Goal: Task Accomplishment & Management: Complete application form

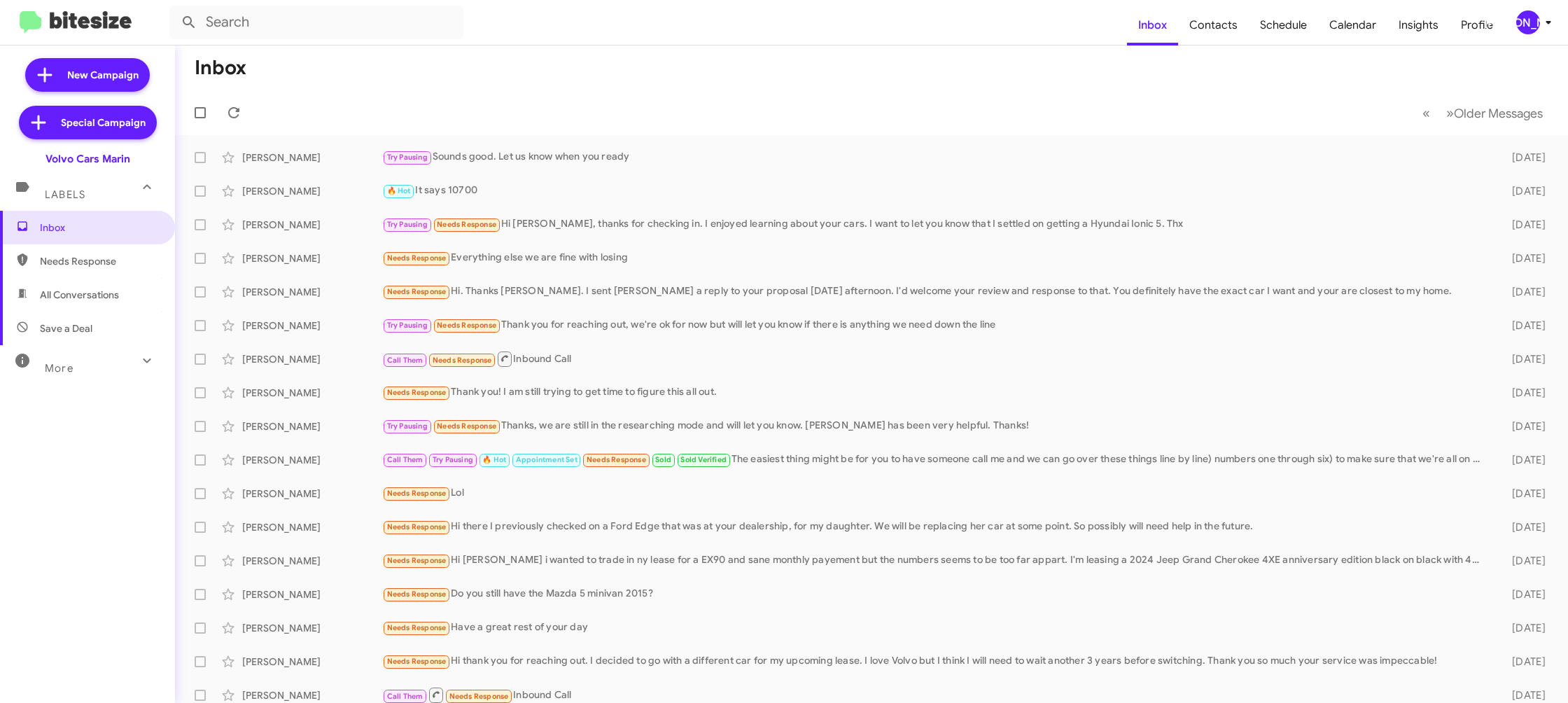
drag, startPoint x: 1544, startPoint y: 20, endPoint x: 1535, endPoint y: 29, distance: 12.7
click at [1543, 21] on icon at bounding box center [1548, 22] width 17 height 17
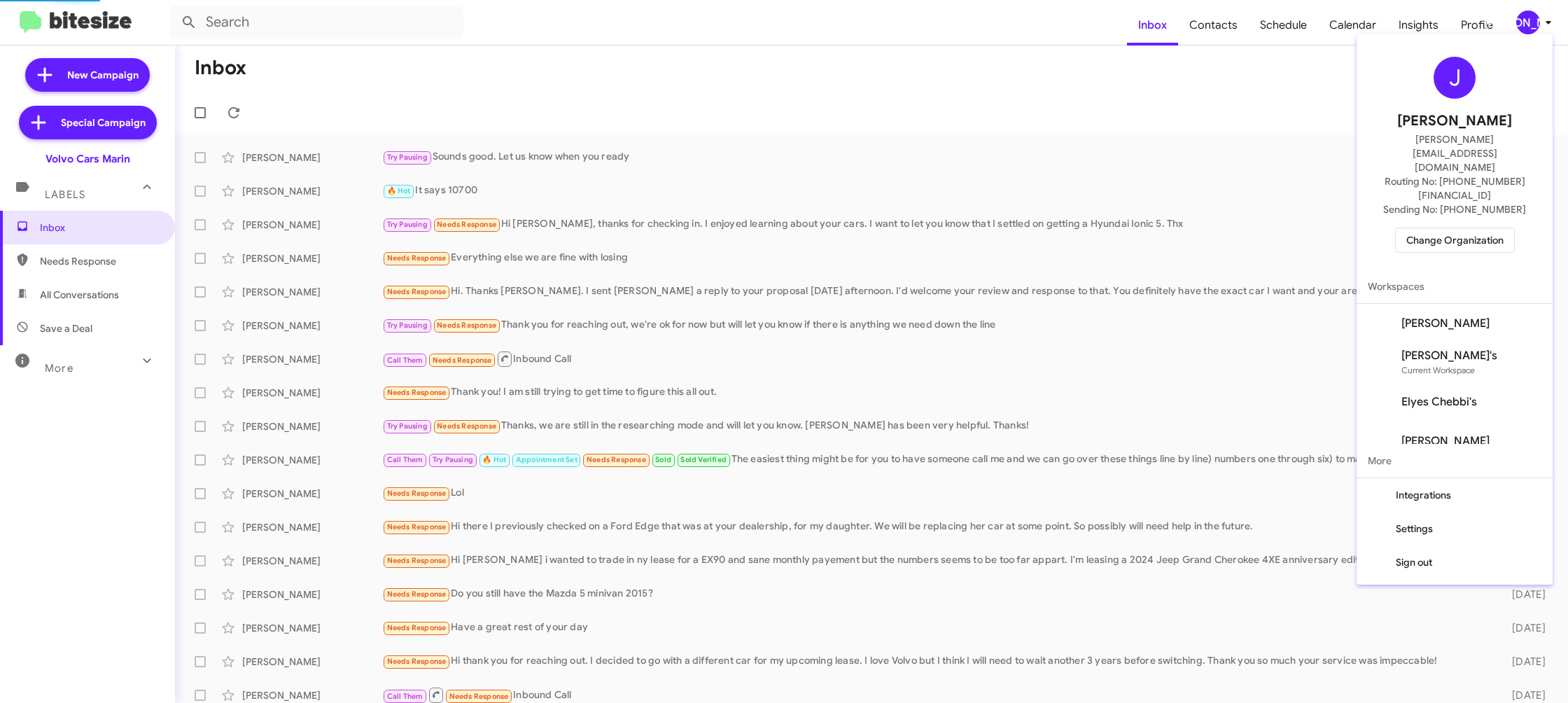
click at [1455, 228] on span "Change Organization" at bounding box center [1455, 240] width 98 height 24
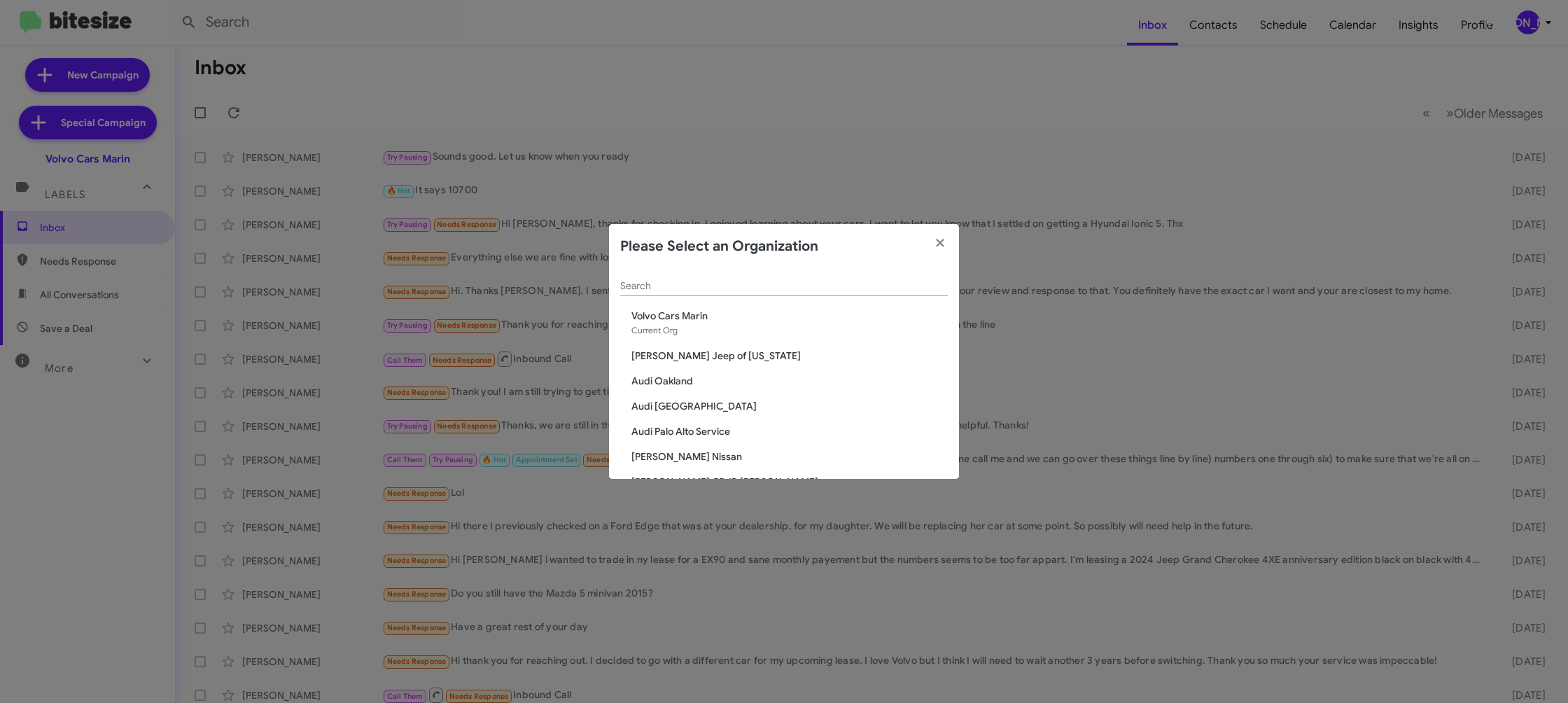
click at [687, 293] on div "Search" at bounding box center [784, 283] width 328 height 27
click at [685, 288] on input "Search" at bounding box center [784, 287] width 328 height 12
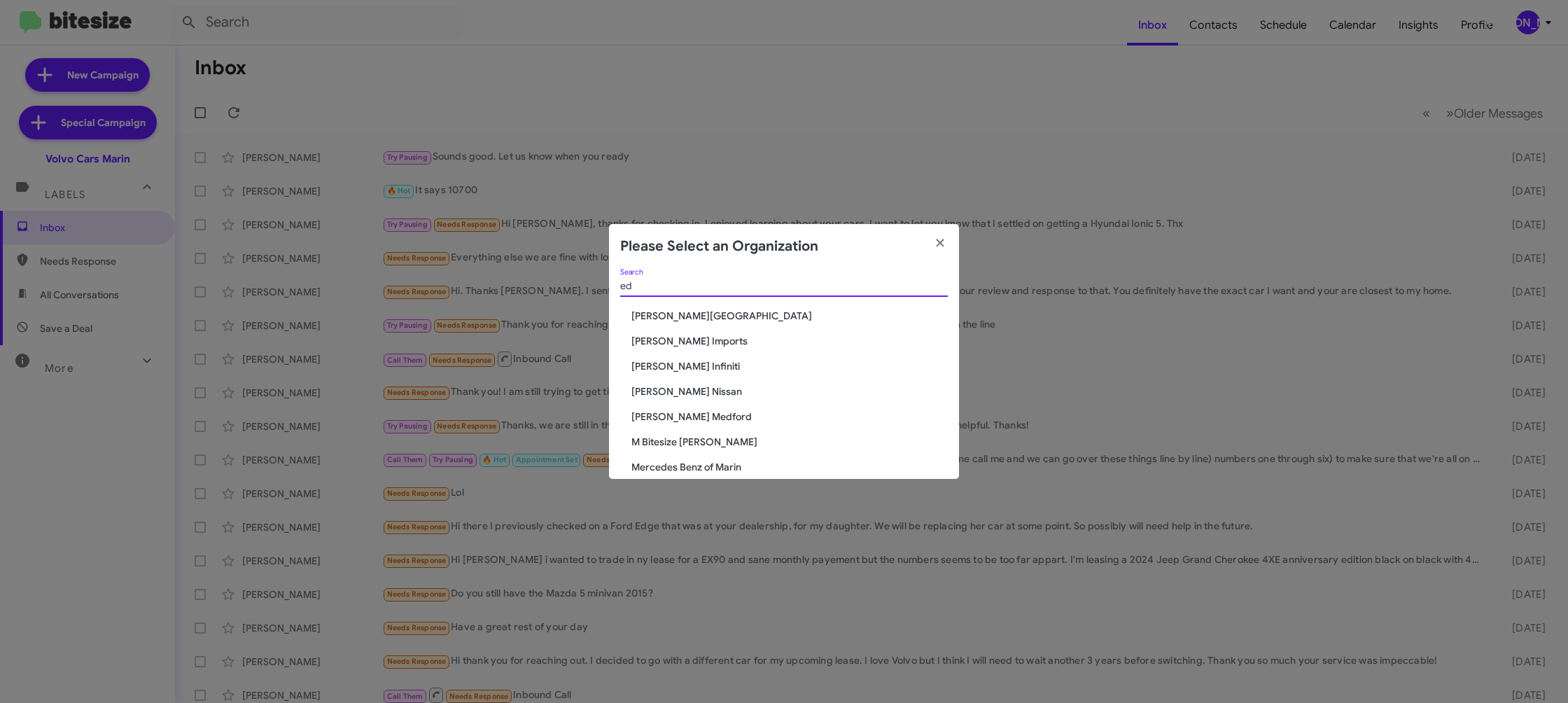
type input "ed"
click at [693, 342] on span "Ed Hicks Imports" at bounding box center [789, 340] width 316 height 14
drag, startPoint x: 693, startPoint y: 342, endPoint x: 708, endPoint y: 351, distance: 17.5
click at [693, 342] on span "Ed Hicks Imports" at bounding box center [789, 340] width 316 height 14
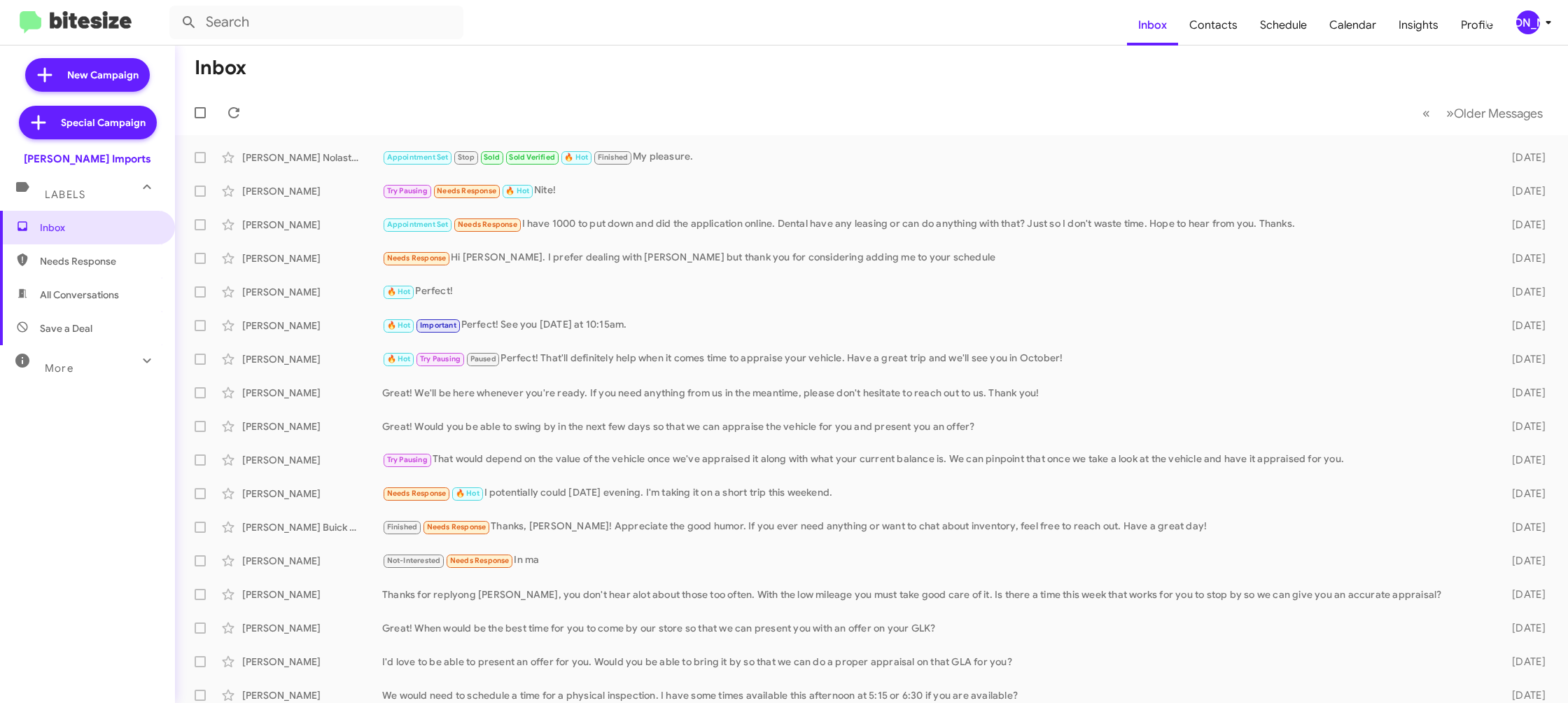
drag, startPoint x: 1541, startPoint y: 27, endPoint x: 1528, endPoint y: 30, distance: 13.3
click at [1538, 27] on span "[PERSON_NAME]" at bounding box center [1537, 22] width 42 height 24
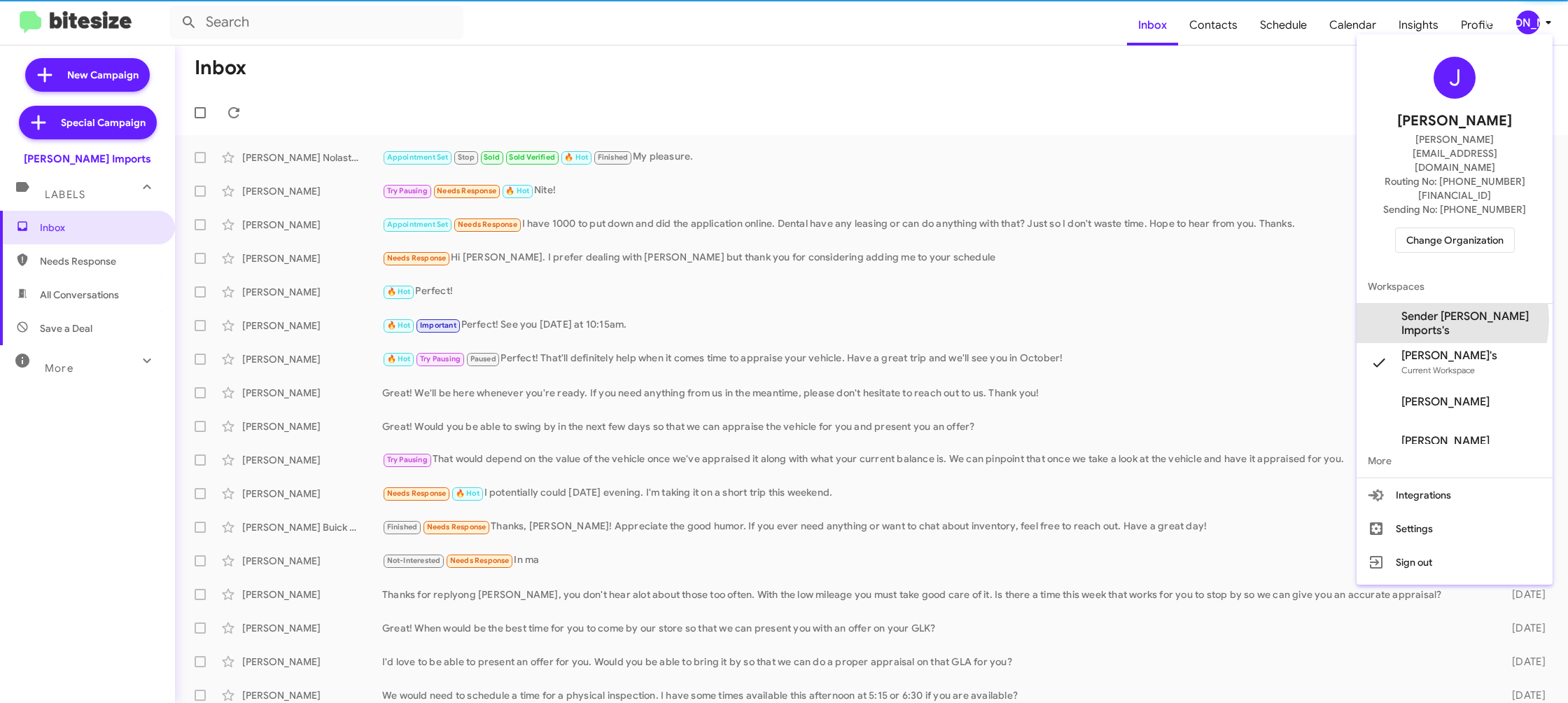
drag, startPoint x: 1432, startPoint y: 278, endPoint x: 1367, endPoint y: 236, distance: 77.4
click at [1431, 309] on span "Sender Ed Hicks Imports's" at bounding box center [1472, 323] width 140 height 28
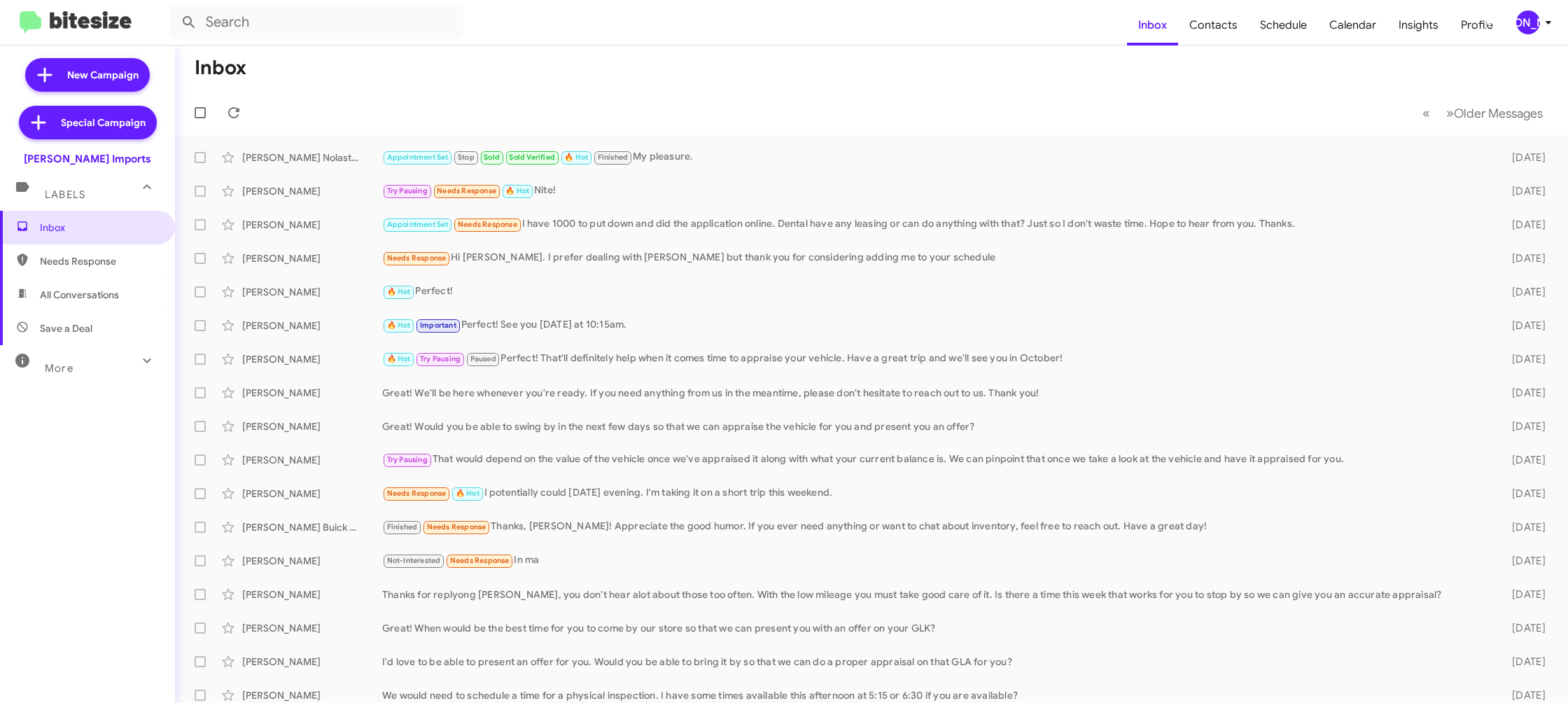
drag, startPoint x: 1539, startPoint y: 34, endPoint x: 1516, endPoint y: 91, distance: 61.5
click at [1538, 34] on mat-toolbar "Inbox Contacts Schedule Calendar Insights Profile JA" at bounding box center [784, 22] width 1568 height 45
click at [1531, 21] on div "[PERSON_NAME]" at bounding box center [1528, 22] width 24 height 24
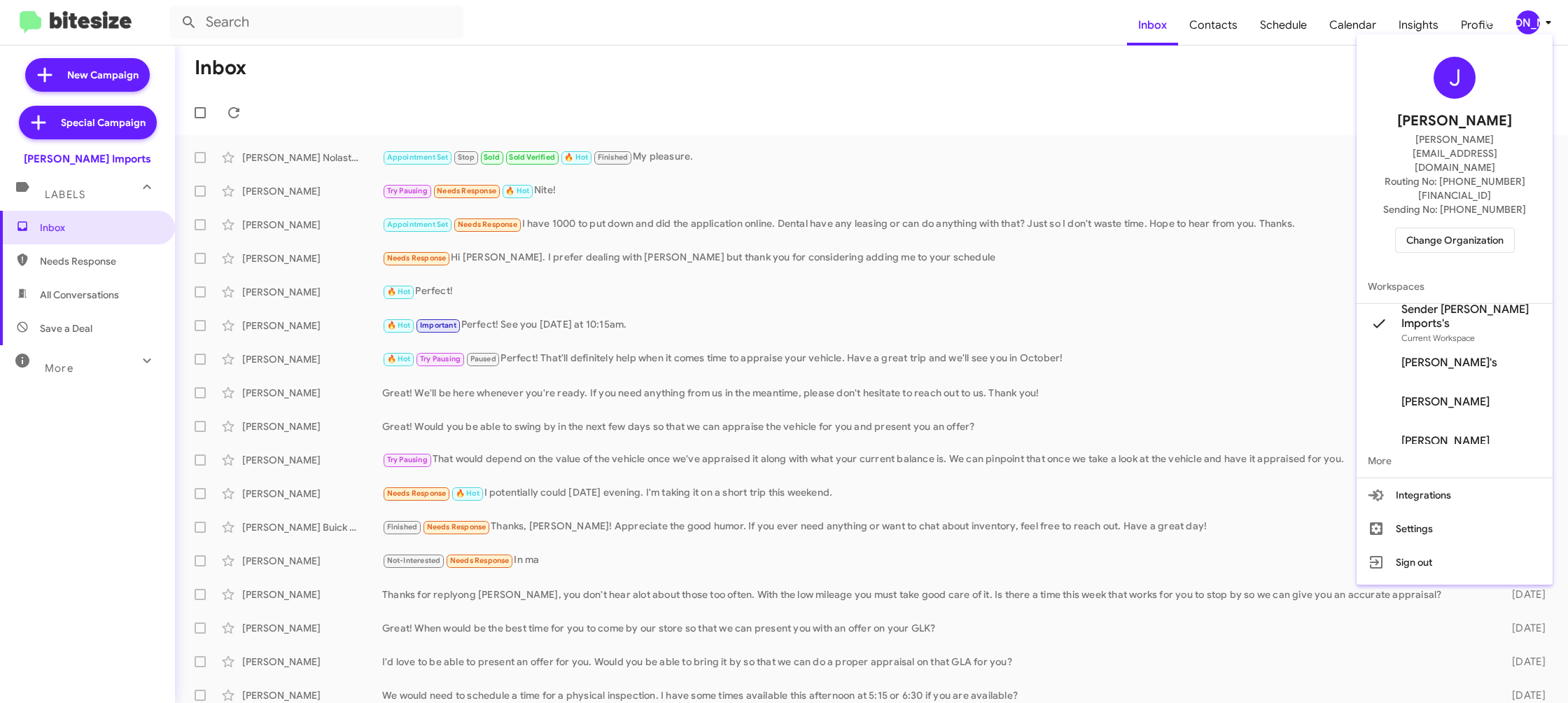
click at [1218, 33] on div at bounding box center [784, 351] width 1568 height 703
click at [1218, 32] on span "Contacts" at bounding box center [1213, 25] width 71 height 40
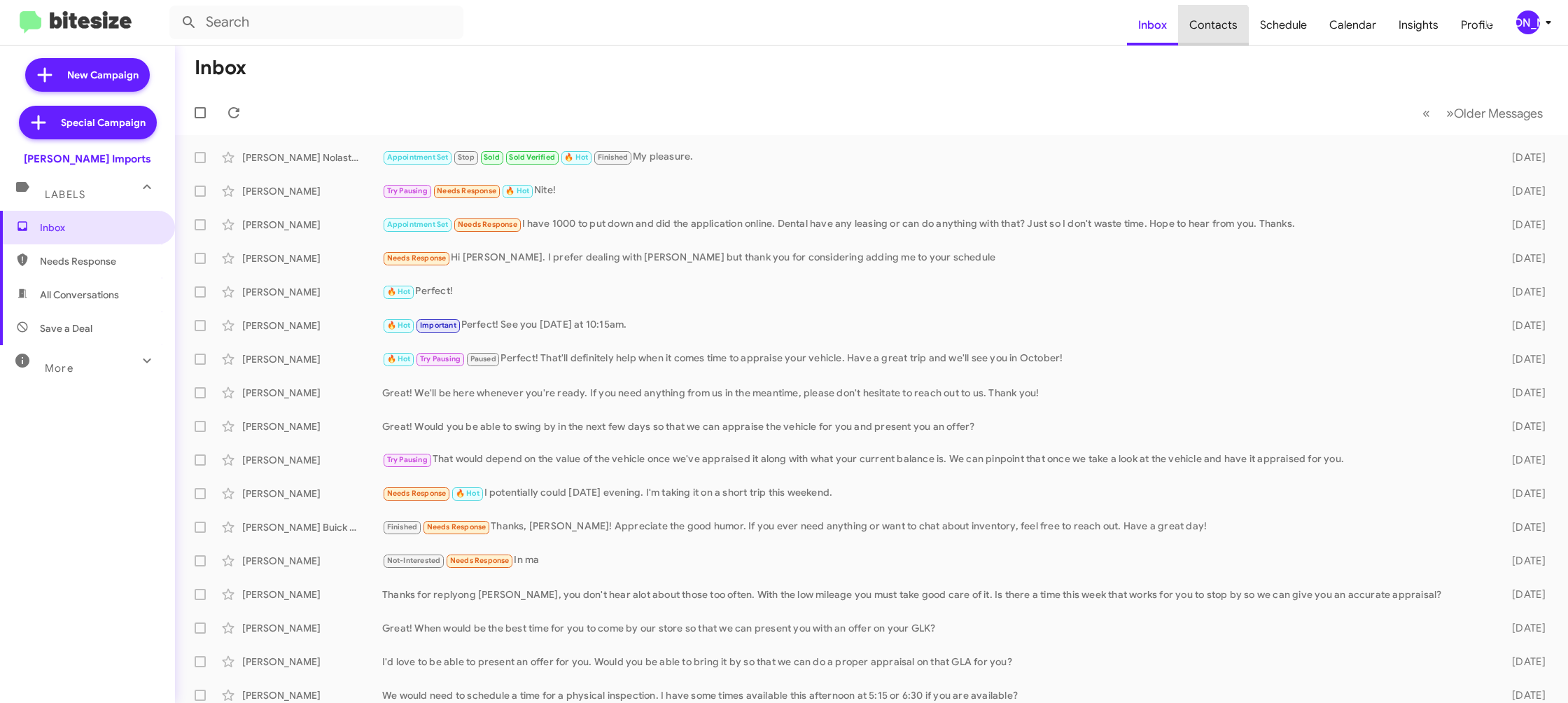
click at [1218, 32] on span "Contacts" at bounding box center [1213, 25] width 71 height 40
type input "in:groups"
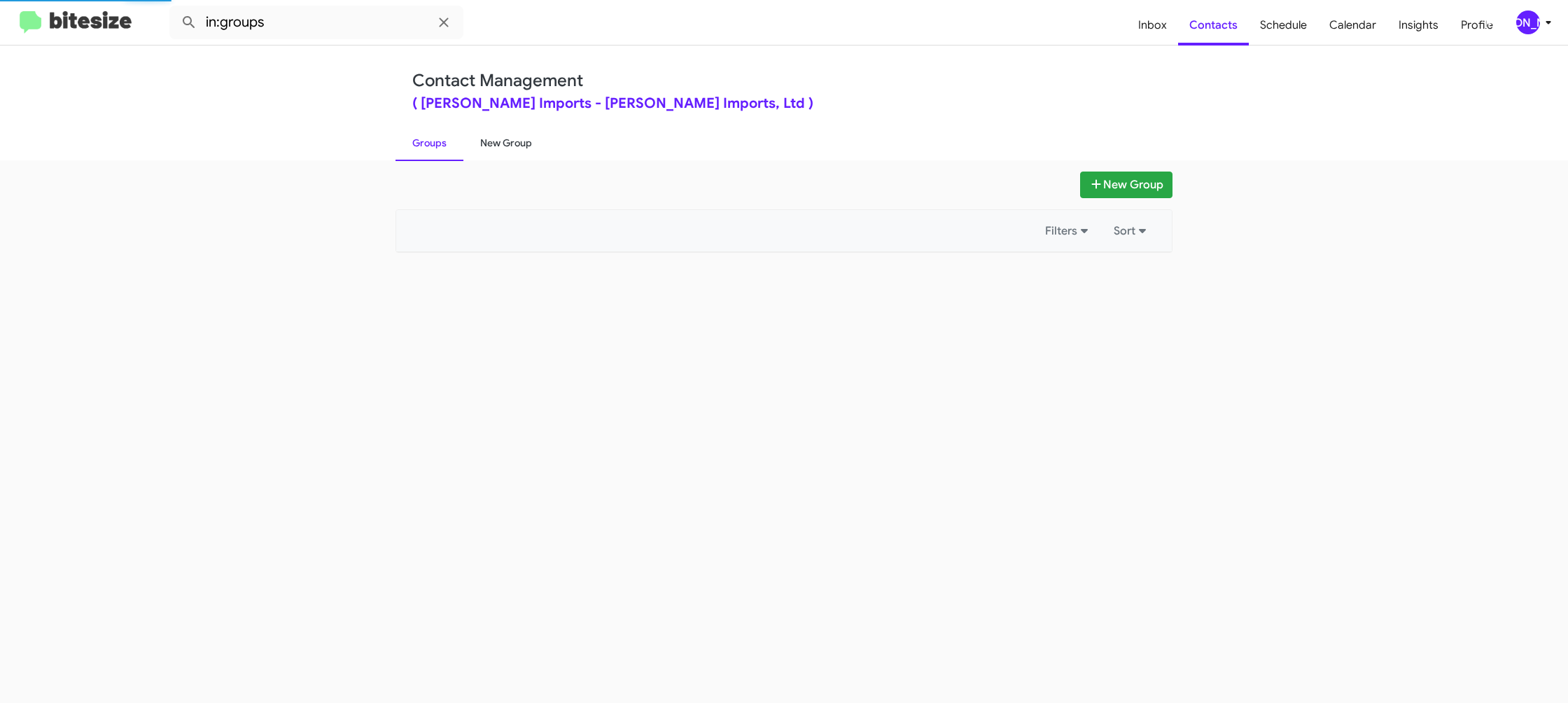
click at [519, 141] on link "New Group" at bounding box center [506, 143] width 85 height 36
click at [519, 142] on link "New Group" at bounding box center [506, 143] width 85 height 36
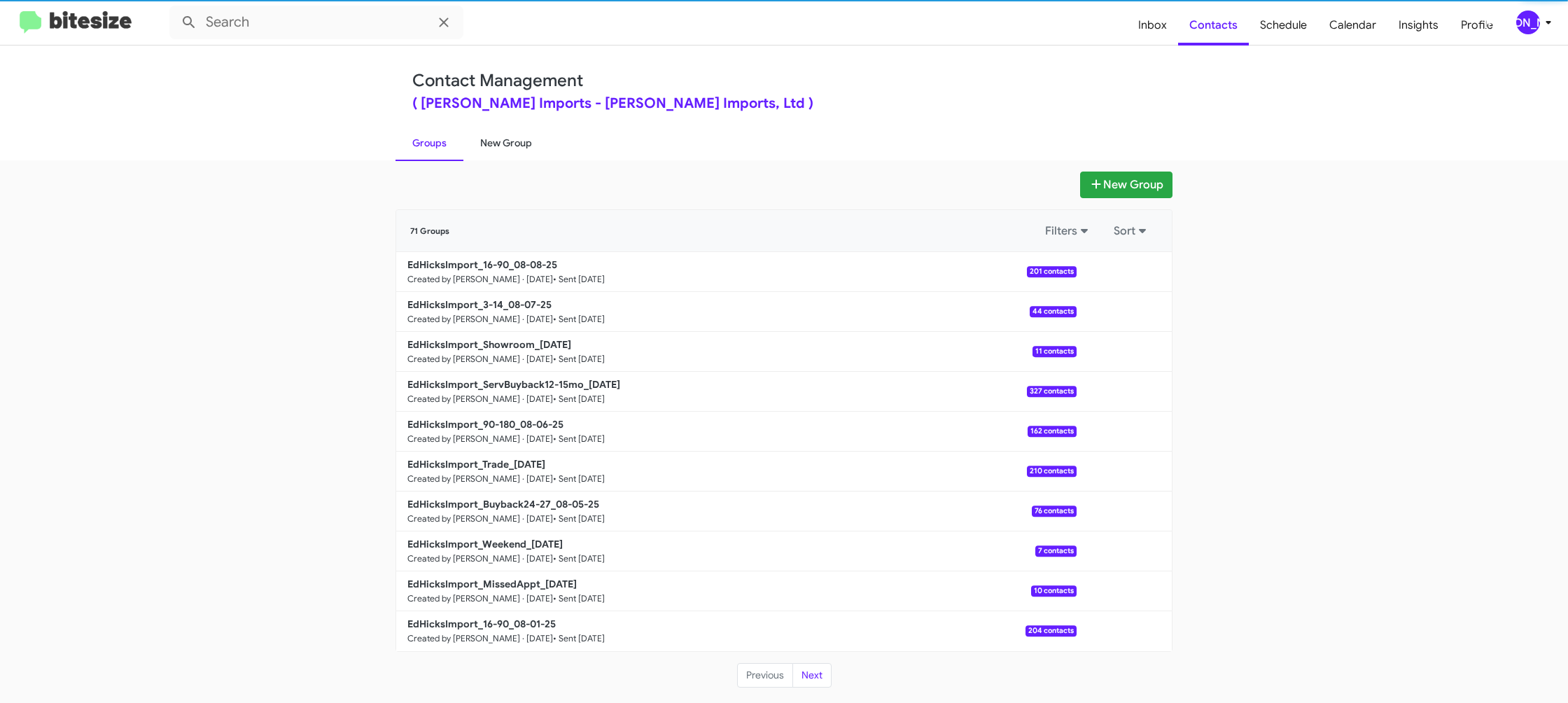
click at [519, 142] on link "New Group" at bounding box center [506, 143] width 85 height 36
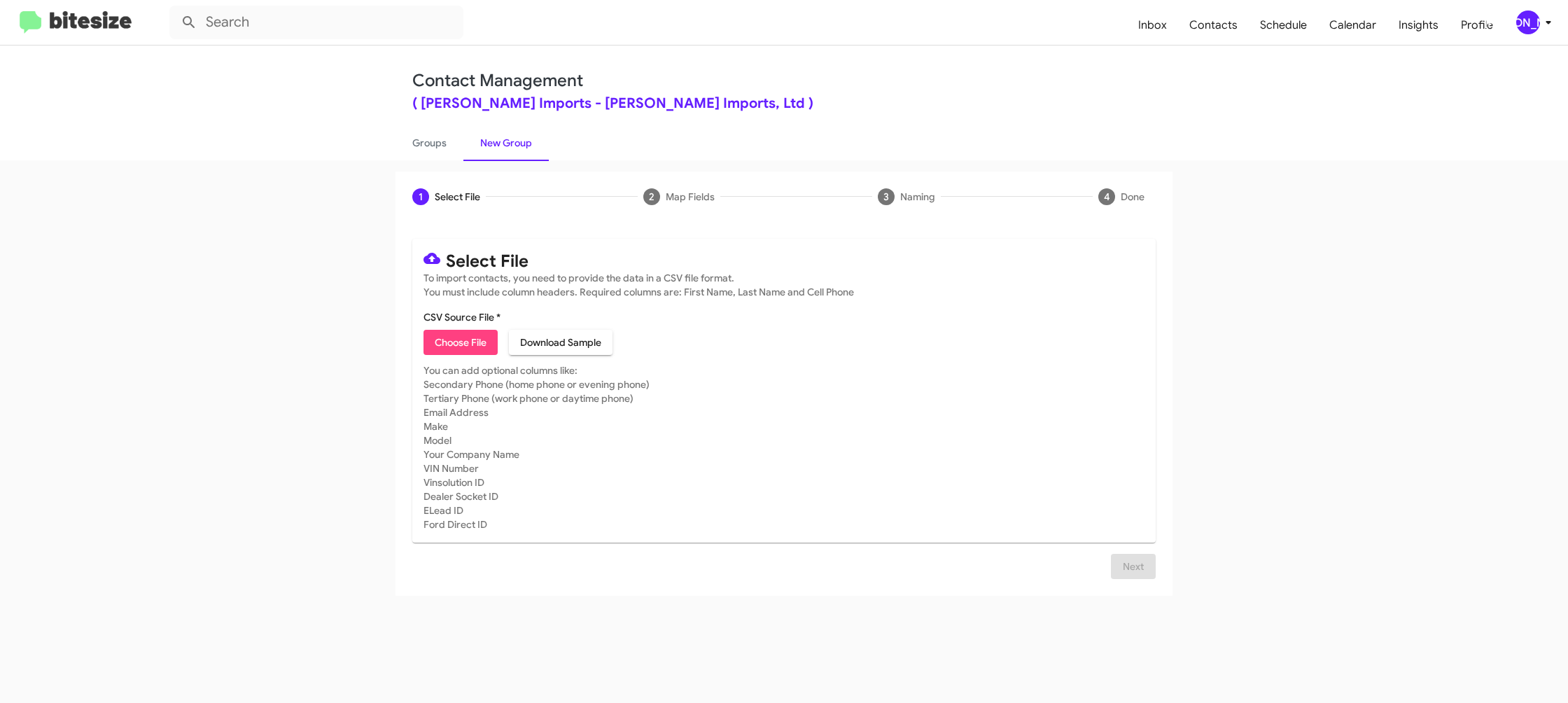
click at [456, 347] on span "Choose File" at bounding box center [461, 342] width 52 height 25
type input "EdHicksImport_MissedAppt_08-11-25"
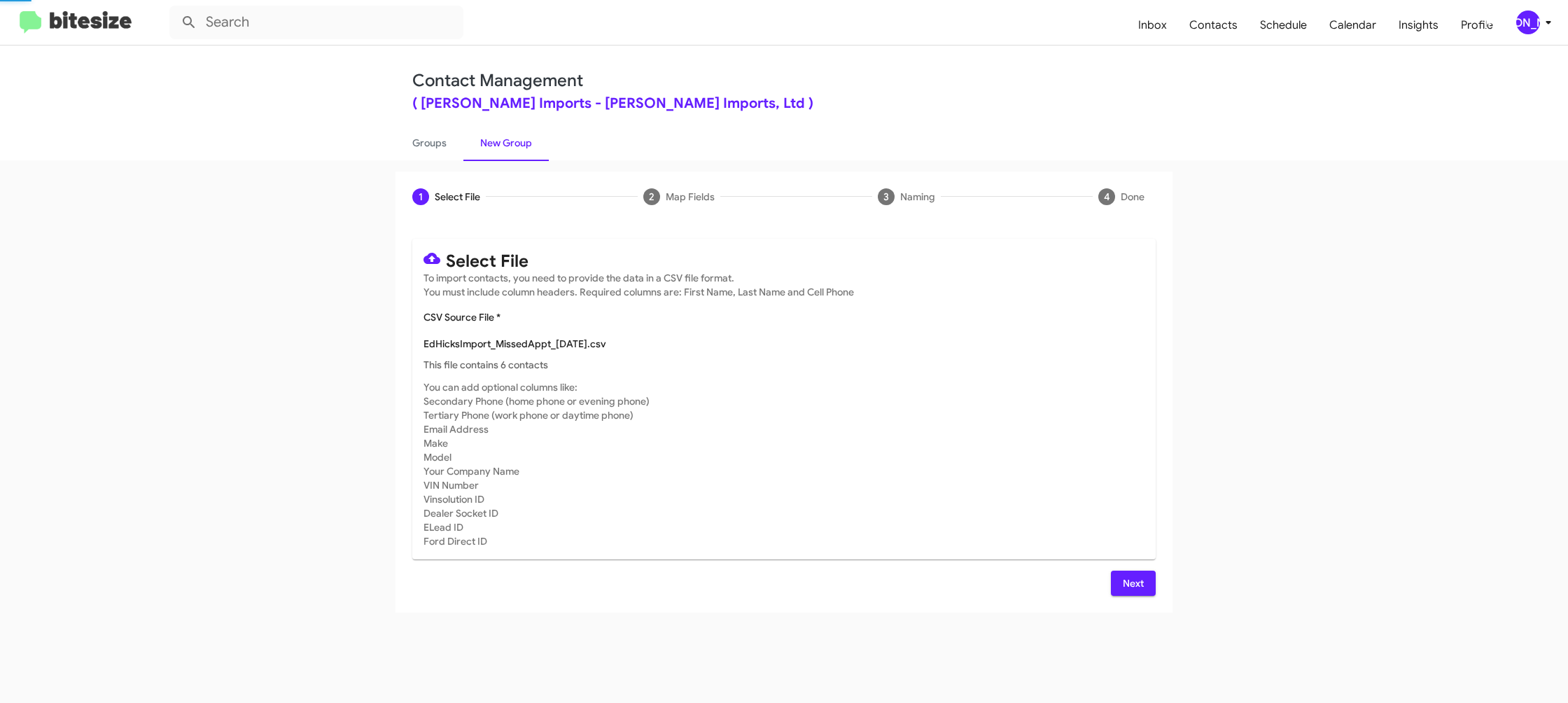
drag, startPoint x: 1112, startPoint y: 431, endPoint x: 1112, endPoint y: 444, distance: 13.0
click at [1112, 435] on mat-card-subtitle "You can add optional columns like: Secondary Phone (home phone or evening phone…" at bounding box center [784, 464] width 721 height 168
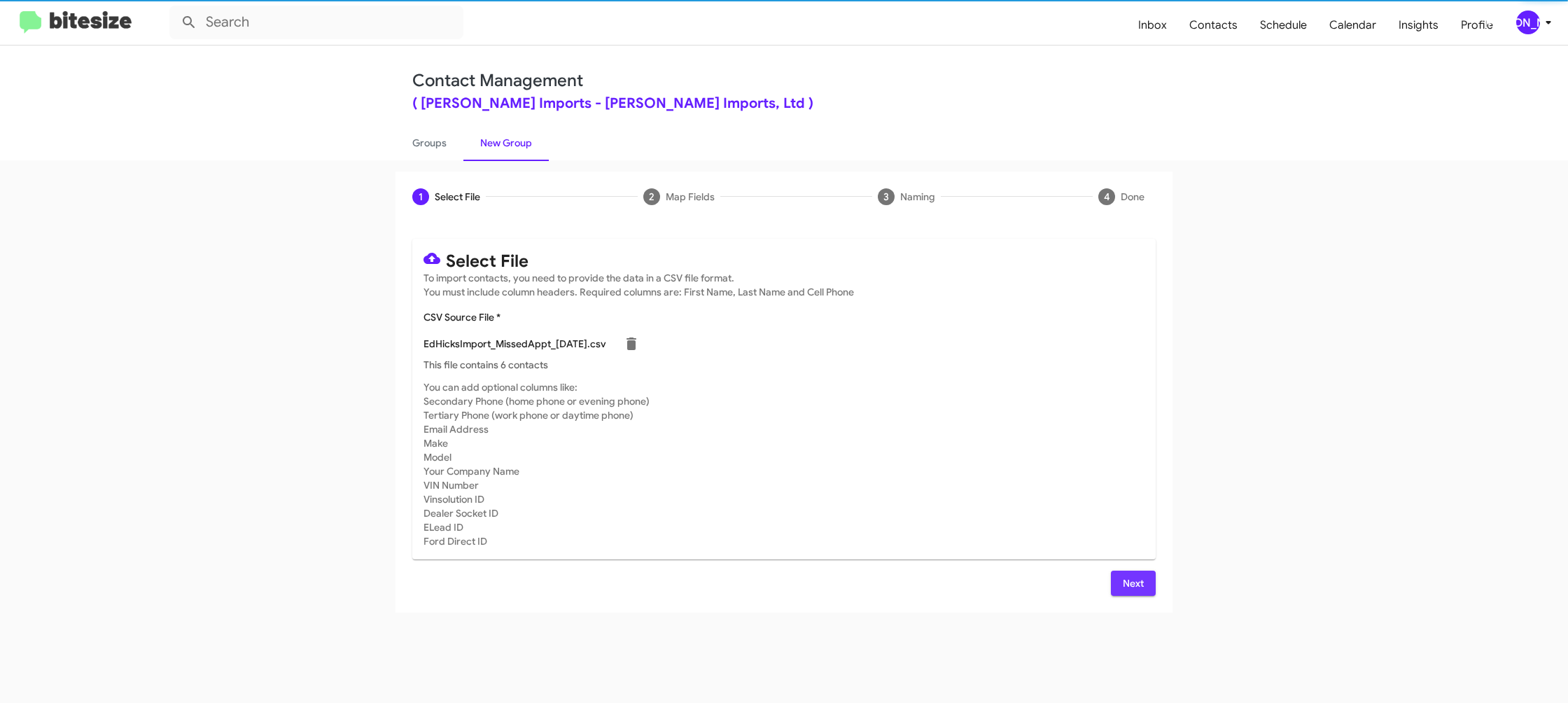
drag, startPoint x: 1148, startPoint y: 592, endPoint x: 1126, endPoint y: 591, distance: 22.0
click at [1148, 592] on button "Next" at bounding box center [1133, 583] width 45 height 25
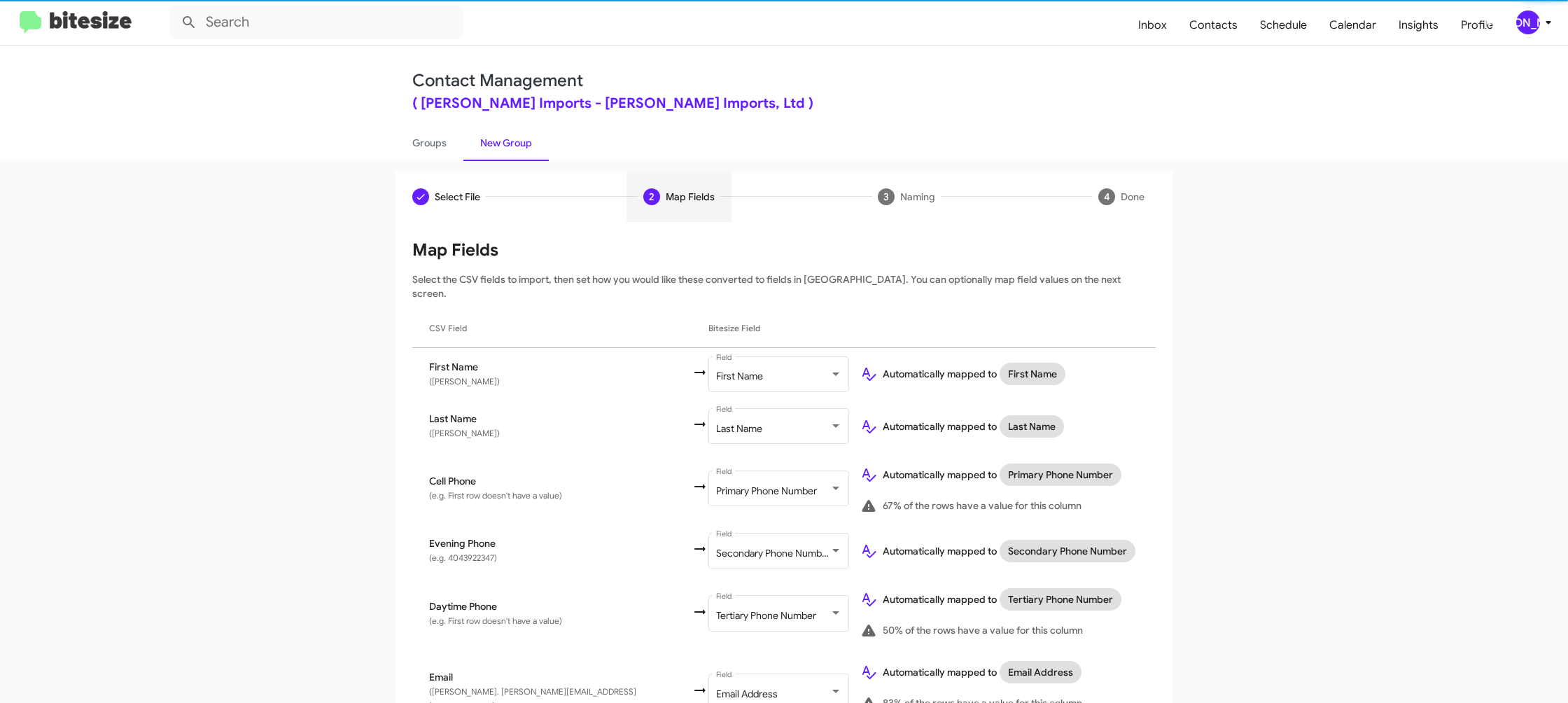
click at [1527, 22] on div "[PERSON_NAME]" at bounding box center [1528, 22] width 24 height 24
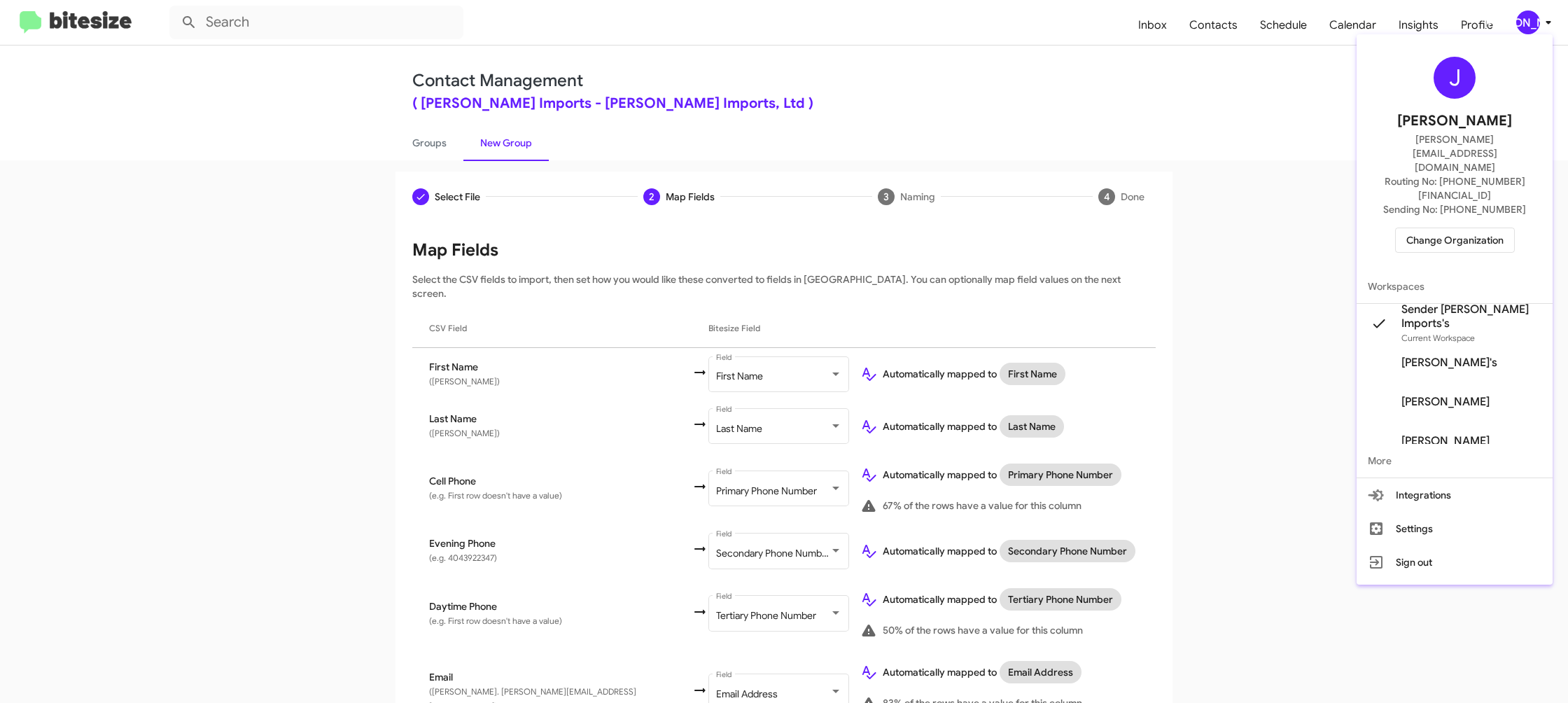
drag, startPoint x: 1527, startPoint y: 22, endPoint x: 1321, endPoint y: 97, distance: 219.2
click at [1527, 22] on div at bounding box center [784, 351] width 1568 height 703
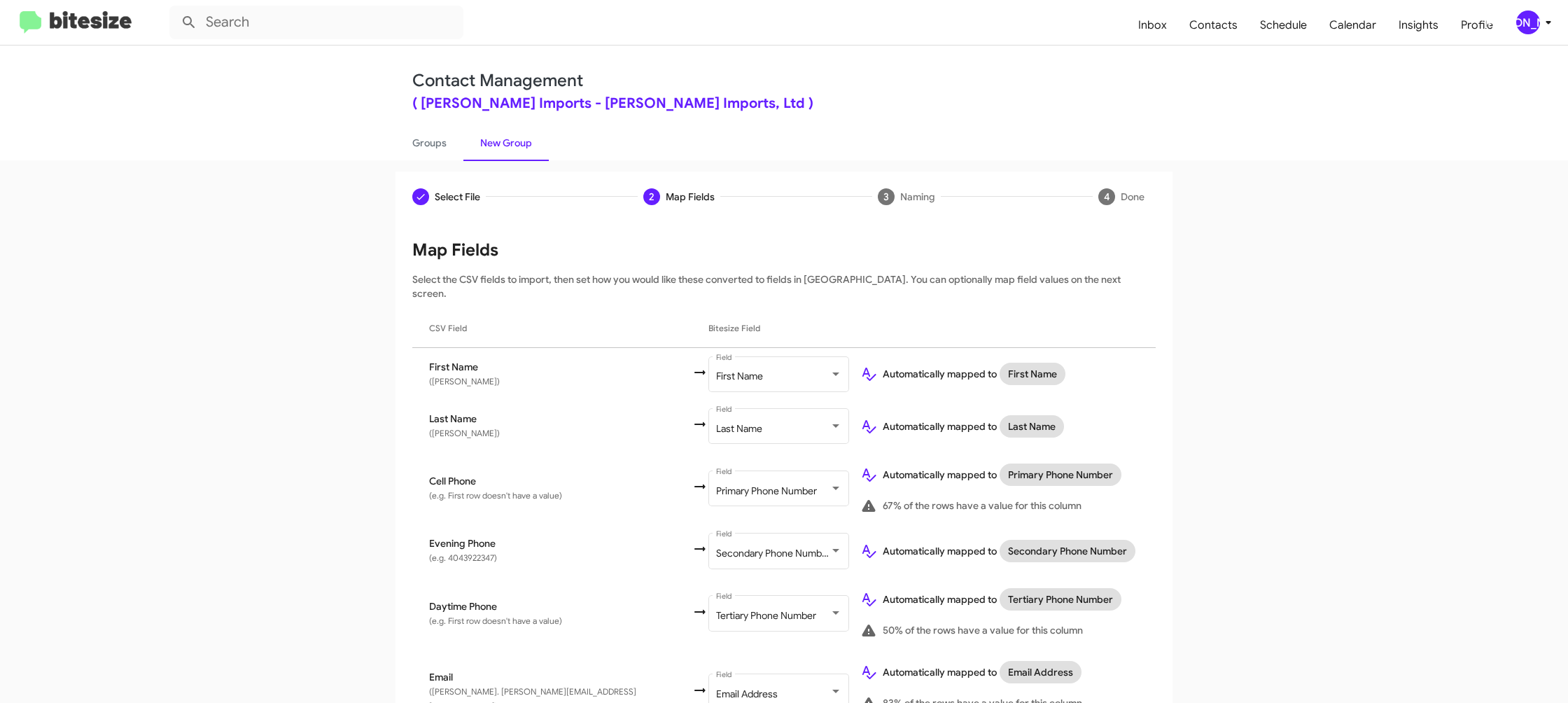
scroll to position [624, 0]
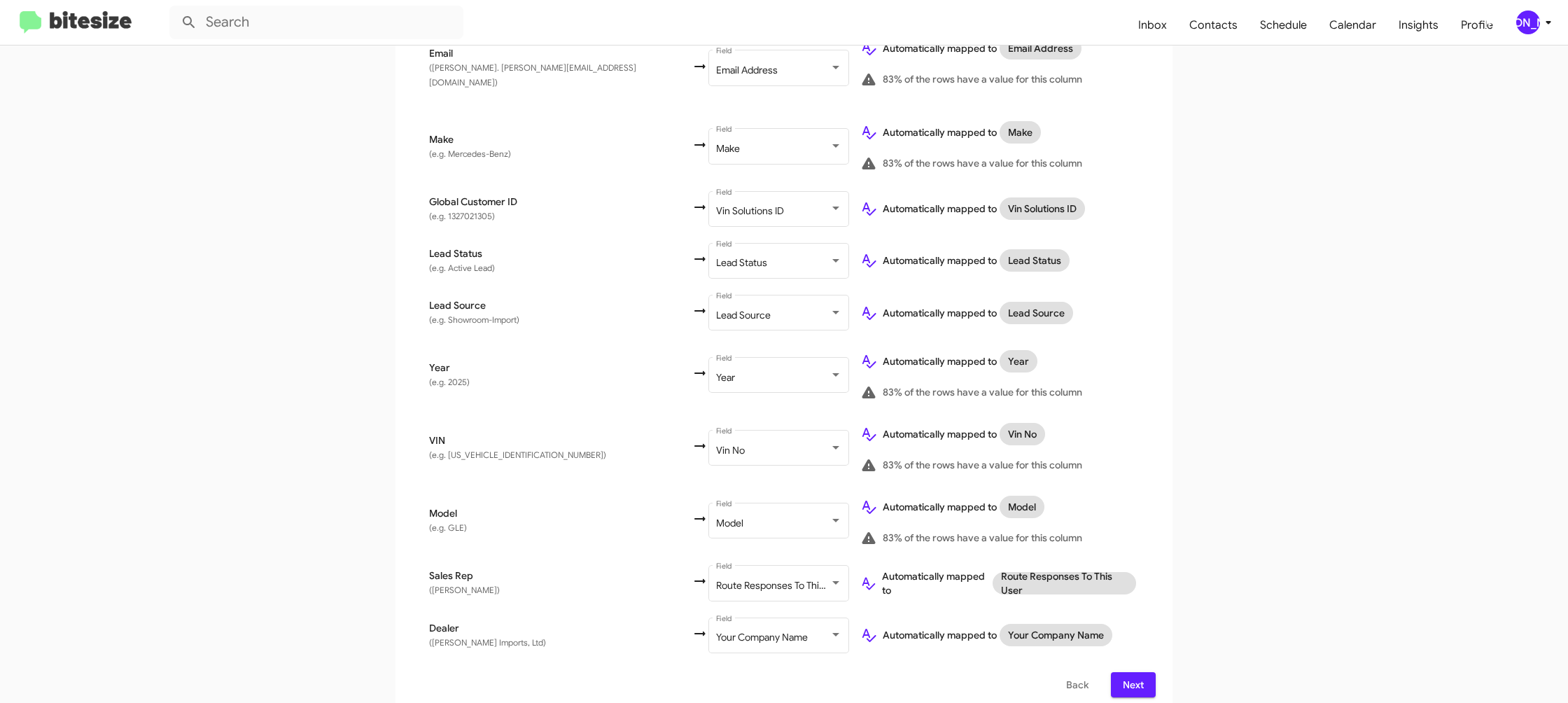
click at [1132, 680] on span "Next" at bounding box center [1133, 685] width 22 height 25
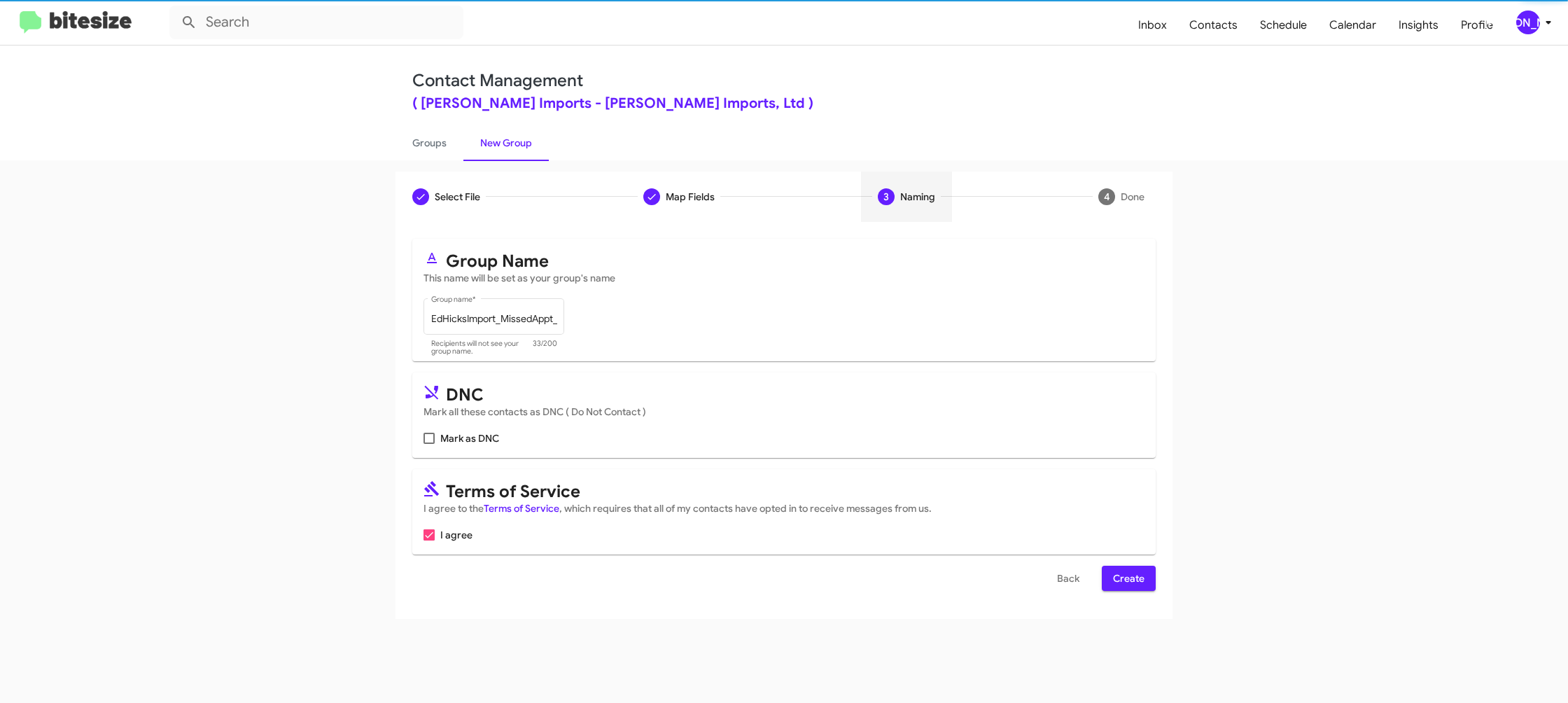
scroll to position [0, 0]
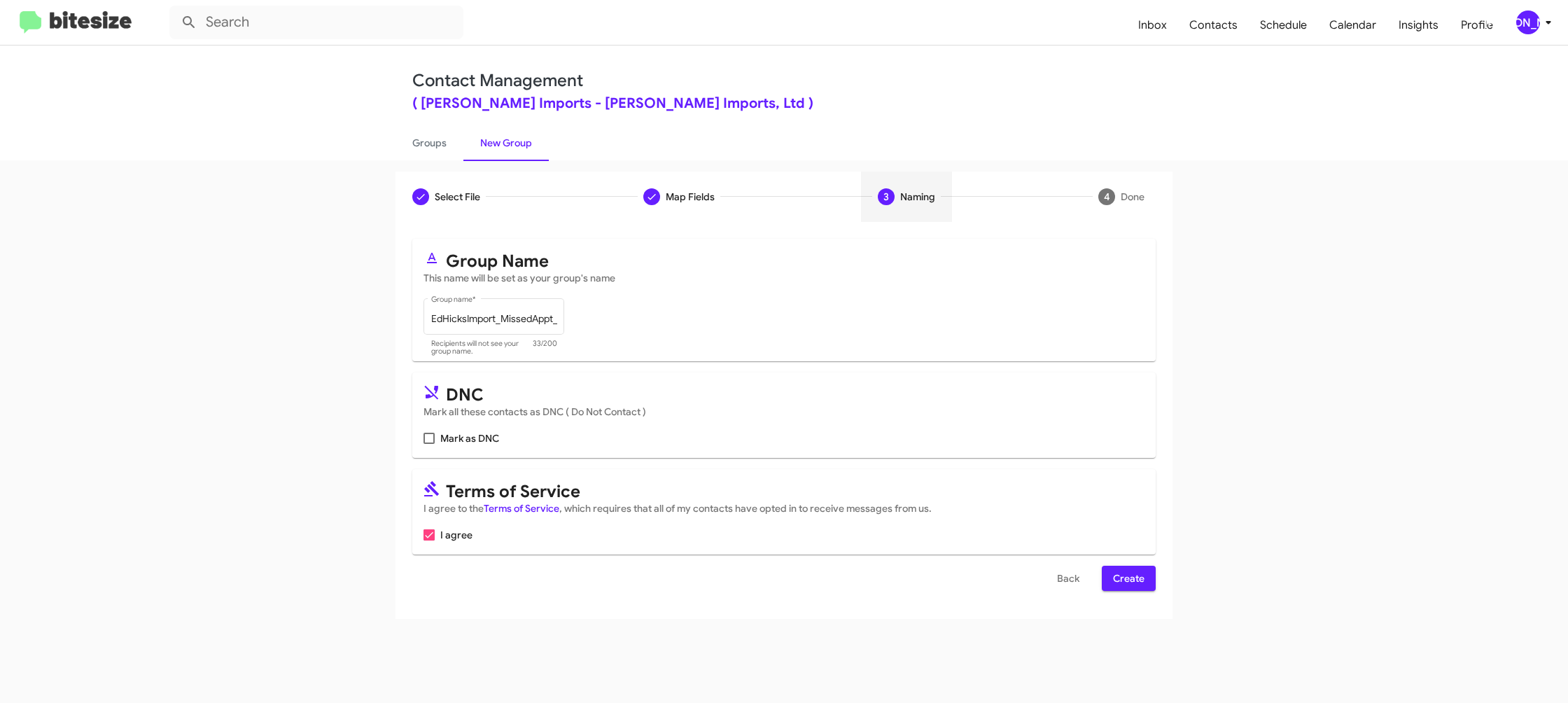
drag, startPoint x: 1137, startPoint y: 573, endPoint x: 989, endPoint y: 483, distance: 173.2
click at [1134, 572] on span "Create" at bounding box center [1129, 578] width 32 height 25
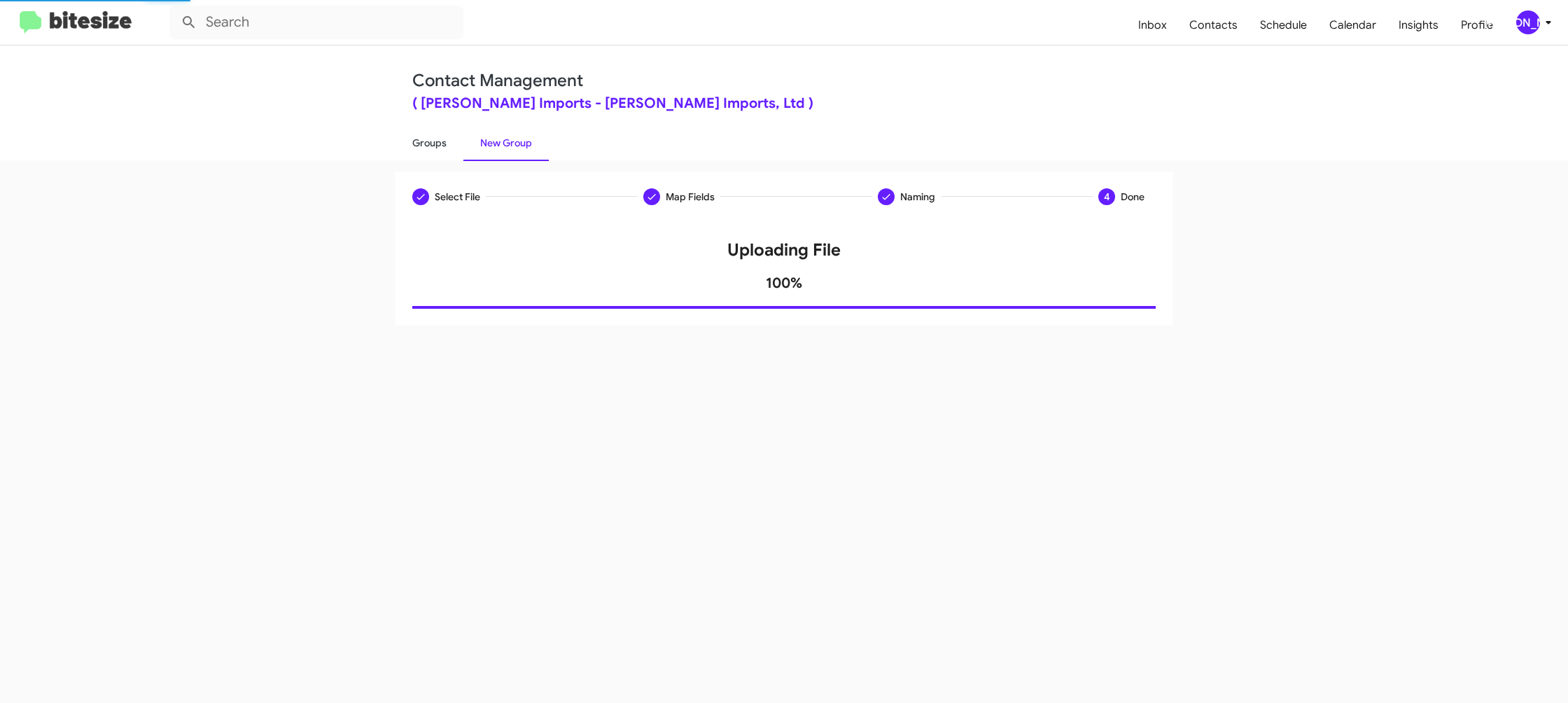
click at [436, 148] on link "Groups" at bounding box center [430, 143] width 68 height 36
type input "in:groups"
drag, startPoint x: 436, startPoint y: 148, endPoint x: 448, endPoint y: 148, distance: 12.0
click at [436, 148] on link "Groups" at bounding box center [430, 143] width 68 height 36
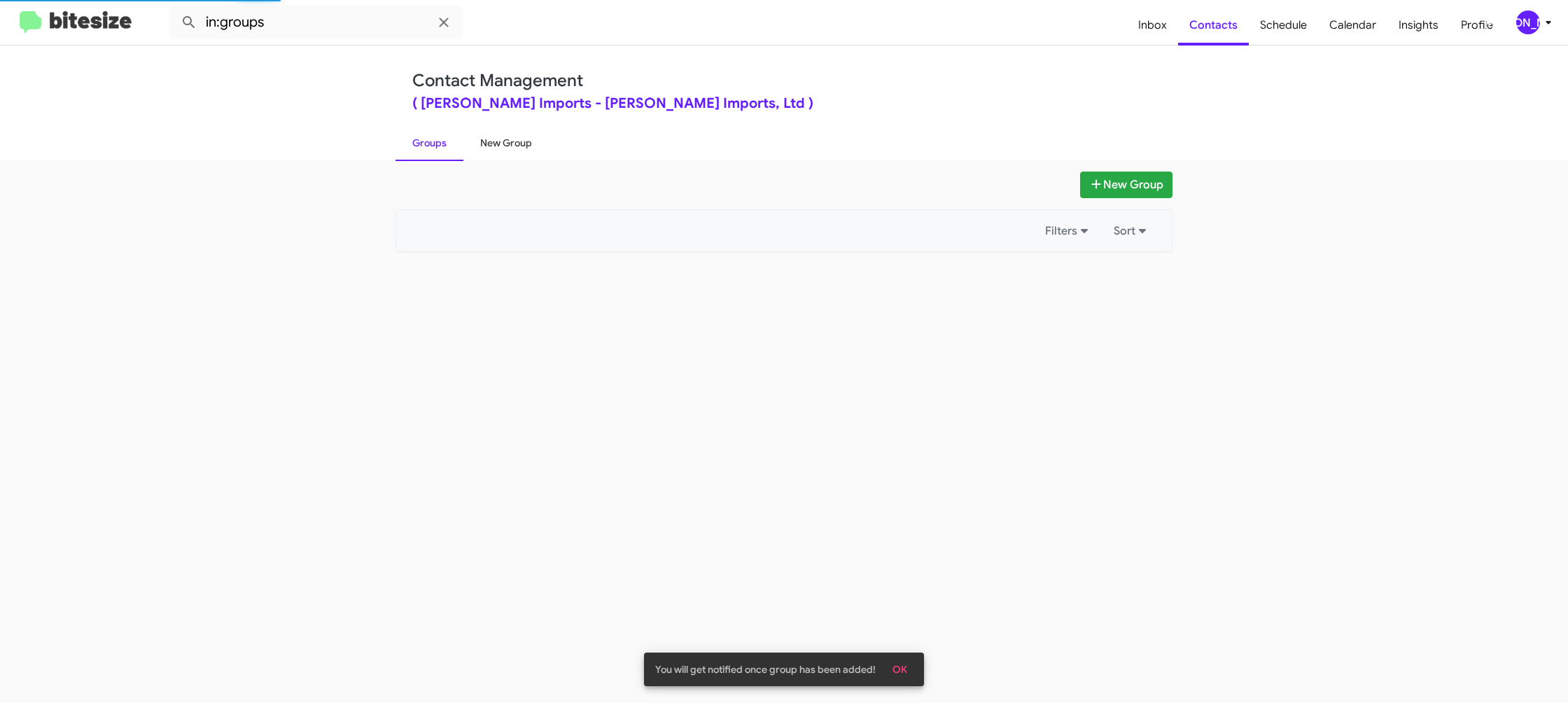
click at [492, 147] on link "New Group" at bounding box center [506, 143] width 85 height 36
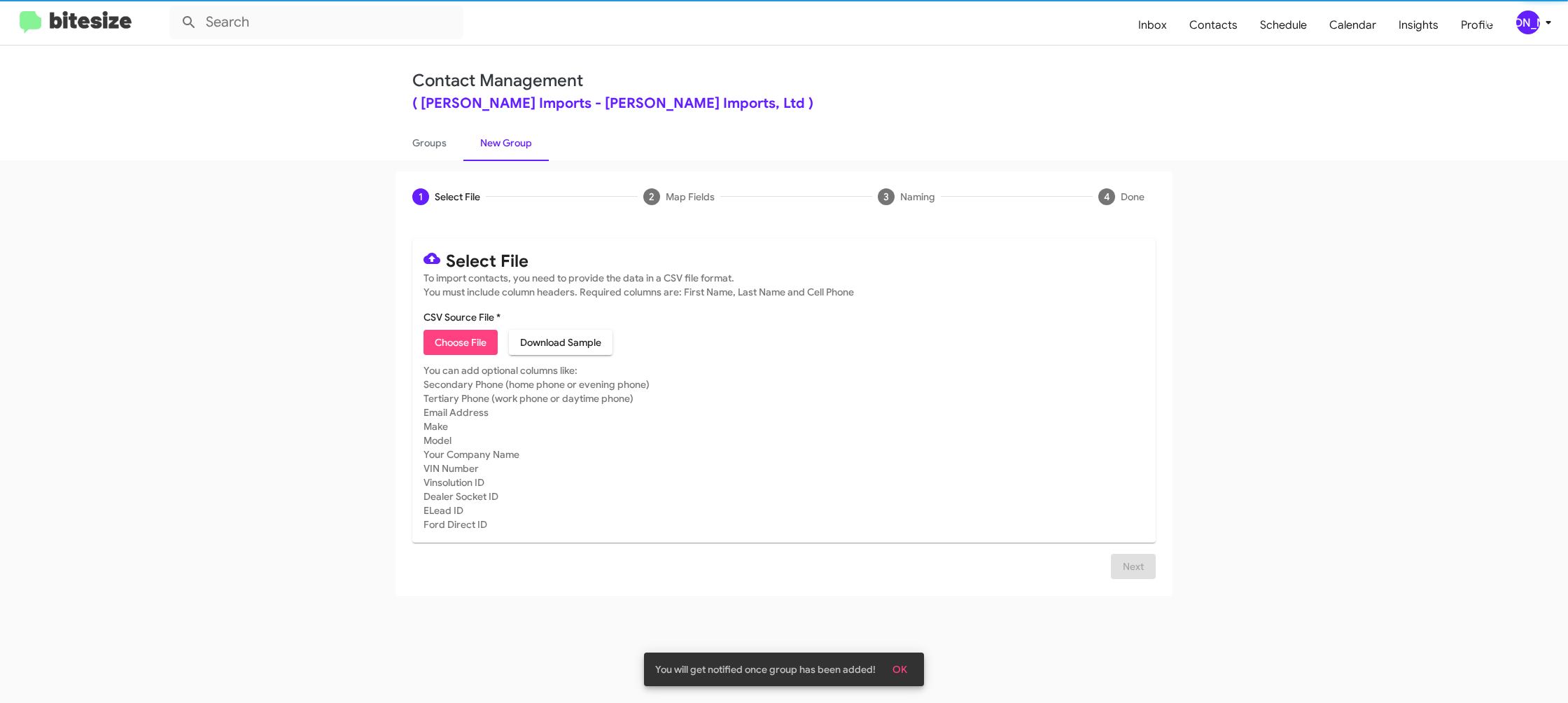
click at [492, 147] on link "New Group" at bounding box center [506, 143] width 85 height 36
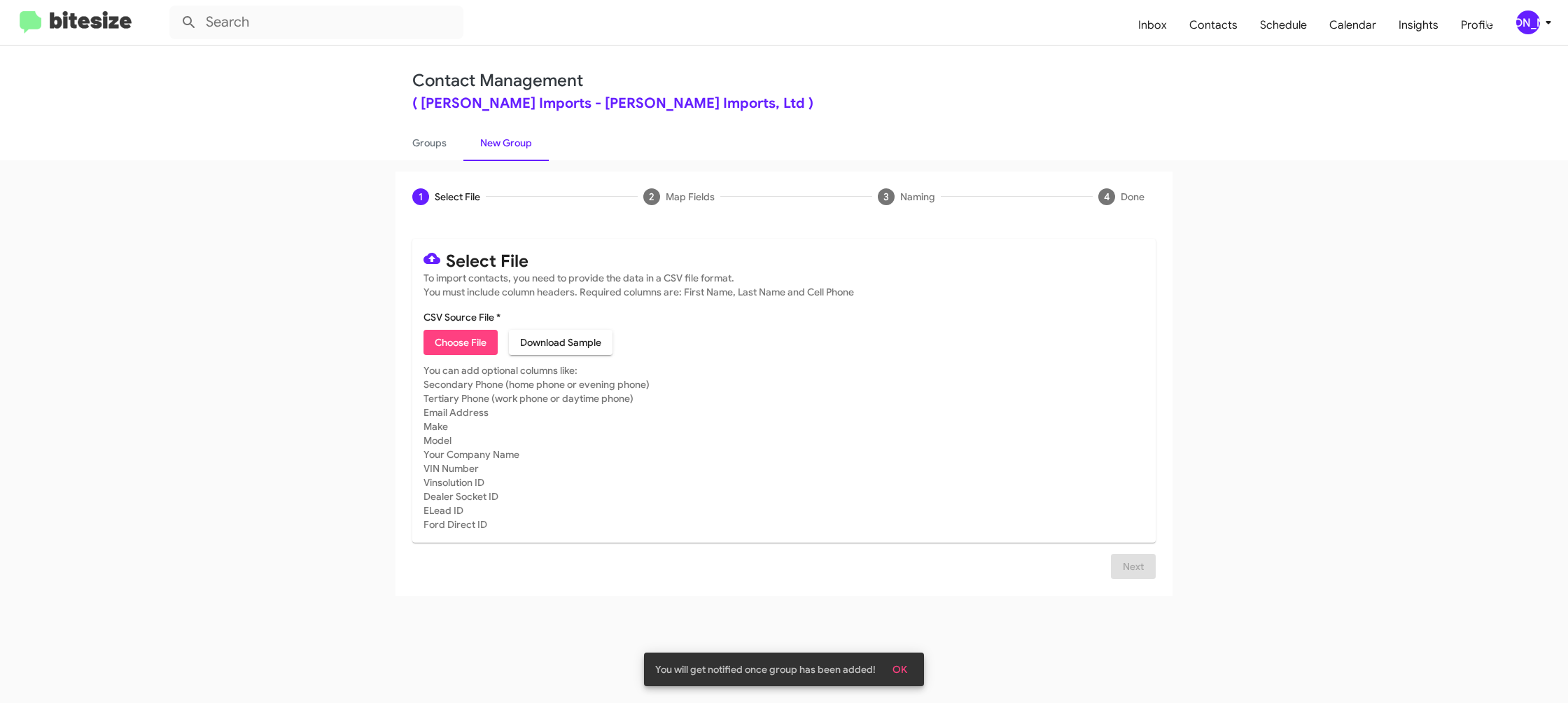
click at [438, 332] on span "Choose File" at bounding box center [461, 342] width 52 height 25
type input "EdHicksImport_Weekend_08-11-25"
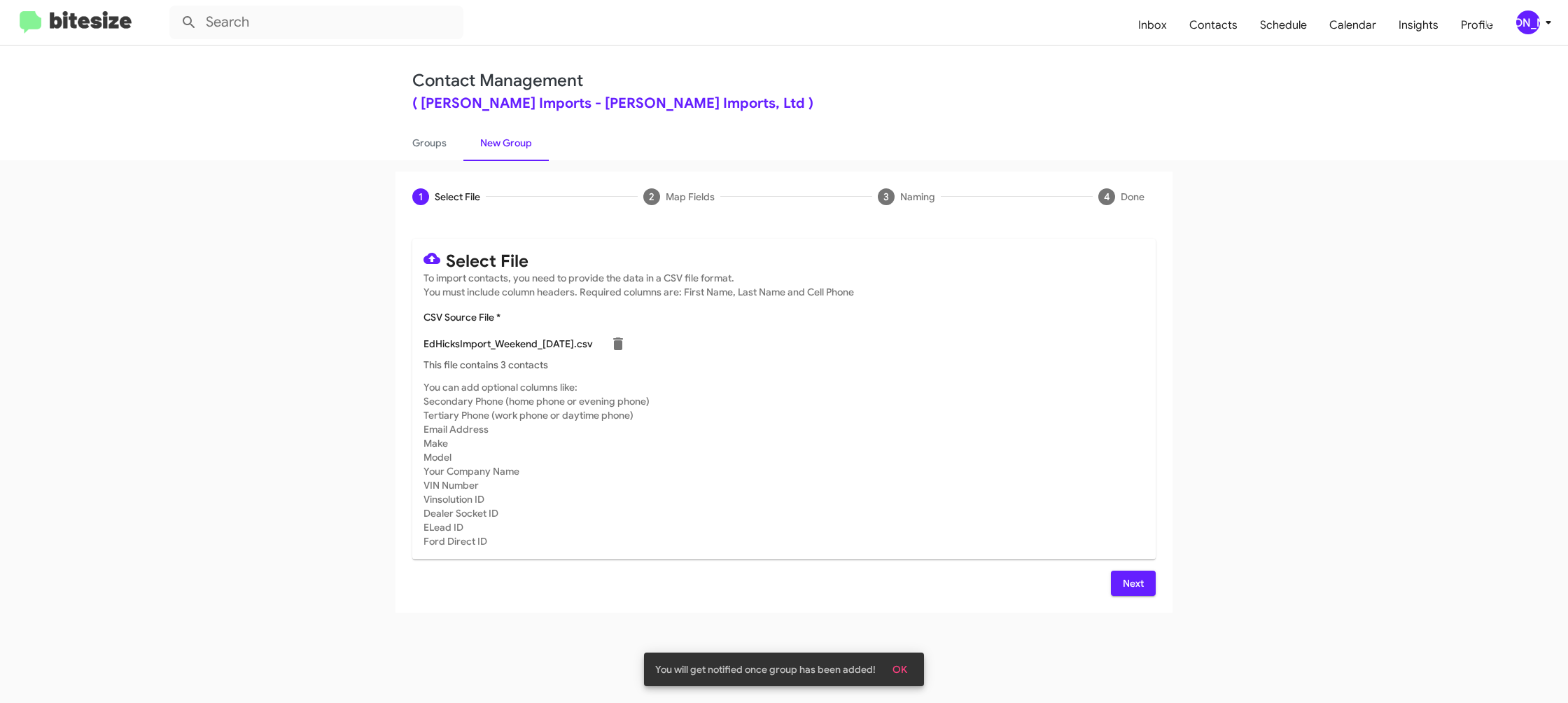
click at [1060, 524] on mat-card-subtitle "You can add optional columns like: Secondary Phone (home phone or evening phone…" at bounding box center [784, 464] width 721 height 168
drag, startPoint x: 1140, startPoint y: 587, endPoint x: 1130, endPoint y: 582, distance: 11.2
click at [1140, 587] on span "Next" at bounding box center [1133, 583] width 22 height 25
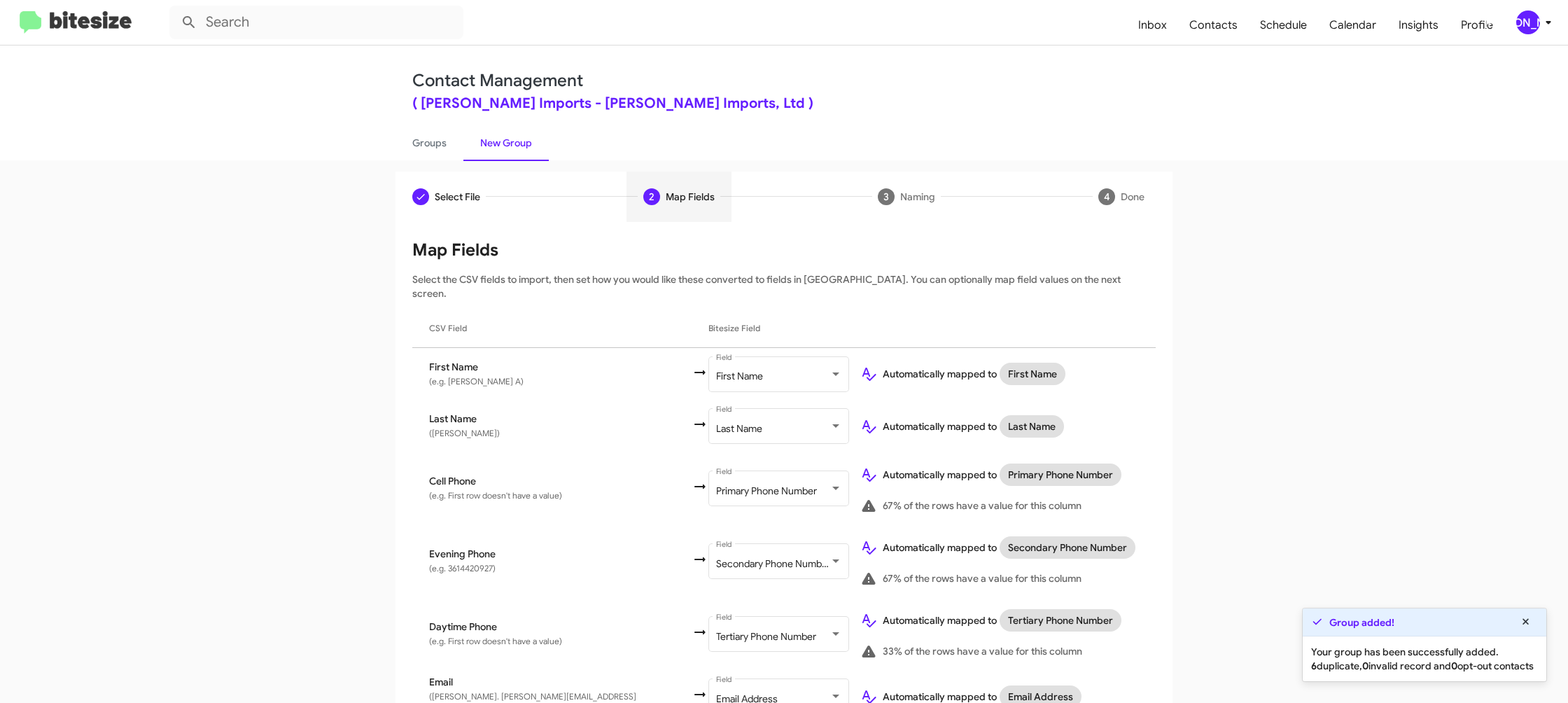
click at [1530, 23] on div "[PERSON_NAME]" at bounding box center [1528, 22] width 24 height 24
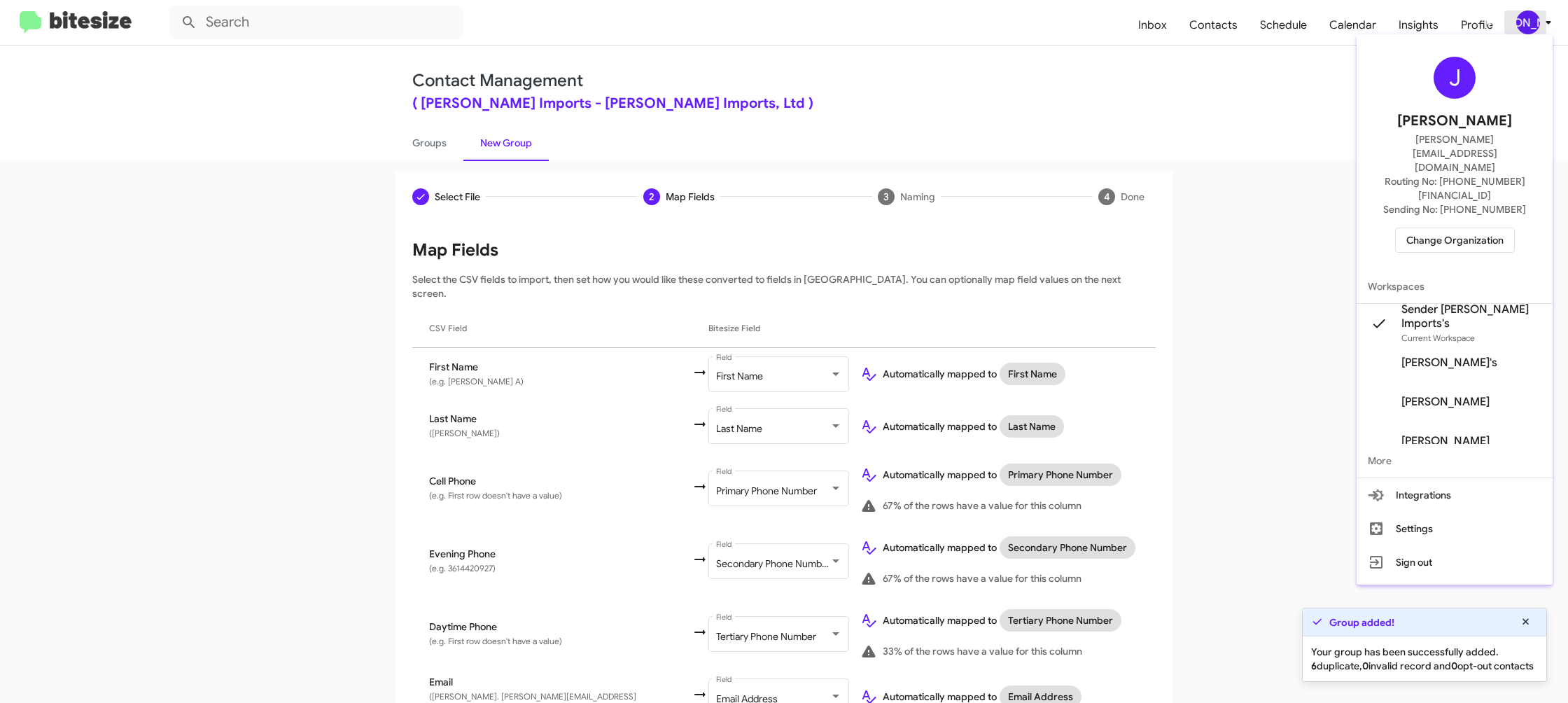
click at [1530, 23] on div at bounding box center [784, 351] width 1568 height 703
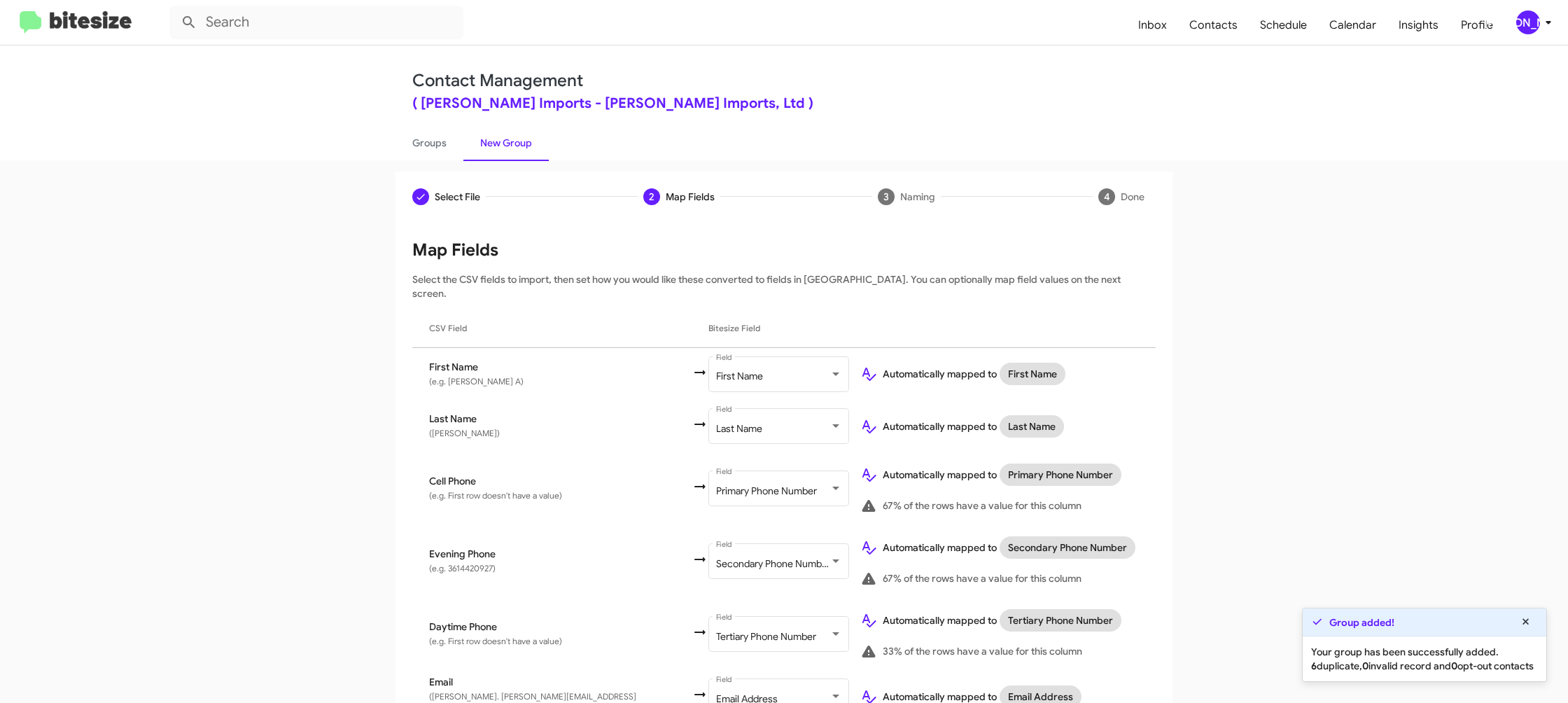
scroll to position [531, 0]
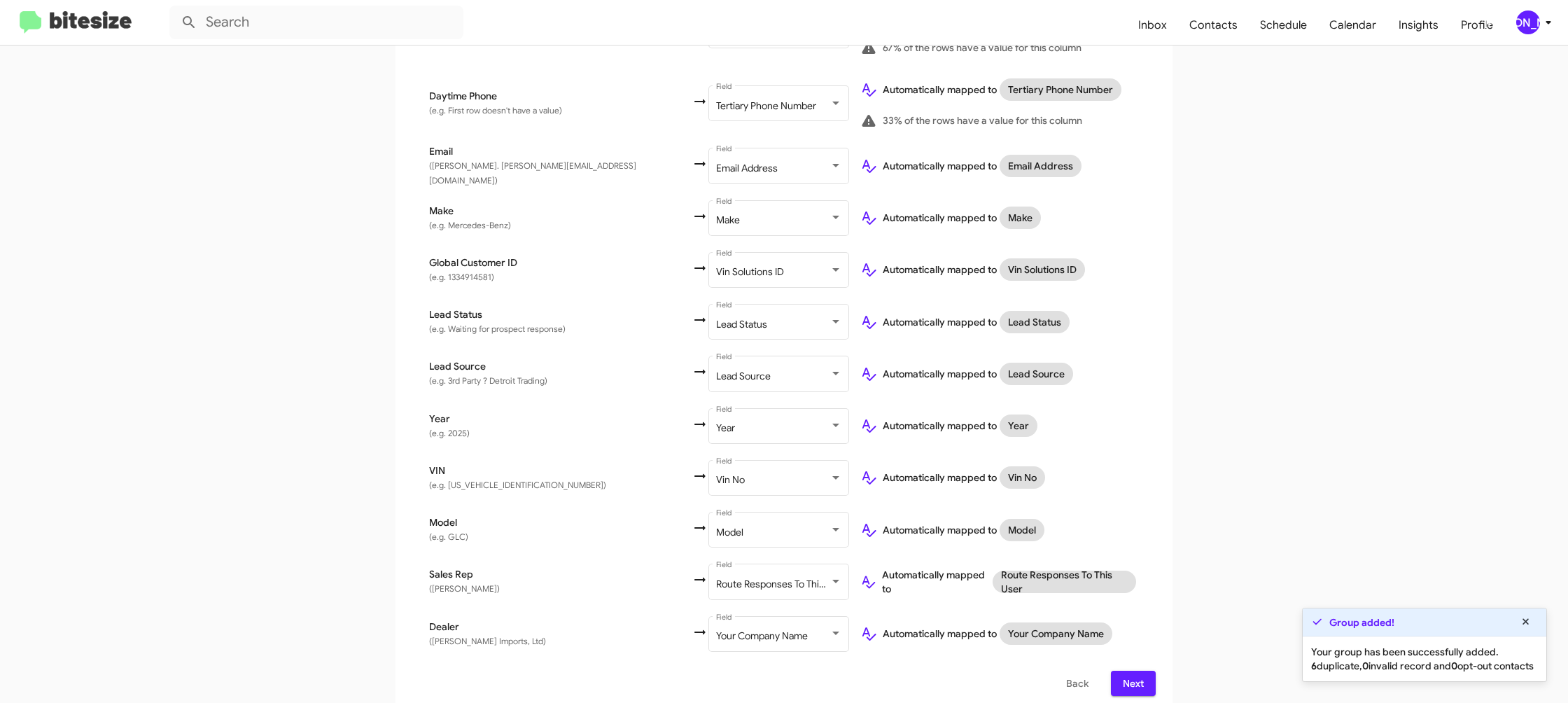
click at [1136, 673] on span "Next" at bounding box center [1133, 683] width 22 height 25
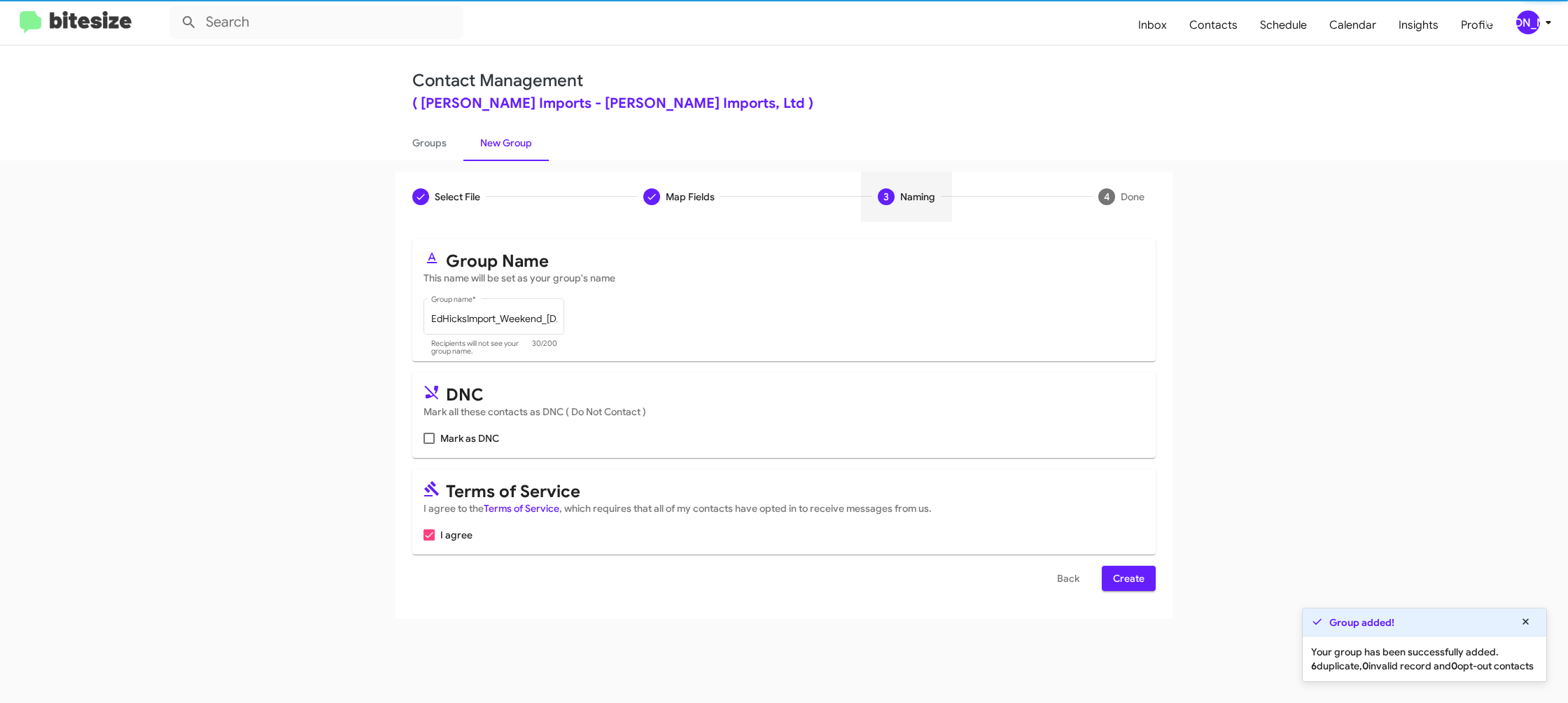
scroll to position [0, 0]
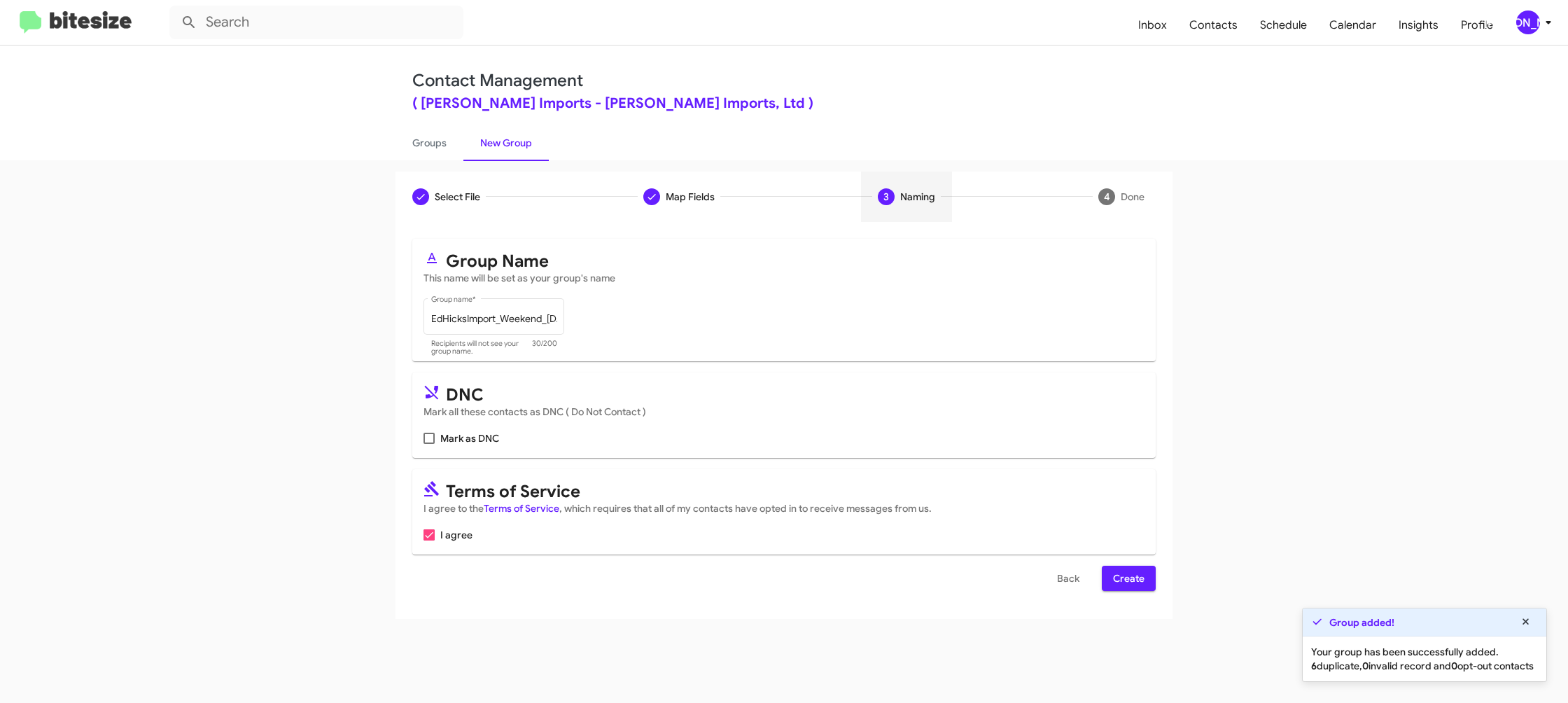
click at [1130, 578] on span "Create" at bounding box center [1129, 578] width 32 height 25
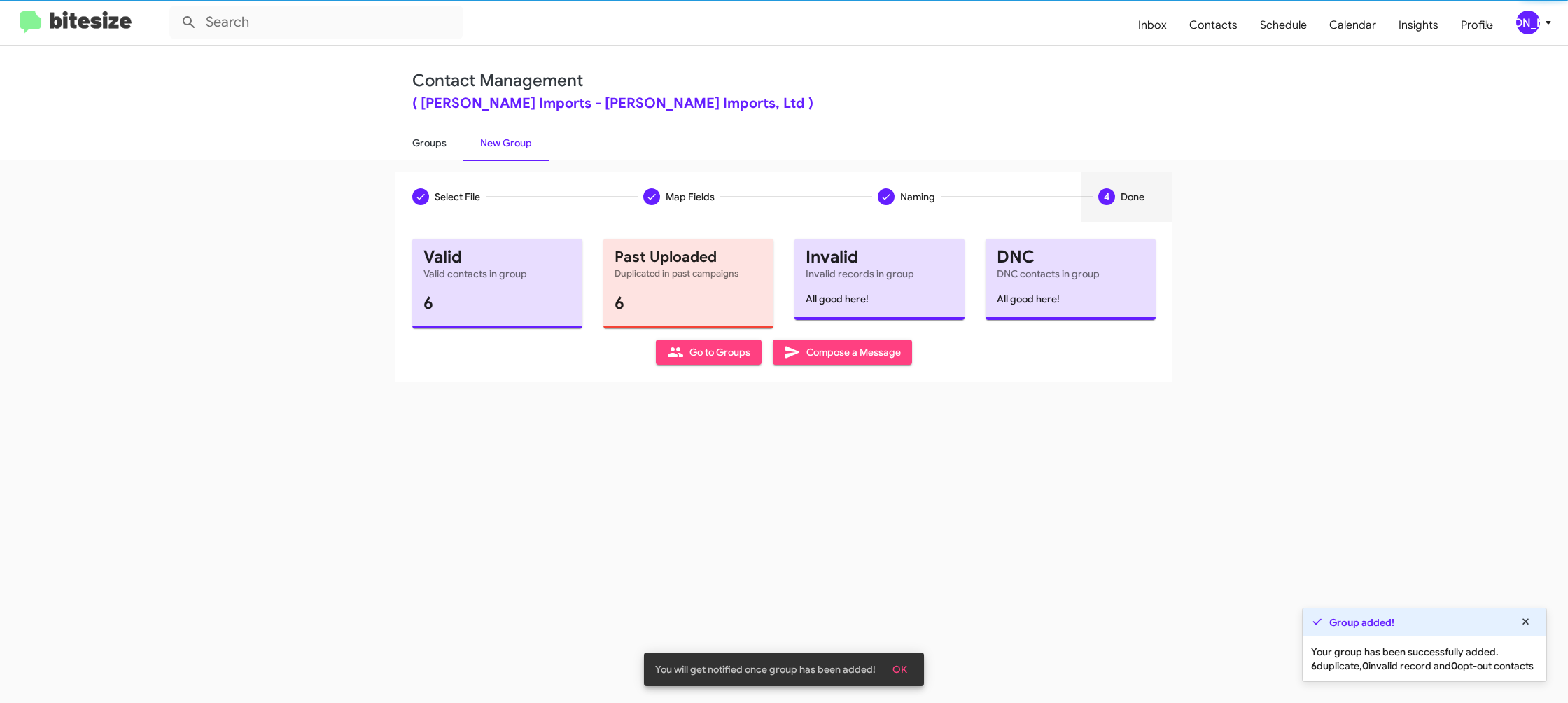
click at [435, 150] on link "Groups" at bounding box center [430, 143] width 68 height 36
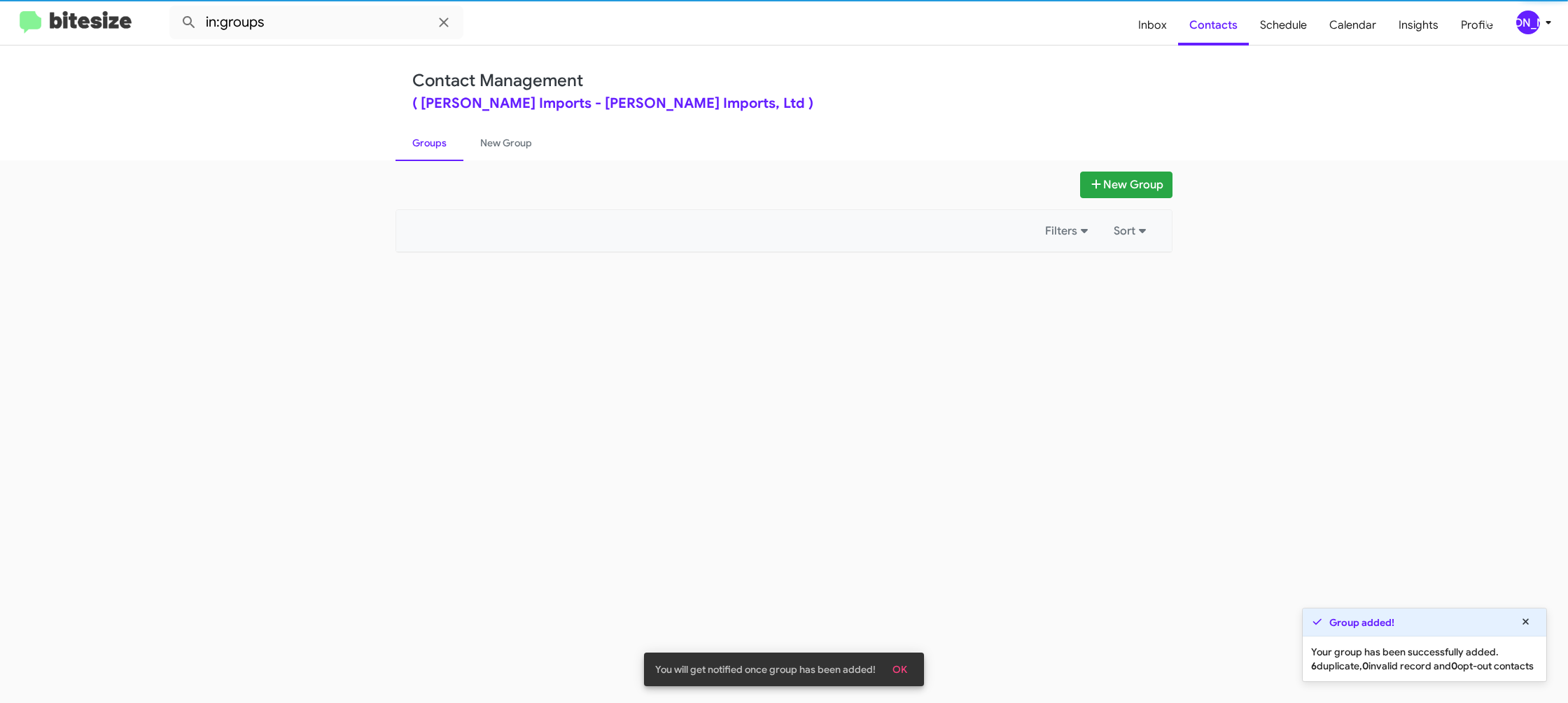
click at [435, 150] on link "Groups" at bounding box center [430, 143] width 68 height 36
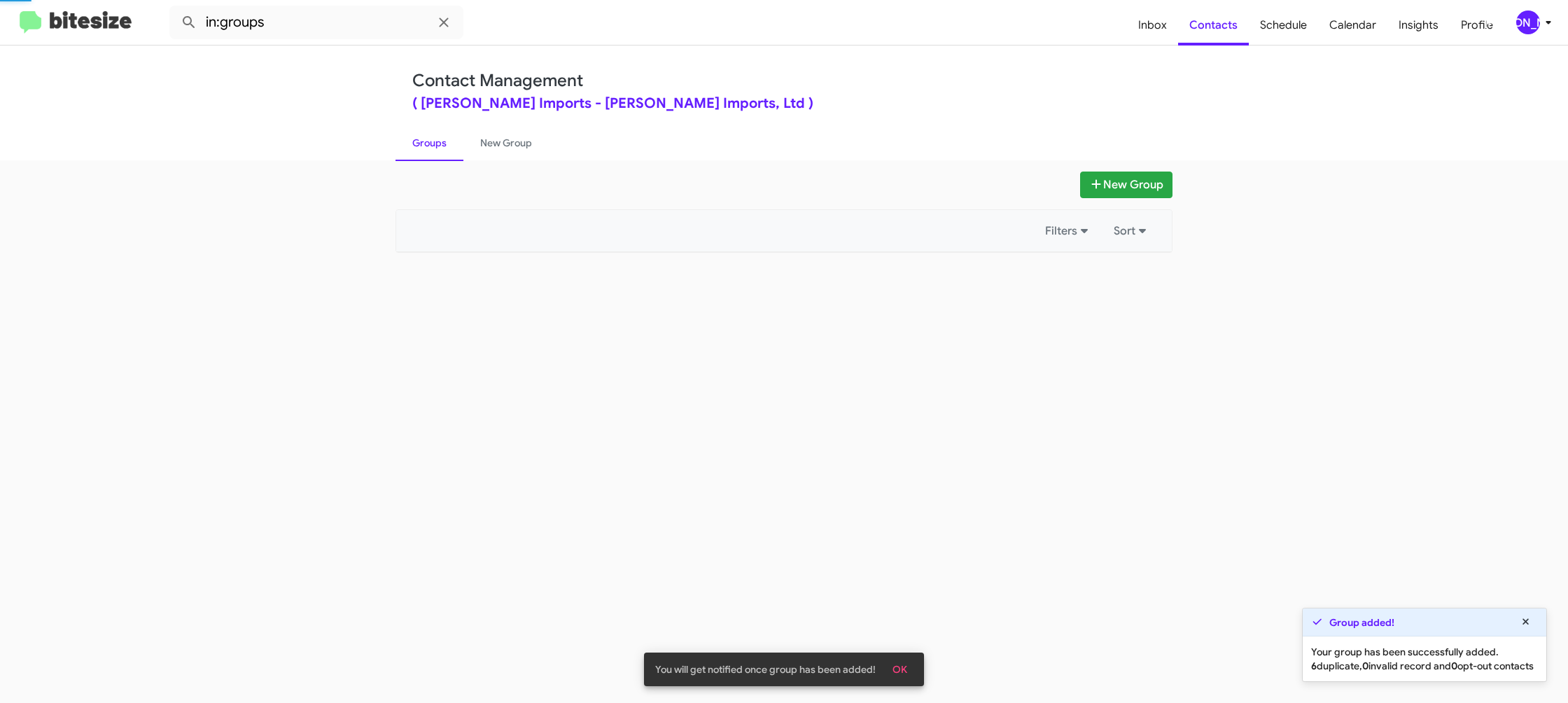
click at [435, 150] on link "Groups" at bounding box center [430, 143] width 68 height 36
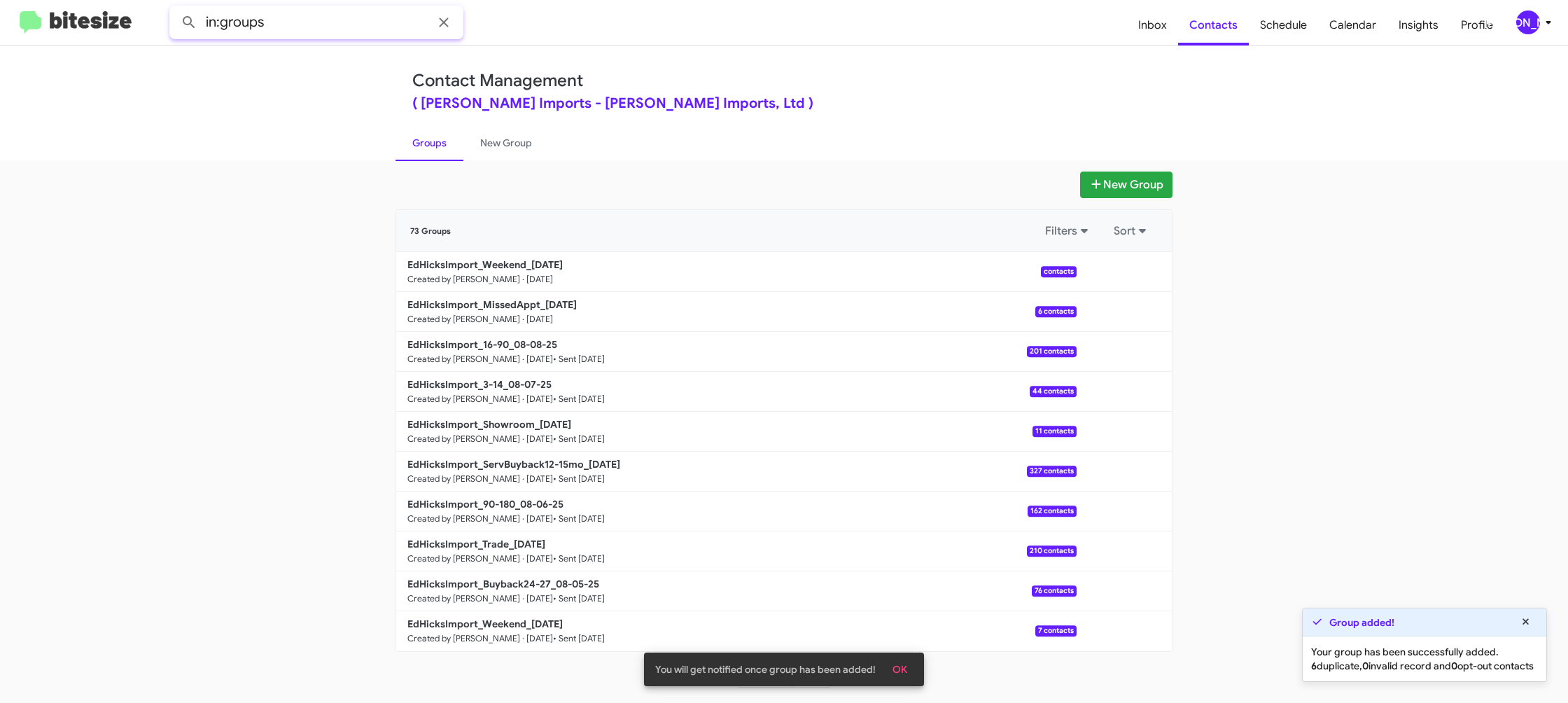
click at [313, 33] on input "in:groups" at bounding box center [316, 22] width 294 height 34
click at [175, 9] on button at bounding box center [189, 22] width 28 height 28
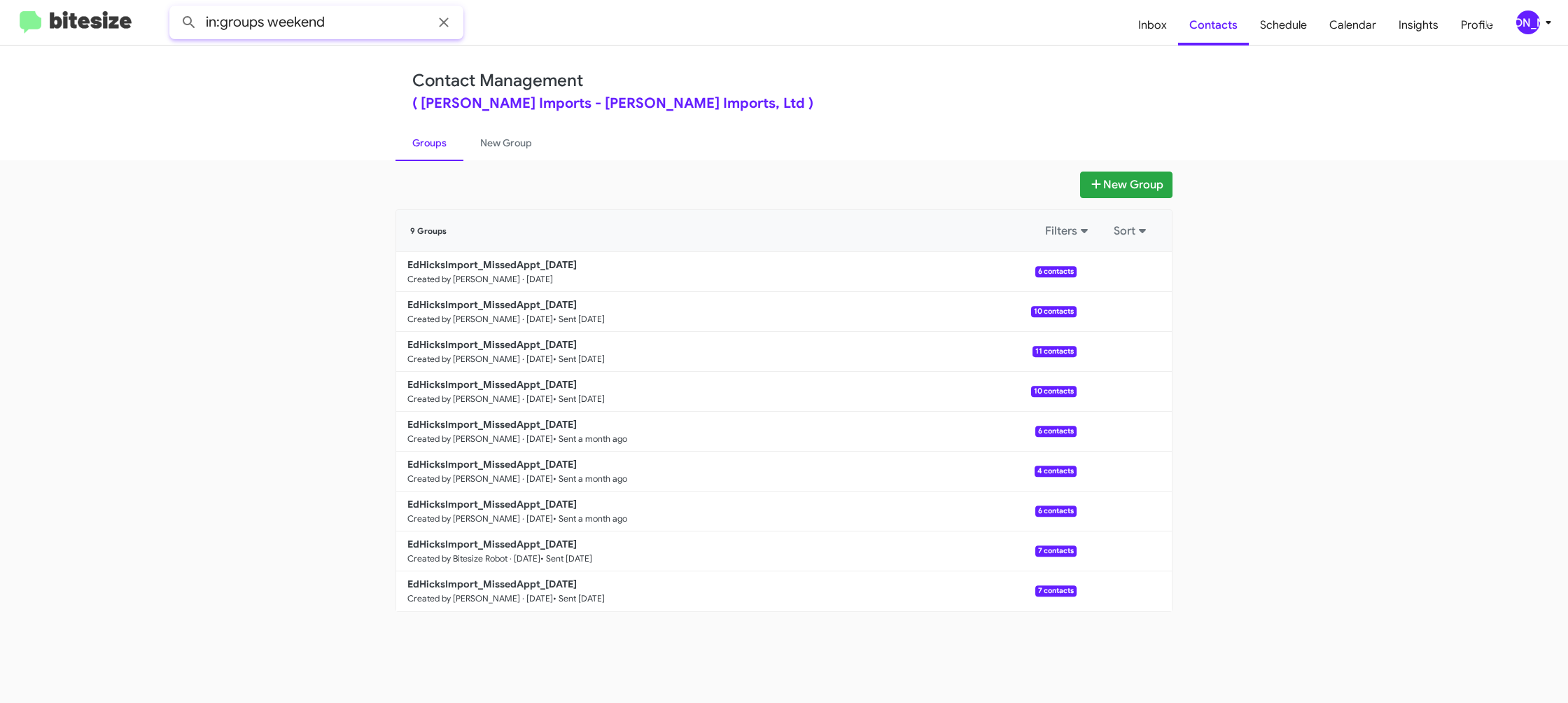
type input "in:groups weekend"
click at [175, 9] on button at bounding box center [189, 22] width 28 height 28
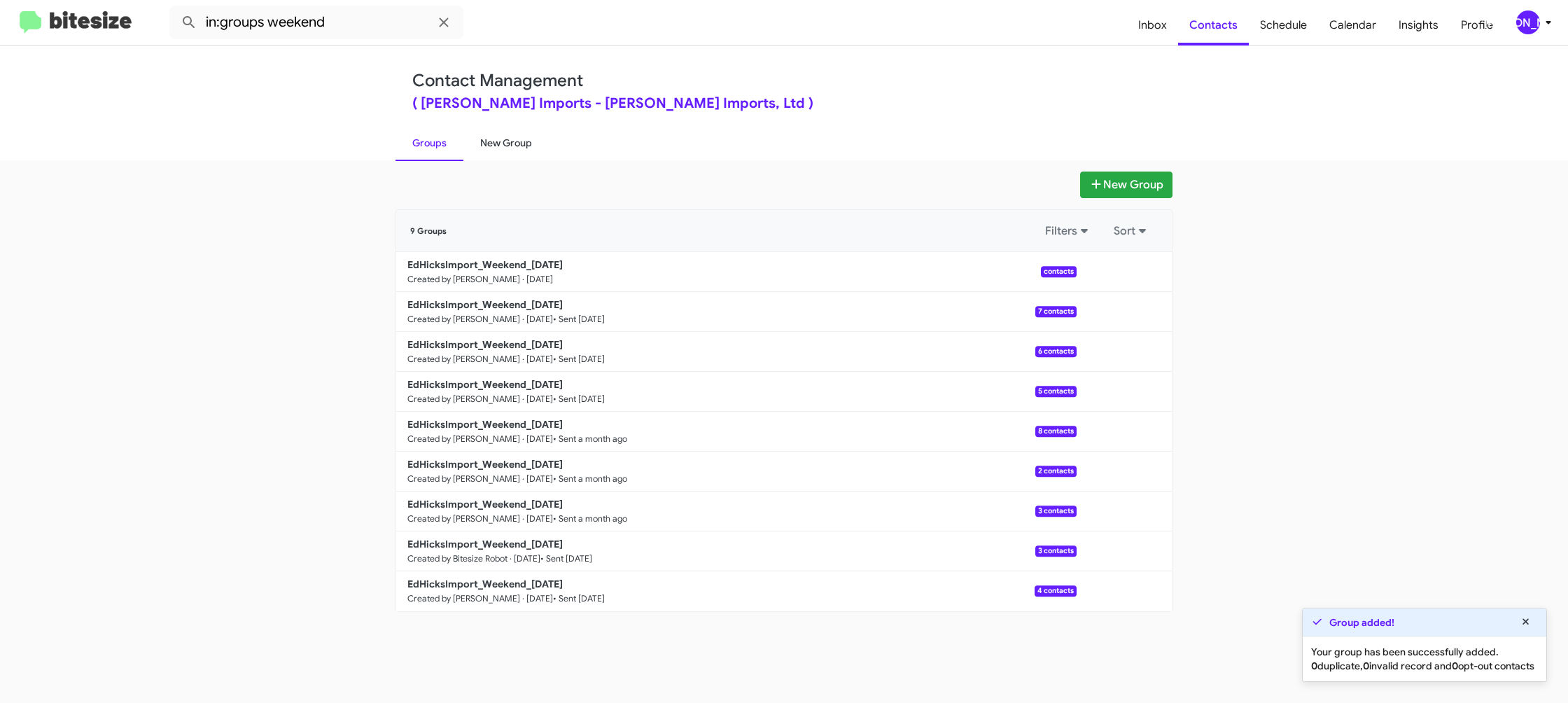
click at [504, 149] on link "New Group" at bounding box center [506, 143] width 85 height 36
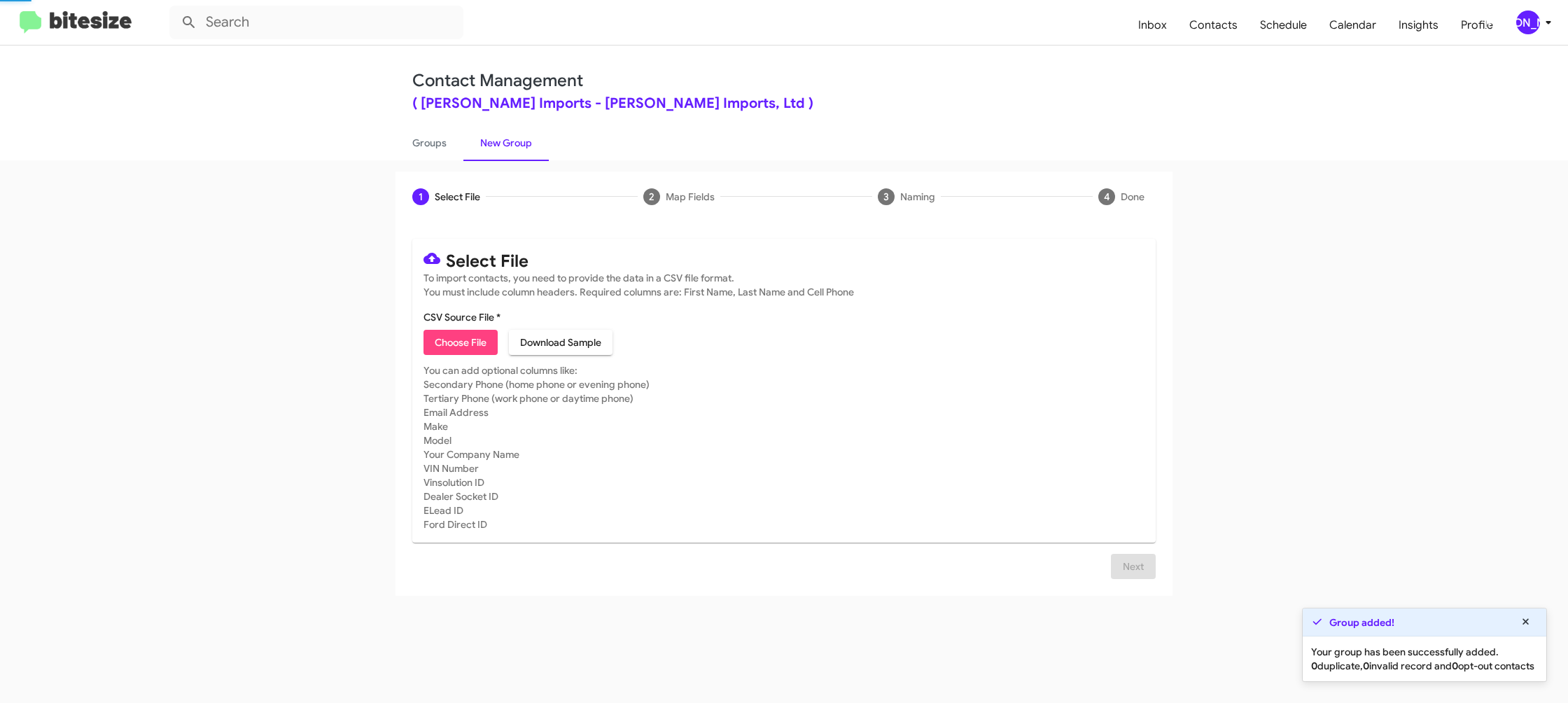
drag, startPoint x: 504, startPoint y: 149, endPoint x: 446, endPoint y: 147, distance: 58.0
click at [503, 149] on link "New Group" at bounding box center [506, 143] width 85 height 36
click at [446, 147] on link "Groups" at bounding box center [430, 143] width 68 height 36
type input "in:groups"
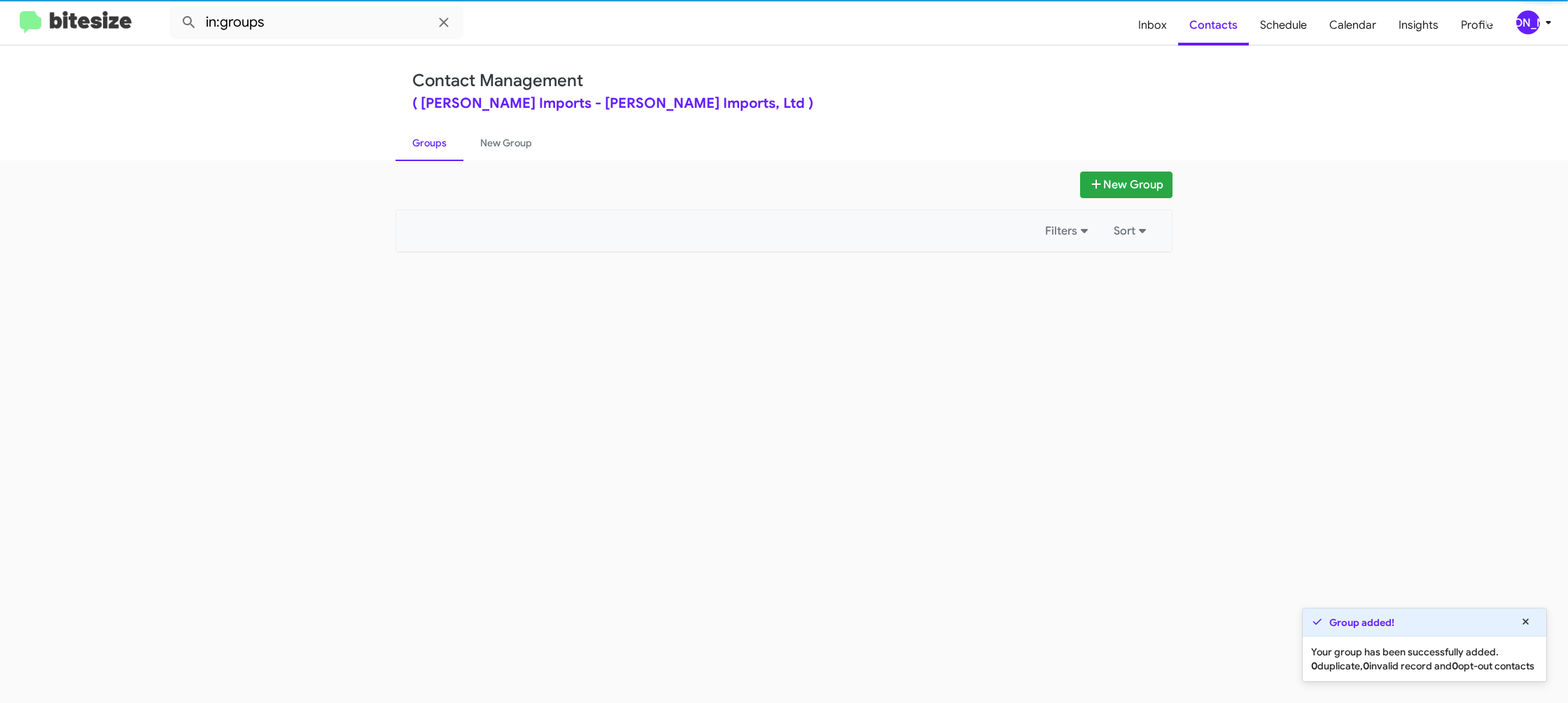
click at [446, 147] on link "Groups" at bounding box center [430, 143] width 68 height 36
drag, startPoint x: 446, startPoint y: 147, endPoint x: 581, endPoint y: 163, distance: 135.9
click at [446, 147] on link "Groups" at bounding box center [430, 143] width 68 height 36
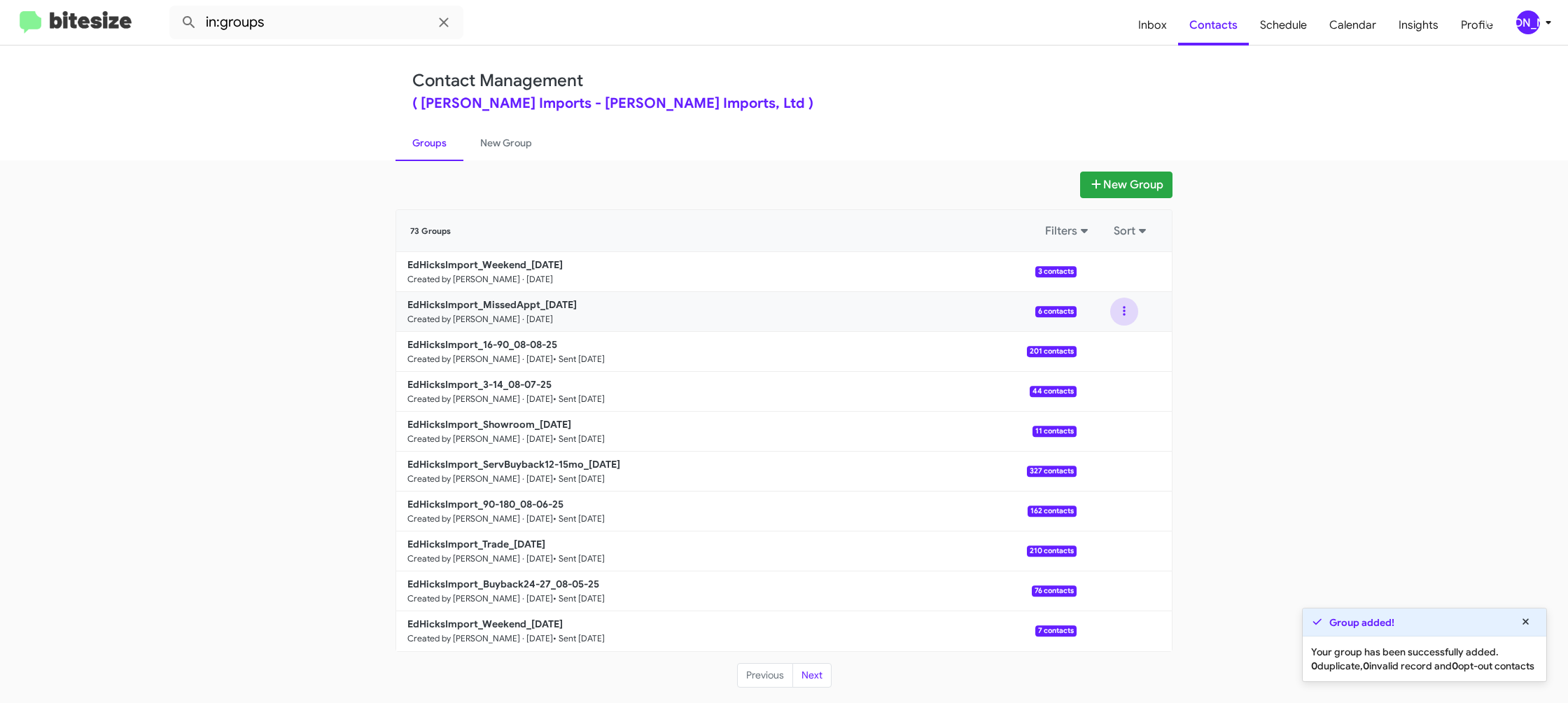
click at [1122, 311] on button at bounding box center [1124, 311] width 28 height 28
click at [1114, 333] on ul "View contacts Archive" at bounding box center [1082, 366] width 112 height 79
drag, startPoint x: 1122, startPoint y: 309, endPoint x: 1104, endPoint y: 328, distance: 26.2
click at [1122, 309] on button at bounding box center [1124, 311] width 28 height 28
click at [1096, 337] on button "View contacts" at bounding box center [1082, 349] width 112 height 34
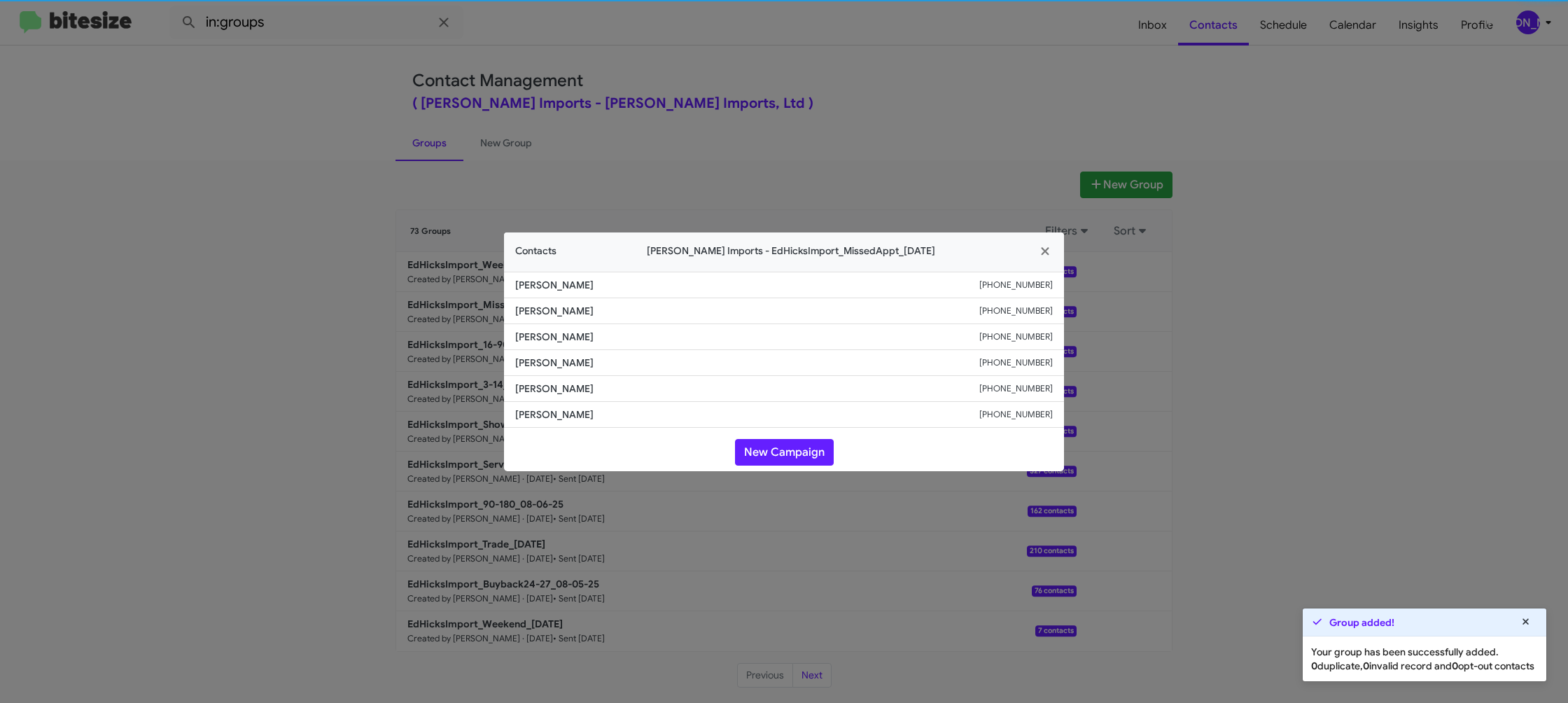
click at [540, 347] on li "Navid Anvaripour +18507665898" at bounding box center [784, 337] width 560 height 26
copy span "Navid Anvaripour"
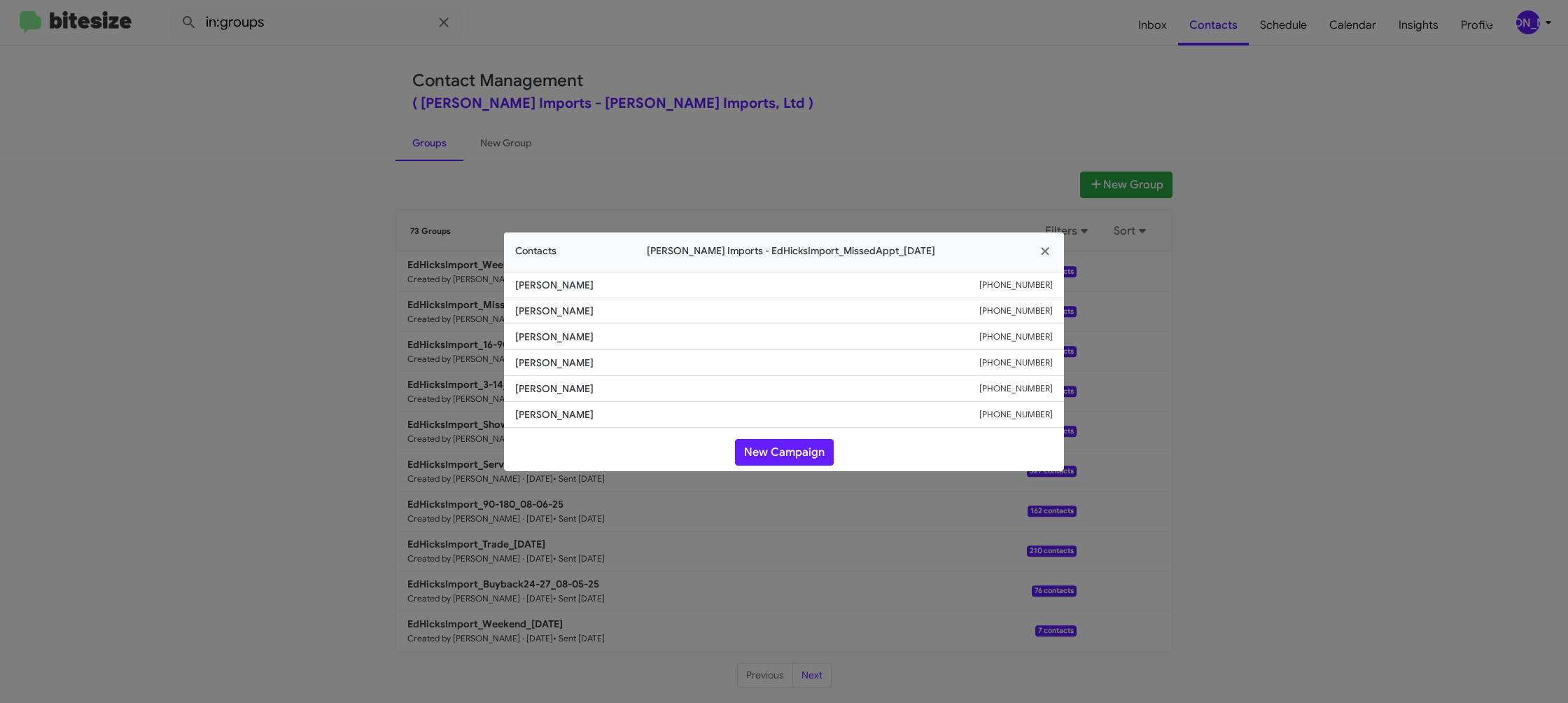
click at [678, 51] on modal-container "Contacts Ed Hicks Imports - EdHicksImport_MissedAppt_08-11-25 James Ragan +1361…" at bounding box center [784, 351] width 1568 height 703
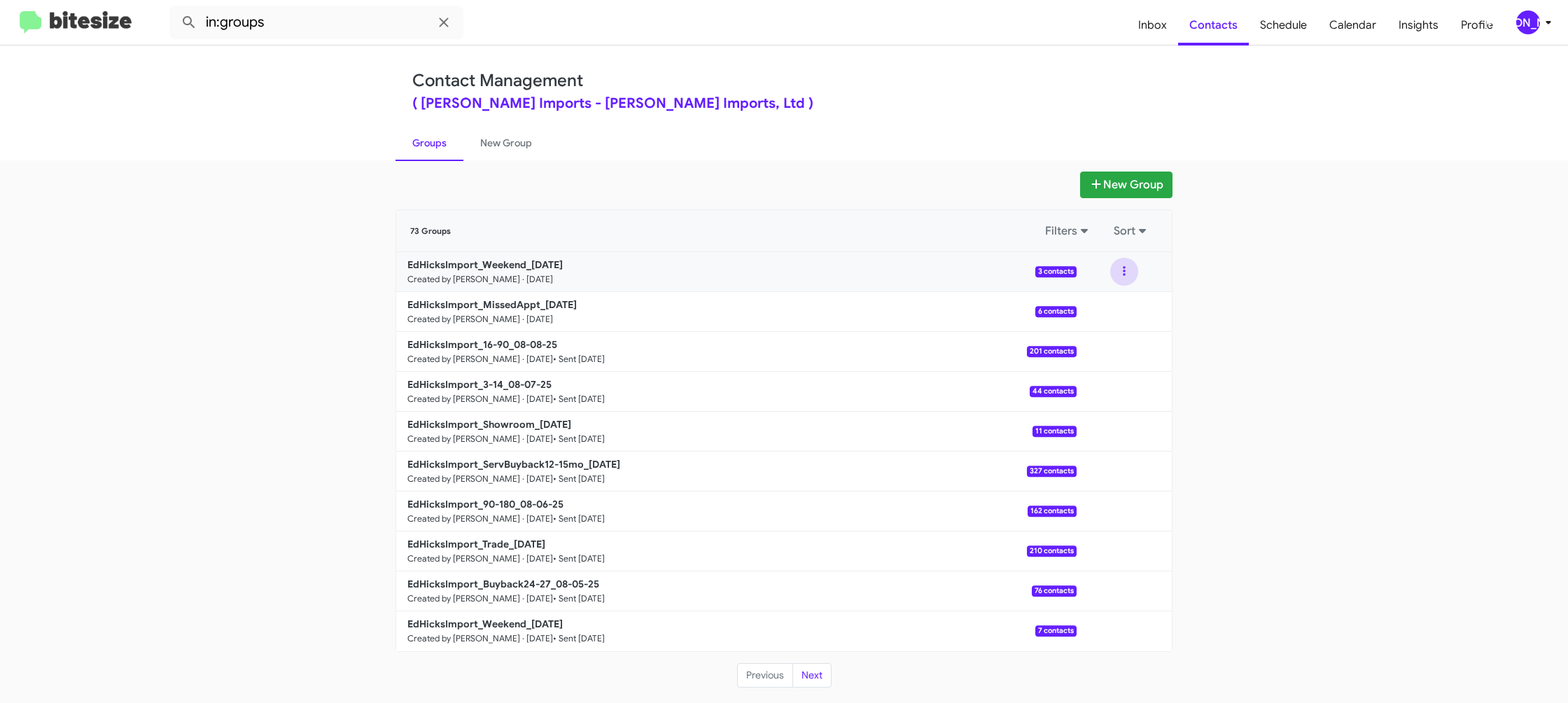
click at [1122, 275] on button at bounding box center [1124, 272] width 28 height 28
click at [1114, 303] on button "View contacts" at bounding box center [1082, 309] width 112 height 34
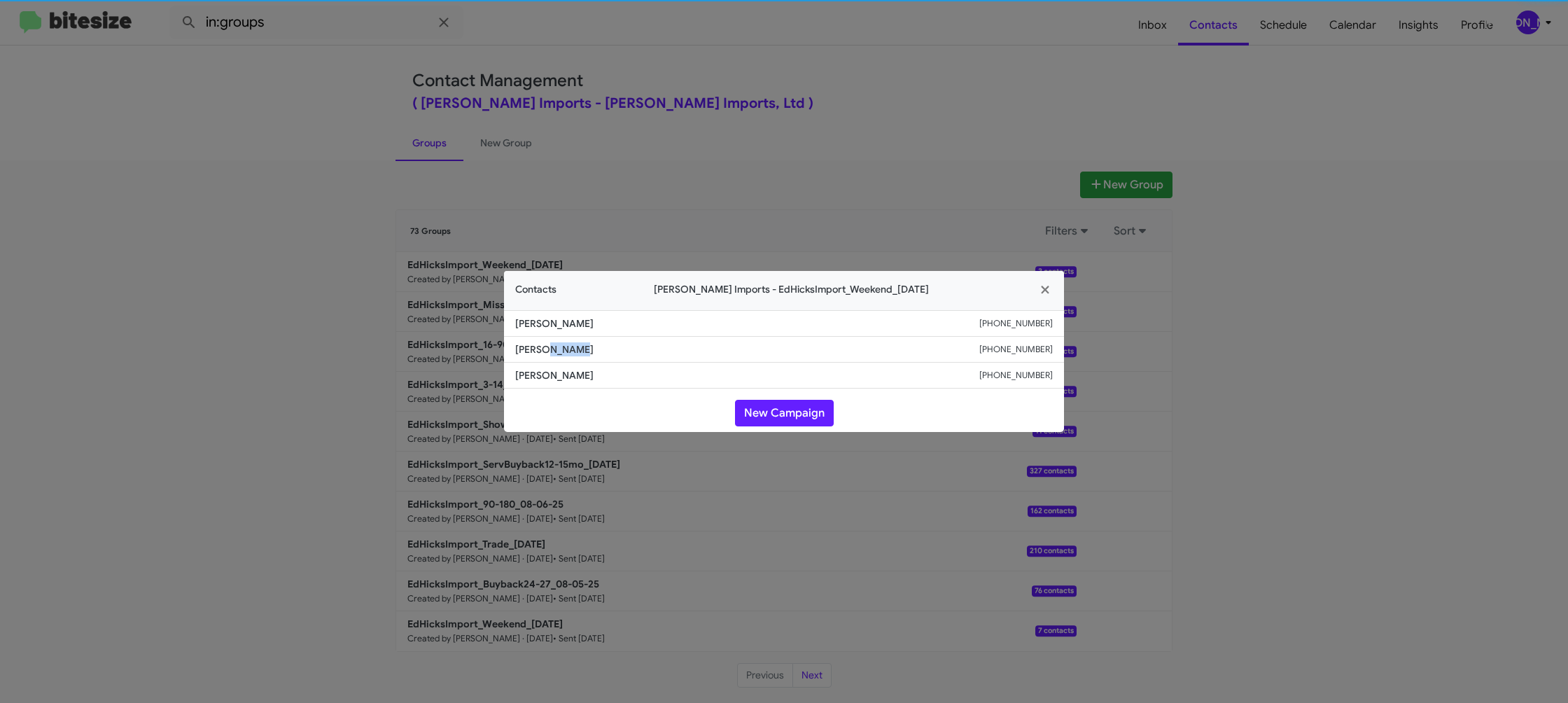
click at [545, 355] on span "David Weaver" at bounding box center [747, 349] width 464 height 14
drag, startPoint x: 352, startPoint y: 379, endPoint x: 447, endPoint y: 321, distance: 111.3
click at [355, 373] on modal-container "Contacts Ed Hicks Imports - EdHicksImport_Weekend_08-11-25 Michelle Eling +1832…" at bounding box center [784, 351] width 1568 height 703
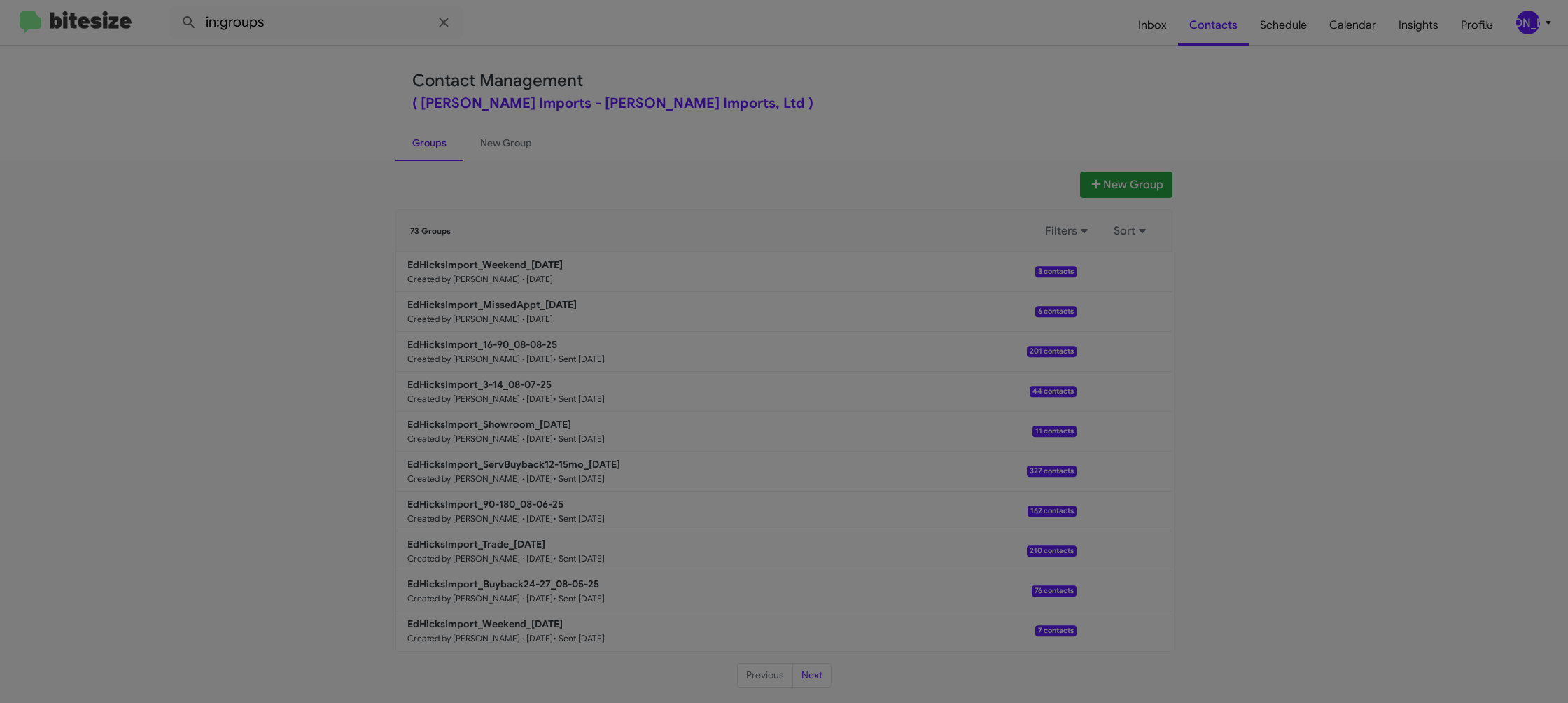
click at [507, 306] on li "David Weaver +19566677550" at bounding box center [784, 315] width 560 height 26
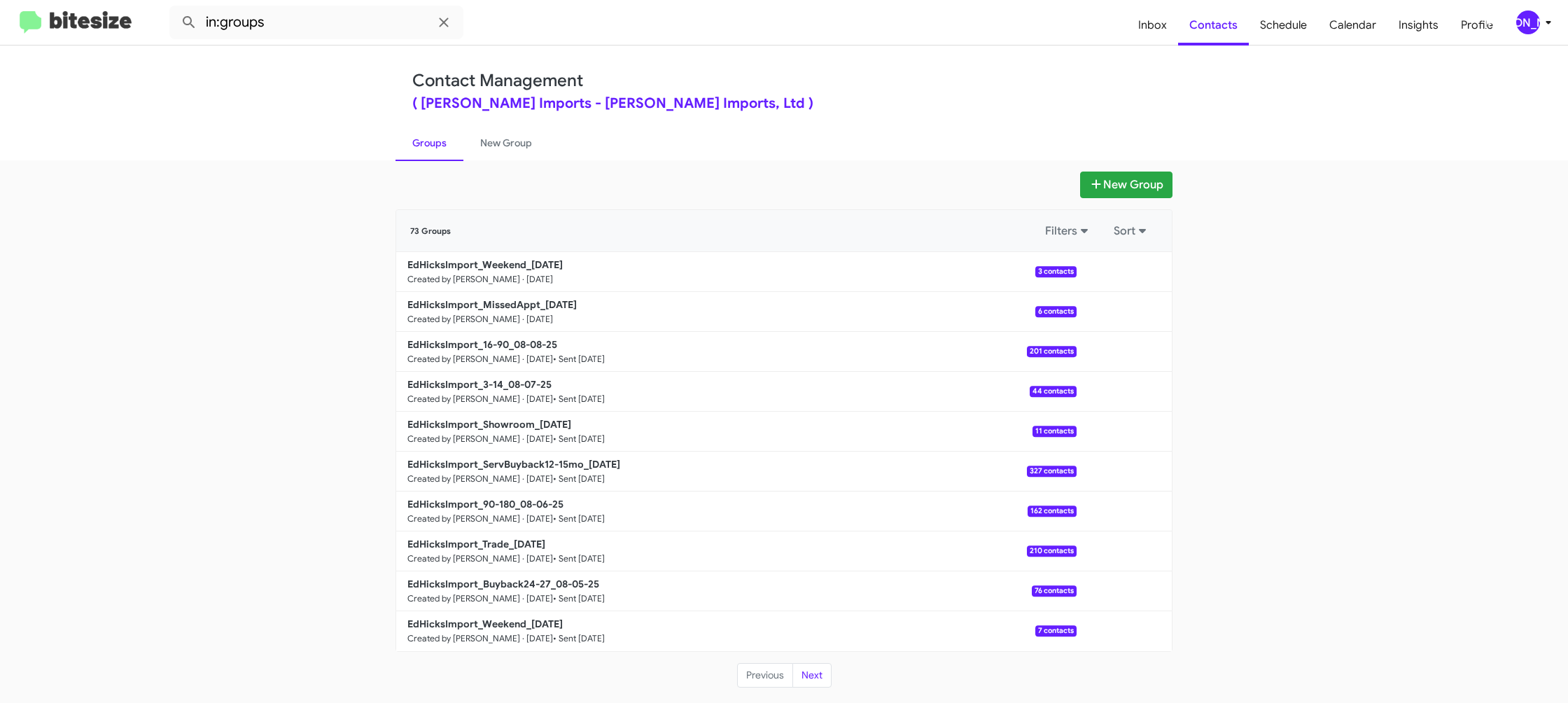
click at [507, 306] on b "EdHicksImport_MissedAppt_08-11-25" at bounding box center [492, 304] width 170 height 12
drag, startPoint x: 507, startPoint y: 306, endPoint x: 326, endPoint y: 22, distance: 336.8
click at [507, 305] on b "EdHicksImport_MissedAppt_08-11-25" at bounding box center [492, 304] width 170 height 12
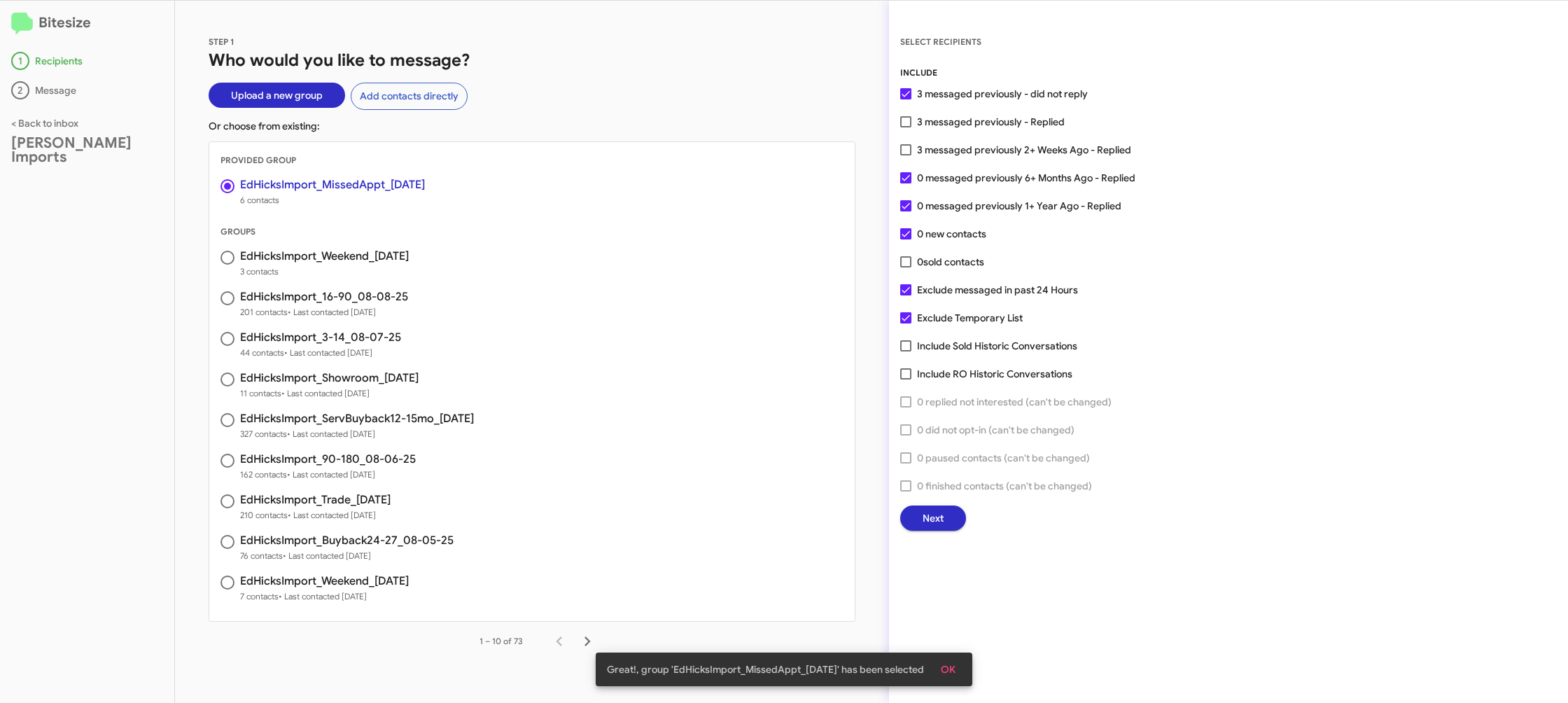
click at [943, 517] on button "Next" at bounding box center [933, 518] width 66 height 25
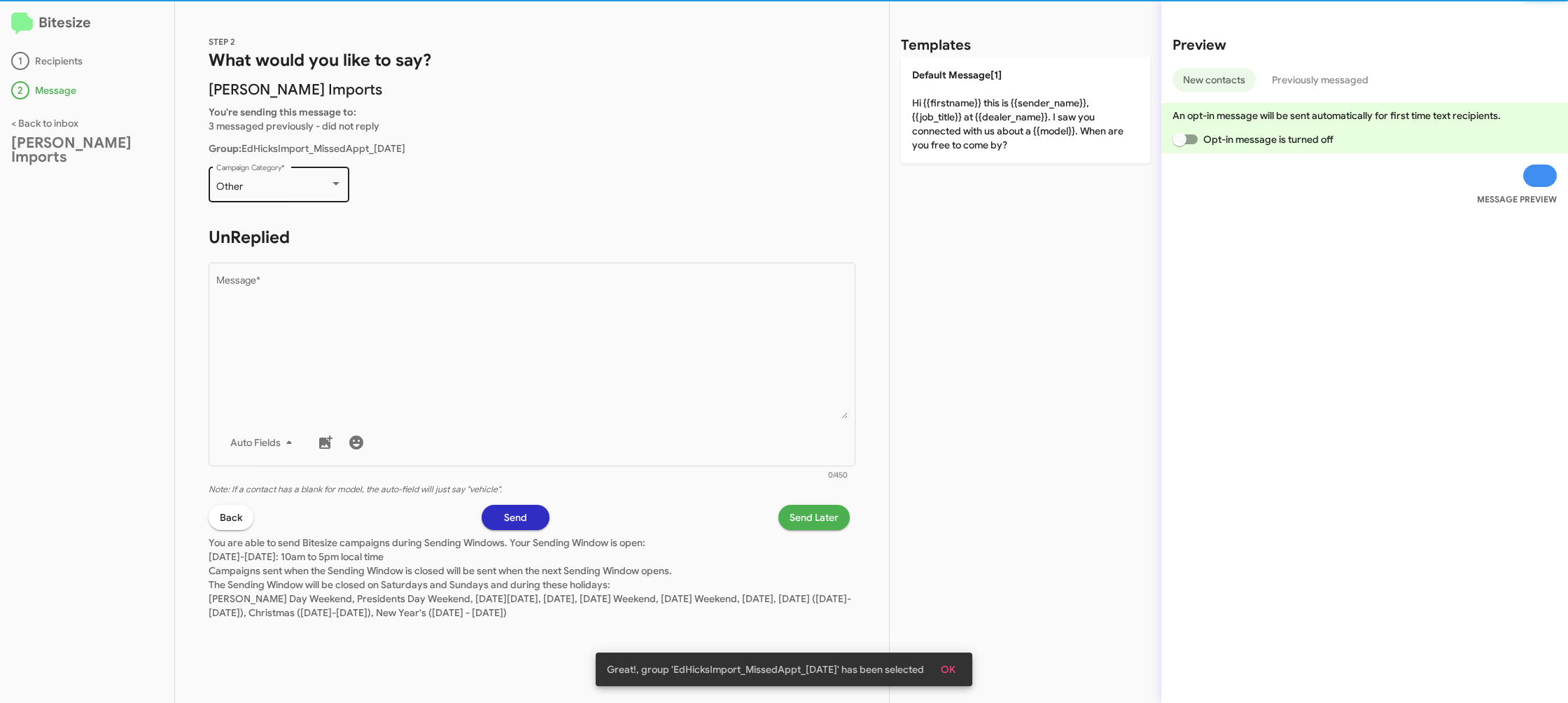
click at [285, 181] on div "Other" at bounding box center [273, 187] width 113 height 12
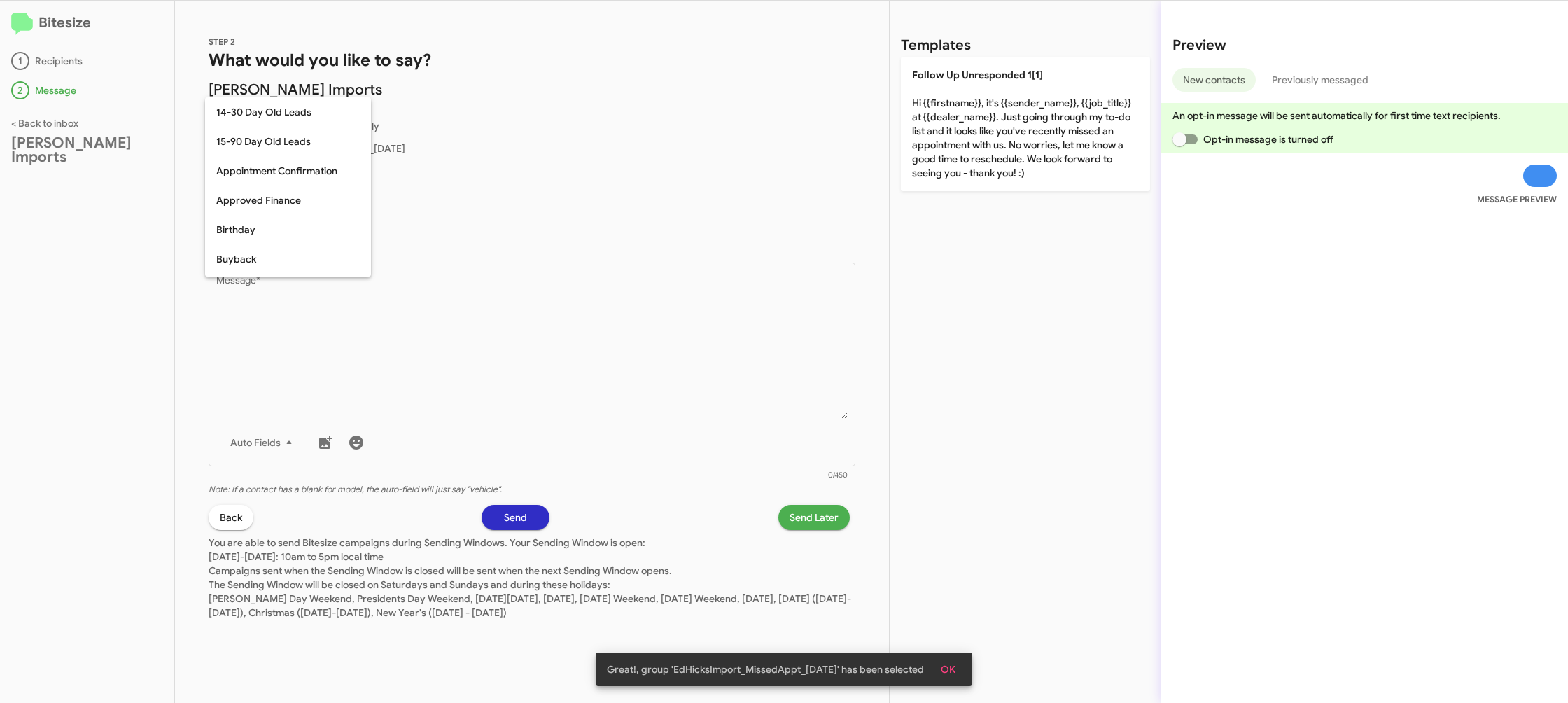
scroll to position [219, 0]
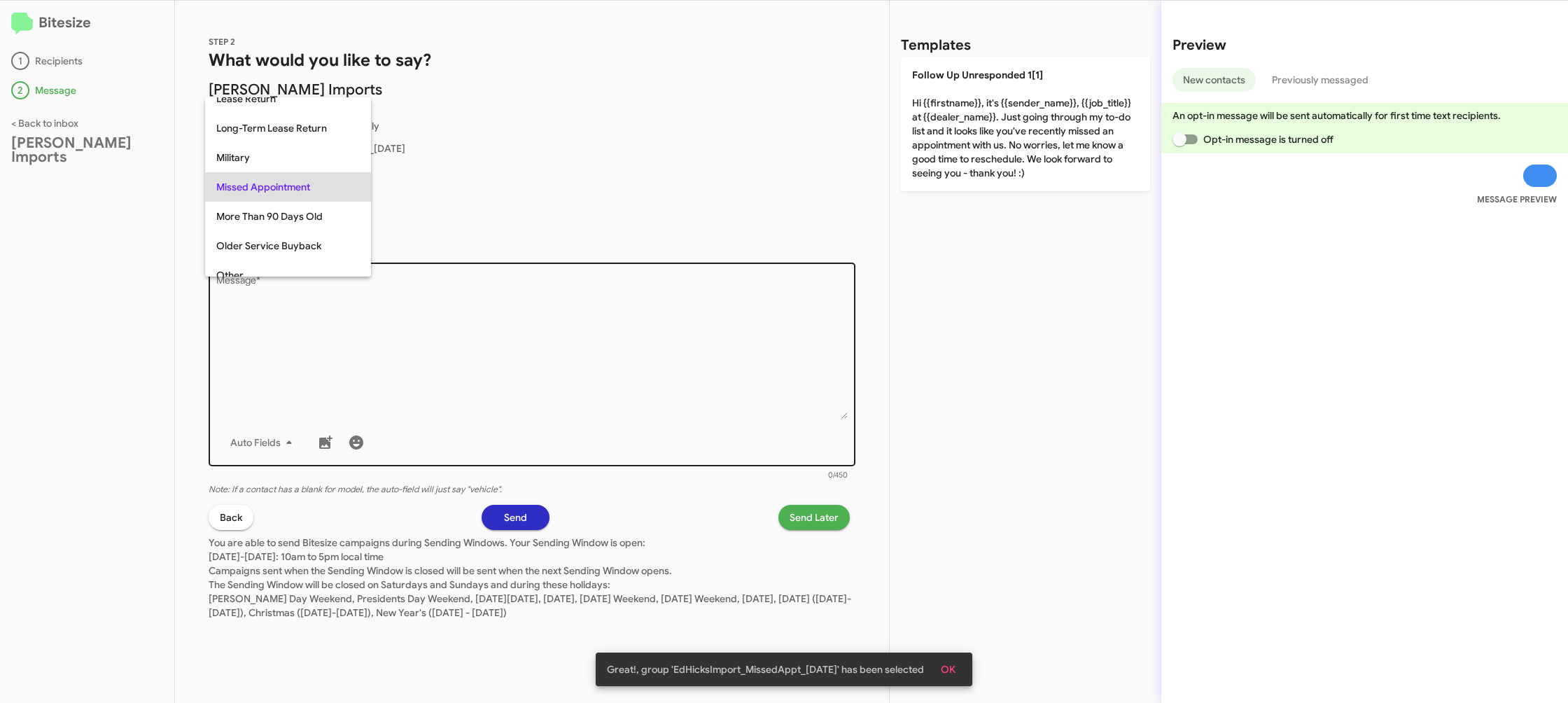
click at [582, 355] on div at bounding box center [784, 351] width 1568 height 703
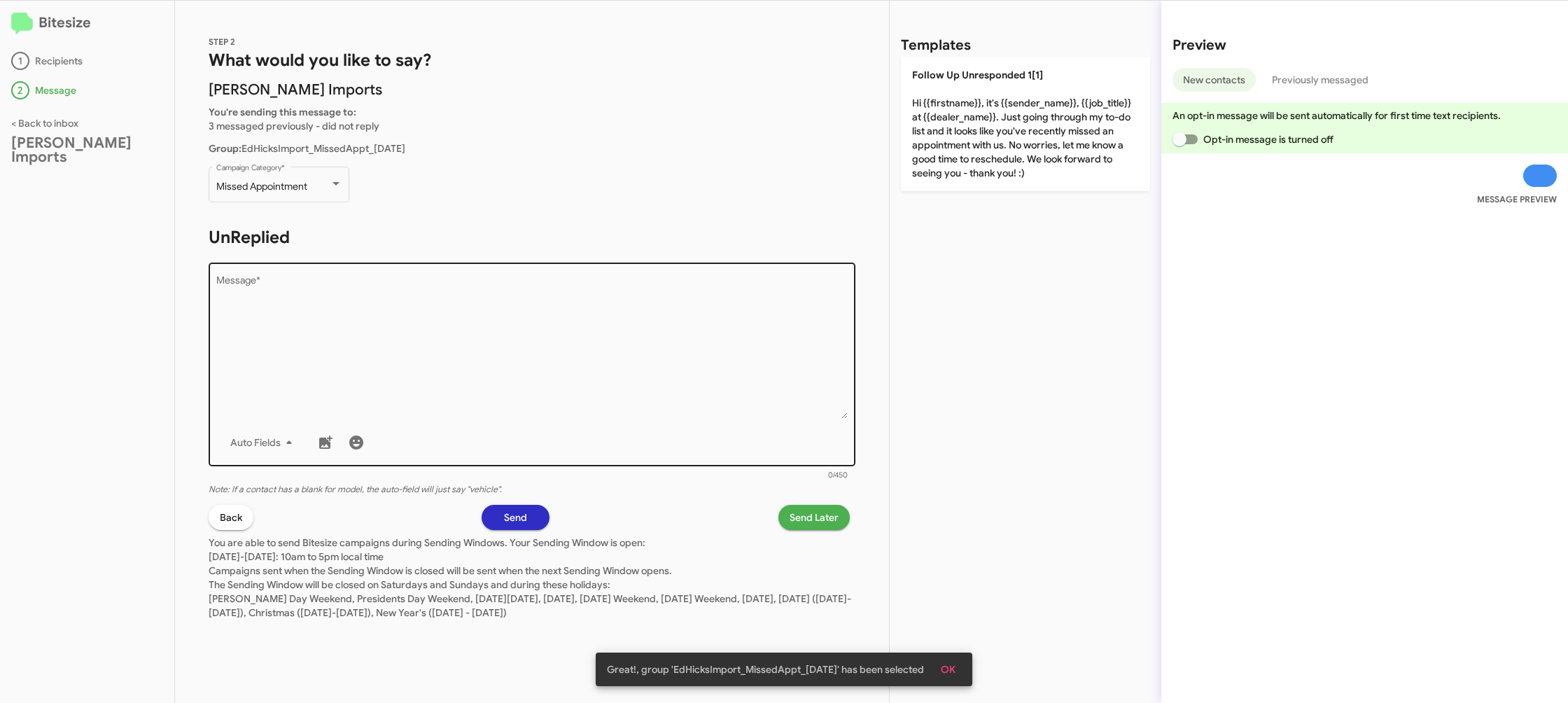
click at [580, 355] on textarea "Message *" at bounding box center [532, 348] width 632 height 143
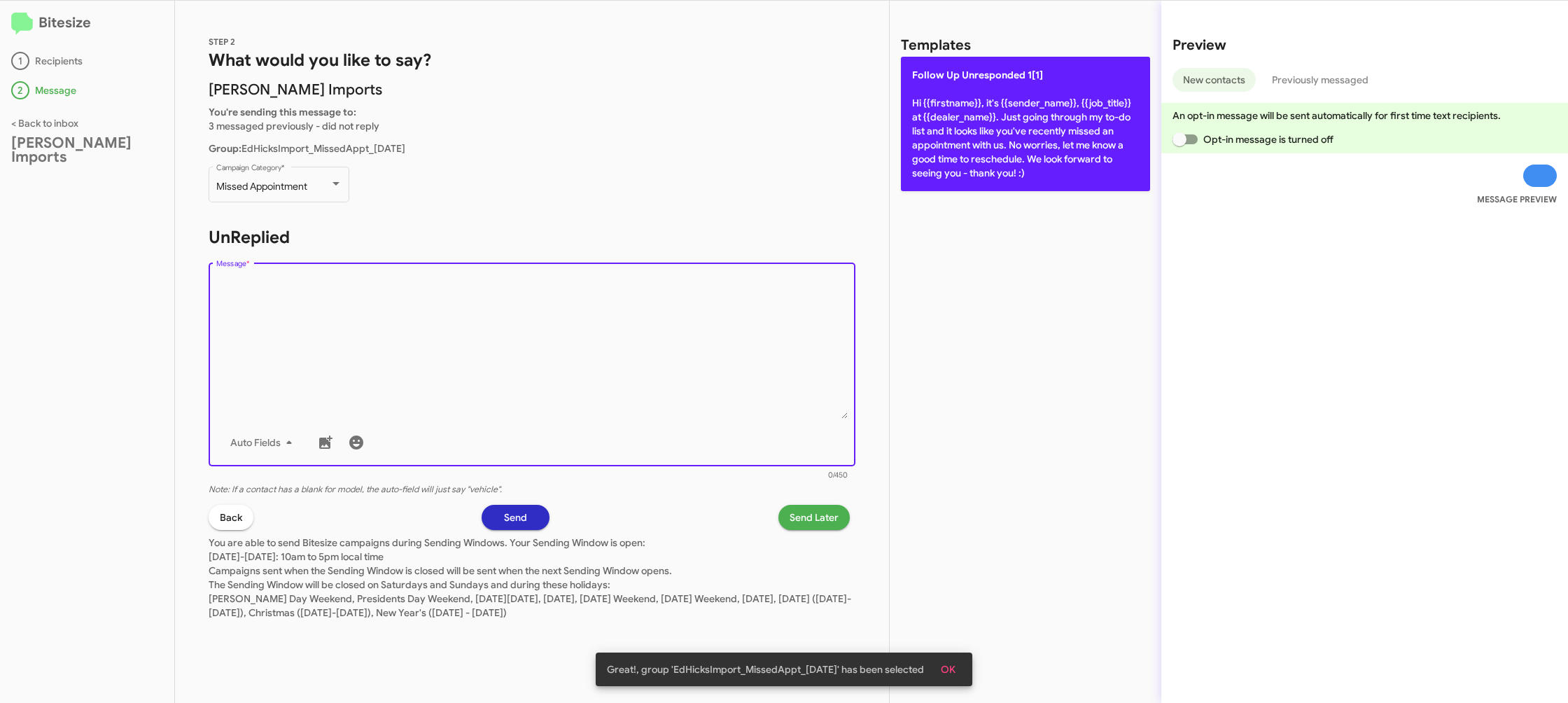
drag, startPoint x: 580, startPoint y: 355, endPoint x: 1091, endPoint y: 134, distance: 556.7
click at [598, 340] on textarea "Message *" at bounding box center [532, 348] width 632 height 143
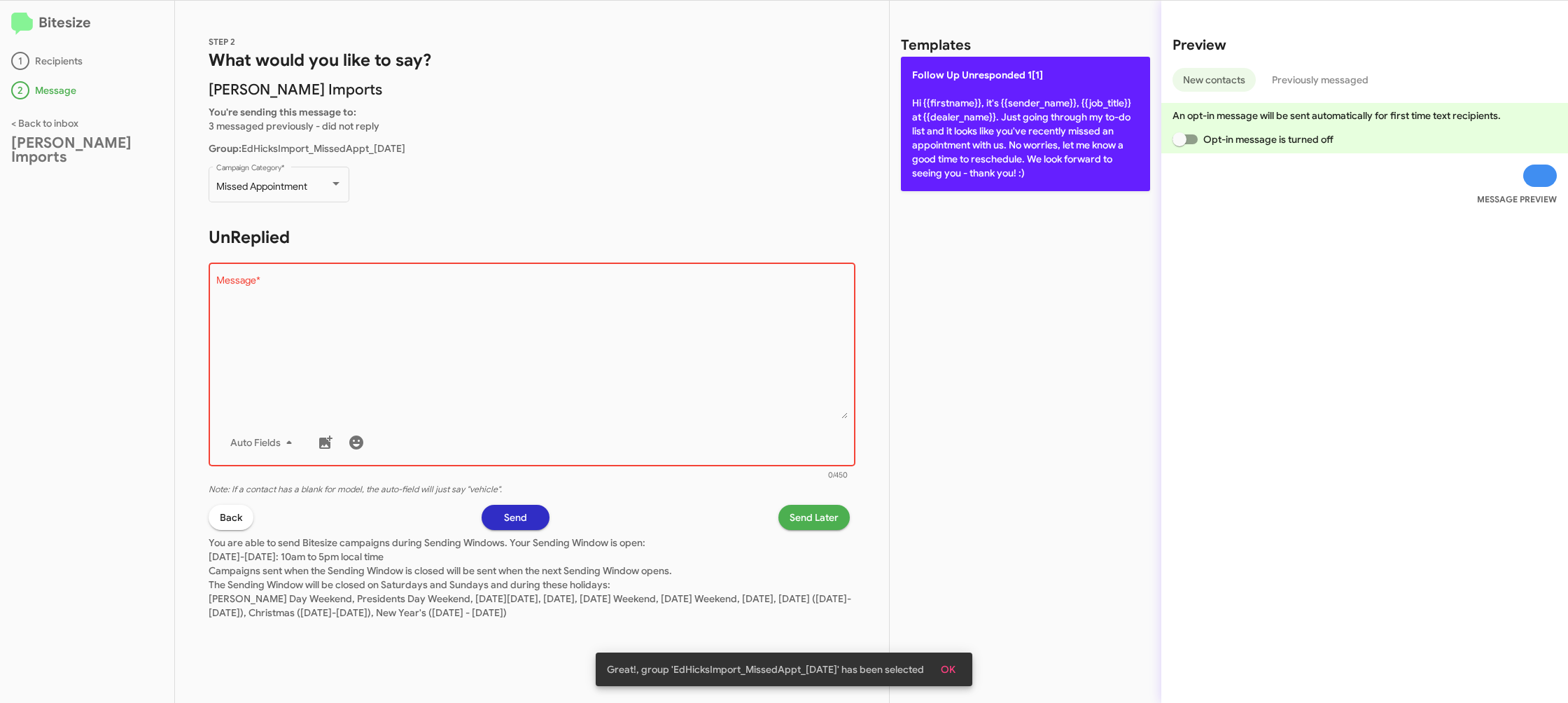
drag, startPoint x: 1102, startPoint y: 133, endPoint x: 861, endPoint y: 469, distance: 413.5
click at [1102, 133] on p "Follow Up Unresponded 1[1] Hi {{firstname}}, it's {{sender_name}}, {{job_title}…" at bounding box center [1026, 124] width 249 height 134
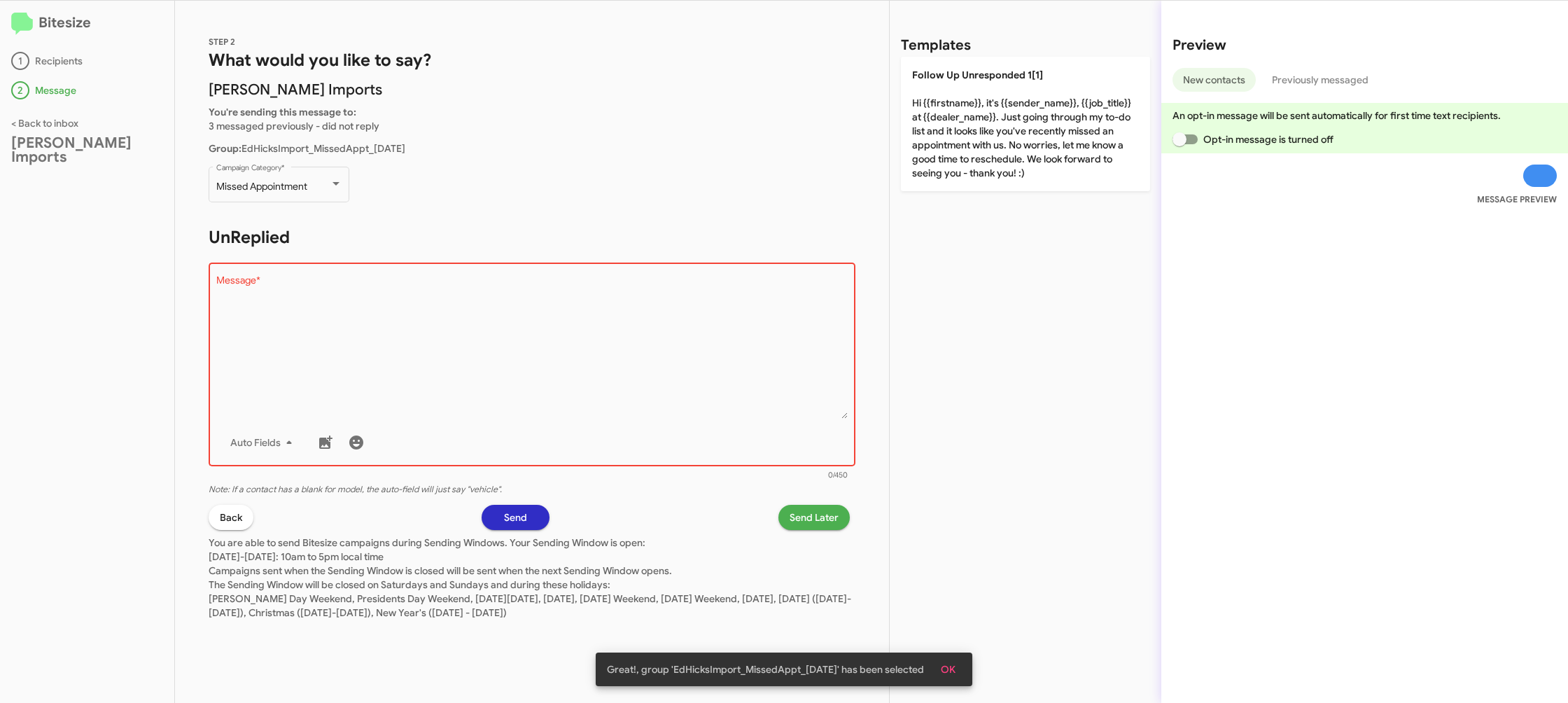
type textarea "Hi {{firstname}}, it's {{sender_name}}, {{job_title}} at {{dealer_name}}. Just …"
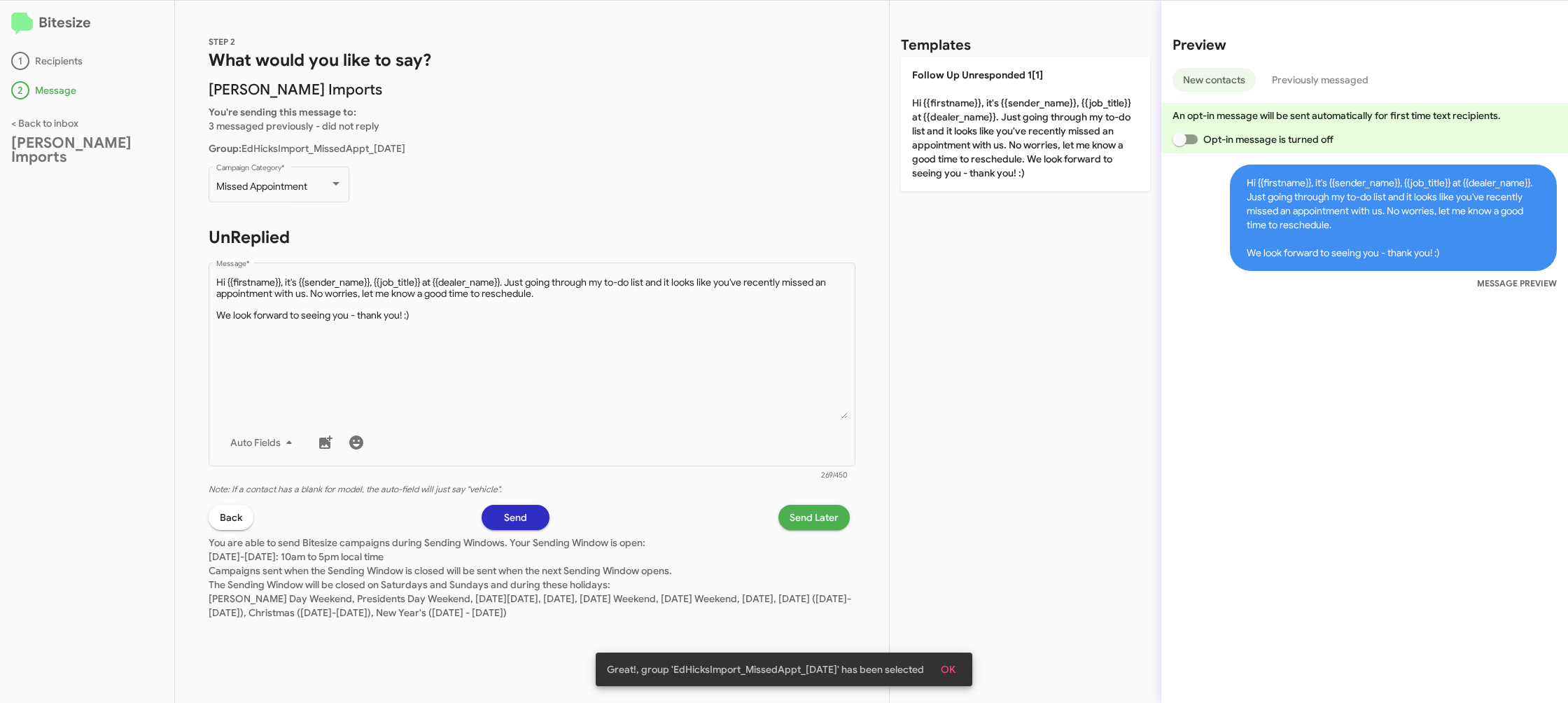
click at [797, 526] on span "Send Later" at bounding box center [814, 517] width 49 height 25
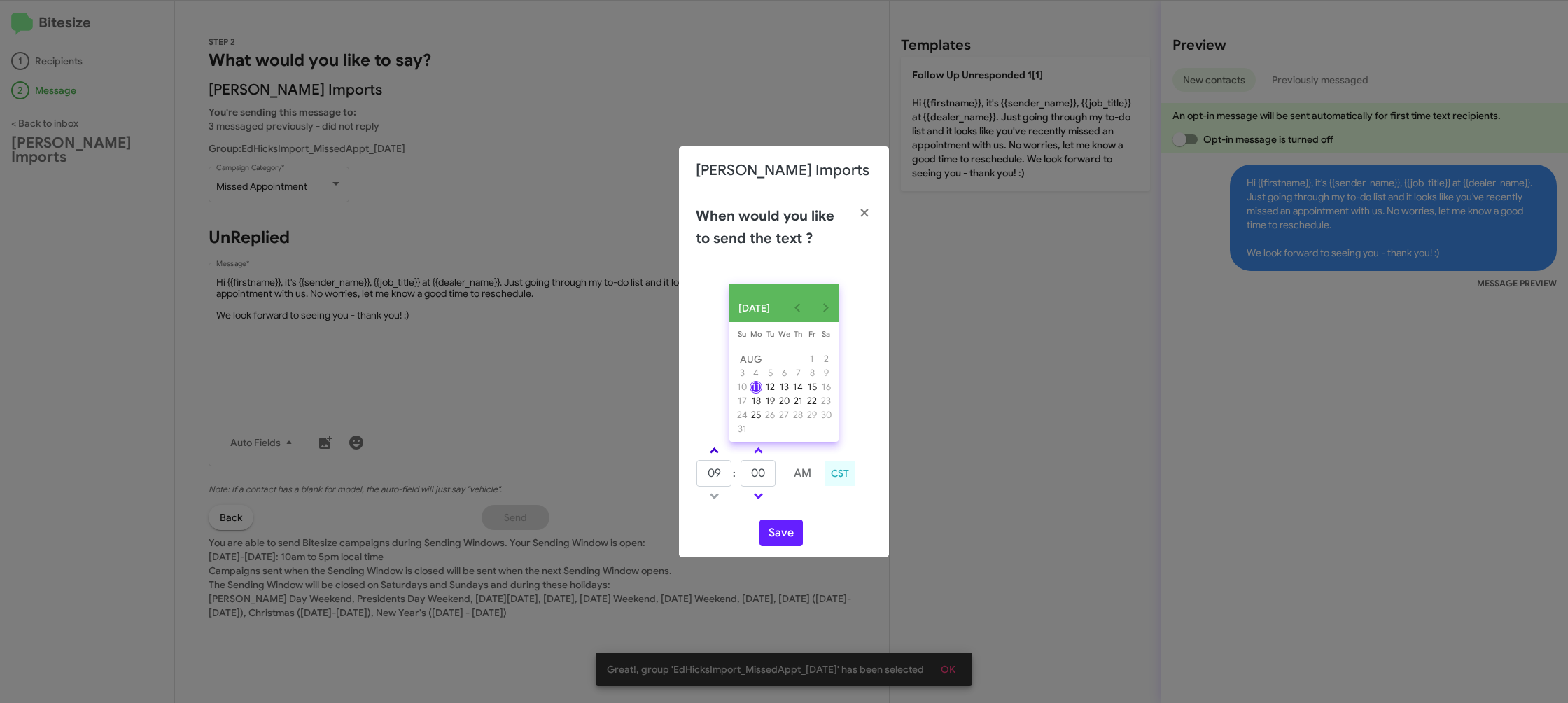
click at [702, 460] on td at bounding box center [714, 451] width 36 height 17
drag, startPoint x: 716, startPoint y: 457, endPoint x: 749, endPoint y: 471, distance: 35.8
click at [718, 457] on span at bounding box center [714, 452] width 9 height 9
type input "10"
drag, startPoint x: 750, startPoint y: 472, endPoint x: 760, endPoint y: 474, distance: 10.2
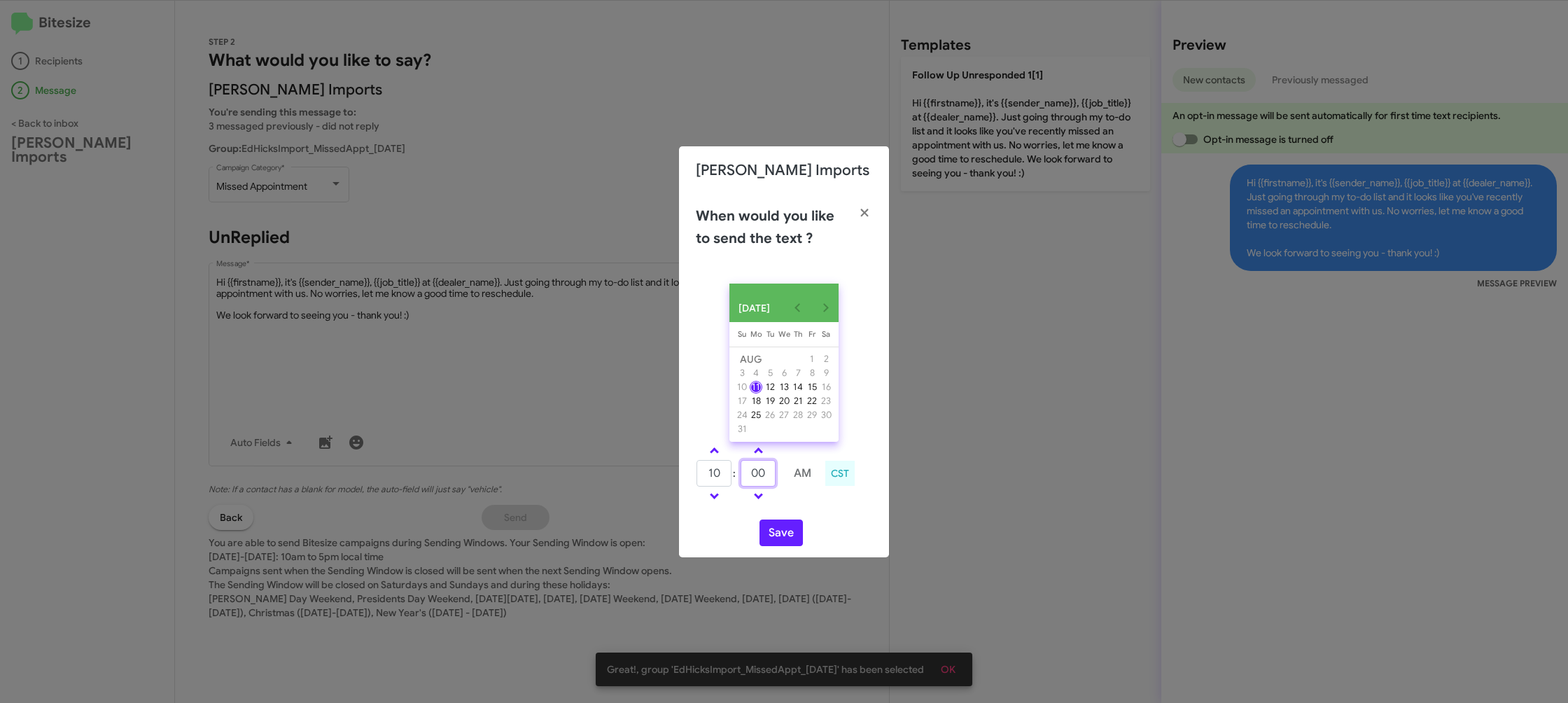
click at [750, 472] on input "00" at bounding box center [758, 473] width 35 height 27
click at [760, 473] on input "00" at bounding box center [758, 473] width 35 height 27
click at [767, 475] on input "00" at bounding box center [758, 473] width 35 height 27
type input "09"
drag, startPoint x: 813, startPoint y: 515, endPoint x: 780, endPoint y: 530, distance: 36.2
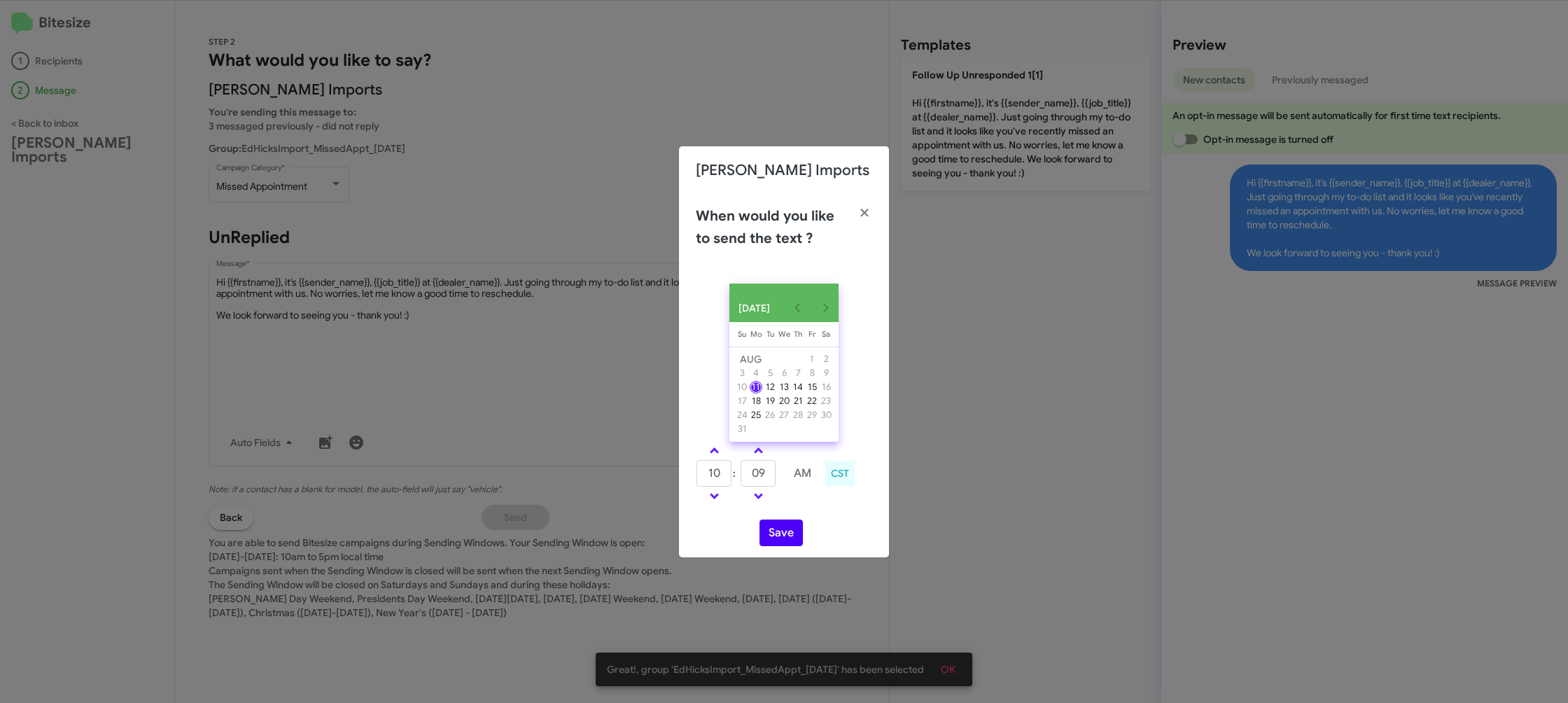
click at [806, 517] on div "AUG 2025 Sunday Su Monday Mo Tuesday Tu Wednesday We Thursday Th Friday Fr Satu…" at bounding box center [784, 415] width 210 height 285
drag, startPoint x: 780, startPoint y: 536, endPoint x: 774, endPoint y: 494, distance: 42.4
click at [780, 536] on button "Save" at bounding box center [781, 532] width 43 height 27
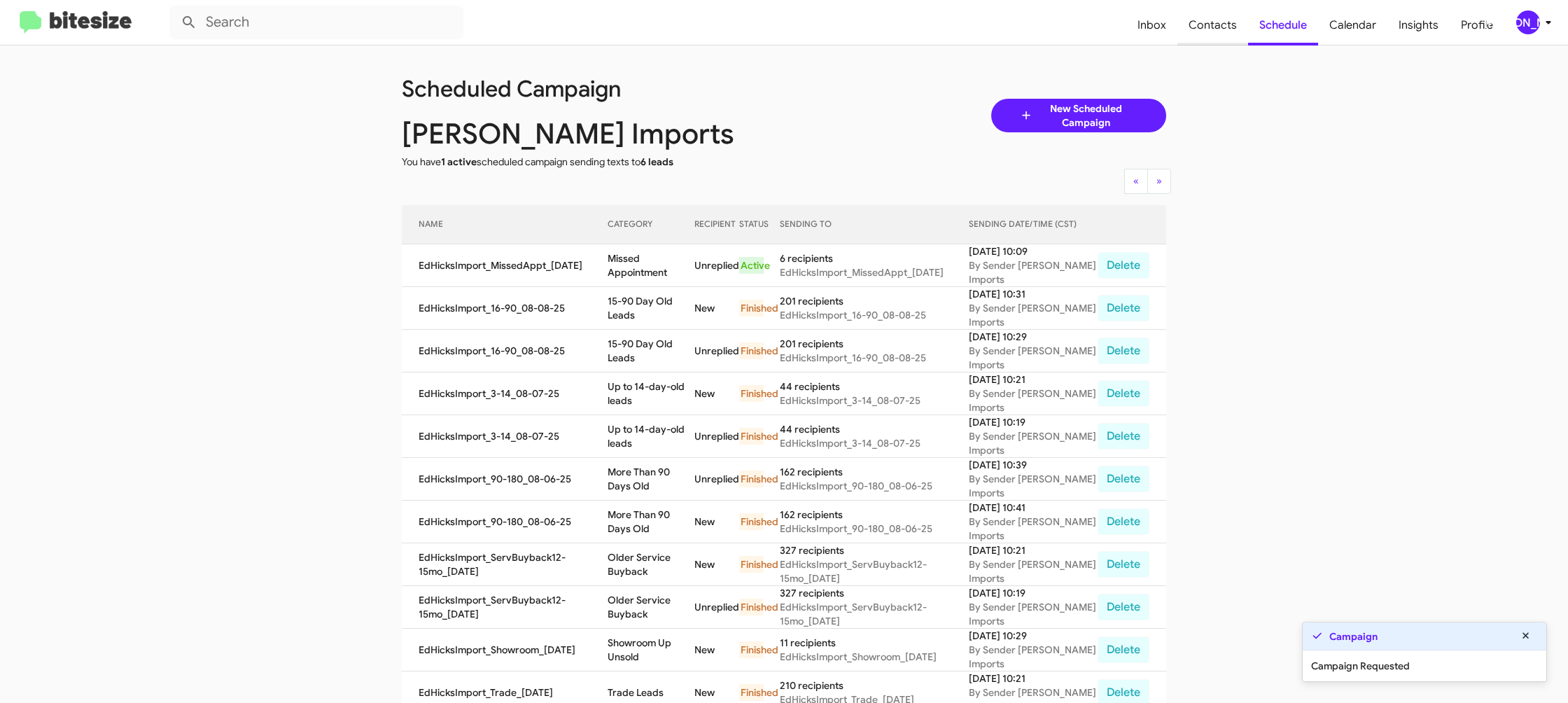
click at [1213, 27] on span "Contacts" at bounding box center [1213, 25] width 71 height 40
type input "in:groups"
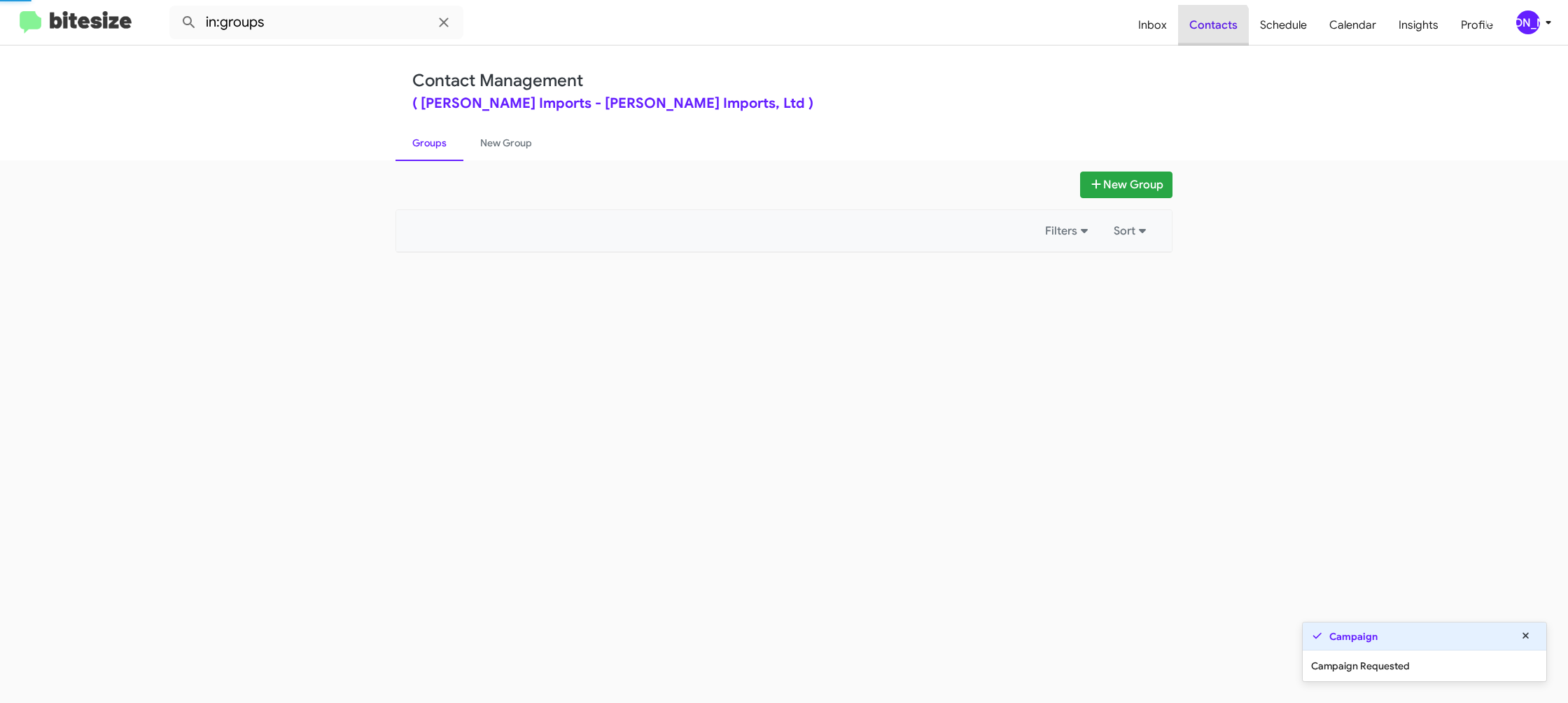
click at [1213, 27] on span "Contacts" at bounding box center [1213, 25] width 71 height 40
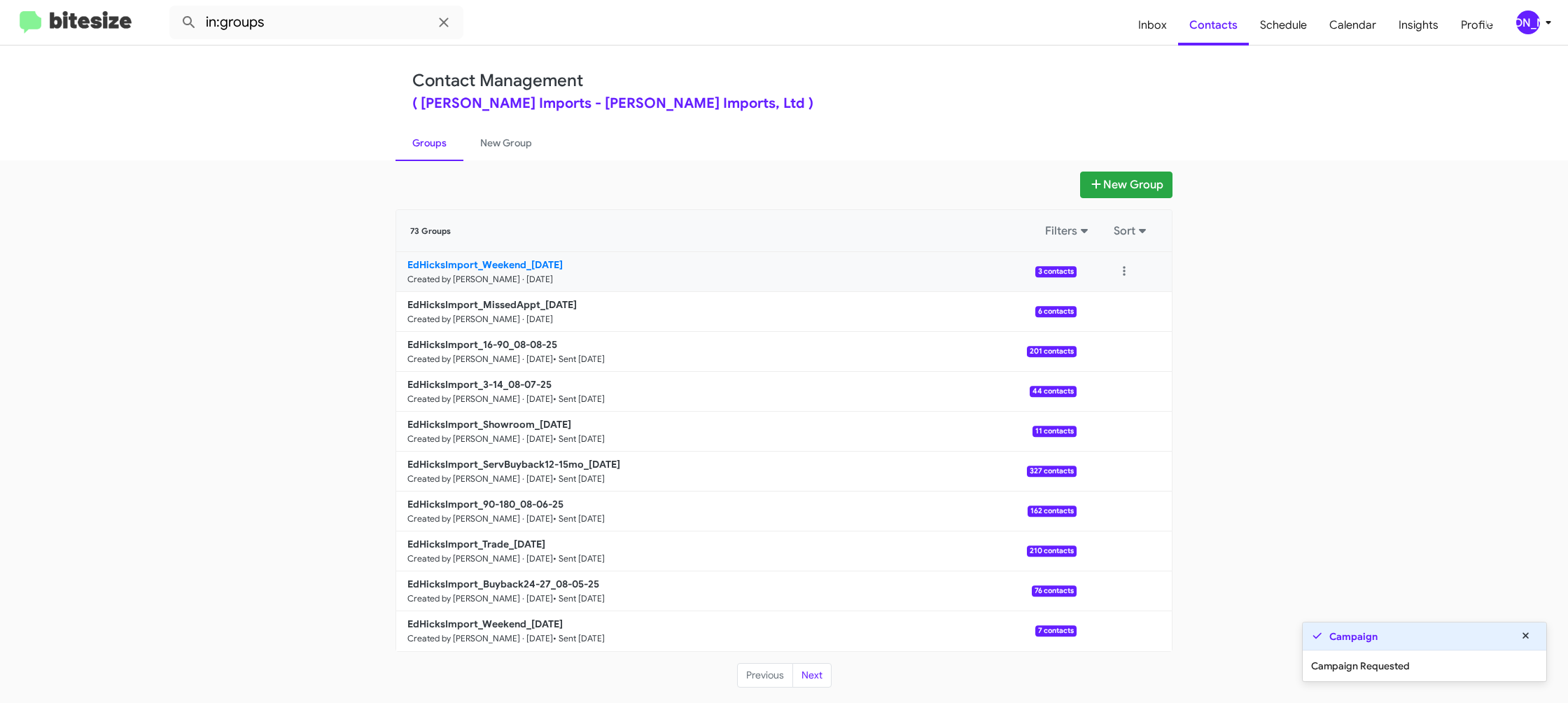
click at [510, 267] on b "EdHicksImport_Weekend_08-11-25" at bounding box center [485, 264] width 155 height 12
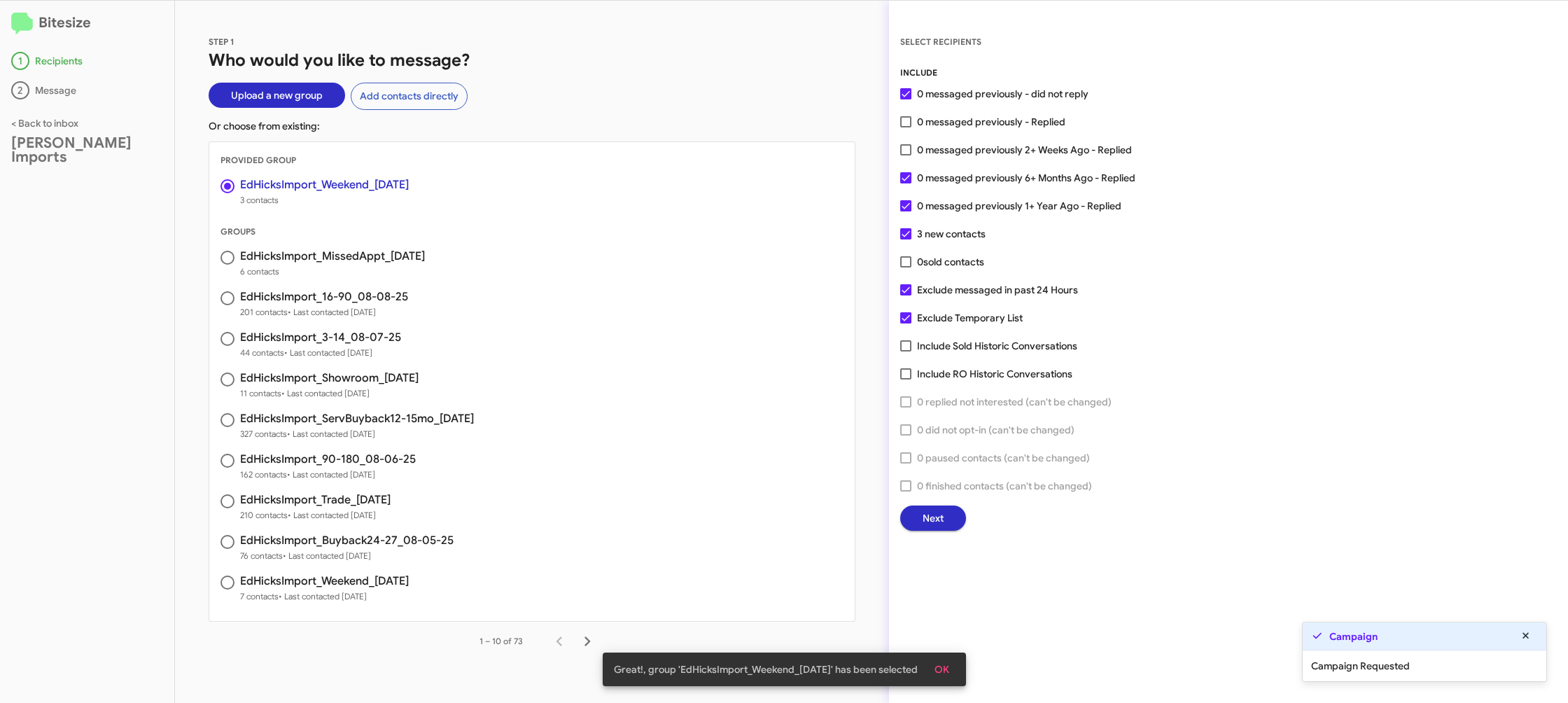
click at [936, 512] on span "Next" at bounding box center [933, 518] width 21 height 25
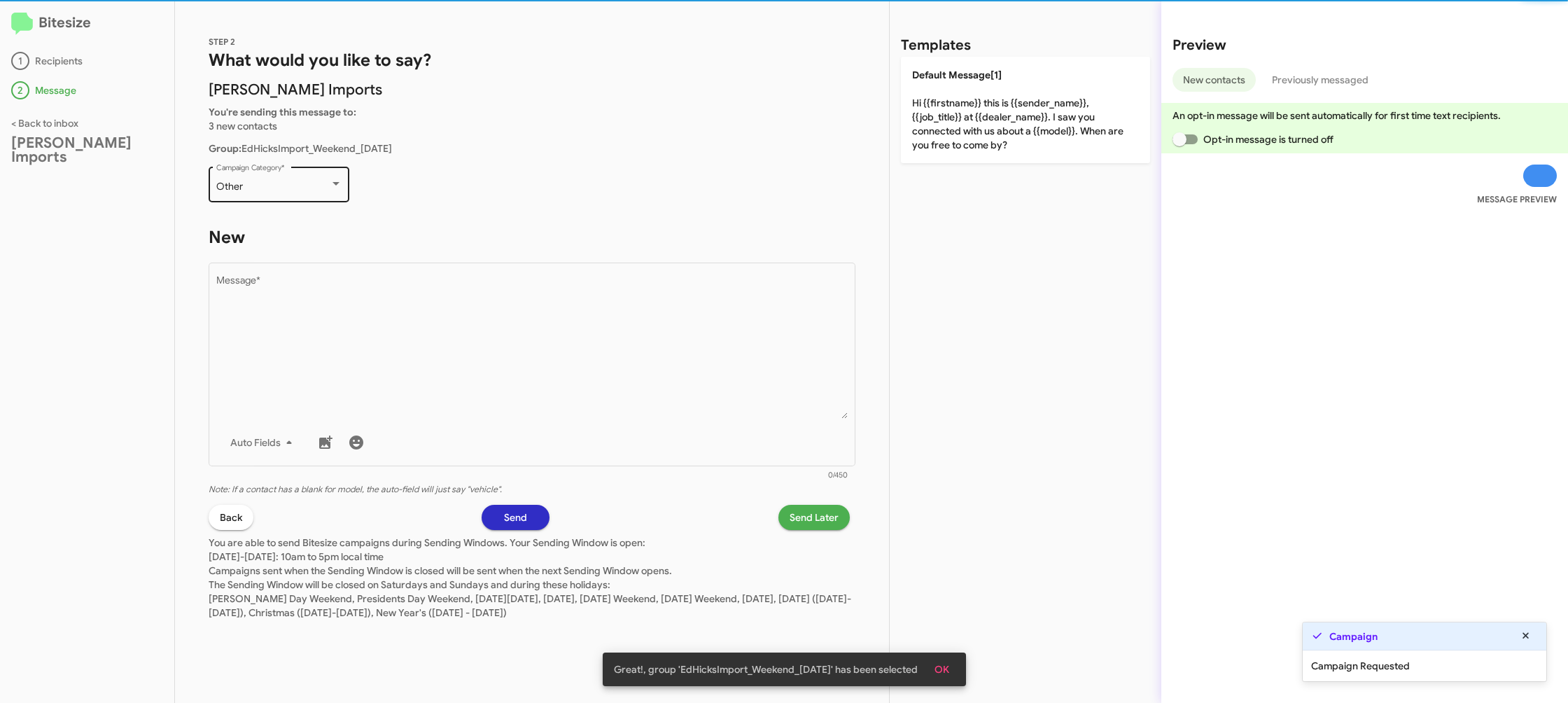
click at [293, 181] on div "Other" at bounding box center [273, 187] width 113 height 12
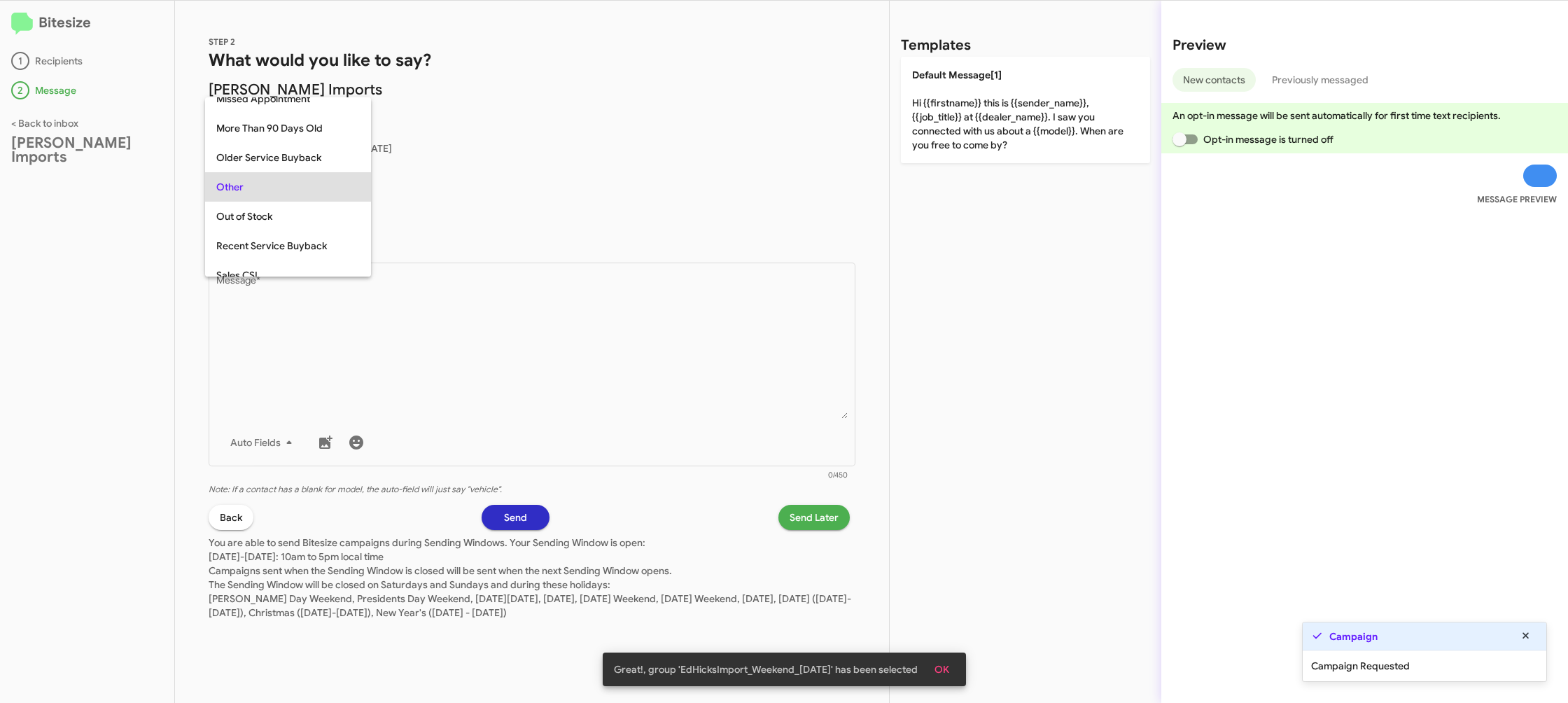
scroll to position [585, 0]
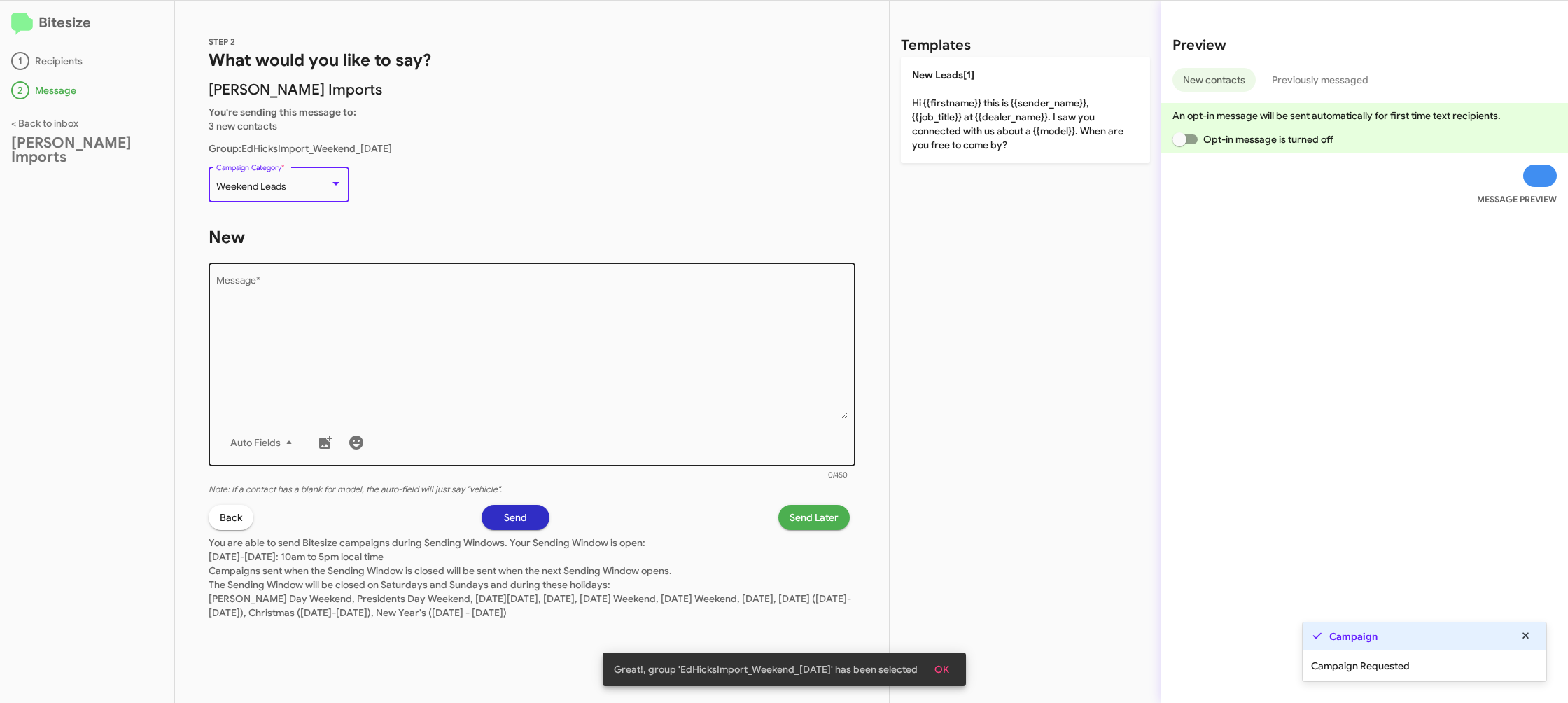
click at [686, 338] on textarea "Message *" at bounding box center [532, 348] width 632 height 143
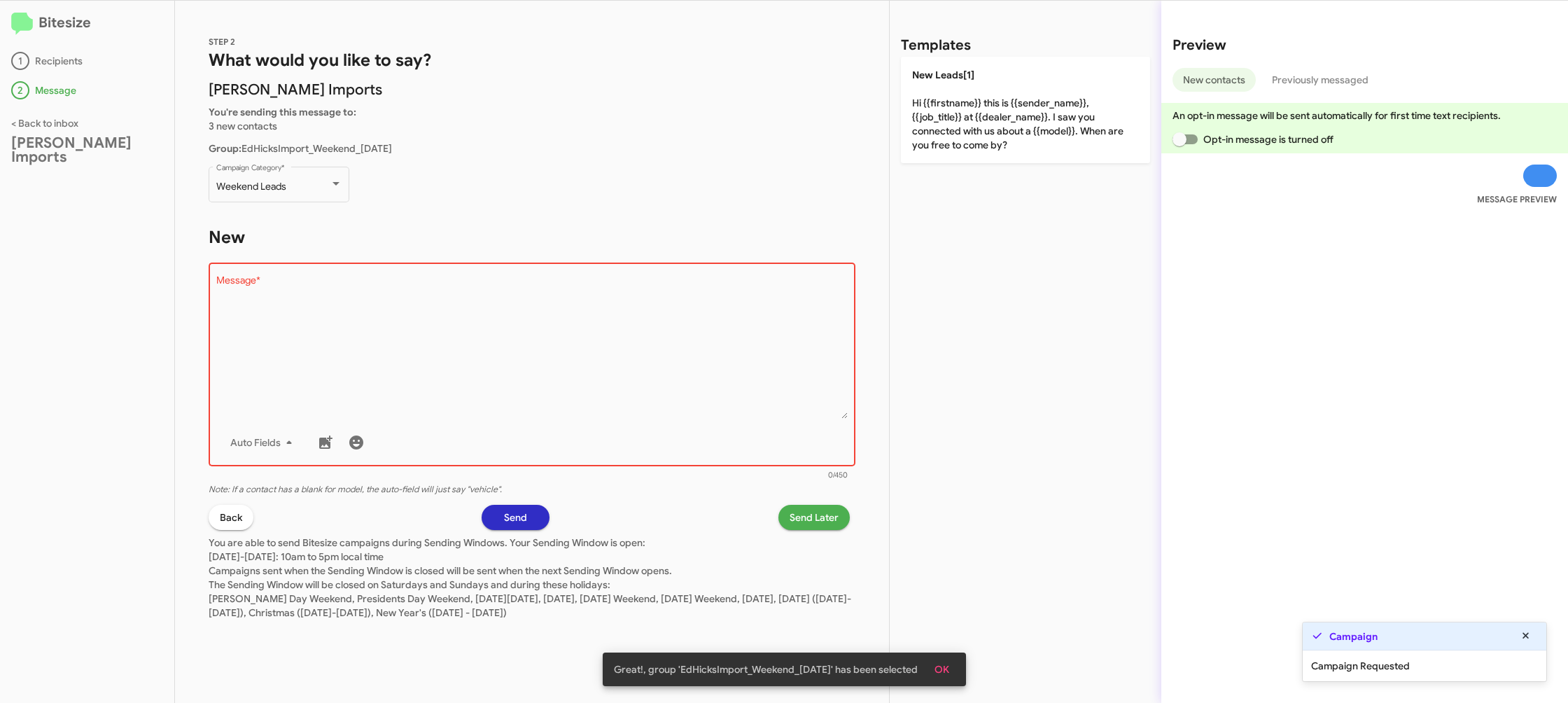
drag, startPoint x: 1053, startPoint y: 110, endPoint x: 831, endPoint y: 455, distance: 410.3
click at [1049, 115] on p "New Leads[1] Hi {{firstname}} this is {{sender_name}}, {{job_title}} at {{deale…" at bounding box center [1026, 110] width 249 height 106
type textarea "Hi {{firstname}} this is {{sender_name}}, {{job_title}} at {{dealer_name}}. I s…"
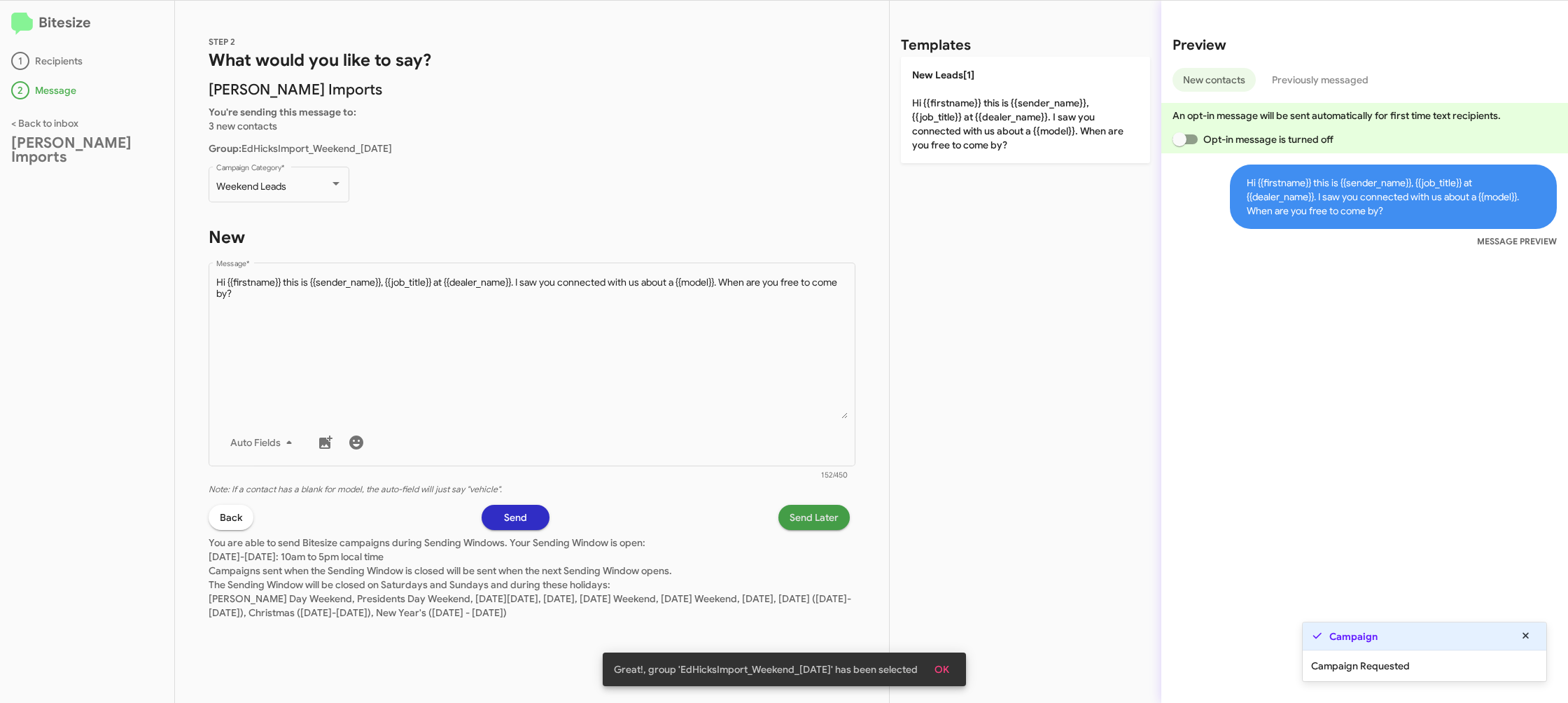
click at [811, 517] on span "Send Later" at bounding box center [814, 517] width 49 height 25
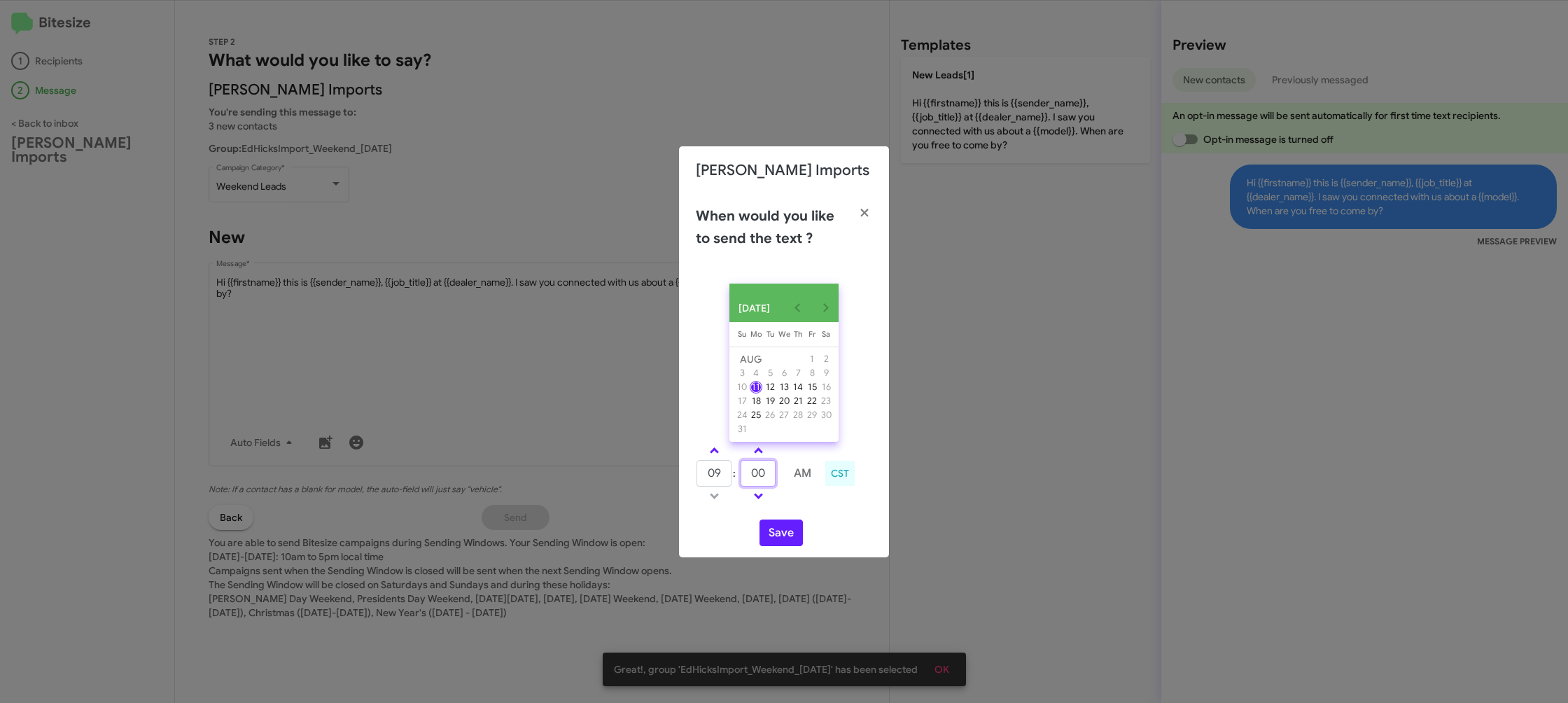
click at [759, 481] on input "00" at bounding box center [758, 473] width 35 height 27
click at [773, 483] on input "40" at bounding box center [758, 473] width 35 height 27
type input "49"
click at [810, 516] on div "AUG 2025 Sunday Su Monday Mo Tuesday Tu Wednesday We Thursday Th Friday Fr Satu…" at bounding box center [784, 415] width 210 height 285
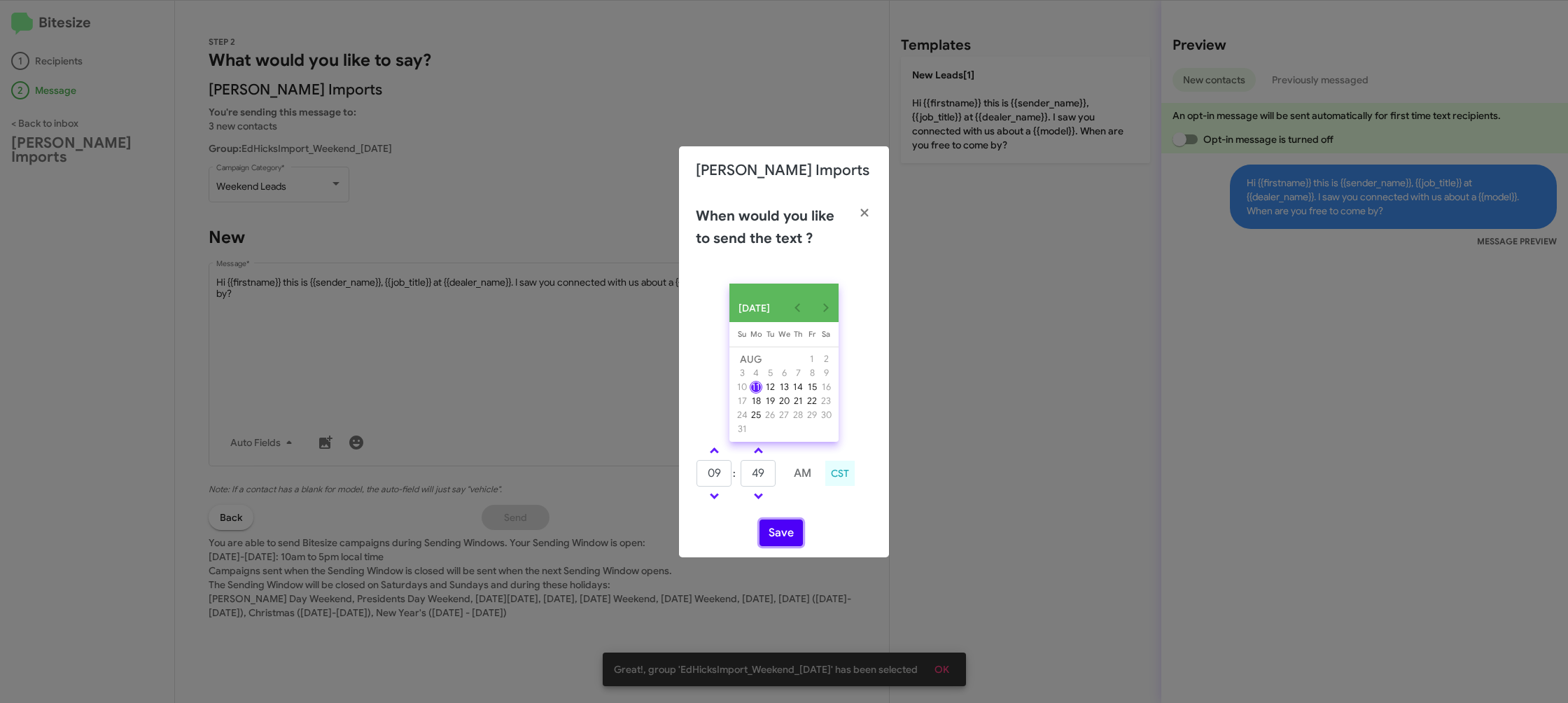
click at [792, 534] on button "Save" at bounding box center [781, 532] width 43 height 27
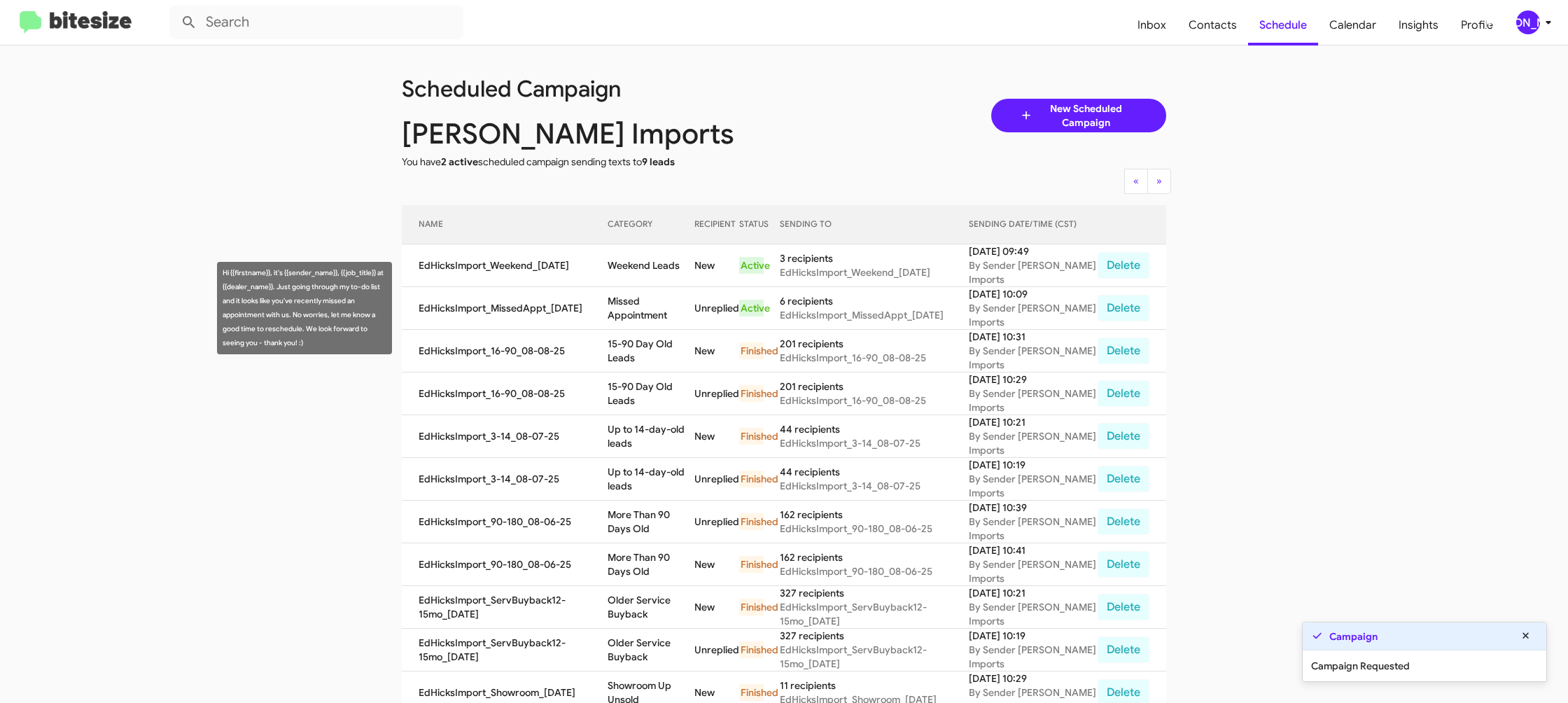
click at [643, 298] on td "Missed Appointment" at bounding box center [651, 308] width 87 height 43
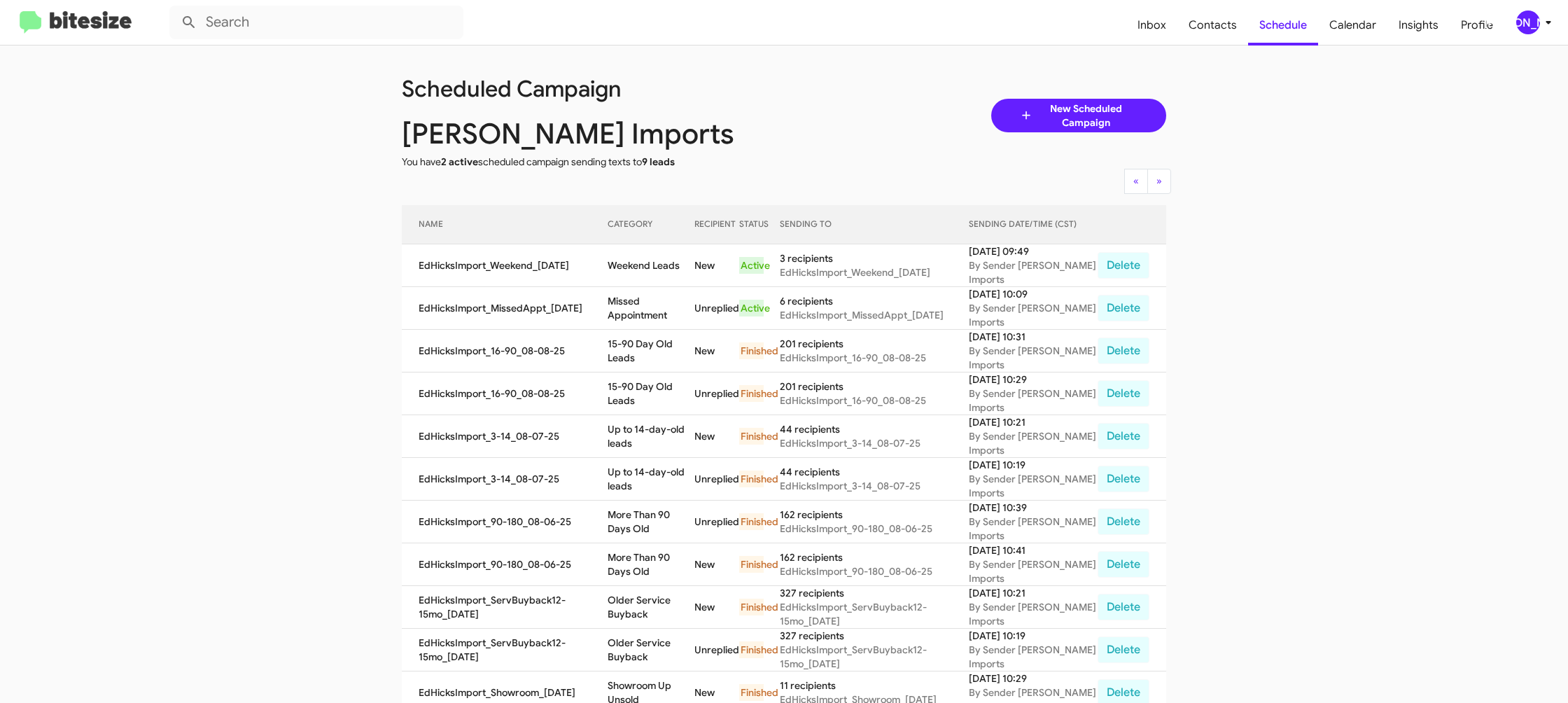
click at [643, 298] on td "Missed Appointment" at bounding box center [651, 308] width 87 height 43
drag, startPoint x: 643, startPoint y: 298, endPoint x: 378, endPoint y: 36, distance: 372.7
click at [640, 295] on td "Missed Appointment" at bounding box center [651, 308] width 87 height 43
copy td "Missed Appointment"
click at [646, 266] on td "Weekend Leads" at bounding box center [651, 265] width 87 height 43
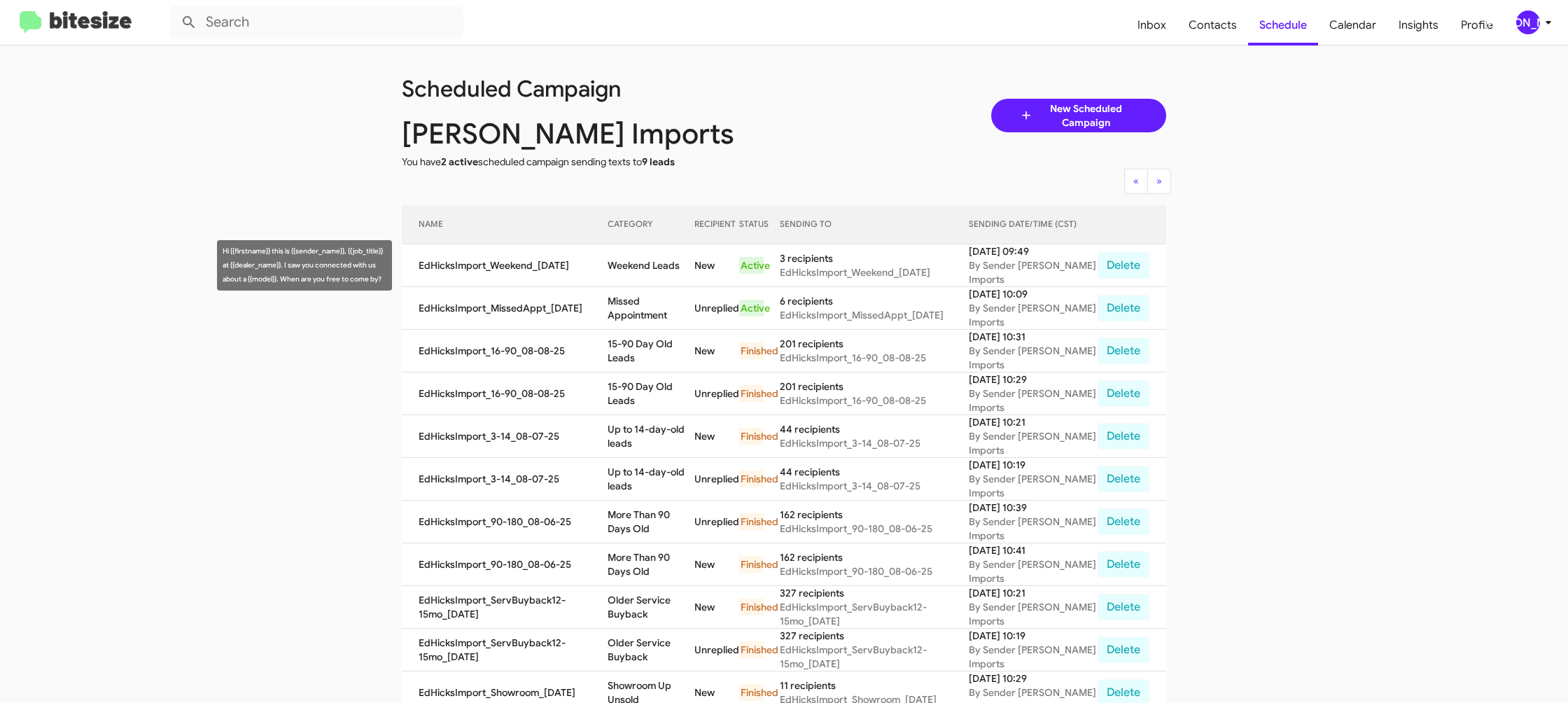
click at [646, 266] on td "Weekend Leads" at bounding box center [651, 265] width 87 height 43
drag, startPoint x: 646, startPoint y: 266, endPoint x: 666, endPoint y: 246, distance: 28.3
click at [646, 266] on td "Weekend Leads" at bounding box center [651, 265] width 87 height 43
copy td "Weekend Leads"
click at [1529, 20] on div "[PERSON_NAME]" at bounding box center [1528, 22] width 24 height 24
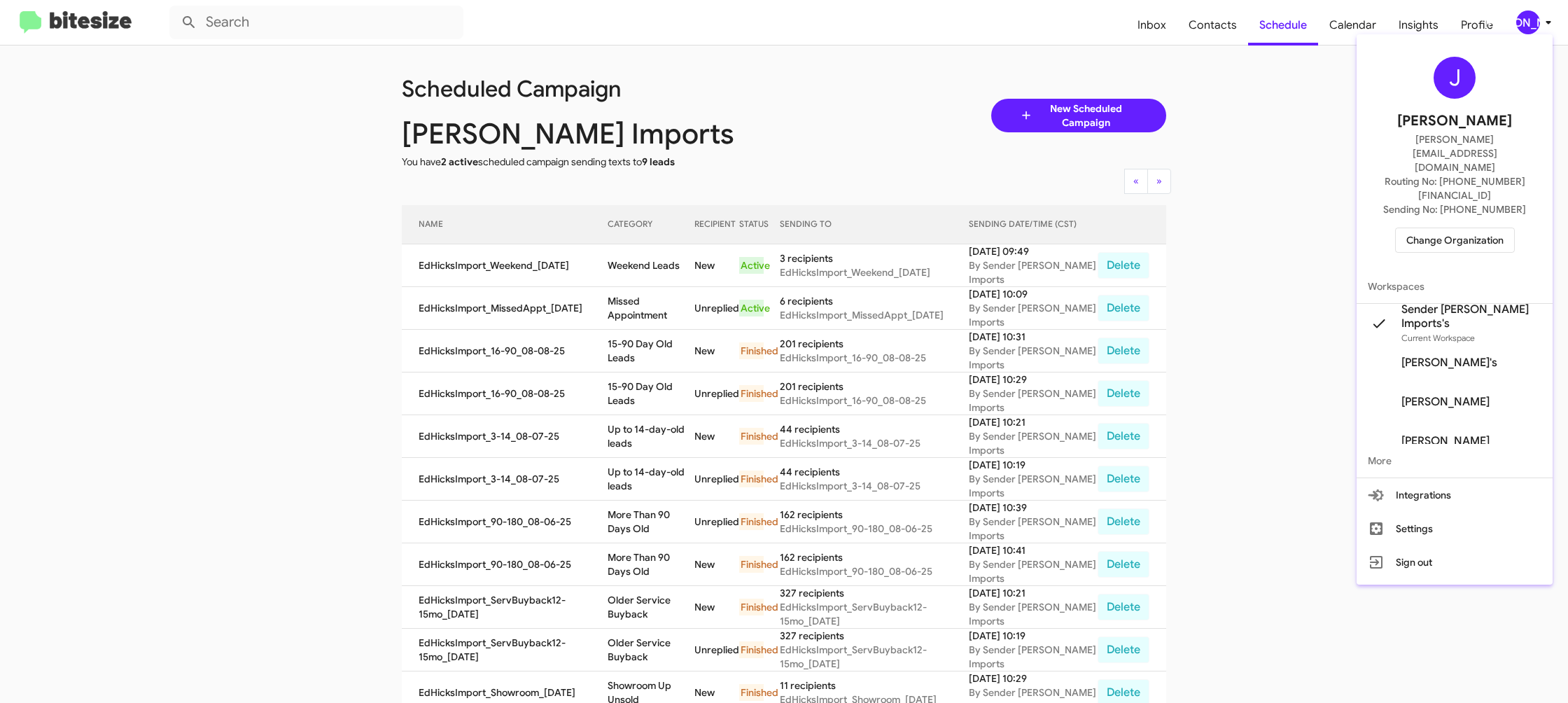
drag, startPoint x: 1446, startPoint y: 202, endPoint x: 1437, endPoint y: 202, distance: 9.0
click at [1437, 228] on span "Change Organization" at bounding box center [1455, 240] width 98 height 24
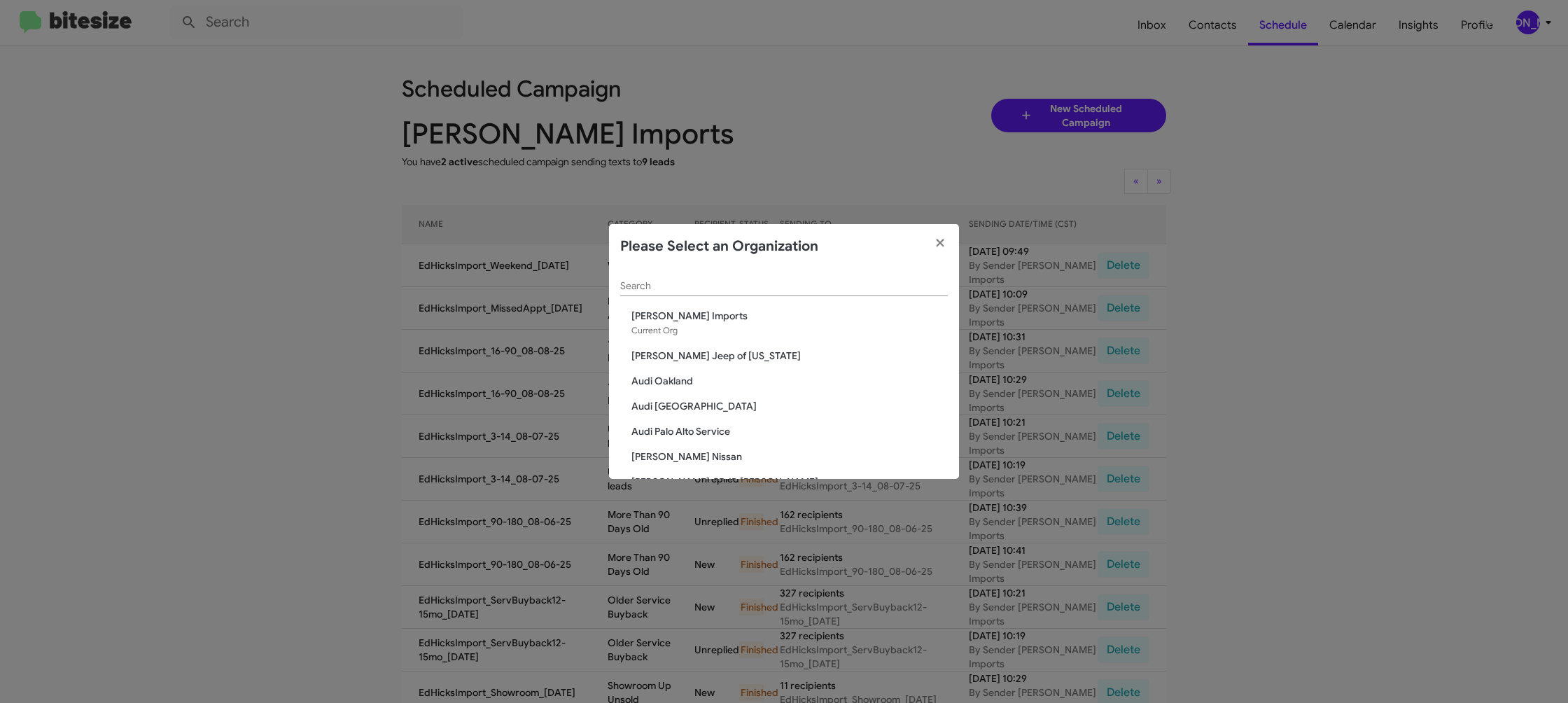
click at [659, 287] on input "Search" at bounding box center [784, 287] width 328 height 12
type input "inf"
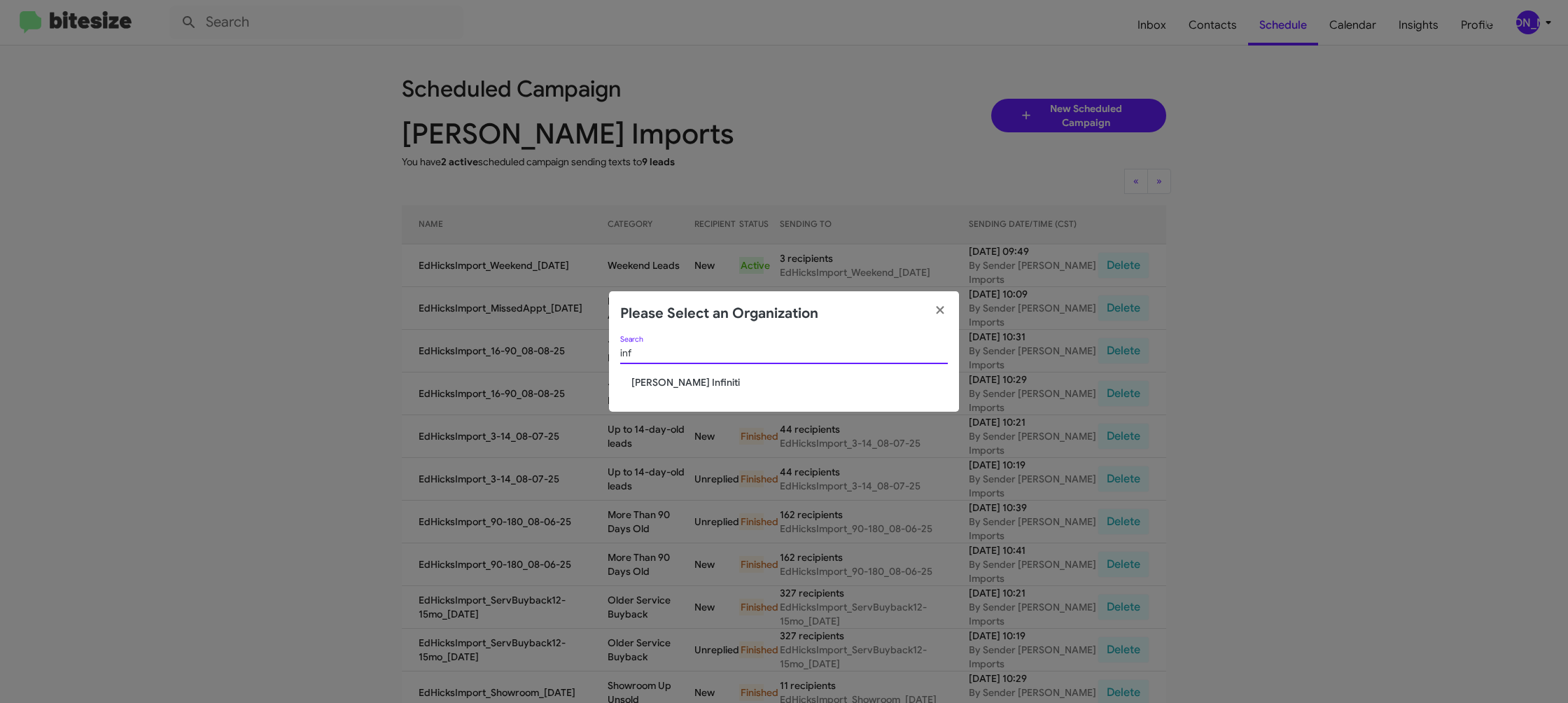
click at [659, 387] on div "inf Search Ed Hicks Infiniti" at bounding box center [784, 374] width 350 height 77
click at [659, 387] on span "[PERSON_NAME] Infiniti" at bounding box center [789, 382] width 316 height 14
drag, startPoint x: 659, startPoint y: 387, endPoint x: 223, endPoint y: 612, distance: 490.6
click at [659, 387] on span "[PERSON_NAME] Infiniti" at bounding box center [789, 382] width 316 height 14
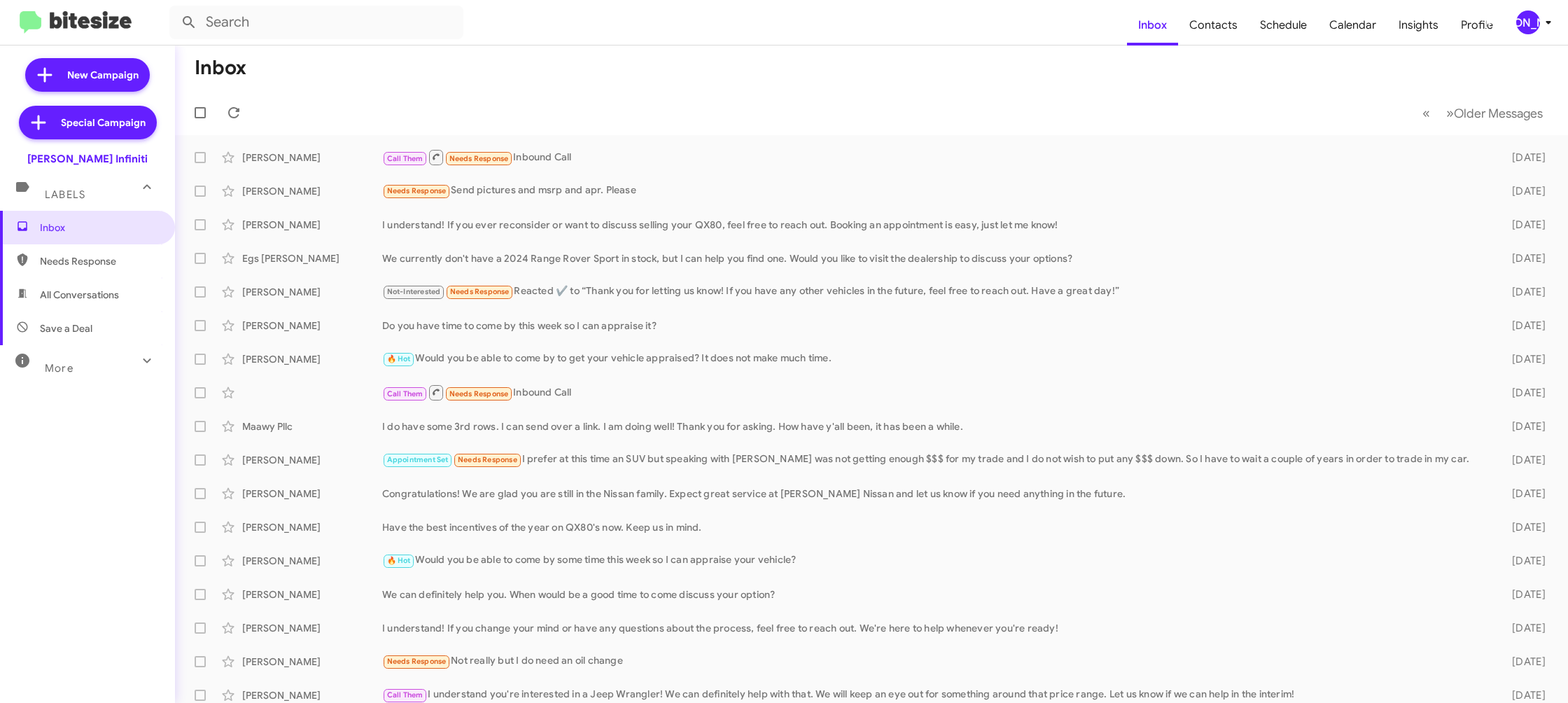
click at [1532, 25] on div "[PERSON_NAME]" at bounding box center [1528, 22] width 24 height 24
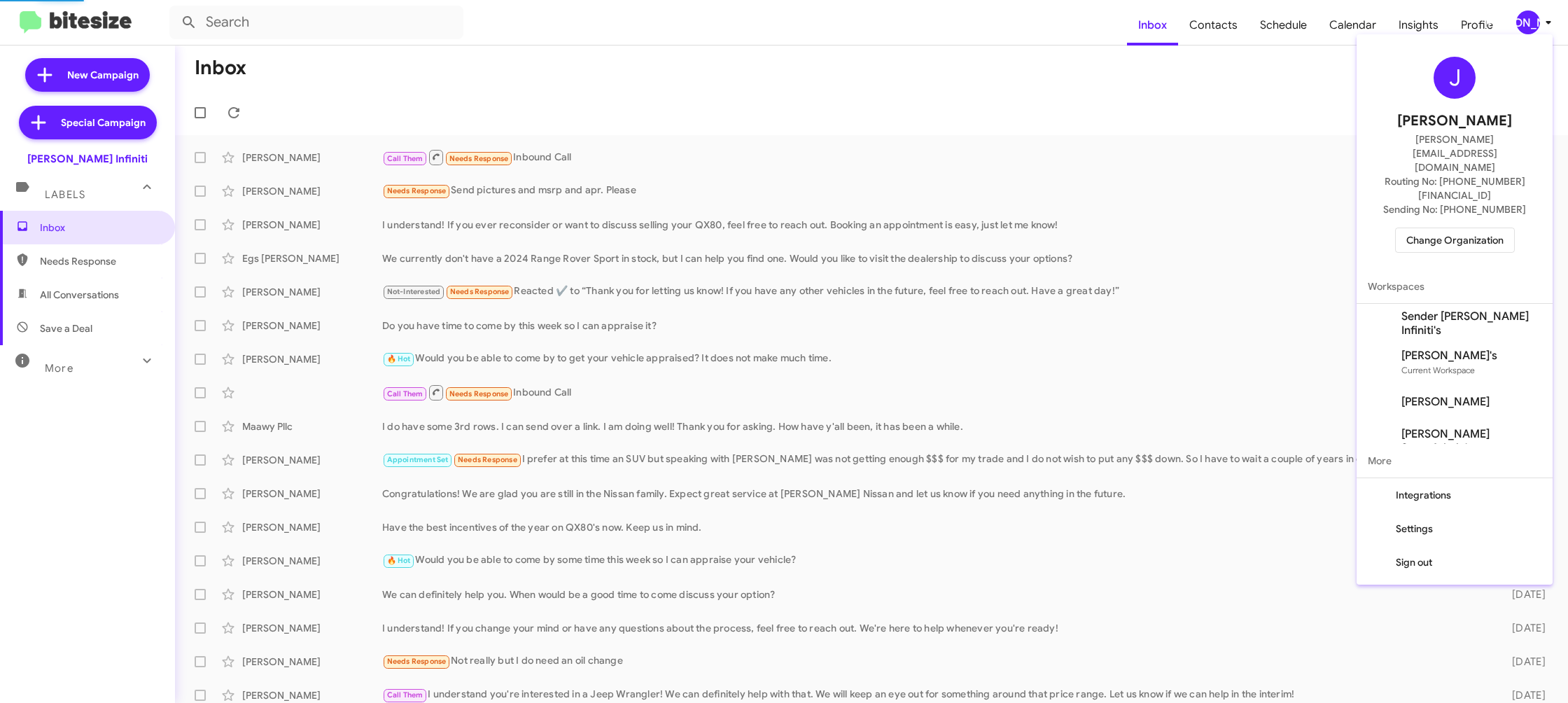
click at [1469, 309] on span "Sender [PERSON_NAME] Infiniti's" at bounding box center [1472, 323] width 140 height 28
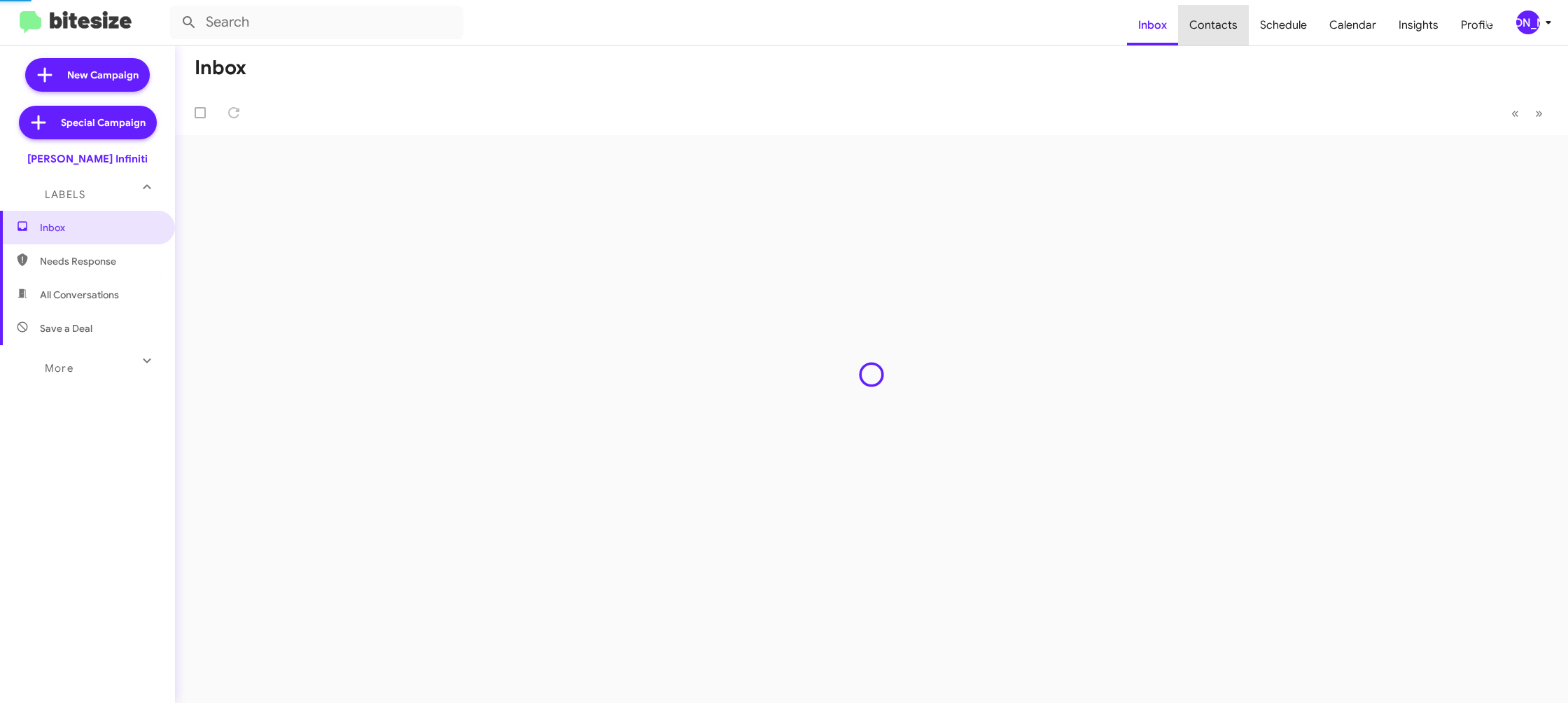
click at [1225, 30] on span "Contacts" at bounding box center [1213, 25] width 71 height 40
type input "in:groups"
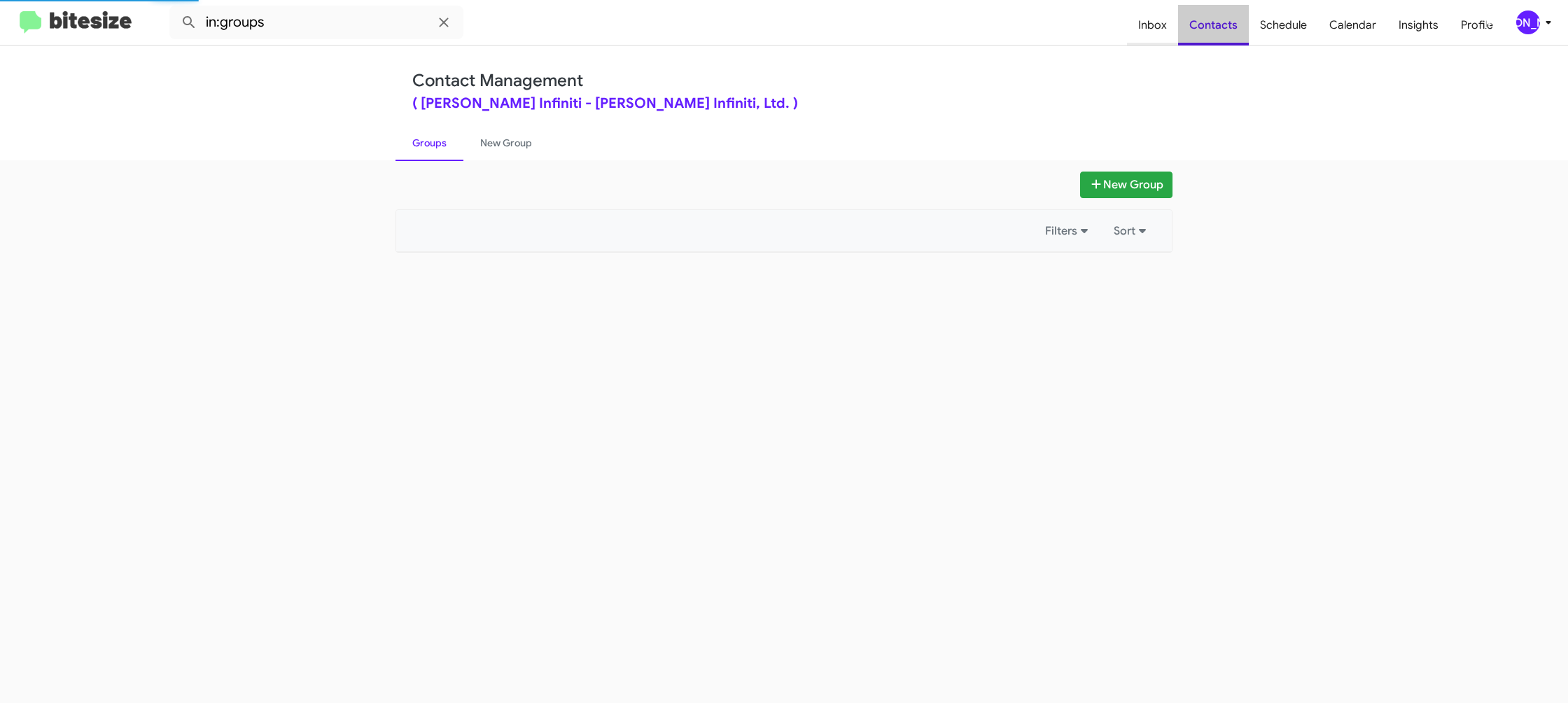
drag, startPoint x: 1225, startPoint y: 30, endPoint x: 1139, endPoint y: 4, distance: 89.8
click at [1215, 22] on span "Contacts" at bounding box center [1213, 25] width 71 height 40
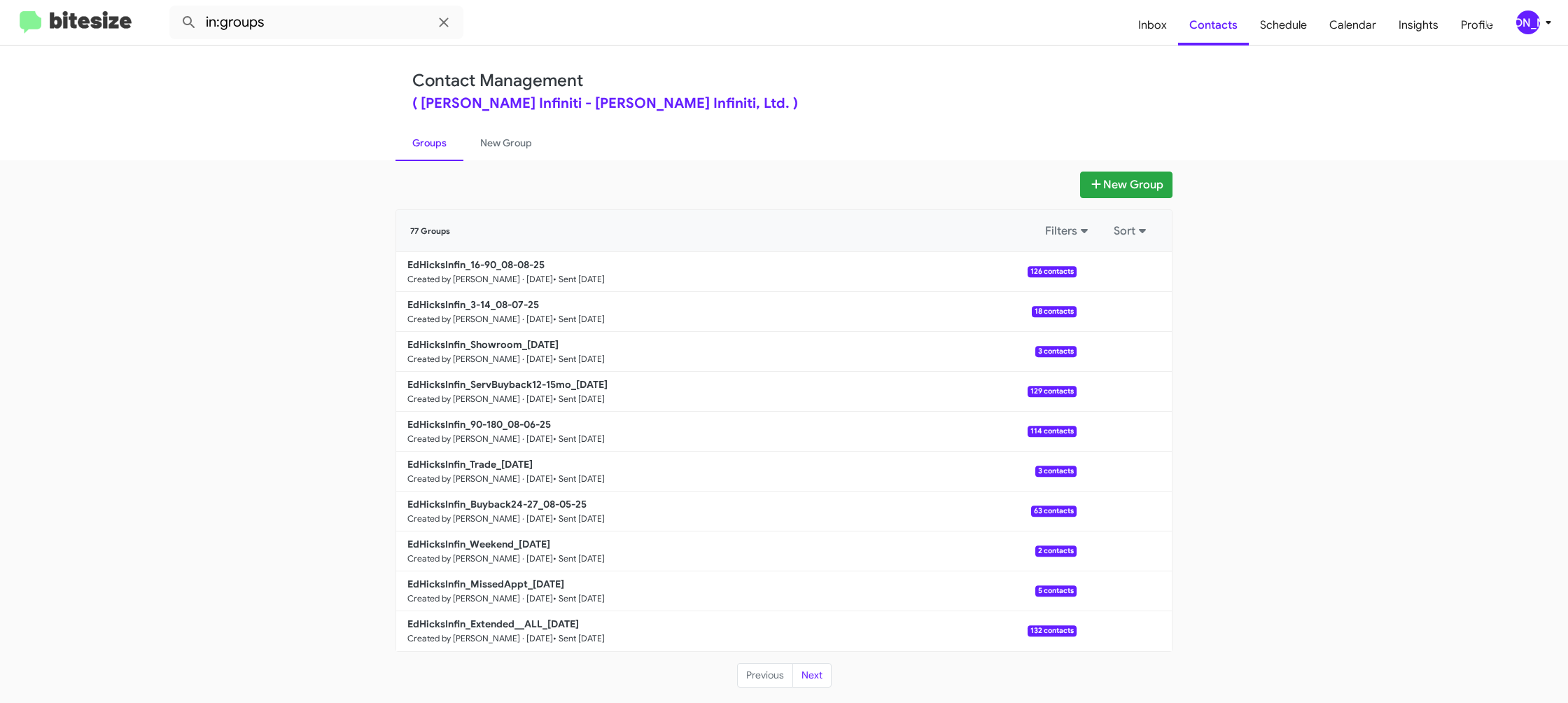
click at [502, 137] on link "New Group" at bounding box center [506, 143] width 85 height 36
click at [503, 137] on link "New Group" at bounding box center [506, 143] width 85 height 36
click at [503, 133] on link "New Group" at bounding box center [506, 143] width 85 height 36
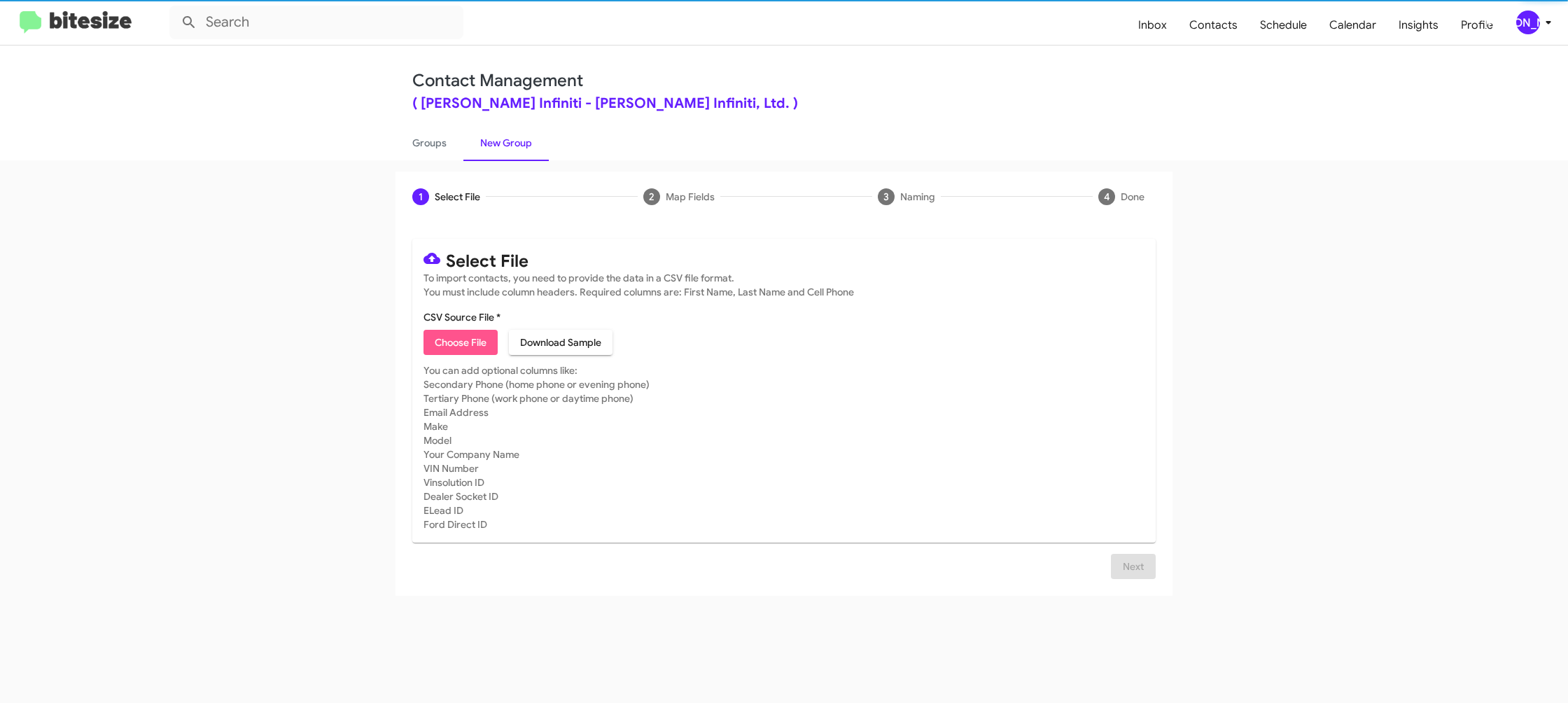
click at [466, 335] on span "Choose File" at bounding box center [461, 342] width 52 height 25
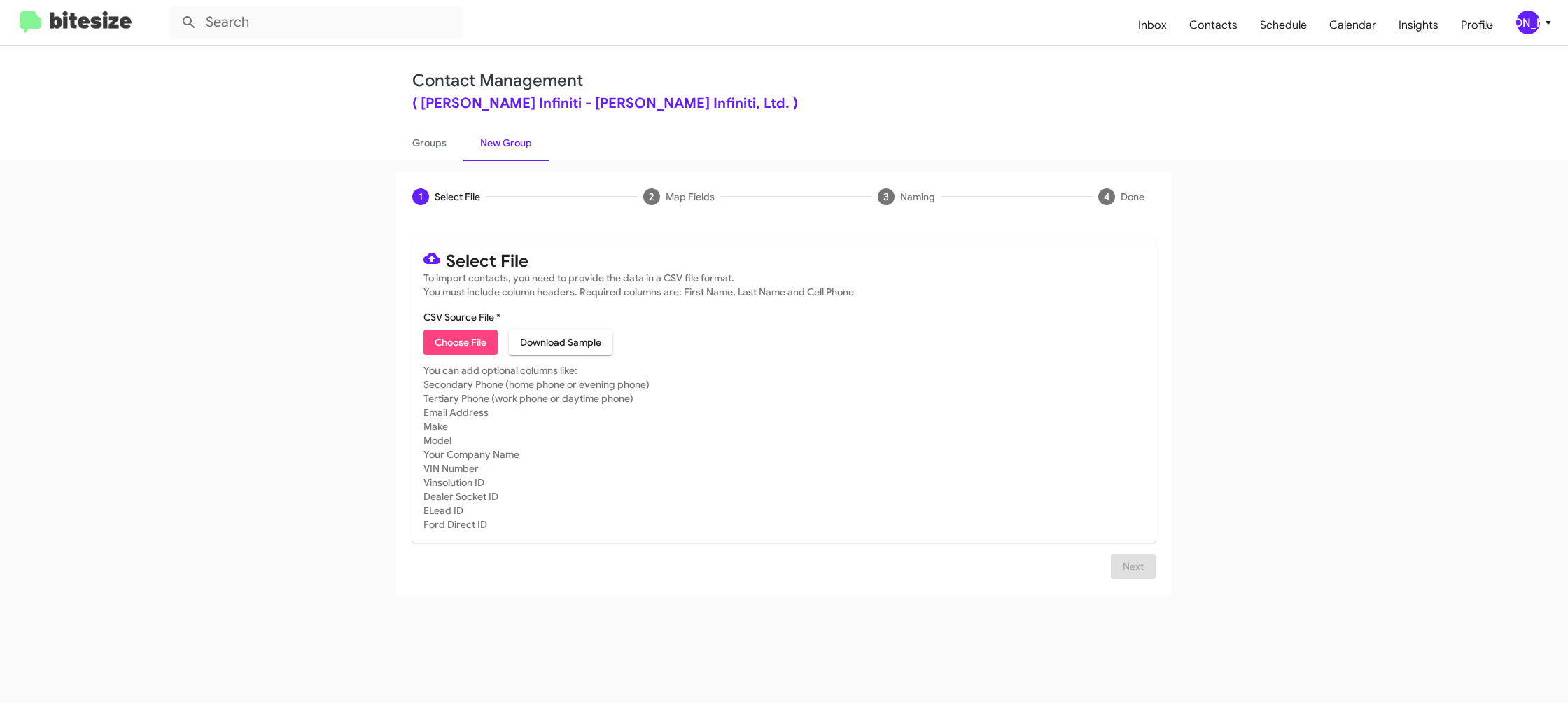
type input "EdHicksInfin_MissedAppt_08-11-25"
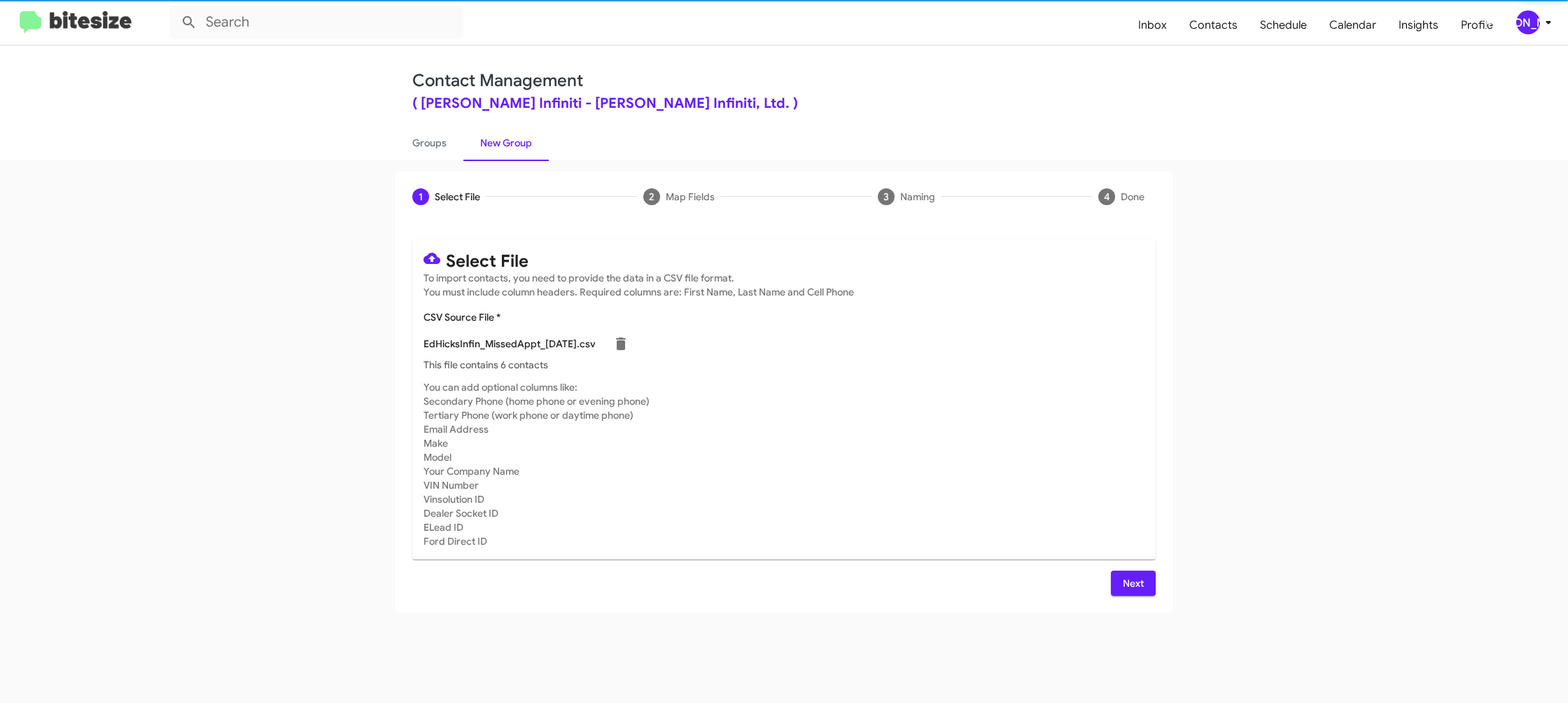
click at [1047, 501] on mat-card-subtitle "You can add optional columns like: Secondary Phone (home phone or evening phone…" at bounding box center [784, 464] width 721 height 168
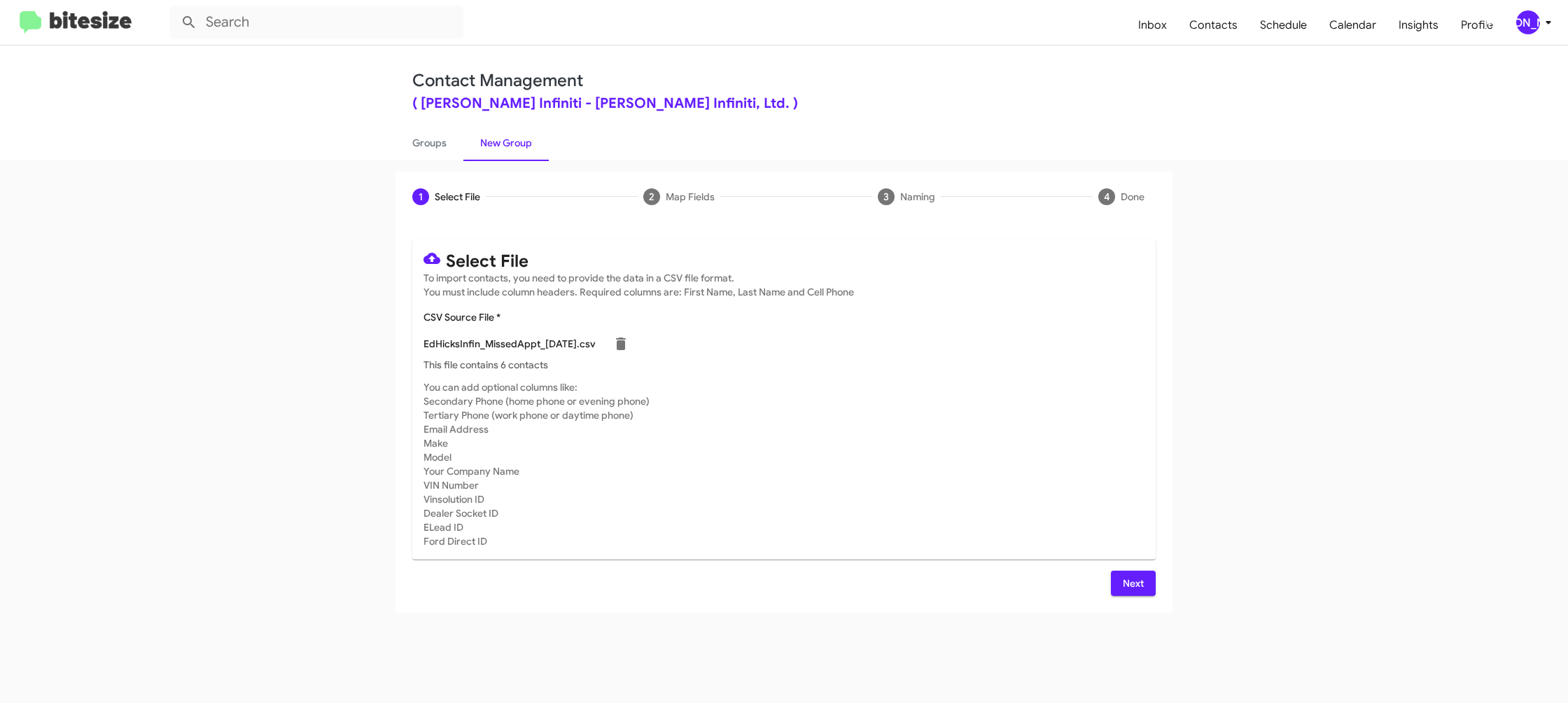
drag, startPoint x: 1076, startPoint y: 564, endPoint x: 1102, endPoint y: 569, distance: 26.5
click at [1103, 576] on div "Select File To import contacts, you need to provide the data in a CSV file form…" at bounding box center [784, 418] width 743 height 357
click at [1126, 581] on span "Next" at bounding box center [1133, 583] width 22 height 25
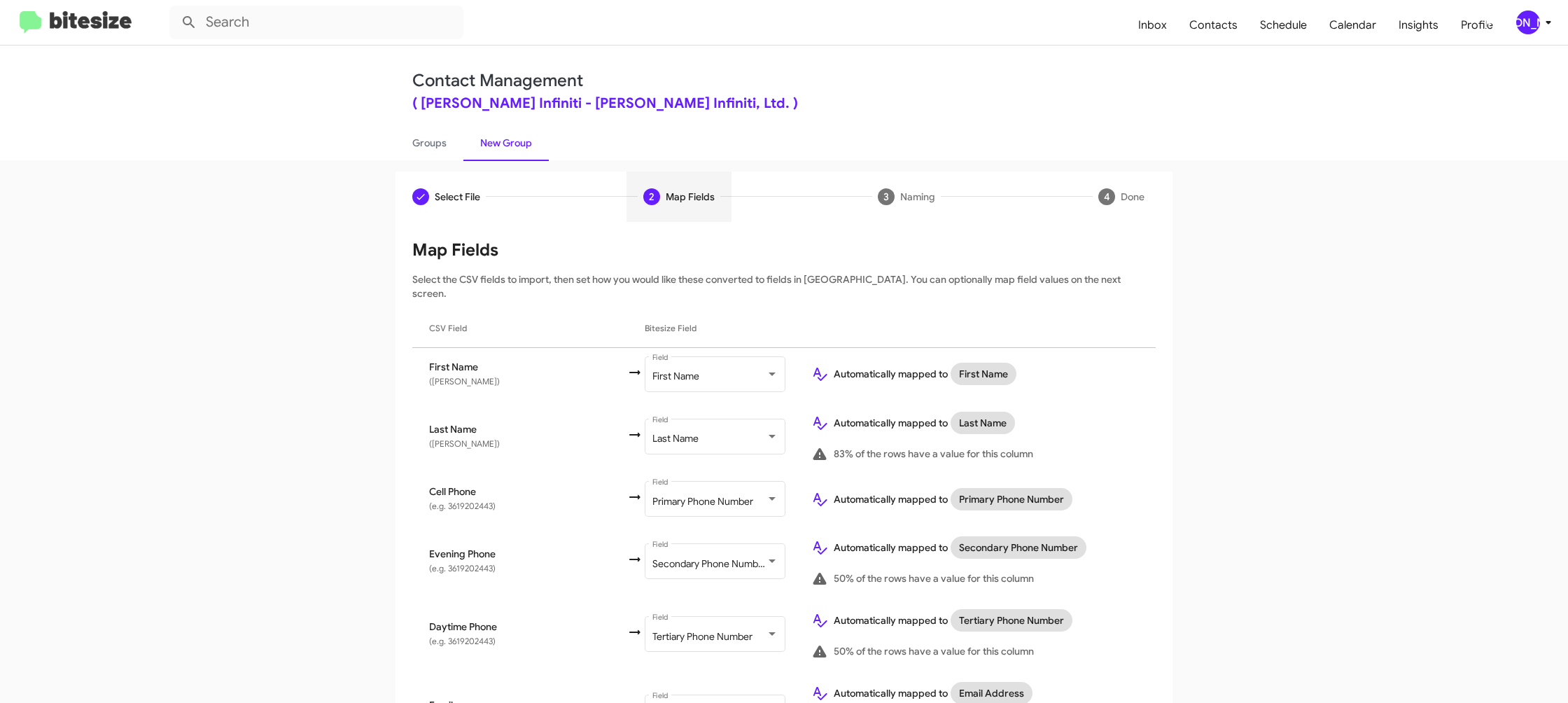
drag, startPoint x: 807, startPoint y: 149, endPoint x: 802, endPoint y: 158, distance: 10.3
click at [805, 152] on ul "Groups New Group" at bounding box center [784, 142] width 777 height 35
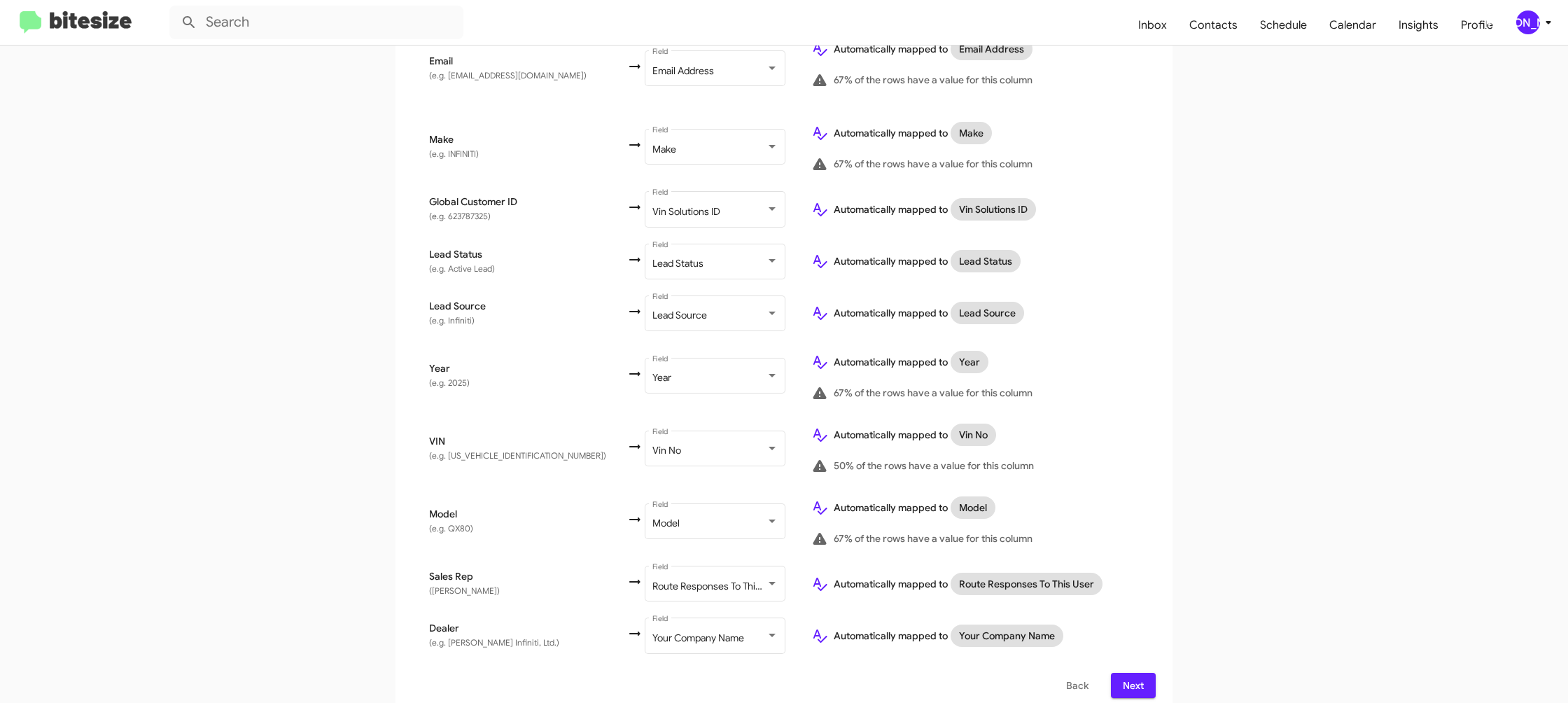
drag, startPoint x: 1139, startPoint y: 668, endPoint x: 1128, endPoint y: 665, distance: 11.4
click at [1138, 673] on span "Next" at bounding box center [1133, 686] width 22 height 25
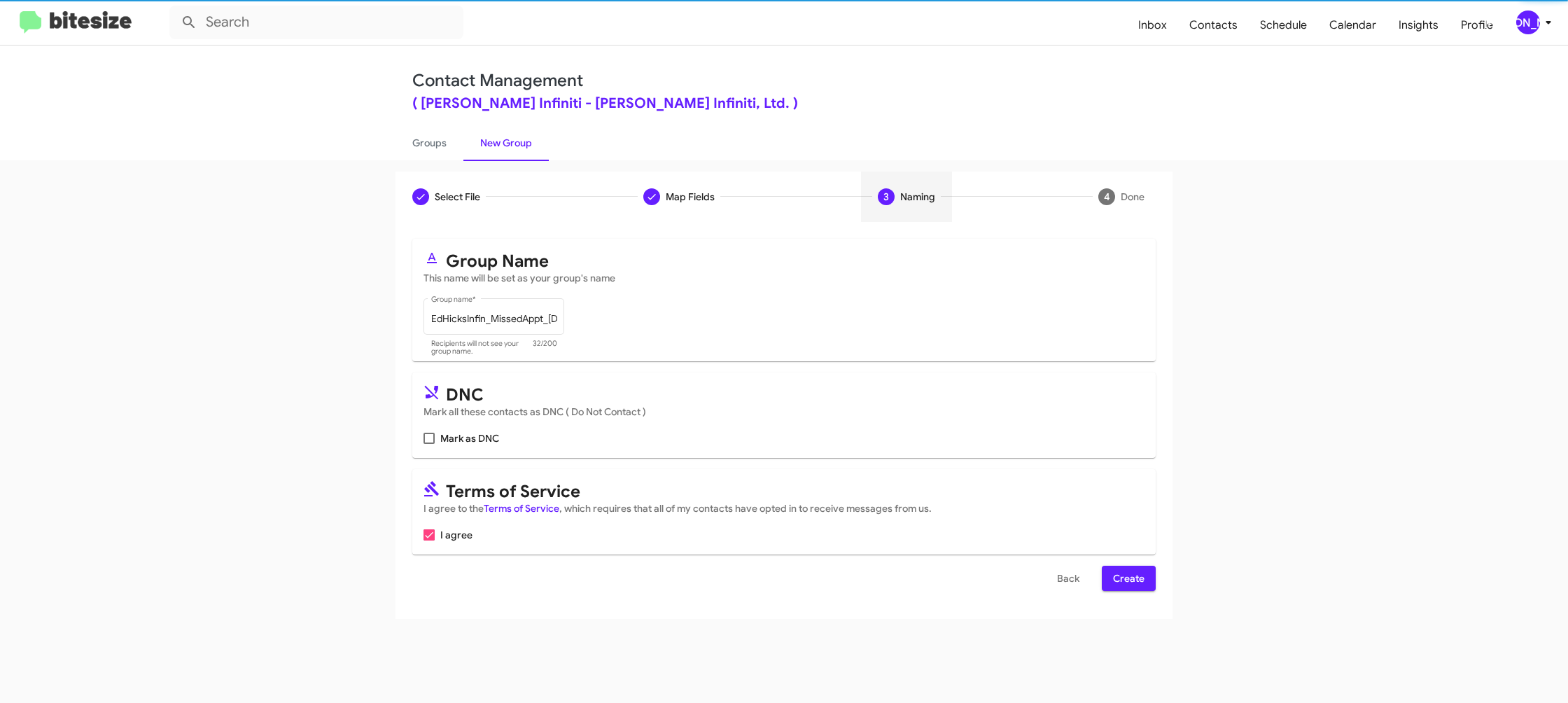
scroll to position [0, 0]
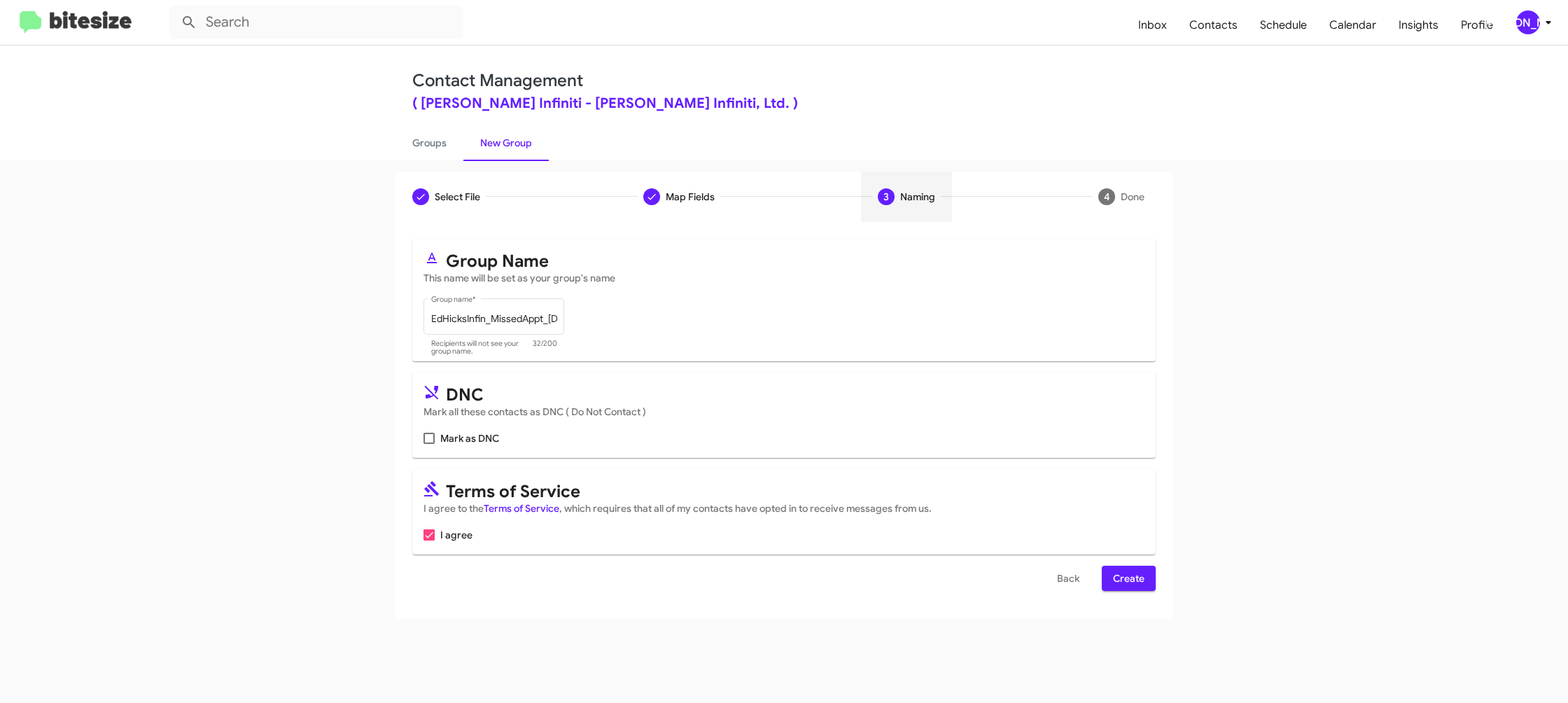
click at [1112, 583] on button "Create" at bounding box center [1129, 578] width 54 height 25
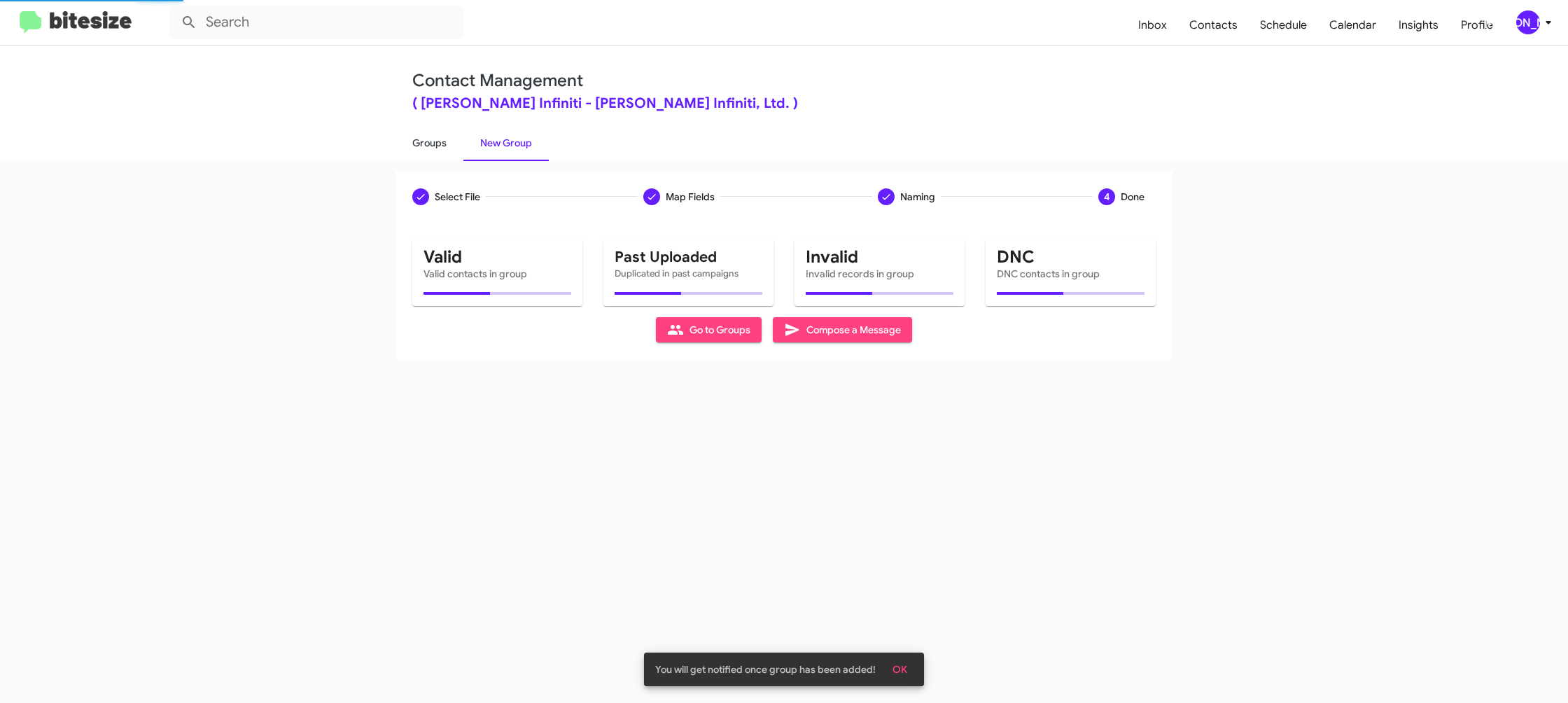
click at [422, 147] on link "Groups" at bounding box center [430, 143] width 68 height 36
type input "in:groups"
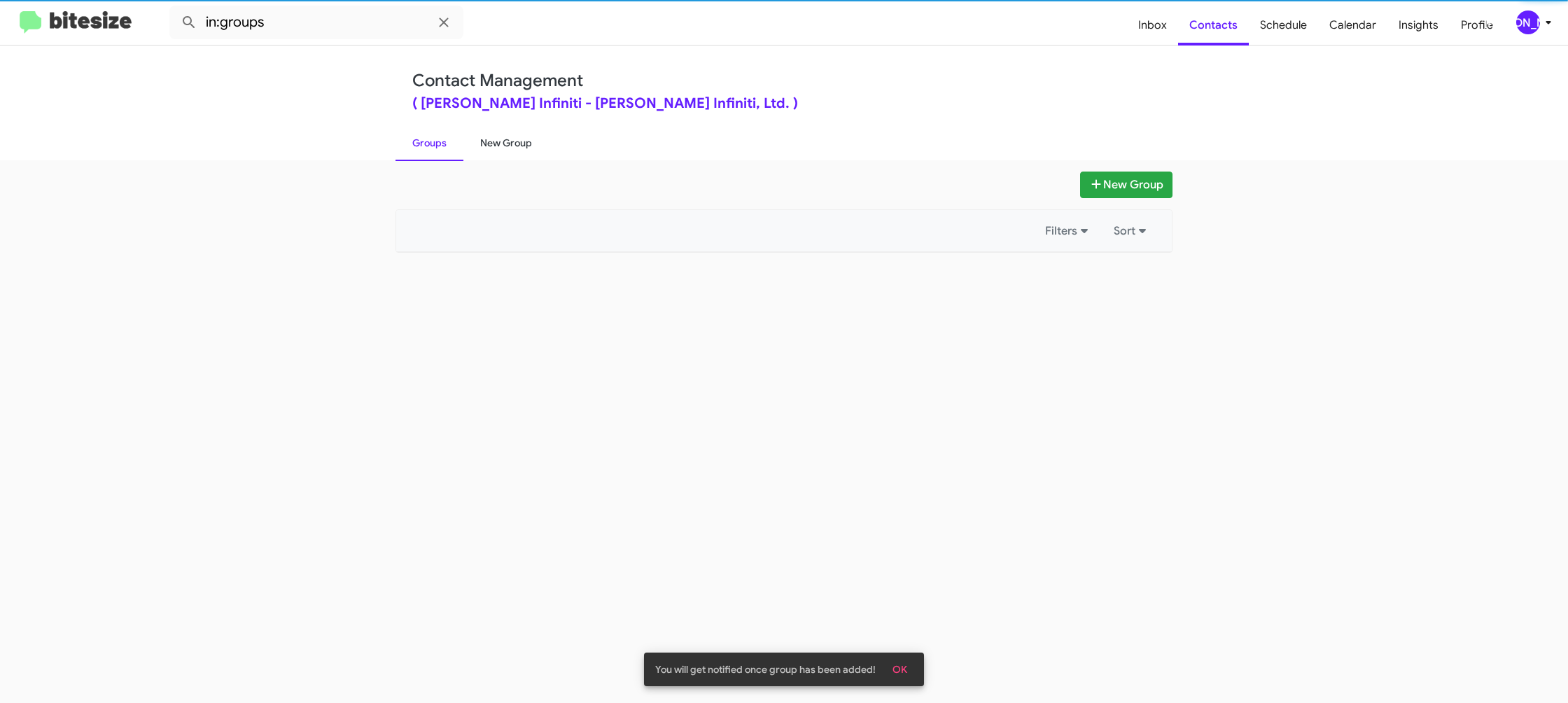
click at [521, 141] on link "New Group" at bounding box center [506, 143] width 85 height 36
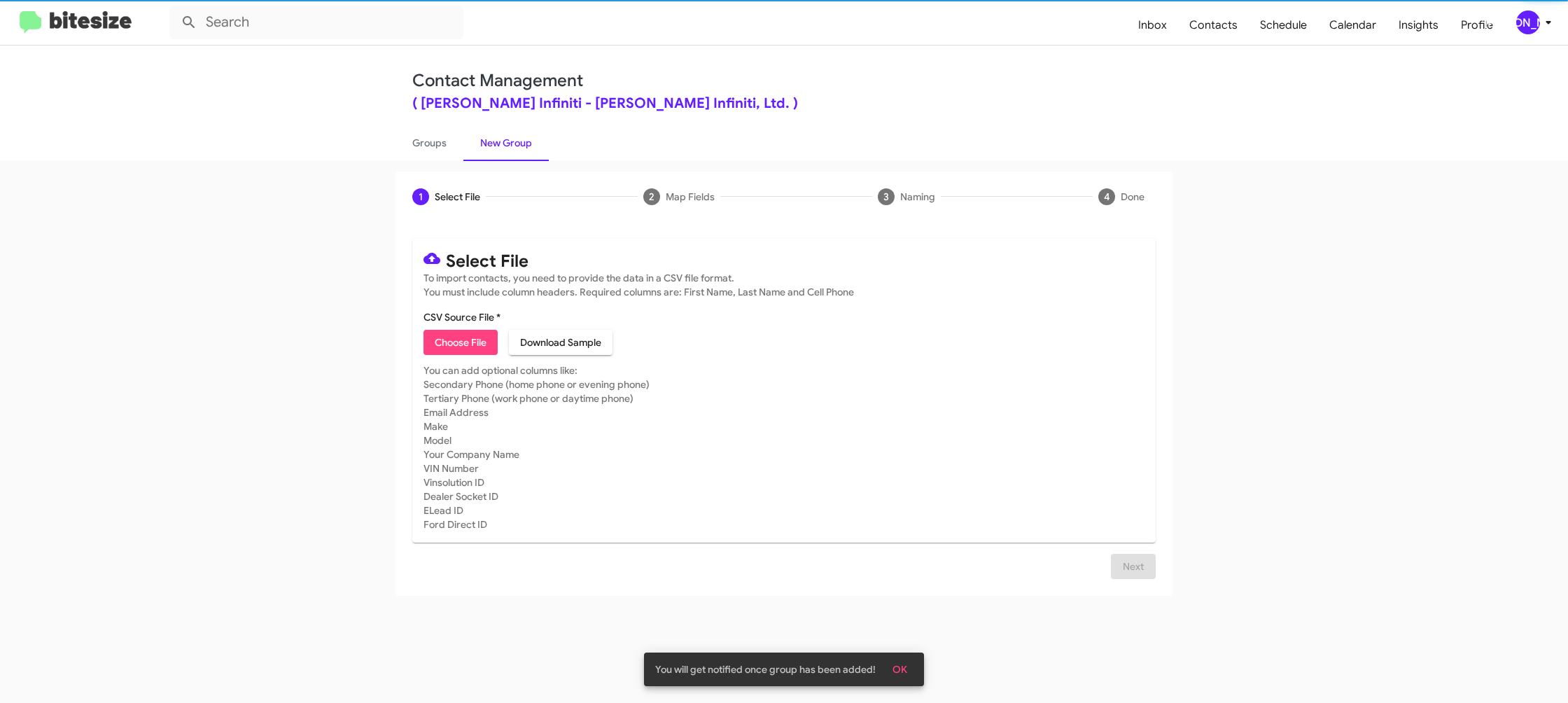
drag, startPoint x: 521, startPoint y: 141, endPoint x: 472, endPoint y: 397, distance: 260.6
click at [519, 142] on link "New Group" at bounding box center [506, 143] width 85 height 36
click at [459, 350] on span "Choose File" at bounding box center [461, 342] width 52 height 25
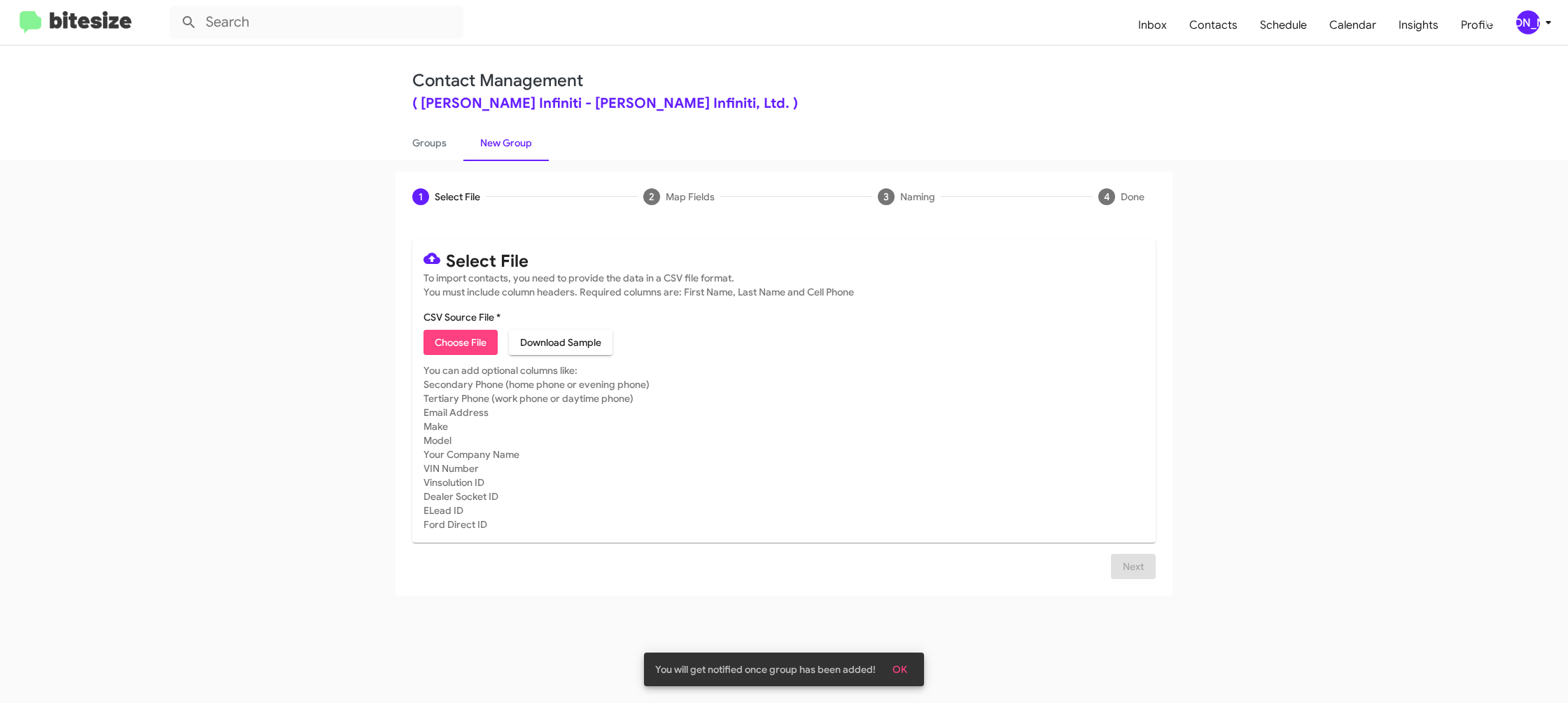
type input "EdHicksInfin_Weekend_08-11-25"
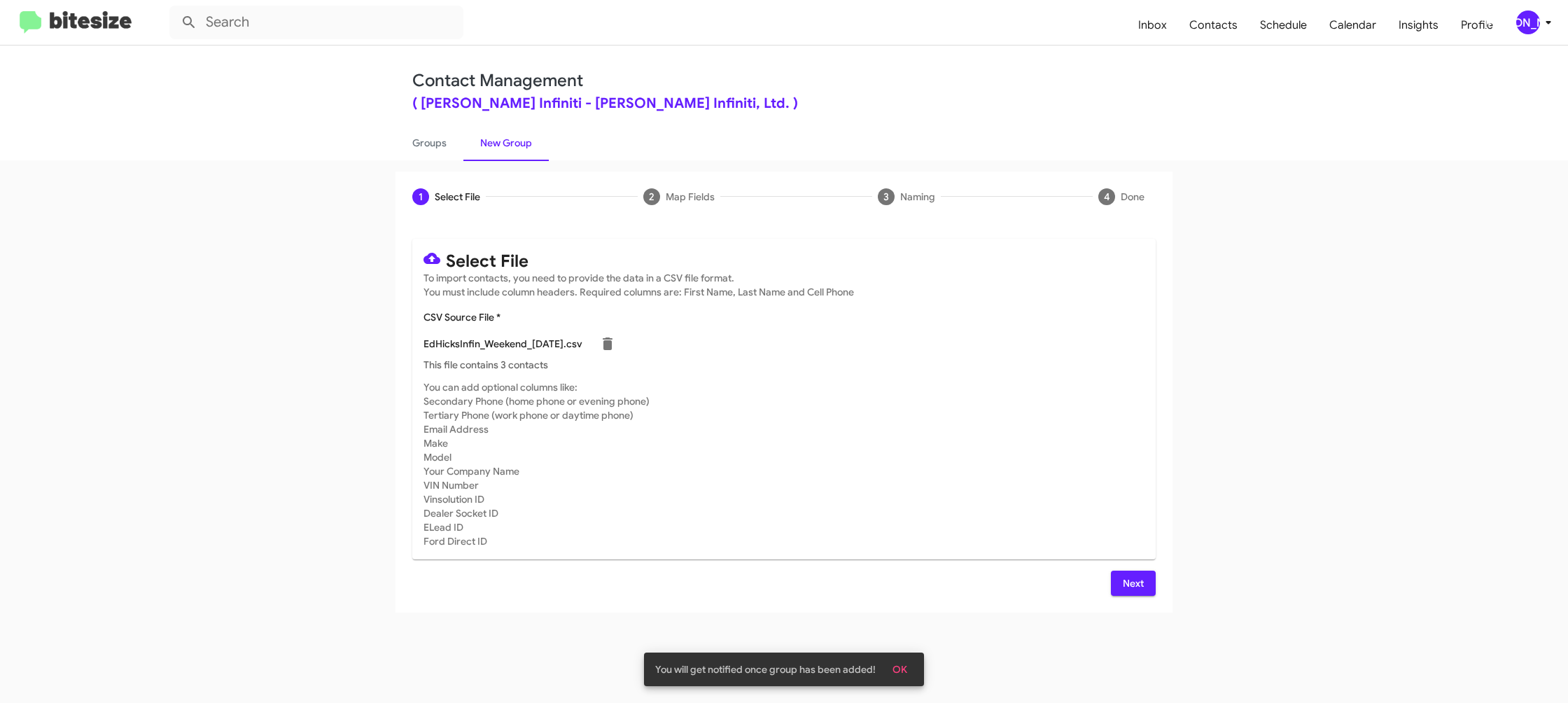
drag, startPoint x: 1108, startPoint y: 493, endPoint x: 1111, endPoint y: 513, distance: 20.2
click at [1102, 495] on mat-card-subtitle "You can add optional columns like: Secondary Phone (home phone or evening phone…" at bounding box center [784, 464] width 721 height 168
drag, startPoint x: 1143, startPoint y: 585, endPoint x: 1137, endPoint y: 582, distance: 6.7
click at [1141, 582] on span "Next" at bounding box center [1133, 583] width 22 height 25
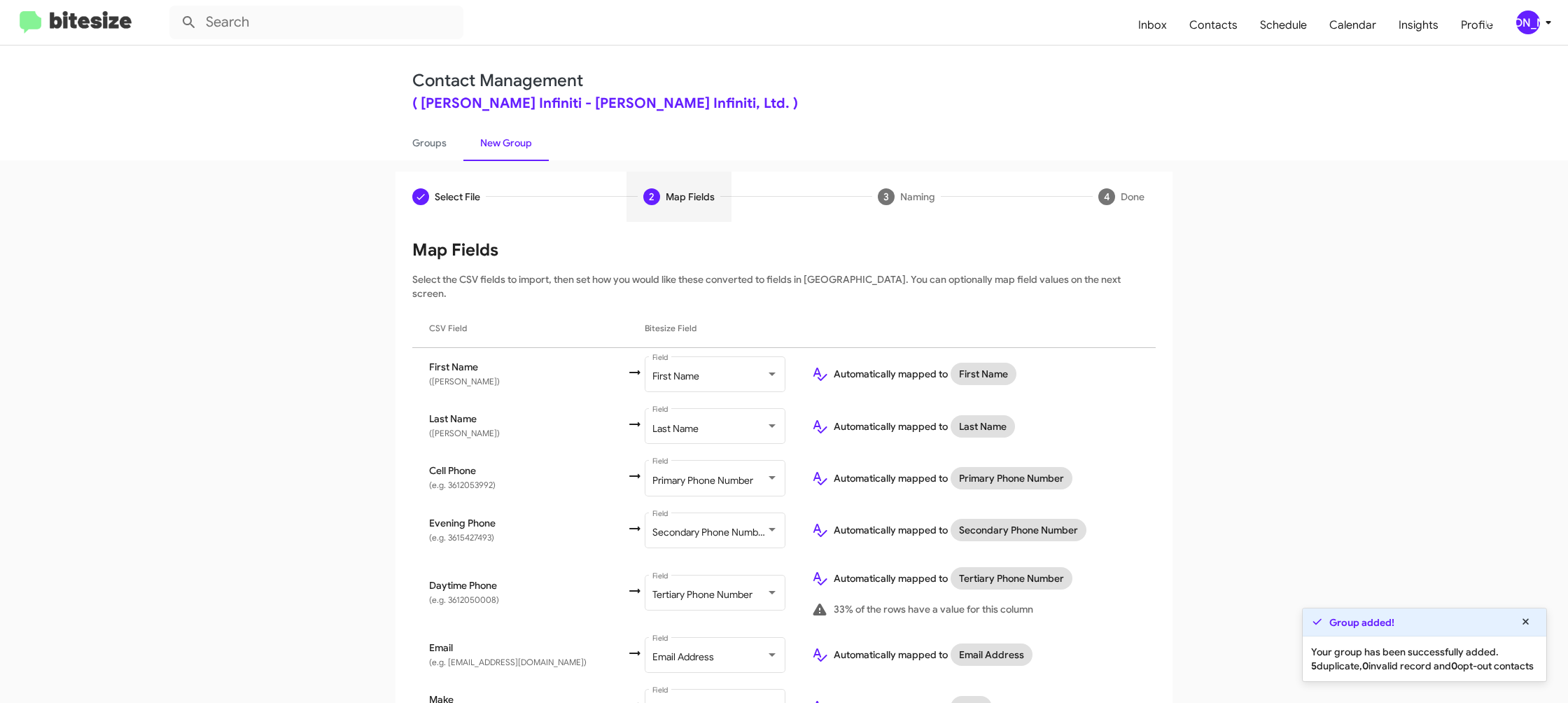
scroll to position [511, 0]
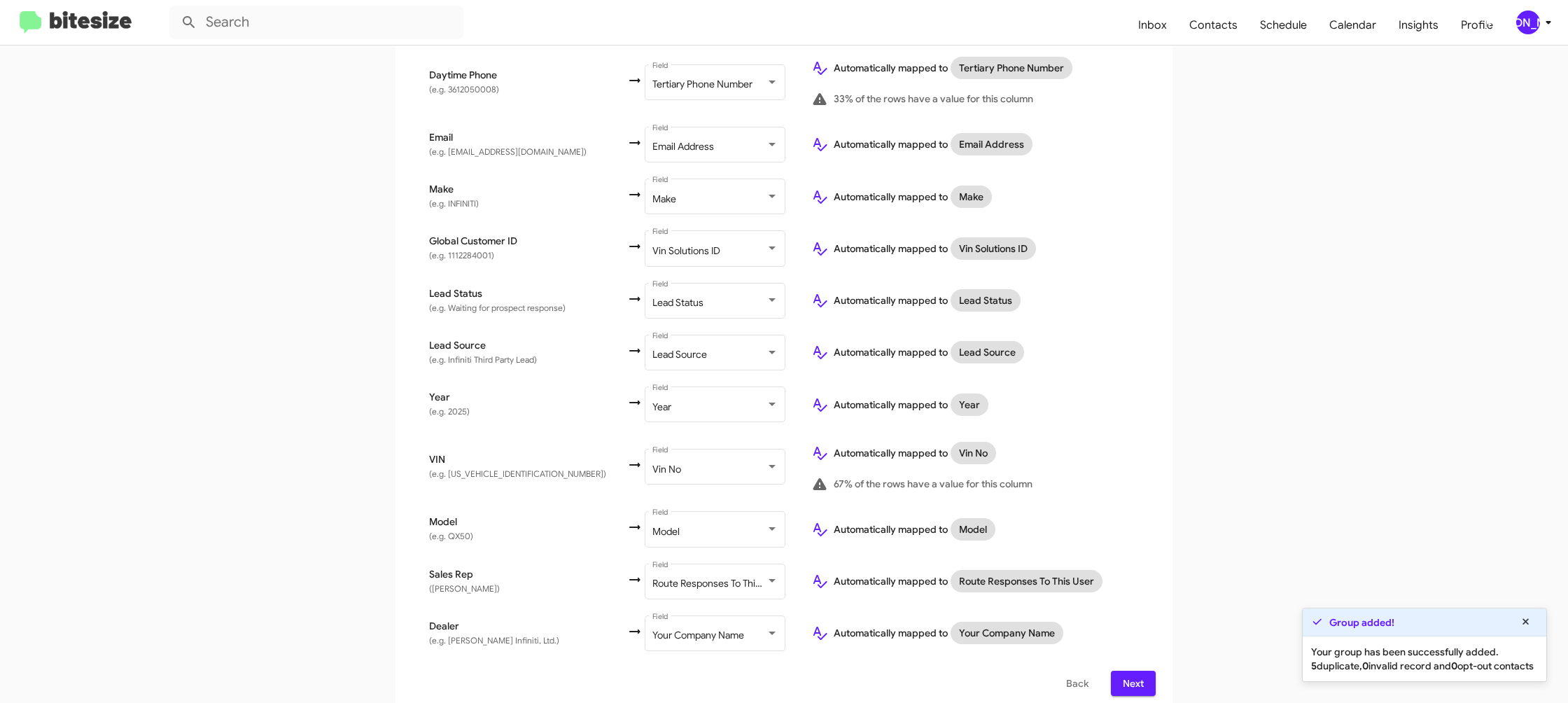
click at [1130, 673] on span "Next" at bounding box center [1133, 683] width 22 height 25
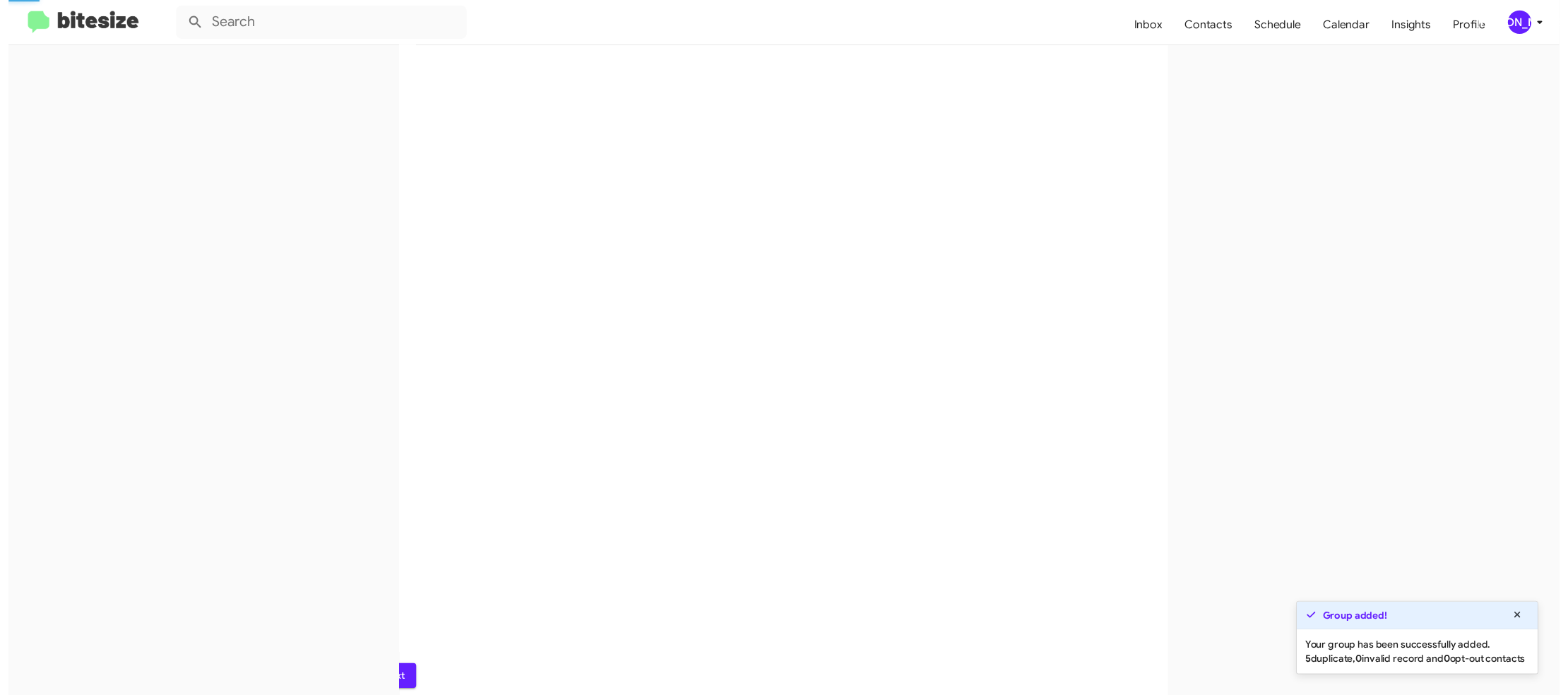
scroll to position [0, 0]
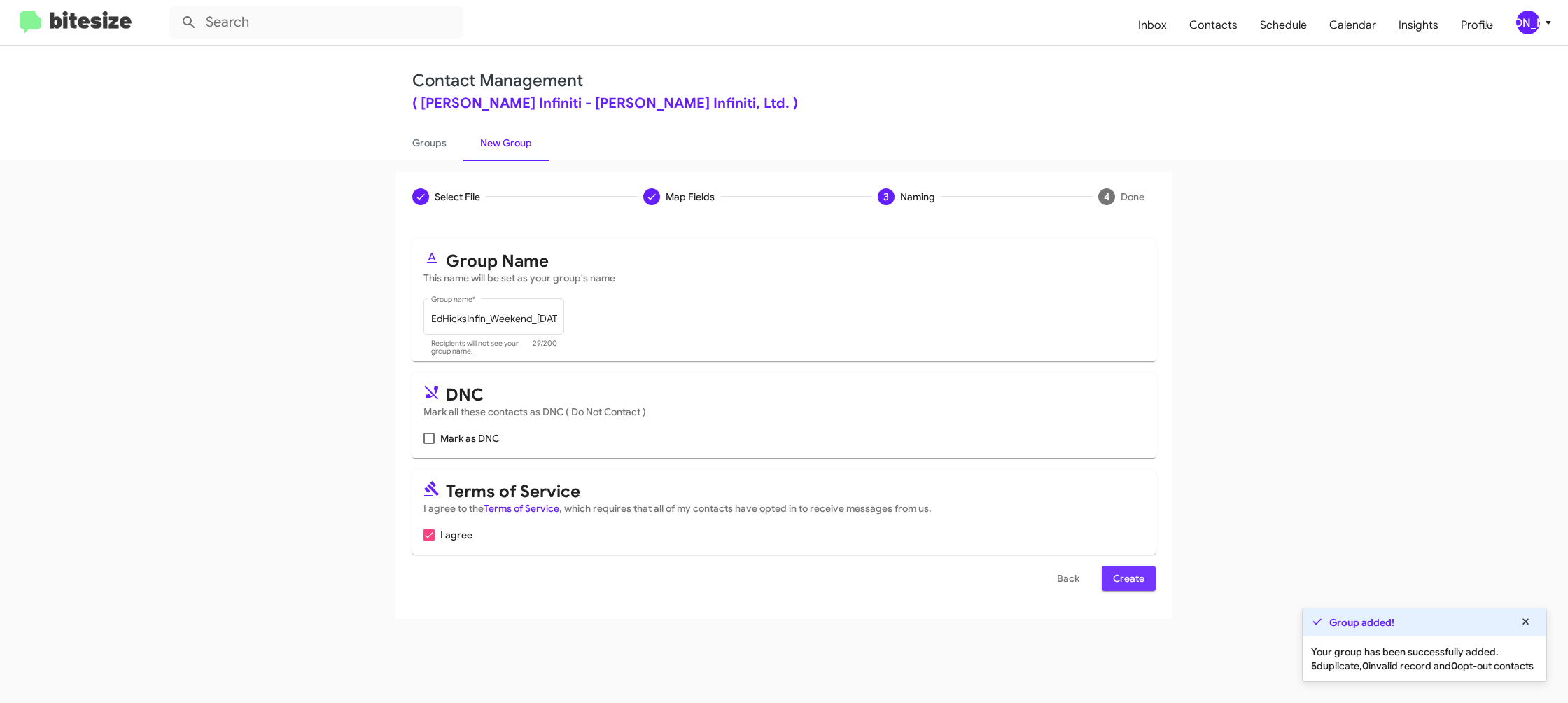
drag, startPoint x: 1126, startPoint y: 579, endPoint x: 833, endPoint y: 348, distance: 373.1
click at [1125, 579] on span "Create" at bounding box center [1129, 578] width 32 height 25
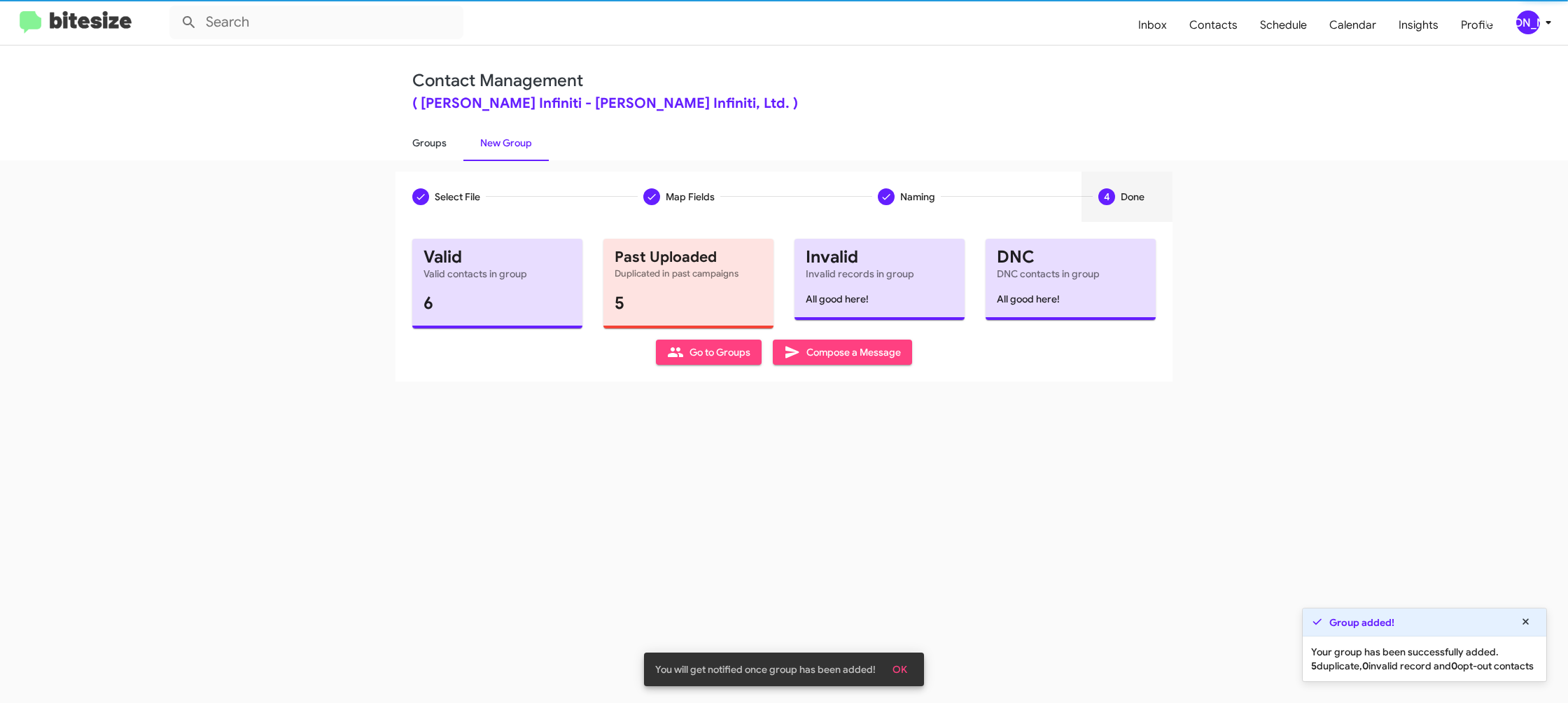
click at [425, 146] on link "Groups" at bounding box center [430, 143] width 68 height 36
type input "in:groups"
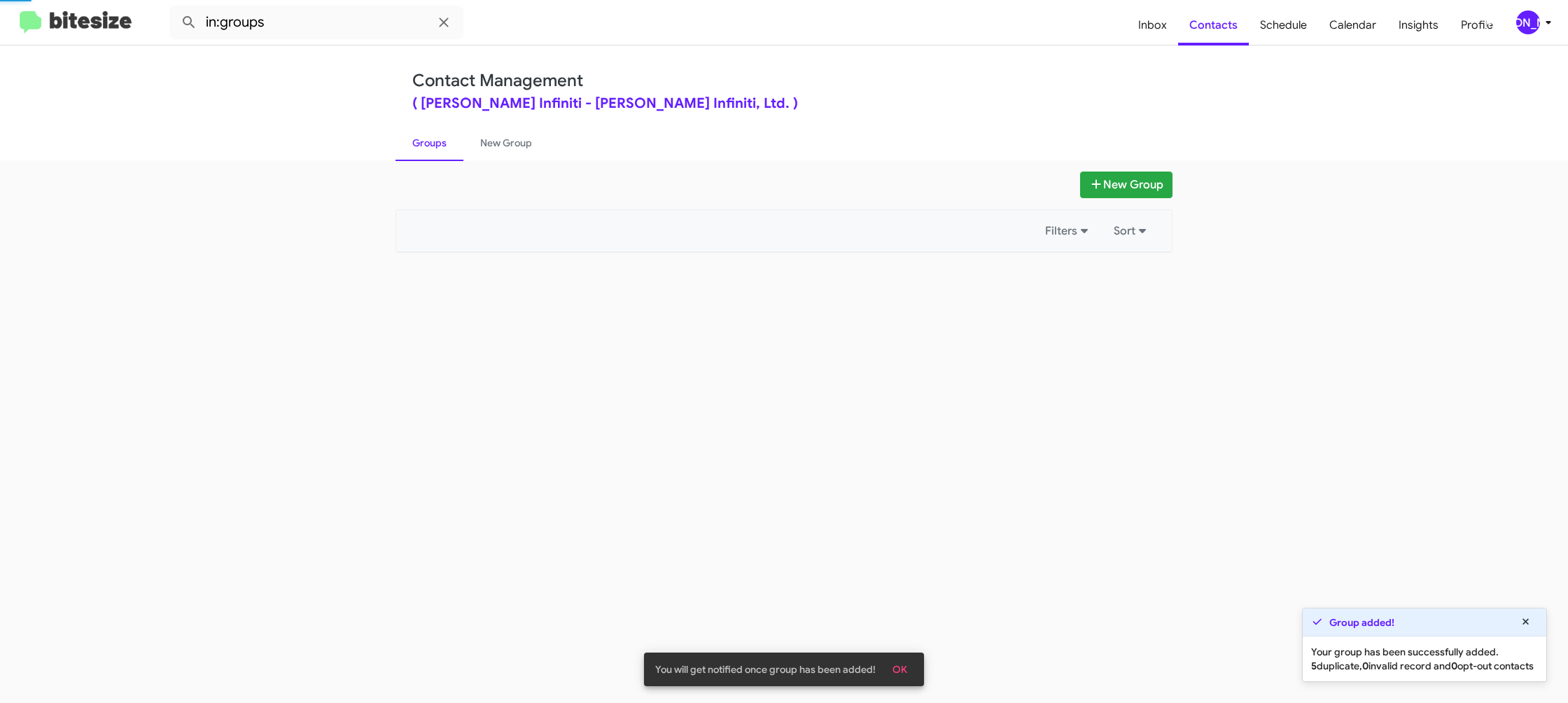
click at [425, 146] on link "Groups" at bounding box center [430, 143] width 68 height 36
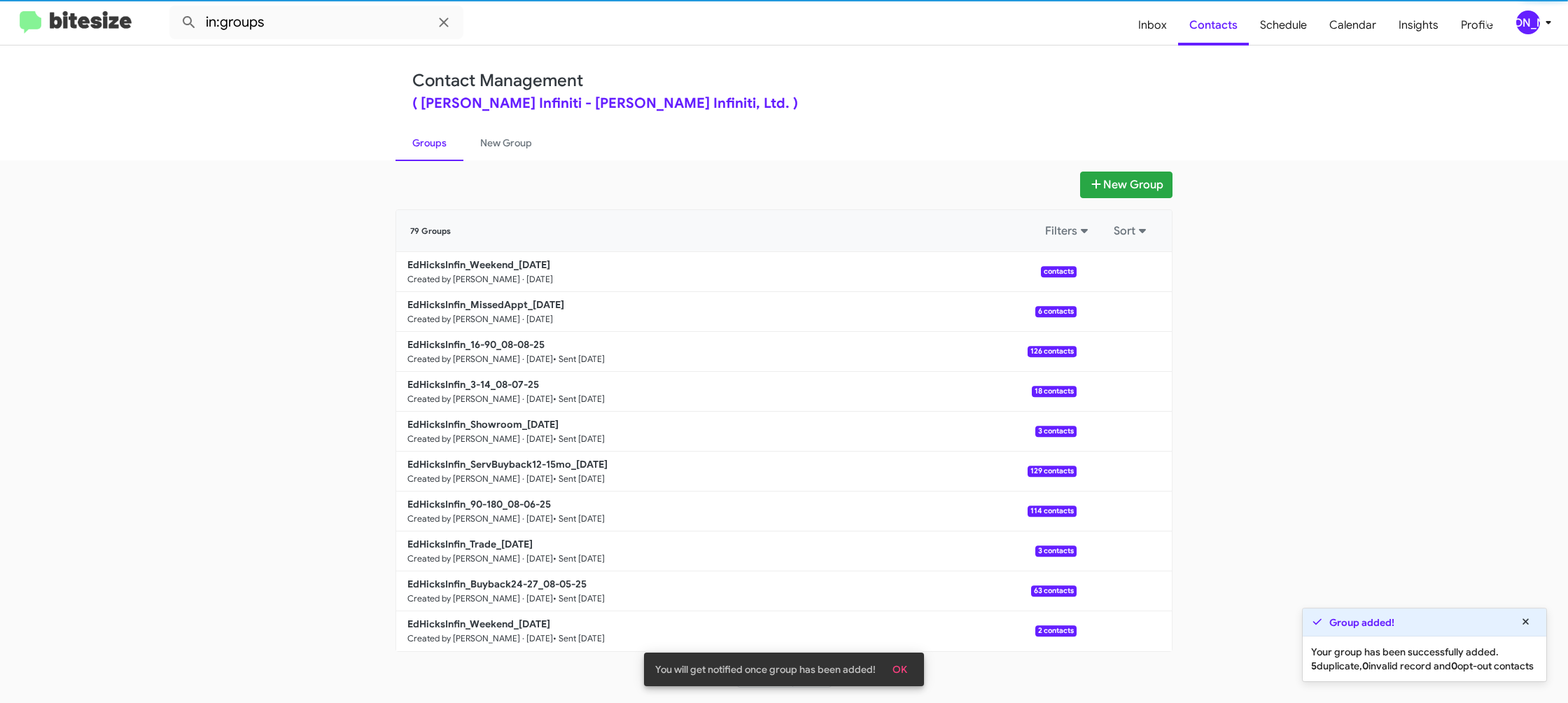
click at [425, 146] on link "Groups" at bounding box center [430, 143] width 68 height 36
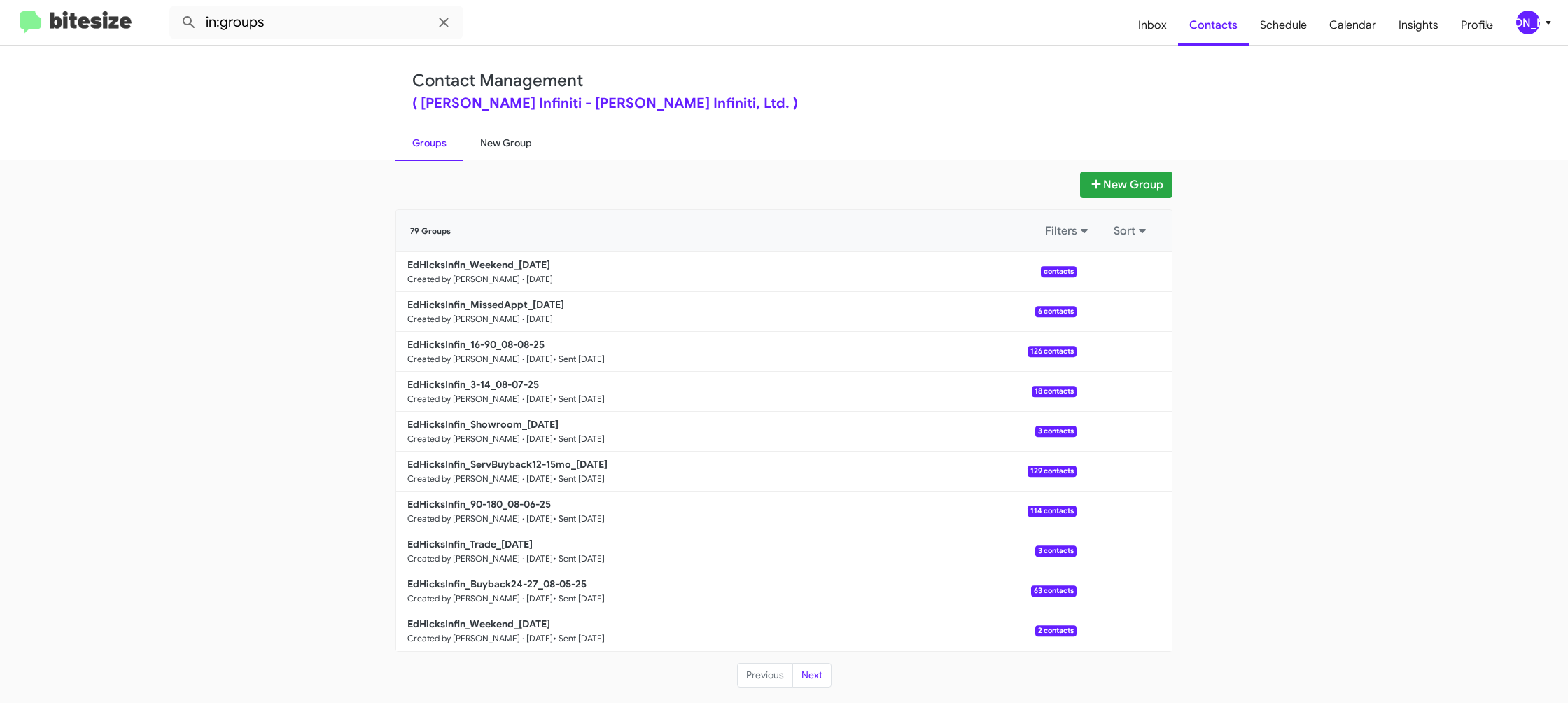
click at [497, 154] on link "New Group" at bounding box center [506, 143] width 85 height 36
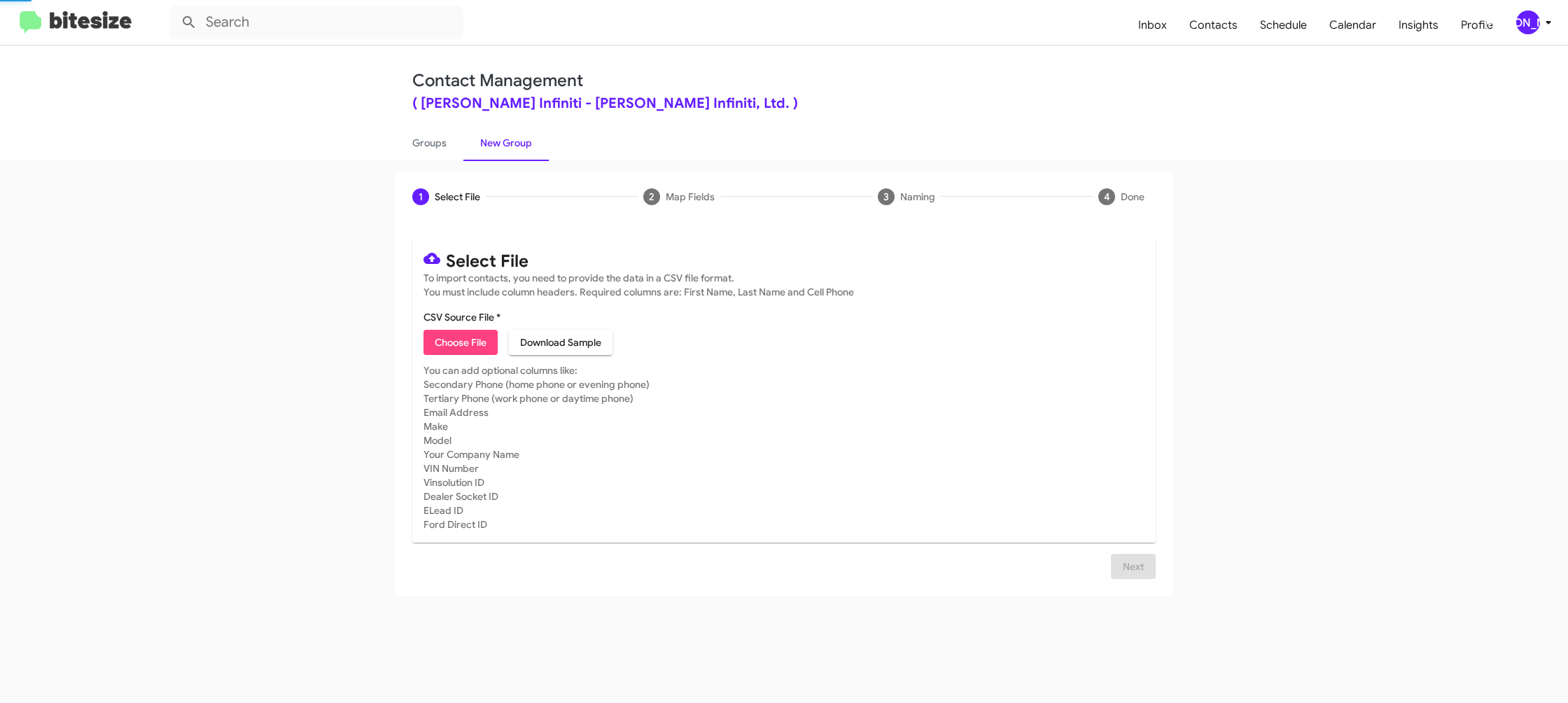
click at [497, 154] on link "New Group" at bounding box center [506, 143] width 85 height 36
click at [450, 151] on link "Groups" at bounding box center [430, 143] width 68 height 36
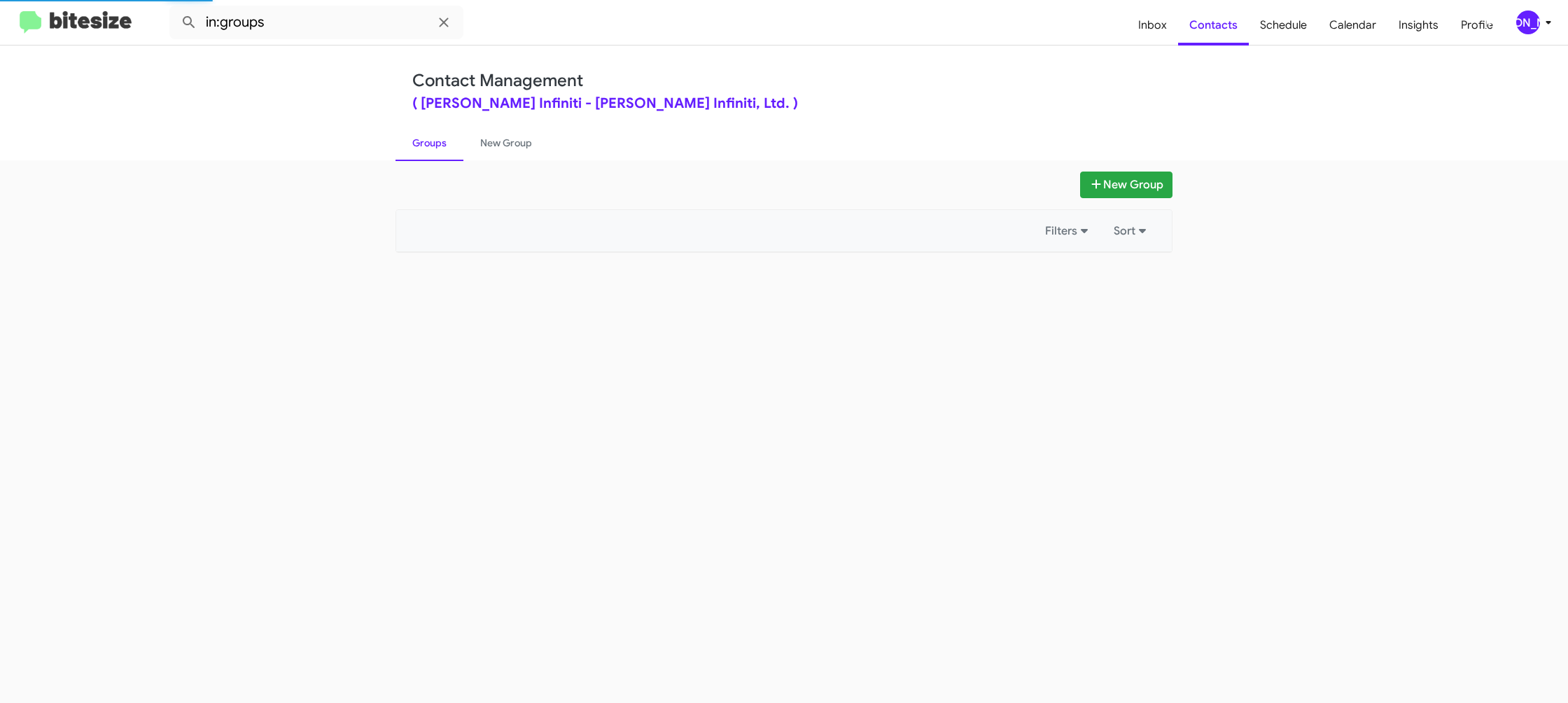
click at [450, 151] on link "Groups" at bounding box center [430, 143] width 68 height 36
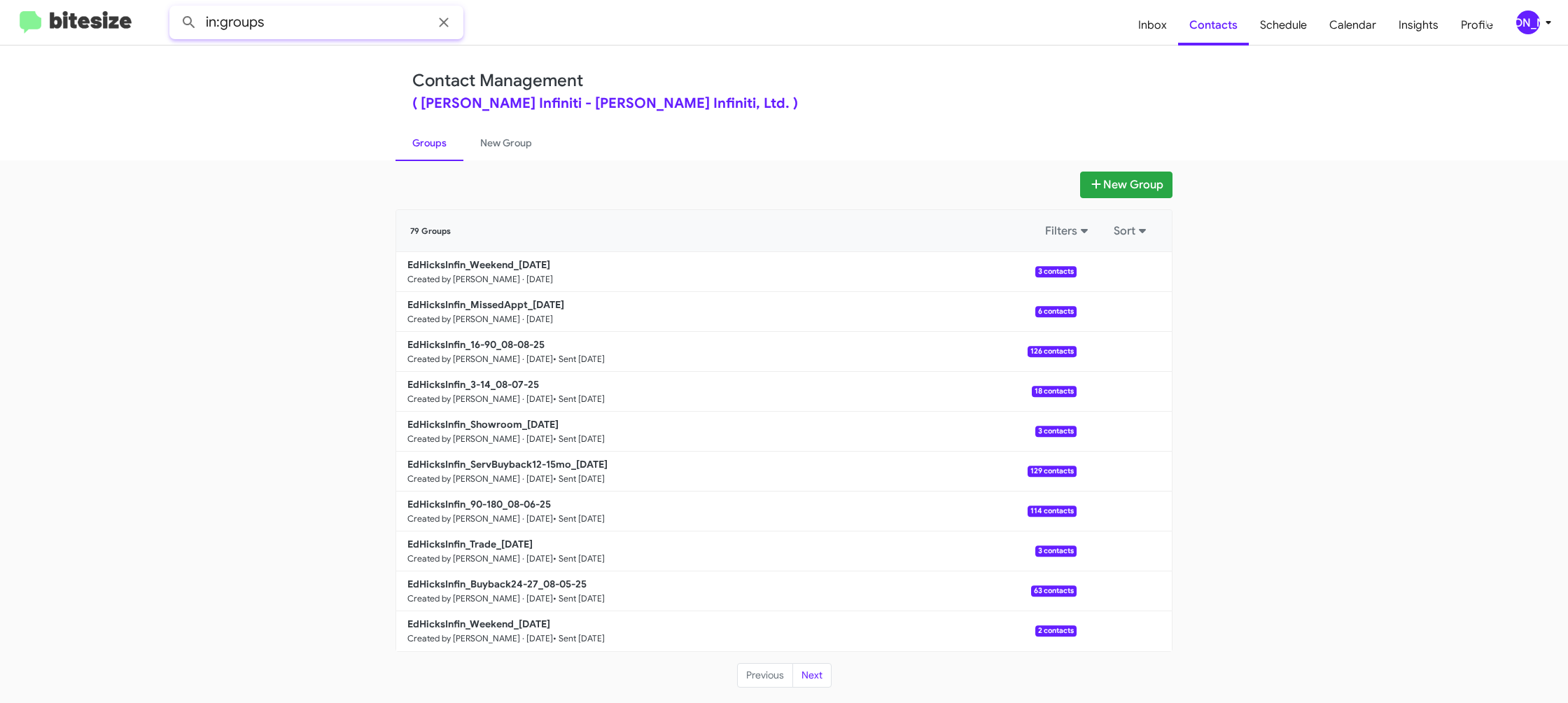
click at [379, 35] on input "in:groups" at bounding box center [316, 22] width 294 height 34
click at [175, 9] on button at bounding box center [189, 22] width 28 height 28
type input "in:groups weeke"
click at [175, 9] on button at bounding box center [189, 22] width 28 height 28
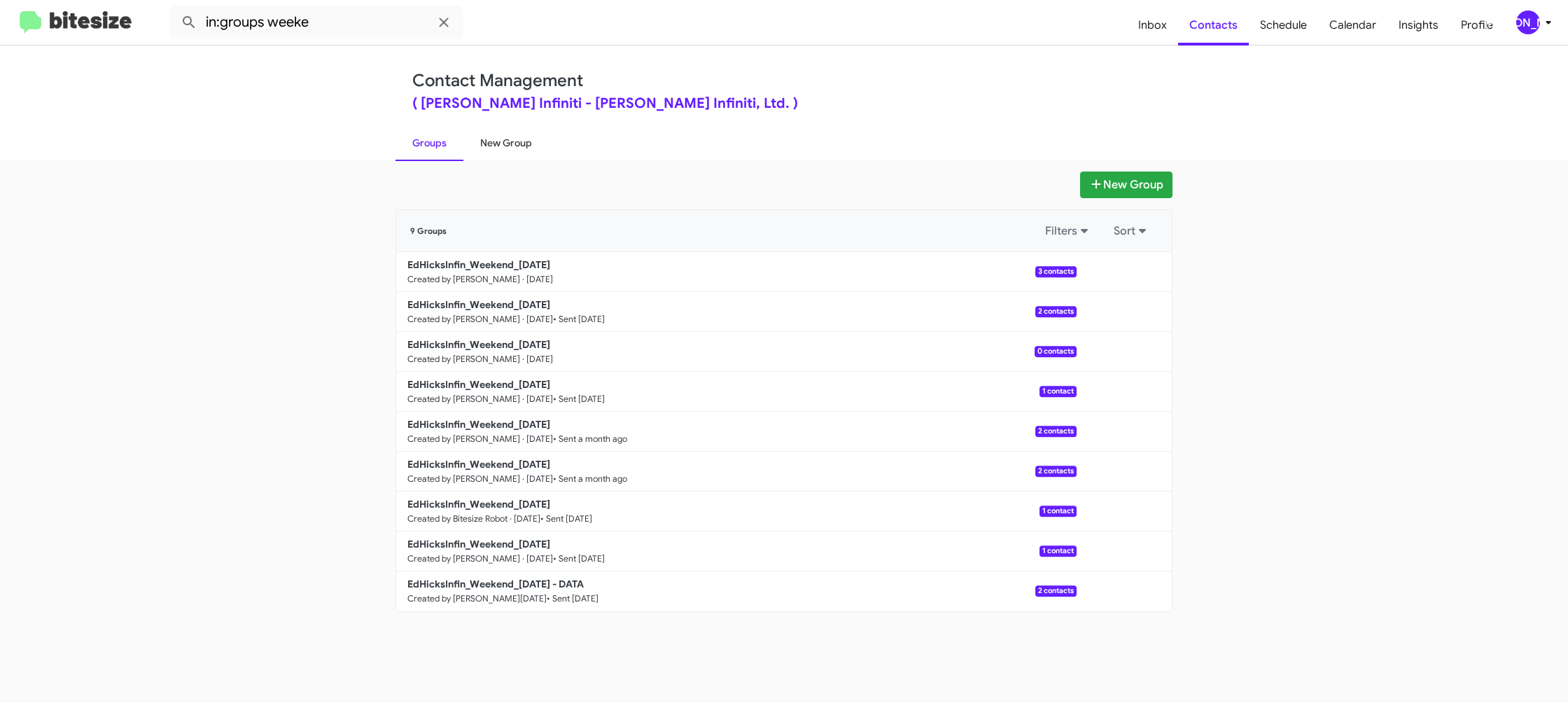
drag, startPoint x: 480, startPoint y: 141, endPoint x: 472, endPoint y: 141, distance: 8.0
click at [480, 141] on link "New Group" at bounding box center [506, 143] width 85 height 36
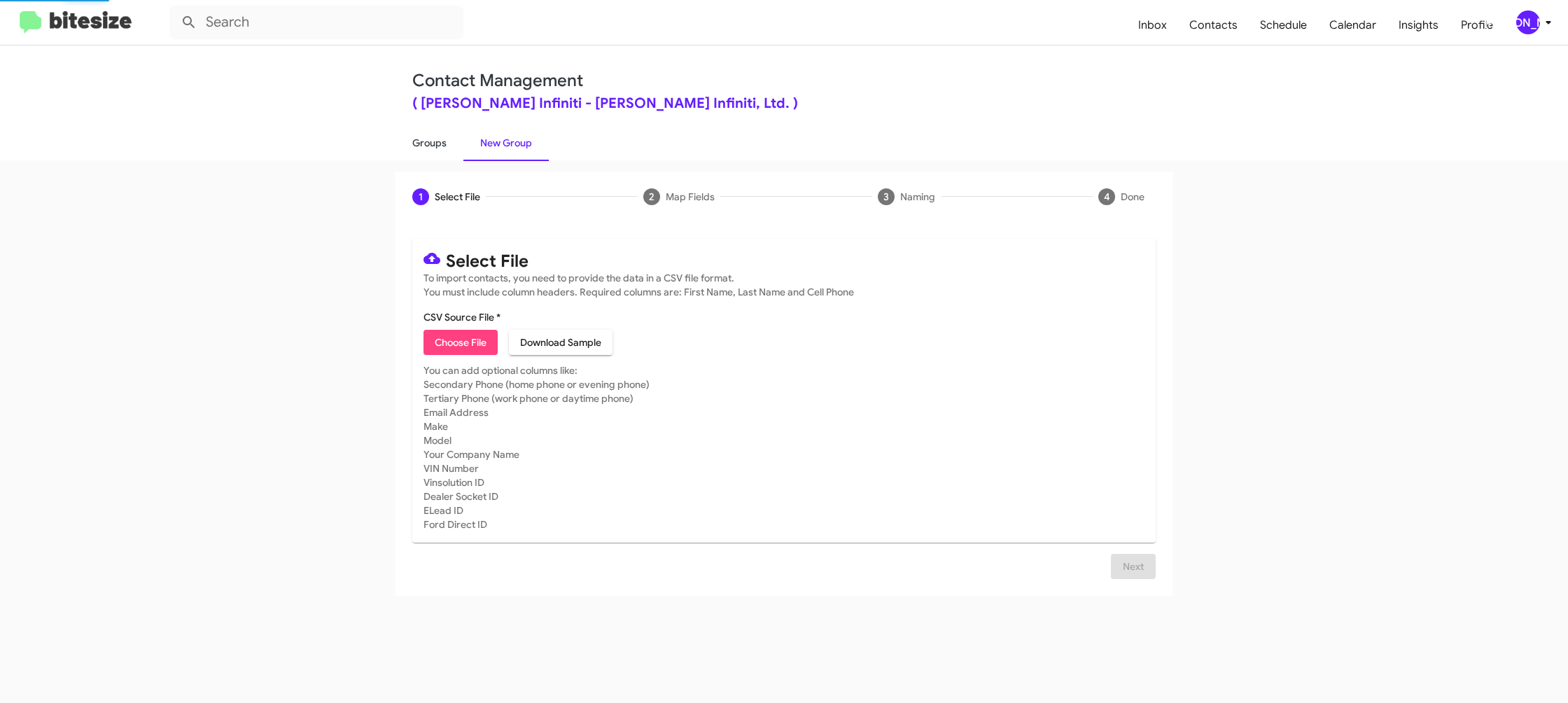
click at [449, 142] on link "Groups" at bounding box center [430, 143] width 68 height 36
type input "in:groups"
click at [449, 142] on link "Groups" at bounding box center [430, 143] width 68 height 36
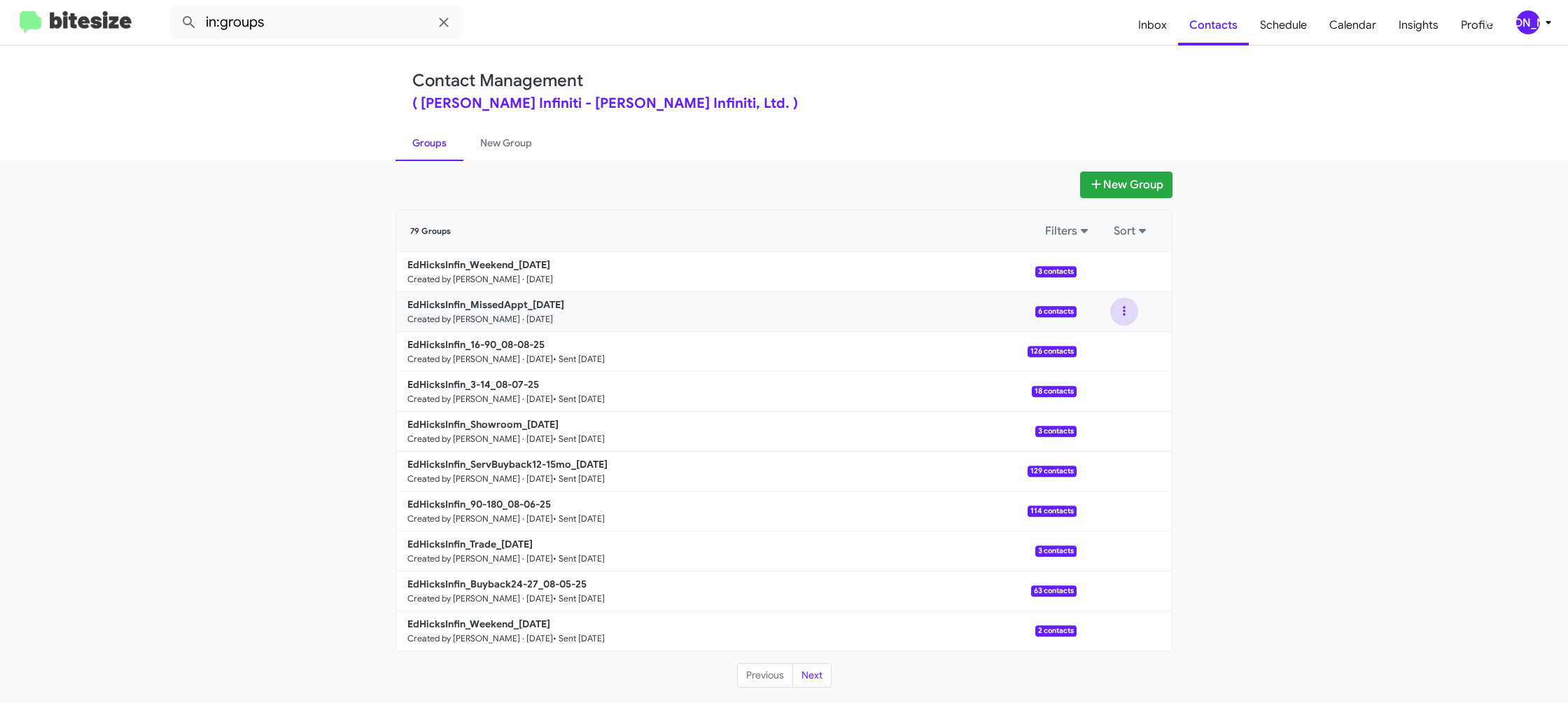
click at [1125, 311] on button at bounding box center [1124, 311] width 28 height 28
click at [1104, 344] on button "View contacts" at bounding box center [1082, 349] width 112 height 34
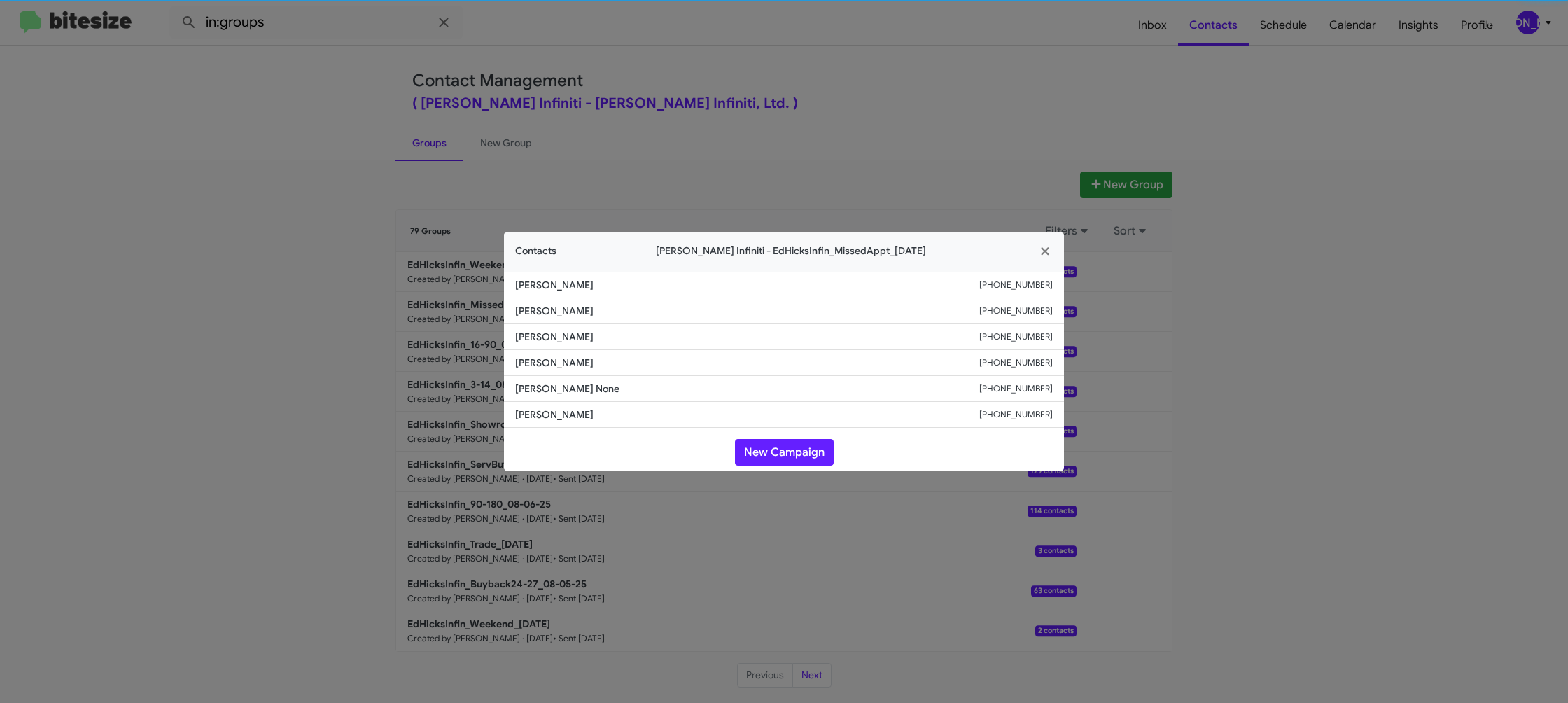
click at [566, 350] on li "Deeann Miller +13619605055" at bounding box center [784, 363] width 560 height 26
copy span "Deeann Miller"
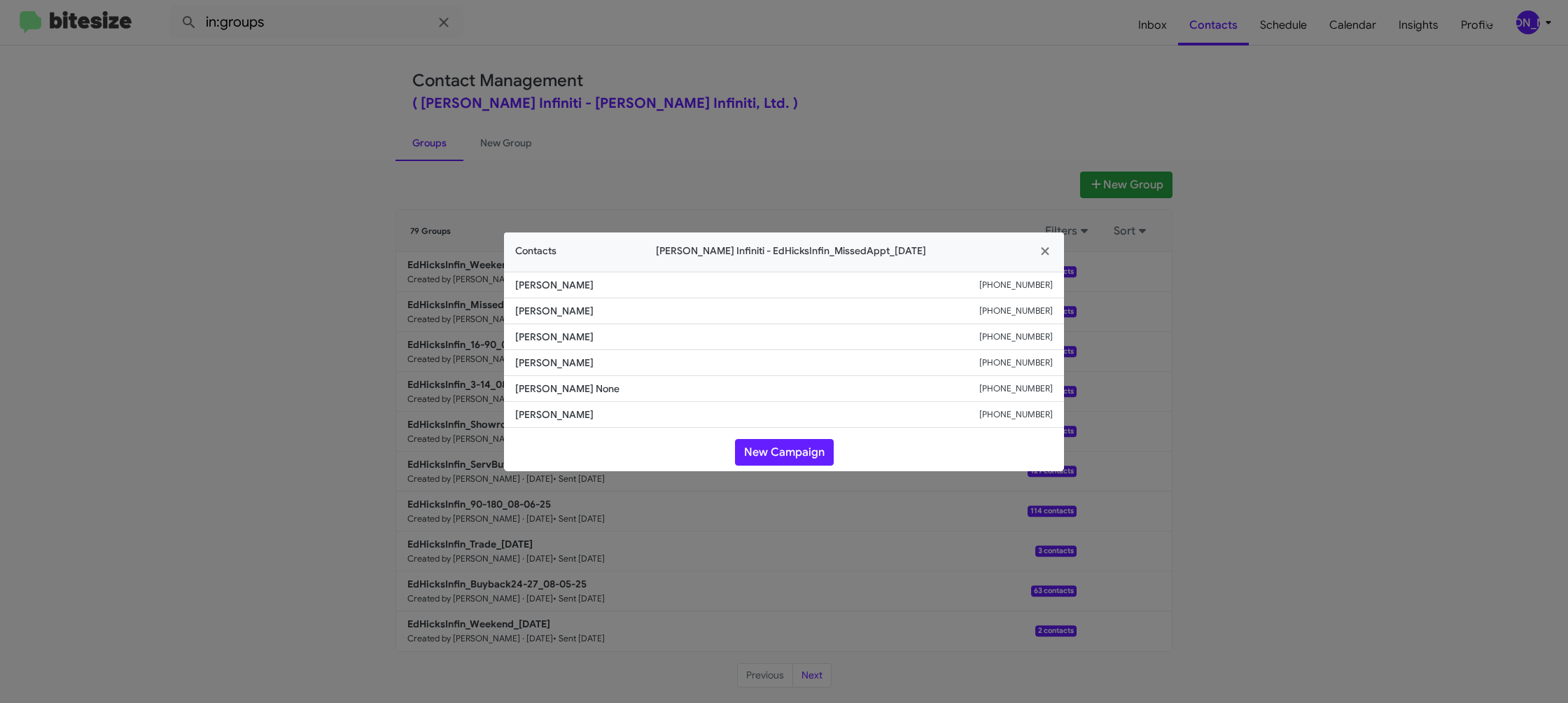
drag, startPoint x: 805, startPoint y: 58, endPoint x: 911, endPoint y: 138, distance: 132.8
click at [810, 62] on modal-container "Contacts Ed Hicks Infiniti - EdHicksInfin_MissedAppt_08-11-25 Jeff Bowman +1281…" at bounding box center [784, 351] width 1568 height 703
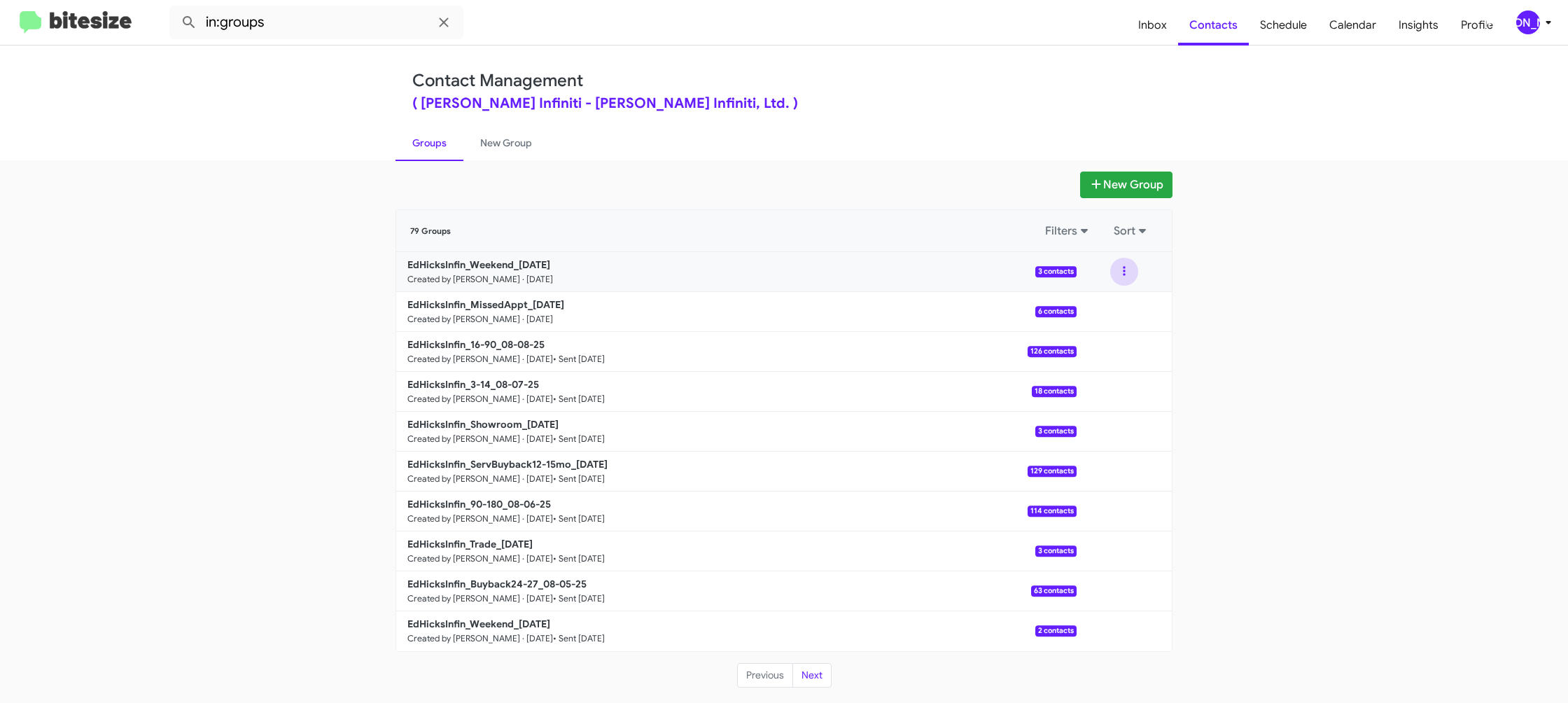
click at [1130, 280] on div at bounding box center [1124, 272] width 28 height 28
click at [1130, 278] on button at bounding box center [1124, 272] width 28 height 28
click at [1124, 301] on button "View contacts" at bounding box center [1082, 309] width 112 height 34
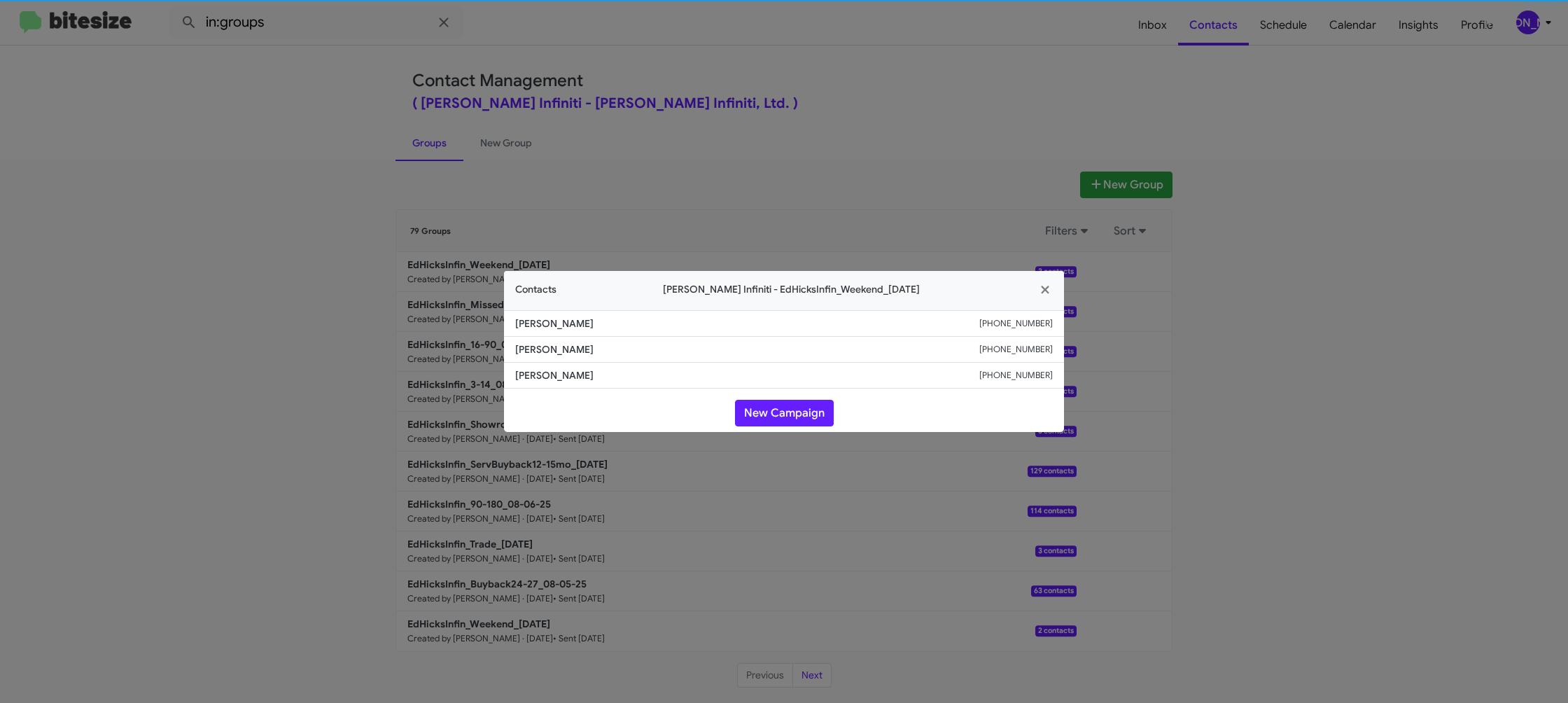
click at [537, 343] on span "Ruben Segura" at bounding box center [747, 349] width 464 height 14
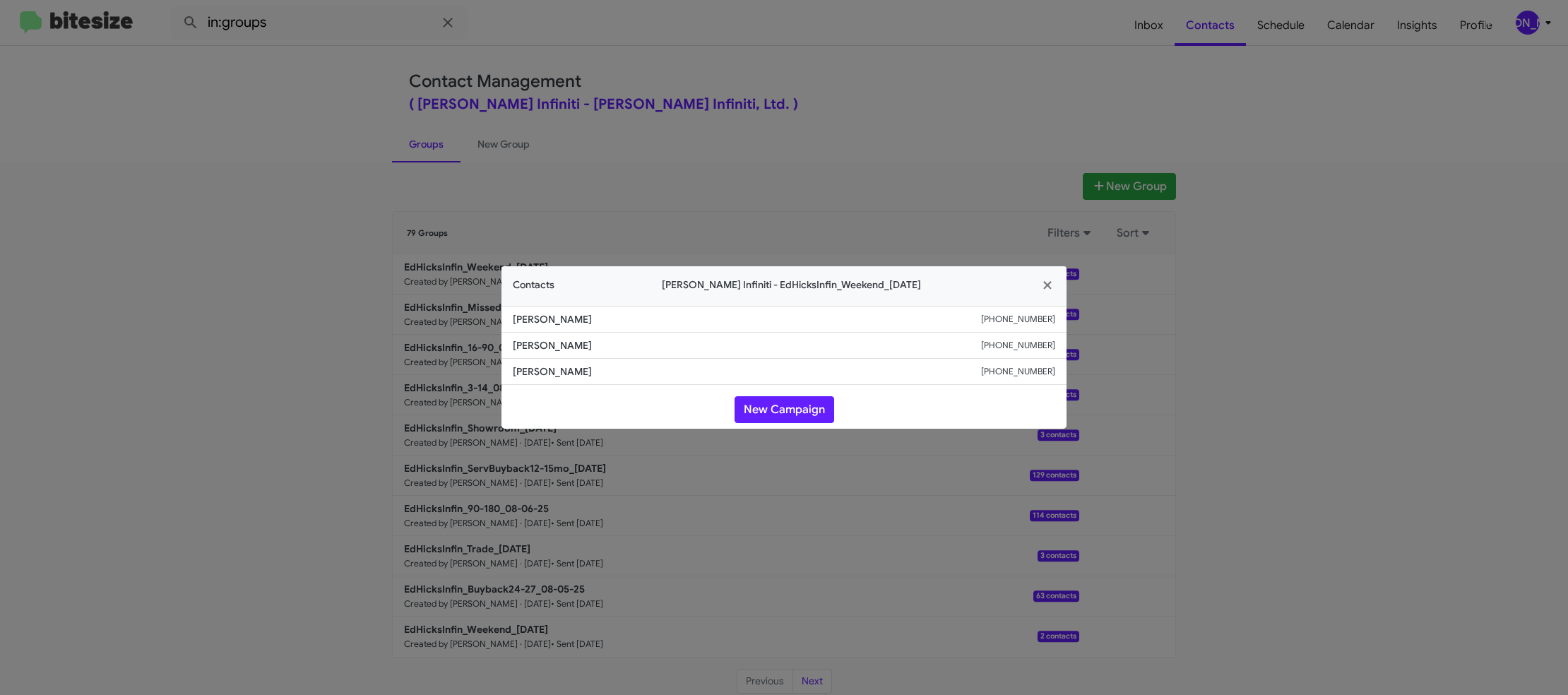
click at [880, 198] on modal-container "Contacts Ed Hicks Infiniti - EdHicksInfin_Weekend_08-11-25 Marcos Gutierrez +19…" at bounding box center [784, 348] width 1568 height 695
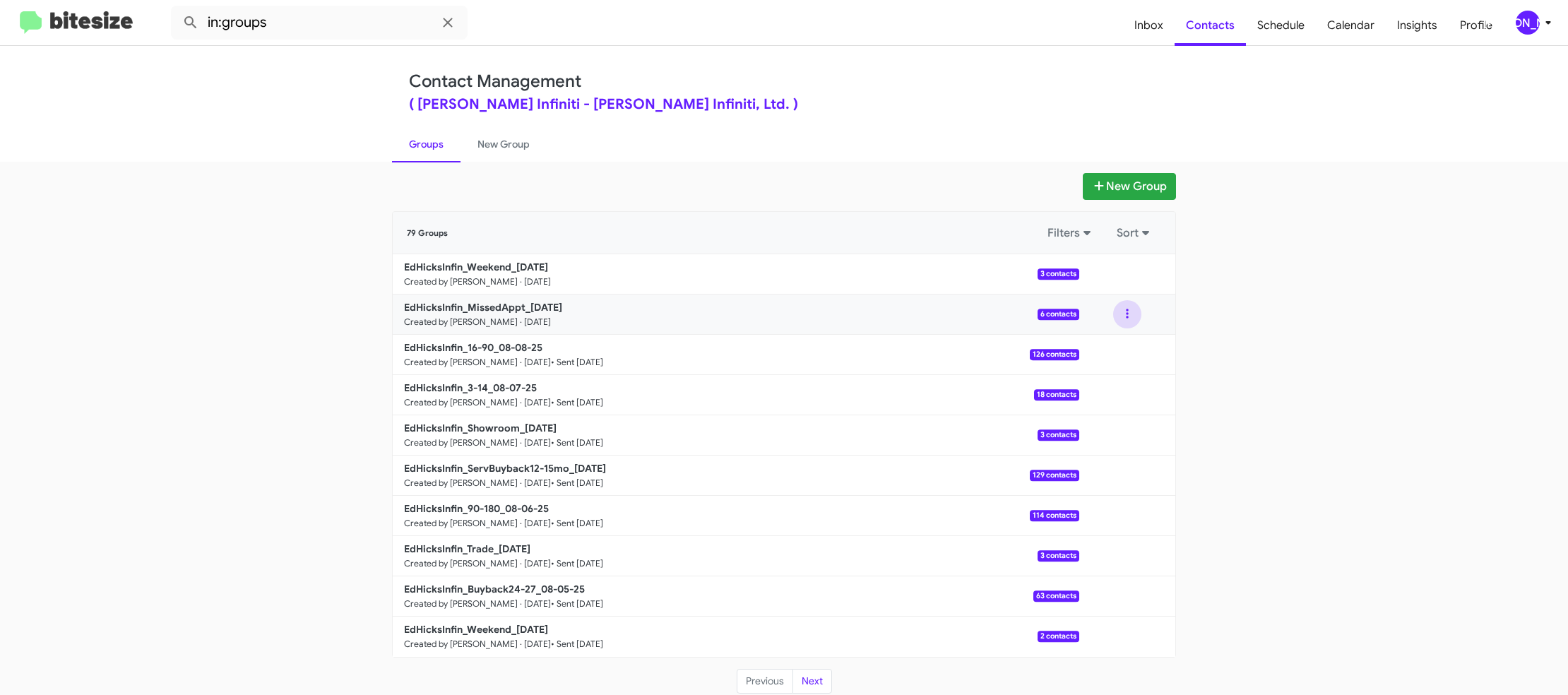
click at [1121, 323] on button at bounding box center [1127, 314] width 28 height 28
click at [1123, 339] on button "View contacts" at bounding box center [1084, 352] width 113 height 34
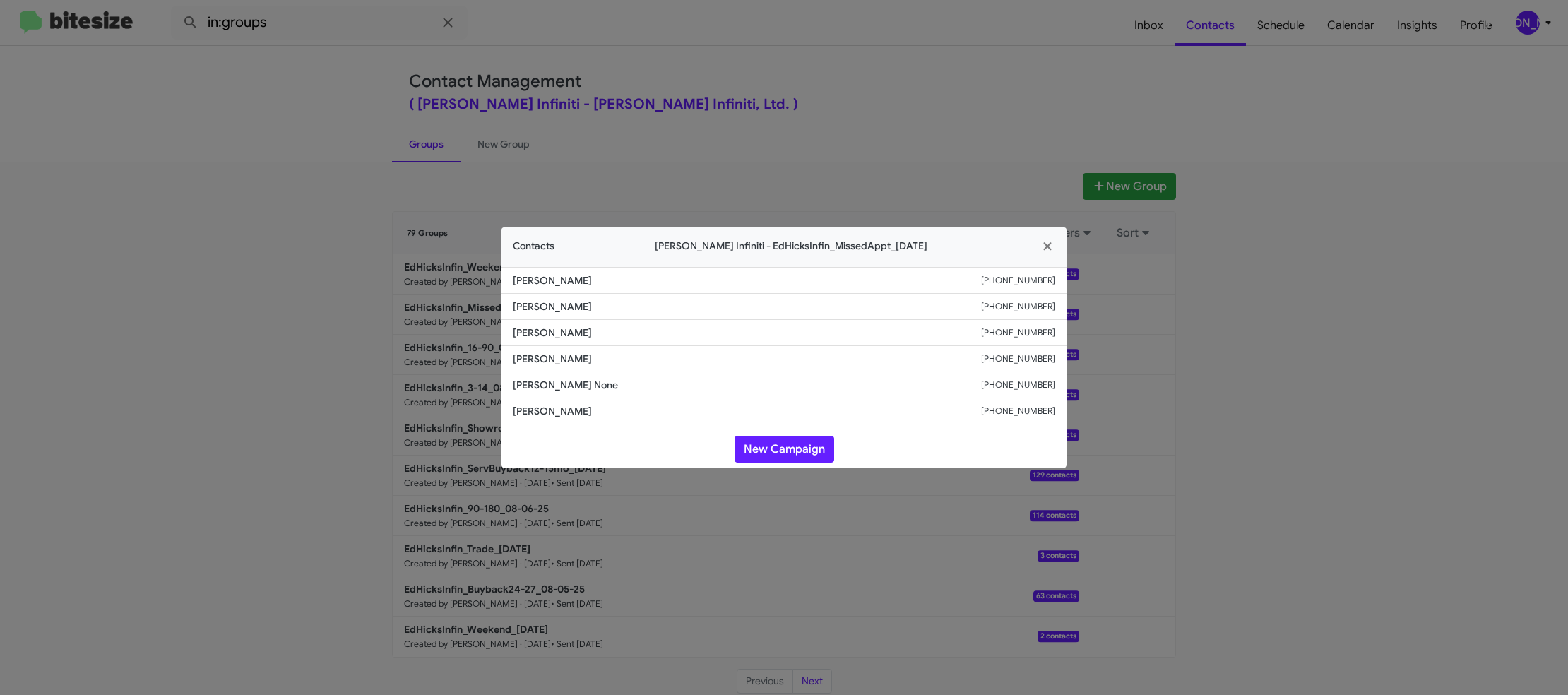
click at [559, 359] on span "Deeann Miller" at bounding box center [747, 358] width 469 height 14
click at [559, 360] on span "Deeann Miller" at bounding box center [747, 358] width 469 height 14
drag, startPoint x: 377, startPoint y: 173, endPoint x: 533, endPoint y: 280, distance: 189.2
click at [385, 174] on modal-container "Contacts Ed Hicks Infiniti - EdHicksInfin_MissedAppt_08-11-25 Jeff Bowman +1281…" at bounding box center [784, 348] width 1568 height 695
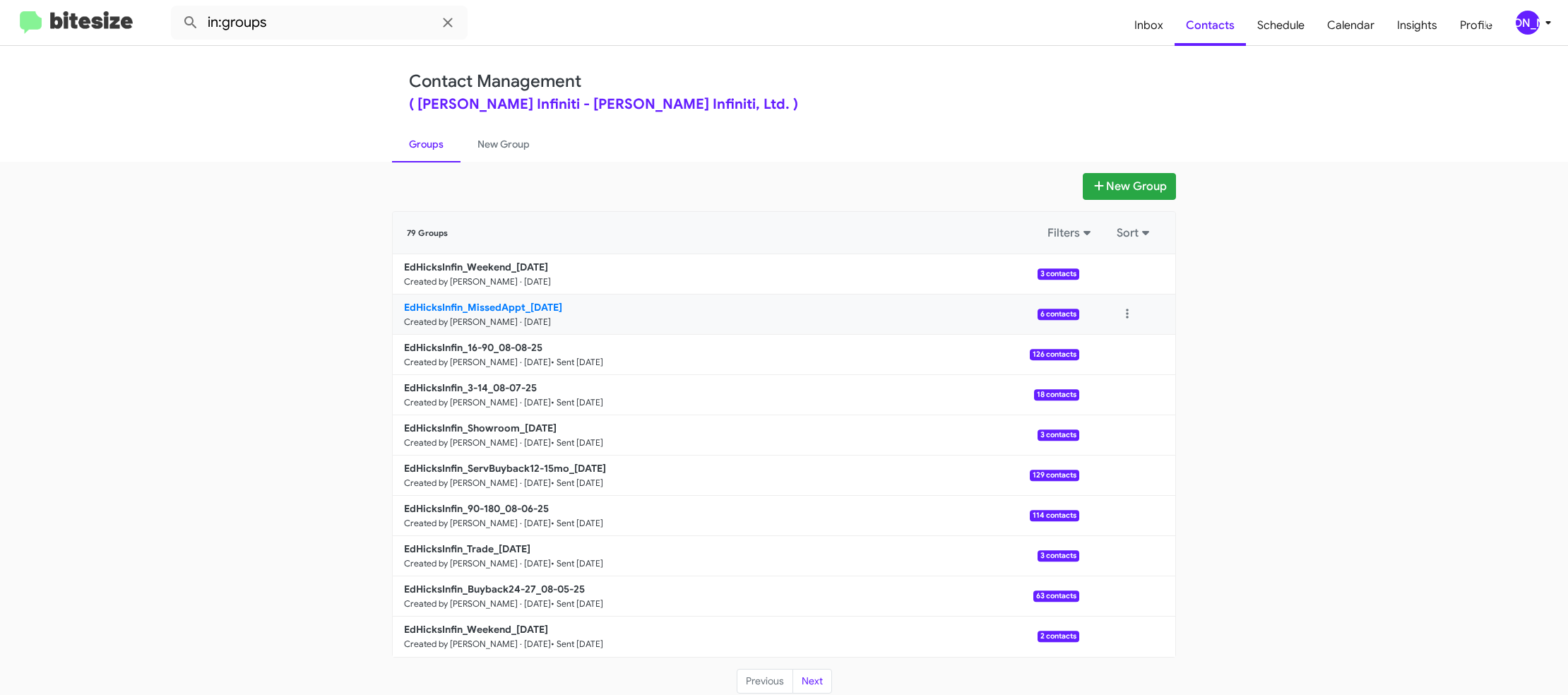
click at [541, 298] on link "EdHicksInfin_MissedAppt_08-11-25 Created by Jason Apdua · Aug 11, 2025 6 contac…" at bounding box center [736, 314] width 686 height 40
click at [541, 300] on p "EdHicksInfin_MissedAppt_08-11-25" at bounding box center [735, 307] width 664 height 14
drag, startPoint x: 541, startPoint y: 299, endPoint x: 346, endPoint y: 98, distance: 280.0
click at [539, 298] on link "EdHicksInfin_MissedAppt_08-11-25 Created by Jason Apdua · Aug 11, 2025 6 contac…" at bounding box center [736, 314] width 686 height 40
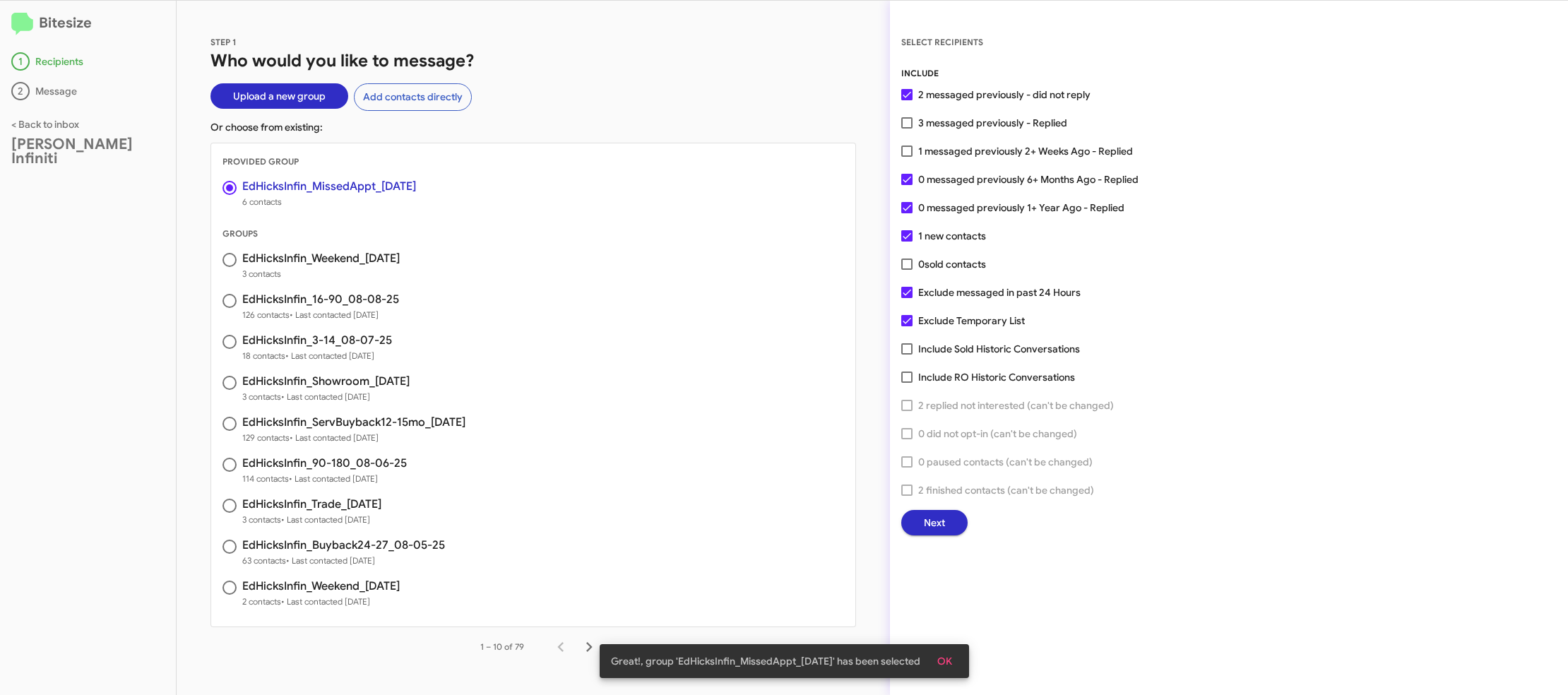
click at [922, 514] on button "Next" at bounding box center [934, 522] width 66 height 25
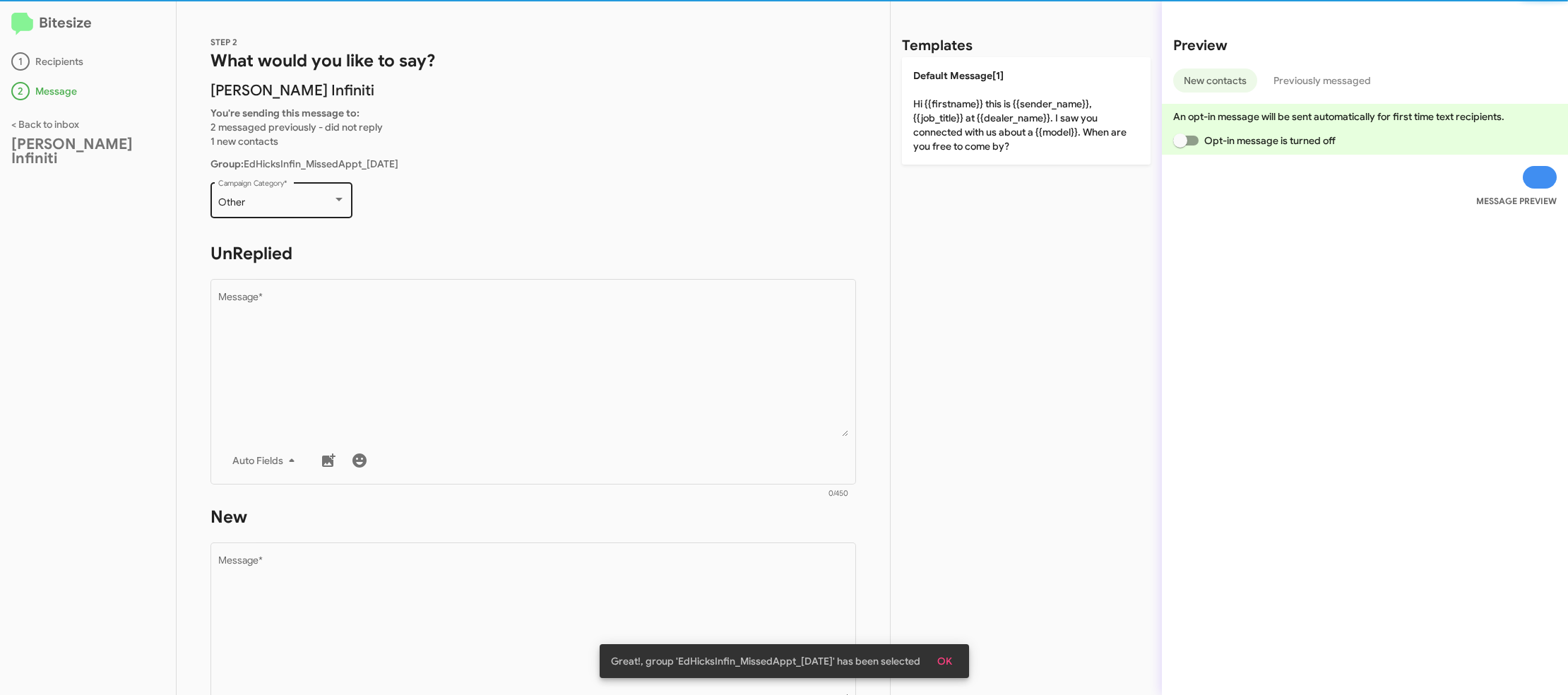
click at [291, 208] on div "Other" at bounding box center [275, 203] width 114 height 12
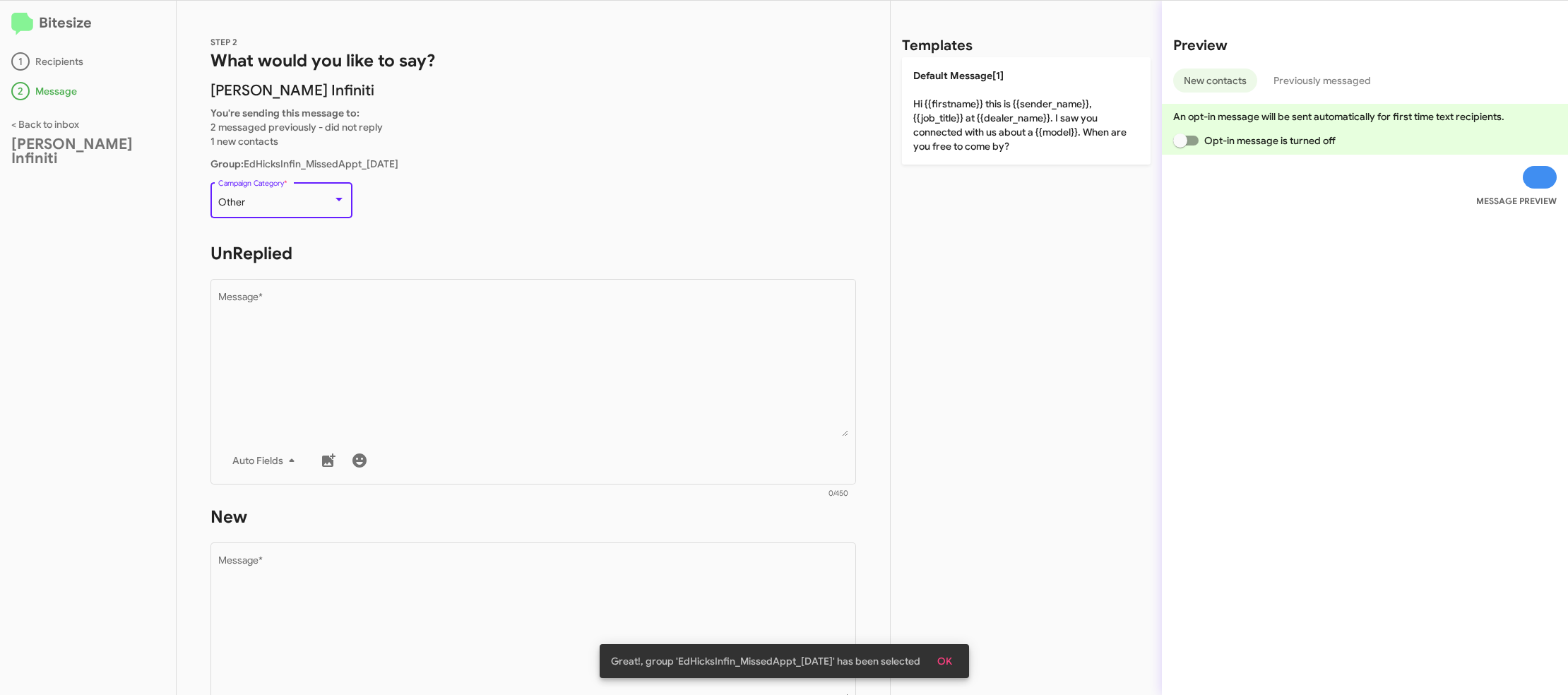
scroll to position [297, 0]
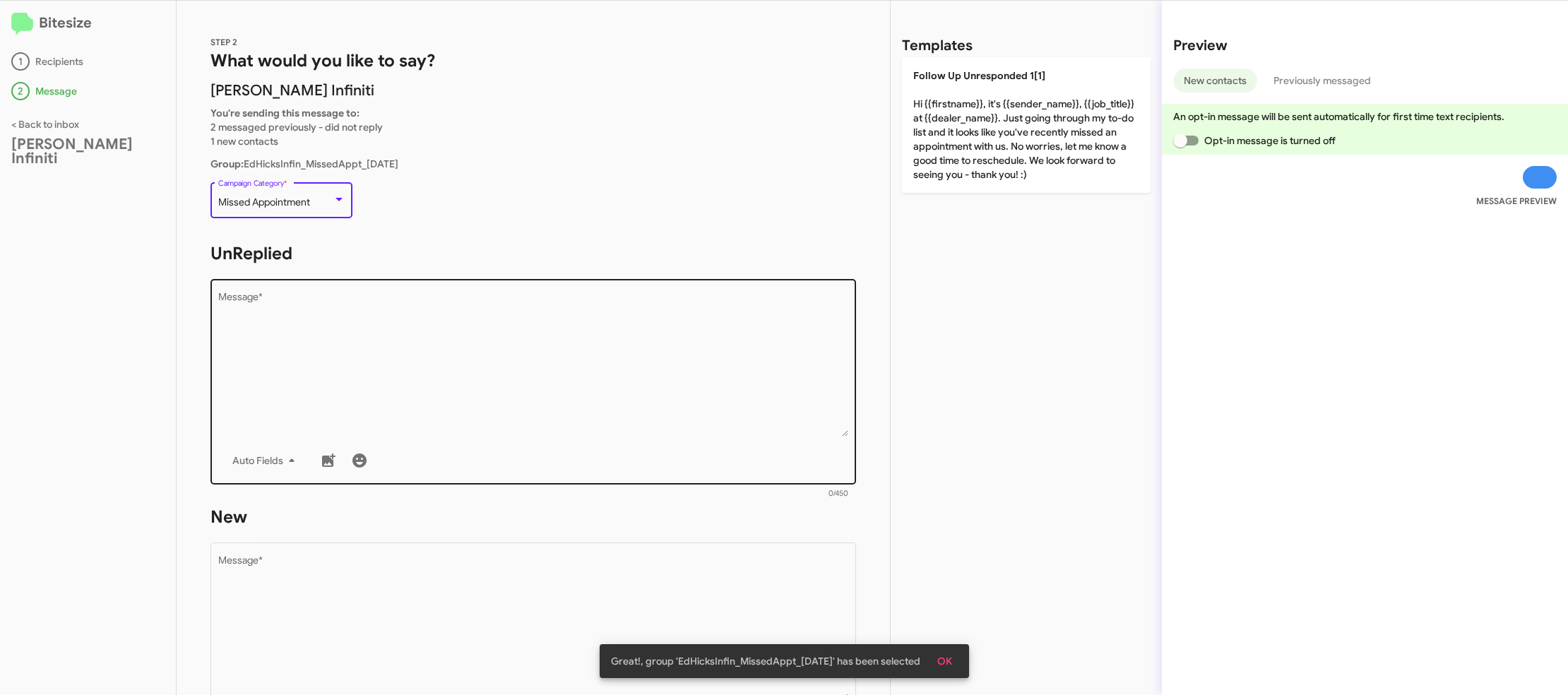
click at [498, 373] on textarea "Message *" at bounding box center [534, 364] width 631 height 144
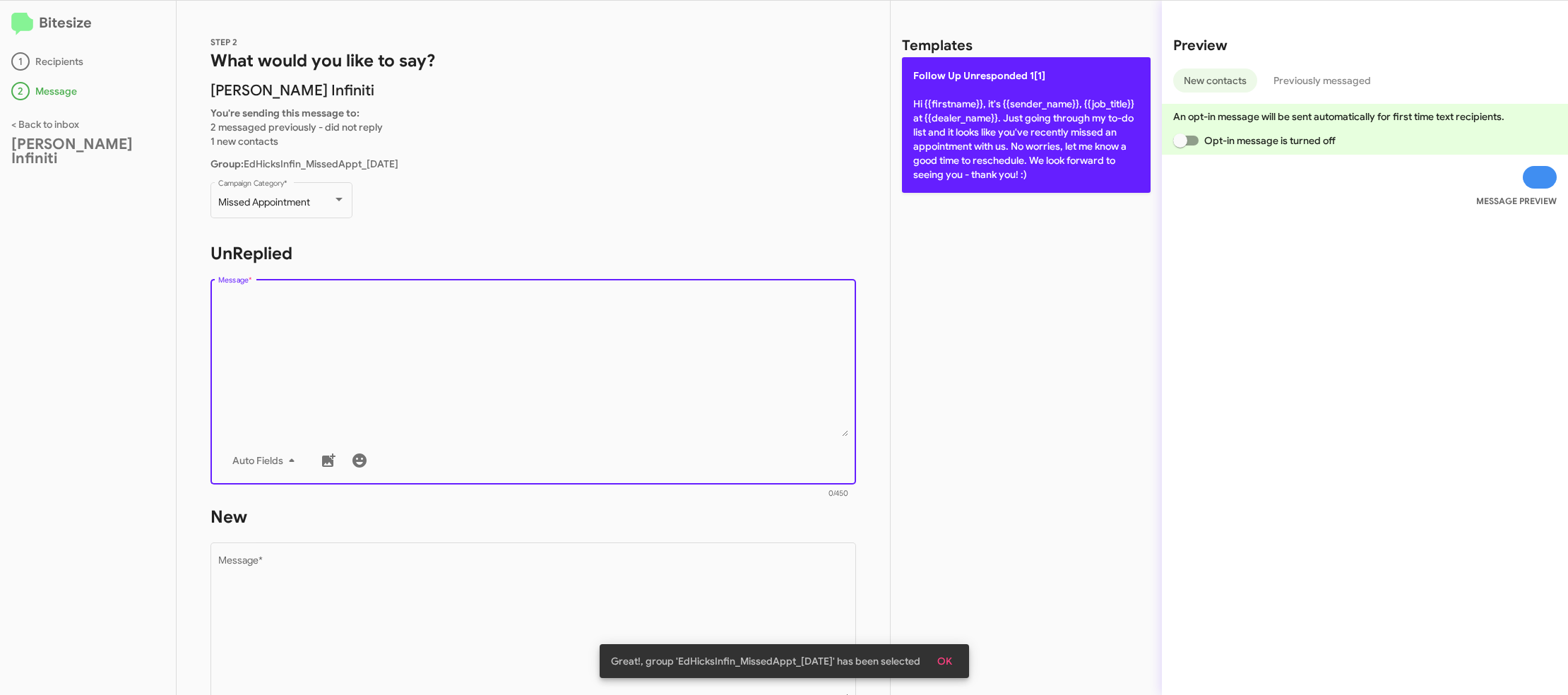
click at [913, 127] on p "Follow Up Unresponded 1[1] Hi {{firstname}}, it's {{sender_name}}, {{job_title}…" at bounding box center [1026, 125] width 248 height 136
type textarea "Hi {{firstname}}, it's {{sender_name}}, {{job_title}} at {{dealer_name}}. Just …"
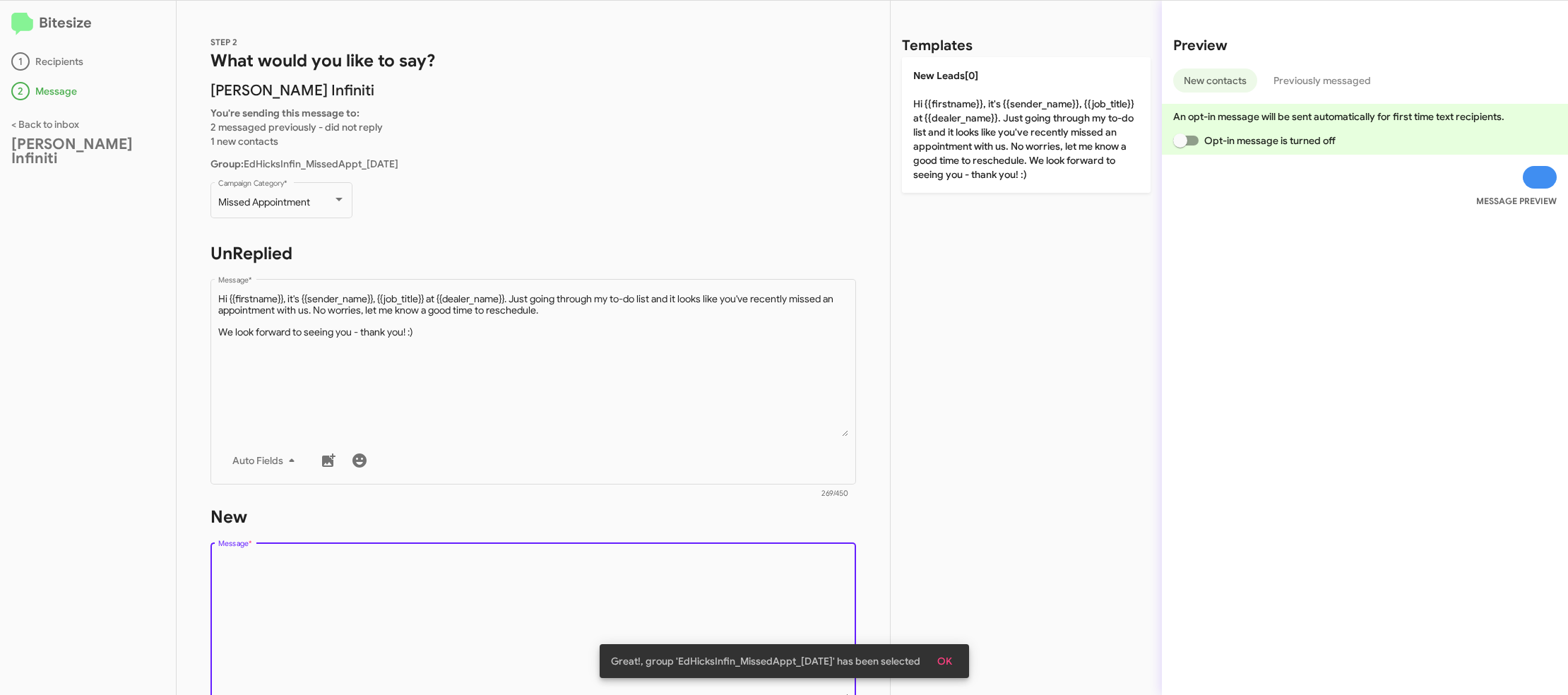
click at [690, 566] on textarea "Message *" at bounding box center [534, 628] width 631 height 144
click at [691, 538] on form "New Drop image here to insert Auto Fields Message * 0/450" at bounding box center [533, 635] width 646 height 258
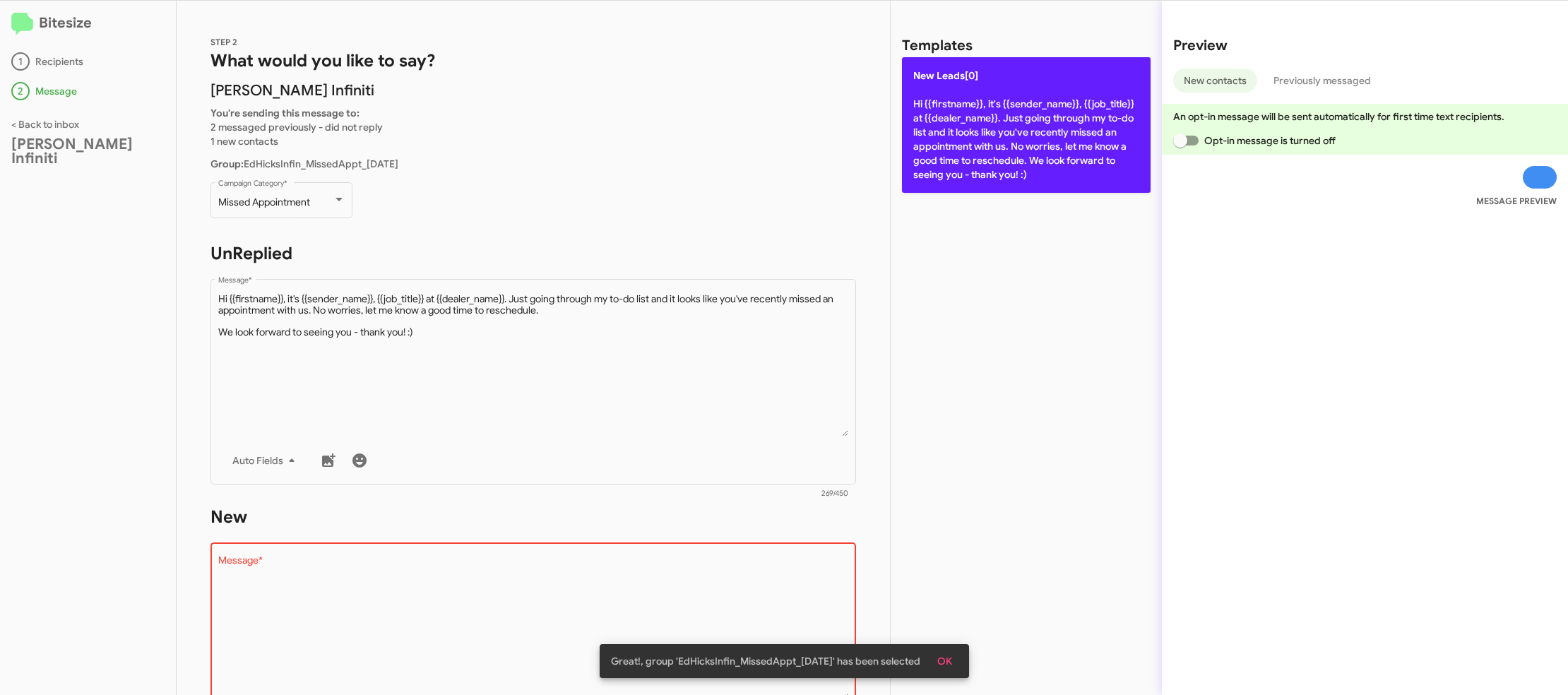
drag, startPoint x: 942, startPoint y: 133, endPoint x: 524, endPoint y: 345, distance: 468.7
click at [942, 133] on p "New Leads[0] Hi {{firstname}}, it's {{sender_name}}, {{job_title}} at {{dealer_…" at bounding box center [1026, 125] width 248 height 136
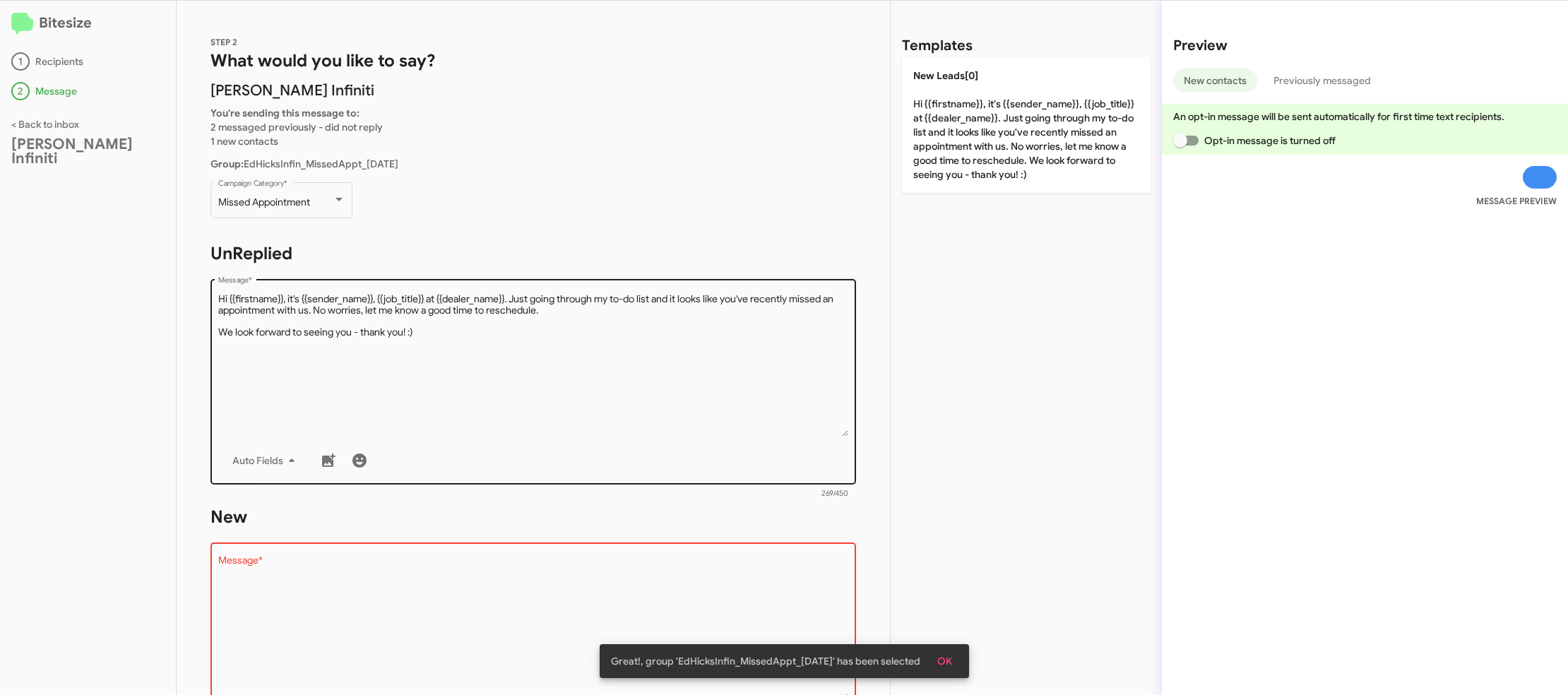
type textarea "Hi {{firstname}}, it's {{sender_name}}, {{job_title}} at {{dealer_name}}. Just …"
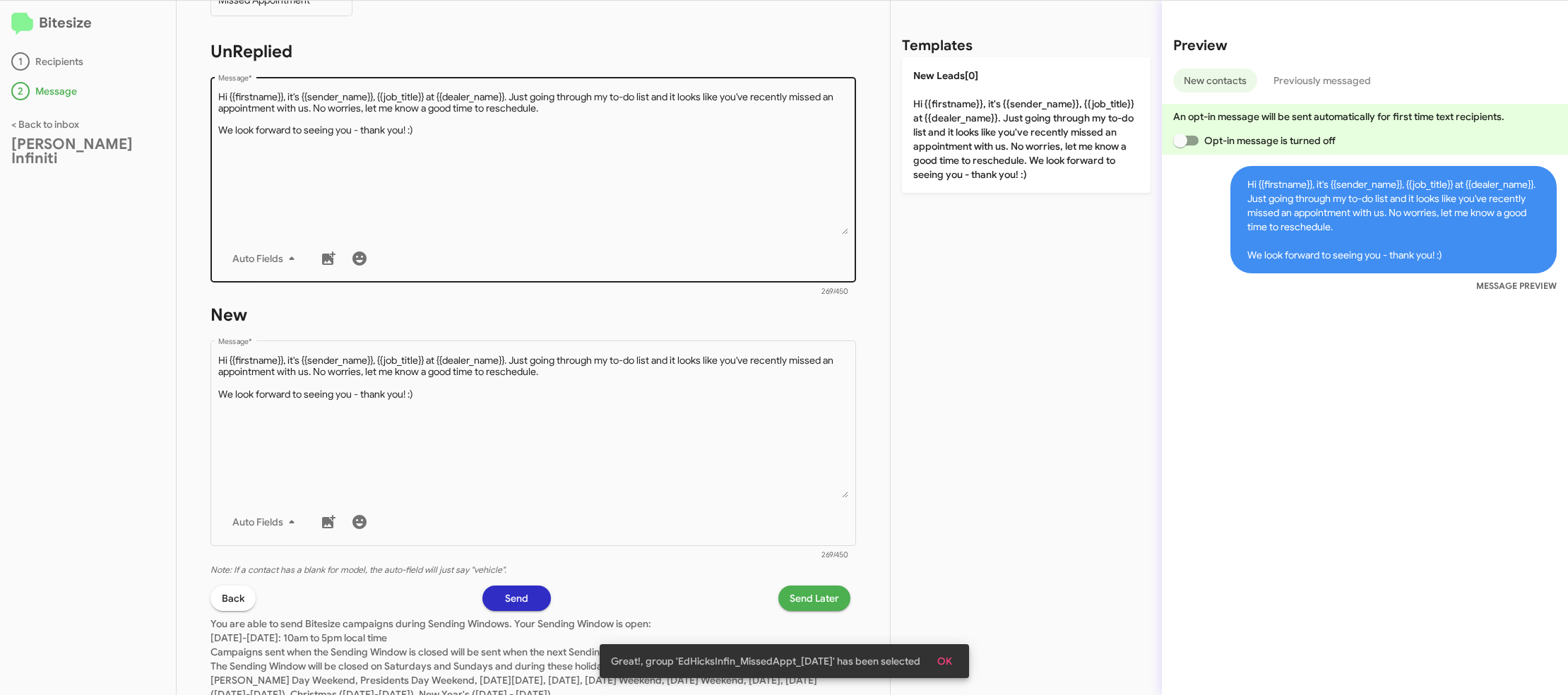
scroll to position [251, 0]
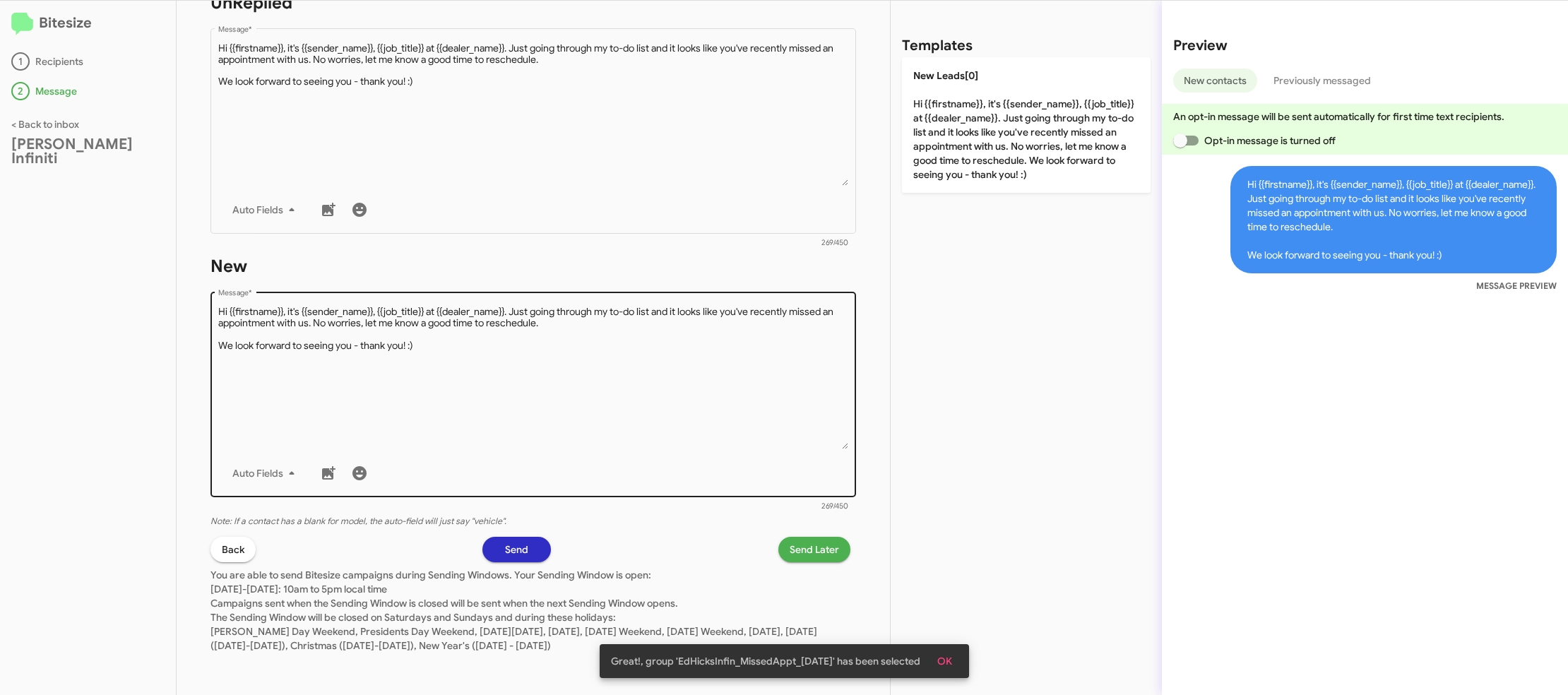
click at [675, 462] on div "Auto Fields" at bounding box center [534, 473] width 631 height 28
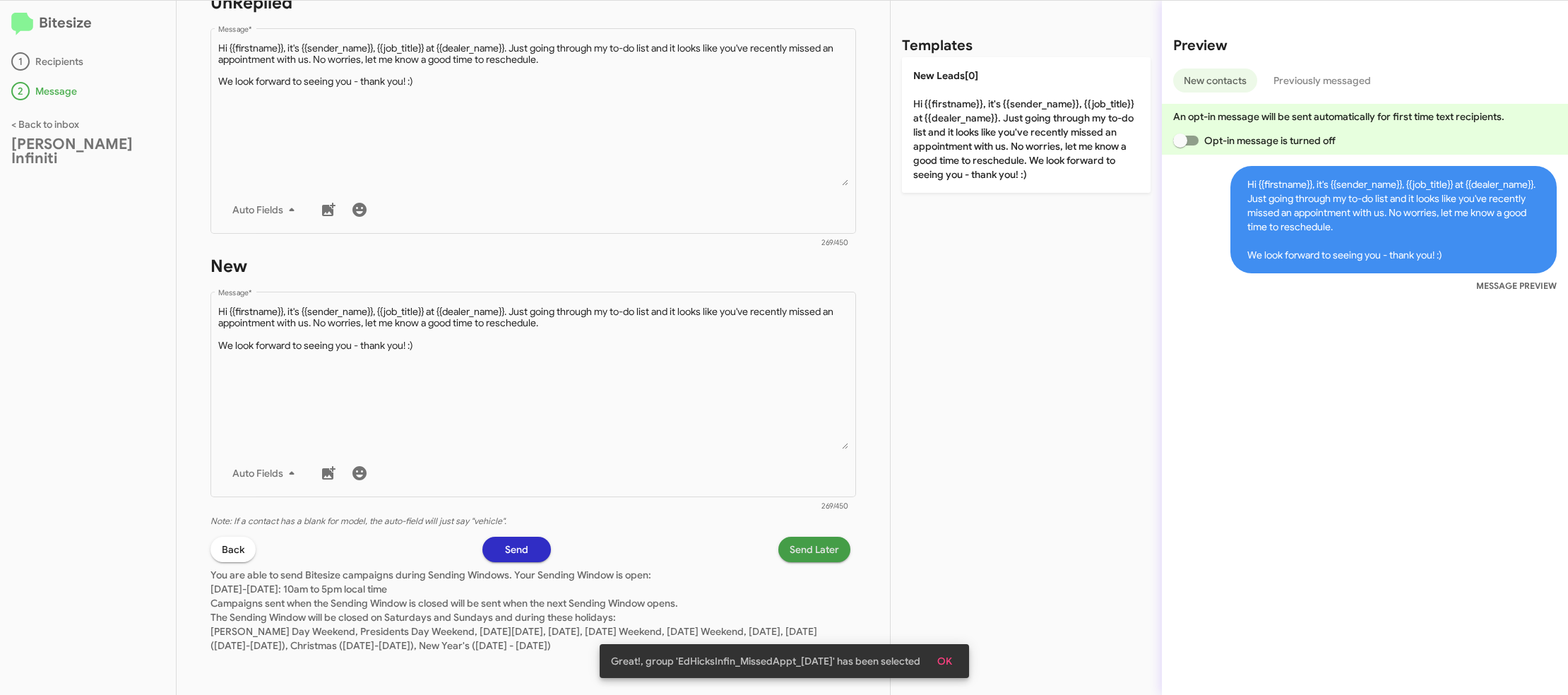
drag, startPoint x: 803, startPoint y: 553, endPoint x: 794, endPoint y: 551, distance: 9.2
click at [794, 551] on span "Send Later" at bounding box center [815, 549] width 50 height 25
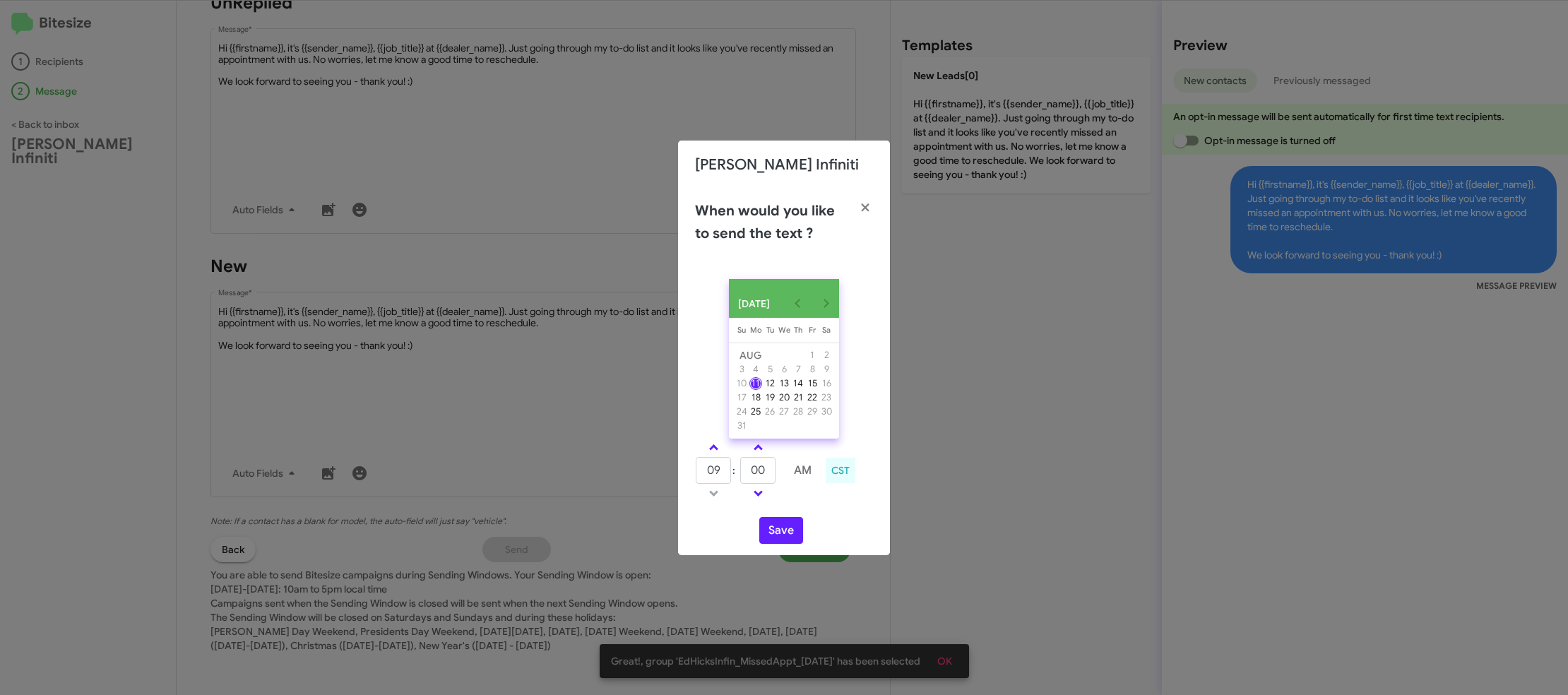
click at [721, 455] on link at bounding box center [714, 447] width 25 height 16
type input "10"
click at [781, 477] on td at bounding box center [780, 470] width 8 height 28
click at [772, 480] on input "00" at bounding box center [758, 470] width 35 height 27
type input "08"
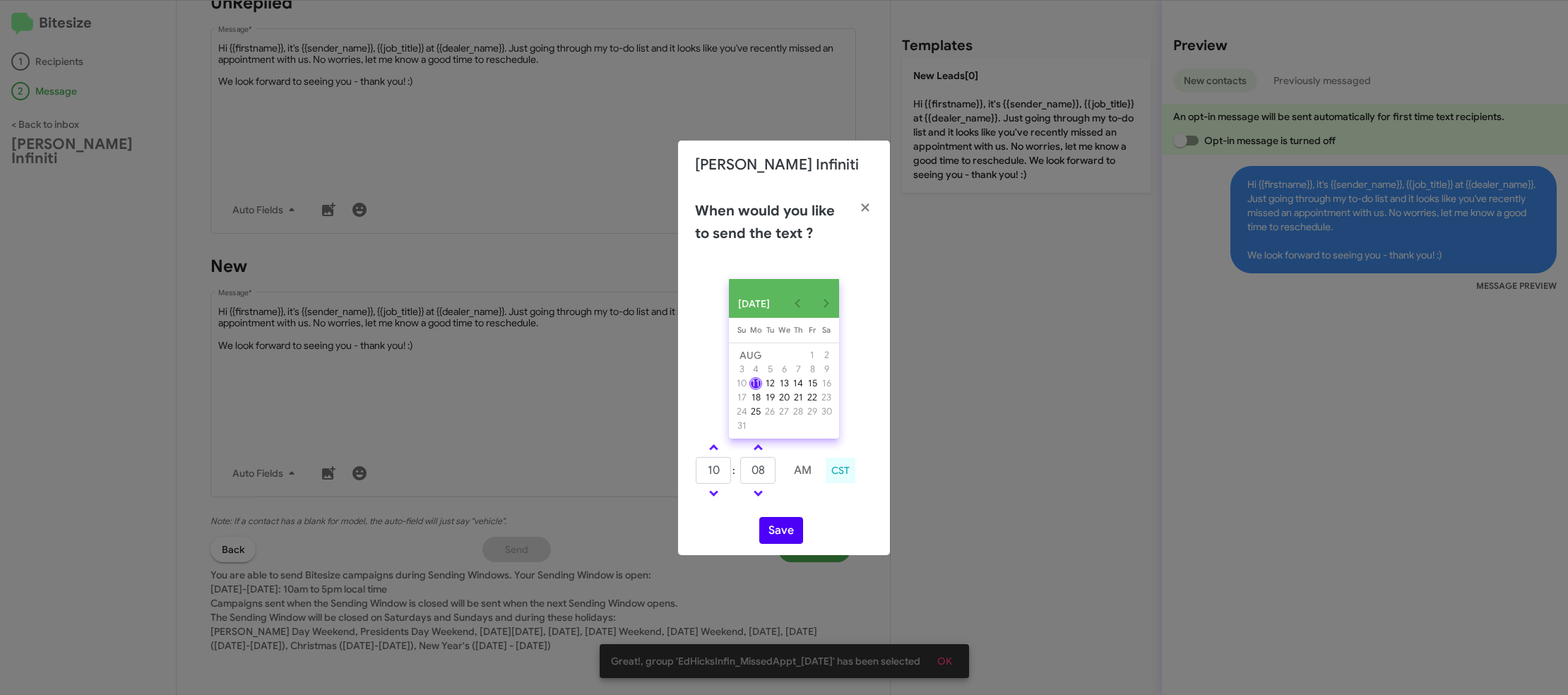
drag, startPoint x: 830, startPoint y: 513, endPoint x: 796, endPoint y: 533, distance: 39.4
click at [826, 516] on div "AUG 2025 Sunday Su Monday Mo Tuesday Tu Wednesday We Thursday Th Friday Fr Satu…" at bounding box center [784, 411] width 212 height 288
click at [782, 540] on button "Save" at bounding box center [781, 530] width 44 height 27
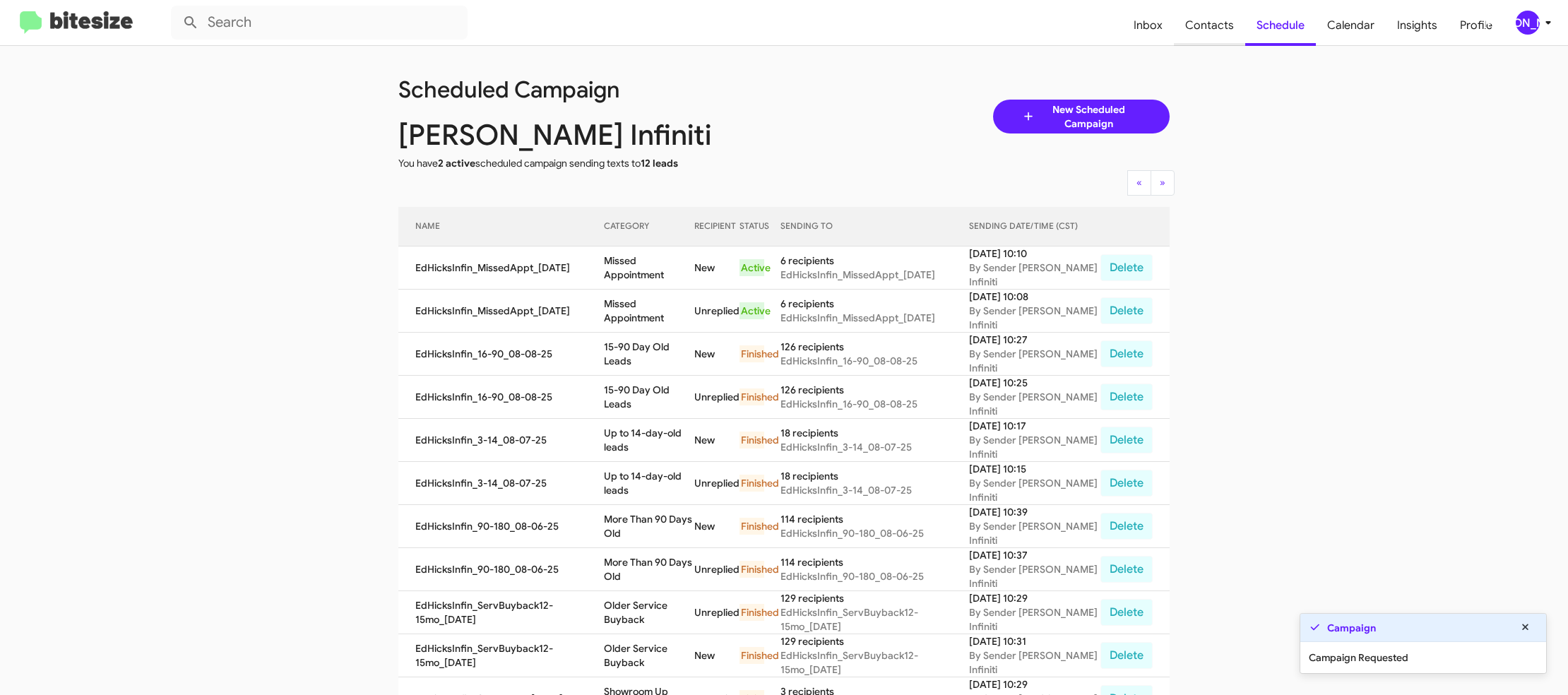
click at [1220, 34] on span "Contacts" at bounding box center [1210, 25] width 71 height 41
type input "in:groups"
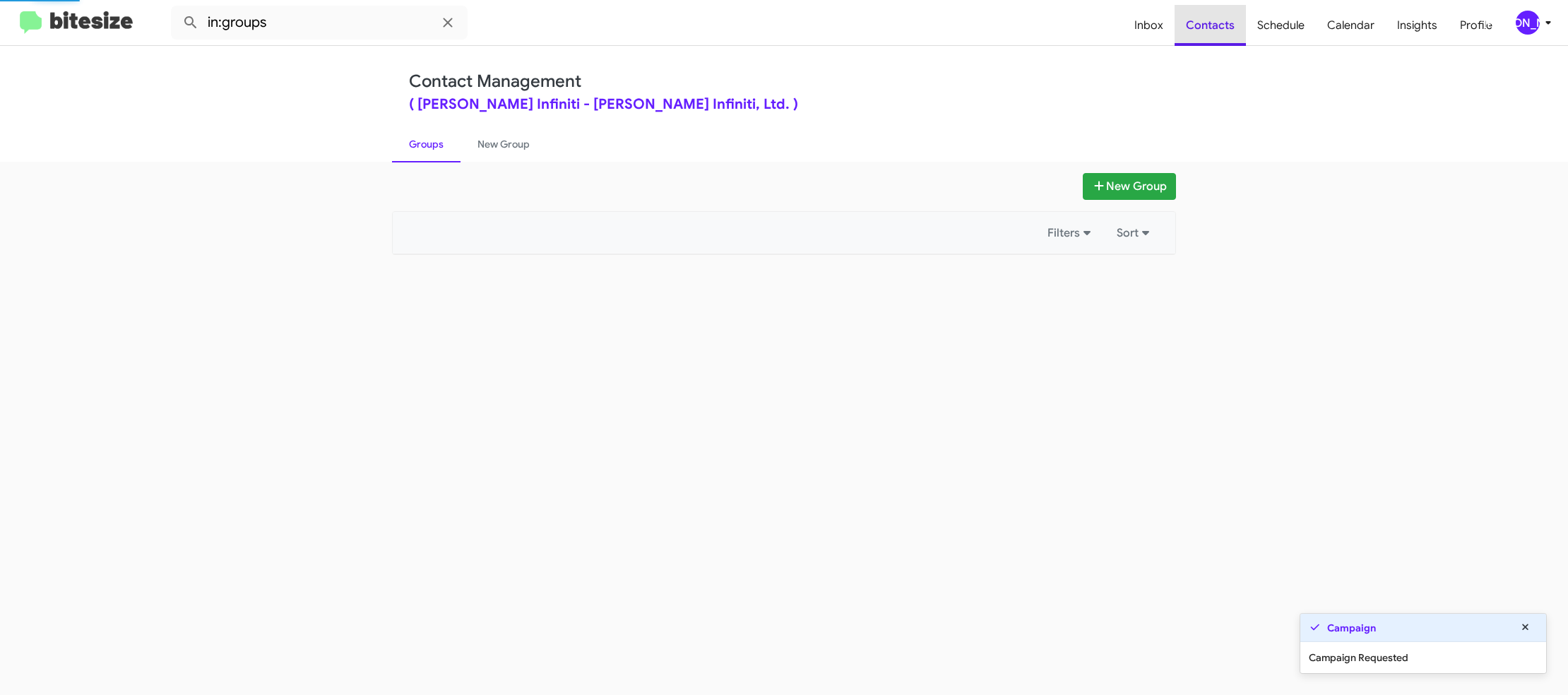
drag, startPoint x: 1220, startPoint y: 34, endPoint x: 813, endPoint y: 238, distance: 455.3
click at [1220, 34] on span "Contacts" at bounding box center [1210, 25] width 71 height 41
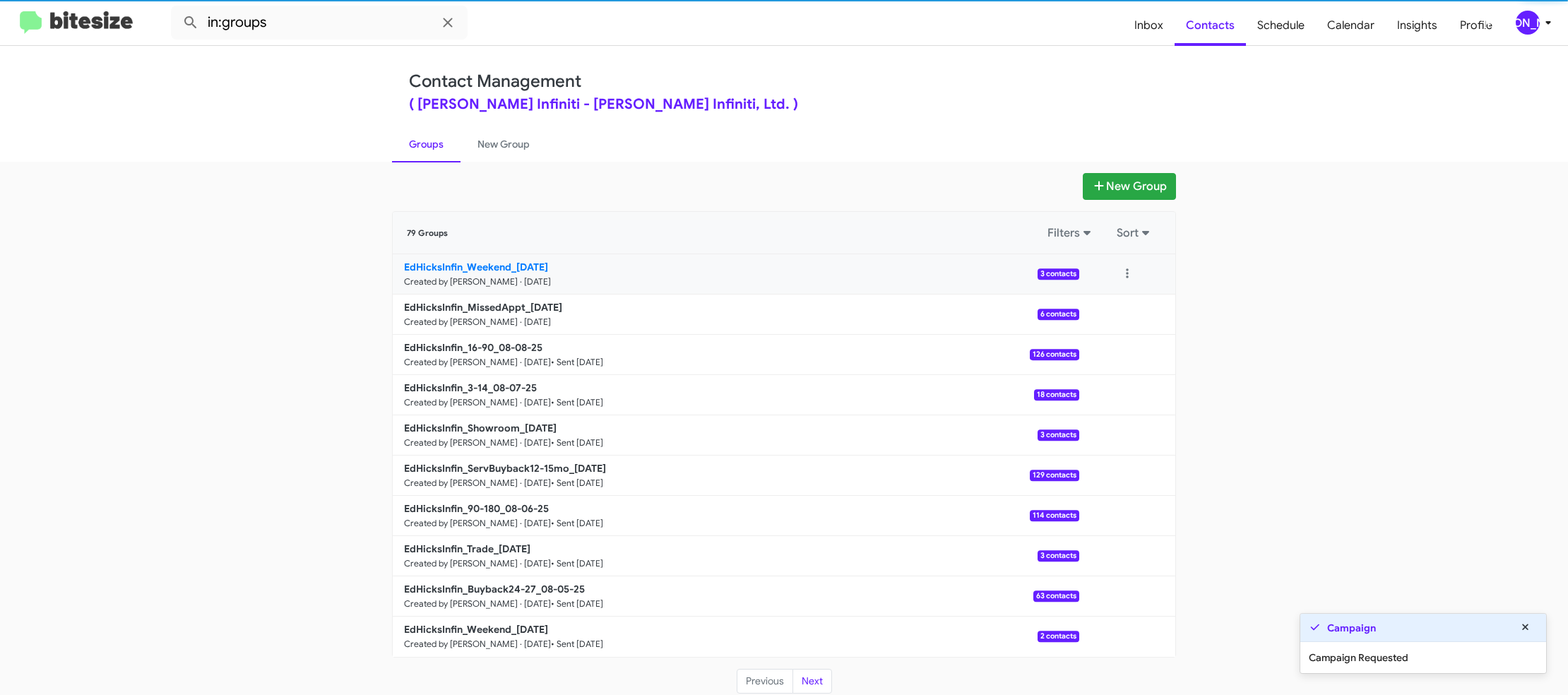
click at [528, 265] on b "EdHicksInfin_Weekend_08-11-25" at bounding box center [476, 267] width 144 height 12
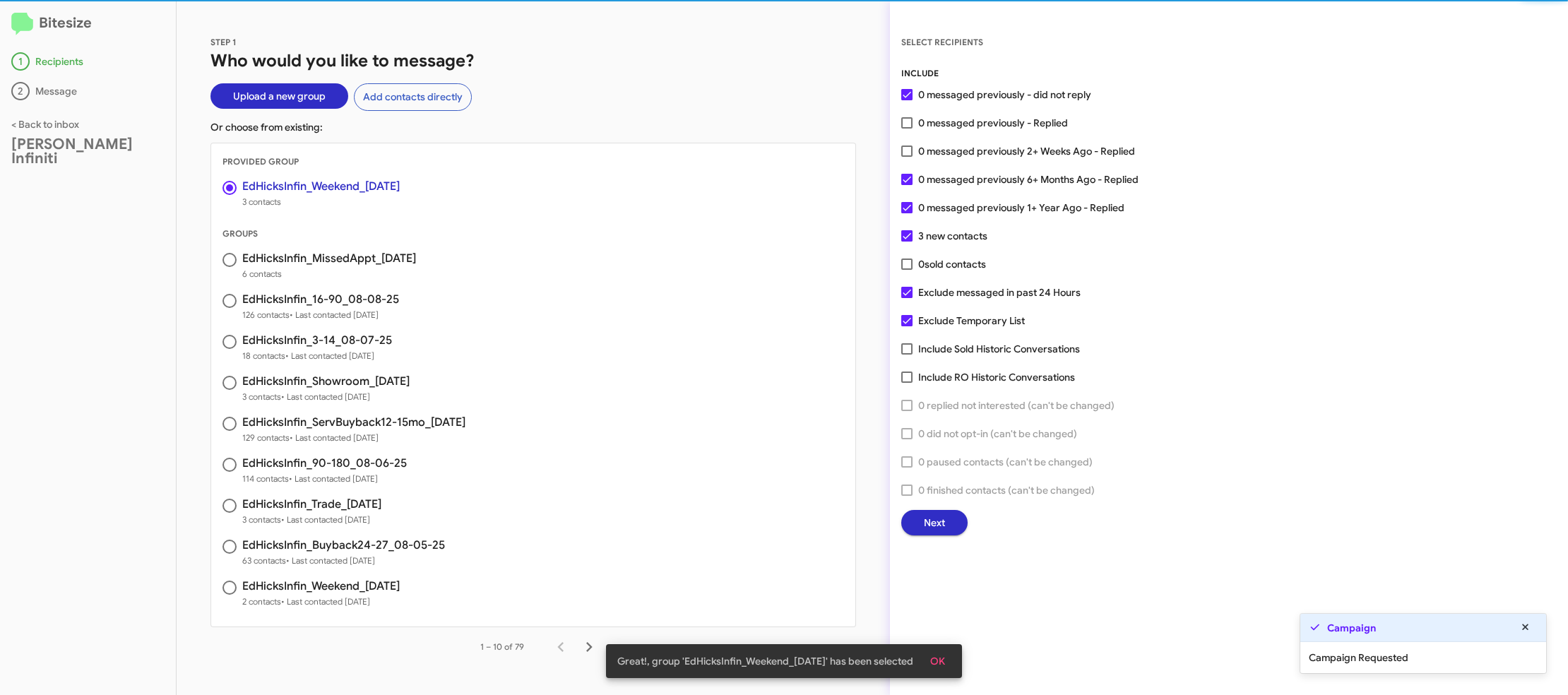
click at [951, 655] on button "OK" at bounding box center [937, 661] width 37 height 25
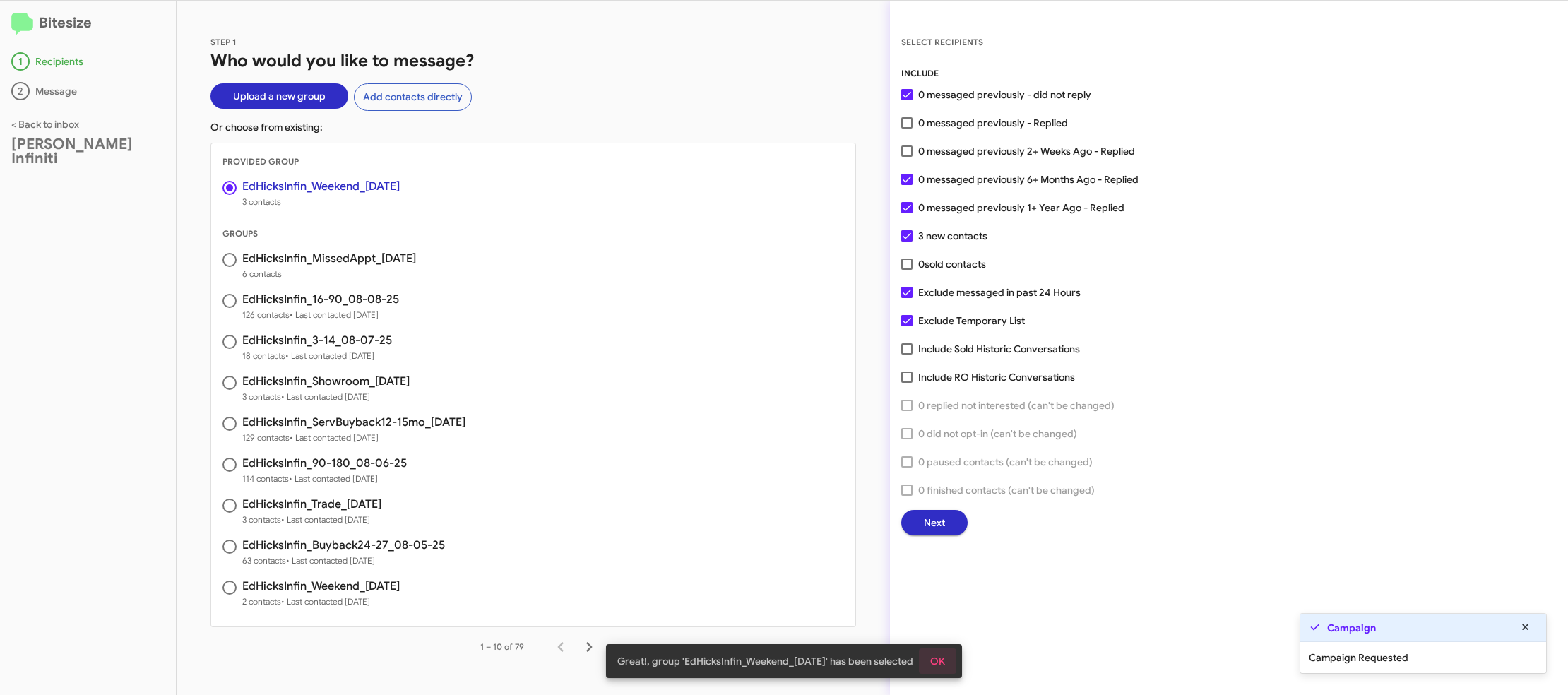
click at [949, 654] on div "SELECT RECIPIENTS INCLUDE 0 messaged previously - did not reply 0 messaged prev…" at bounding box center [1228, 348] width 678 height 694
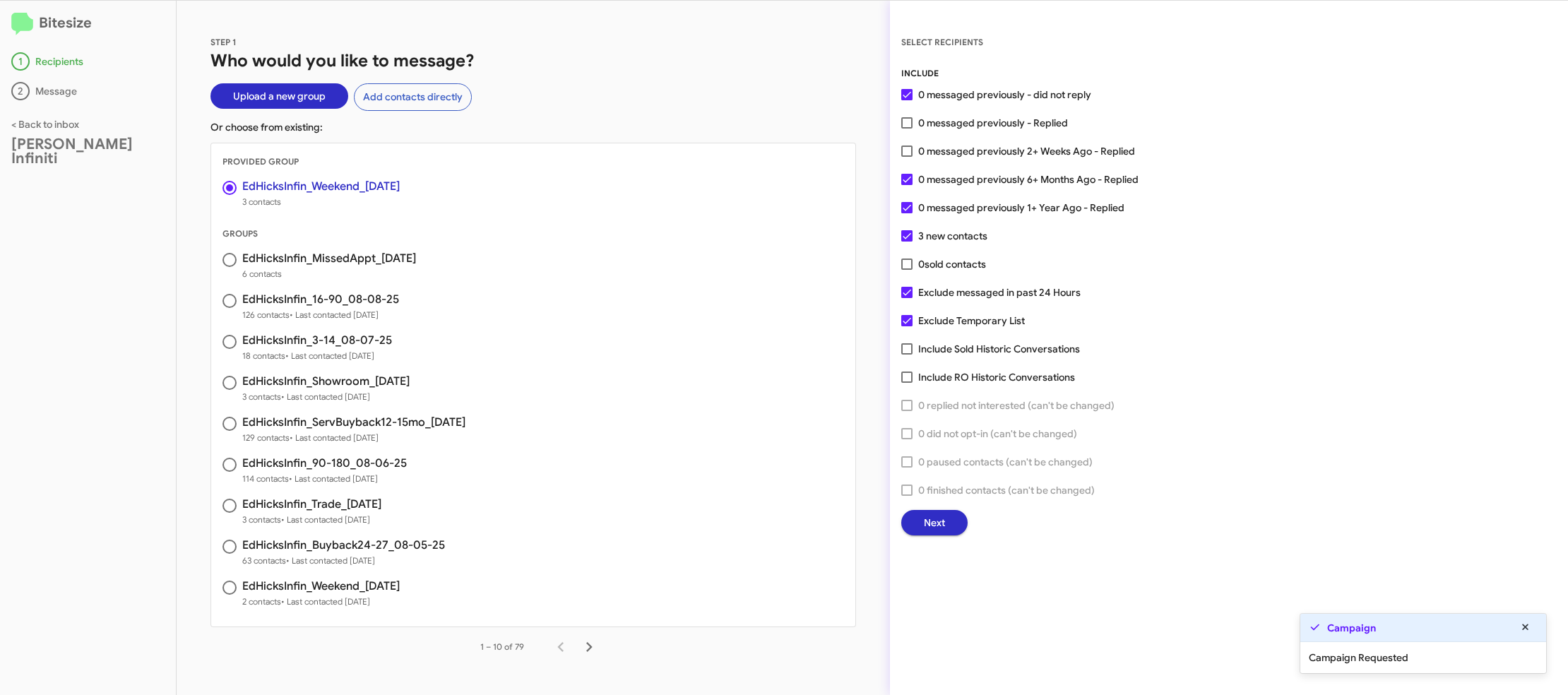
click at [928, 517] on span "Next" at bounding box center [934, 522] width 21 height 25
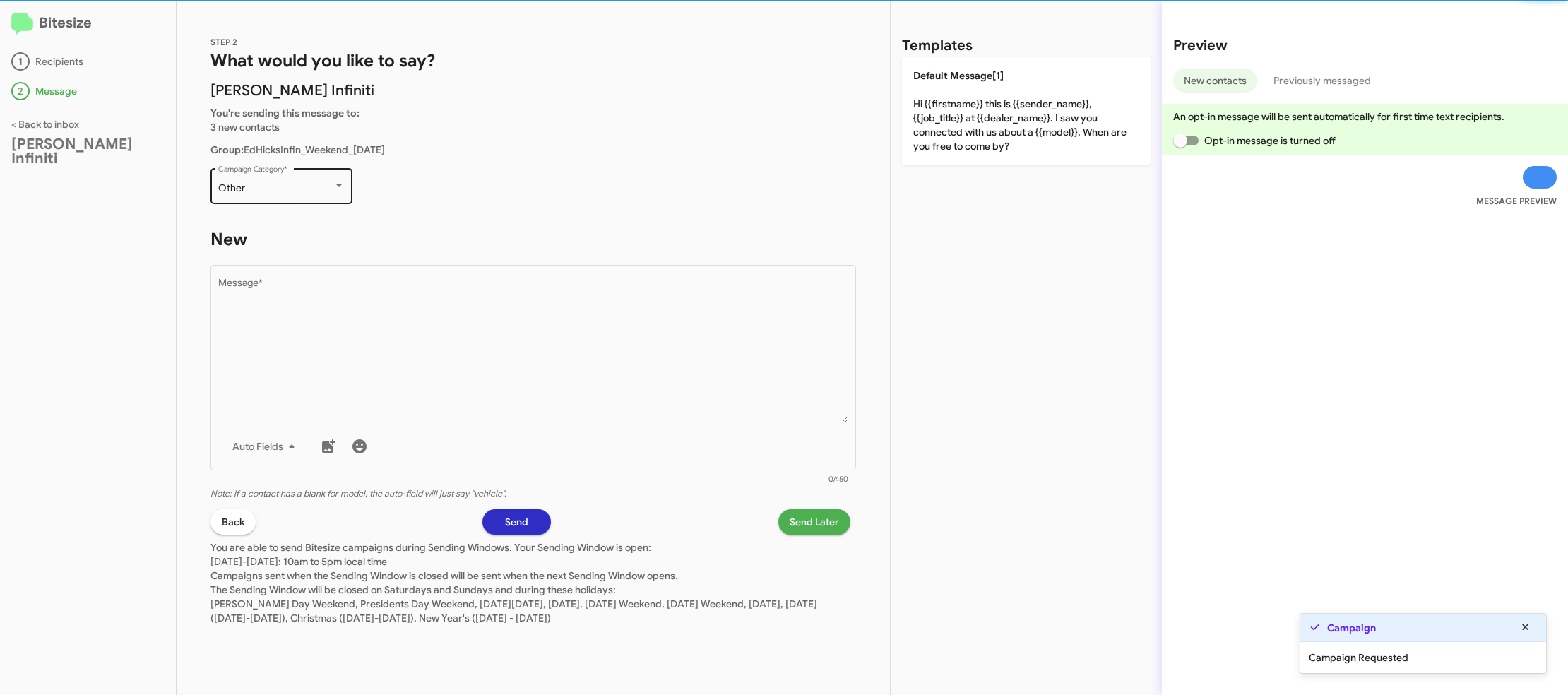
click at [291, 199] on div "Other Campaign Category *" at bounding box center [282, 184] width 127 height 39
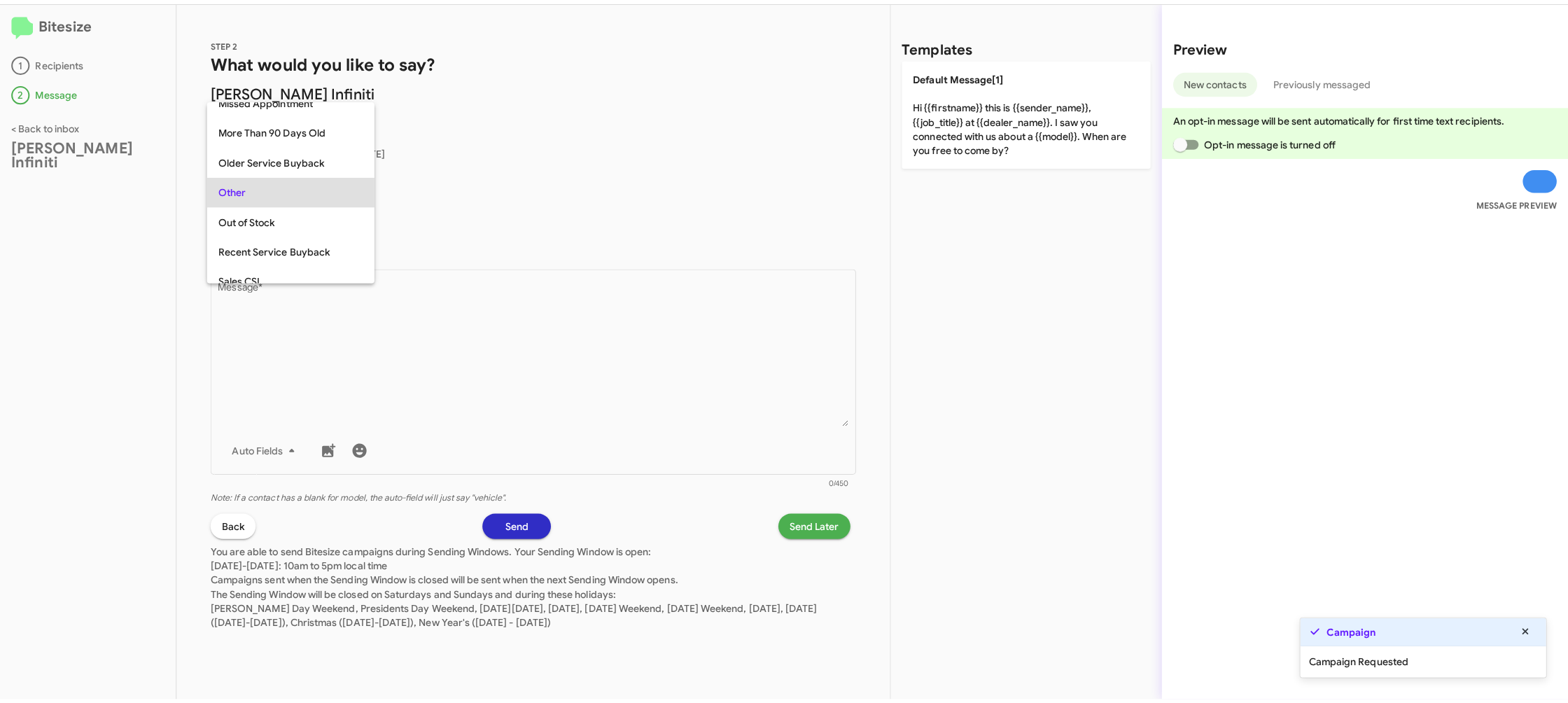
scroll to position [585, 0]
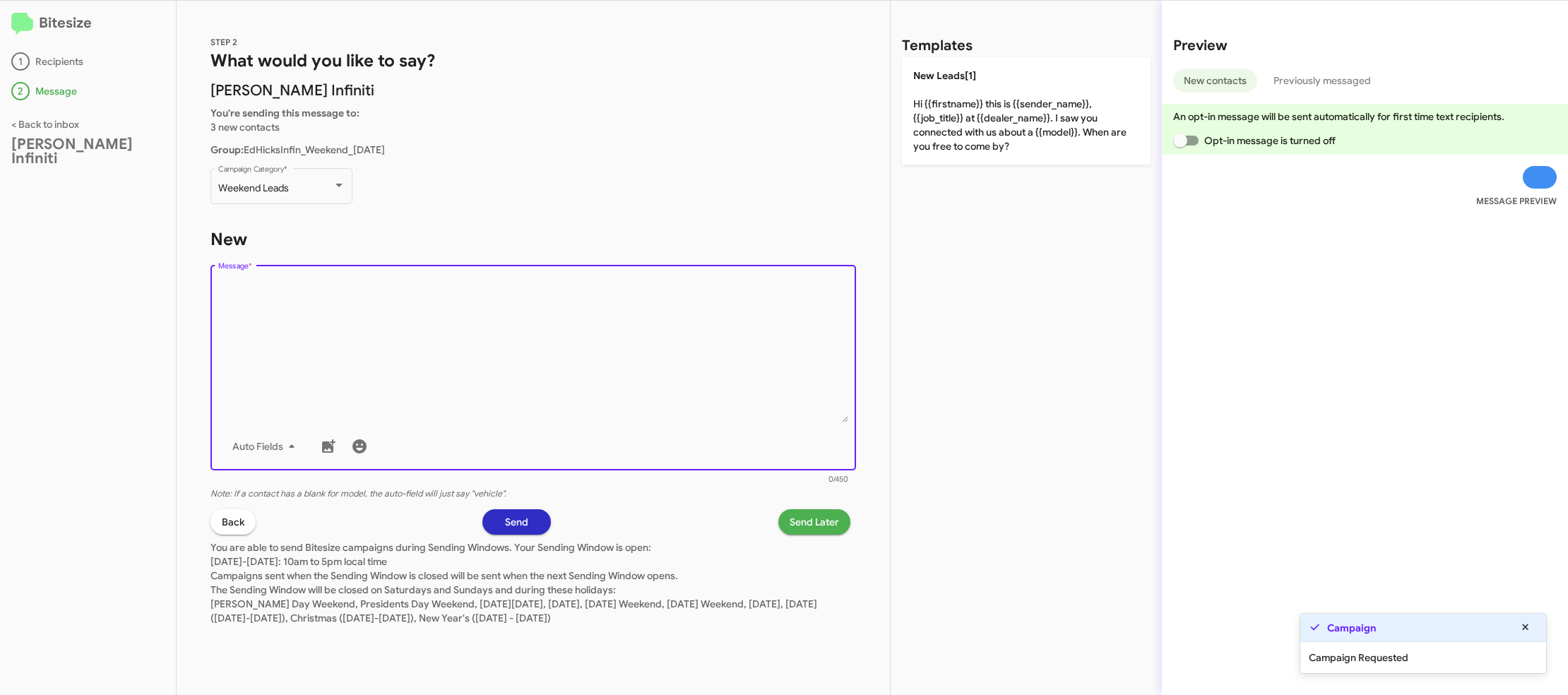
drag, startPoint x: 535, startPoint y: 409, endPoint x: 750, endPoint y: 269, distance: 256.6
click at [536, 408] on textarea "Message *" at bounding box center [534, 350] width 631 height 144
drag, startPoint x: 1003, startPoint y: 137, endPoint x: 976, endPoint y: 187, distance: 56.8
click at [1003, 137] on p "New Leads[1] Hi {{firstname}} this is {{sender_name}}, {{job_title}} at {{deale…" at bounding box center [1026, 111] width 248 height 107
type textarea "Hi {{firstname}} this is {{sender_name}}, {{job_title}} at {{dealer_name}}. I s…"
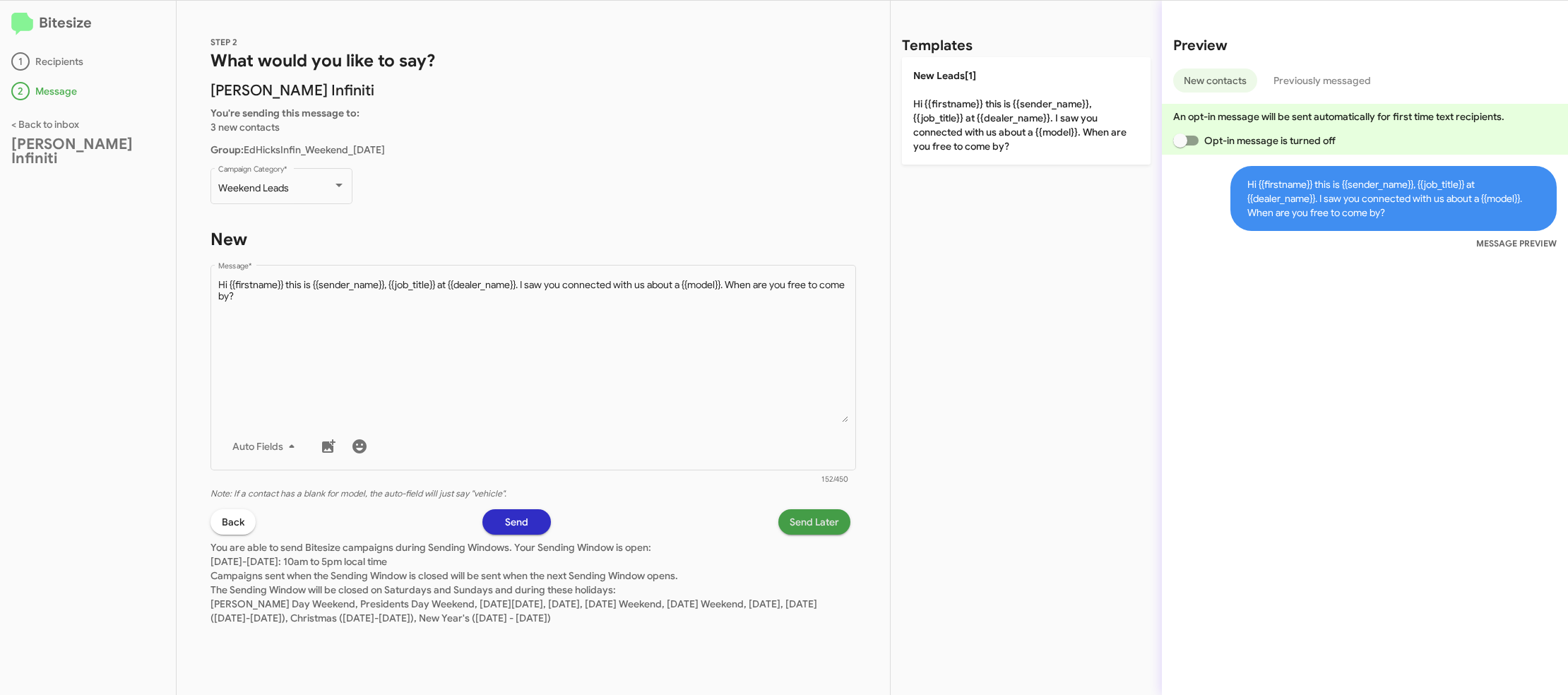
click at [816, 527] on span "Send Later" at bounding box center [815, 522] width 50 height 25
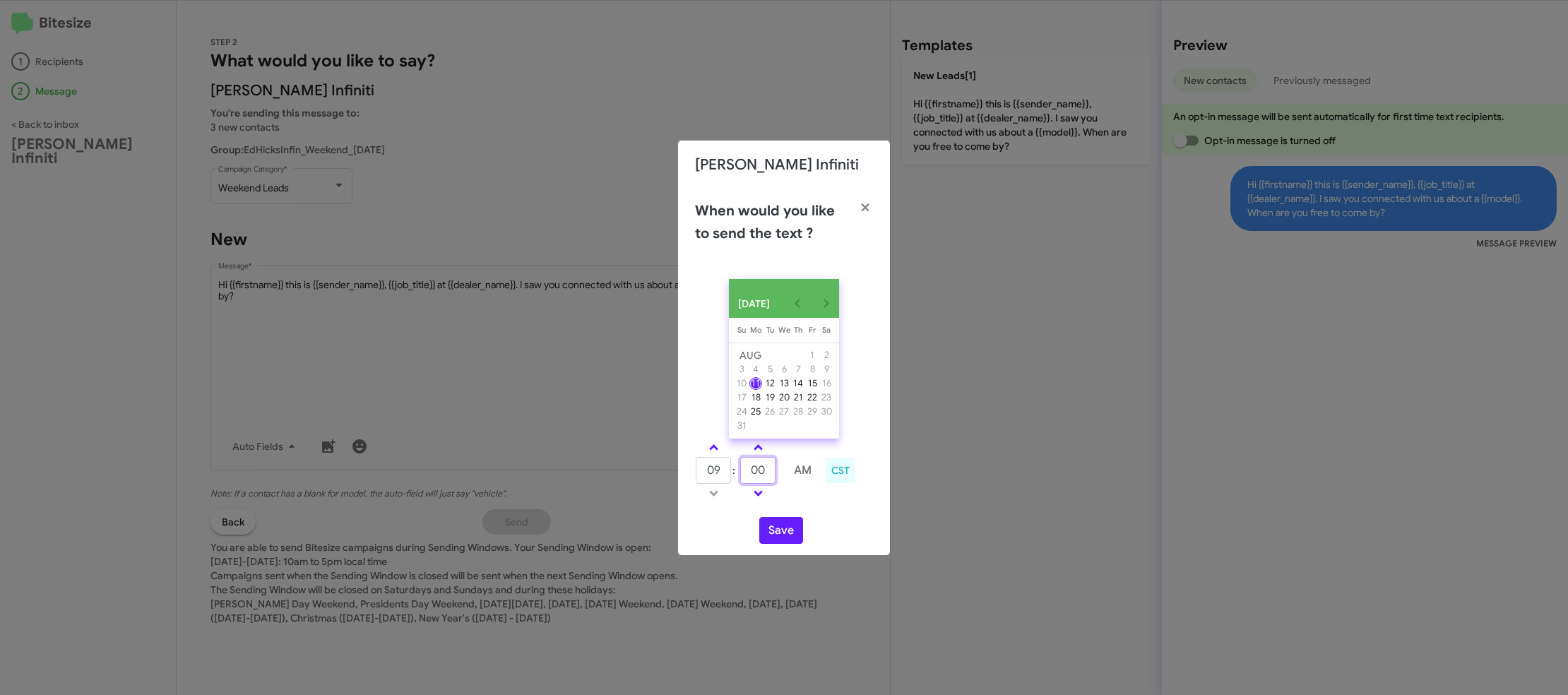
click at [766, 468] on input "00" at bounding box center [758, 470] width 35 height 27
type input "49"
click at [823, 533] on div "Save" at bounding box center [784, 530] width 178 height 27
click at [810, 541] on div "Save" at bounding box center [784, 530] width 178 height 27
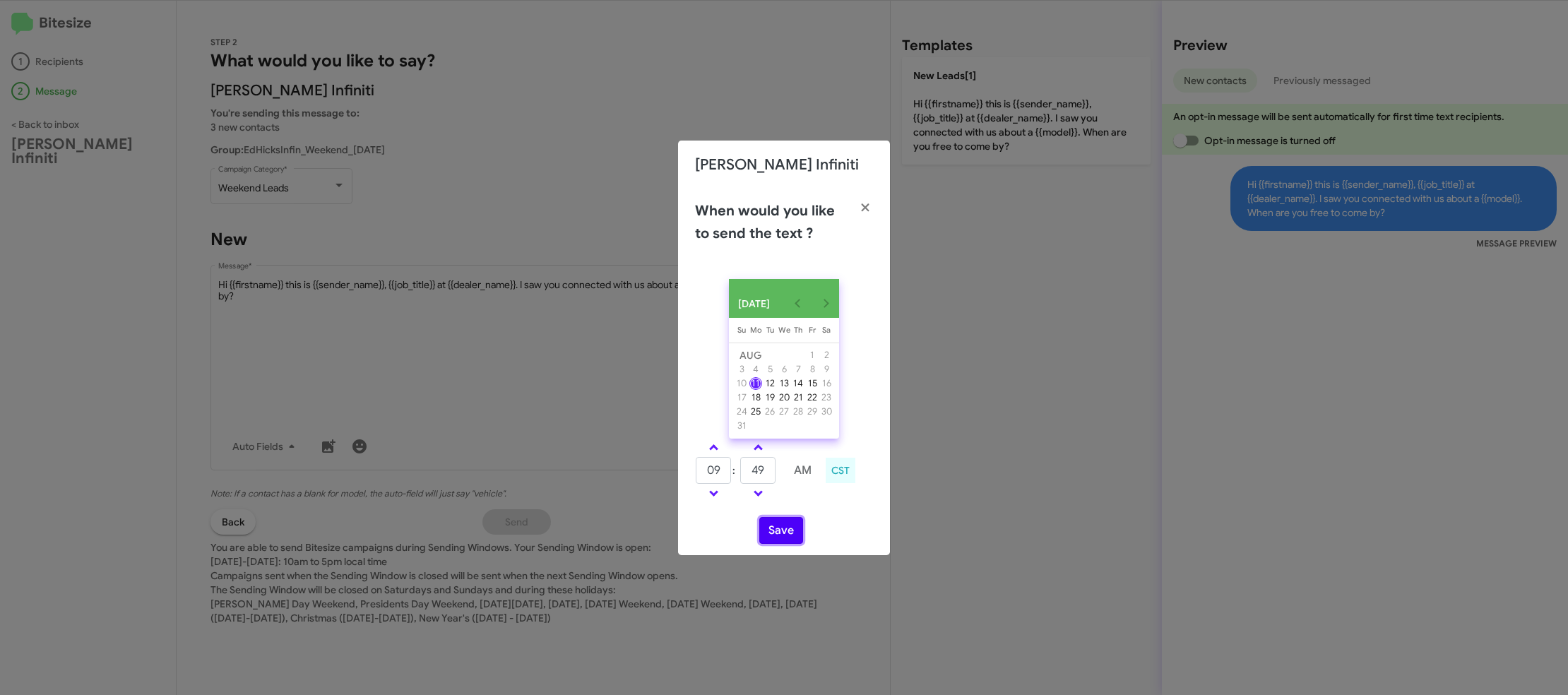
click at [783, 540] on button "Save" at bounding box center [781, 530] width 44 height 27
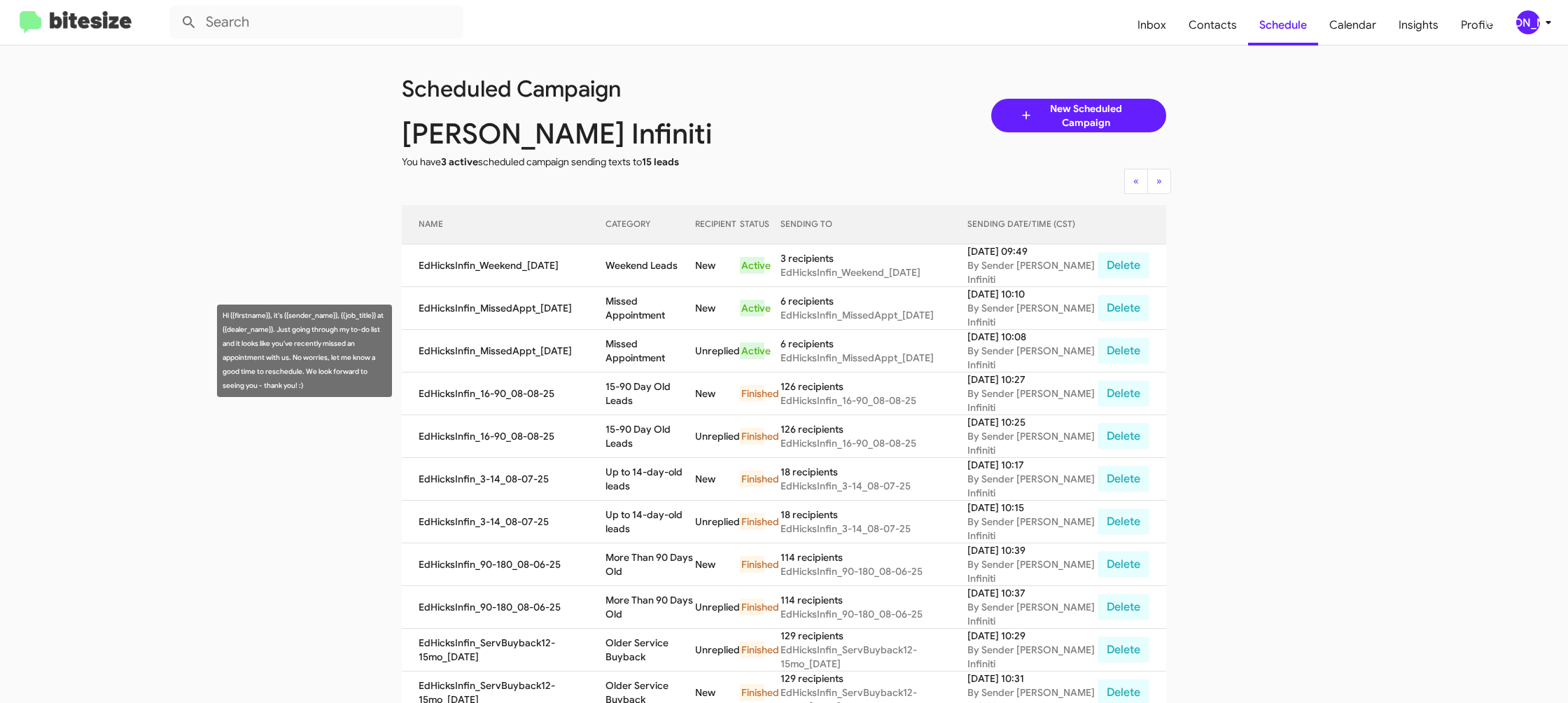
click at [633, 321] on td "Missed Appointment" at bounding box center [650, 308] width 90 height 43
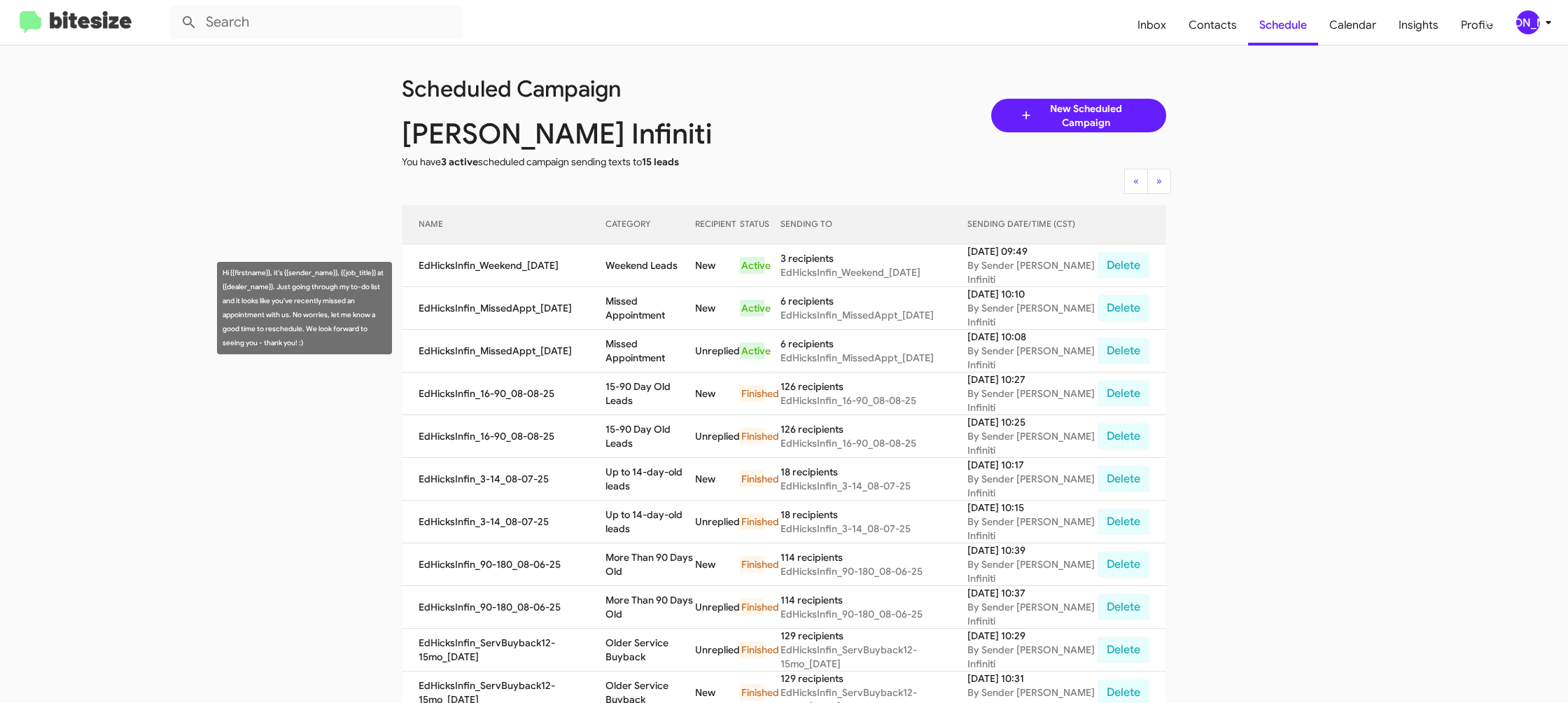
drag, startPoint x: 633, startPoint y: 321, endPoint x: 643, endPoint y: 311, distance: 14.1
click at [634, 320] on td "Missed Appointment" at bounding box center [650, 308] width 90 height 43
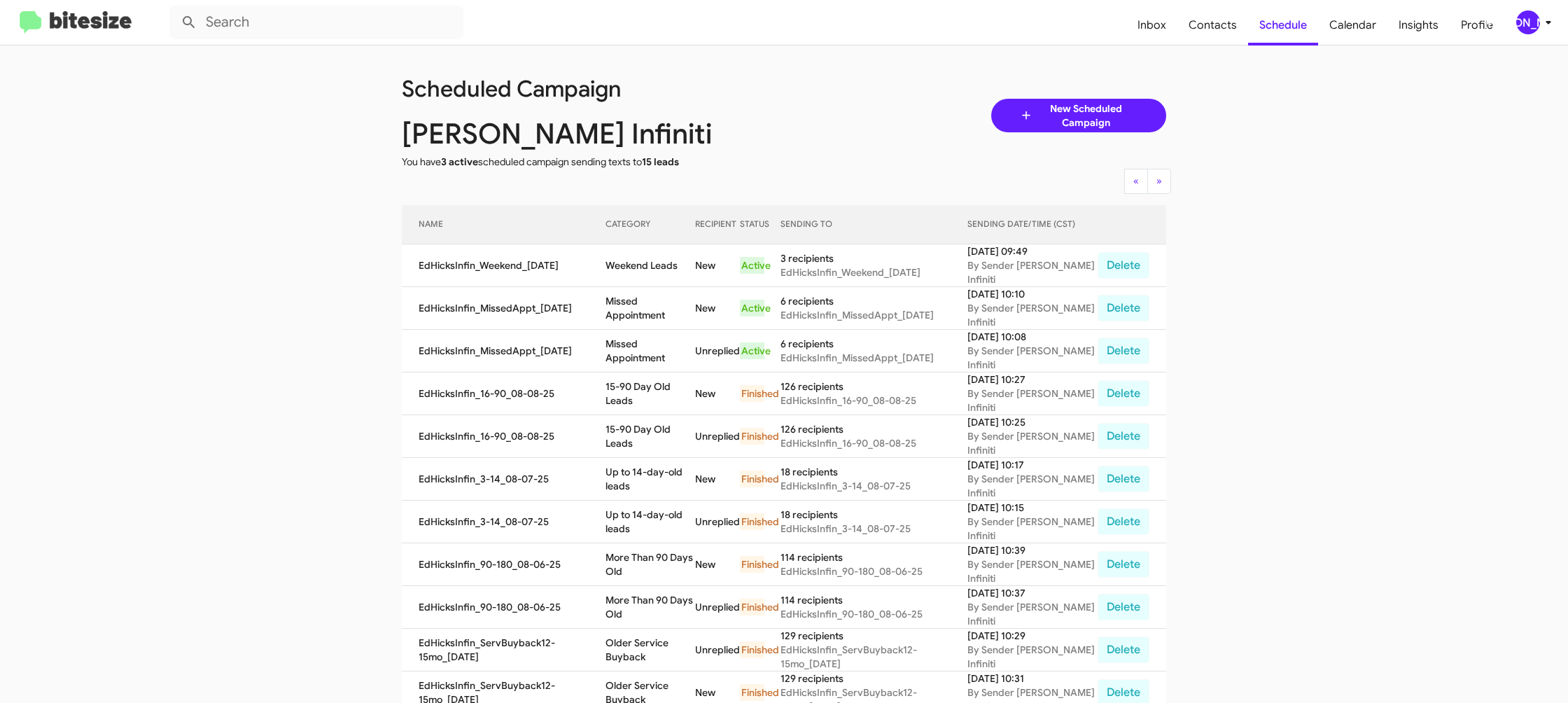
click at [644, 311] on td "Missed Appointment" at bounding box center [650, 308] width 90 height 43
drag, startPoint x: 644, startPoint y: 311, endPoint x: 656, endPoint y: 340, distance: 31.4
click at [643, 311] on td "Missed Appointment" at bounding box center [650, 308] width 90 height 43
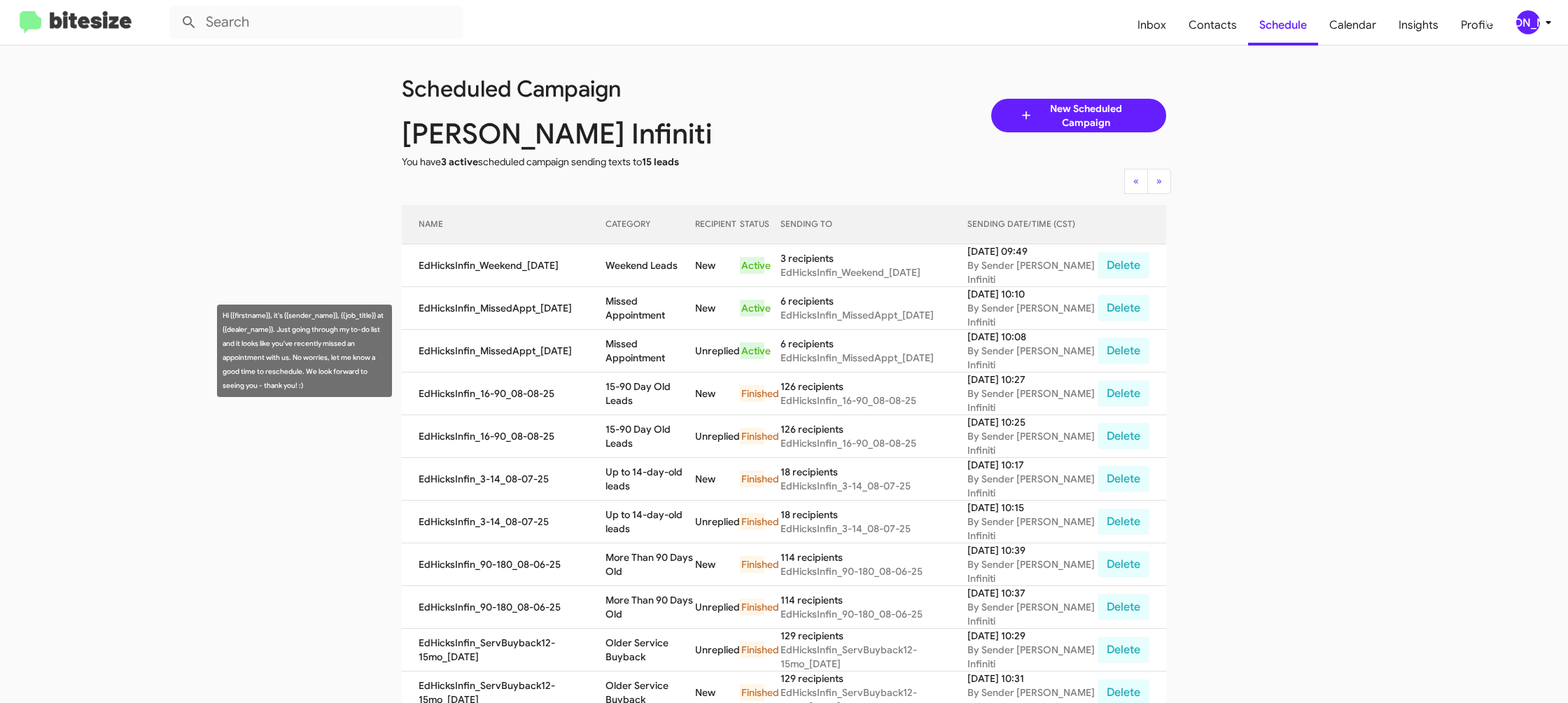
copy td "Missed Appointment"
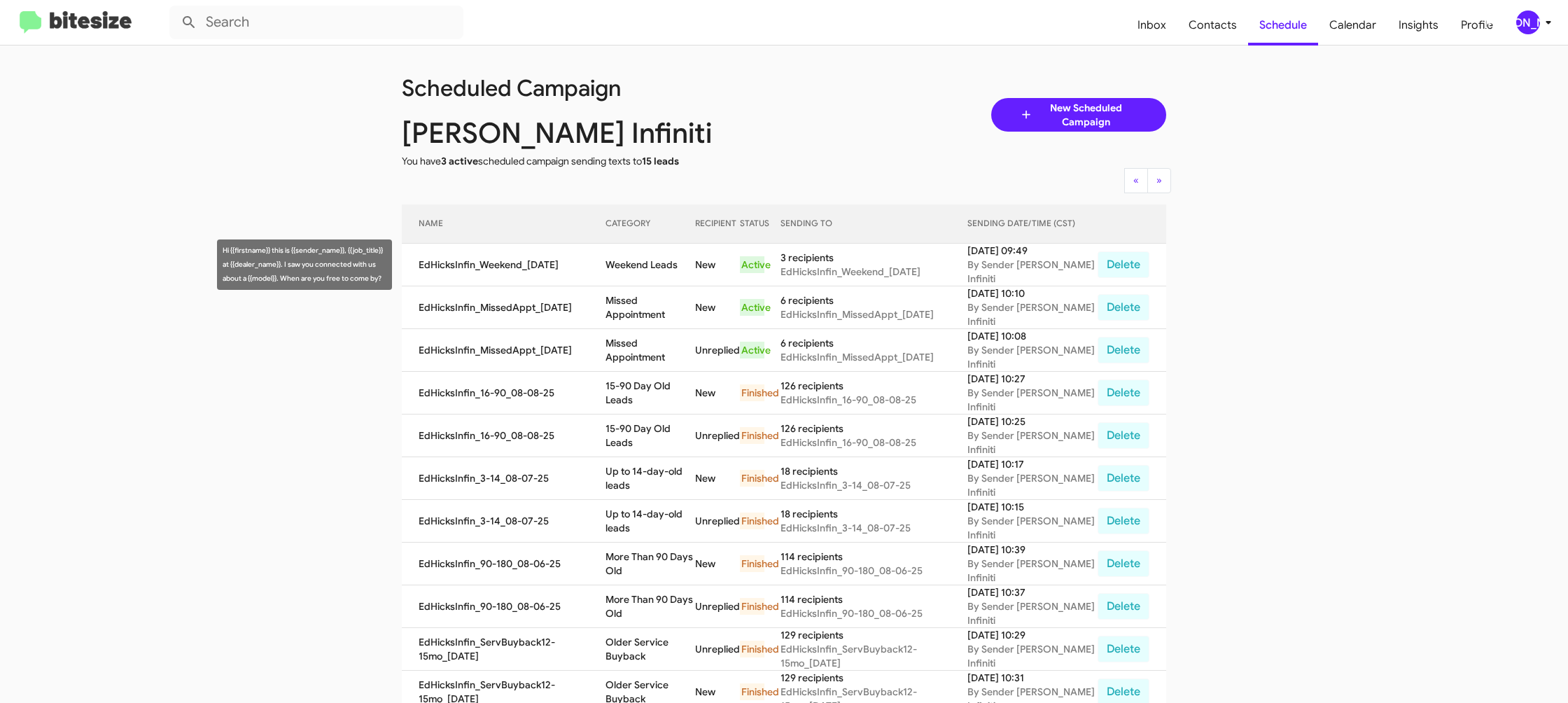
click at [686, 264] on td "Weekend Leads" at bounding box center [650, 264] width 90 height 43
click at [684, 262] on td "Weekend Leads" at bounding box center [650, 264] width 90 height 43
copy td "Weekend Leads"
drag, startPoint x: 1542, startPoint y: 21, endPoint x: 1534, endPoint y: 27, distance: 10.0
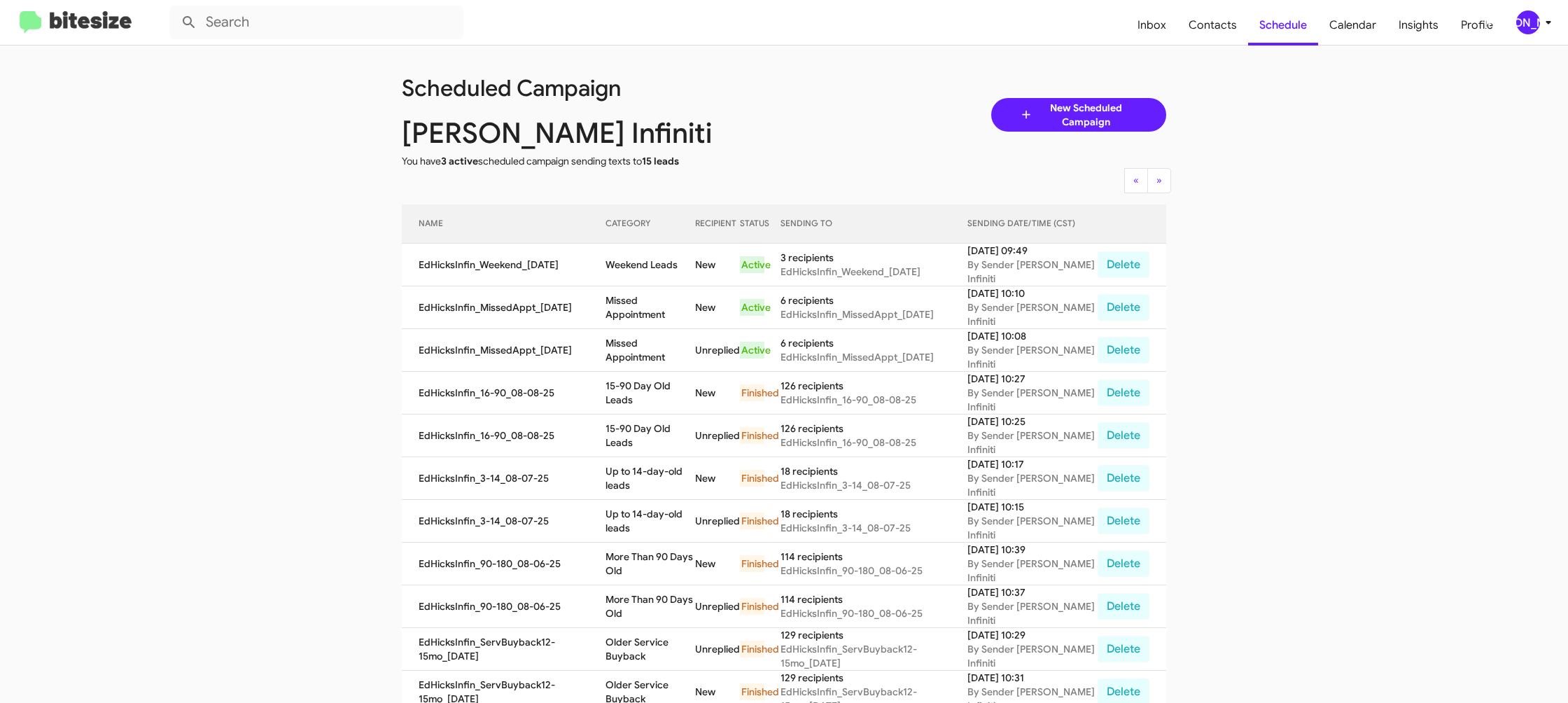
click at [1541, 22] on icon at bounding box center [1548, 22] width 17 height 17
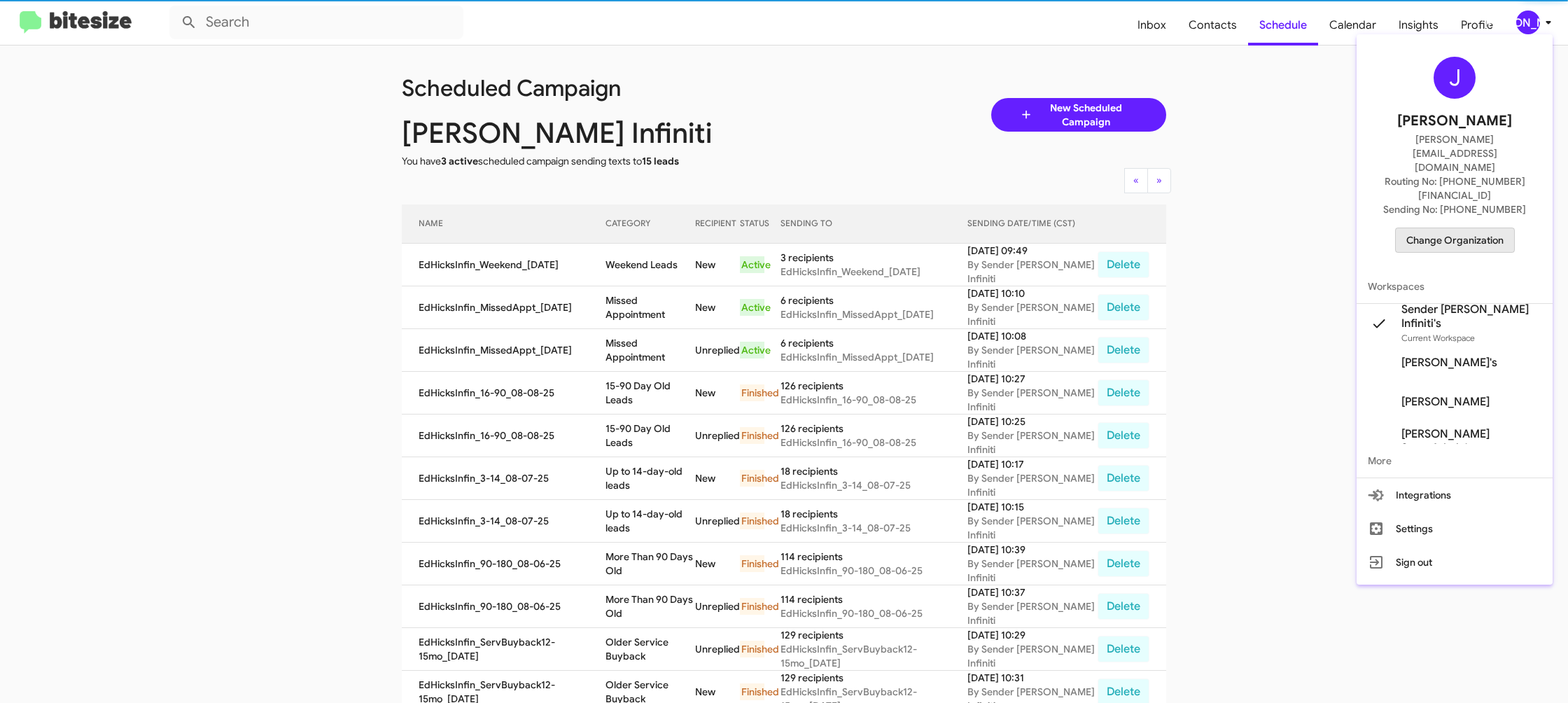
drag, startPoint x: 1470, startPoint y: 196, endPoint x: 1448, endPoint y: 199, distance: 22.2
click at [1448, 228] on span "Change Organization" at bounding box center [1455, 240] width 98 height 24
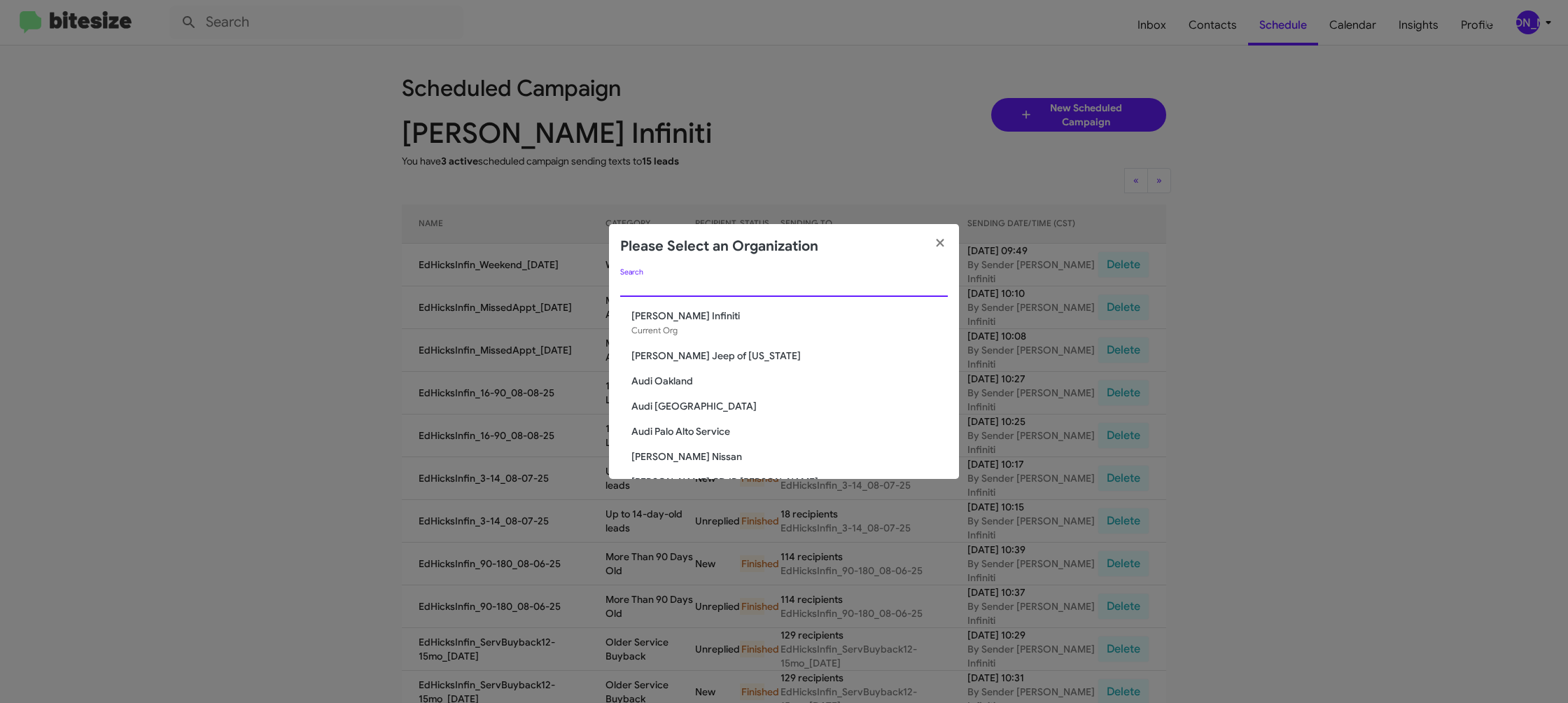
click at [681, 285] on input "Search" at bounding box center [784, 287] width 328 height 12
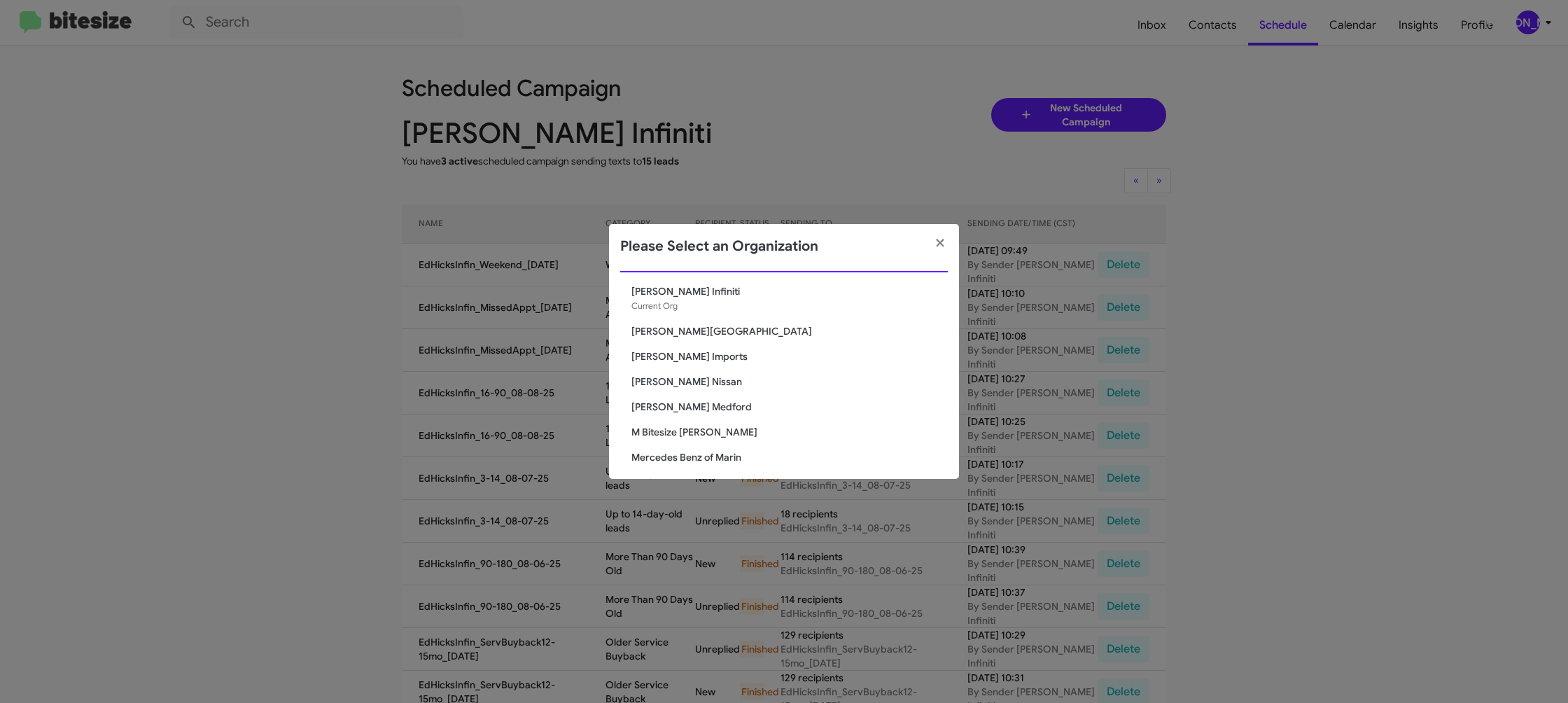
type input "ed"
click at [691, 379] on span "Ed Hicks Nissan" at bounding box center [789, 381] width 316 height 14
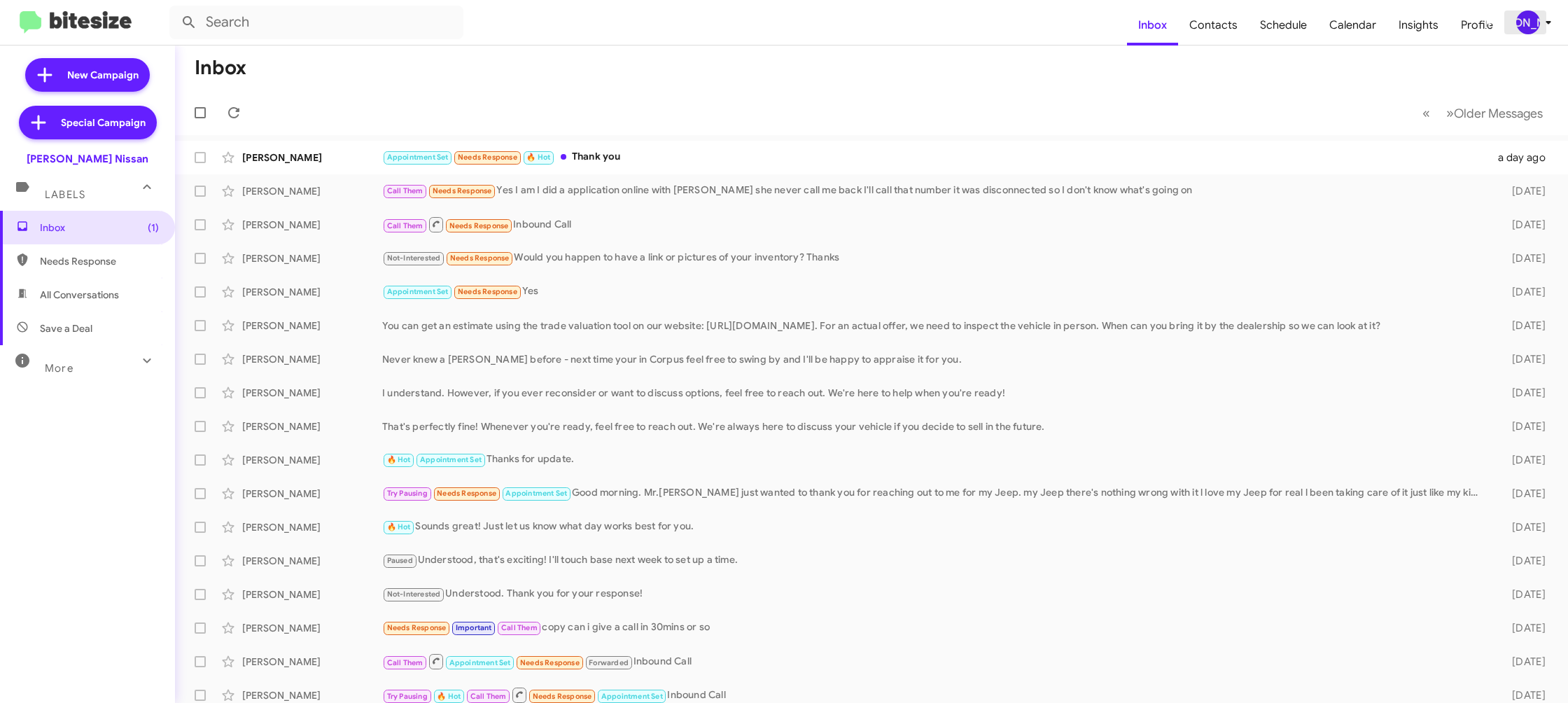
click at [1551, 25] on icon at bounding box center [1548, 22] width 17 height 17
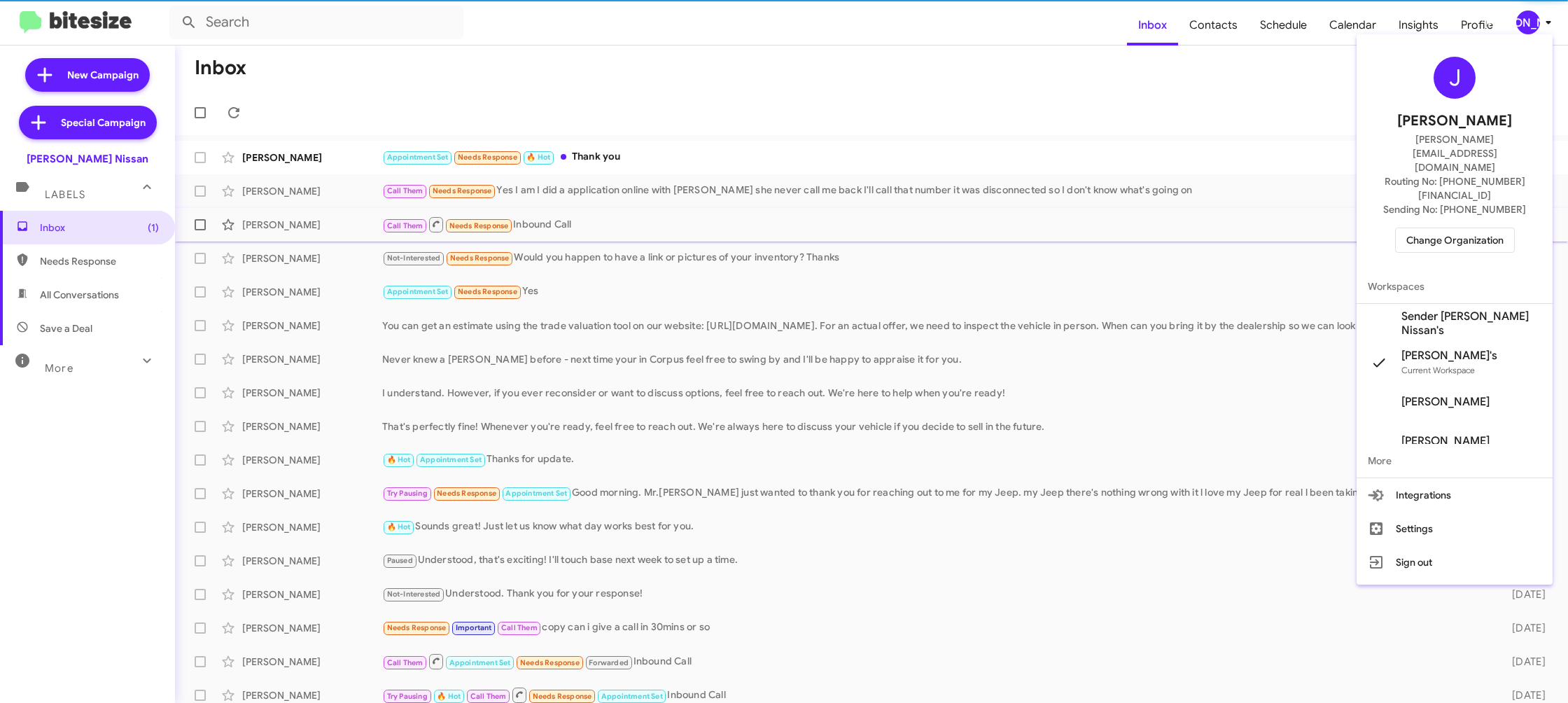
drag, startPoint x: 1485, startPoint y: 281, endPoint x: 1380, endPoint y: 220, distance: 121.4
click at [1481, 309] on span "Sender [PERSON_NAME] Nissan's" at bounding box center [1472, 323] width 140 height 28
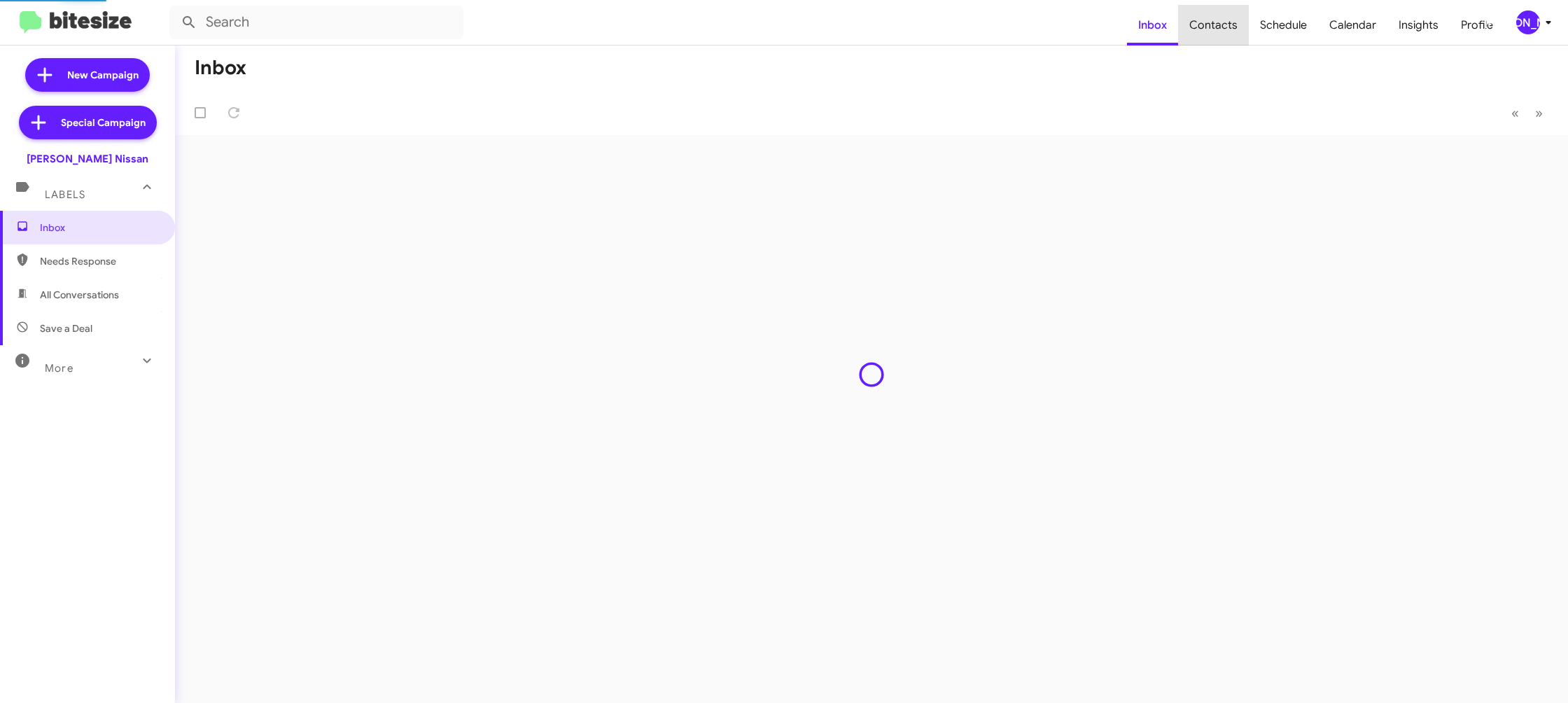
click at [1231, 30] on span "Contacts" at bounding box center [1213, 25] width 71 height 40
type input "in:groups"
click at [1231, 30] on span "Contacts" at bounding box center [1213, 25] width 71 height 40
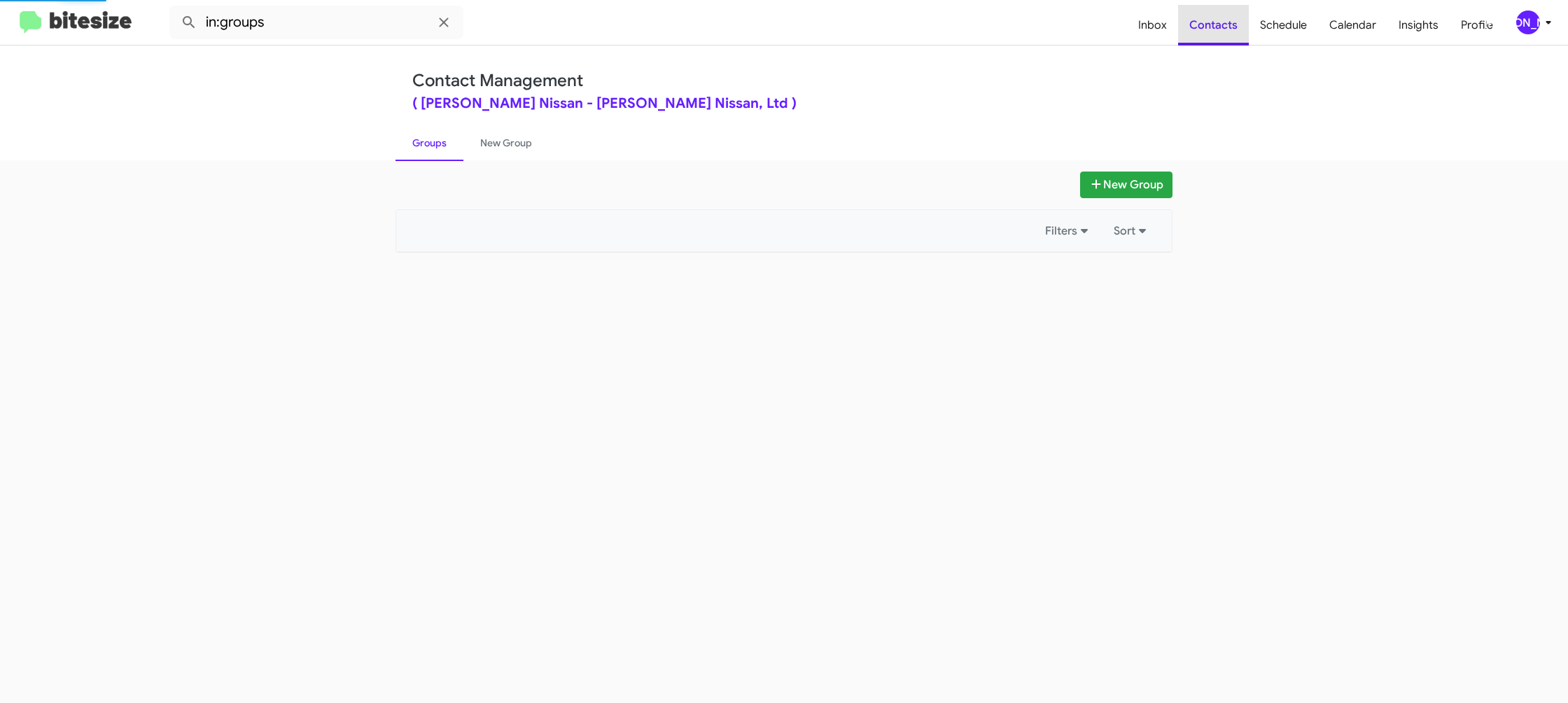
drag, startPoint x: 1231, startPoint y: 30, endPoint x: 1105, endPoint y: 1, distance: 129.3
click at [1197, 23] on span "Contacts" at bounding box center [1213, 25] width 71 height 40
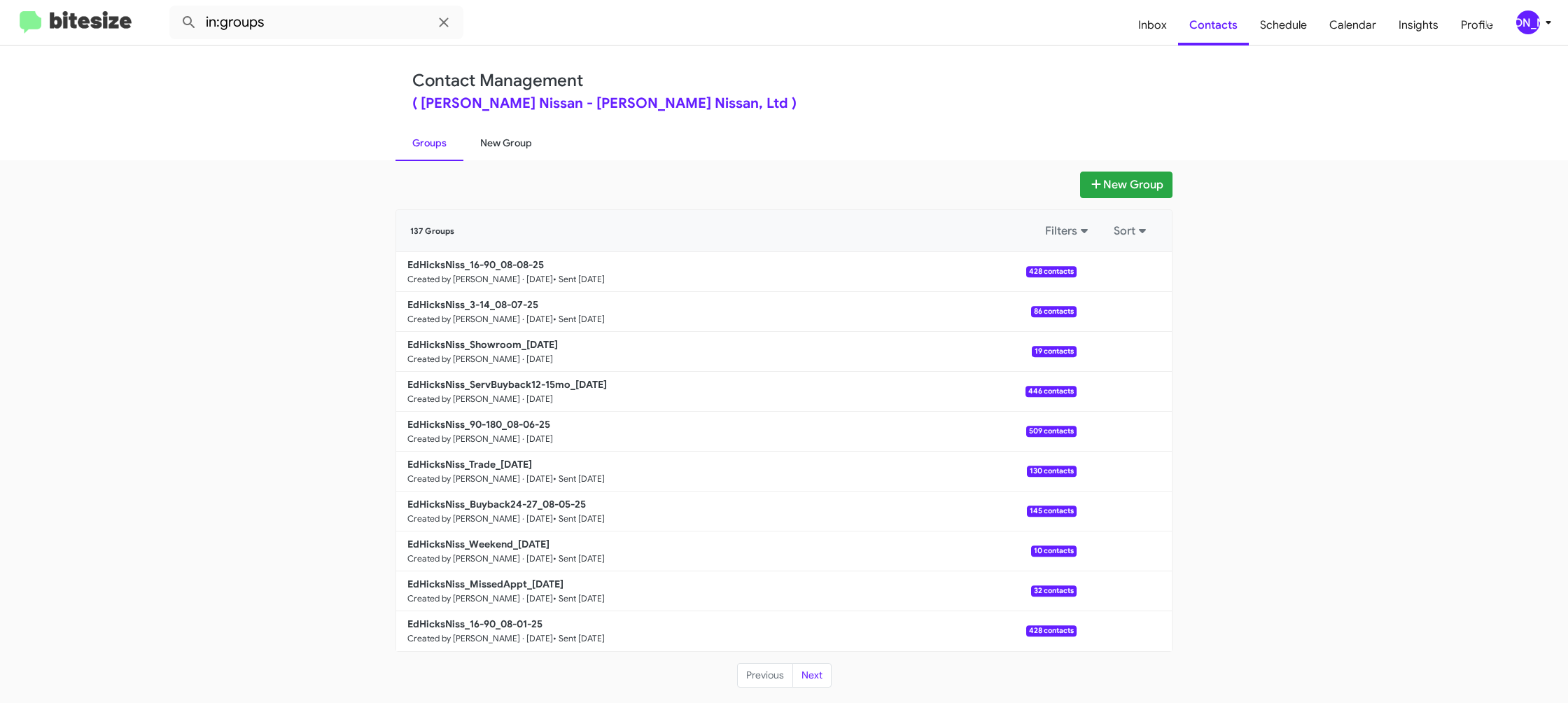
click at [485, 145] on link "New Group" at bounding box center [506, 143] width 85 height 36
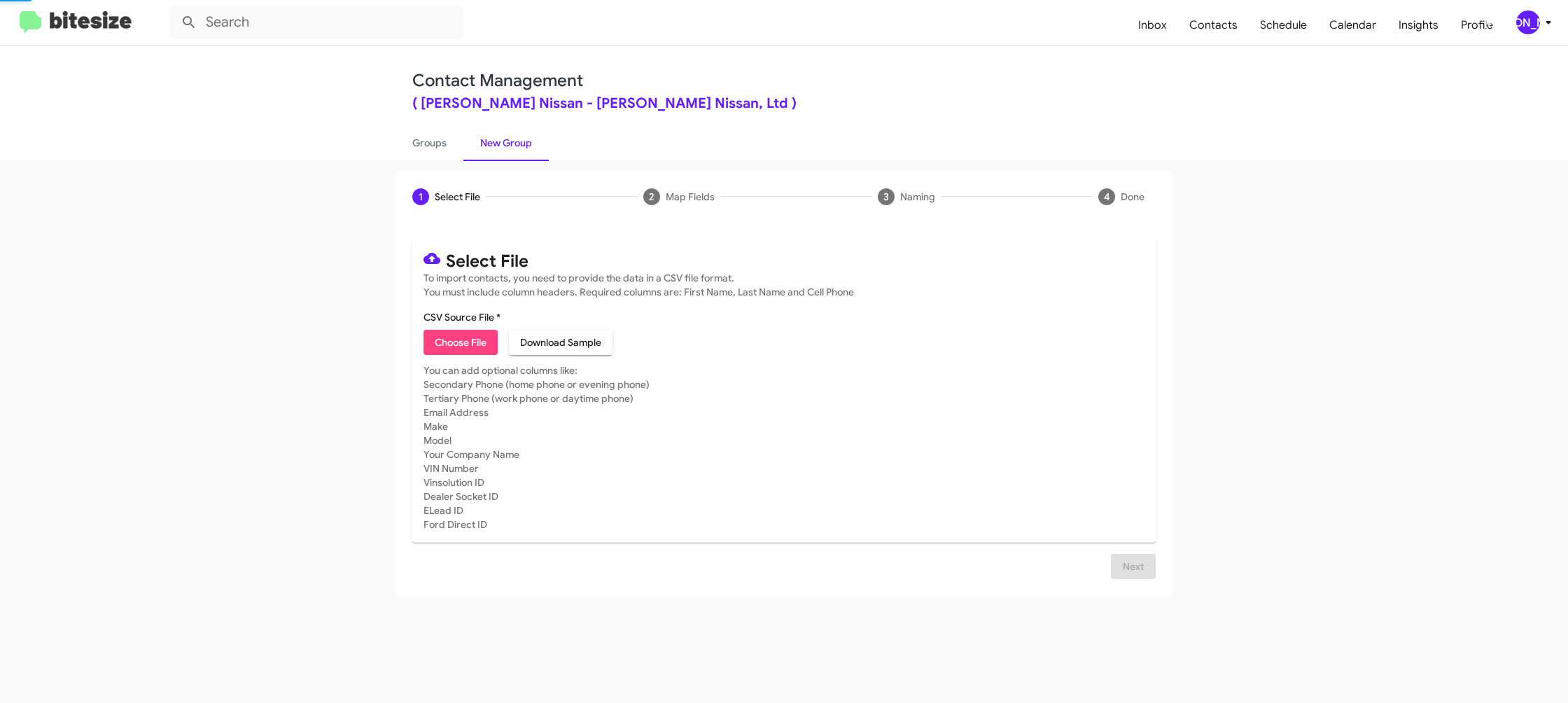
drag, startPoint x: 485, startPoint y: 145, endPoint x: 701, endPoint y: 2, distance: 259.0
click at [515, 125] on link "New Group" at bounding box center [506, 143] width 85 height 36
click at [464, 348] on span "Choose File" at bounding box center [461, 342] width 52 height 25
type input "EdHicksNiss_MissedAppt_08-11-25"
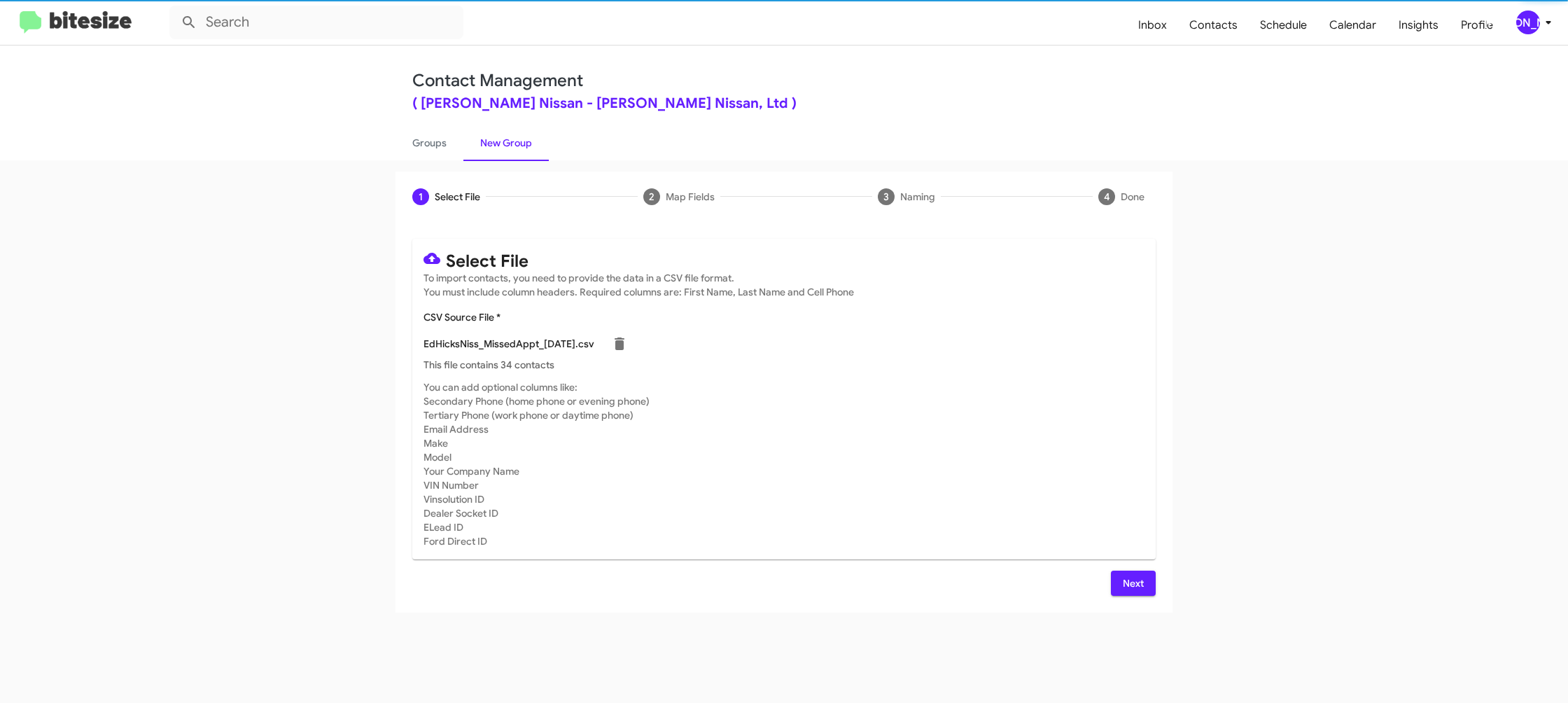
click at [1029, 477] on mat-card-subtitle "You can add optional columns like: Secondary Phone (home phone or evening phone…" at bounding box center [784, 464] width 721 height 168
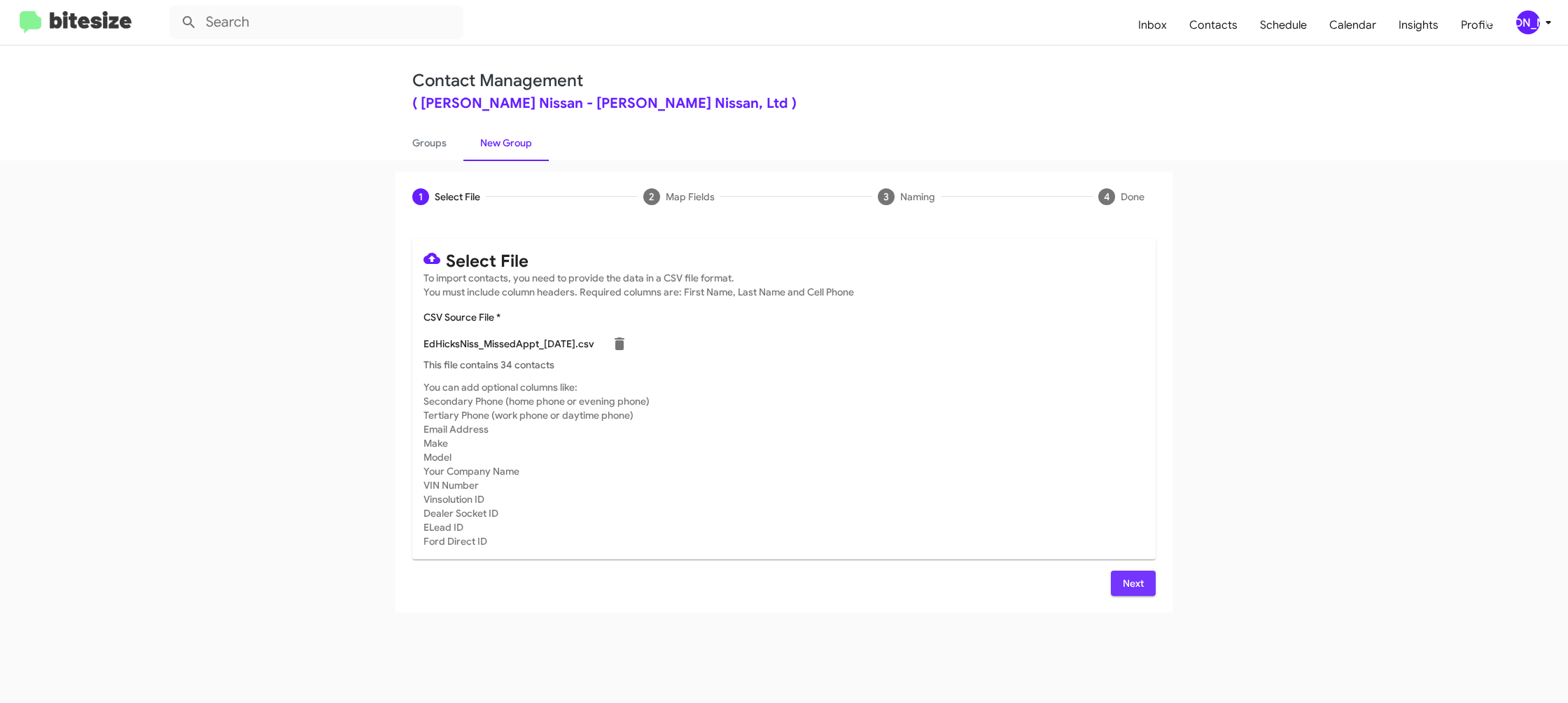
drag, startPoint x: 1132, startPoint y: 579, endPoint x: 946, endPoint y: 480, distance: 210.7
click at [1131, 579] on span "Next" at bounding box center [1133, 583] width 22 height 25
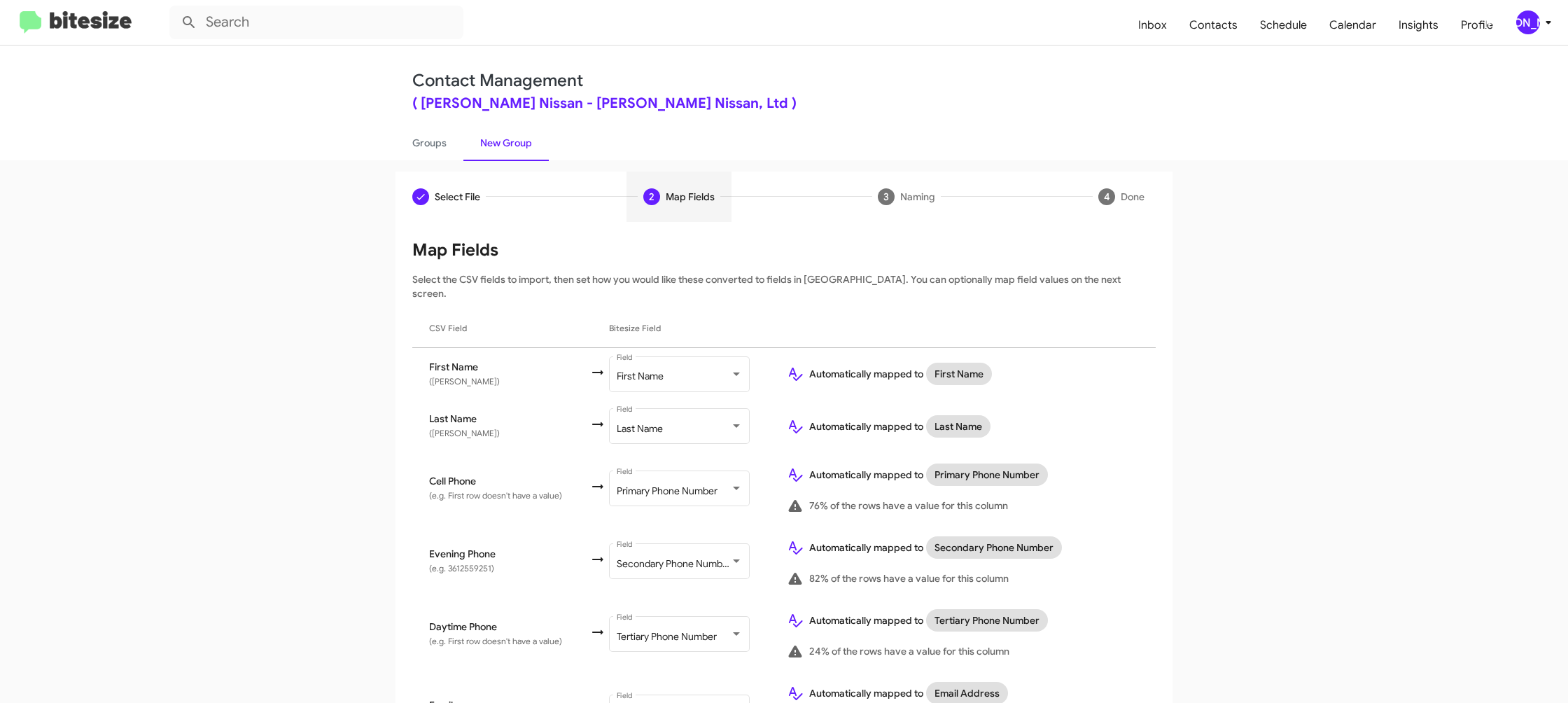
scroll to position [644, 0]
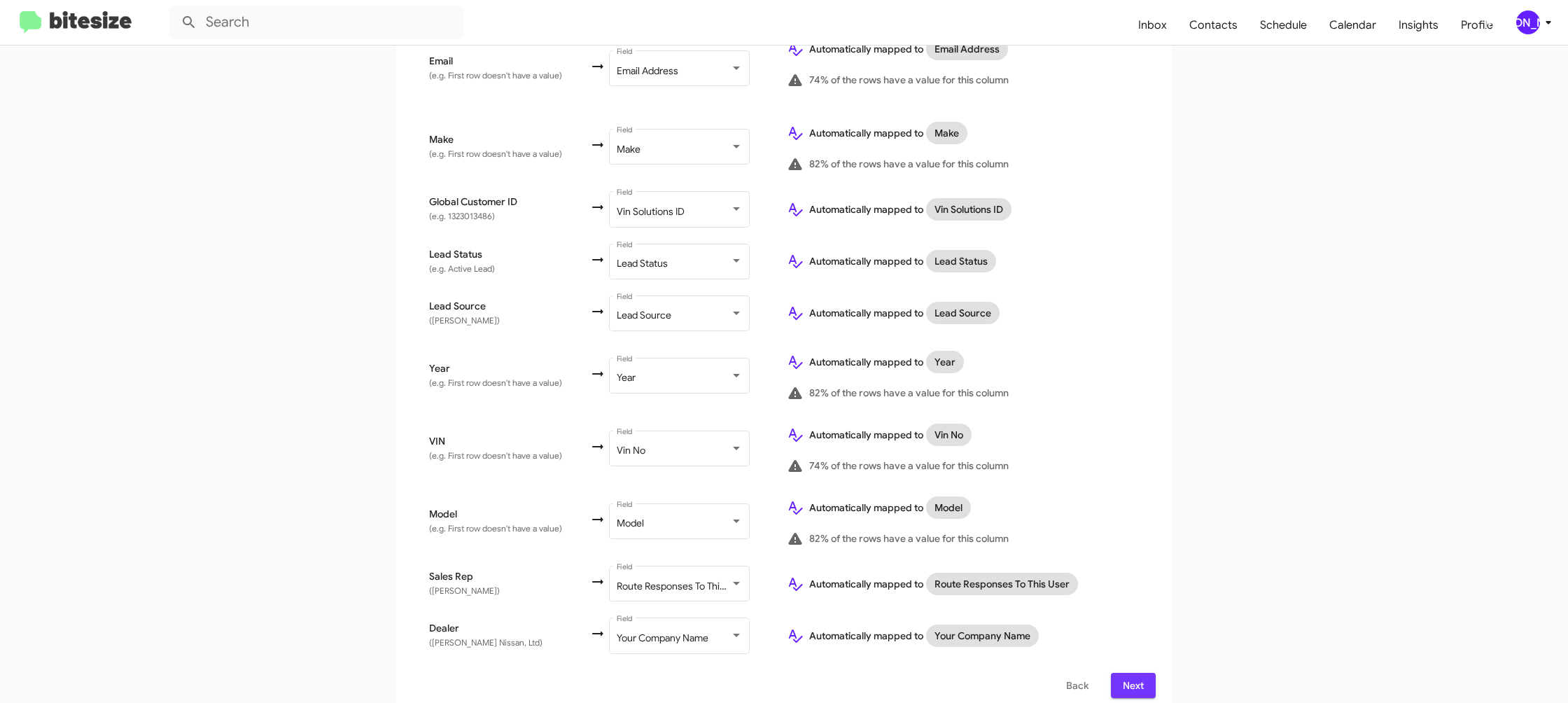
click at [1131, 677] on span "Next" at bounding box center [1133, 686] width 22 height 25
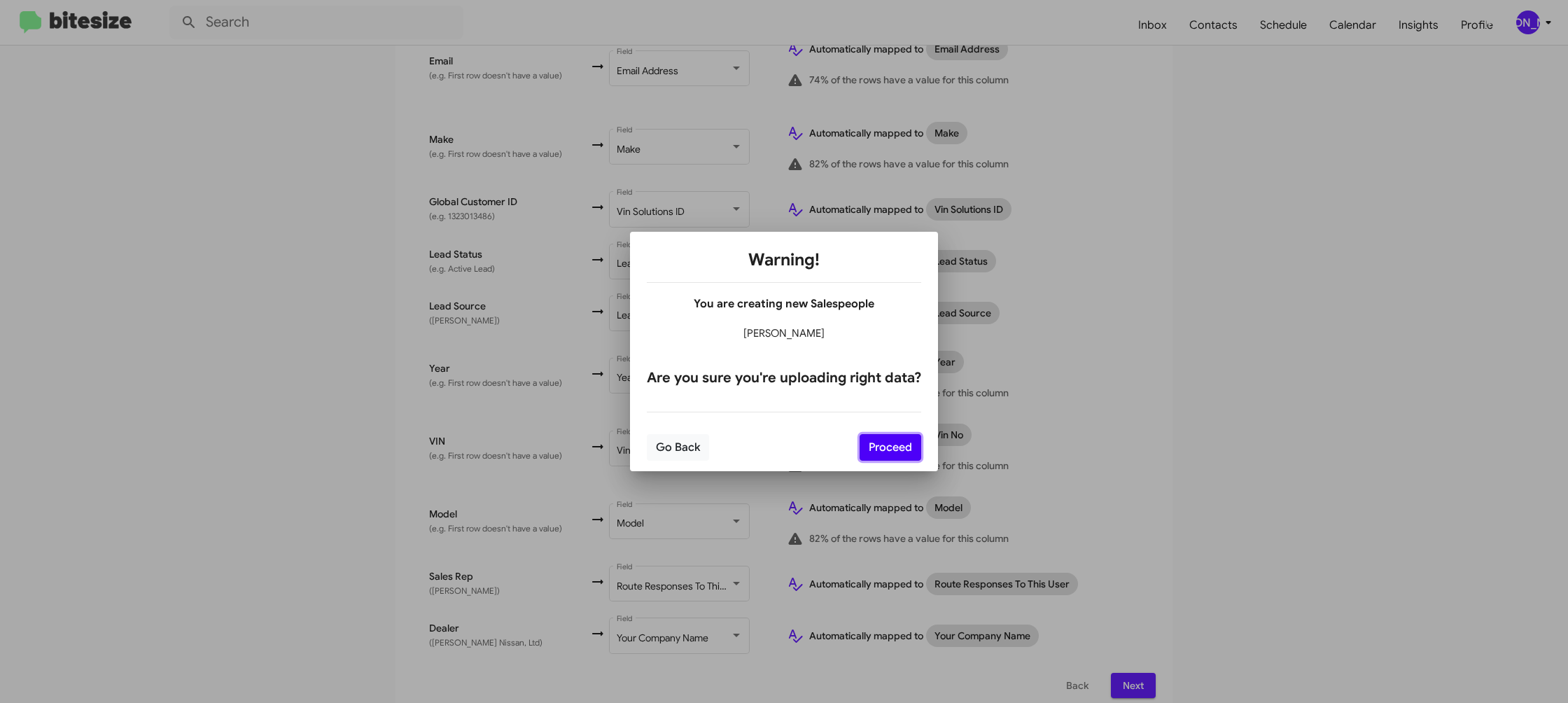
click at [887, 460] on button "Proceed" at bounding box center [890, 447] width 61 height 27
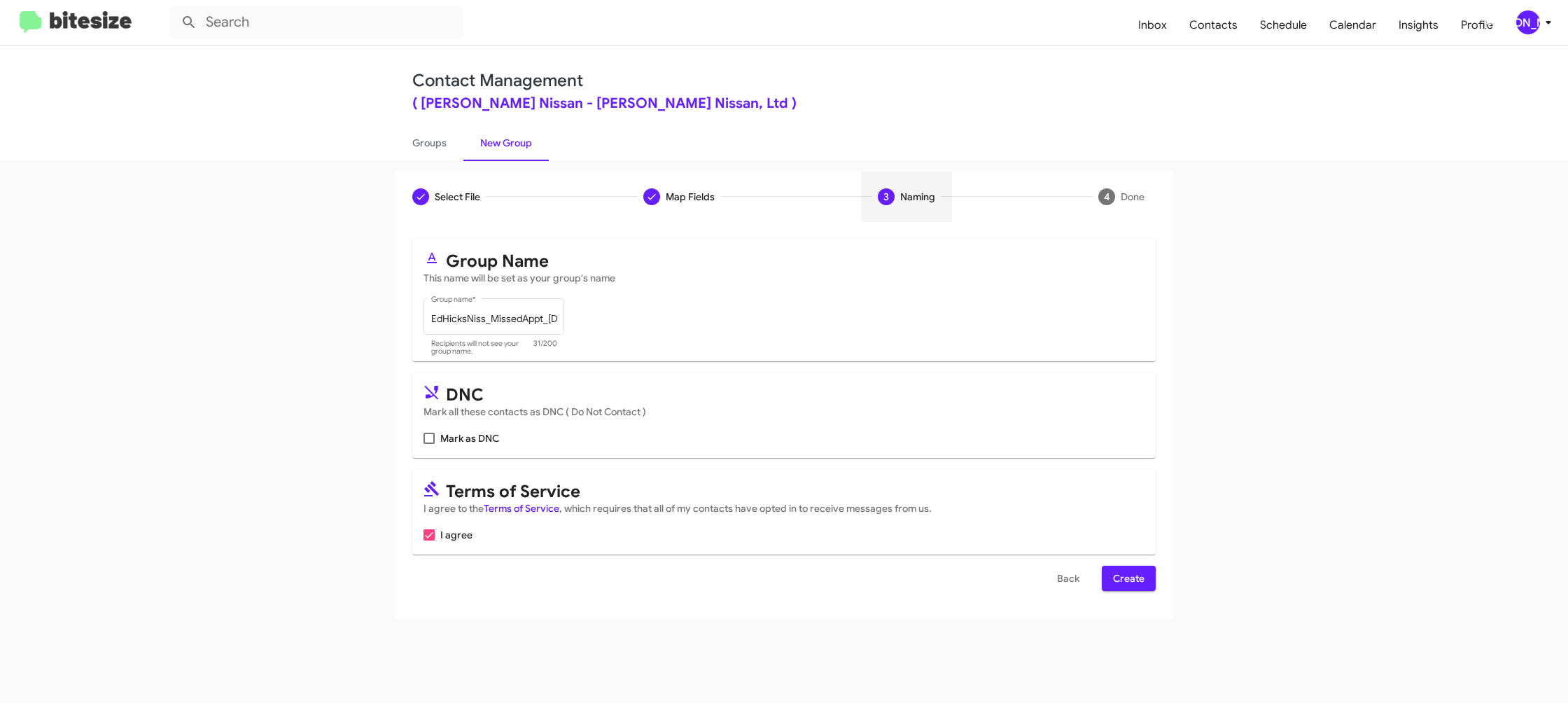
scroll to position [0, 0]
drag, startPoint x: 1148, startPoint y: 587, endPoint x: 1138, endPoint y: 579, distance: 12.8
click at [1143, 585] on button "Create" at bounding box center [1129, 578] width 54 height 25
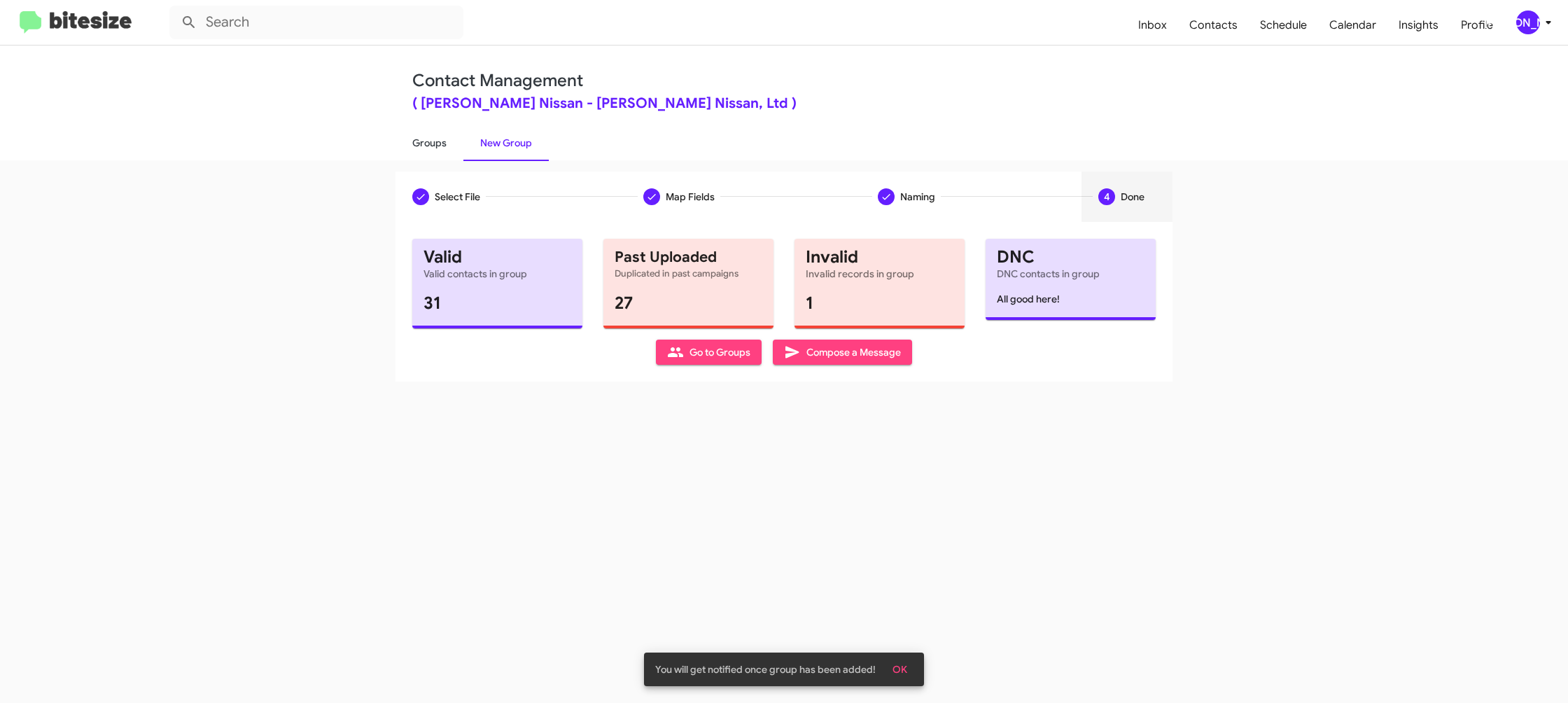
click at [436, 149] on link "Groups" at bounding box center [430, 143] width 68 height 36
type input "in:groups"
click at [437, 149] on link "Groups" at bounding box center [430, 143] width 68 height 36
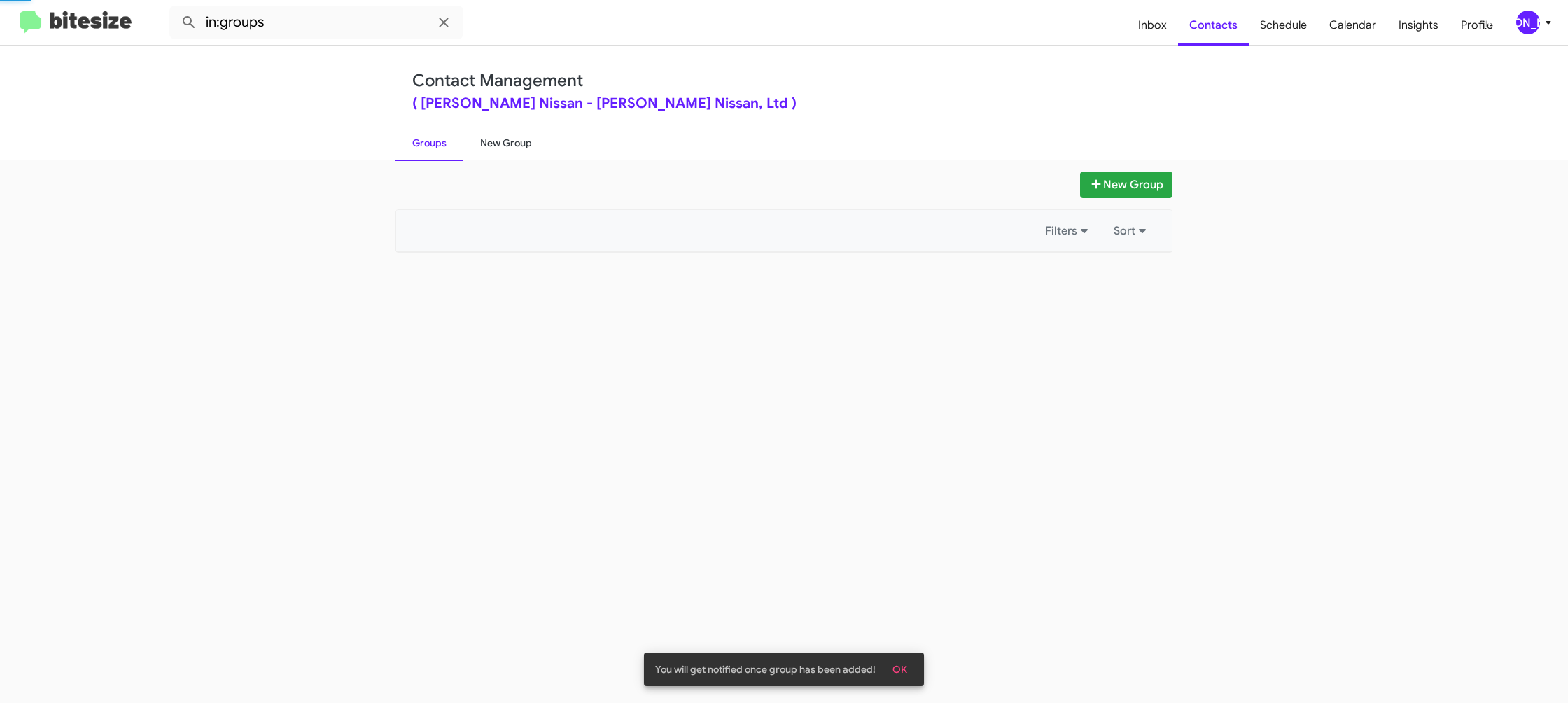
click at [502, 147] on link "New Group" at bounding box center [506, 143] width 85 height 36
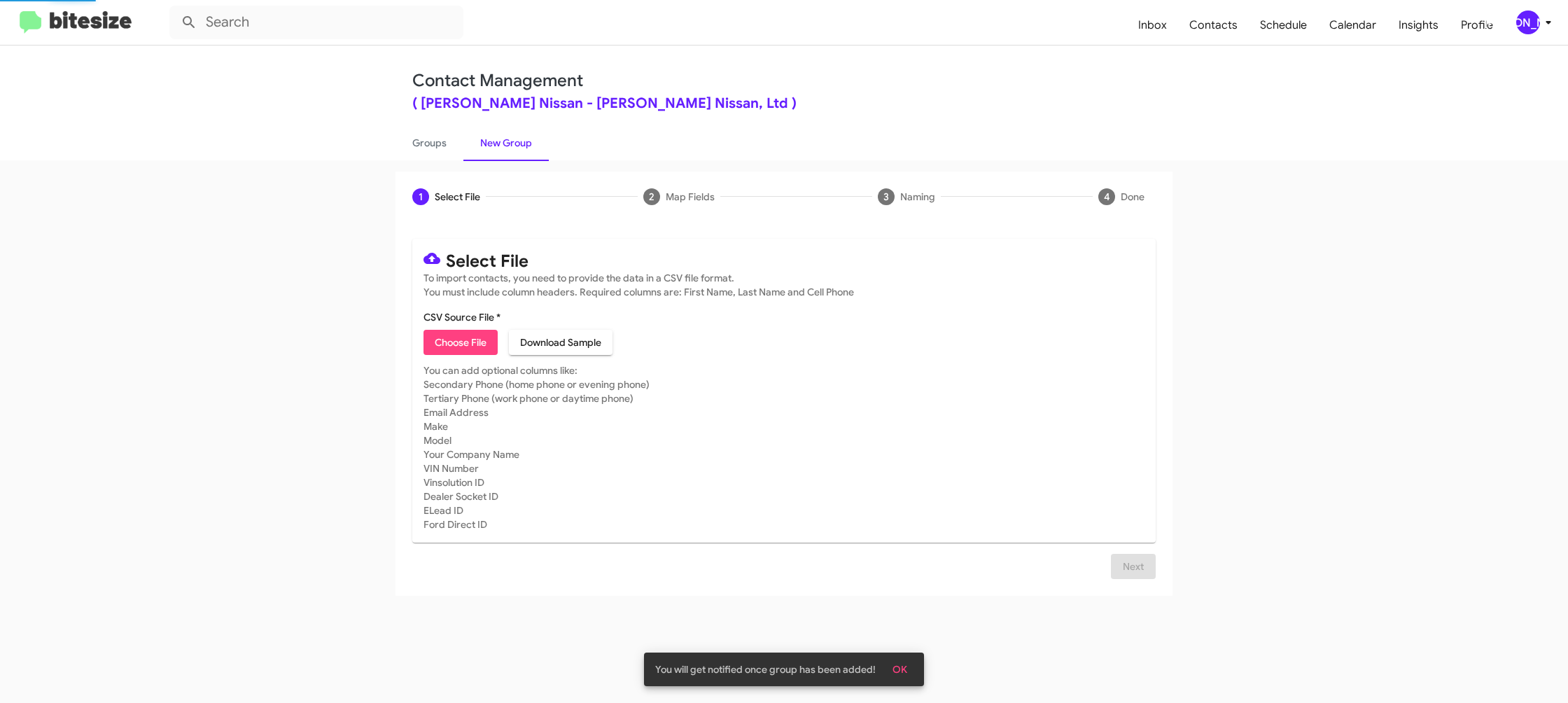
click at [502, 147] on link "New Group" at bounding box center [506, 143] width 85 height 36
drag, startPoint x: 502, startPoint y: 147, endPoint x: 472, endPoint y: 316, distance: 171.6
click at [503, 146] on link "New Group" at bounding box center [506, 143] width 85 height 36
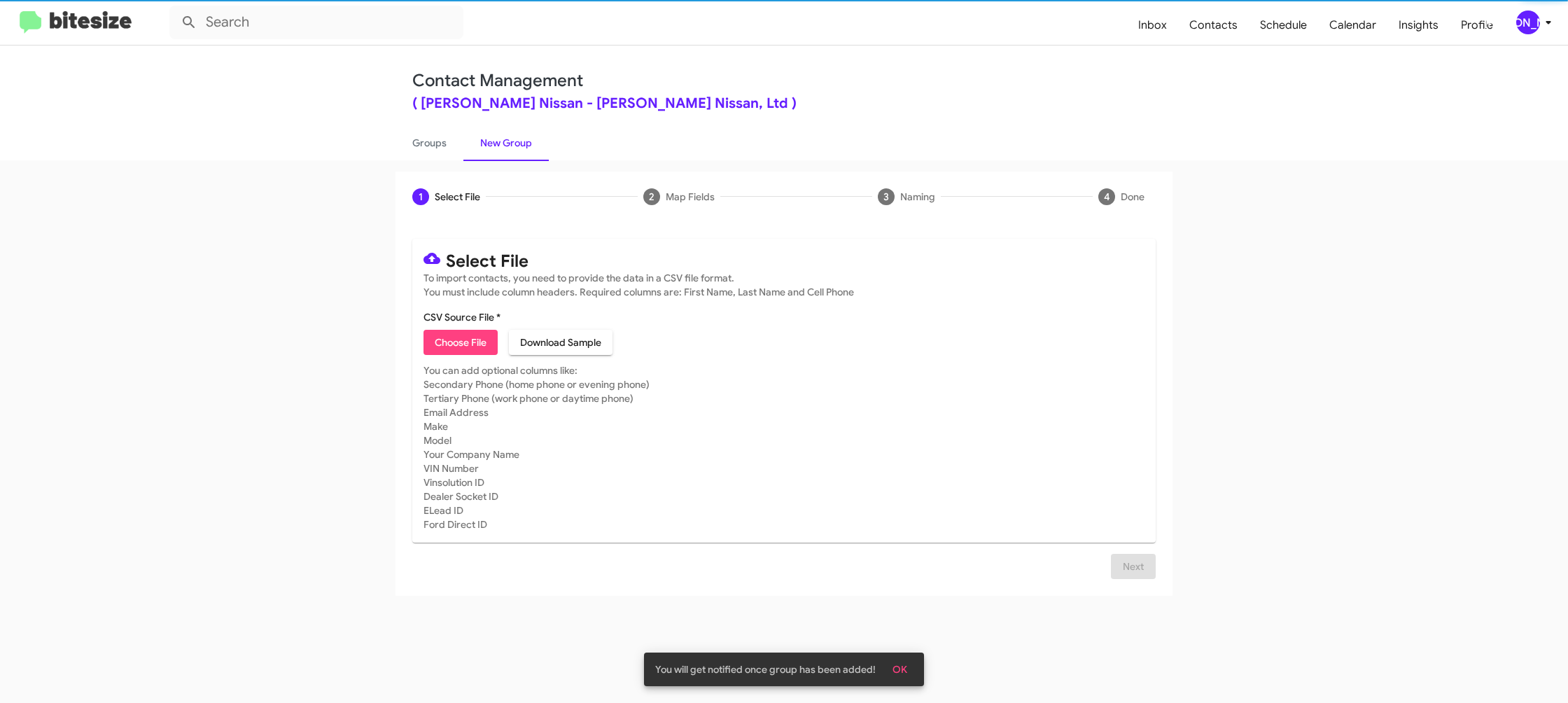
click at [472, 337] on span "Choose File" at bounding box center [461, 342] width 52 height 25
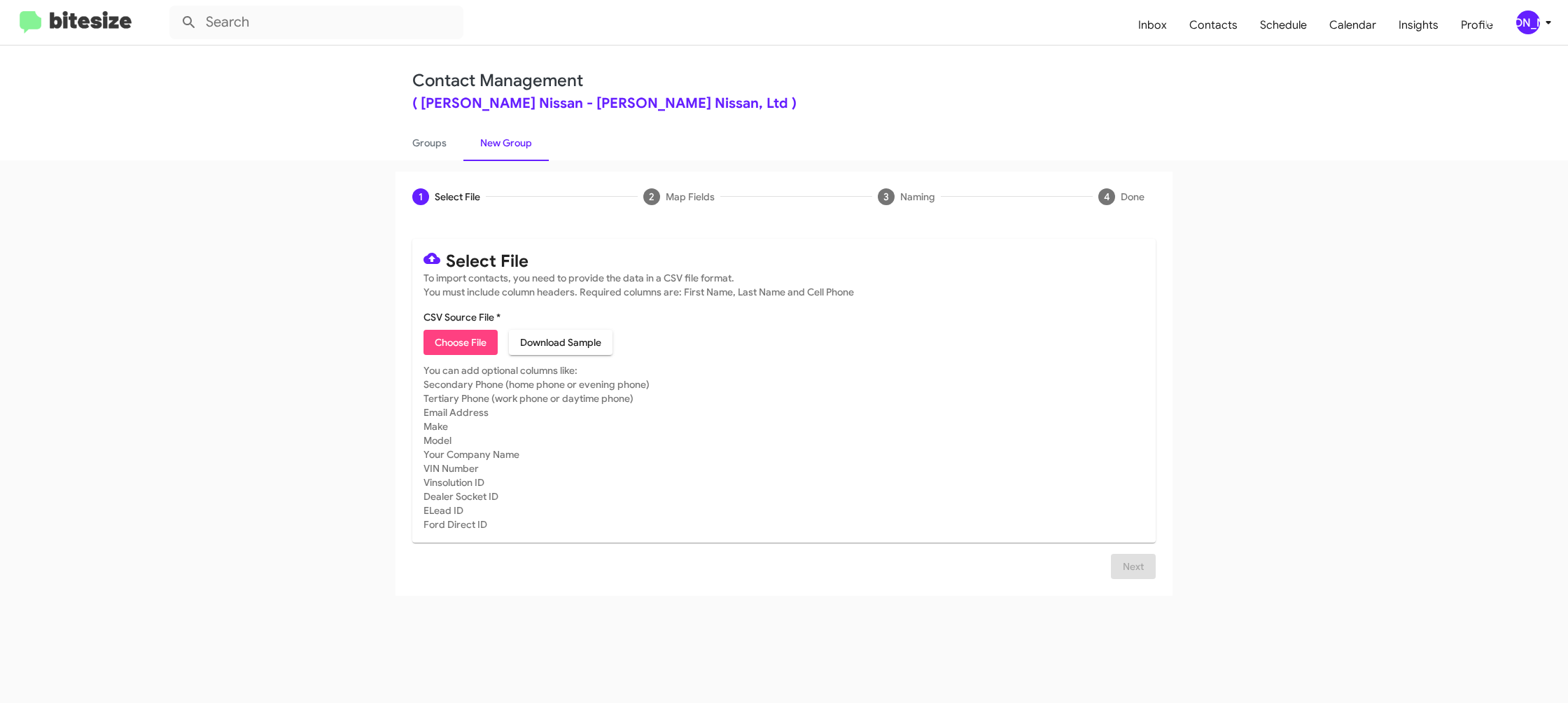
type input "EdHicksNiss_Weekend_08-11-25"
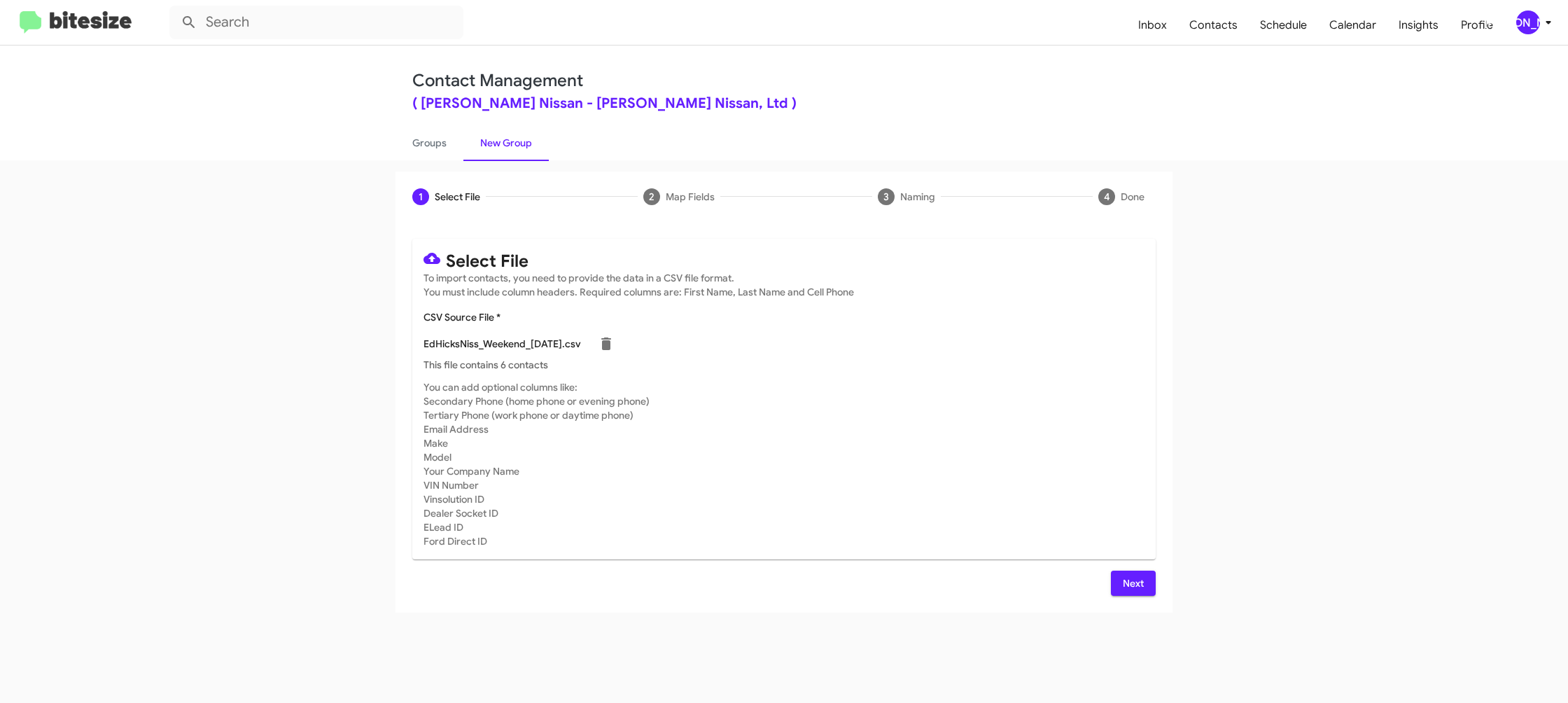
click at [1244, 424] on app-new-group "1 Select File 2 Map Fields 3 Naming 4 Done Select File To import contacts, you …" at bounding box center [784, 392] width 1568 height 441
click at [1531, 17] on div "[PERSON_NAME]" at bounding box center [1528, 22] width 24 height 24
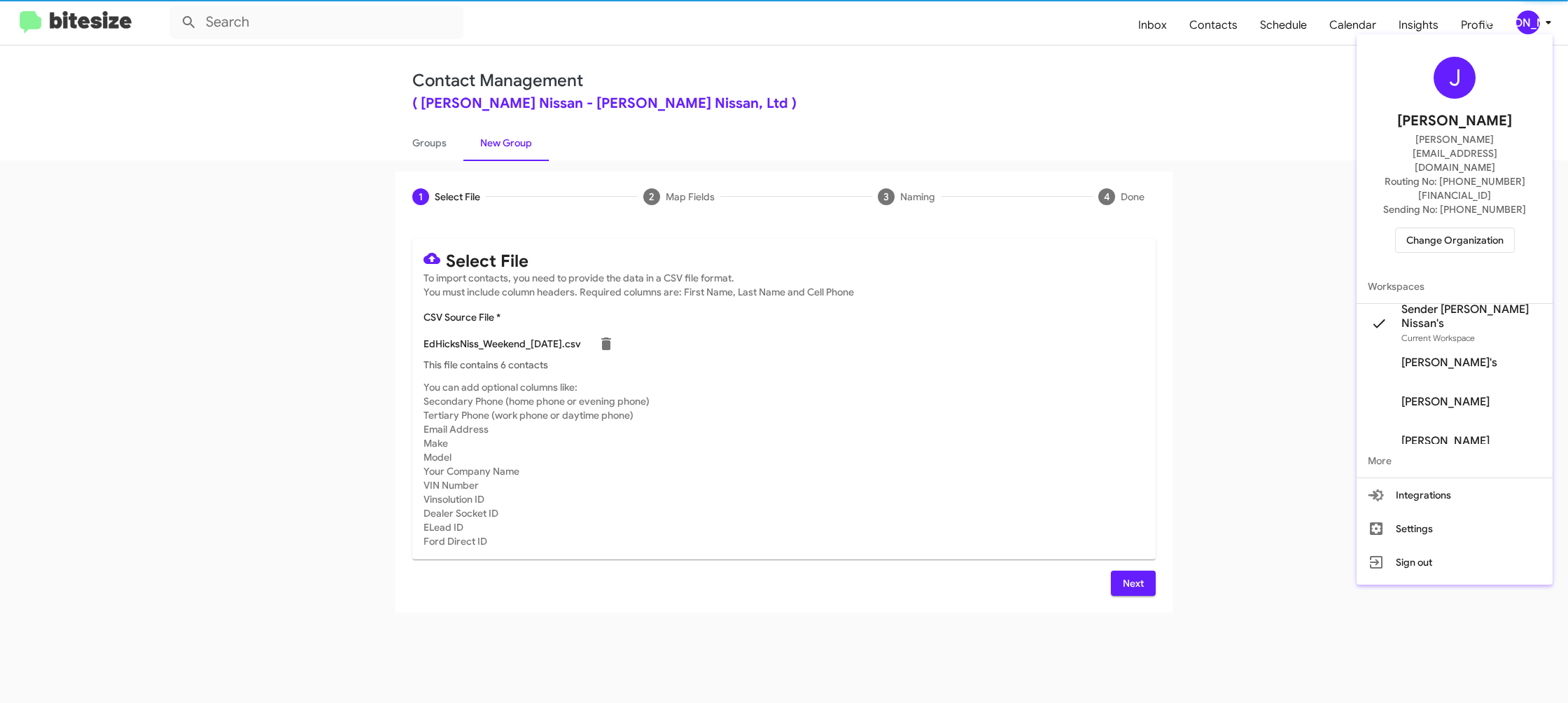
drag, startPoint x: 1531, startPoint y: 17, endPoint x: 1491, endPoint y: 25, distance: 40.8
click at [1530, 17] on div at bounding box center [784, 351] width 1568 height 703
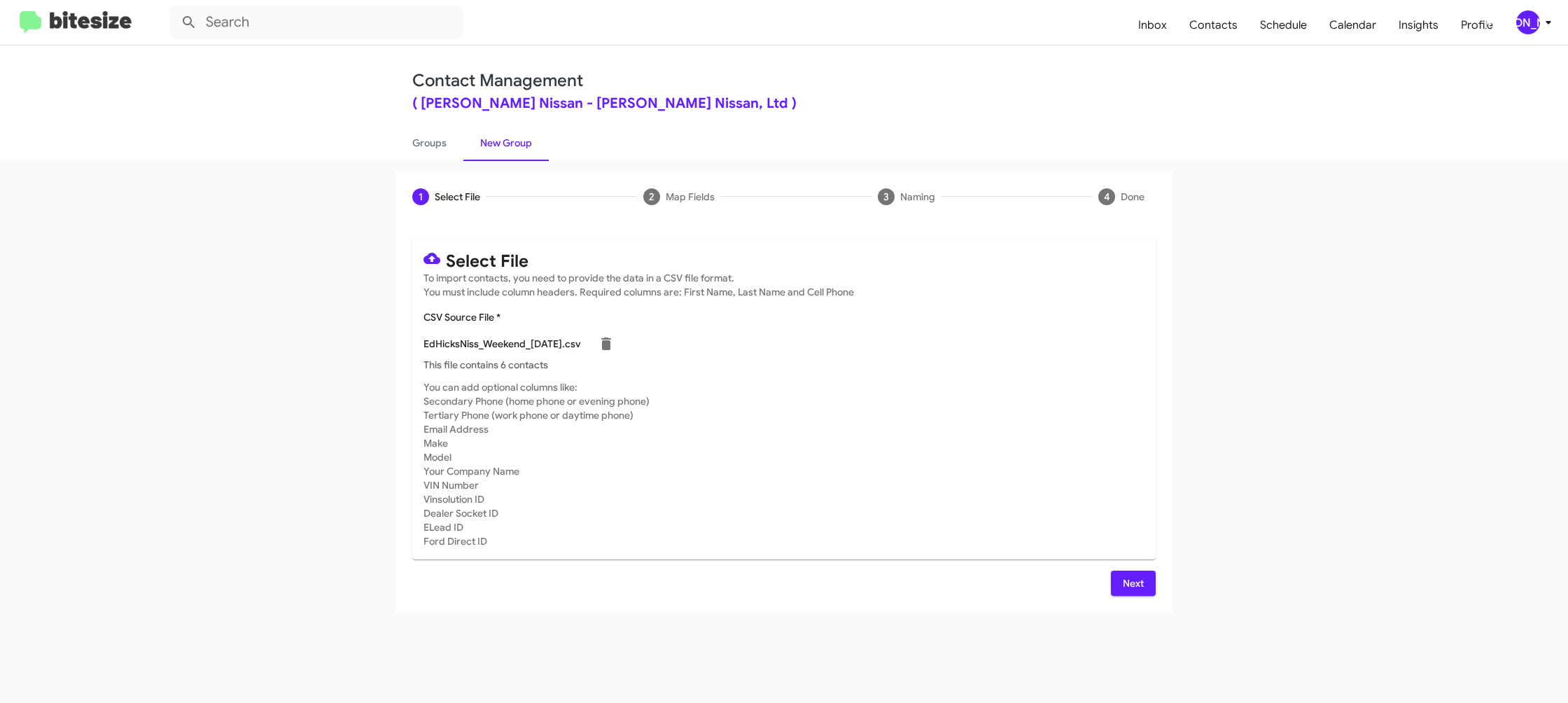
click at [1132, 585] on span "Next" at bounding box center [1133, 583] width 22 height 25
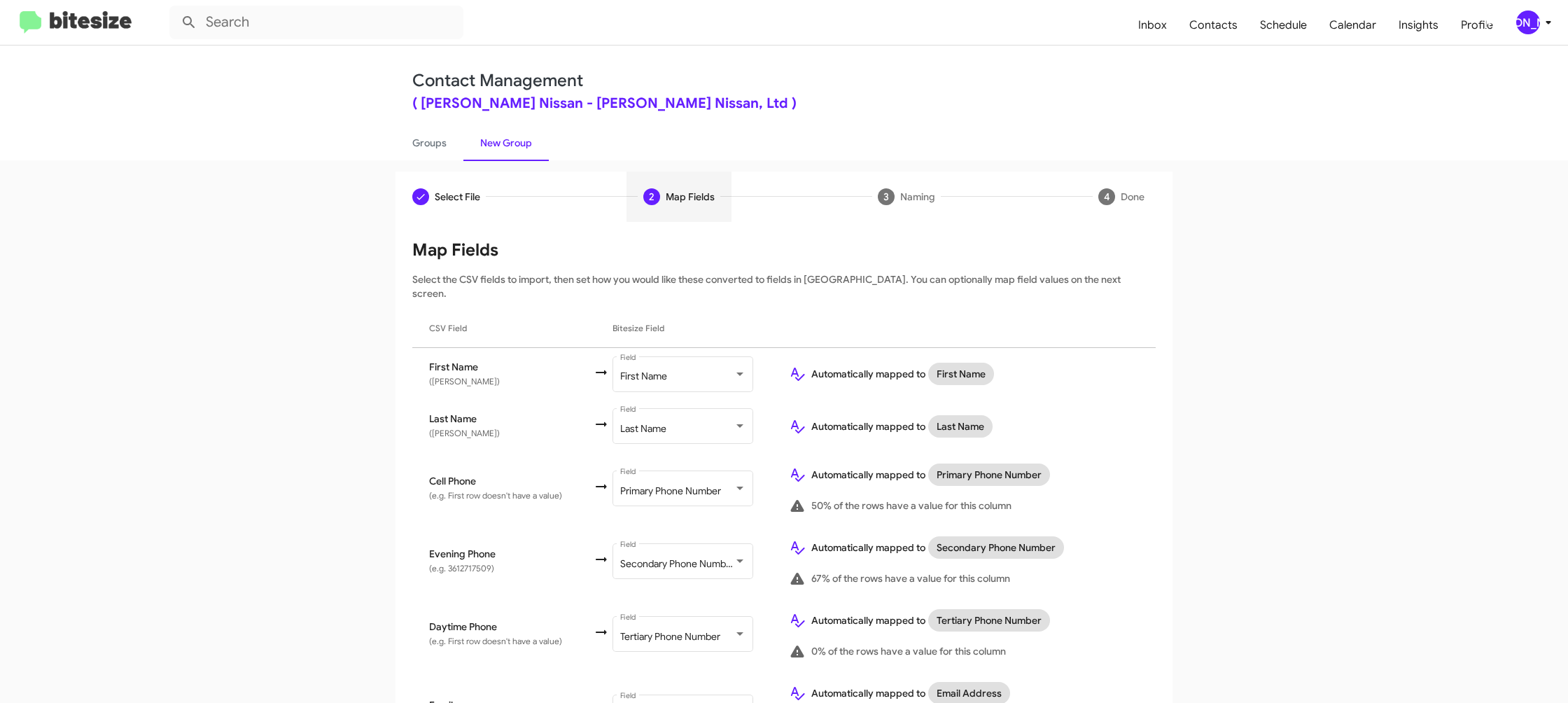
scroll to position [583, 0]
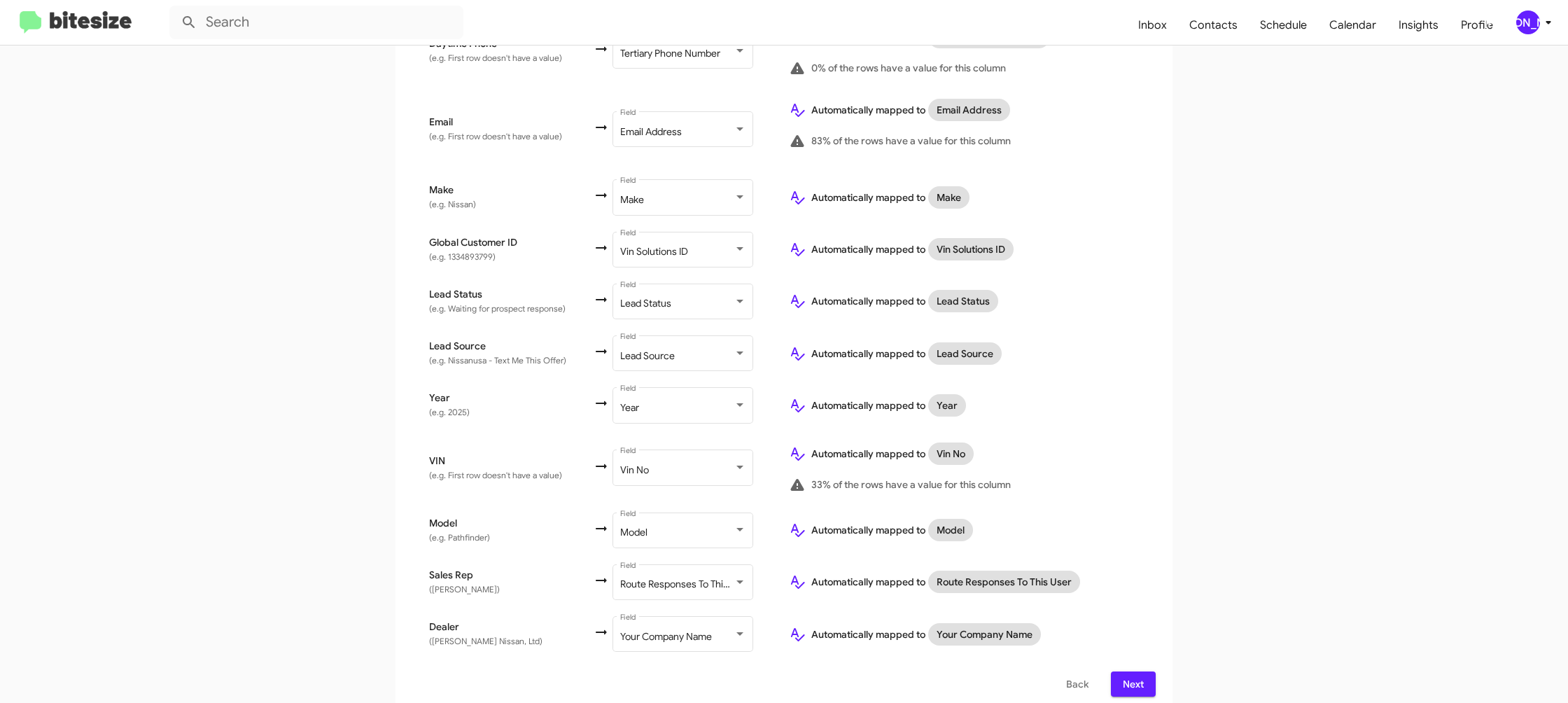
drag, startPoint x: 1133, startPoint y: 675, endPoint x: 1125, endPoint y: 671, distance: 8.9
click at [1133, 675] on span "Next" at bounding box center [1133, 684] width 22 height 25
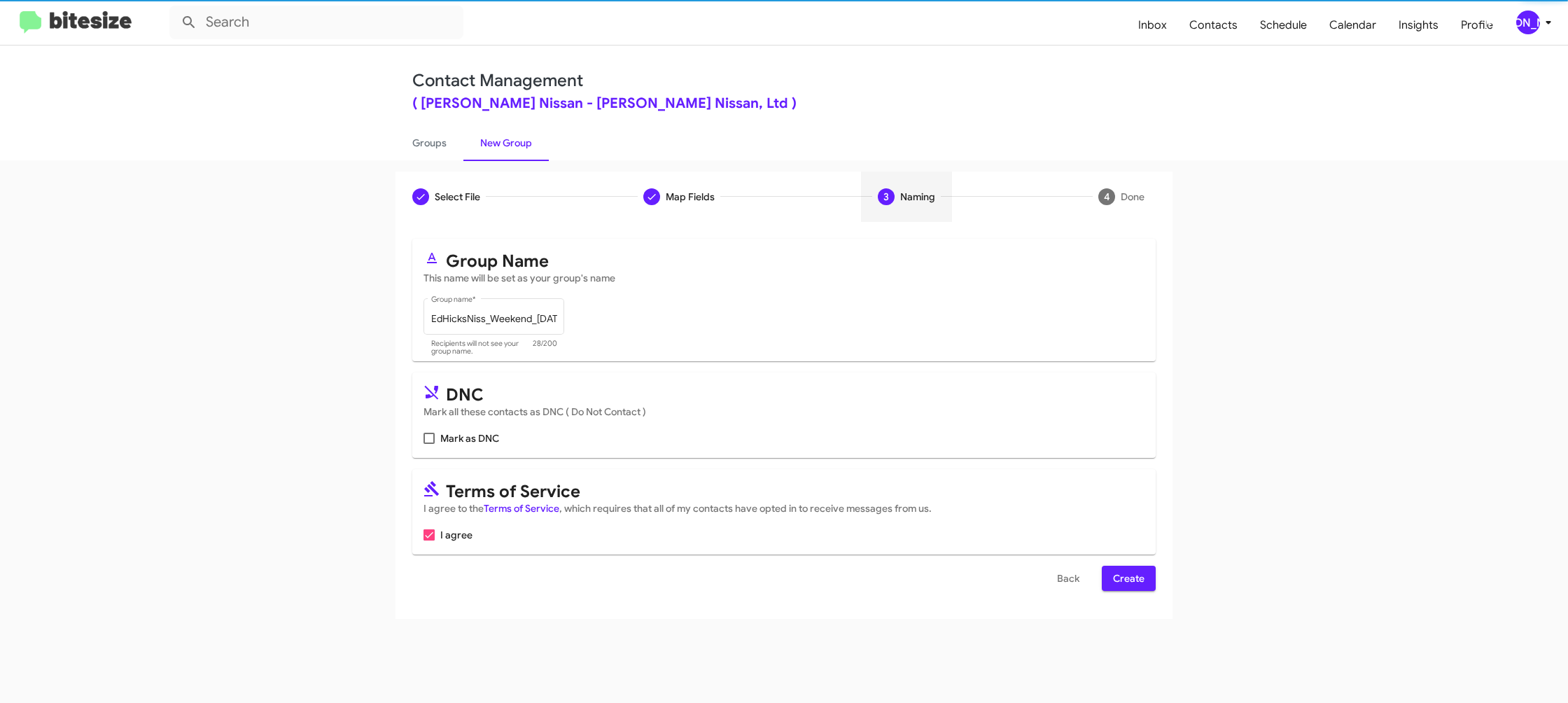
scroll to position [0, 0]
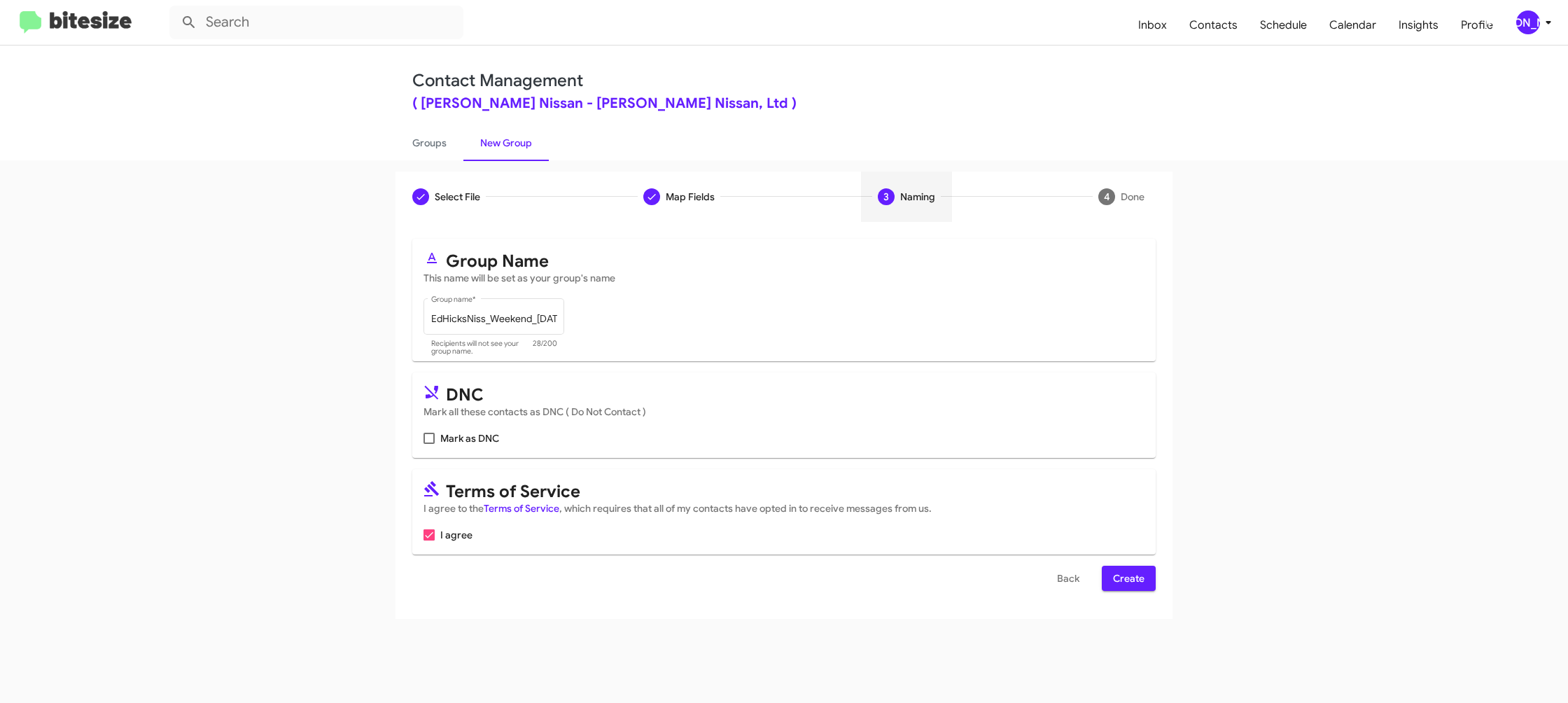
click at [1124, 579] on span "Create" at bounding box center [1129, 578] width 32 height 25
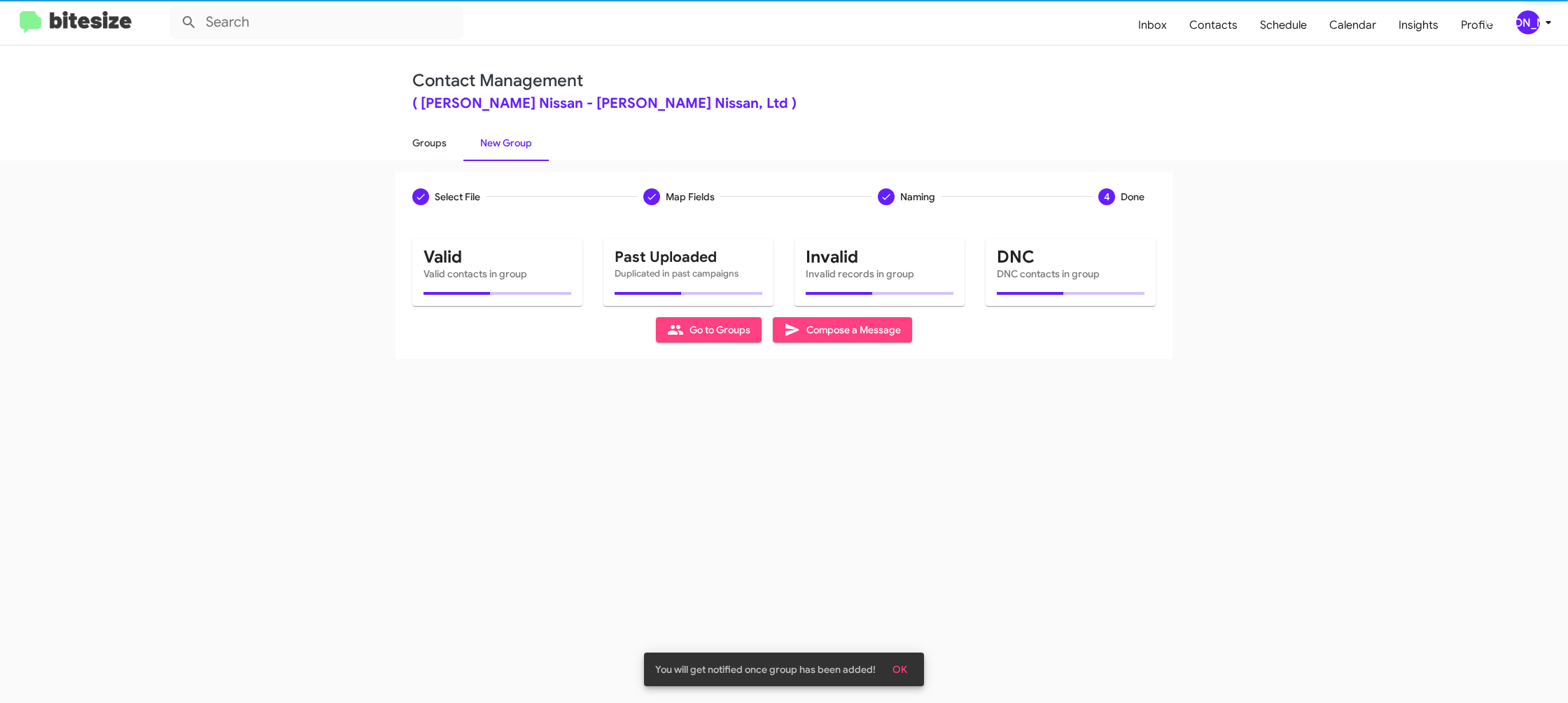
click at [437, 150] on link "Groups" at bounding box center [430, 143] width 68 height 36
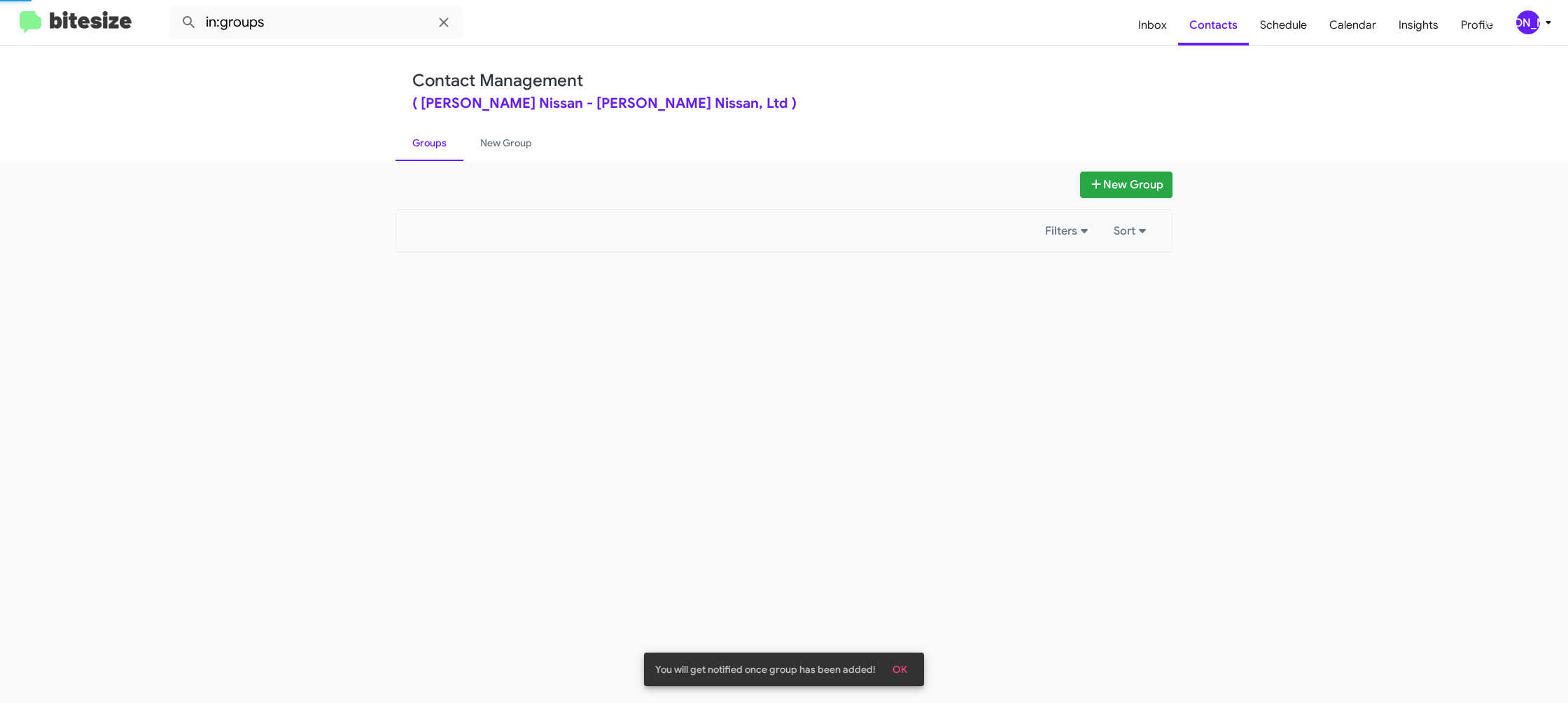
click at [437, 150] on link "Groups" at bounding box center [430, 143] width 68 height 36
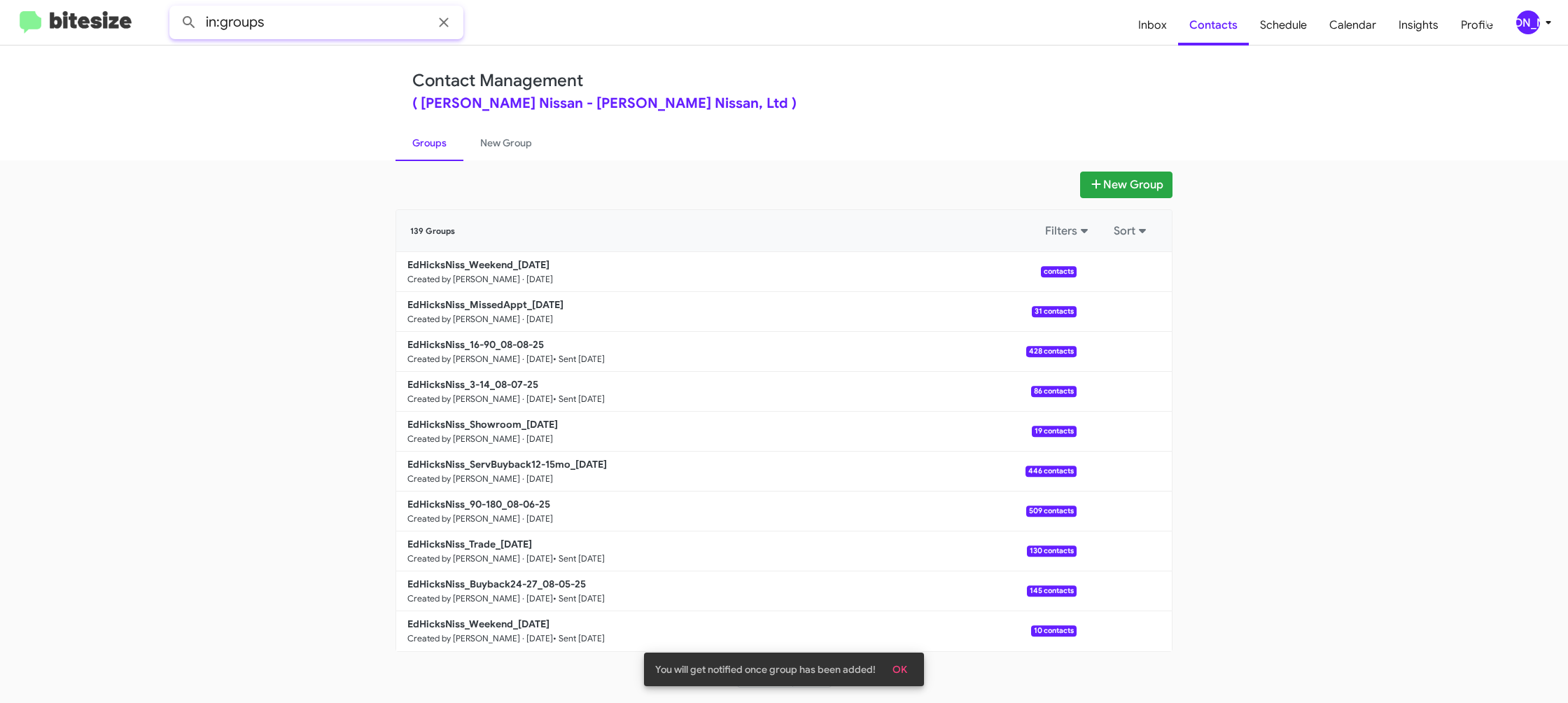
click at [306, 31] on input "in:groups" at bounding box center [316, 22] width 294 height 34
click at [175, 9] on button at bounding box center [189, 22] width 28 height 28
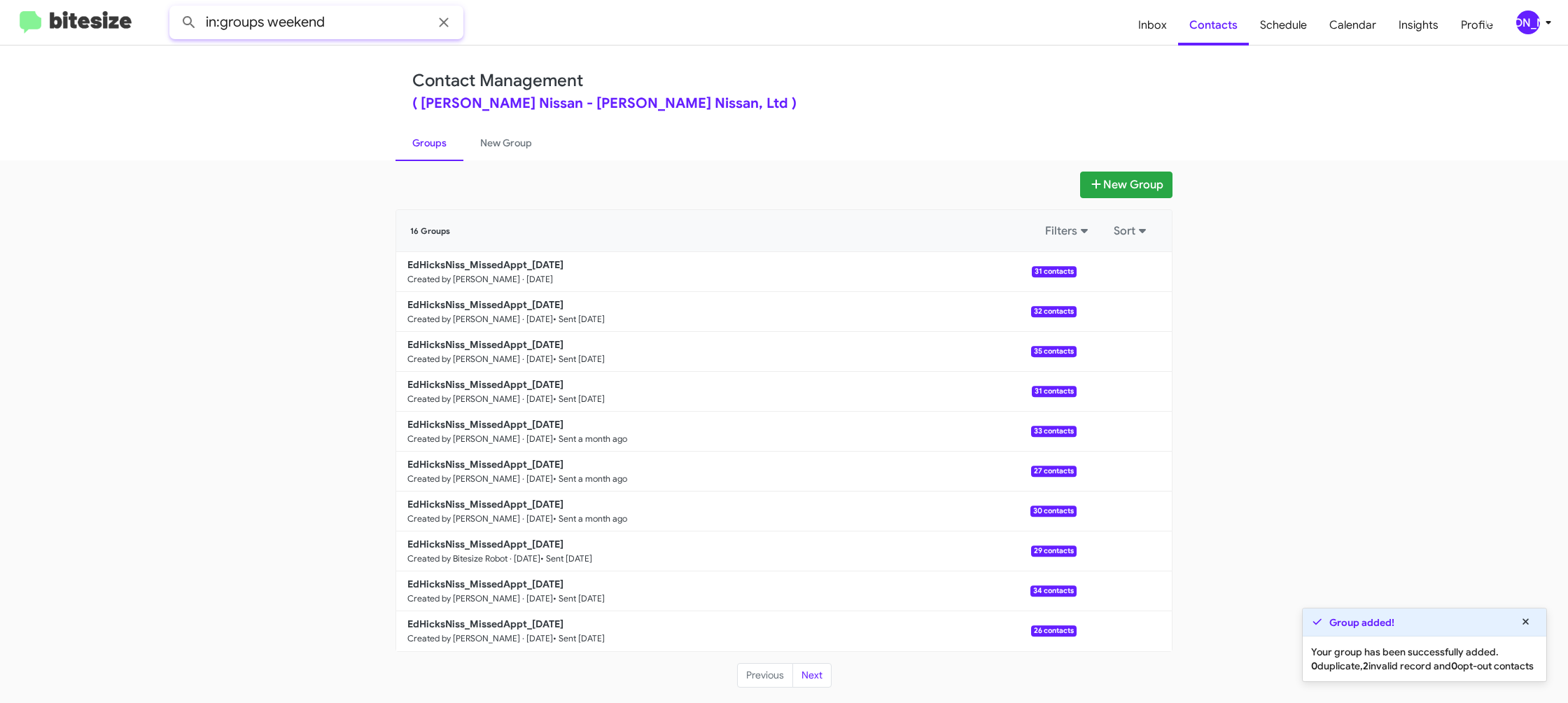
type input "in:groups weekend"
click at [175, 9] on button at bounding box center [189, 22] width 28 height 28
click at [478, 145] on link "New Group" at bounding box center [506, 143] width 85 height 36
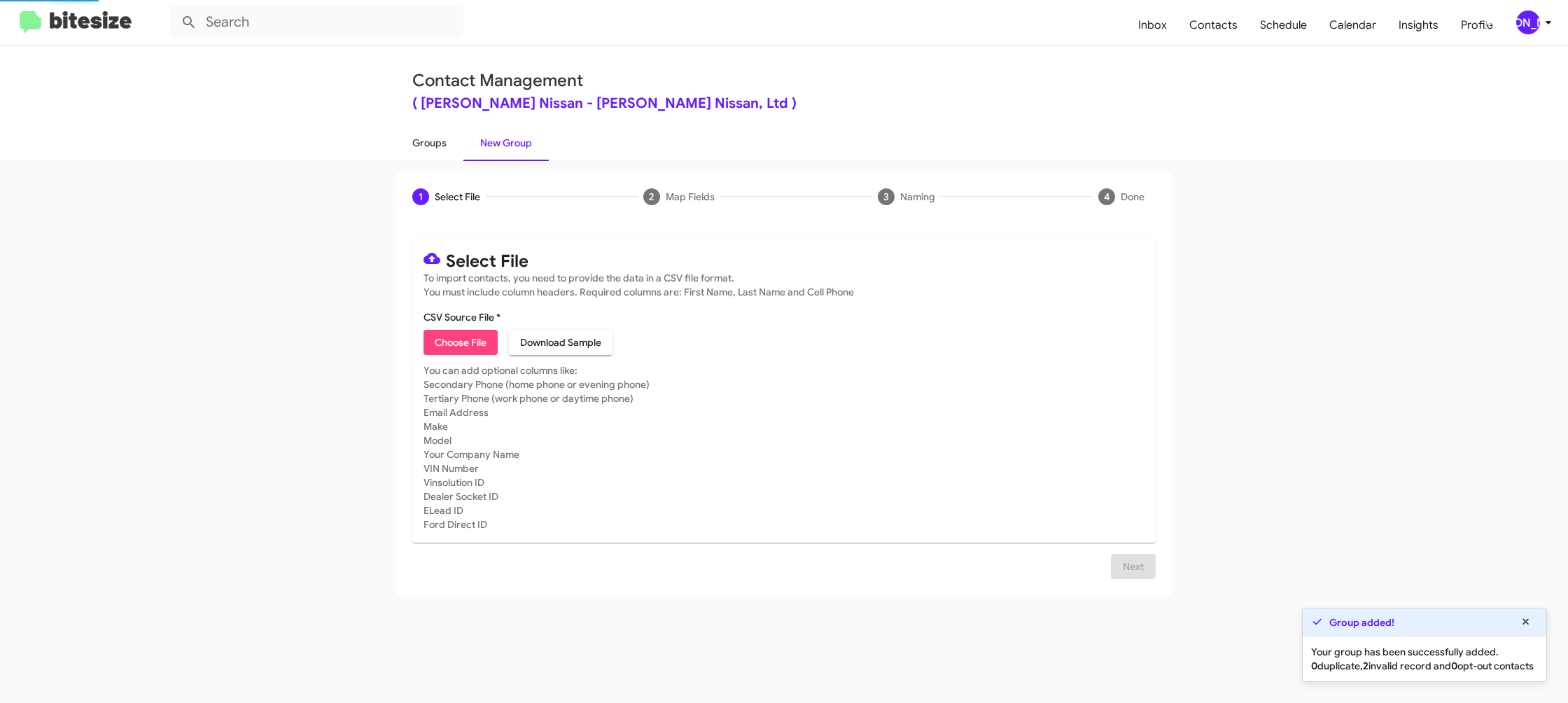
click at [433, 145] on link "Groups" at bounding box center [430, 143] width 68 height 36
type input "in:groups"
drag, startPoint x: 433, startPoint y: 145, endPoint x: 813, endPoint y: 313, distance: 415.5
click at [438, 145] on link "Groups" at bounding box center [430, 143] width 68 height 36
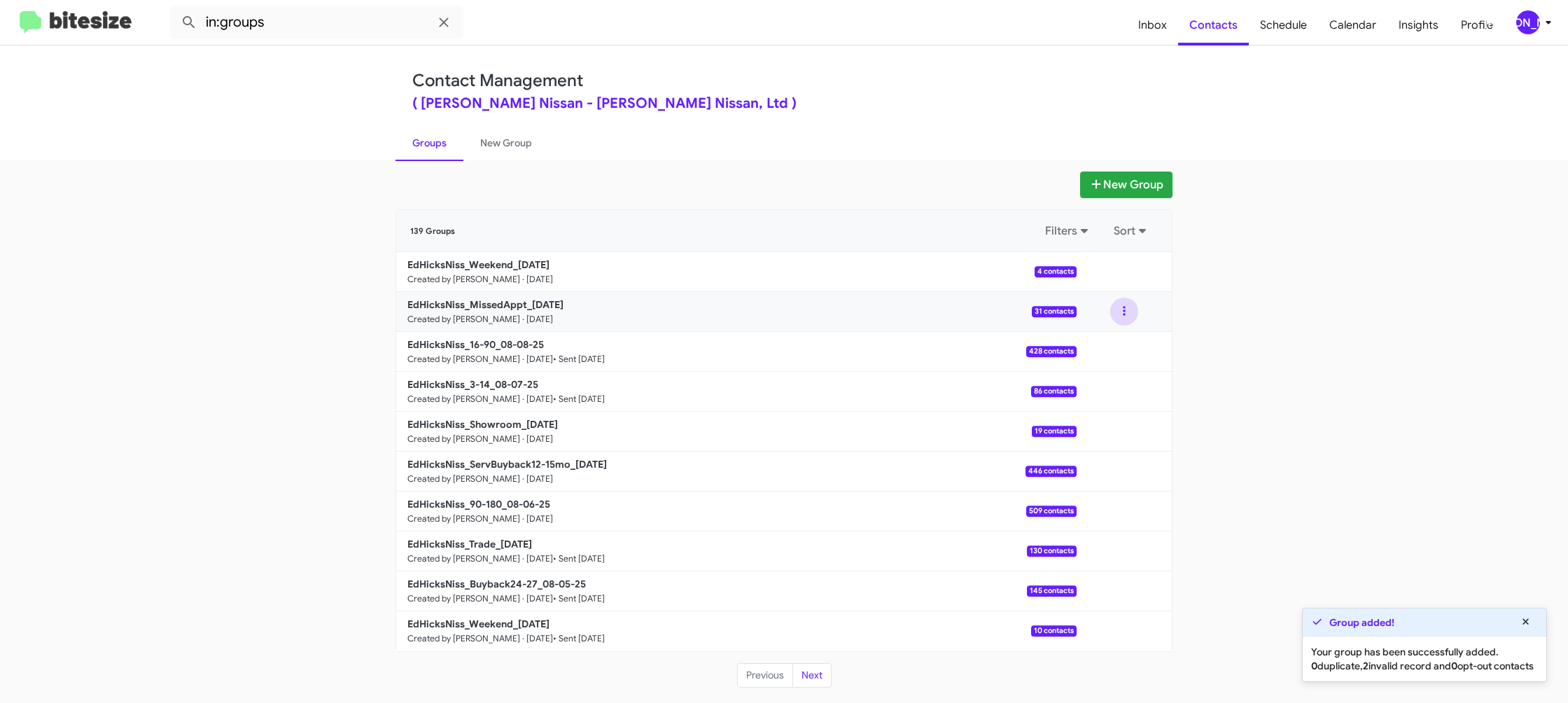
click at [1126, 315] on button at bounding box center [1124, 311] width 28 height 28
click at [1116, 348] on button "View contacts" at bounding box center [1082, 349] width 112 height 34
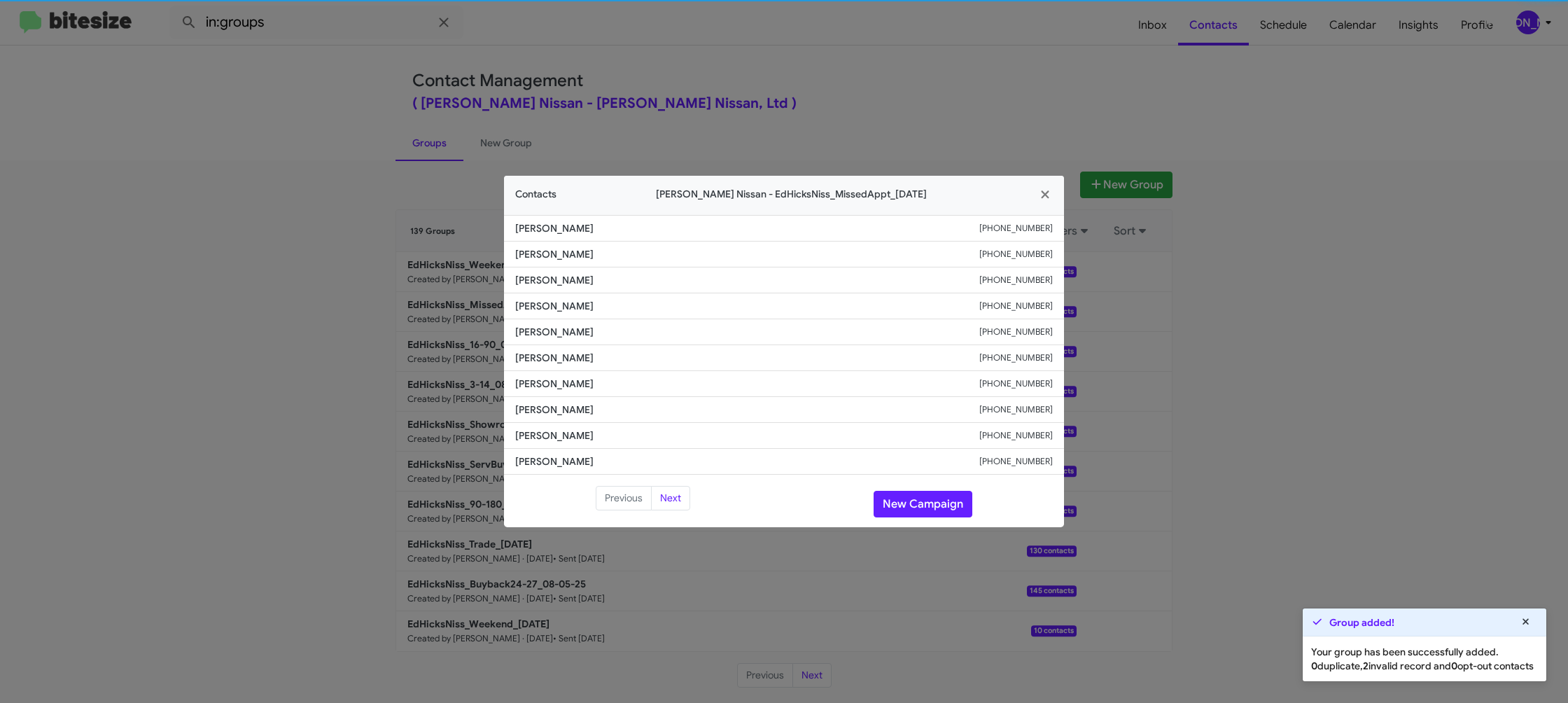
drag, startPoint x: 589, startPoint y: 343, endPoint x: 571, endPoint y: 344, distance: 18.0
click at [571, 344] on li "Anthony Barrientes +13617376443" at bounding box center [784, 332] width 560 height 26
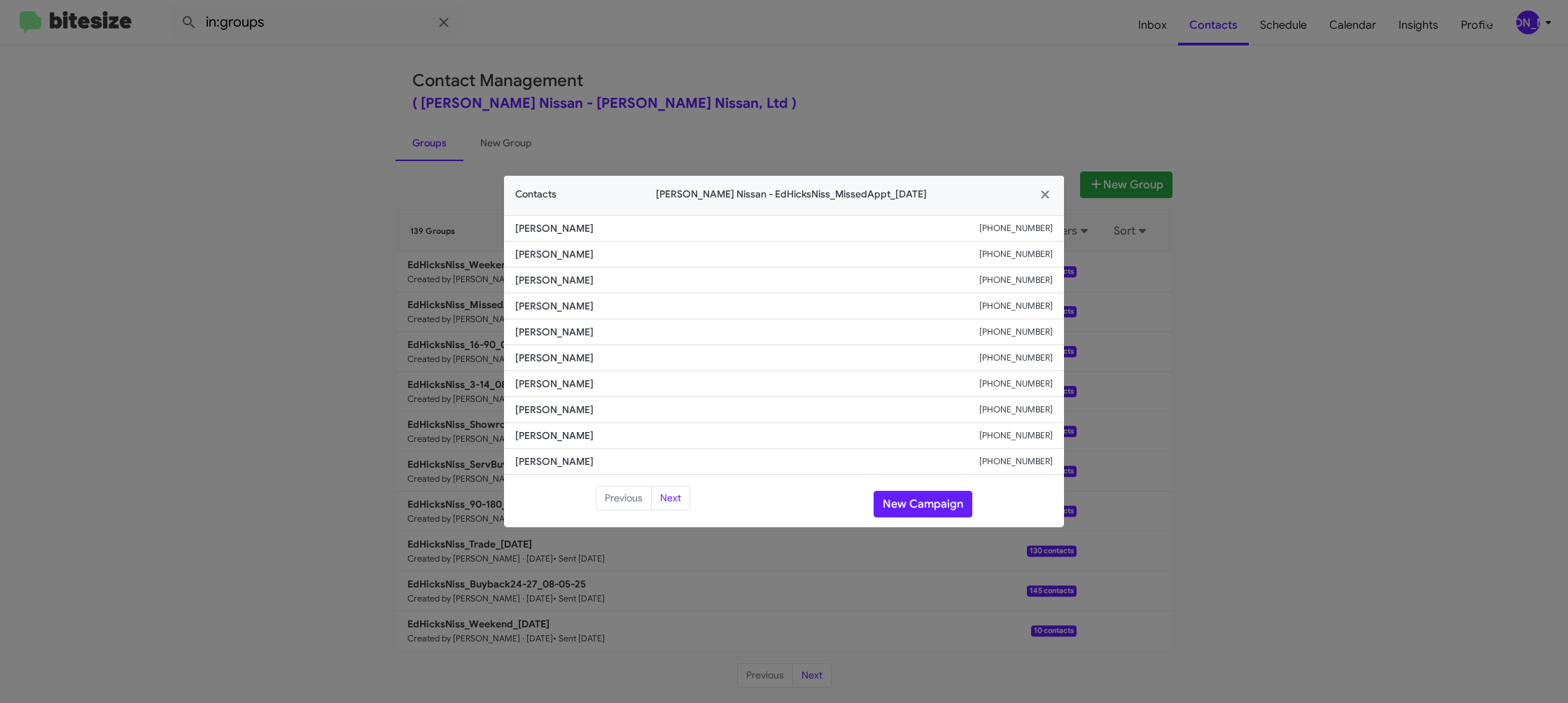
drag, startPoint x: 844, startPoint y: 55, endPoint x: 859, endPoint y: 64, distance: 17.5
click at [846, 56] on modal-container "Contacts Ed Hicks Nissan - EdHicksNiss_MissedAppt_08-11-25 Terry Parker +136167…" at bounding box center [784, 351] width 1568 height 703
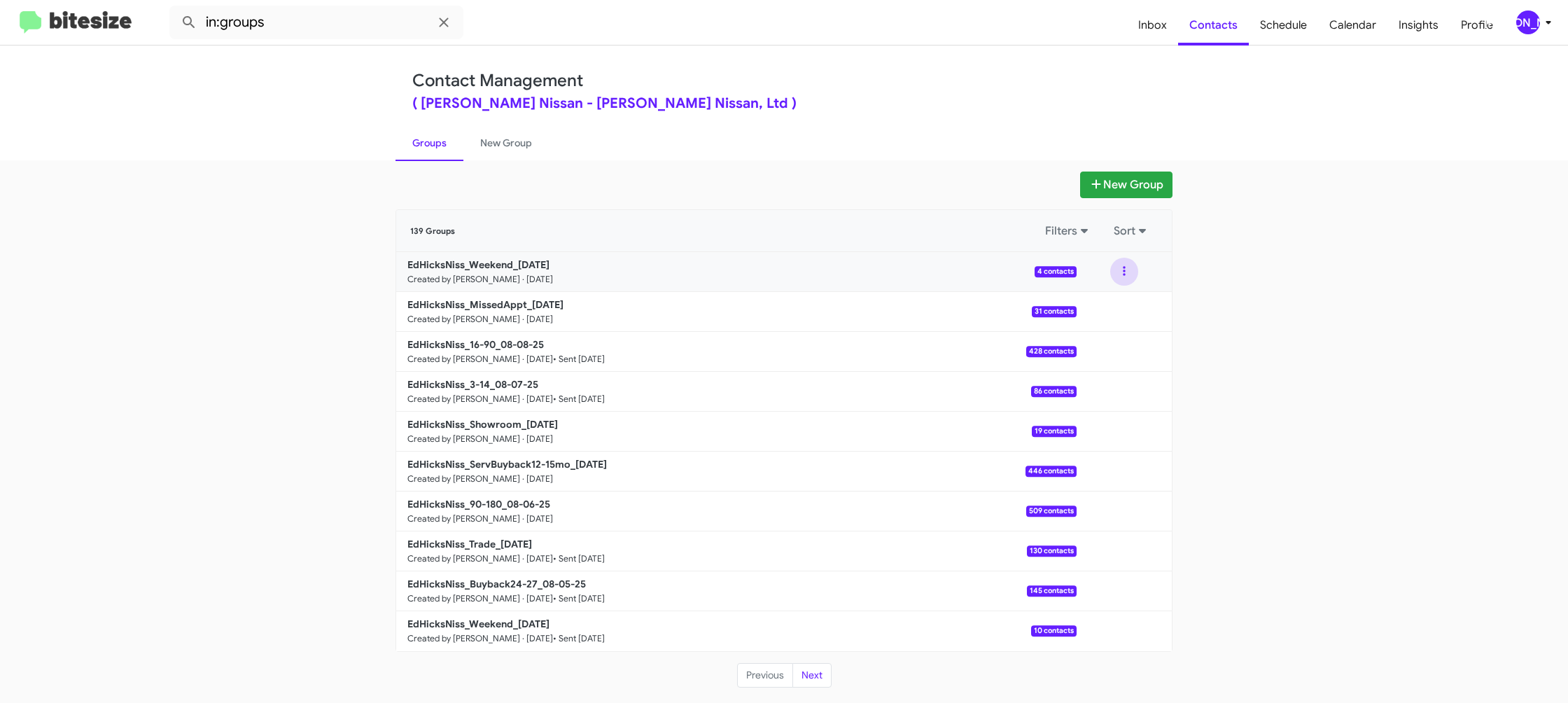
click at [1132, 275] on button at bounding box center [1124, 272] width 28 height 28
drag, startPoint x: 1126, startPoint y: 301, endPoint x: 1101, endPoint y: 303, distance: 25.1
click at [1101, 303] on button "View contacts" at bounding box center [1082, 309] width 112 height 34
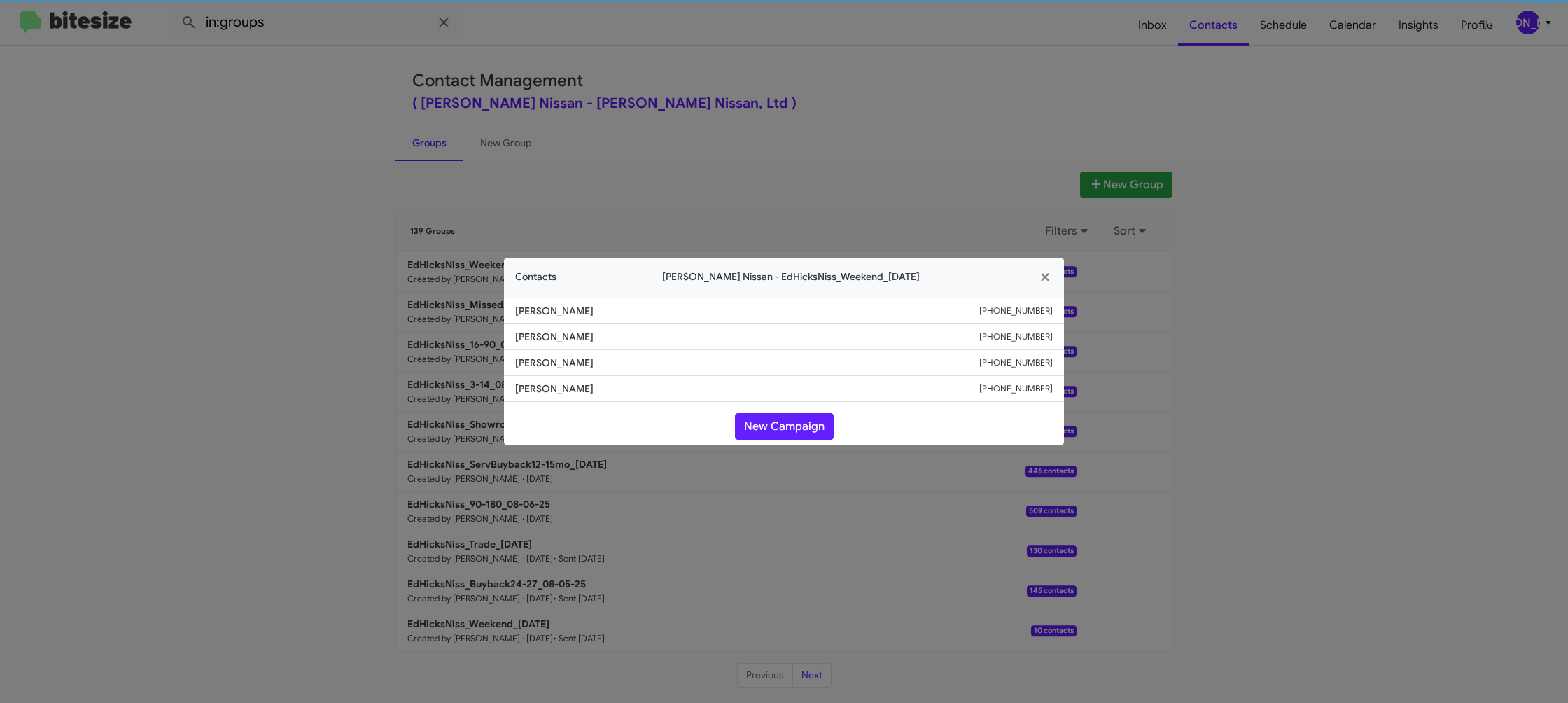
click at [533, 332] on span "[PERSON_NAME]" at bounding box center [747, 337] width 464 height 14
copy span "[PERSON_NAME]"
drag, startPoint x: 371, startPoint y: 263, endPoint x: 447, endPoint y: 355, distance: 119.3
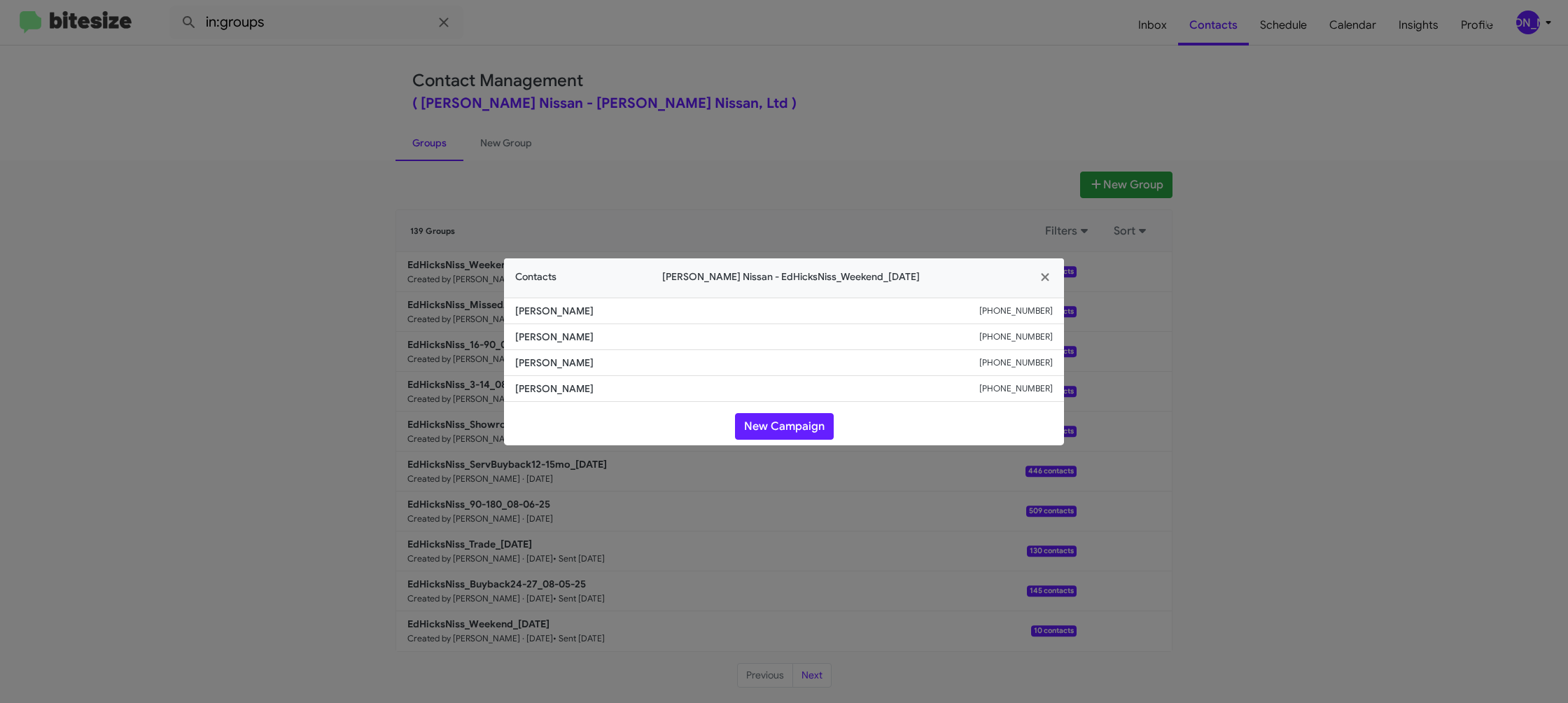
click at [374, 269] on modal-container "Contacts Ed Hicks Nissan - EdHicksNiss_Weekend_08-11-25 Joe Rodriguez +13615008…" at bounding box center [784, 351] width 1568 height 703
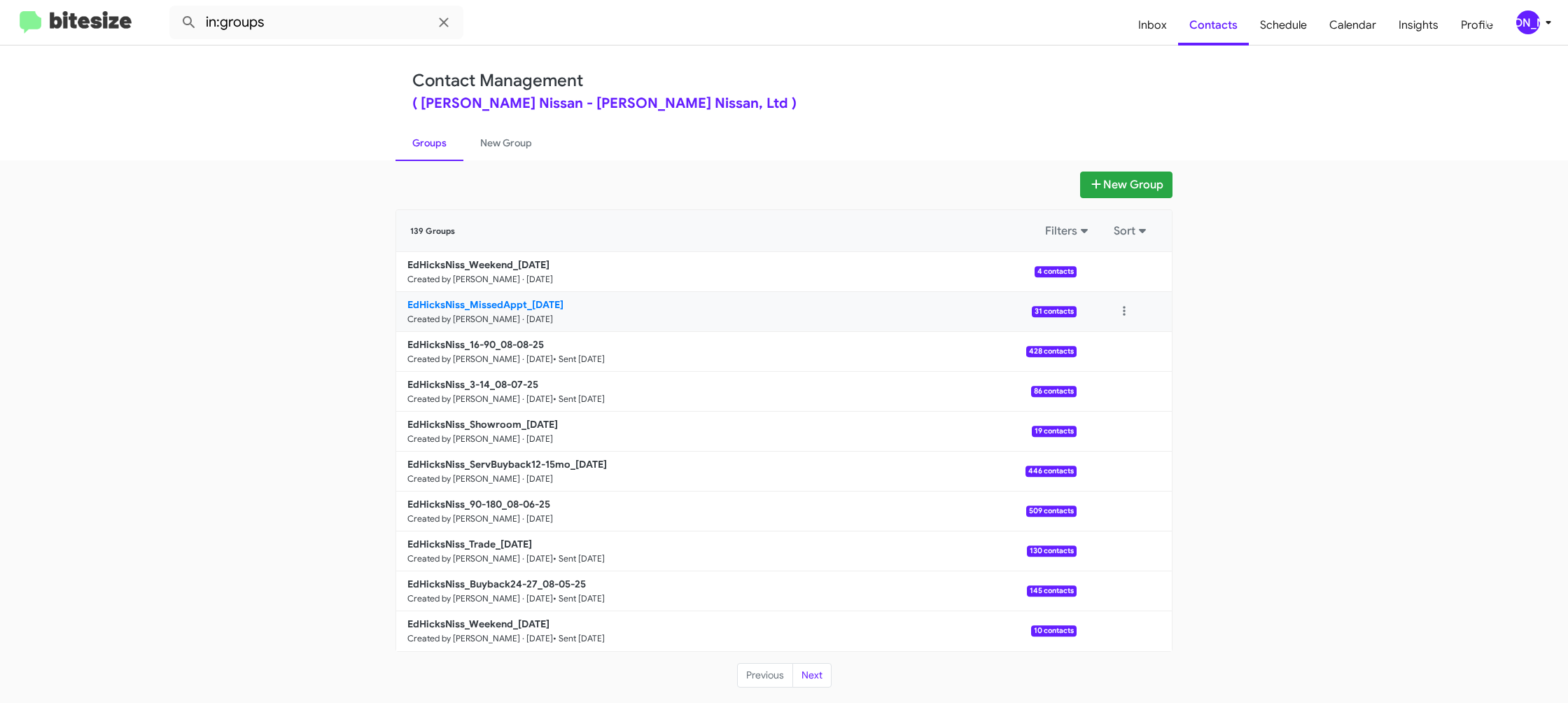
click at [491, 299] on b "EdHicksNiss_MissedAppt_08-11-25" at bounding box center [485, 304] width 156 height 12
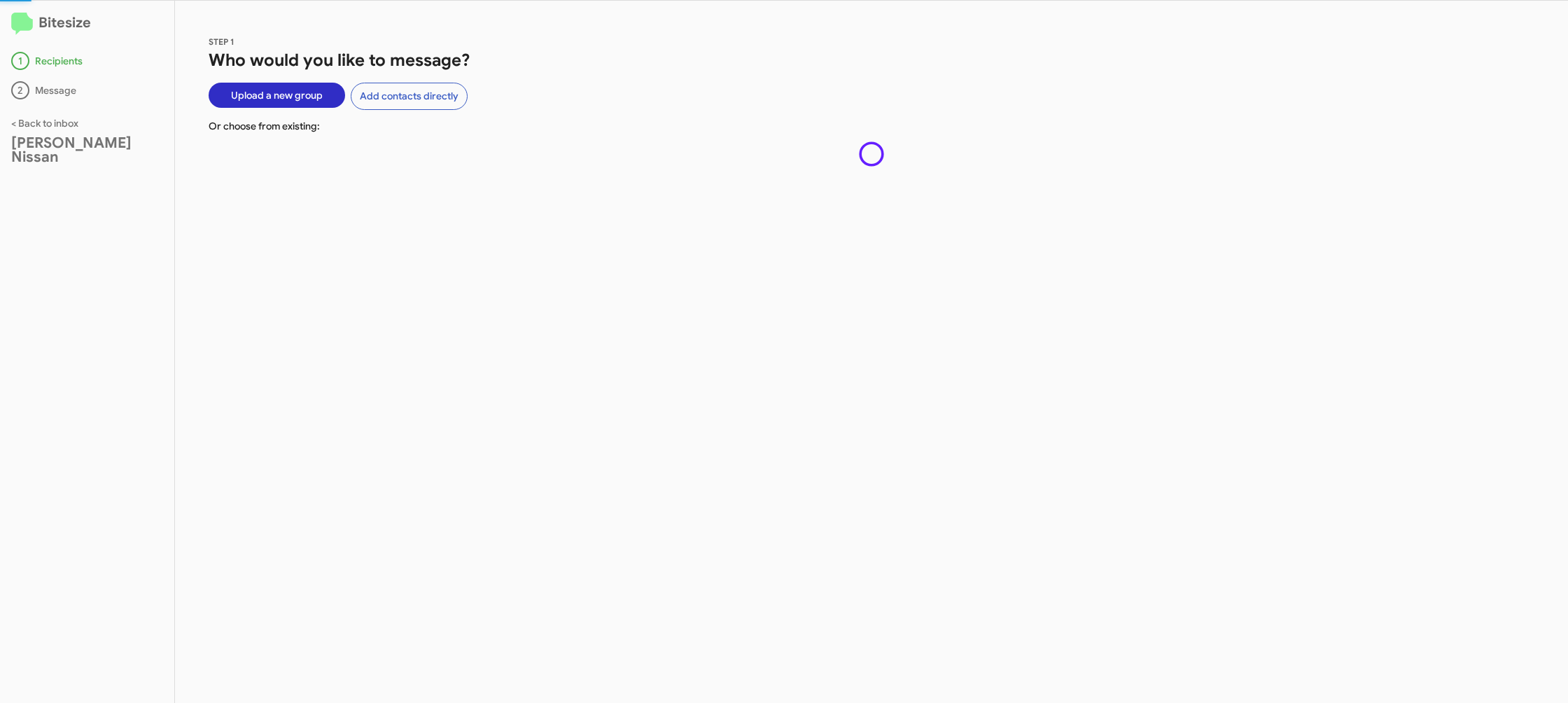
click at [491, 299] on div "STEP 1 Who would you like to message? Upload a new group Add contacts directly …" at bounding box center [871, 352] width 1393 height 702
drag, startPoint x: 491, startPoint y: 299, endPoint x: 437, endPoint y: 171, distance: 138.9
click at [490, 297] on div "STEP 1 Who would you like to message? Upload a new group Add contacts directly …" at bounding box center [871, 352] width 1393 height 702
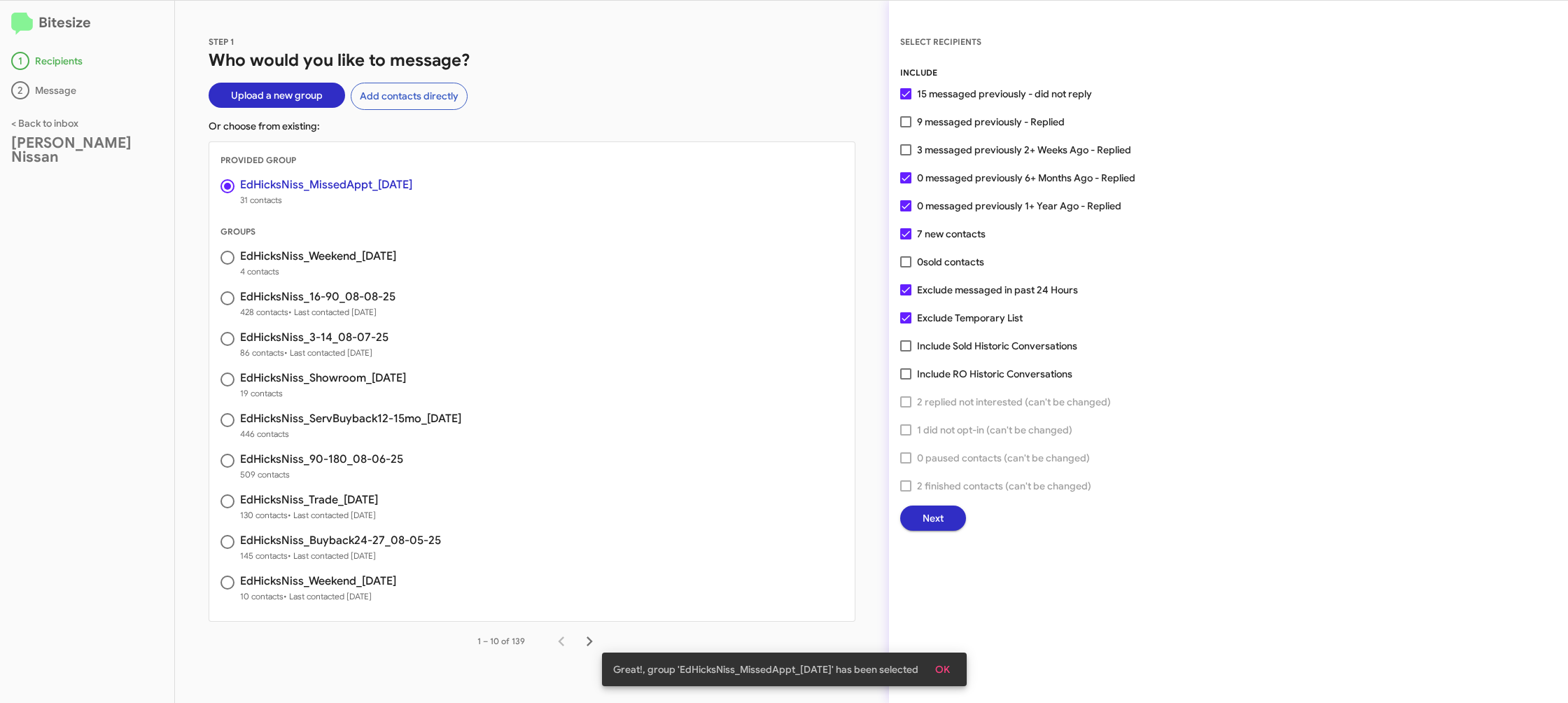
click at [948, 510] on button "Next" at bounding box center [933, 518] width 66 height 25
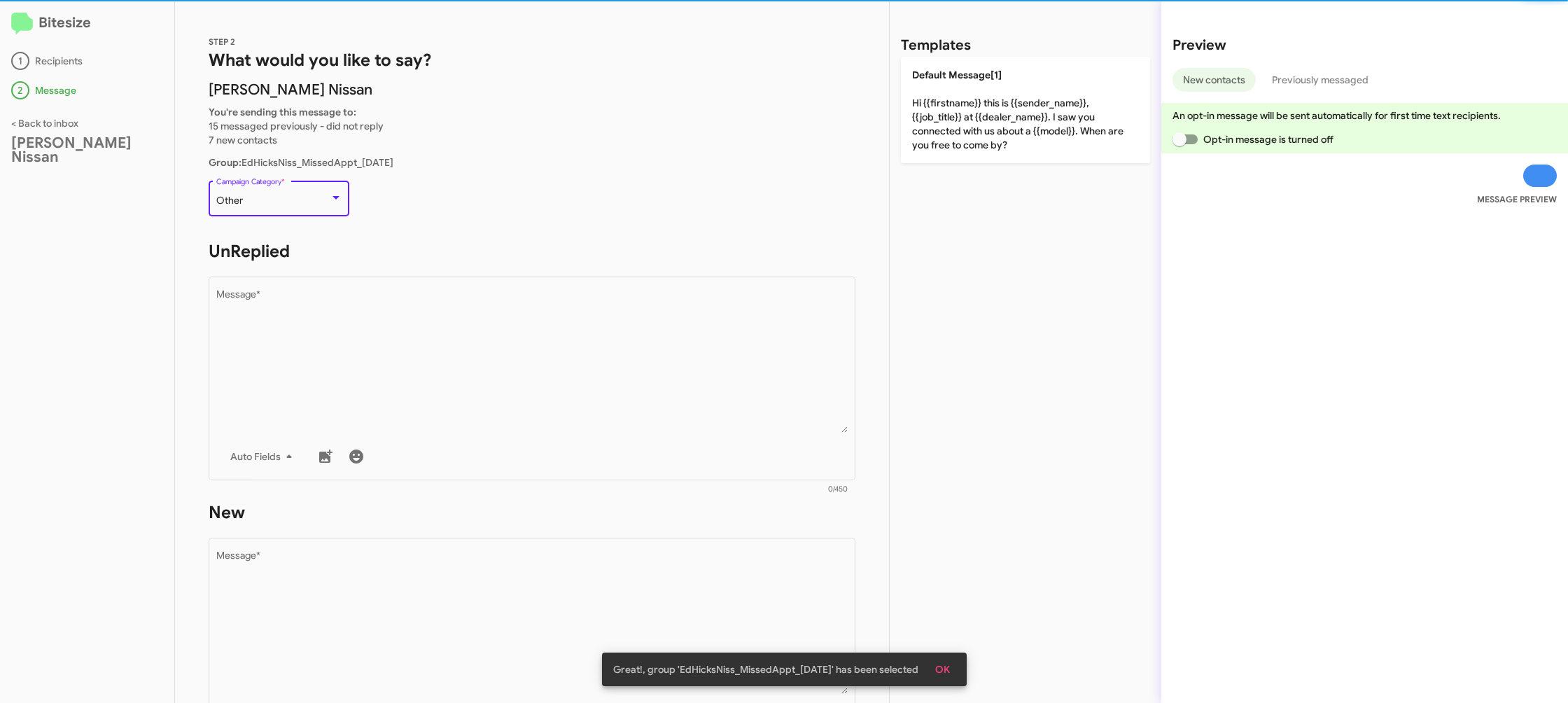
click at [293, 202] on div "Other" at bounding box center [273, 201] width 113 height 12
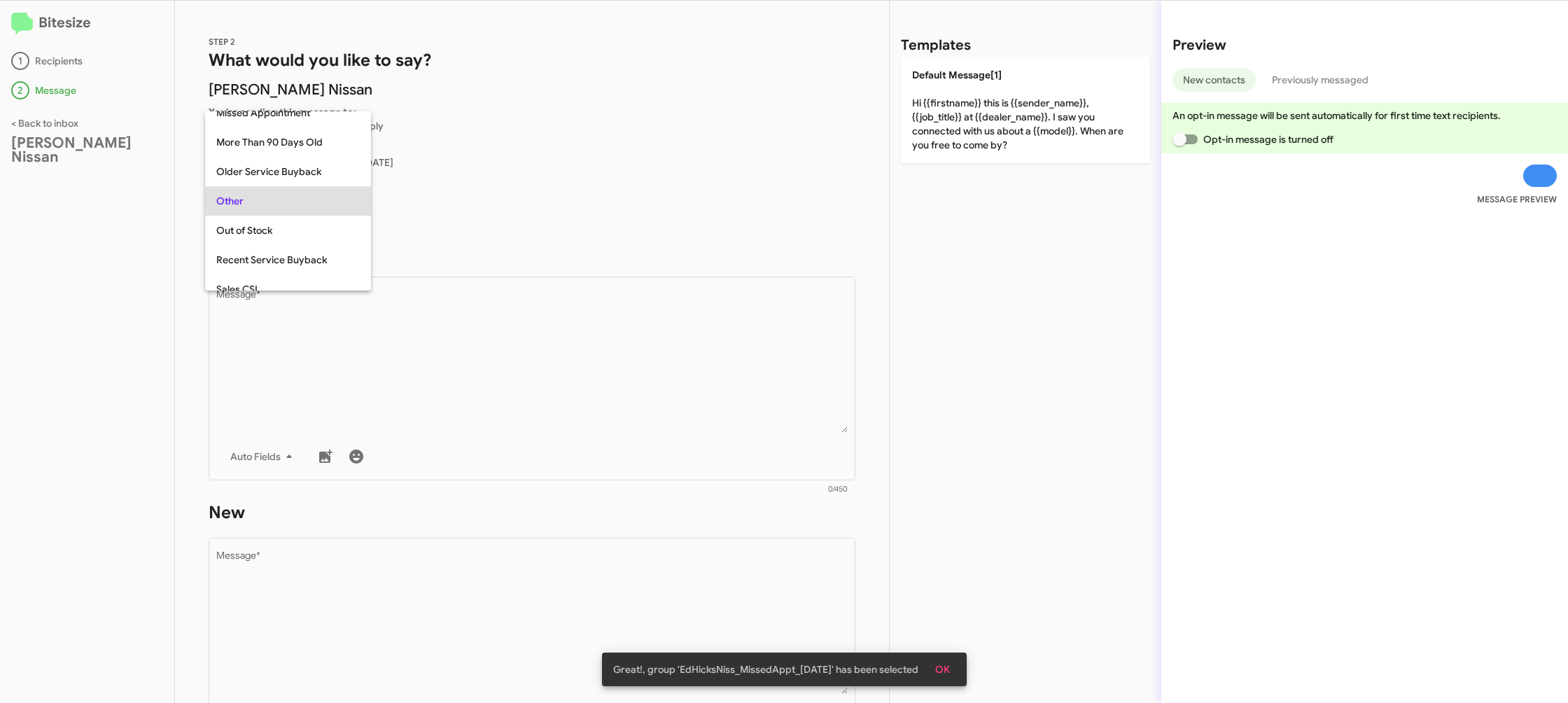
scroll to position [294, 0]
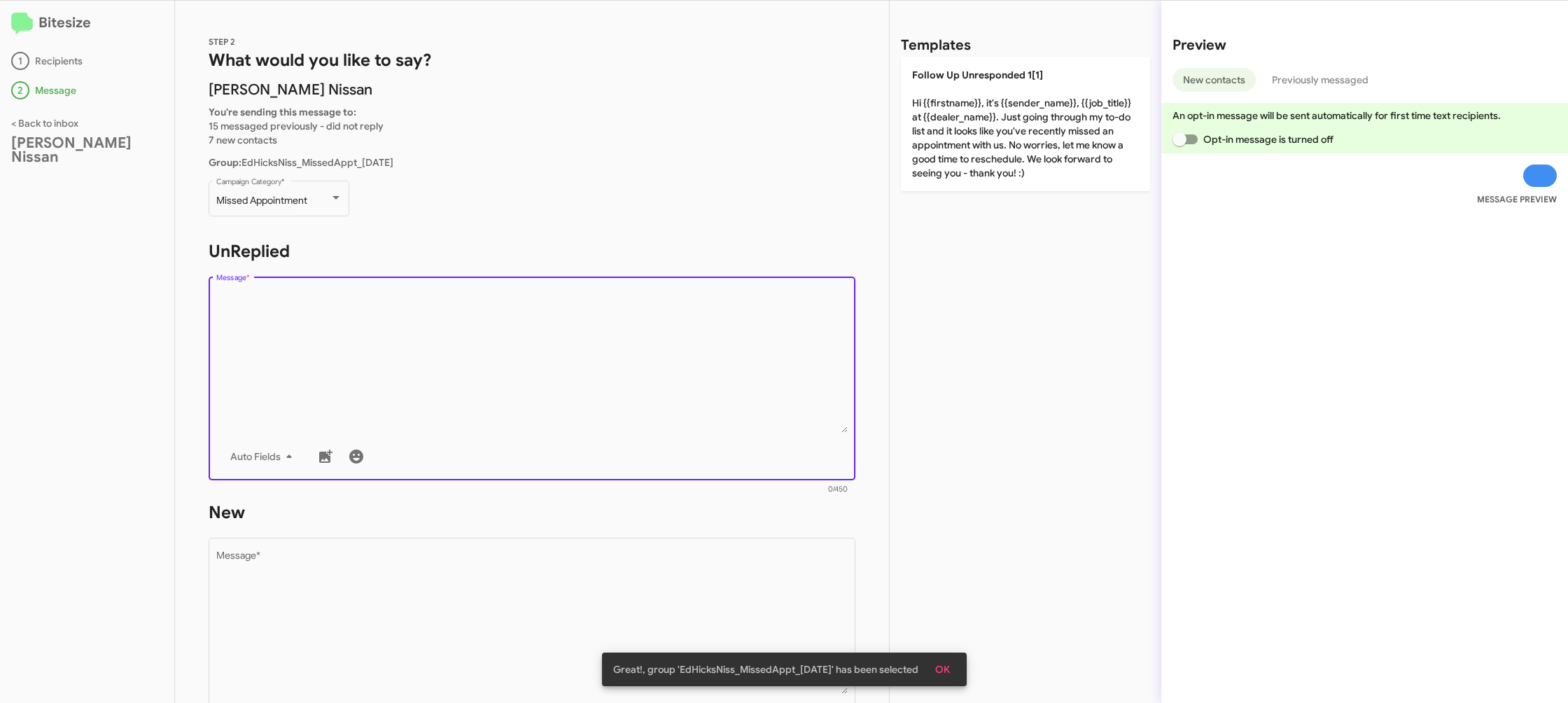
click at [525, 368] on textarea "Message *" at bounding box center [532, 361] width 632 height 143
drag, startPoint x: 964, startPoint y: 189, endPoint x: 948, endPoint y: 218, distance: 33.1
click at [963, 189] on p "Follow Up Unresponded 1[1] Hi {{firstname}}, it's {{sender_name}}, {{job_title}…" at bounding box center [1026, 124] width 249 height 134
type textarea "Hi {{firstname}}, it's {{sender_name}}, {{job_title}} at {{dealer_name}}. Just …"
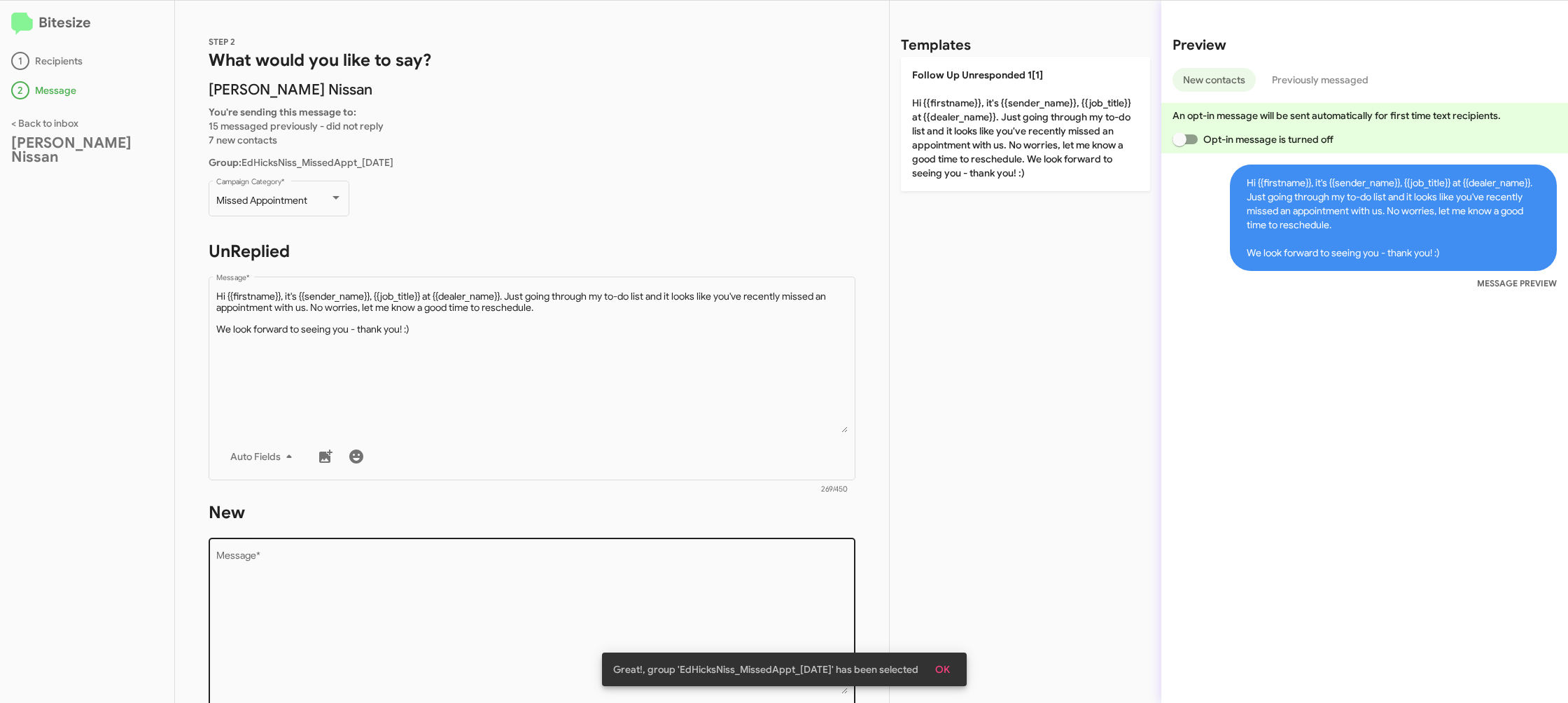
click at [697, 593] on textarea "Message *" at bounding box center [532, 623] width 632 height 143
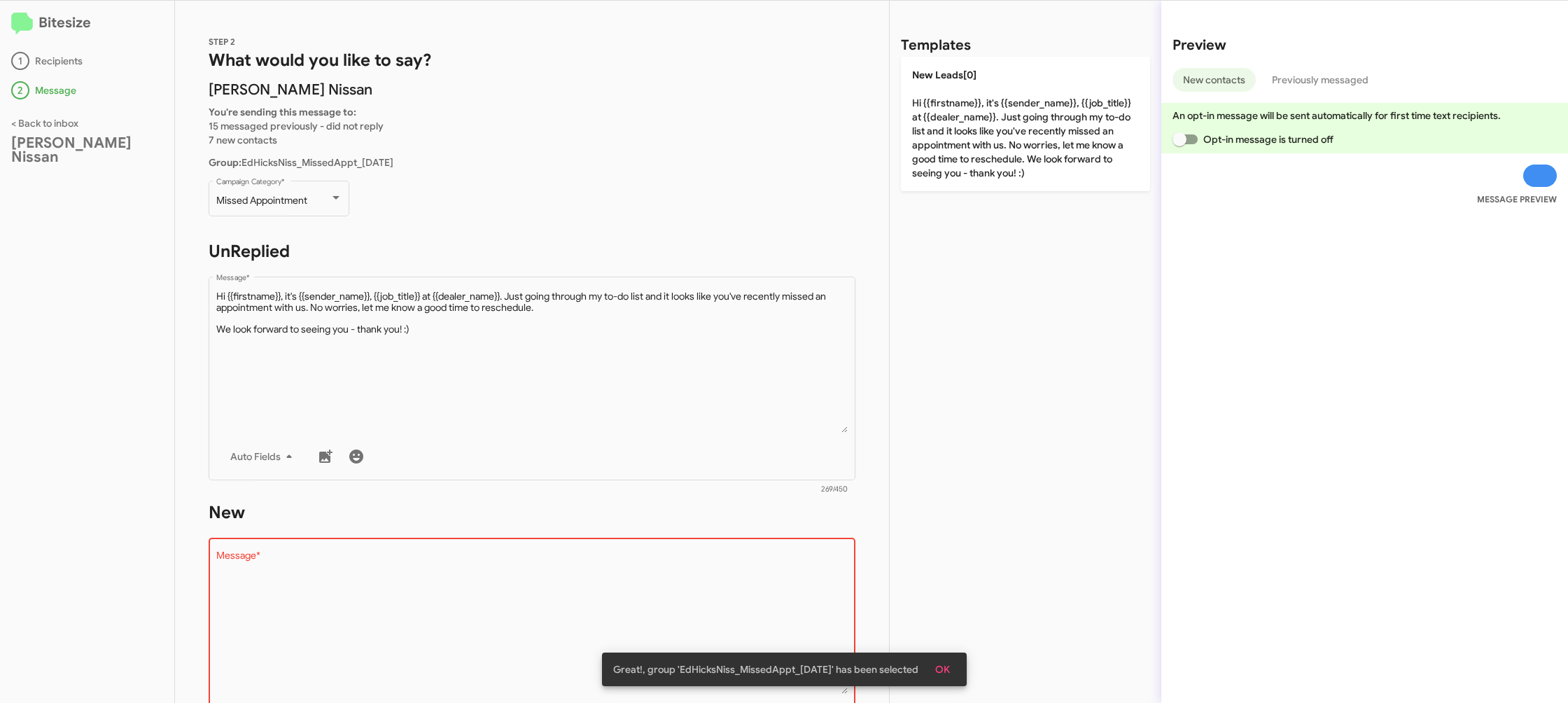
drag, startPoint x: 1003, startPoint y: 129, endPoint x: 813, endPoint y: 206, distance: 205.0
click at [1003, 129] on p "New Leads[0] Hi {{firstname}}, it's {{sender_name}}, {{job_title}} at {{dealer_…" at bounding box center [1026, 124] width 249 height 134
type textarea "Hi {{firstname}}, it's {{sender_name}}, {{job_title}} at {{dealer_name}}. Just …"
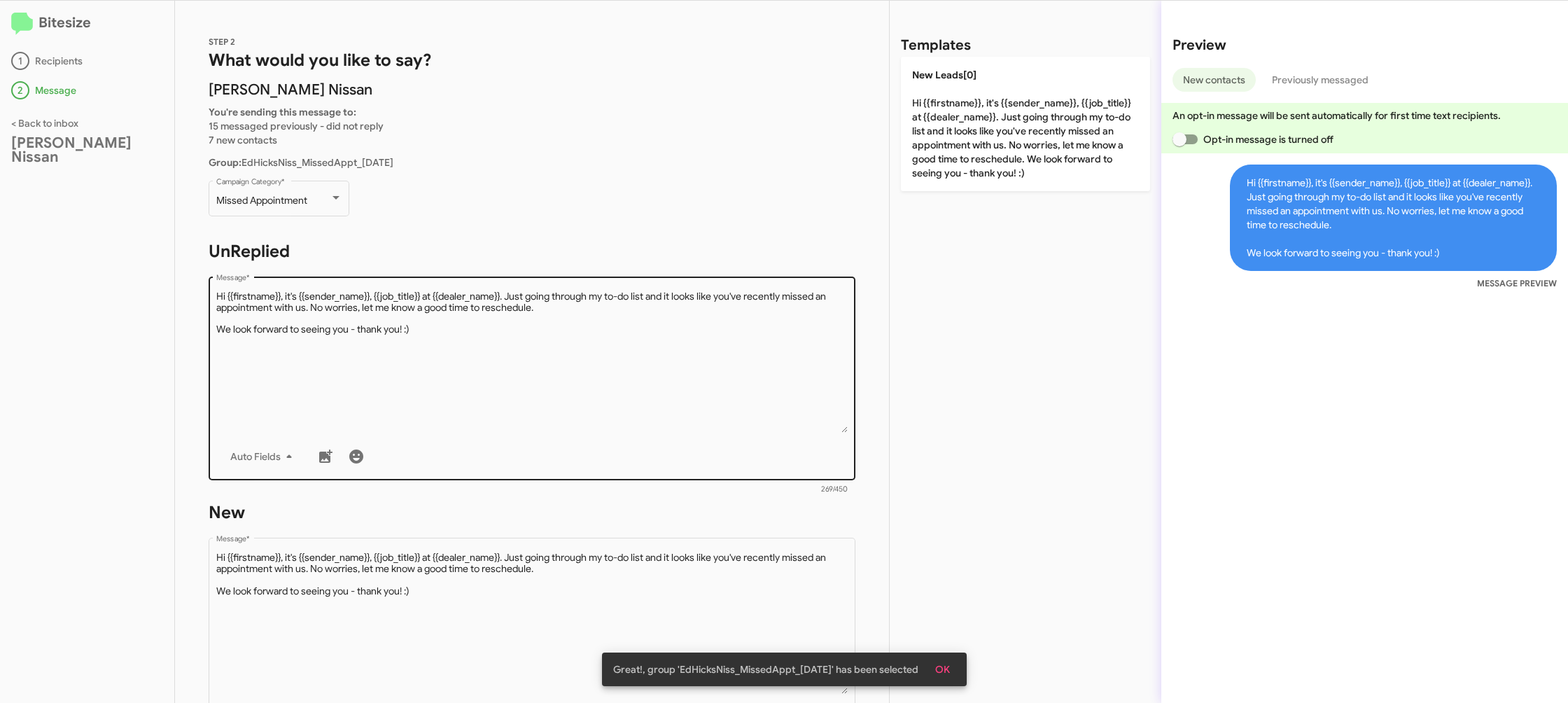
scroll to position [235, 0]
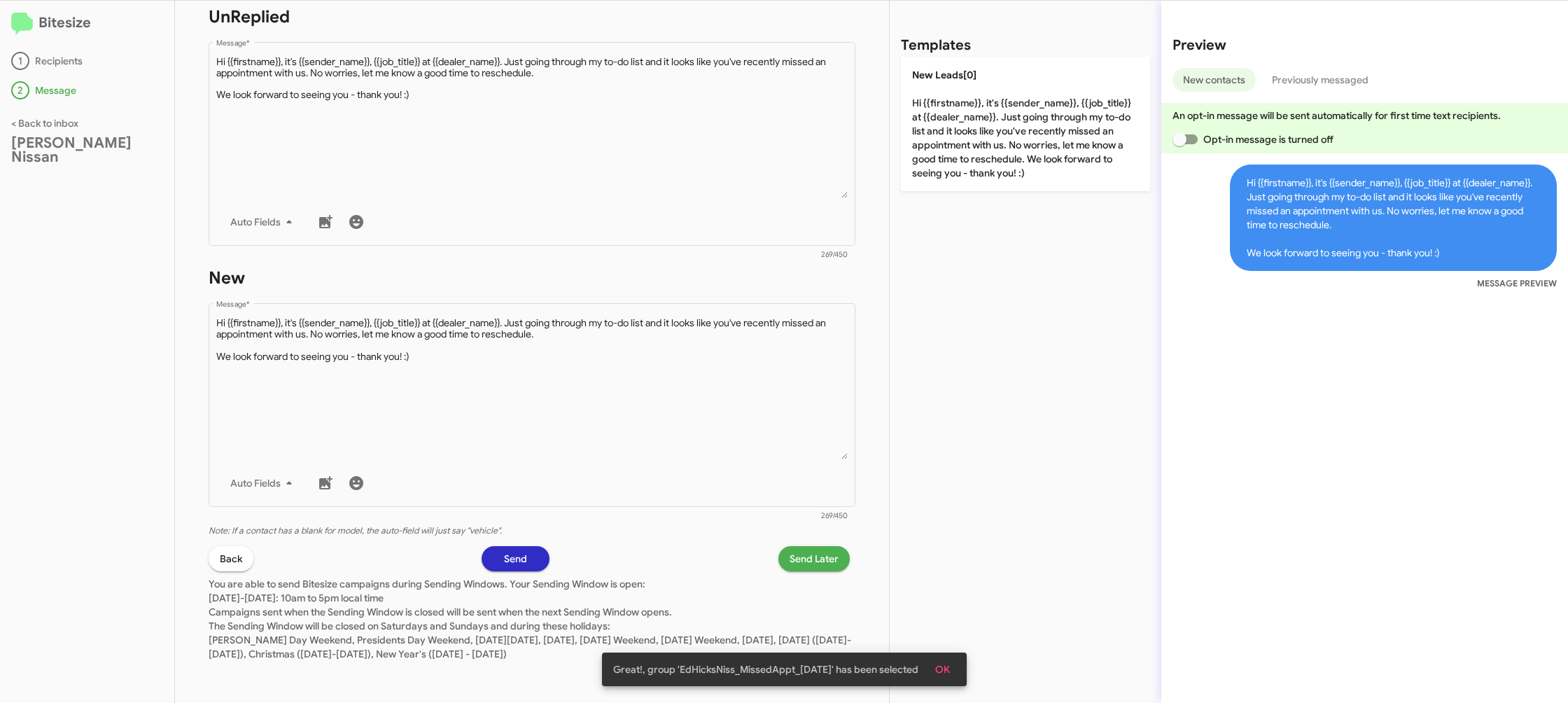
click at [818, 571] on span "Send Later" at bounding box center [814, 558] width 49 height 25
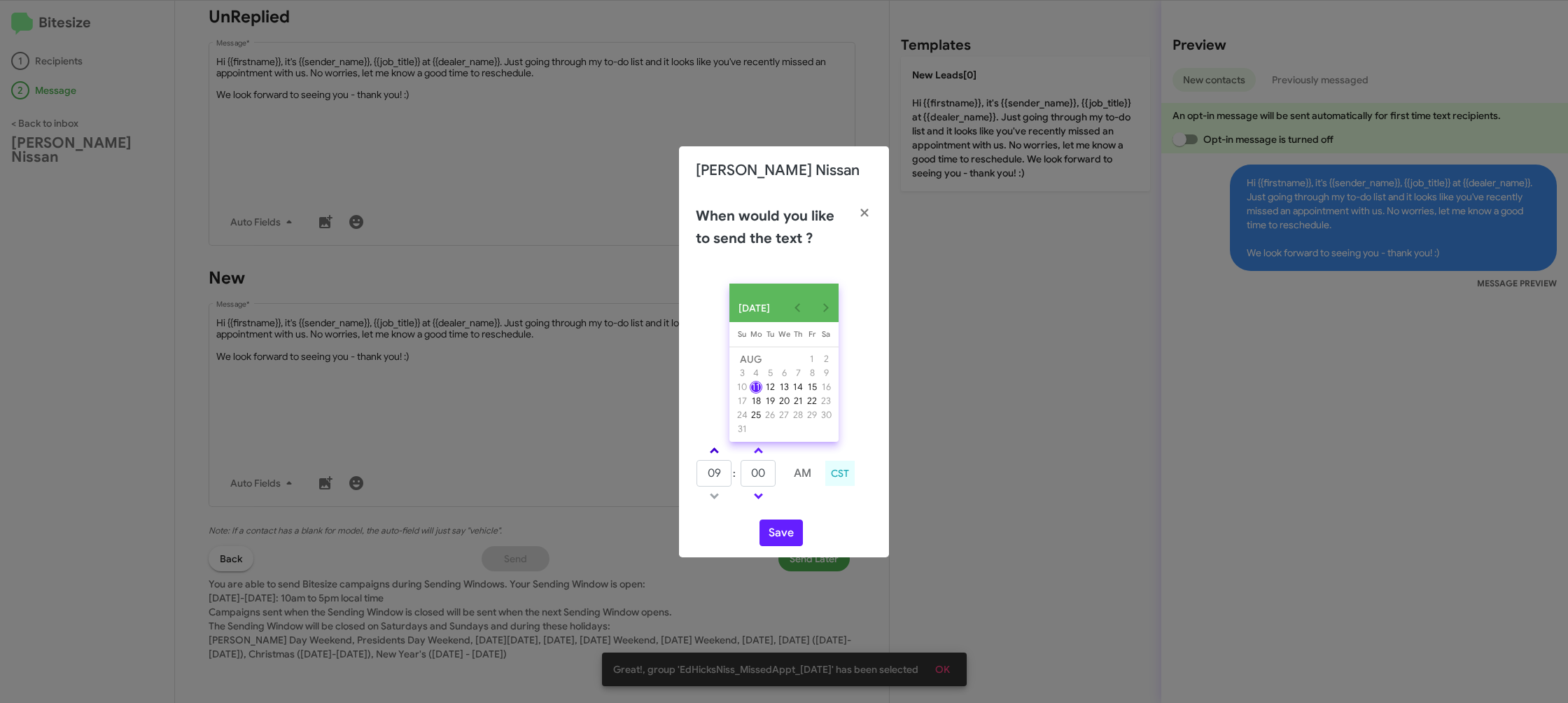
click at [719, 459] on link at bounding box center [714, 451] width 25 height 16
click at [719, 459] on link at bounding box center [714, 451] width 25 height 16
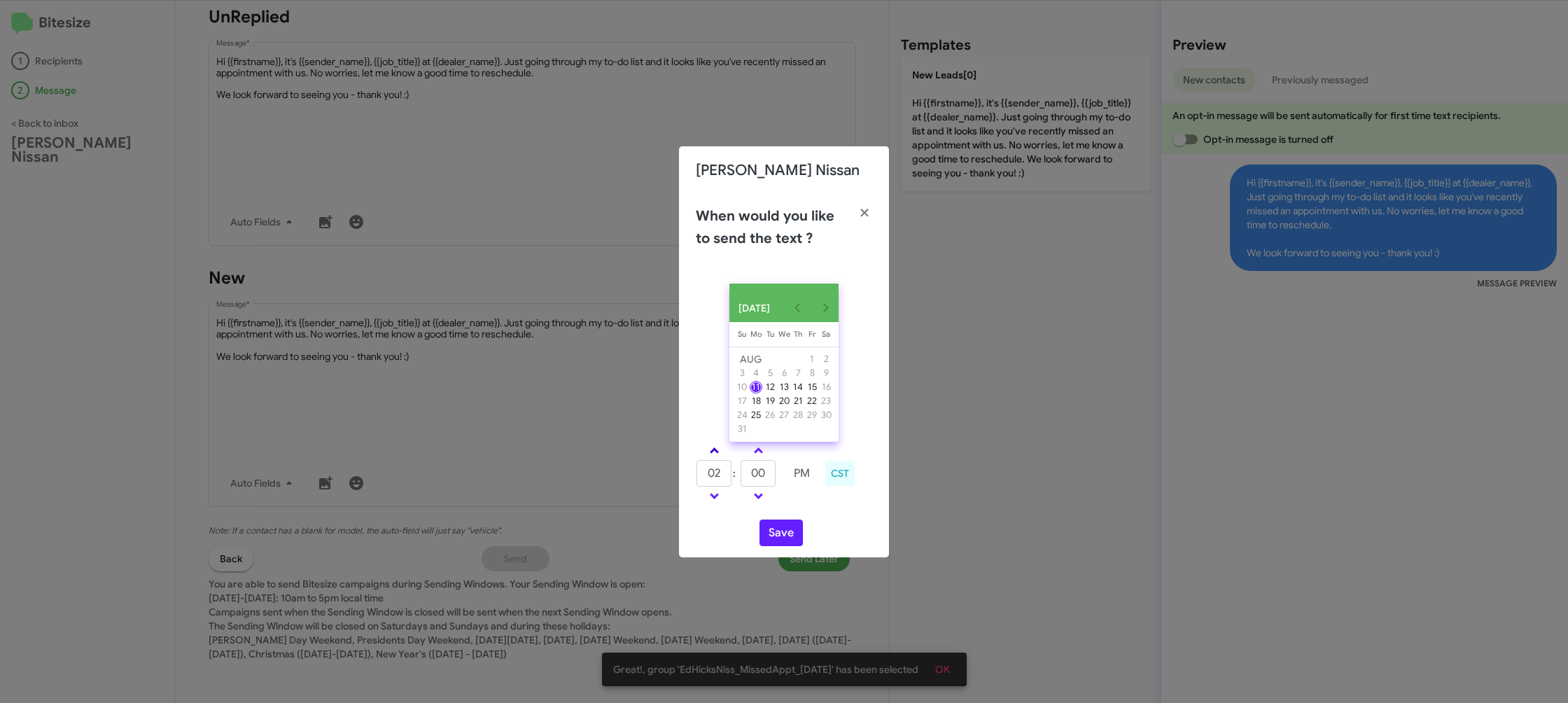
click at [719, 459] on link at bounding box center [714, 451] width 25 height 16
drag, startPoint x: 719, startPoint y: 459, endPoint x: 747, endPoint y: 482, distance: 36.2
click at [719, 459] on link at bounding box center [714, 451] width 25 height 16
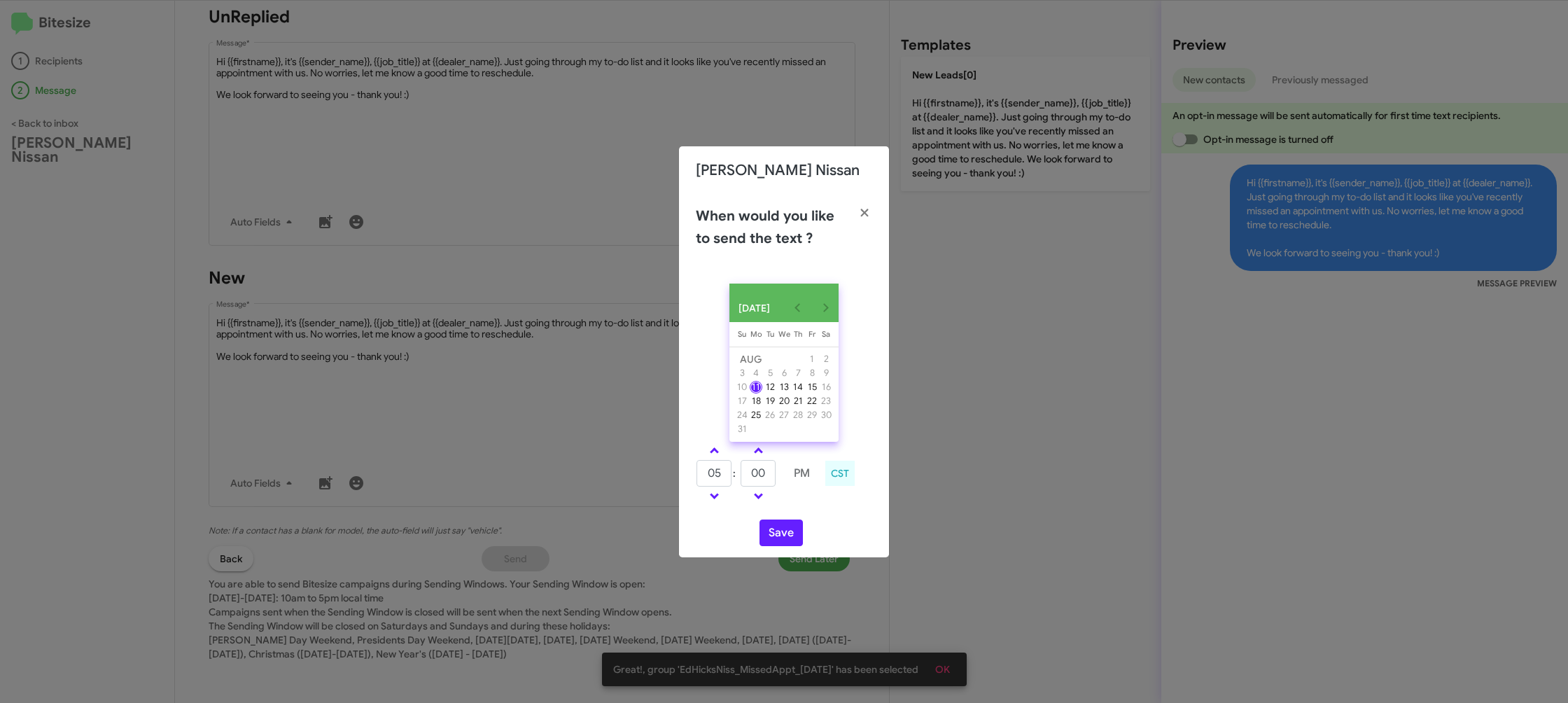
type input "06"
click at [767, 480] on input "00" at bounding box center [758, 473] width 35 height 27
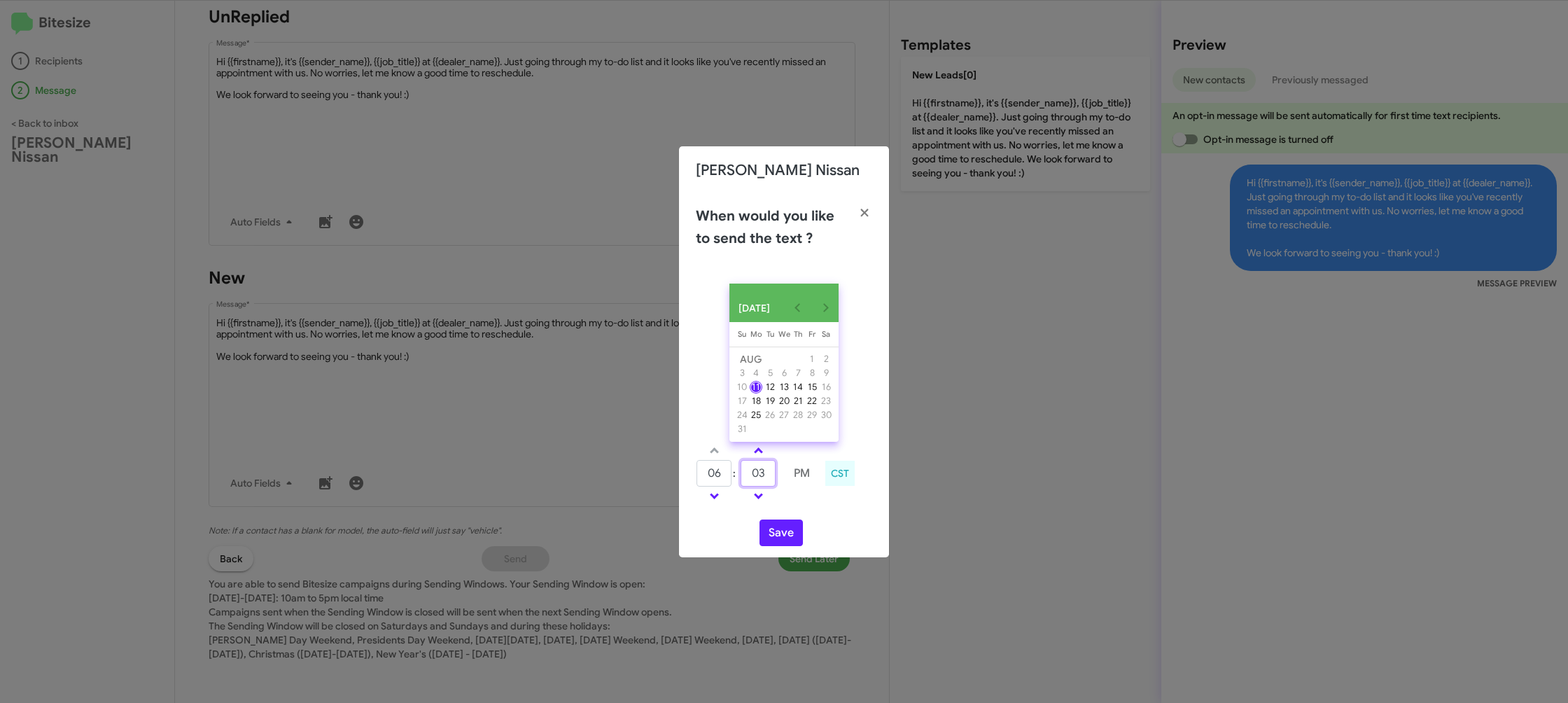
type input "03"
click at [807, 520] on div "AUG 2025 Sunday Su Monday Mo Tuesday Tu Wednesday We Thursday Th Friday Fr Satu…" at bounding box center [784, 415] width 210 height 285
click at [782, 531] on button "Save" at bounding box center [781, 532] width 43 height 27
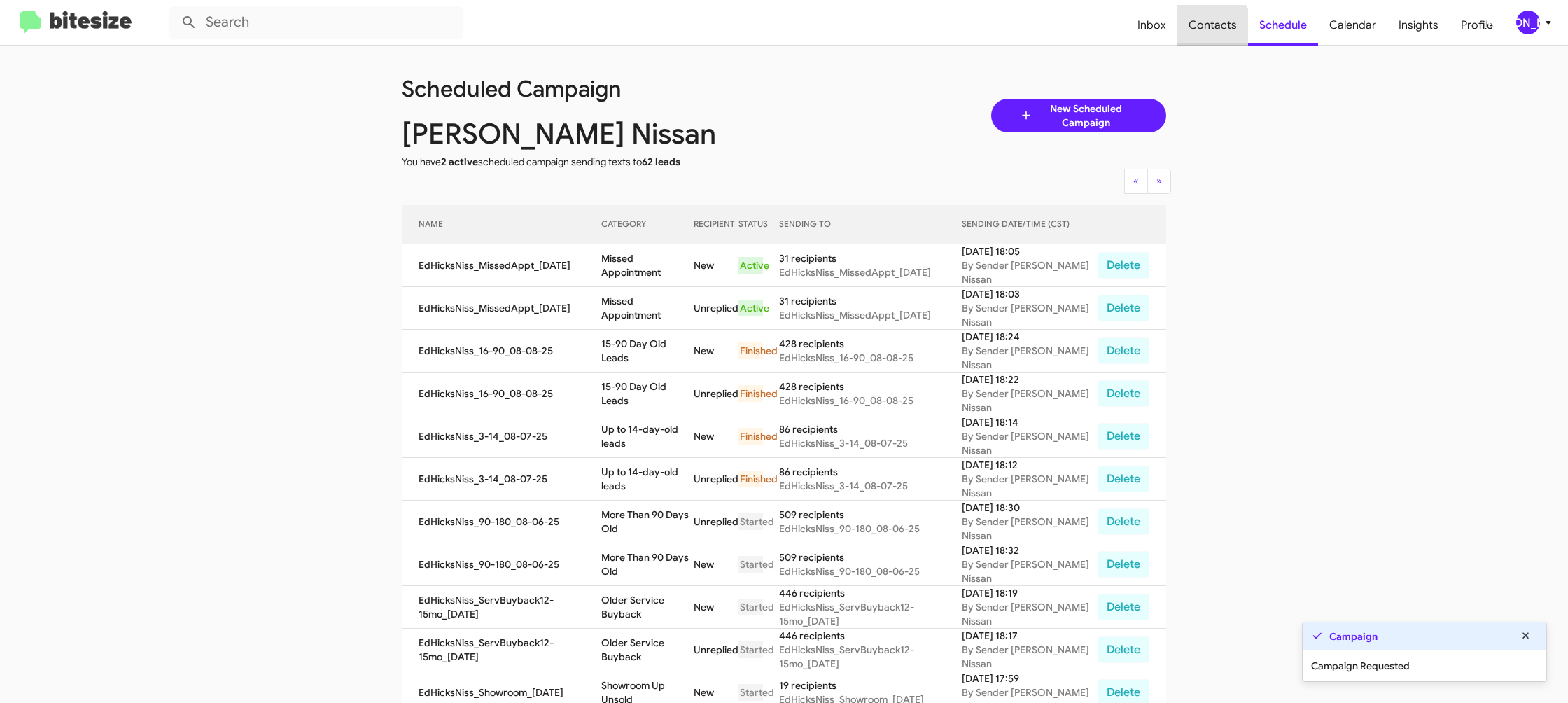
click at [1197, 36] on span "Contacts" at bounding box center [1213, 25] width 71 height 40
type input "in:groups"
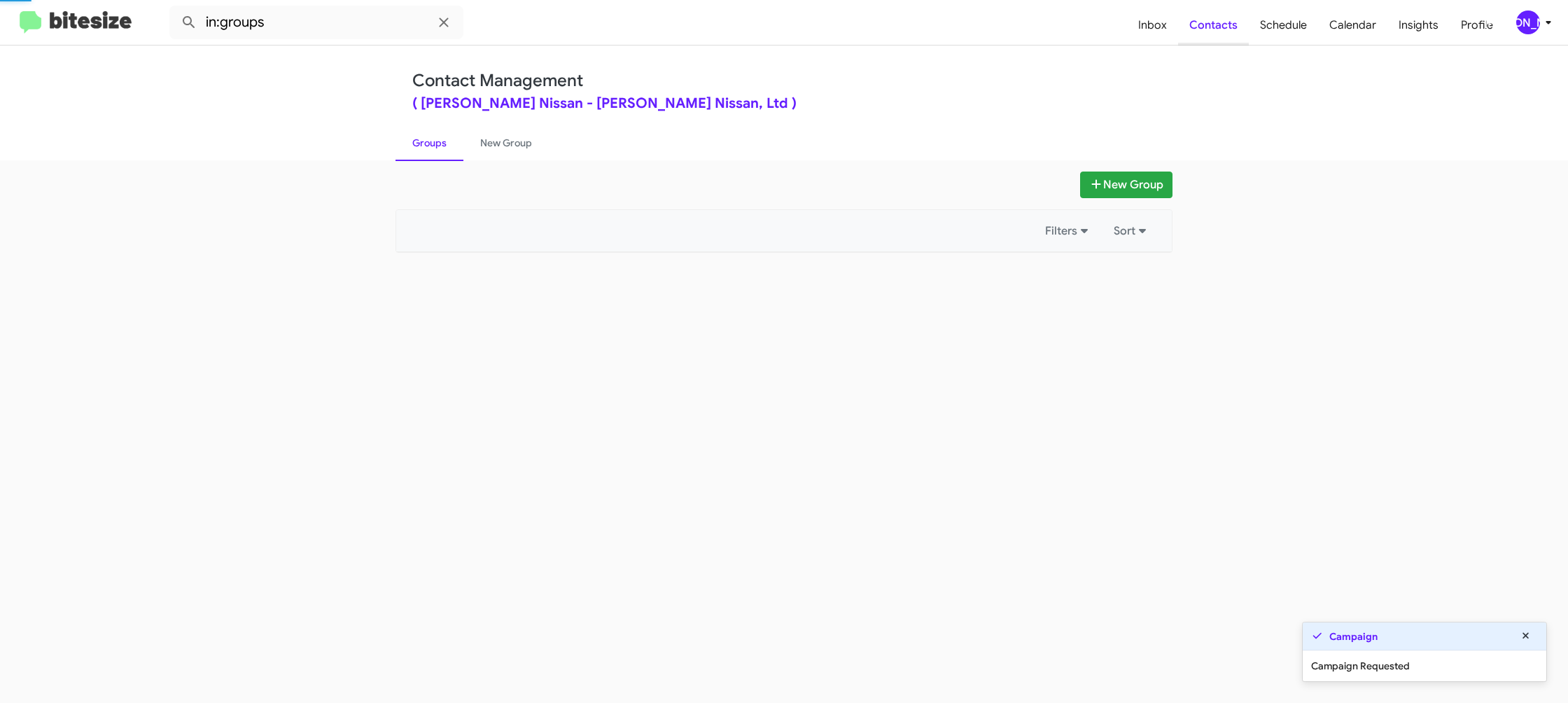
click at [1197, 36] on span "Contacts" at bounding box center [1213, 25] width 71 height 40
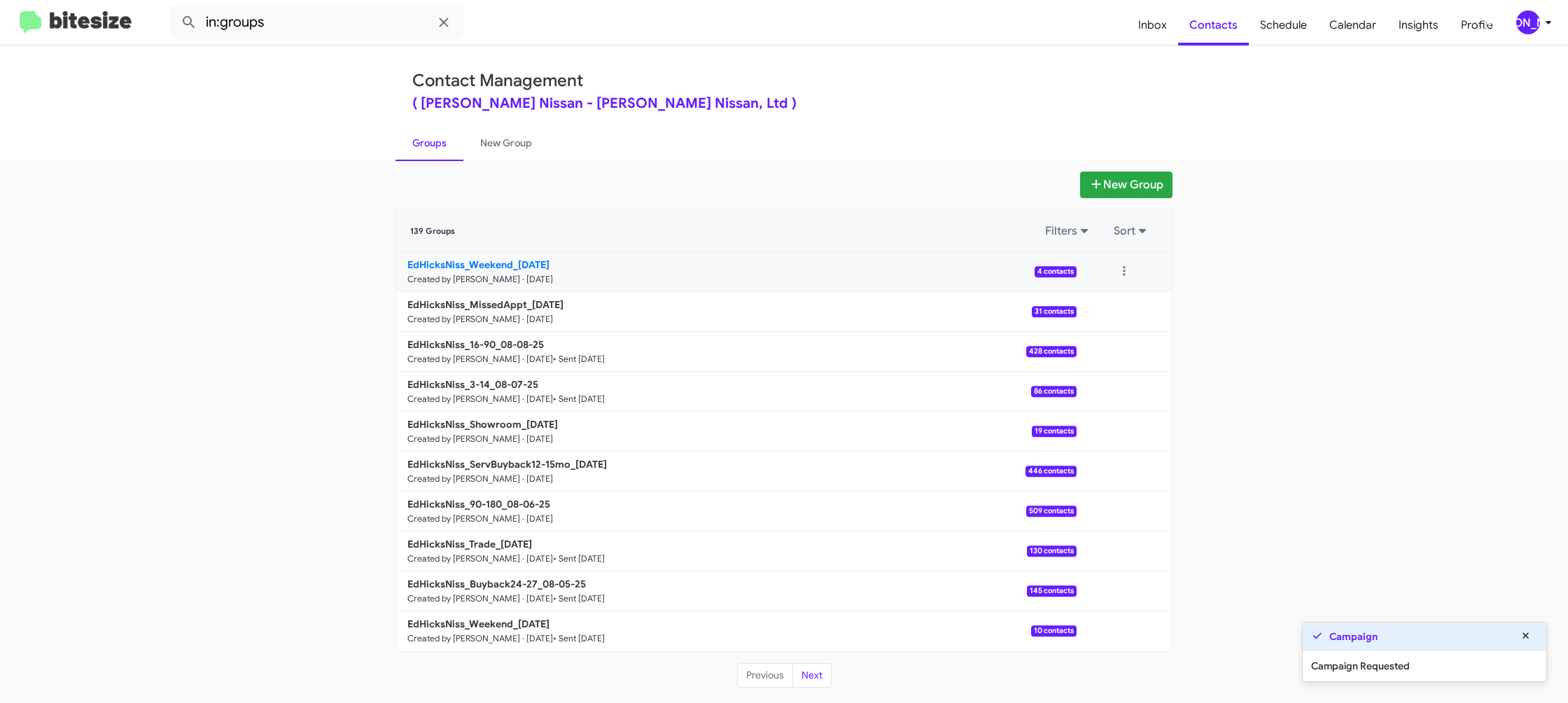
click at [524, 274] on small "Created by Jason Apdua · Aug 11, 2025" at bounding box center [480, 280] width 146 height 12
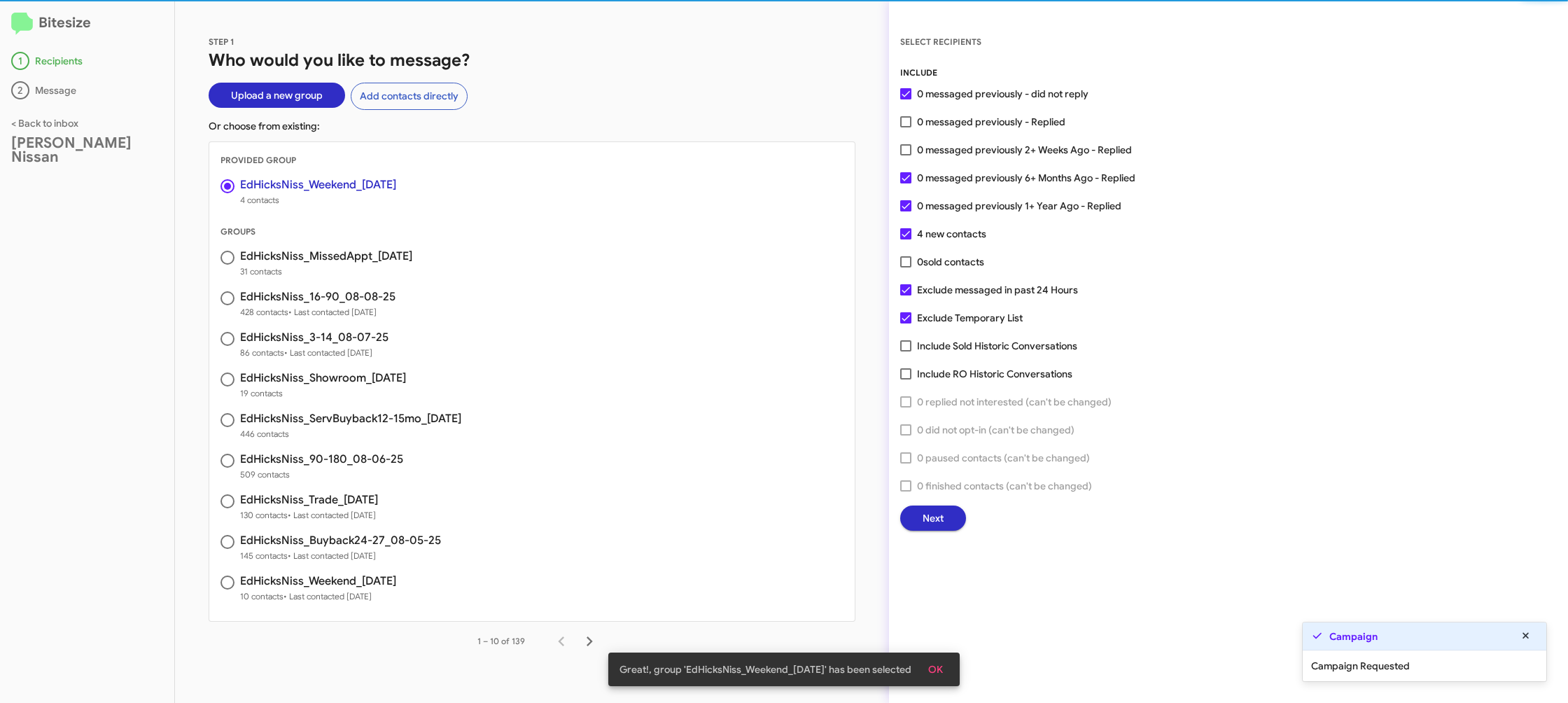
click at [935, 517] on span "Next" at bounding box center [933, 518] width 21 height 25
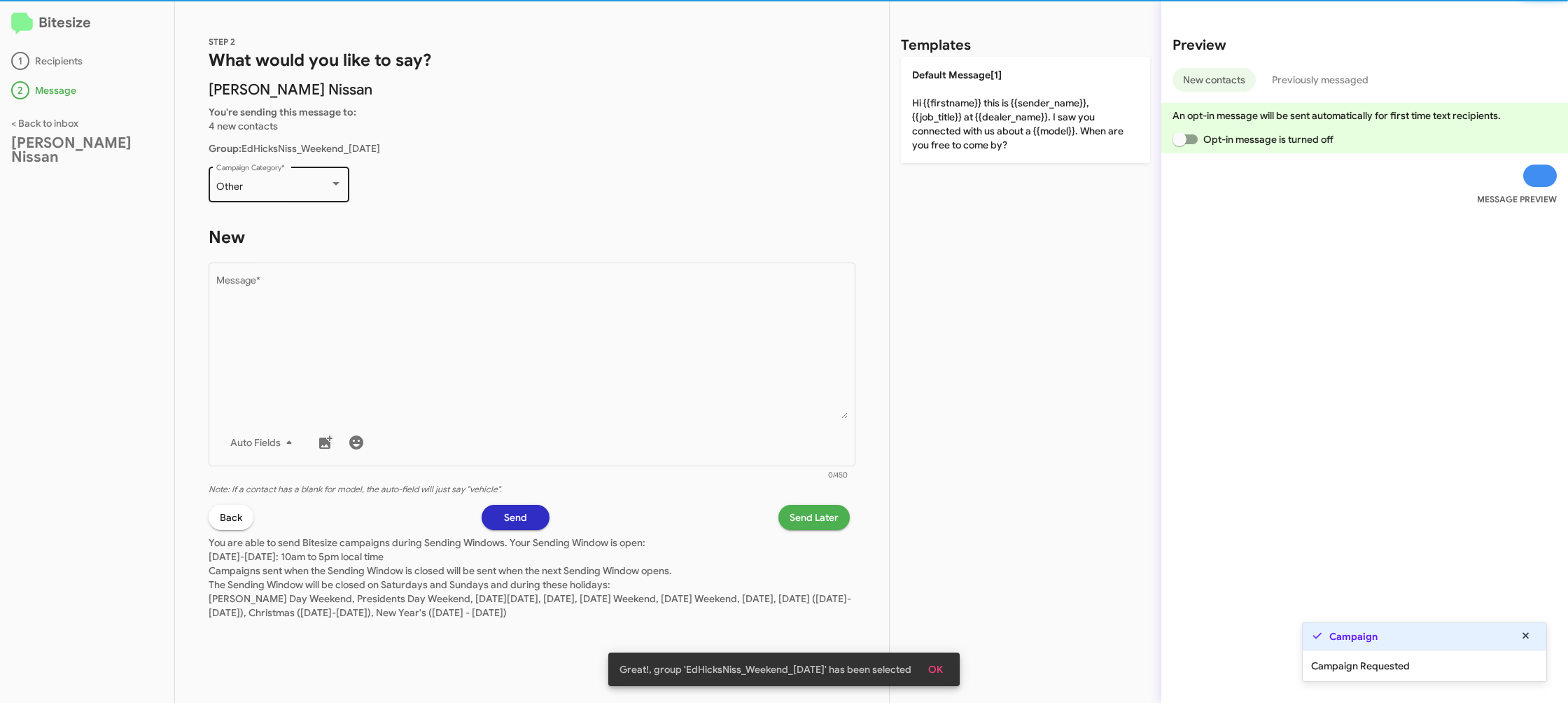
click at [308, 189] on div "Other" at bounding box center [273, 187] width 113 height 12
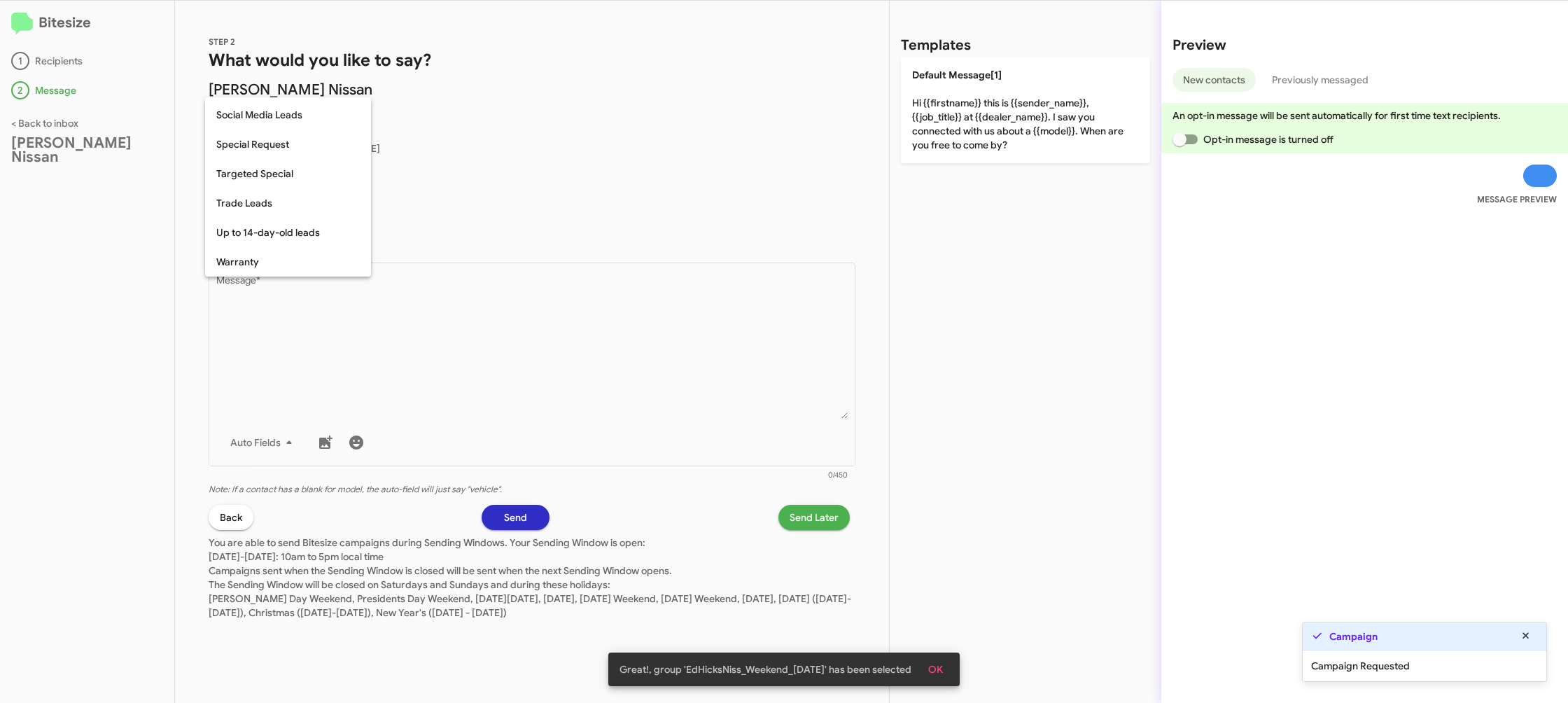
scroll to position [585, 0]
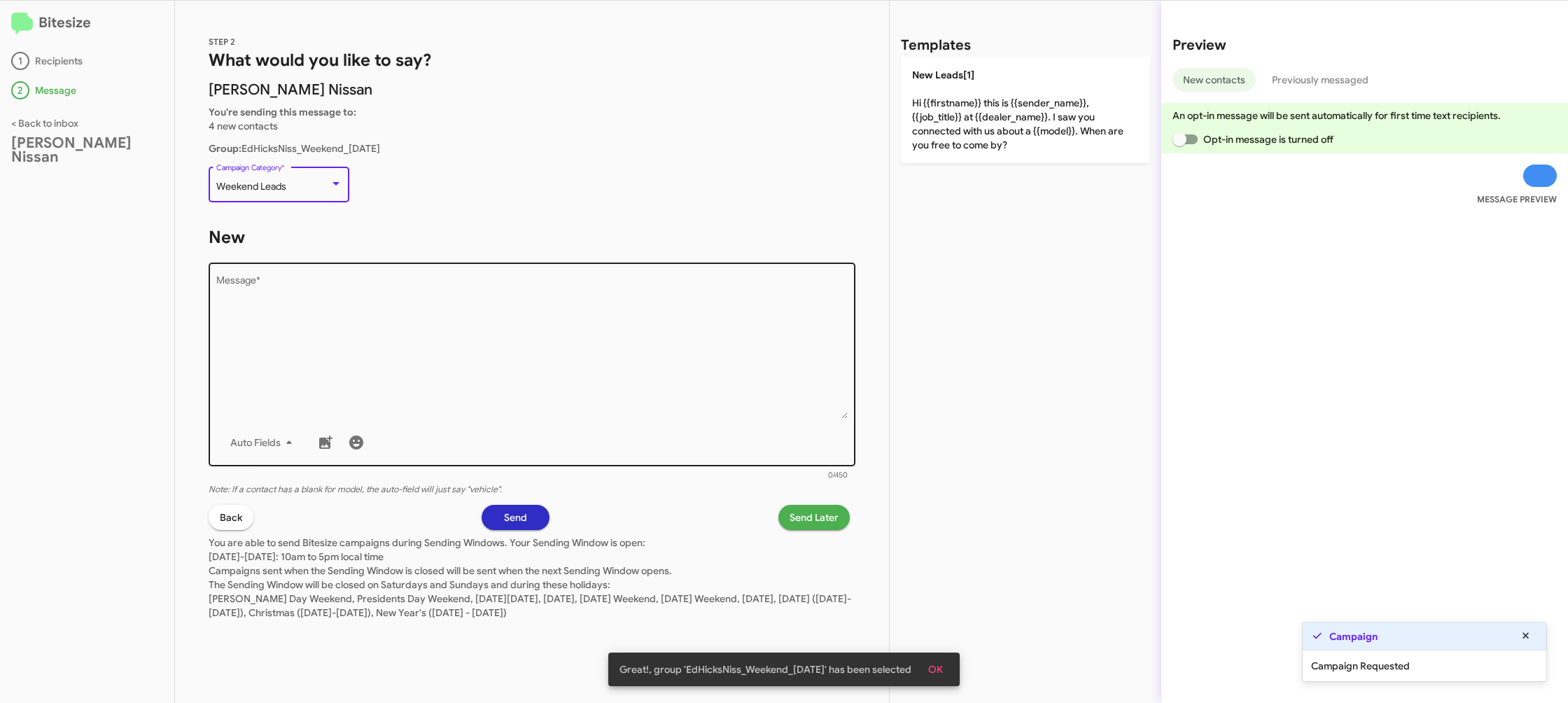
click at [373, 298] on textarea "Message *" at bounding box center [532, 348] width 632 height 143
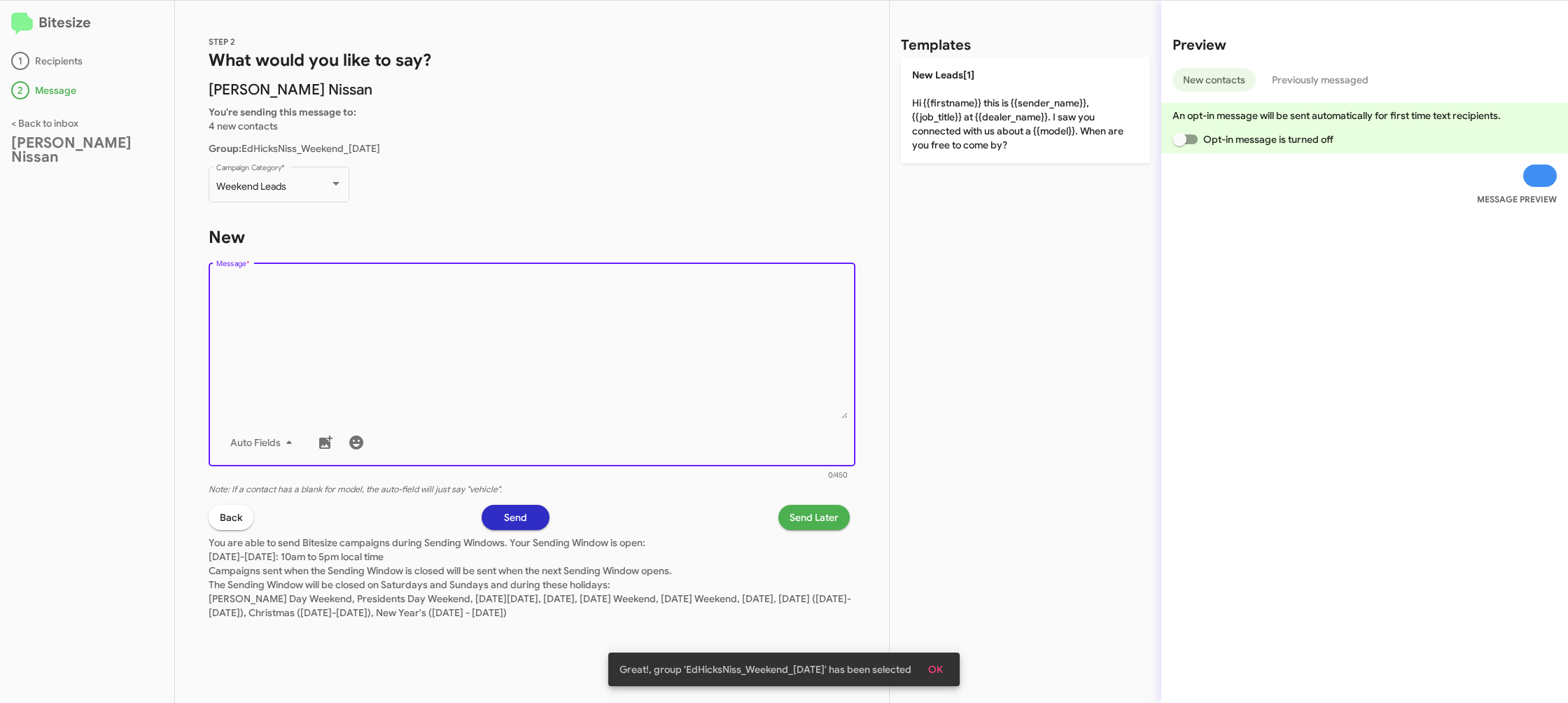
drag, startPoint x: 937, startPoint y: 137, endPoint x: 813, endPoint y: 402, distance: 292.6
click at [934, 140] on p "New Leads[1] Hi {{firstname}} this is {{sender_name}}, {{job_title}} at {{deale…" at bounding box center [1026, 110] width 249 height 106
type textarea "Hi {{firstname}} this is {{sender_name}}, {{job_title}} at {{dealer_name}}. I s…"
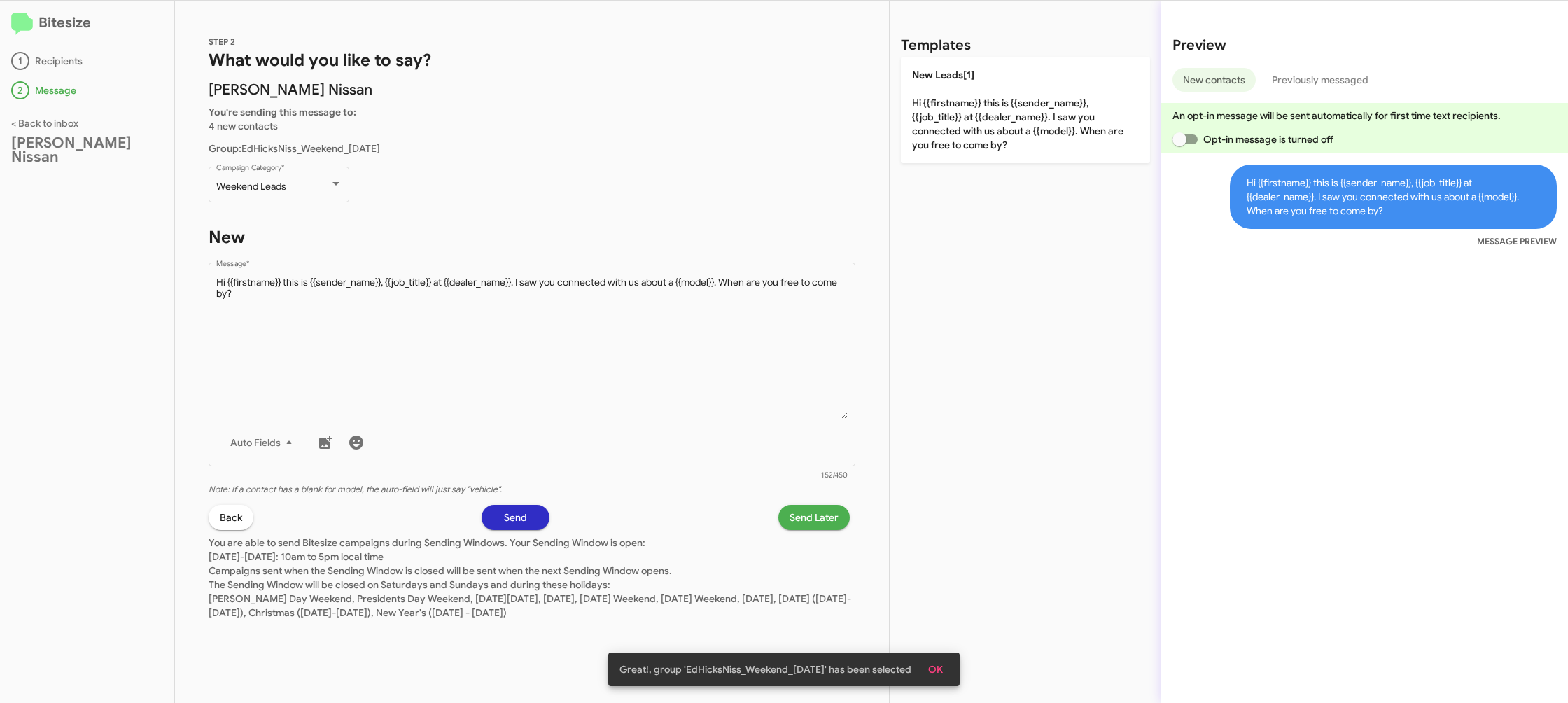
click at [796, 519] on span "Send Later" at bounding box center [814, 517] width 49 height 25
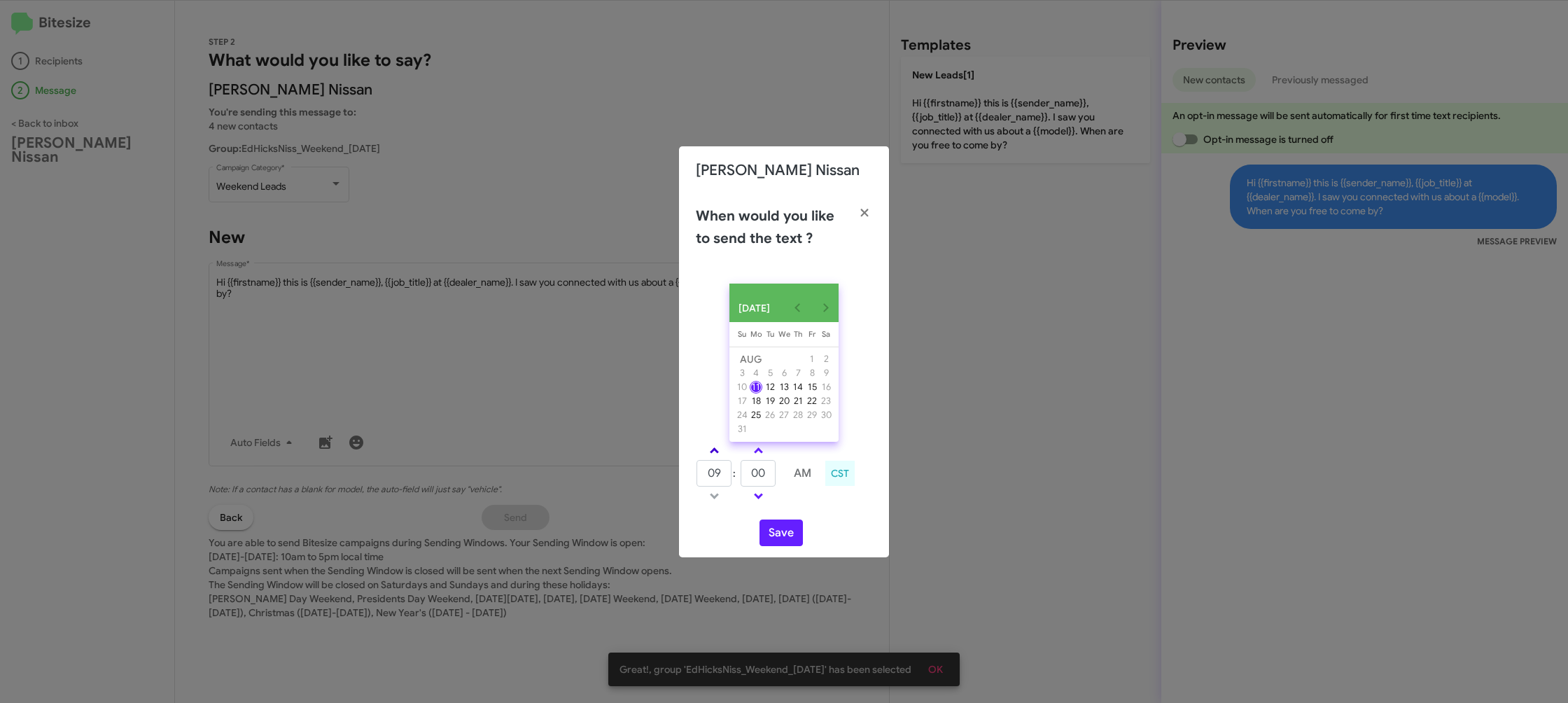
click at [719, 459] on link at bounding box center [714, 451] width 25 height 16
click at [719, 455] on link at bounding box center [714, 451] width 25 height 16
click at [719, 454] on link at bounding box center [714, 451] width 25 height 16
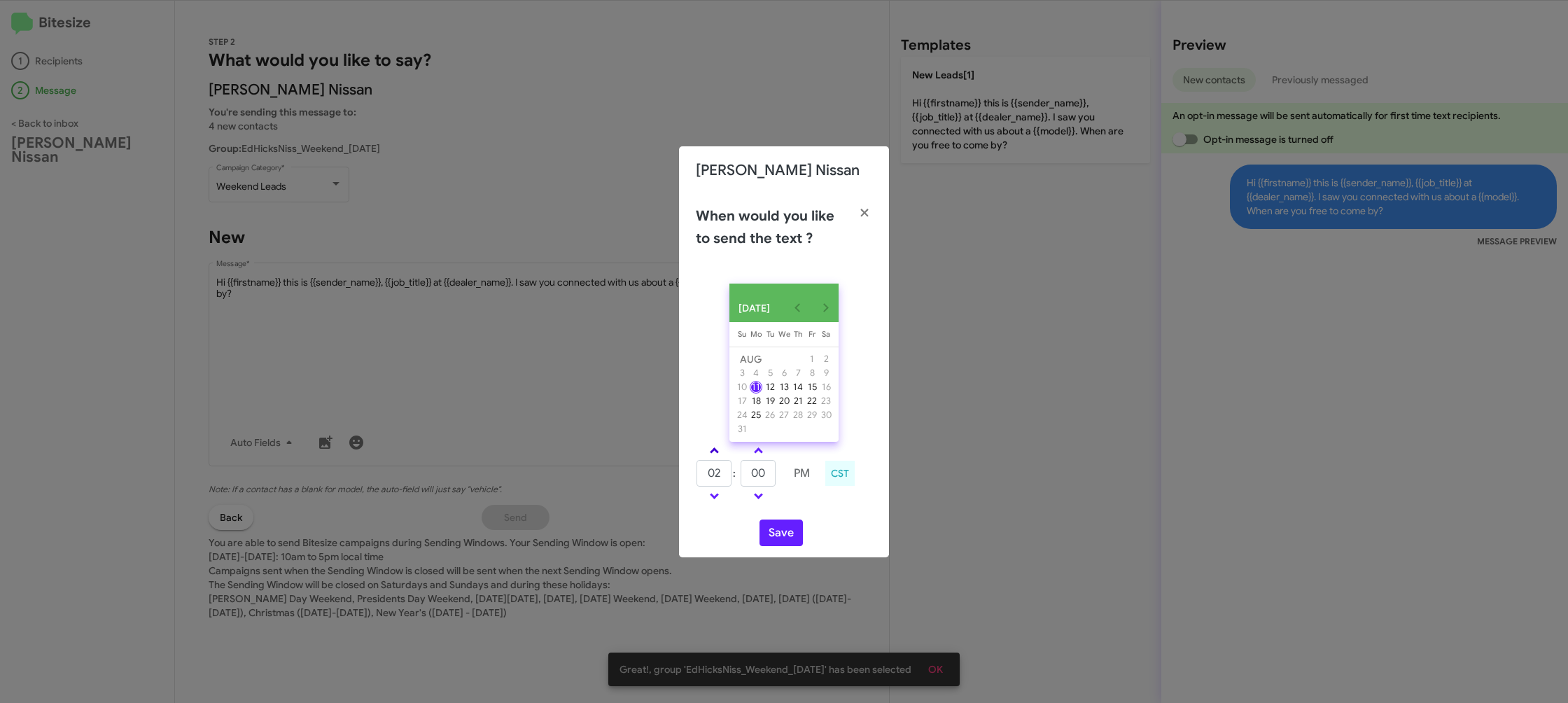
click at [719, 454] on link at bounding box center [714, 451] width 25 height 16
type input "06"
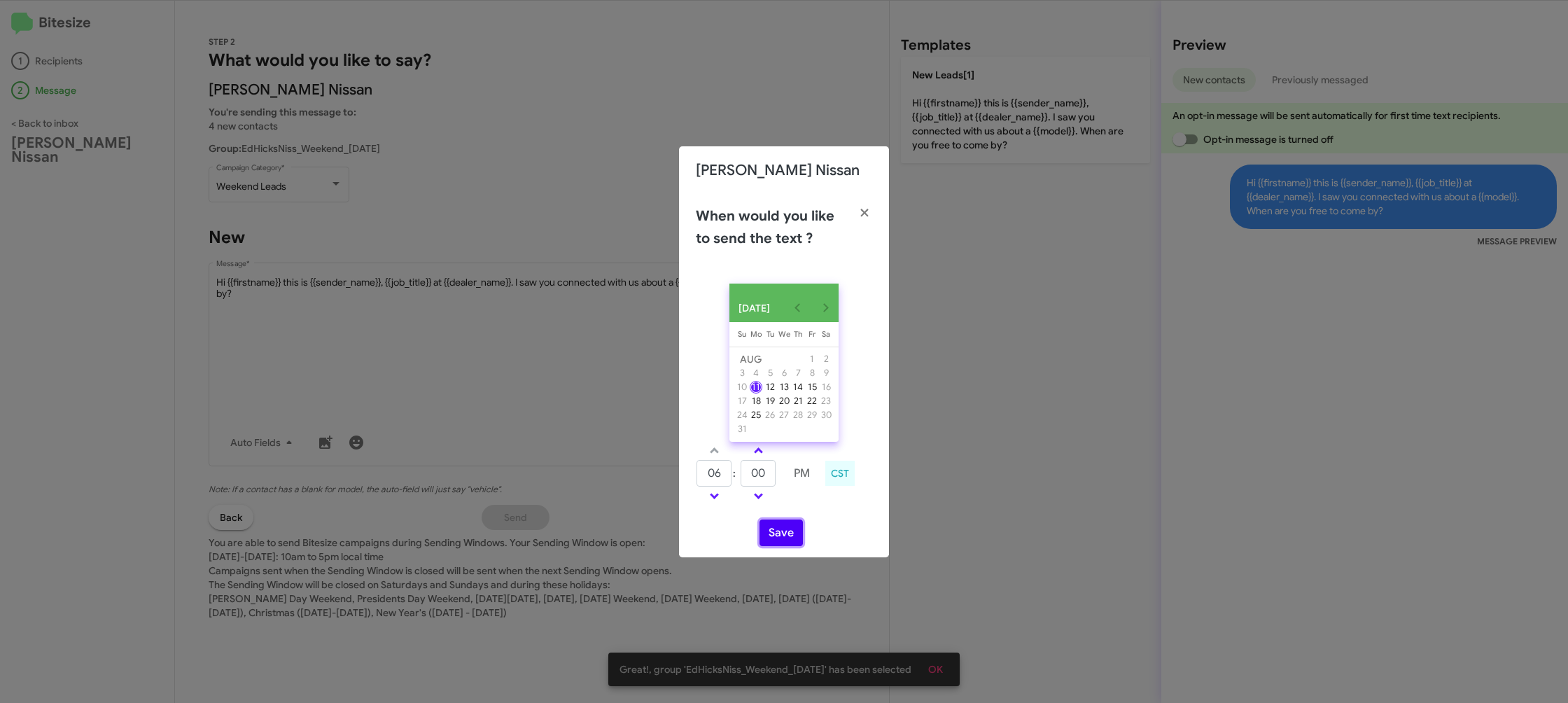
click at [774, 544] on button "Save" at bounding box center [781, 532] width 43 height 27
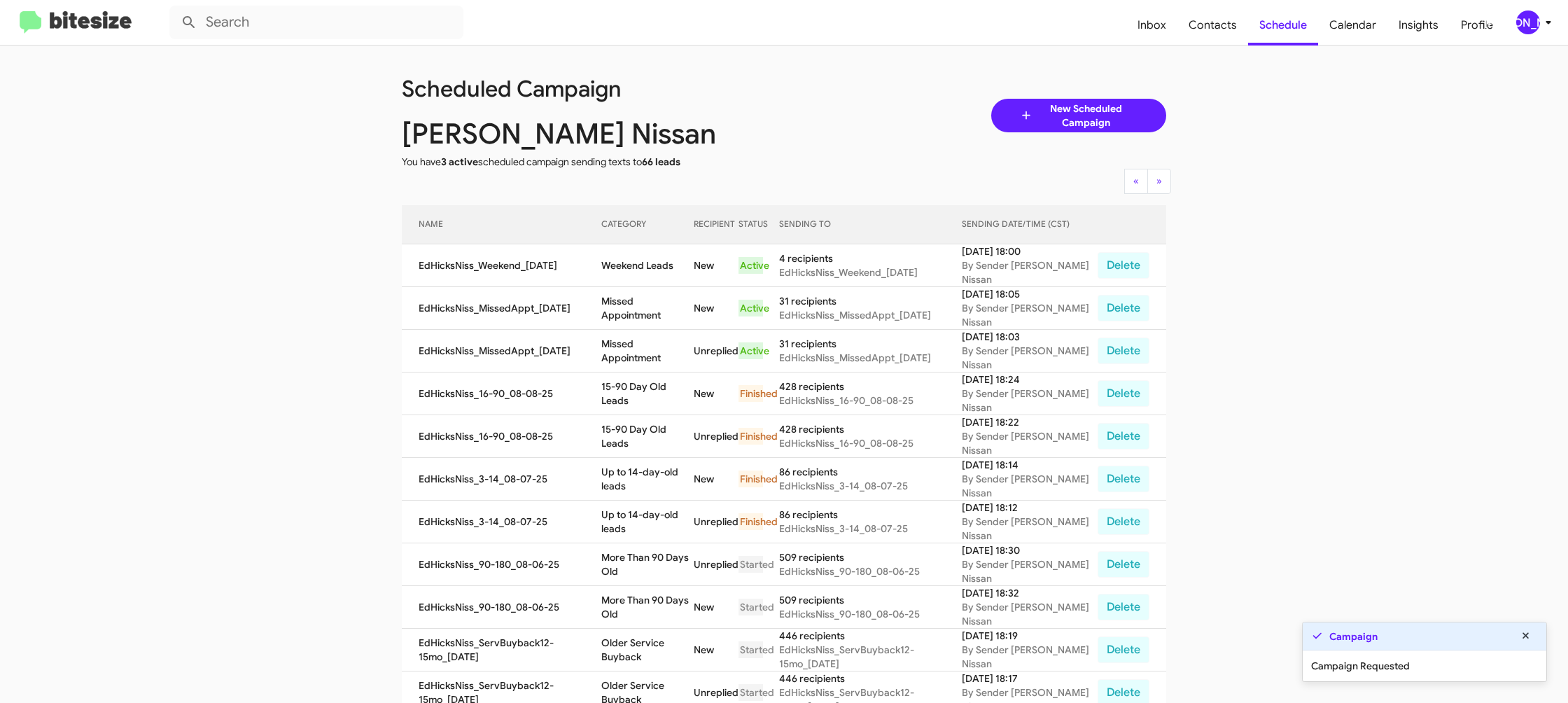
click at [1517, 600] on app-scheduler "Scheduled Campaign Ed Hicks Nissan You have 3 active scheduled campaign sending…" at bounding box center [784, 580] width 1568 height 1070
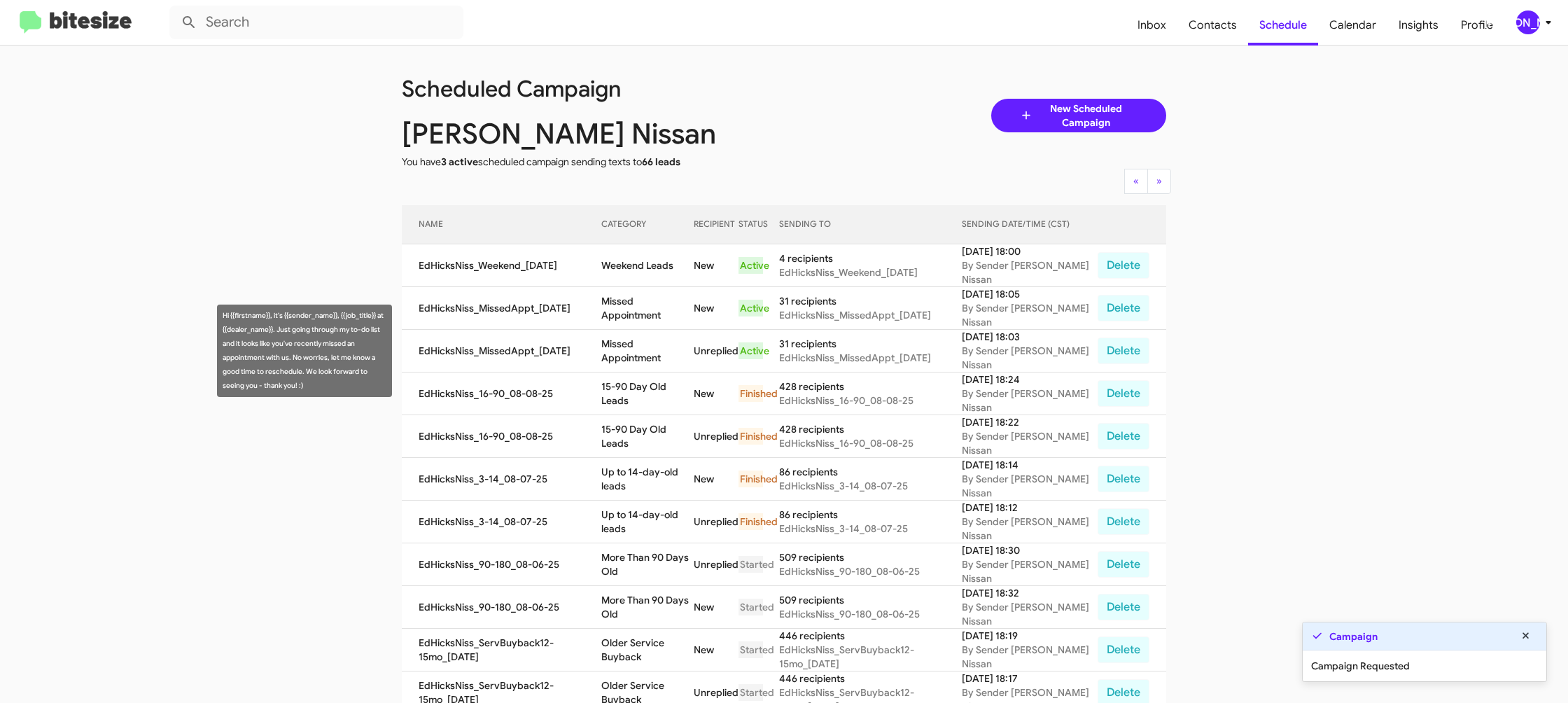
click at [628, 345] on td "Missed Appointment" at bounding box center [648, 351] width 92 height 43
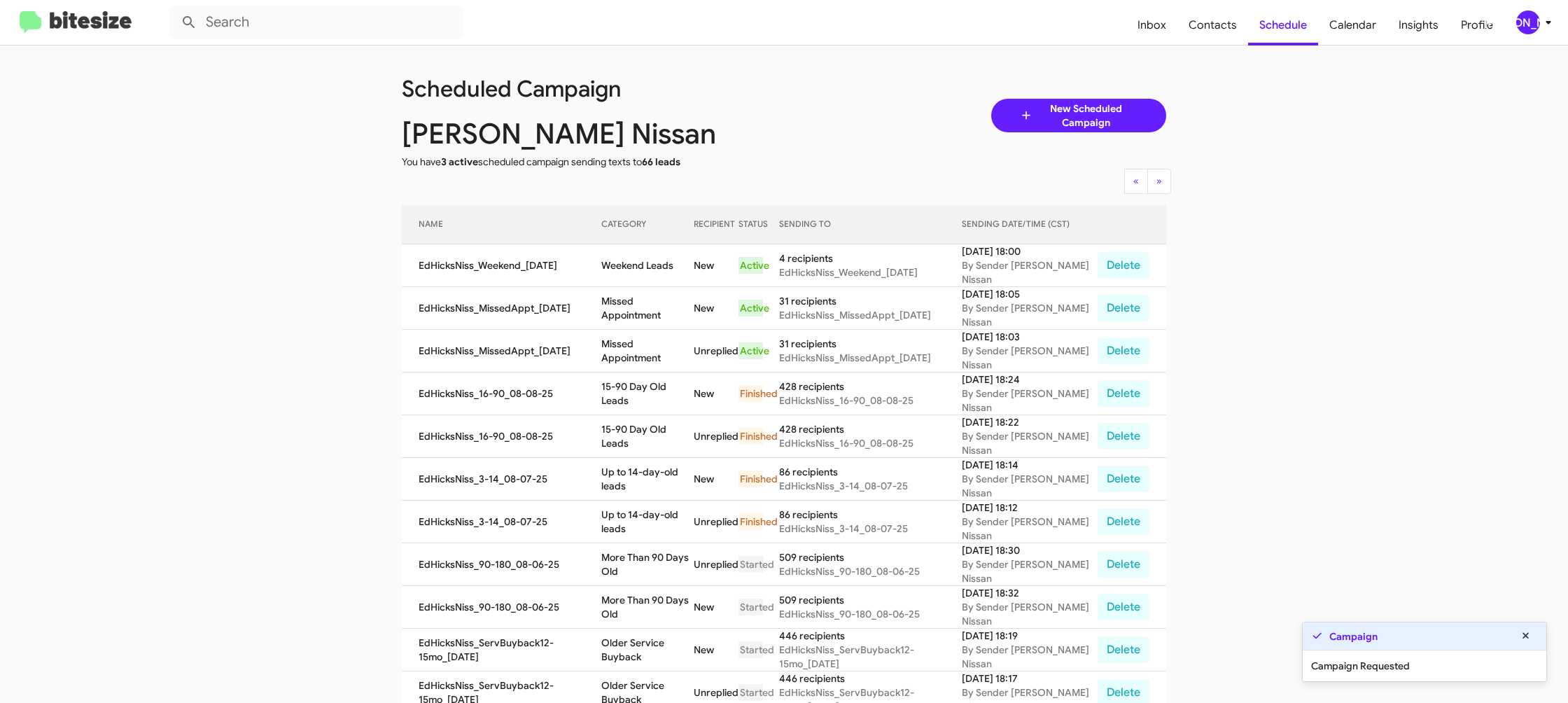
click at [628, 345] on td "Missed Appointment" at bounding box center [648, 351] width 92 height 43
drag, startPoint x: 628, startPoint y: 345, endPoint x: 550, endPoint y: 191, distance: 172.6
click at [628, 343] on td "Missed Appointment" at bounding box center [648, 351] width 92 height 43
copy td "Missed Appointment"
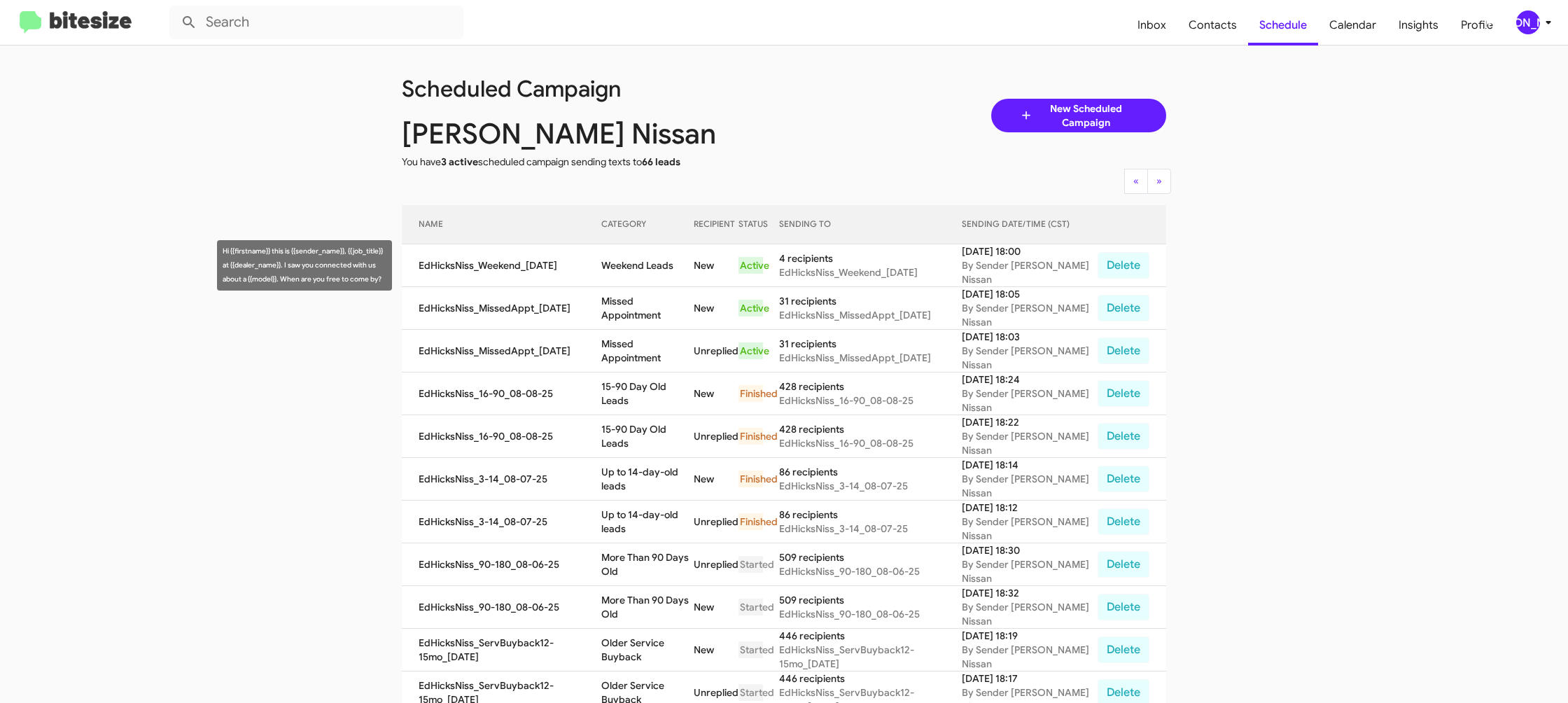
click at [690, 261] on td "Weekend Leads" at bounding box center [648, 265] width 92 height 43
copy td "Weekend Leads"
click at [1540, 22] on div "[PERSON_NAME]" at bounding box center [1528, 22] width 24 height 24
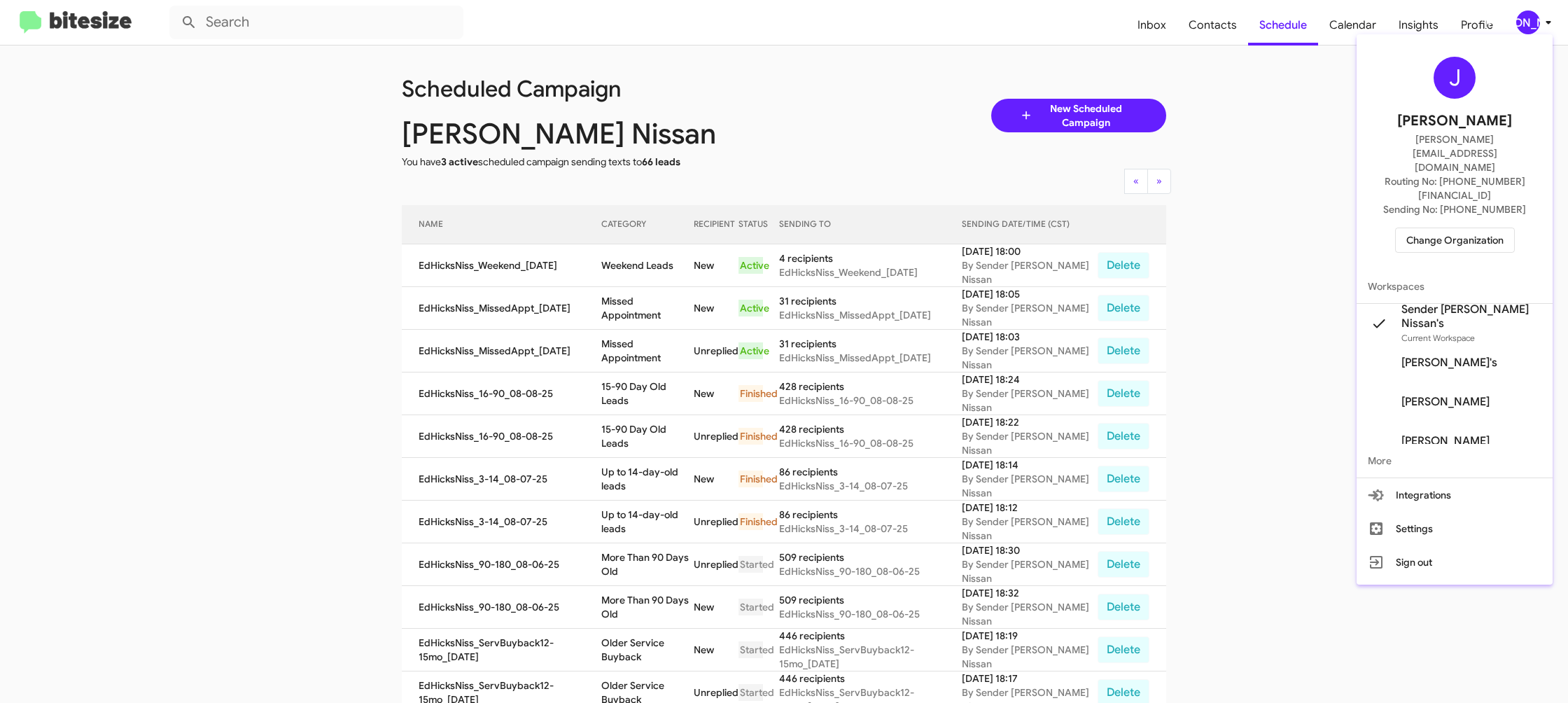
click at [1473, 228] on span "Change Organization" at bounding box center [1455, 240] width 98 height 24
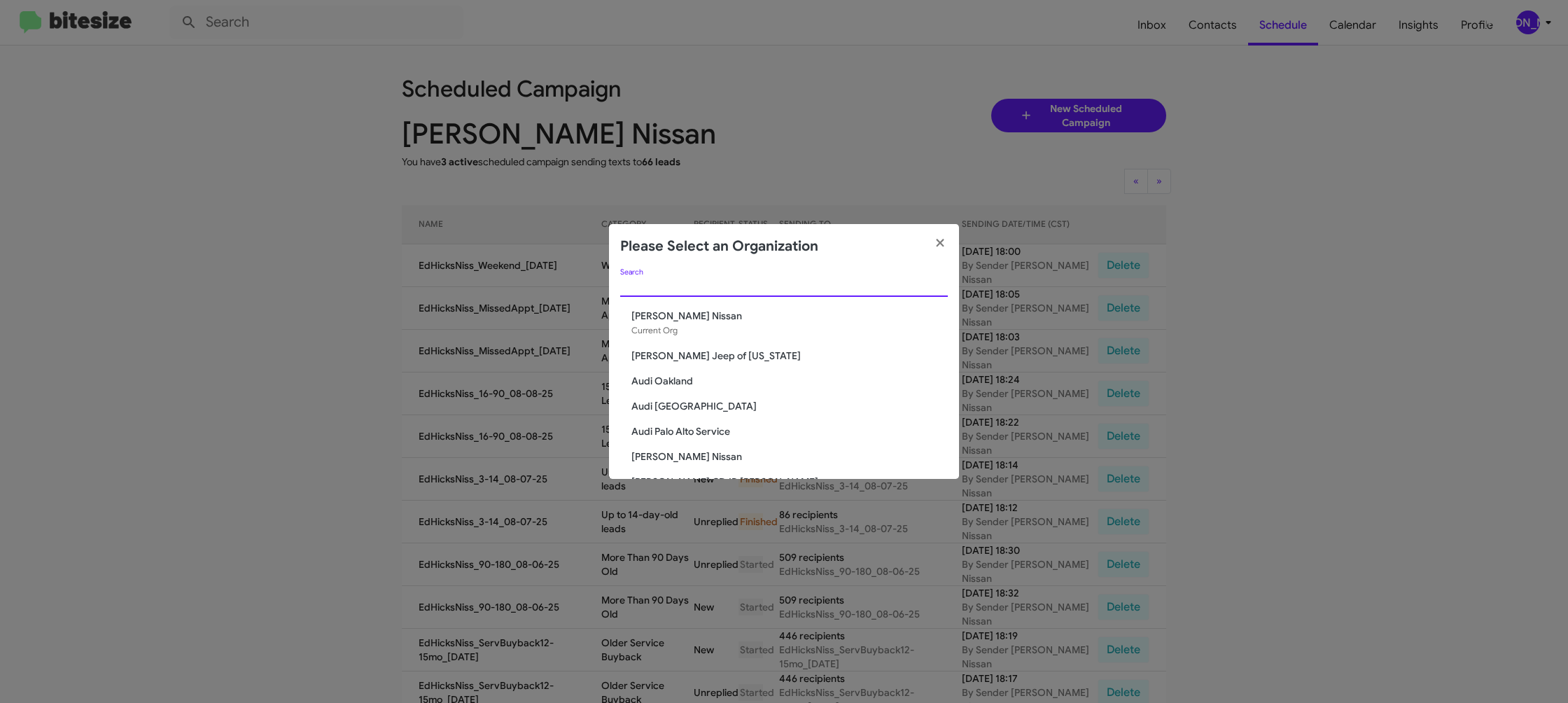
drag, startPoint x: 711, startPoint y: 281, endPoint x: 709, endPoint y: 292, distance: 11.2
click at [711, 285] on input "Search" at bounding box center [784, 287] width 328 height 12
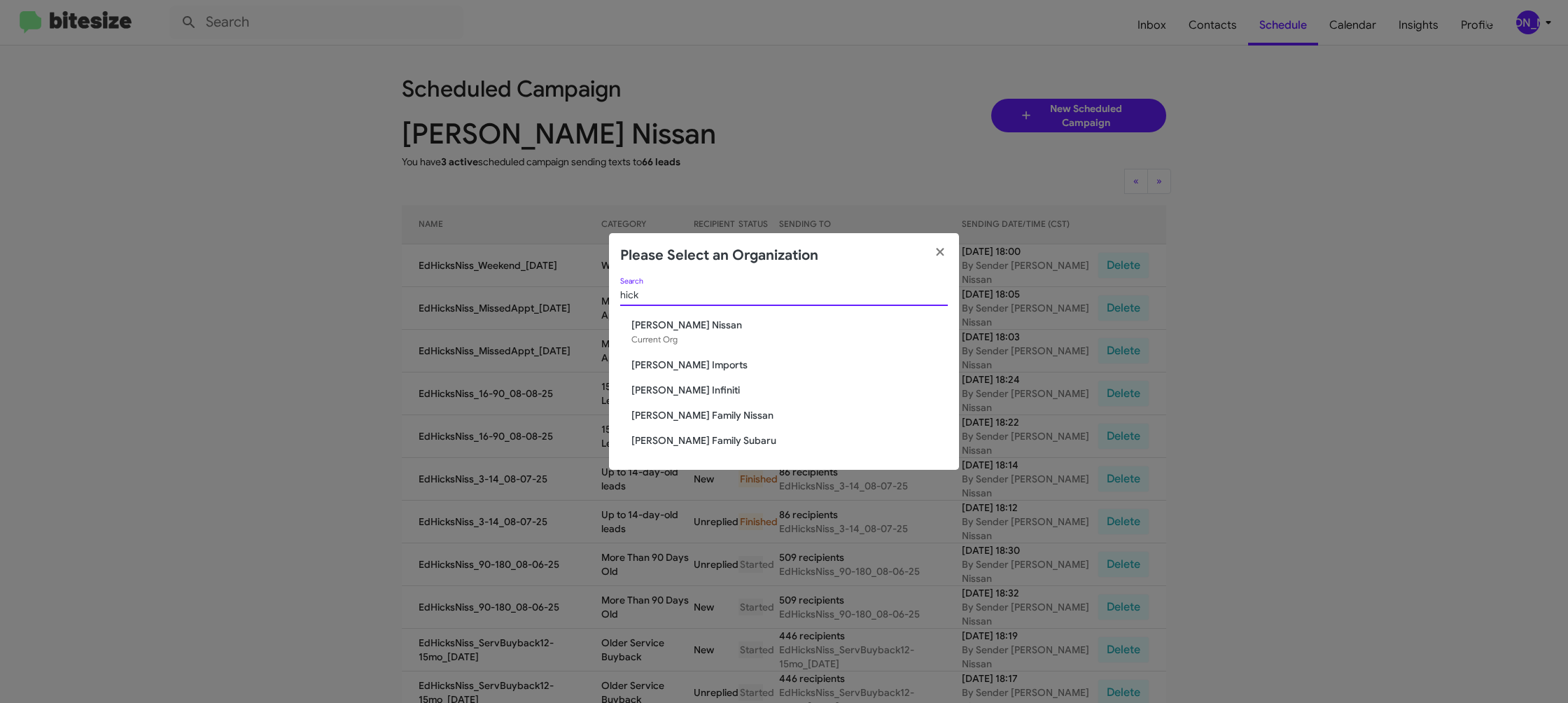
type input "hick"
click at [685, 416] on span "[PERSON_NAME] Family Nissan" at bounding box center [789, 415] width 316 height 14
drag, startPoint x: 685, startPoint y: 416, endPoint x: 702, endPoint y: 415, distance: 17.0
click at [685, 414] on span "[PERSON_NAME] Family Nissan" at bounding box center [789, 415] width 316 height 14
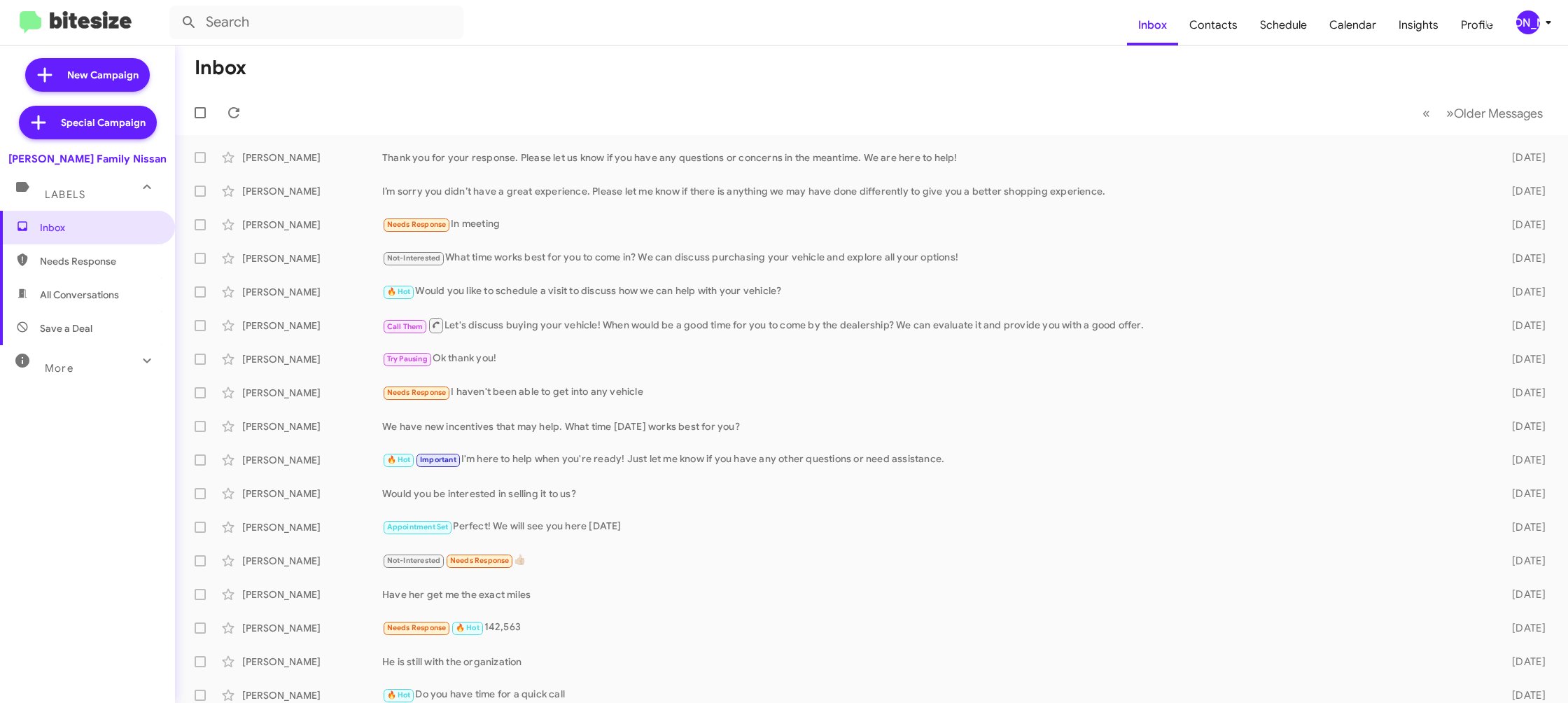
click at [1538, 22] on div "[PERSON_NAME]" at bounding box center [1528, 22] width 24 height 24
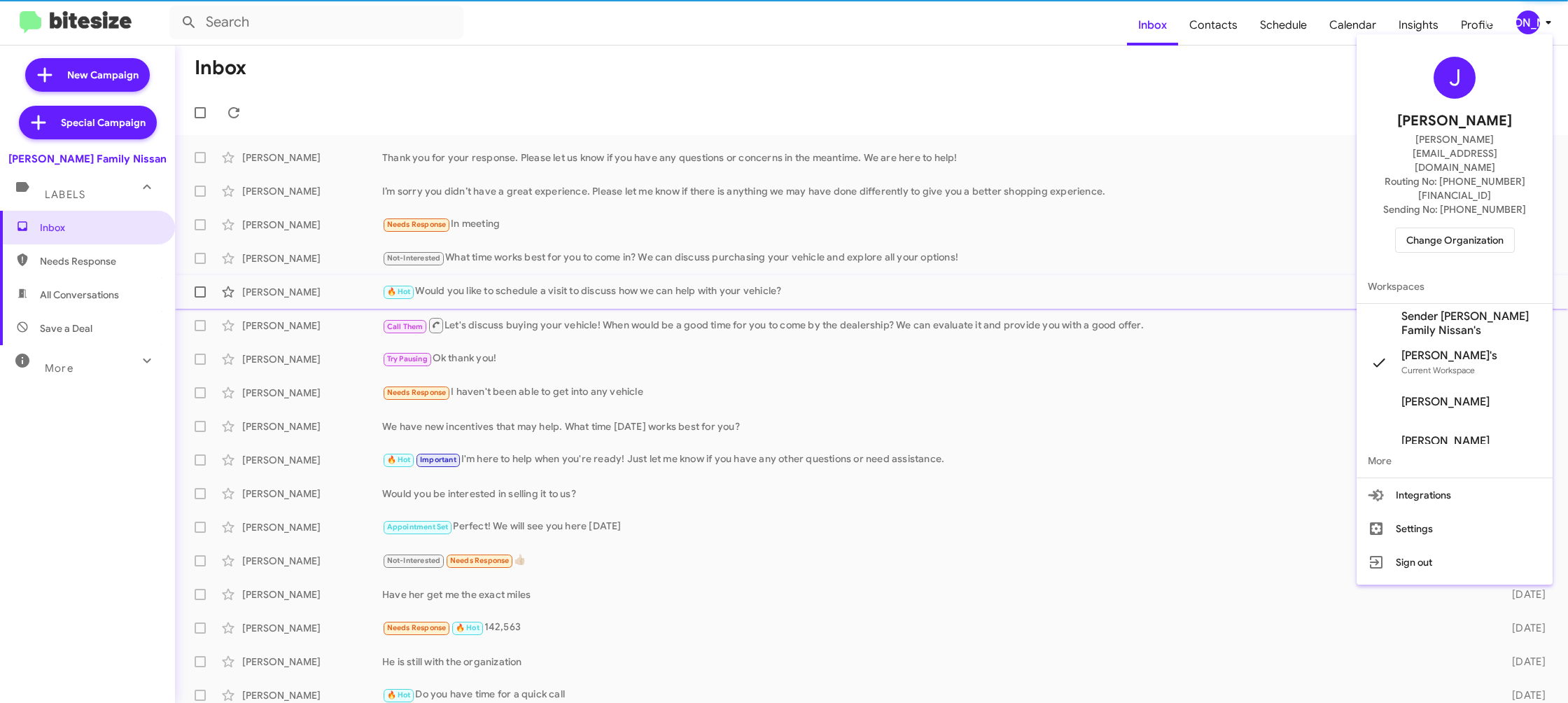
drag, startPoint x: 1446, startPoint y: 282, endPoint x: 1438, endPoint y: 280, distance: 8.2
click at [1445, 309] on span "Sender [PERSON_NAME] Family Nissan's" at bounding box center [1472, 323] width 140 height 28
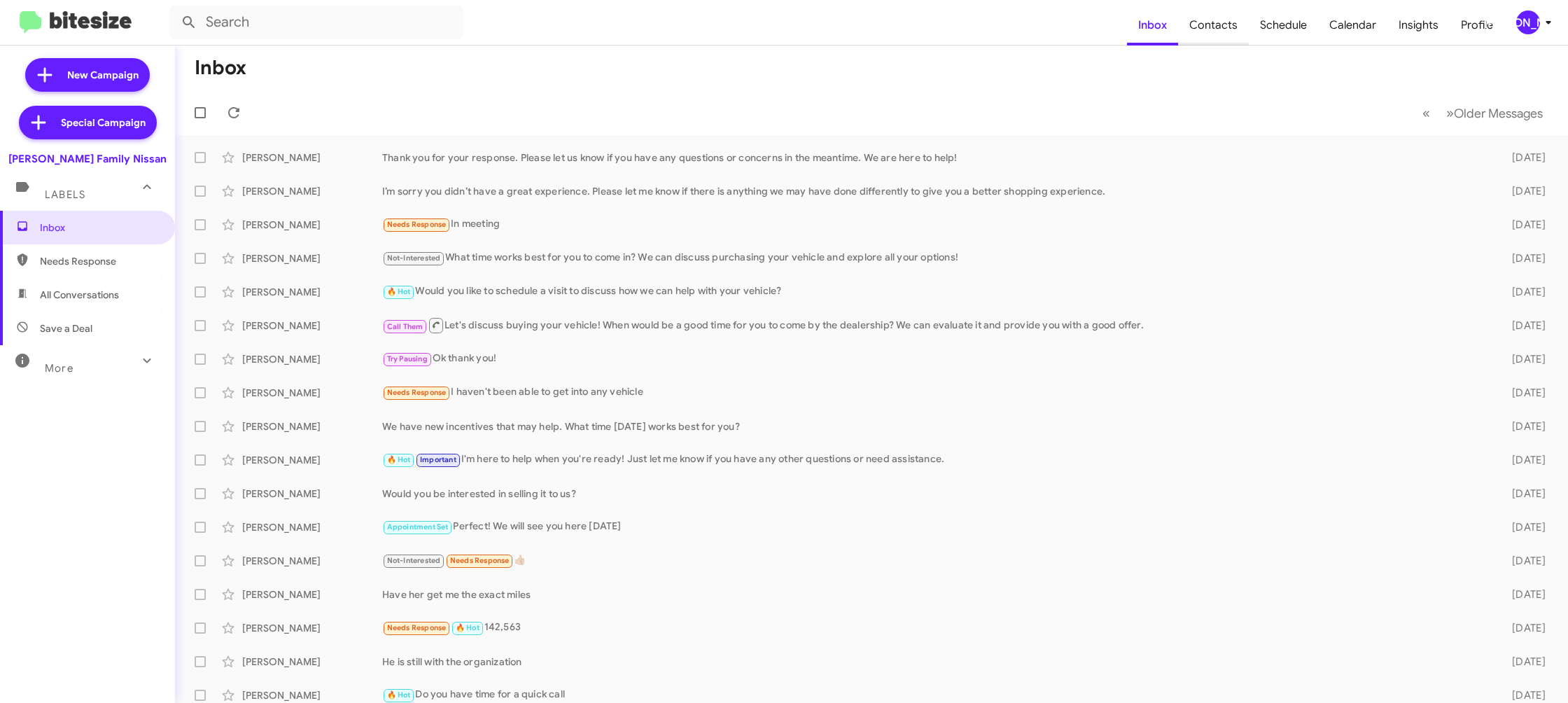
click at [1221, 43] on span "Contacts" at bounding box center [1213, 25] width 71 height 40
type input "in:groups"
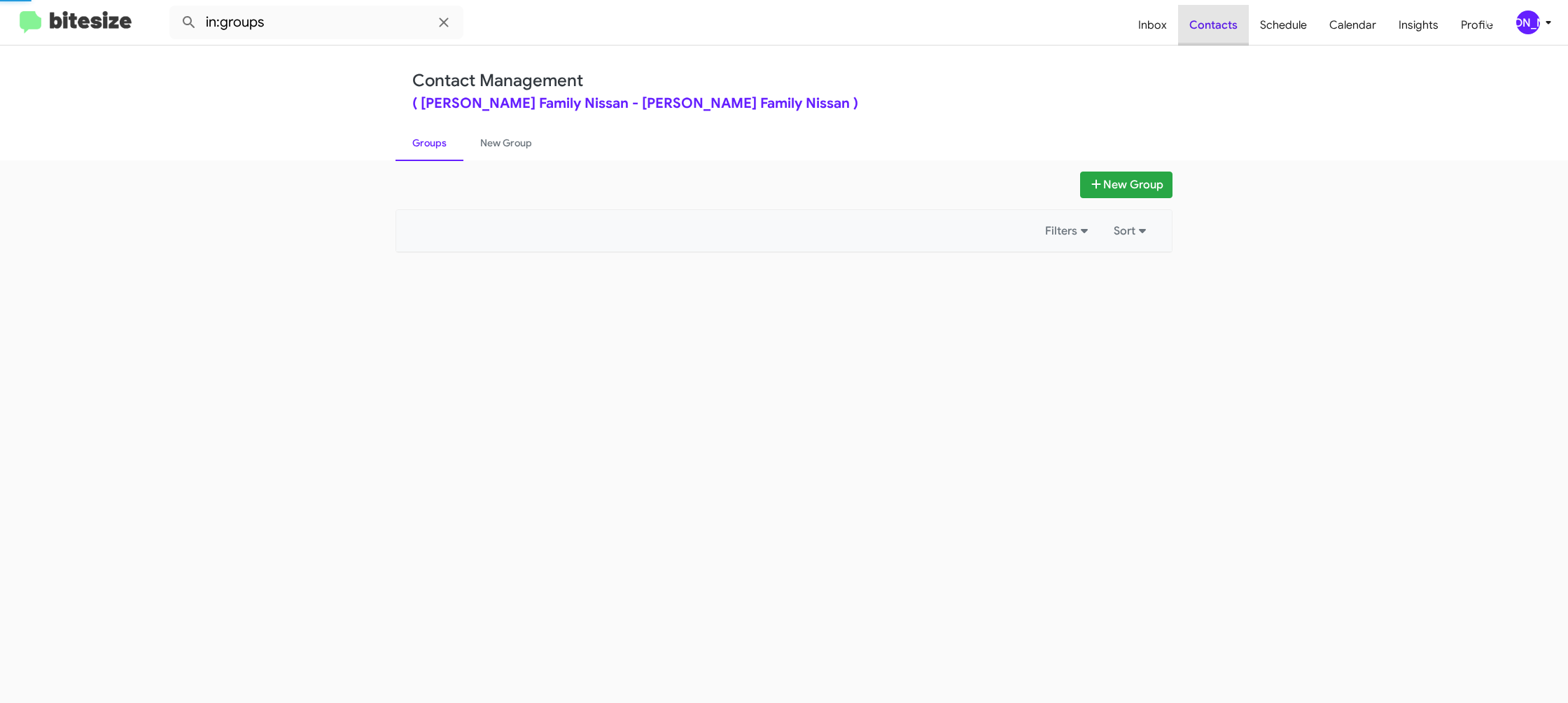
click at [1221, 42] on span "Contacts" at bounding box center [1213, 25] width 71 height 40
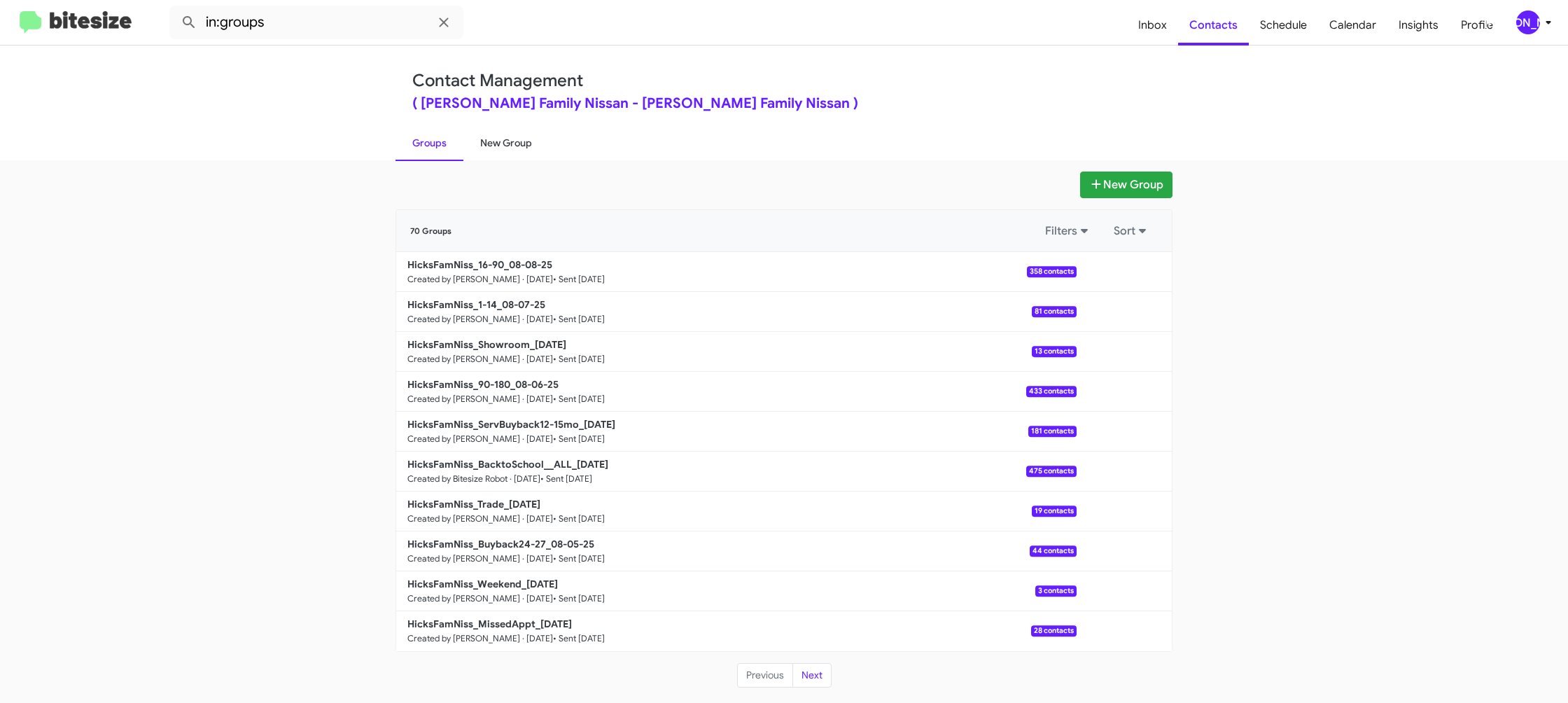
click at [527, 137] on link "New Group" at bounding box center [506, 143] width 85 height 36
drag, startPoint x: 527, startPoint y: 137, endPoint x: 476, endPoint y: 25, distance: 123.1
click at [514, 118] on div "Contact Management ( [PERSON_NAME] Family Nissan - [PERSON_NAME] Family Nissan …" at bounding box center [784, 103] width 798 height 115
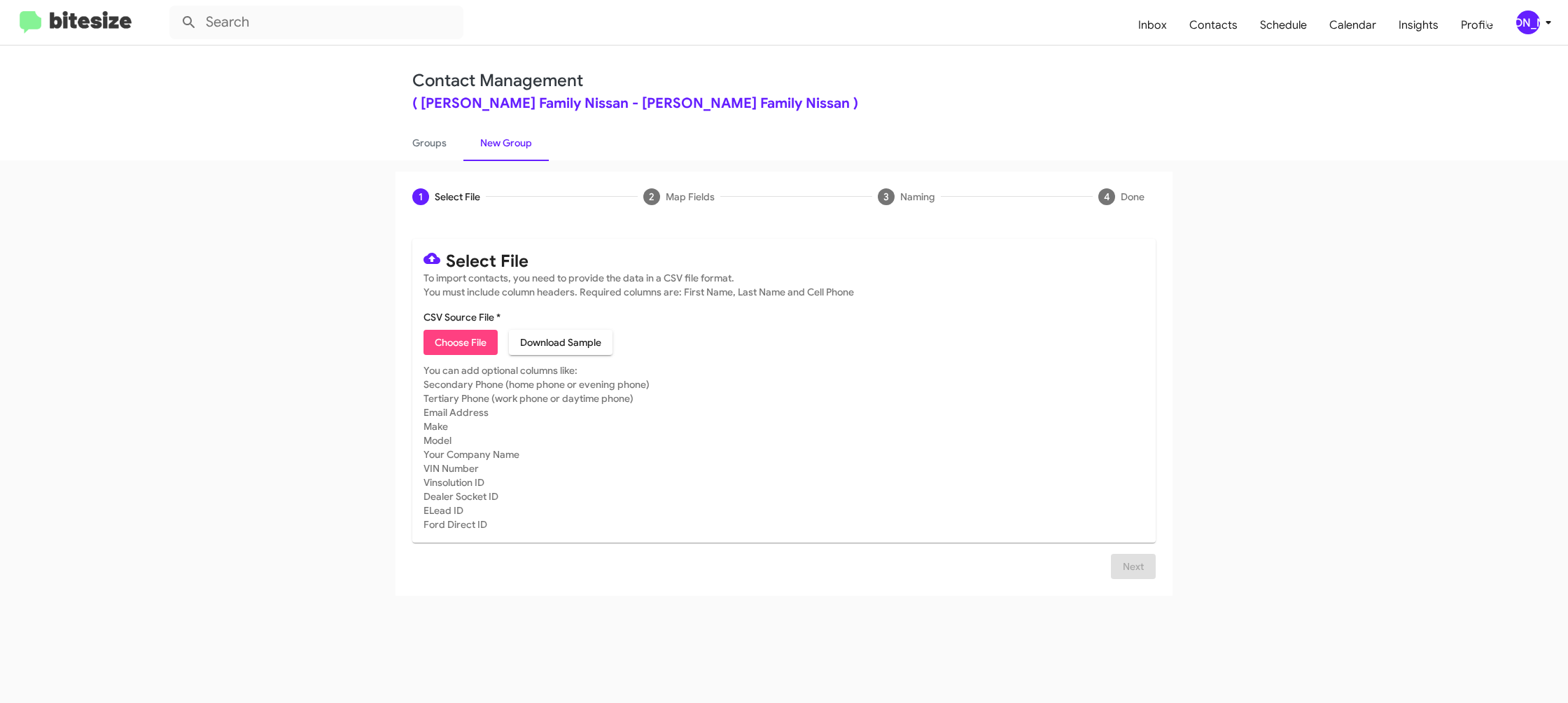
click at [454, 345] on span "Choose File" at bounding box center [461, 342] width 52 height 25
type input "HicksFamNiss_MissedAppt_[DATE]"
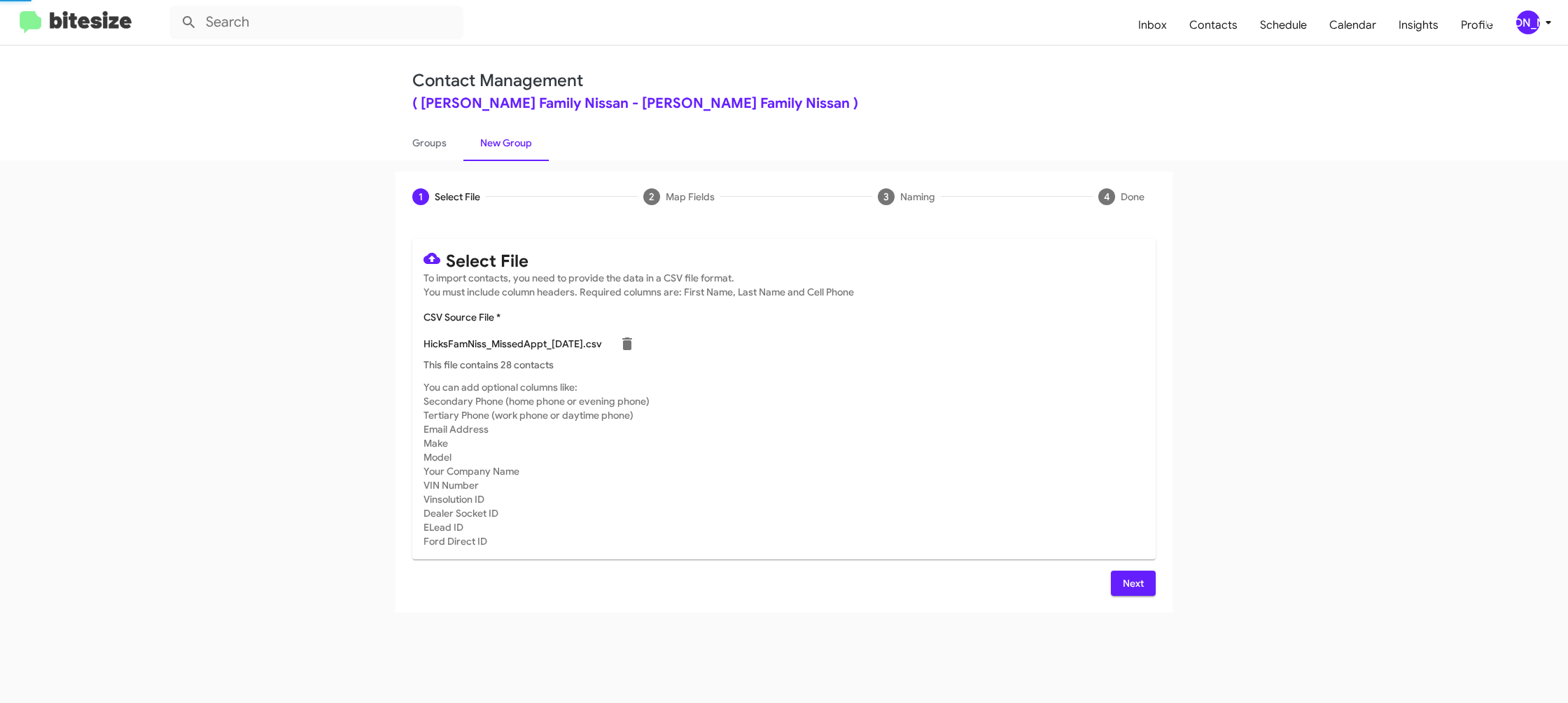
click at [907, 420] on mat-card-subtitle "You can add optional columns like: Secondary Phone (home phone or evening phone…" at bounding box center [784, 464] width 721 height 168
click at [1137, 585] on span "Next" at bounding box center [1133, 583] width 22 height 25
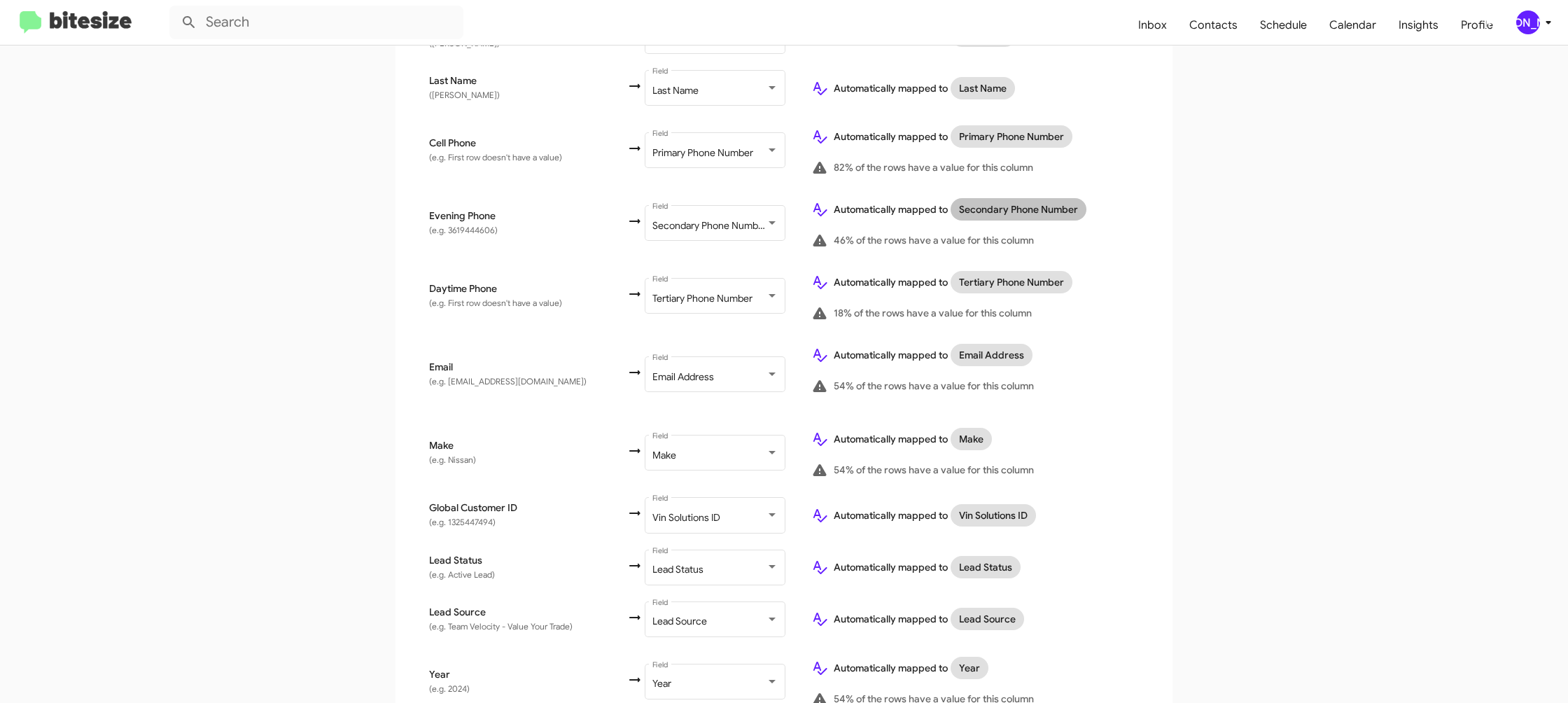
scroll to position [644, 0]
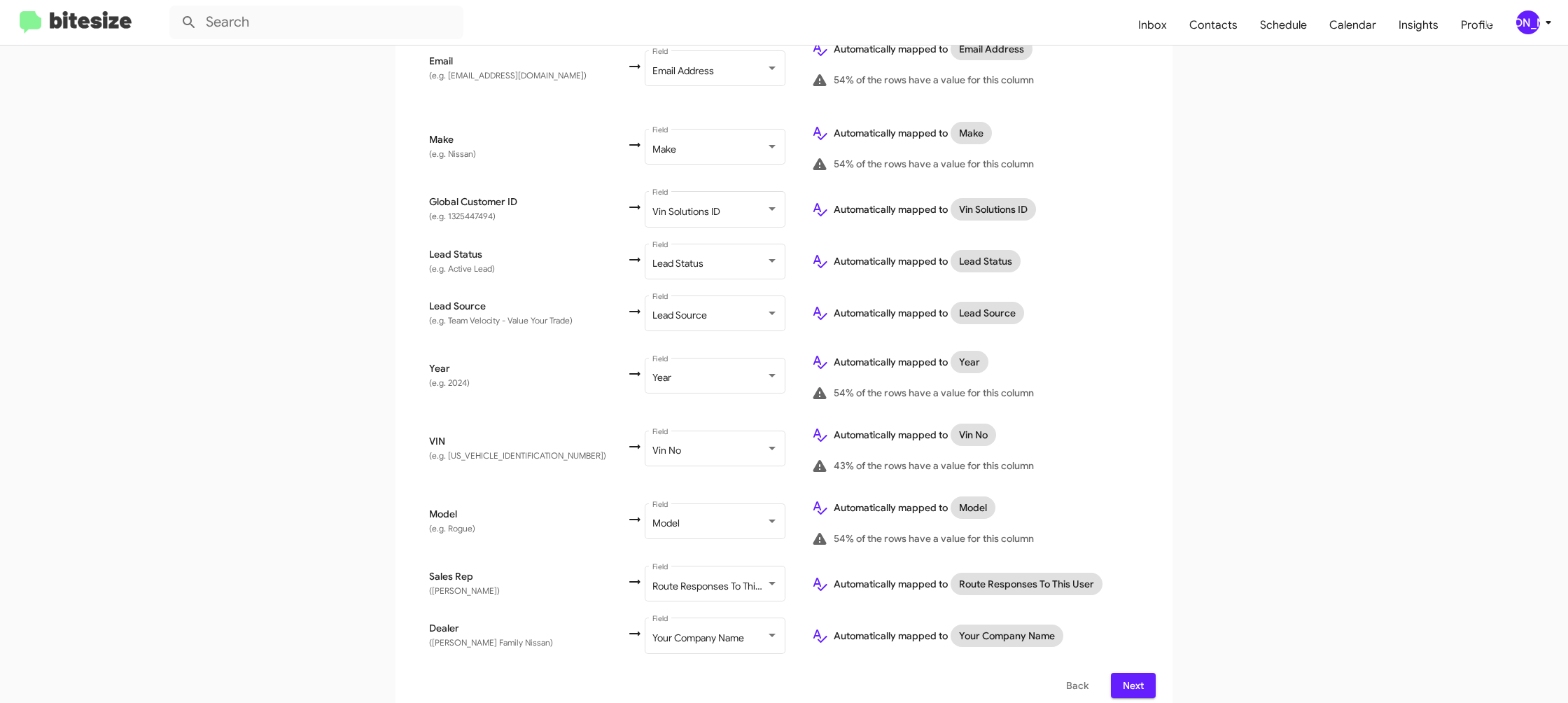
click at [1126, 673] on span "Next" at bounding box center [1133, 686] width 22 height 25
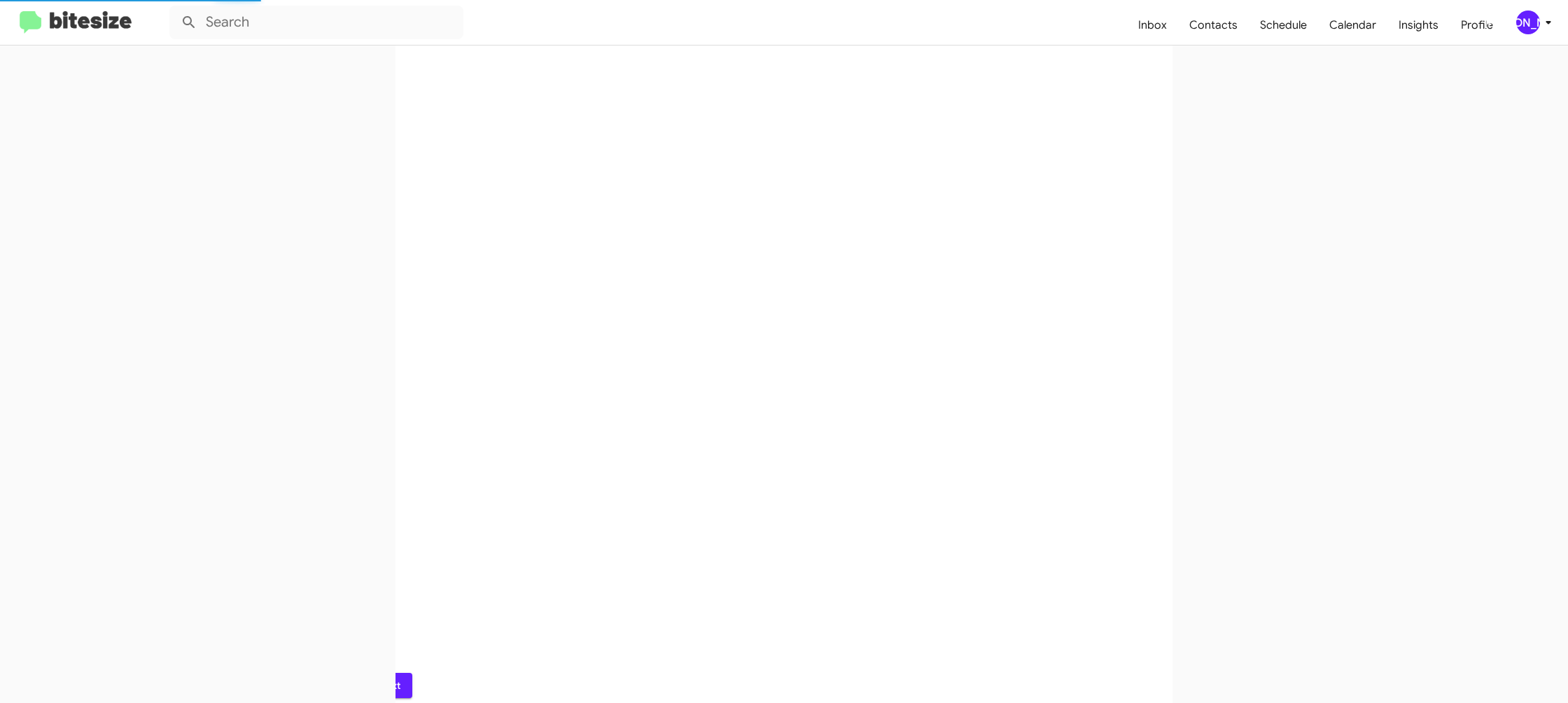
scroll to position [0, 0]
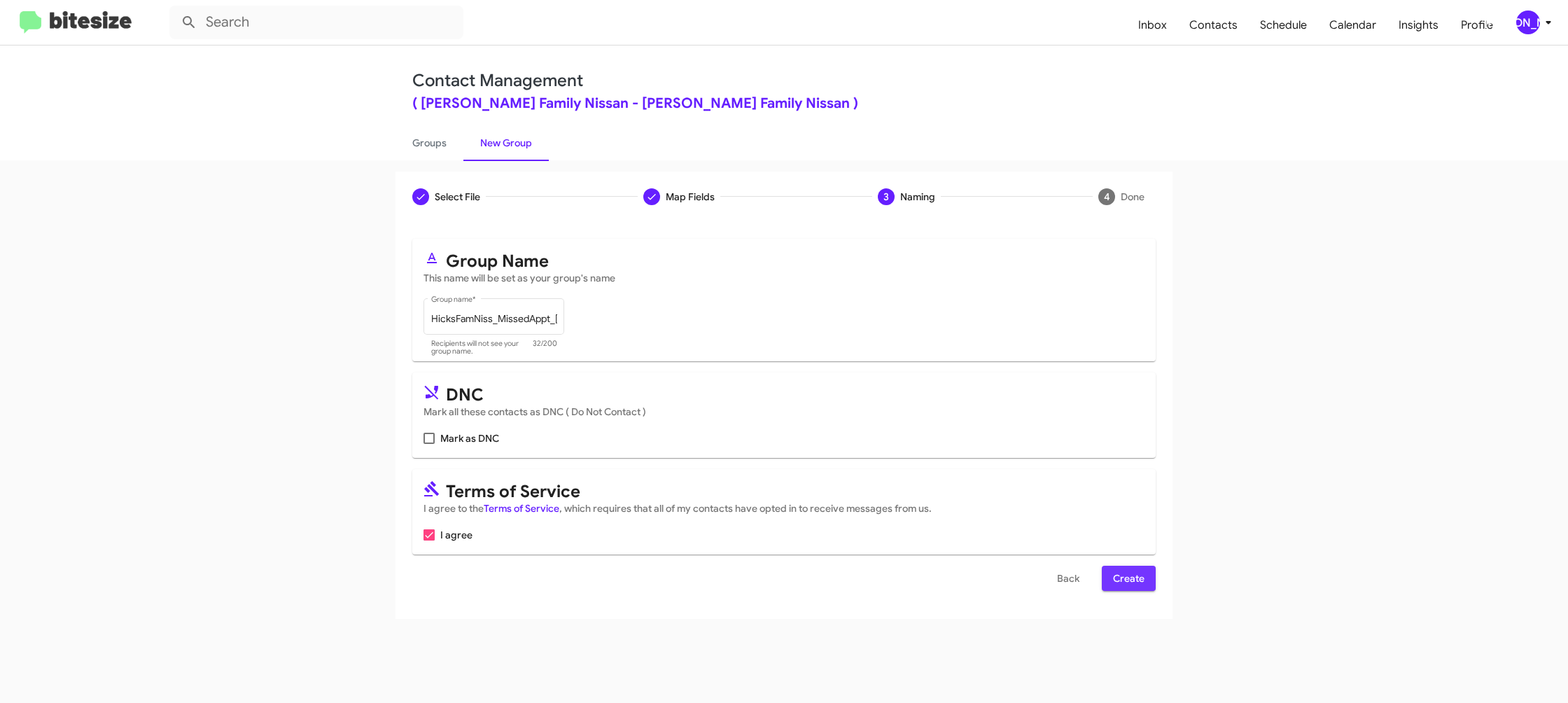
click at [1136, 578] on span "Create" at bounding box center [1129, 578] width 32 height 25
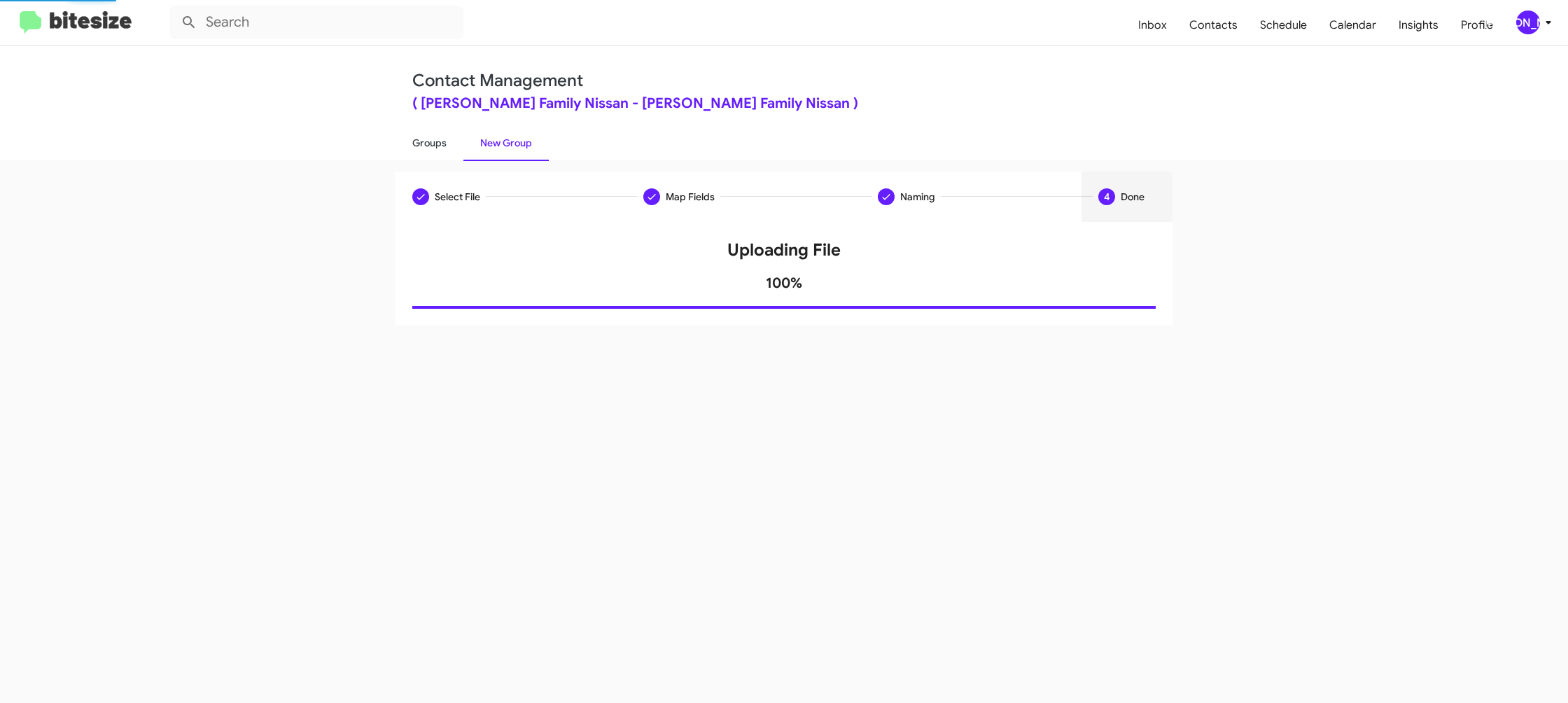
click at [434, 132] on link "Groups" at bounding box center [430, 143] width 68 height 36
type input "in:groups"
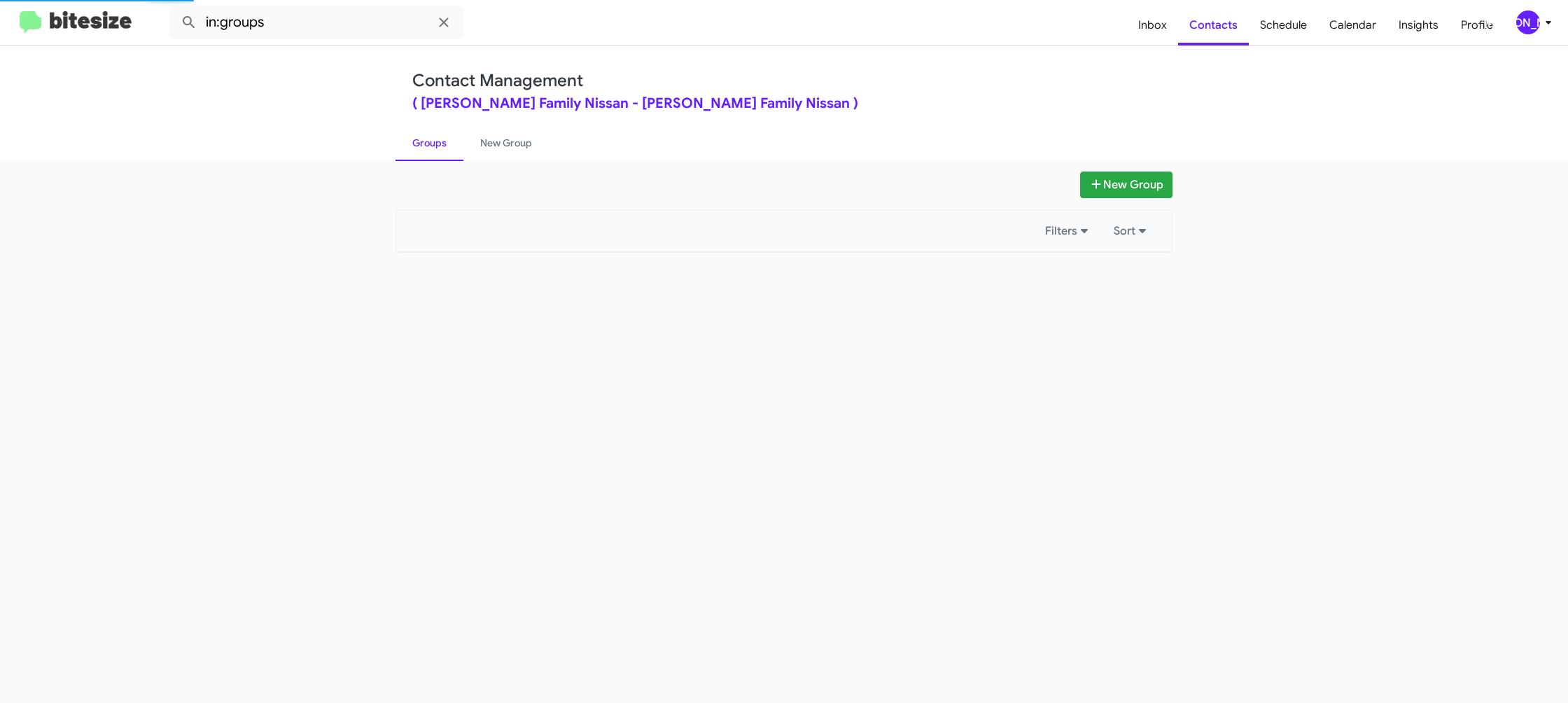
click at [434, 132] on link "Groups" at bounding box center [430, 143] width 68 height 36
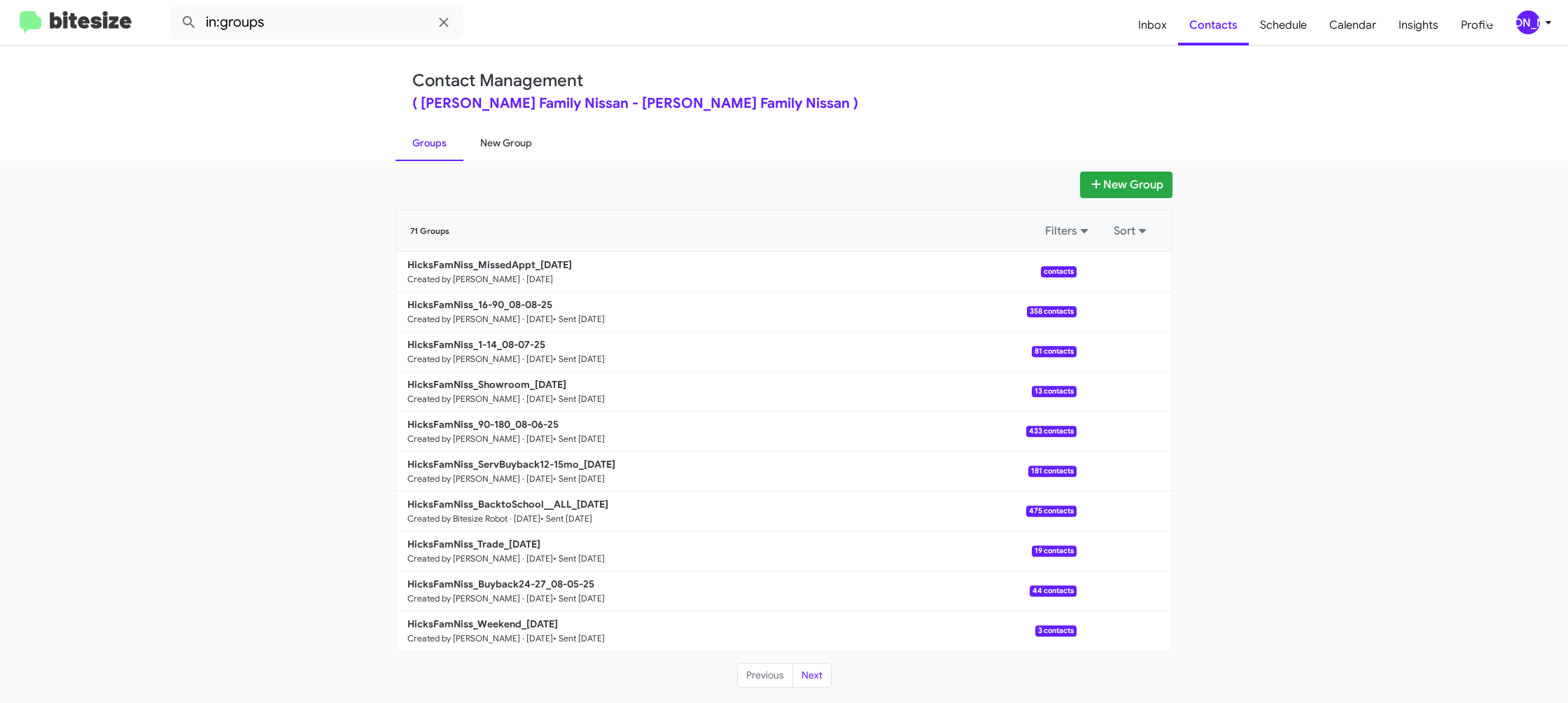
click at [510, 150] on link "New Group" at bounding box center [506, 143] width 85 height 36
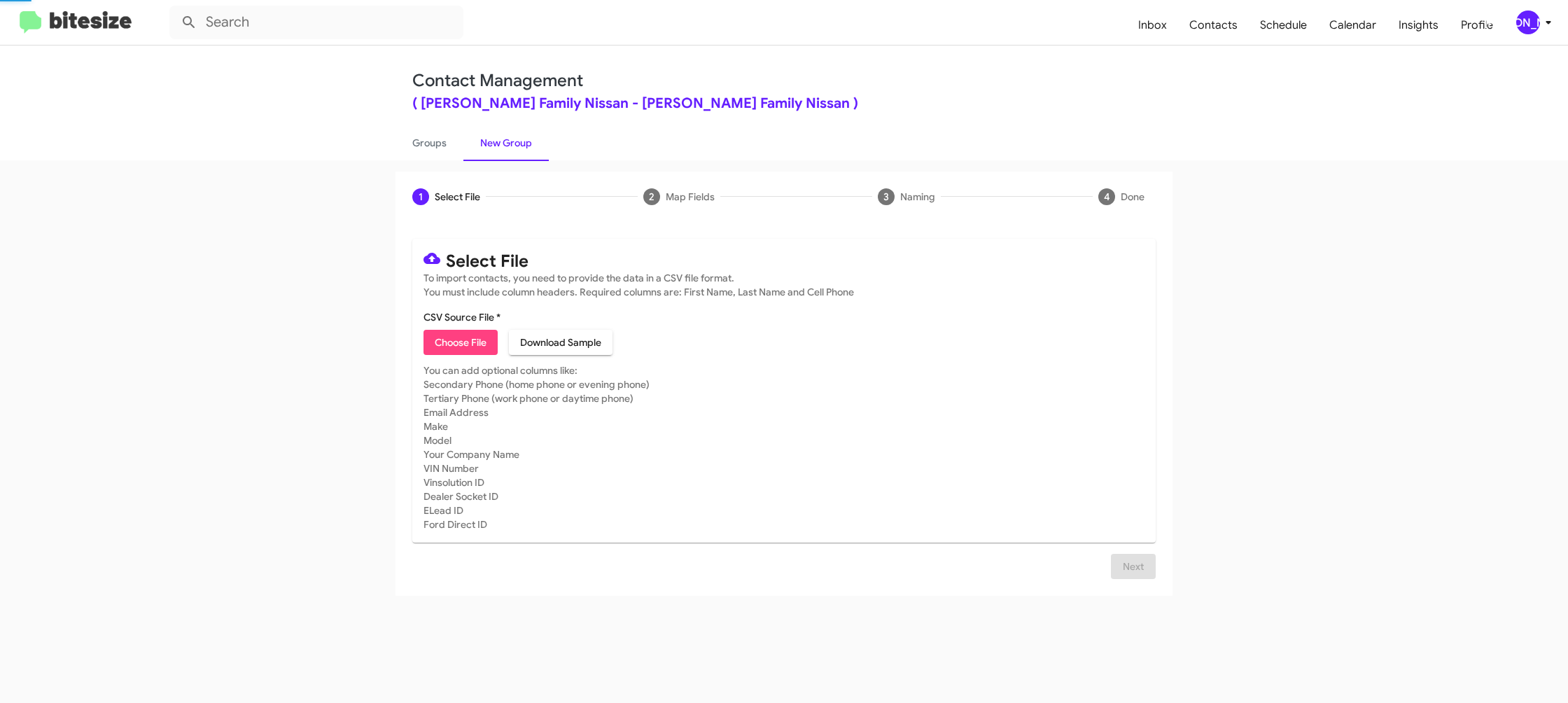
click at [510, 150] on link "New Group" at bounding box center [506, 143] width 85 height 36
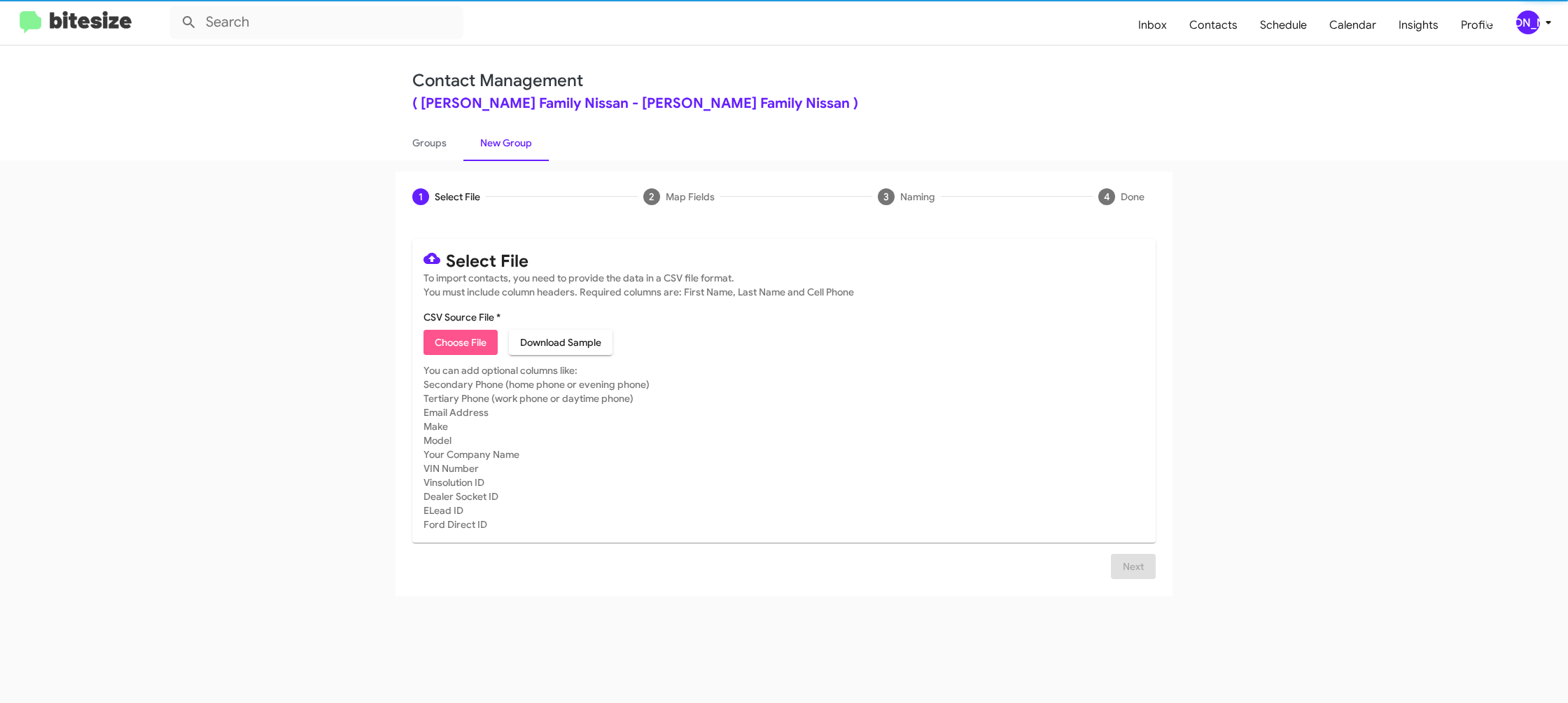
click at [454, 336] on span "Choose File" at bounding box center [461, 342] width 52 height 25
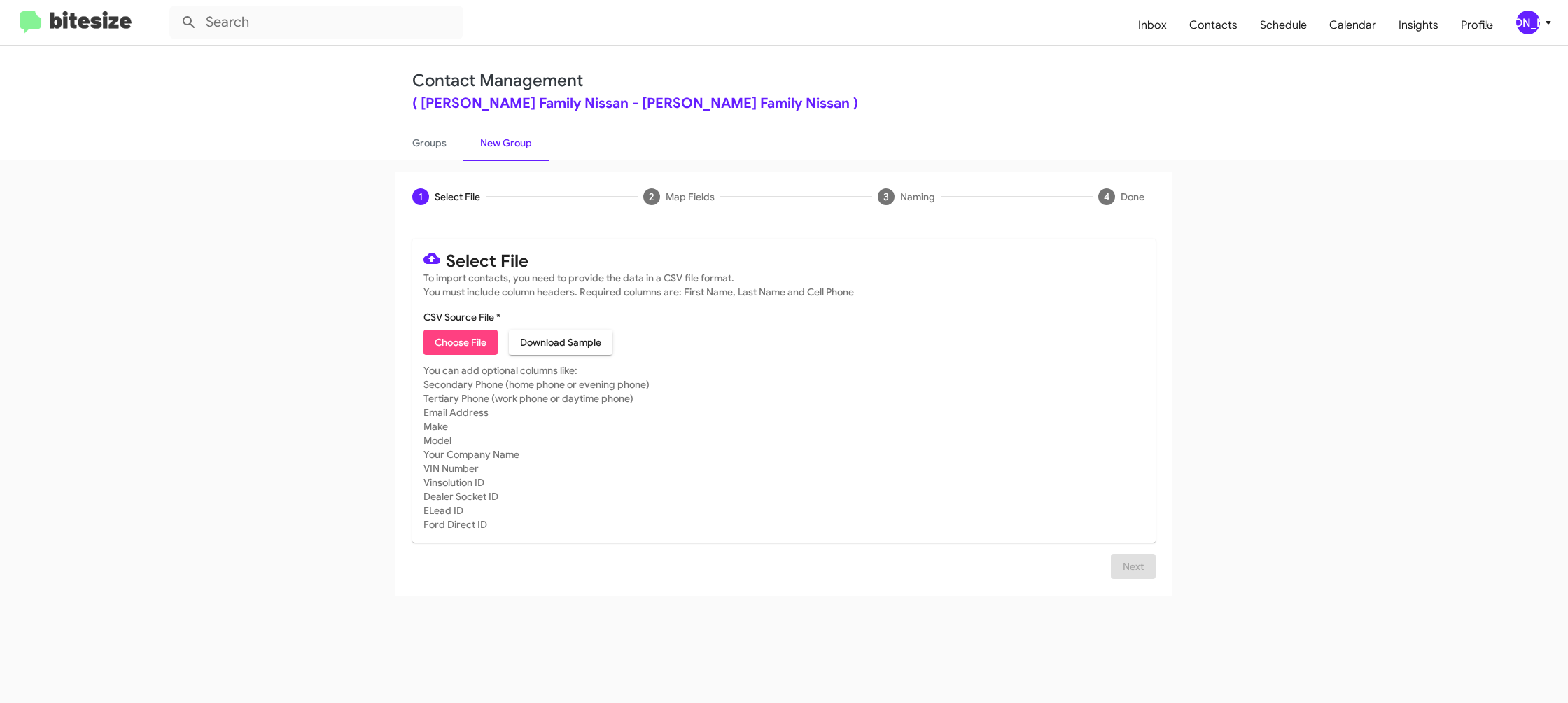
type input "HicksFamNiss_Weekend_[DATE]"
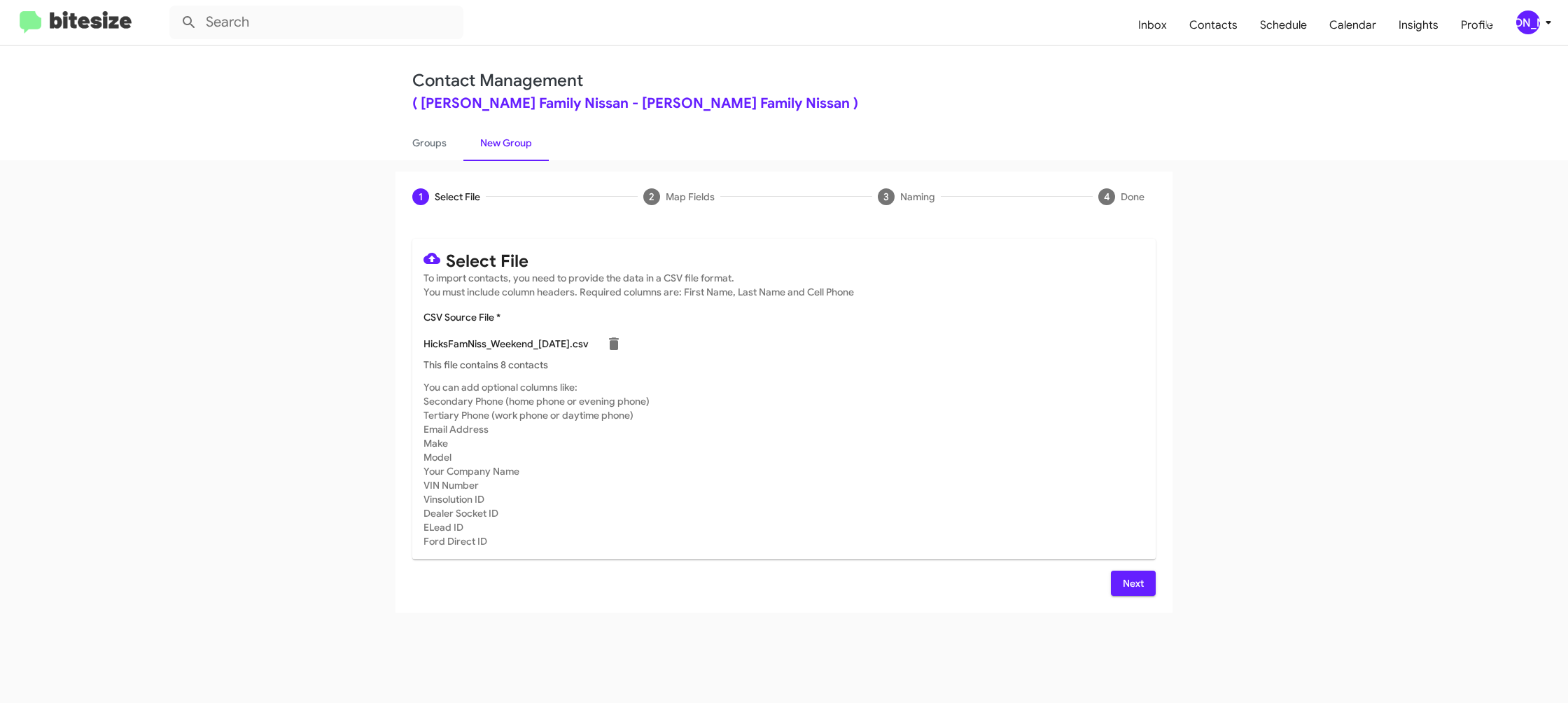
click at [1030, 420] on mat-card-subtitle "You can add optional columns like: Secondary Phone (home phone or evening phone…" at bounding box center [784, 464] width 721 height 168
click at [1151, 582] on button "Next" at bounding box center [1133, 583] width 45 height 25
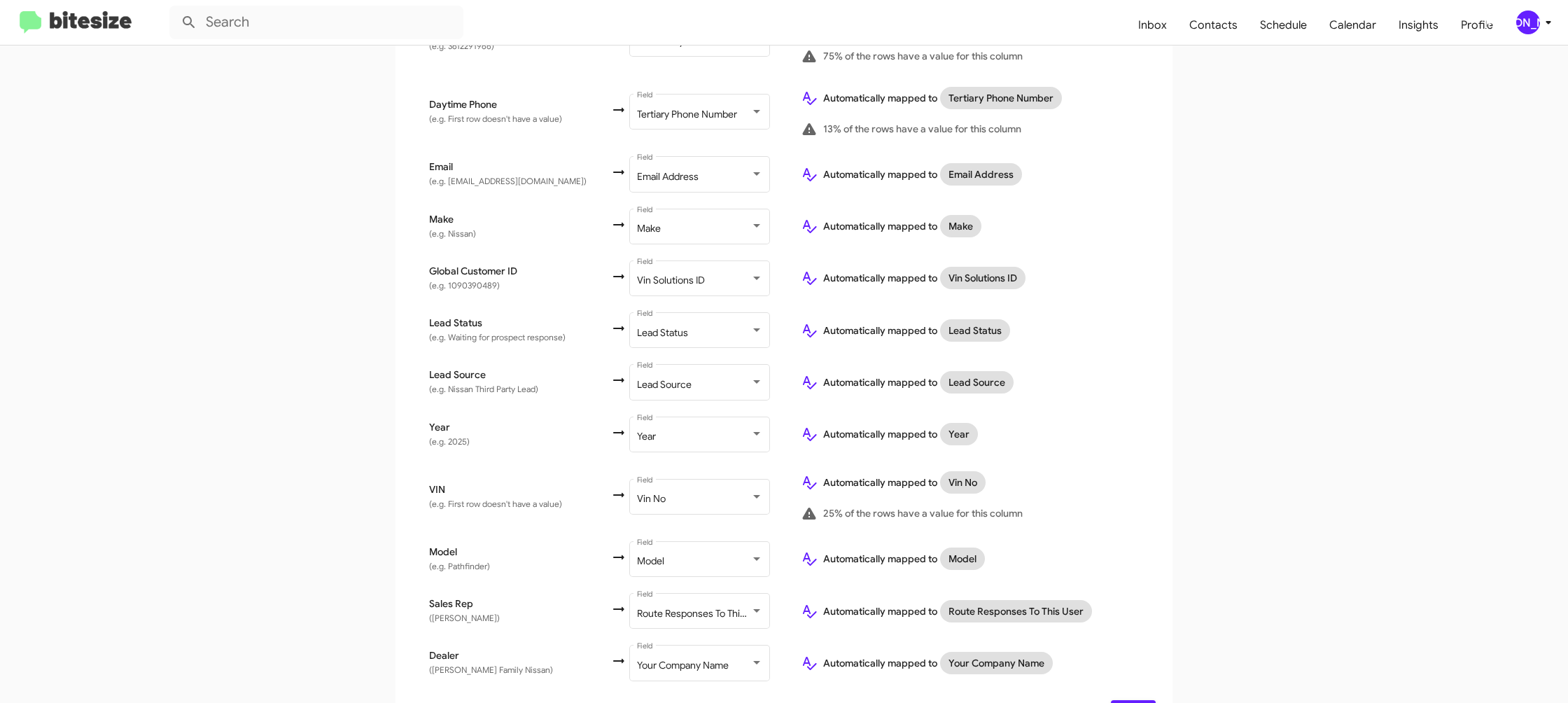
scroll to position [551, 0]
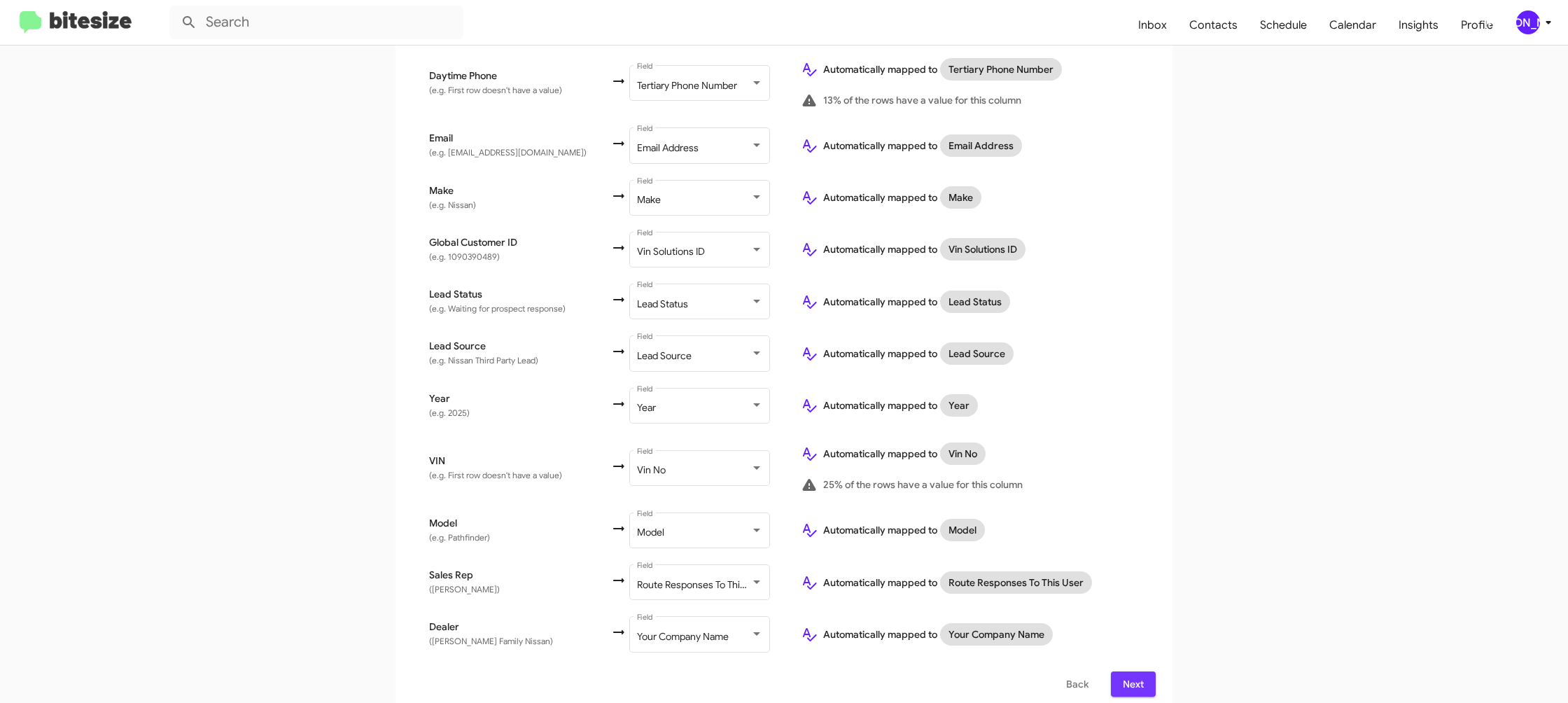
drag, startPoint x: 1127, startPoint y: 668, endPoint x: 1119, endPoint y: 666, distance: 8.2
click at [1127, 672] on span "Next" at bounding box center [1133, 684] width 22 height 25
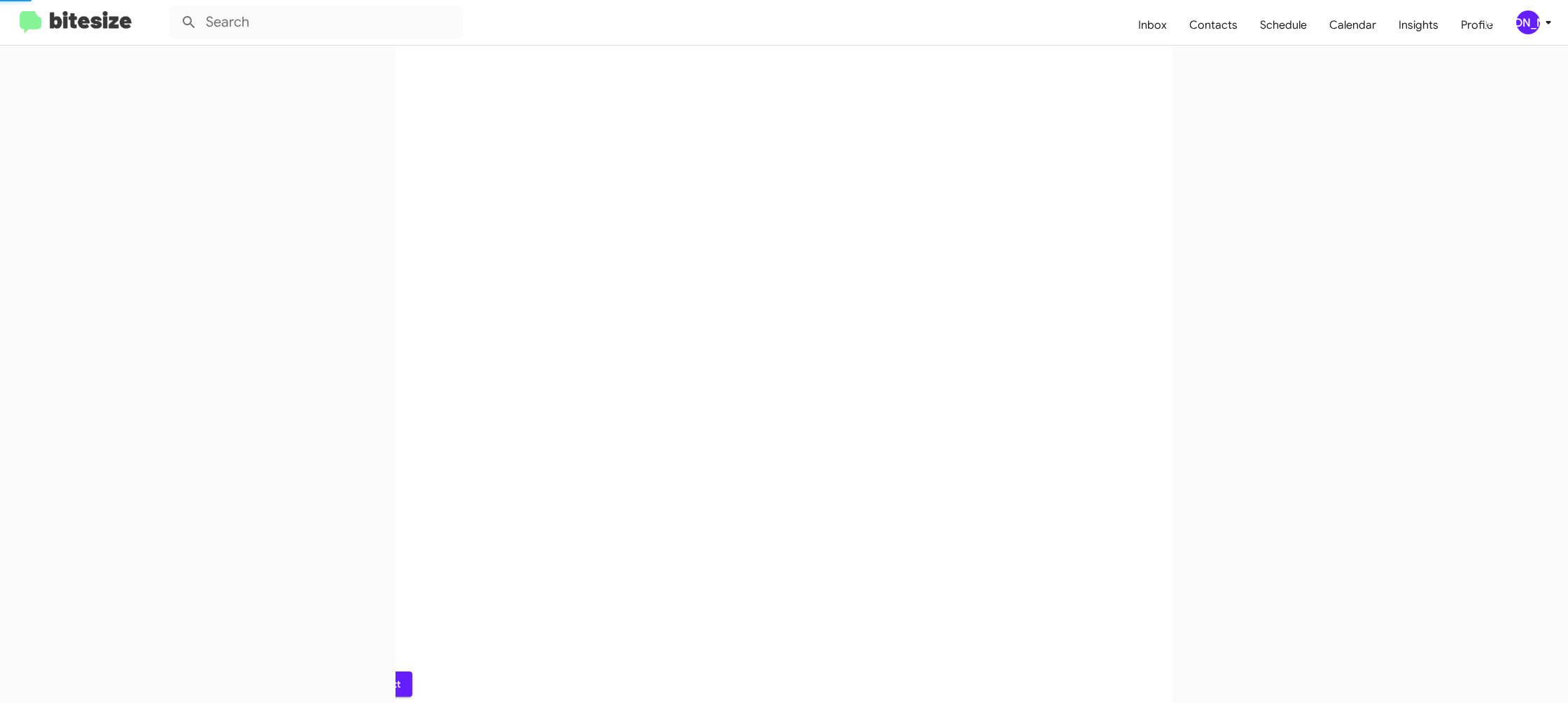
scroll to position [0, 0]
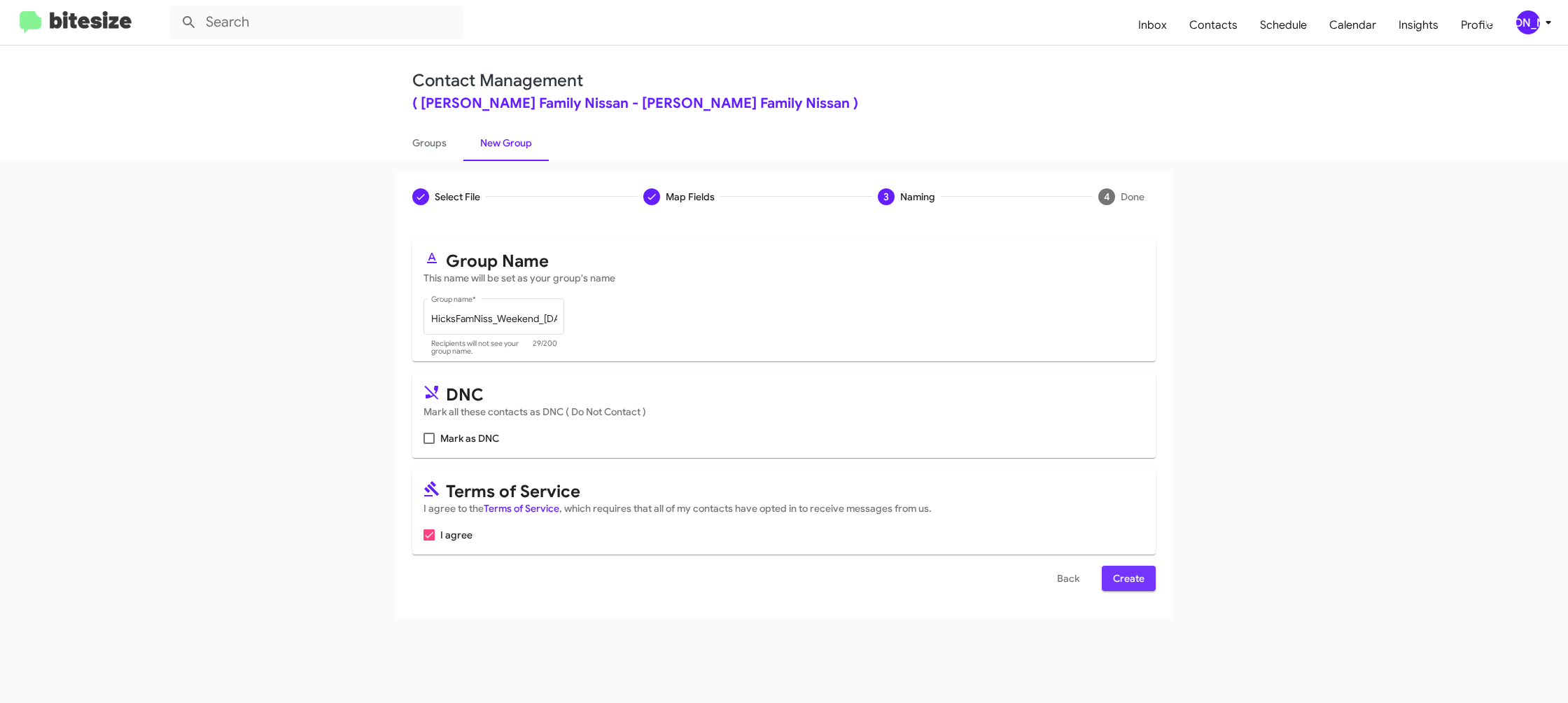
click at [1126, 568] on span "Create" at bounding box center [1129, 578] width 32 height 25
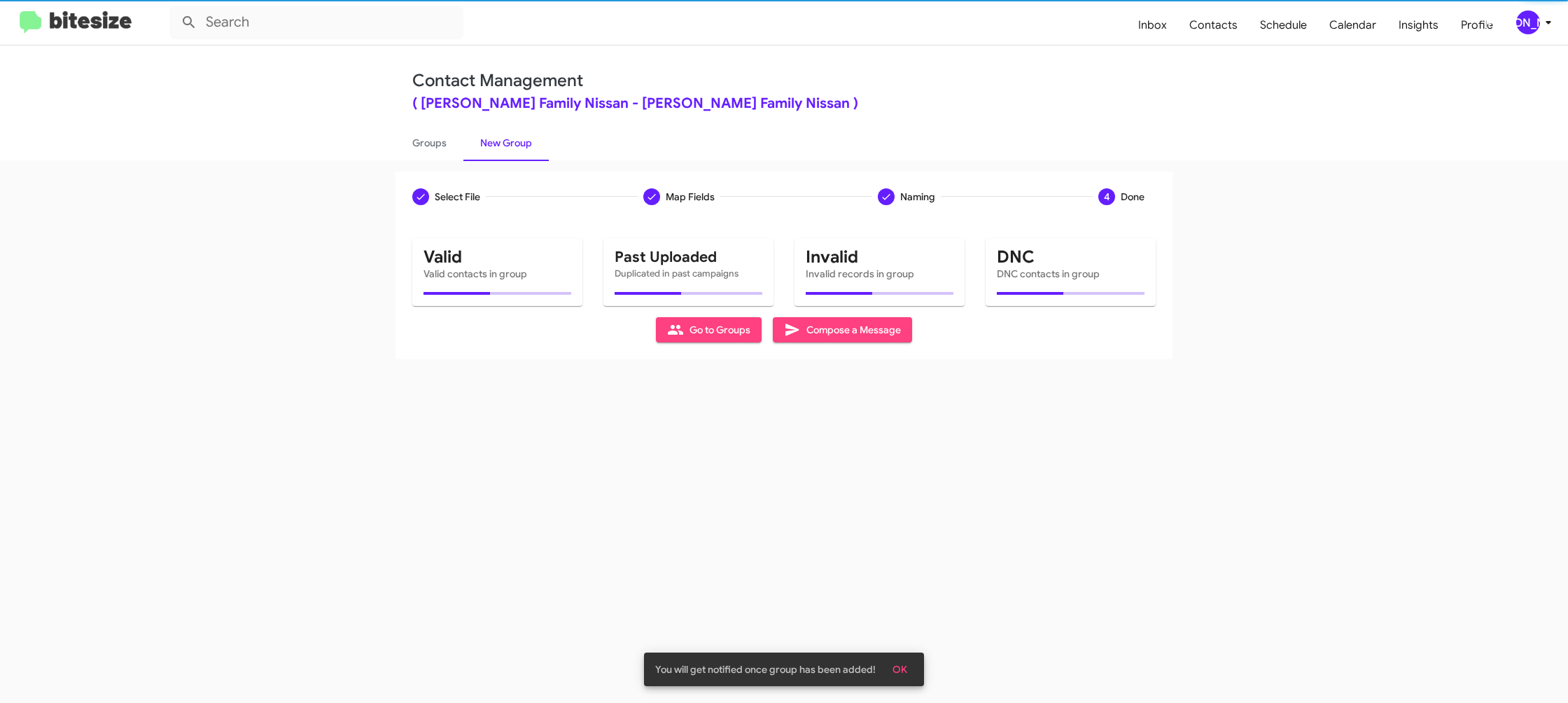
click at [442, 163] on div "Select File Map Fields Naming 4 Done Select File To import contacts, you need t…" at bounding box center [784, 431] width 1568 height 543
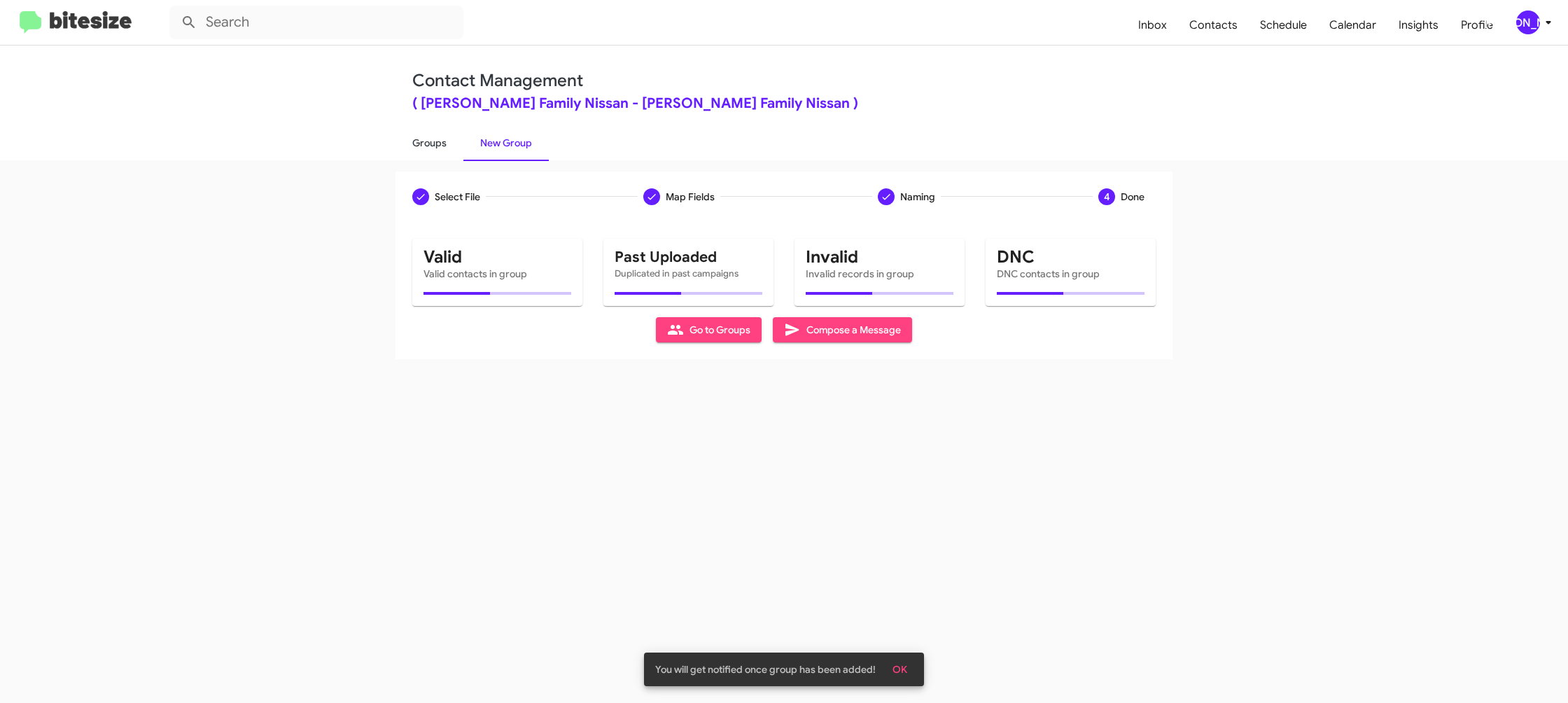
click at [430, 142] on link "Groups" at bounding box center [430, 143] width 68 height 36
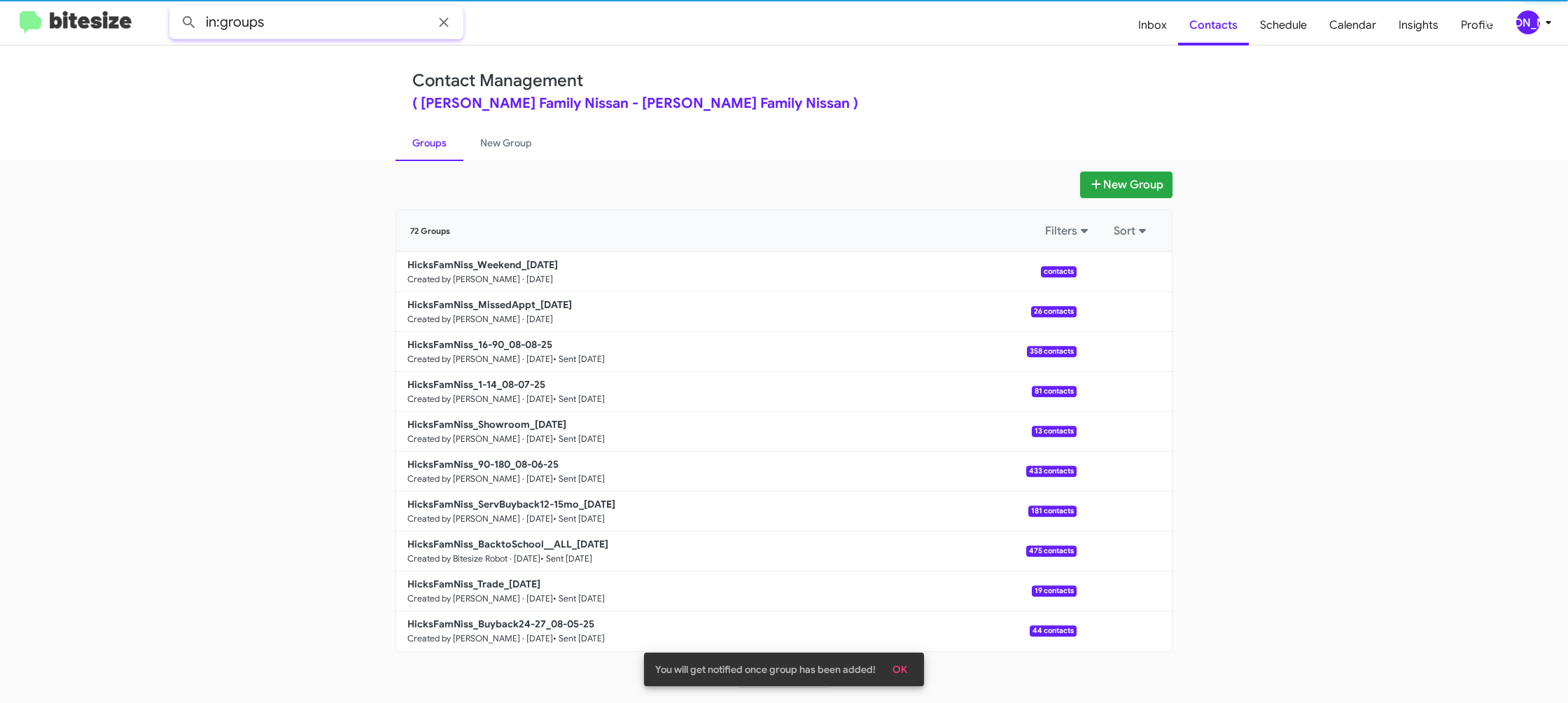
click at [348, 26] on input "in:groups" at bounding box center [316, 22] width 294 height 34
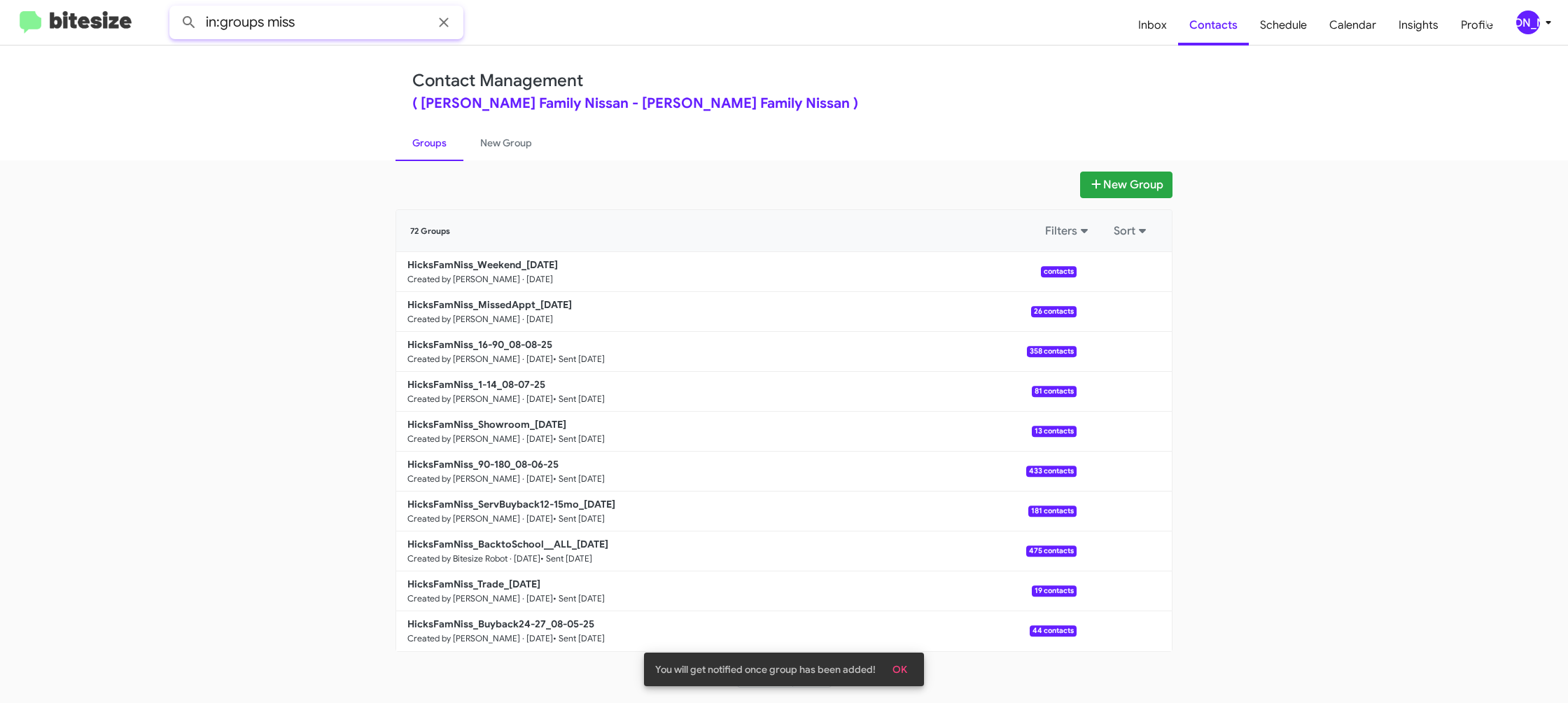
click at [175, 9] on button at bounding box center [189, 22] width 28 height 28
click at [327, 30] on input "in:groups miss" at bounding box center [316, 22] width 294 height 34
click at [284, 25] on input "in:groups miss" at bounding box center [316, 22] width 294 height 34
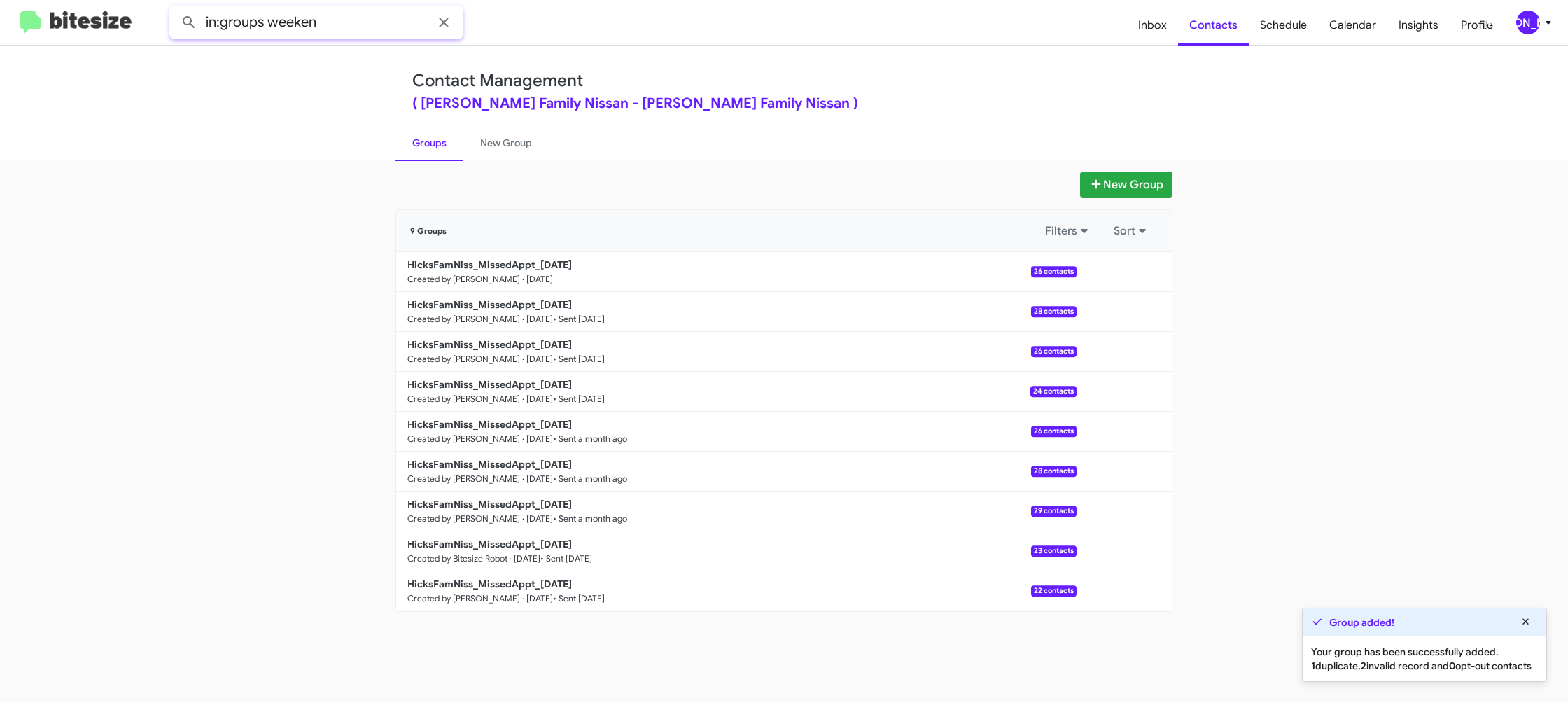
type input "in:groups weeken"
click at [175, 9] on button at bounding box center [189, 22] width 28 height 28
click at [504, 147] on link "New Group" at bounding box center [506, 143] width 85 height 36
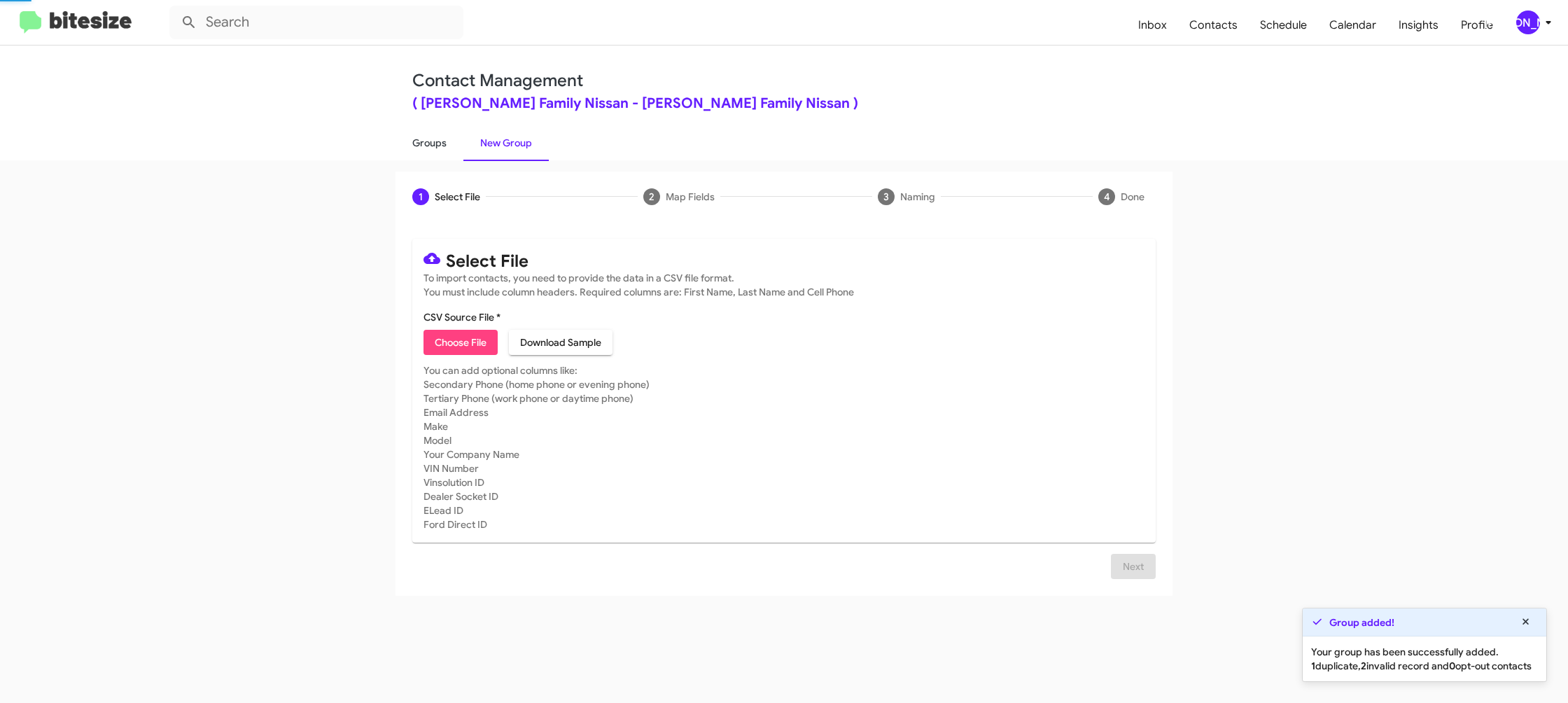
click at [460, 144] on link "Groups" at bounding box center [430, 143] width 68 height 36
type input "in:groups"
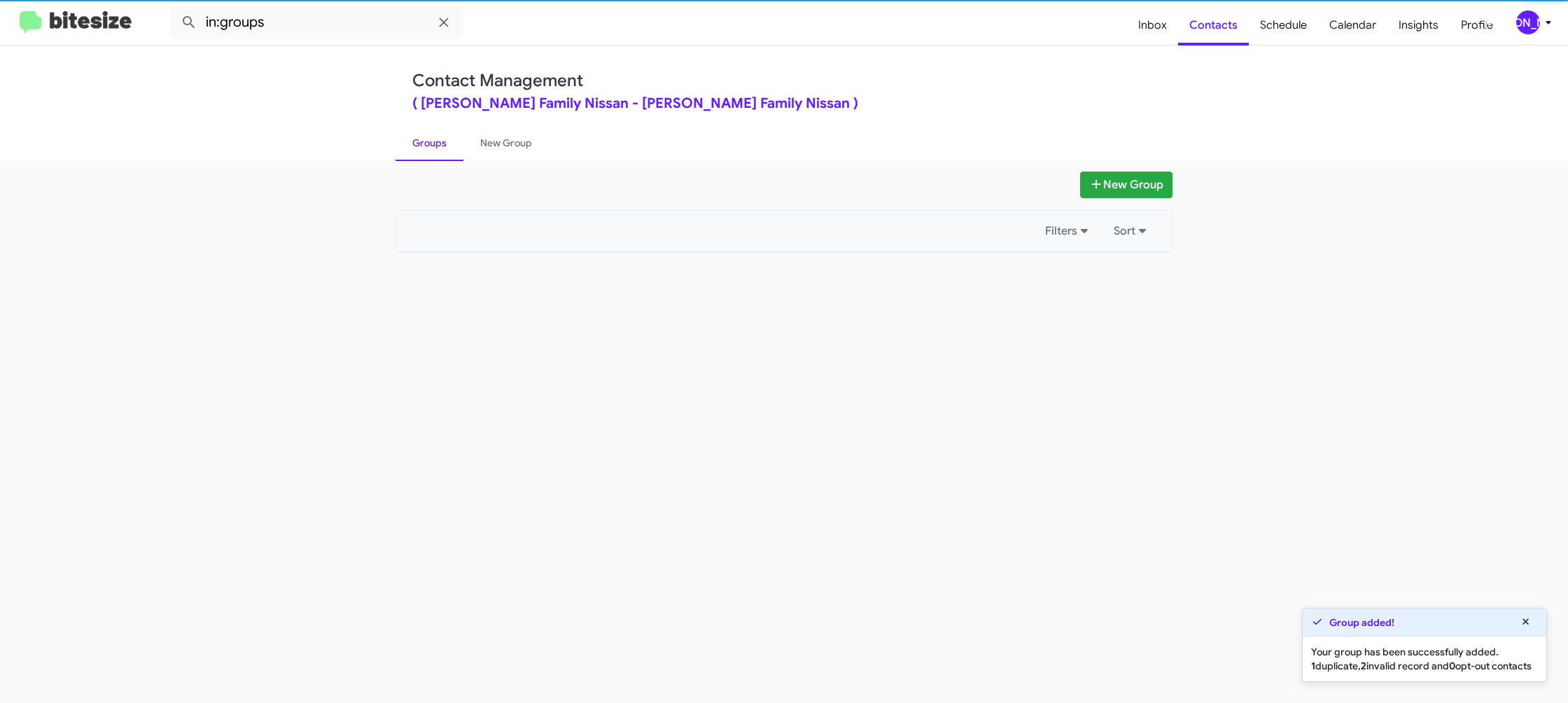
click at [460, 144] on link "Groups" at bounding box center [430, 143] width 68 height 36
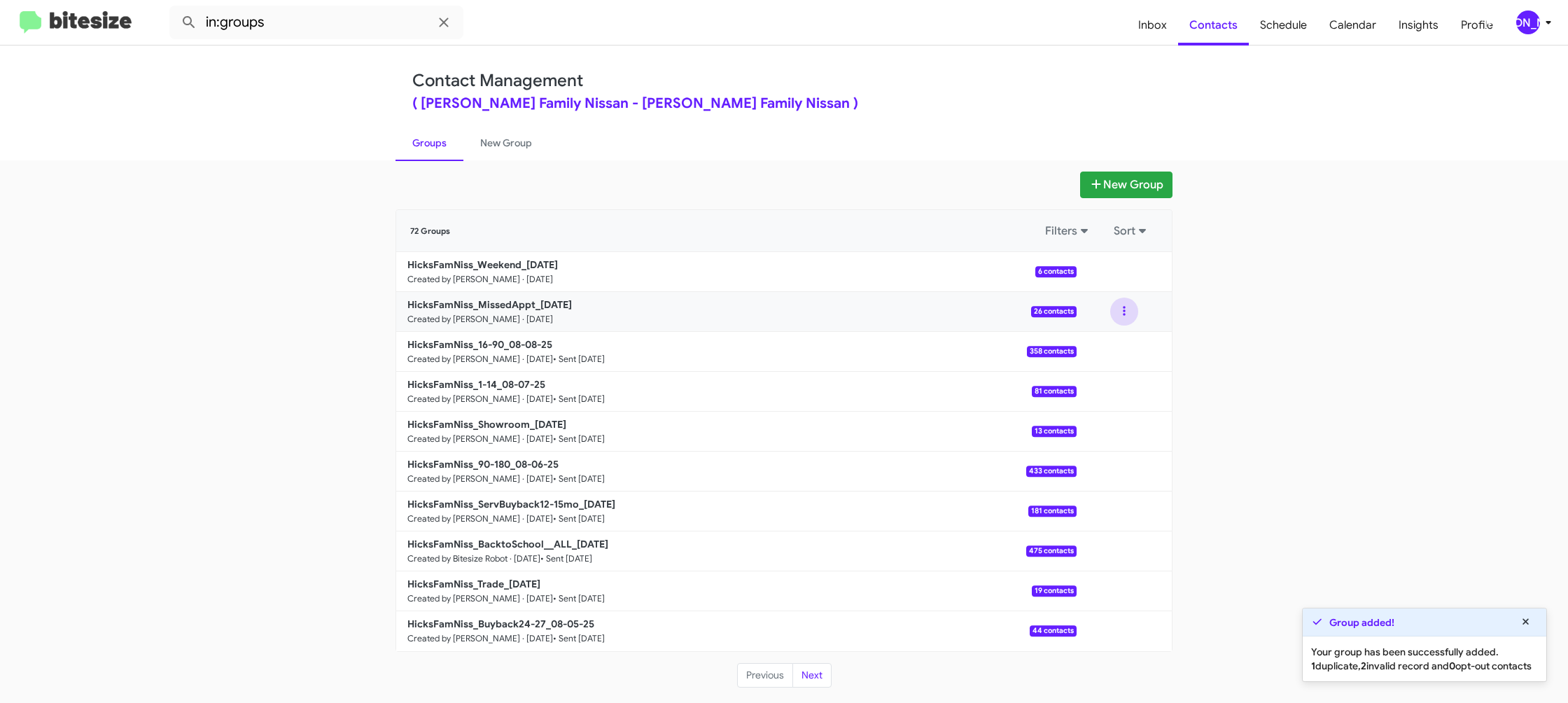
click at [1127, 313] on button at bounding box center [1124, 311] width 28 height 28
click at [1113, 342] on button "View contacts" at bounding box center [1082, 349] width 112 height 34
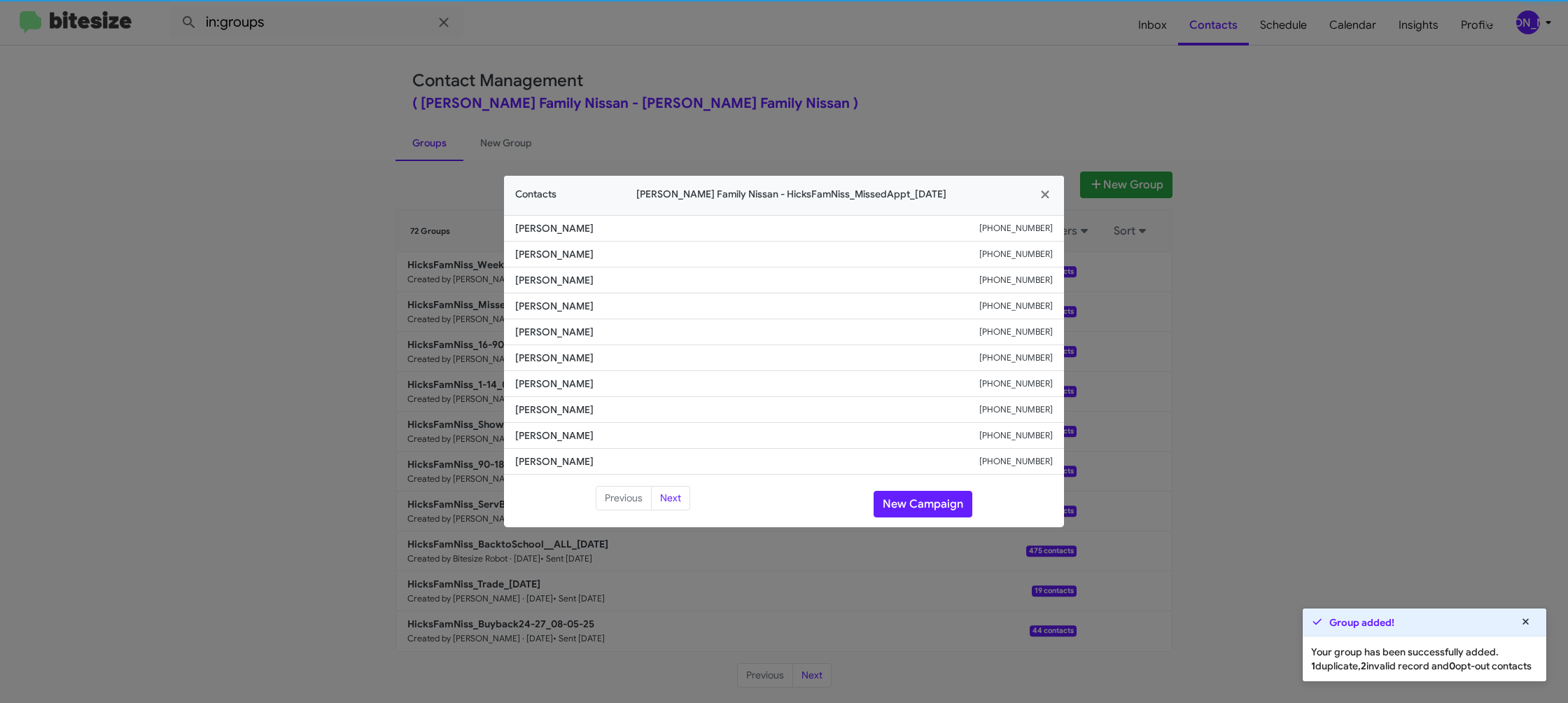
click at [556, 353] on span "[PERSON_NAME]" at bounding box center [747, 358] width 464 height 14
drag, startPoint x: 556, startPoint y: 353, endPoint x: 631, endPoint y: 361, distance: 75.4
click at [556, 353] on span "[PERSON_NAME]" at bounding box center [747, 358] width 464 height 14
copy span "[PERSON_NAME]"
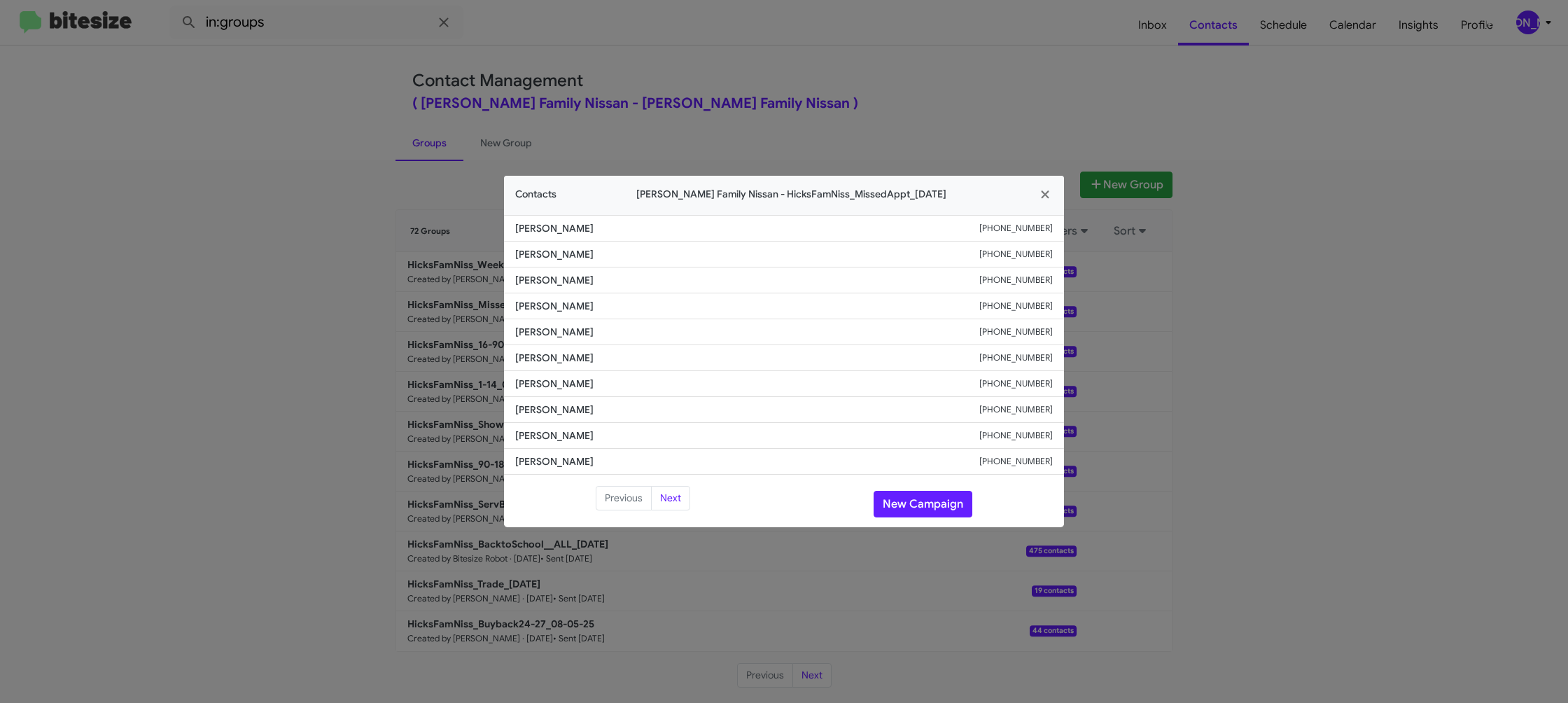
drag, startPoint x: 795, startPoint y: 16, endPoint x: 1000, endPoint y: 184, distance: 265.0
click at [795, 17] on modal-container "Contacts [PERSON_NAME] Family Nissan - HicksFamNiss_MissedAppt_[DATE] Andretti …" at bounding box center [784, 351] width 1568 height 703
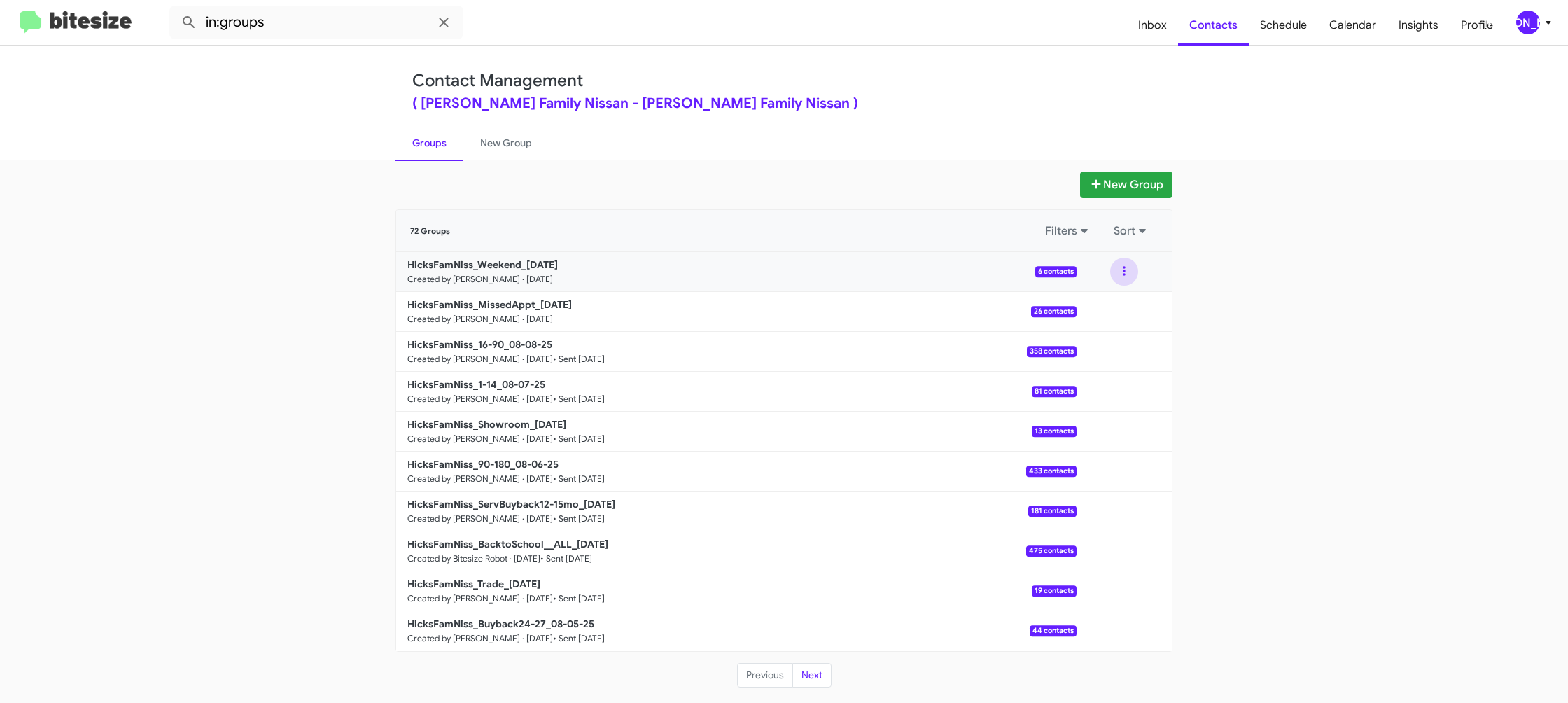
click at [1120, 279] on button at bounding box center [1124, 272] width 28 height 28
click at [1109, 301] on button "View contacts" at bounding box center [1082, 309] width 112 height 34
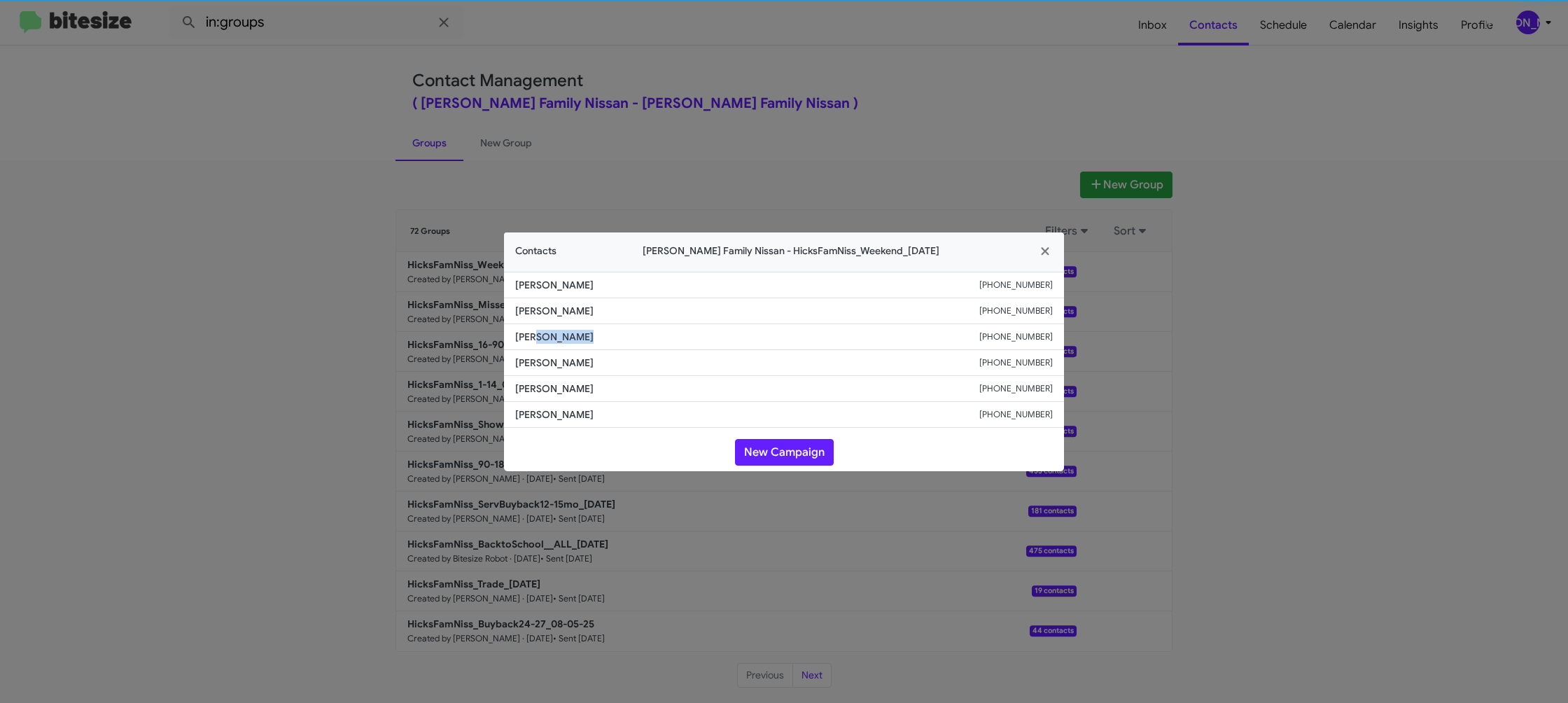
click at [542, 339] on span "[PERSON_NAME]" at bounding box center [747, 337] width 464 height 14
click at [504, 116] on modal-container "Contacts [PERSON_NAME] Family Nissan - HicksFamNiss_Weekend_[DATE] [PERSON_NAME…" at bounding box center [784, 351] width 1568 height 703
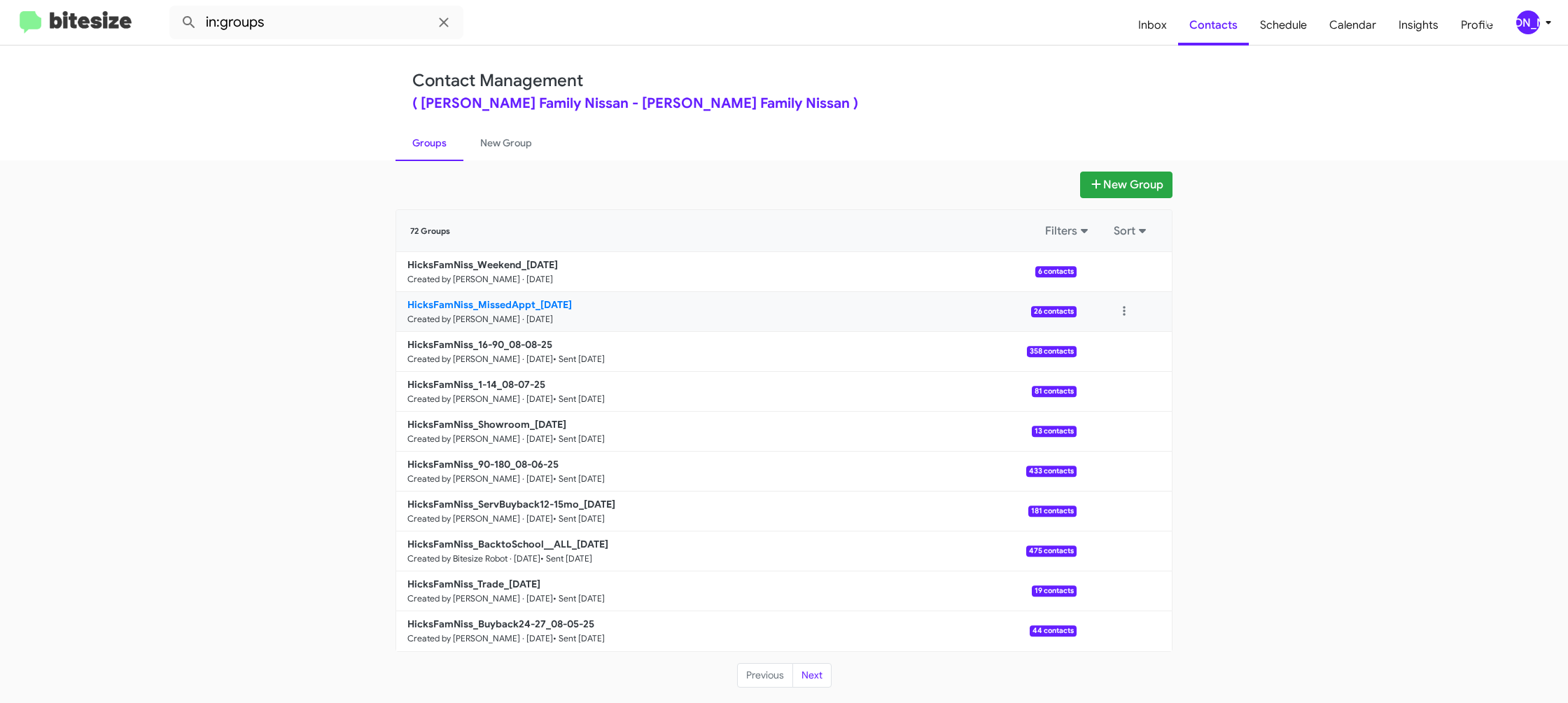
click at [505, 312] on link "HicksFamNiss_MissedAppt_[DATE] Created by [PERSON_NAME] · [DATE] 26 contacts" at bounding box center [737, 311] width 680 height 40
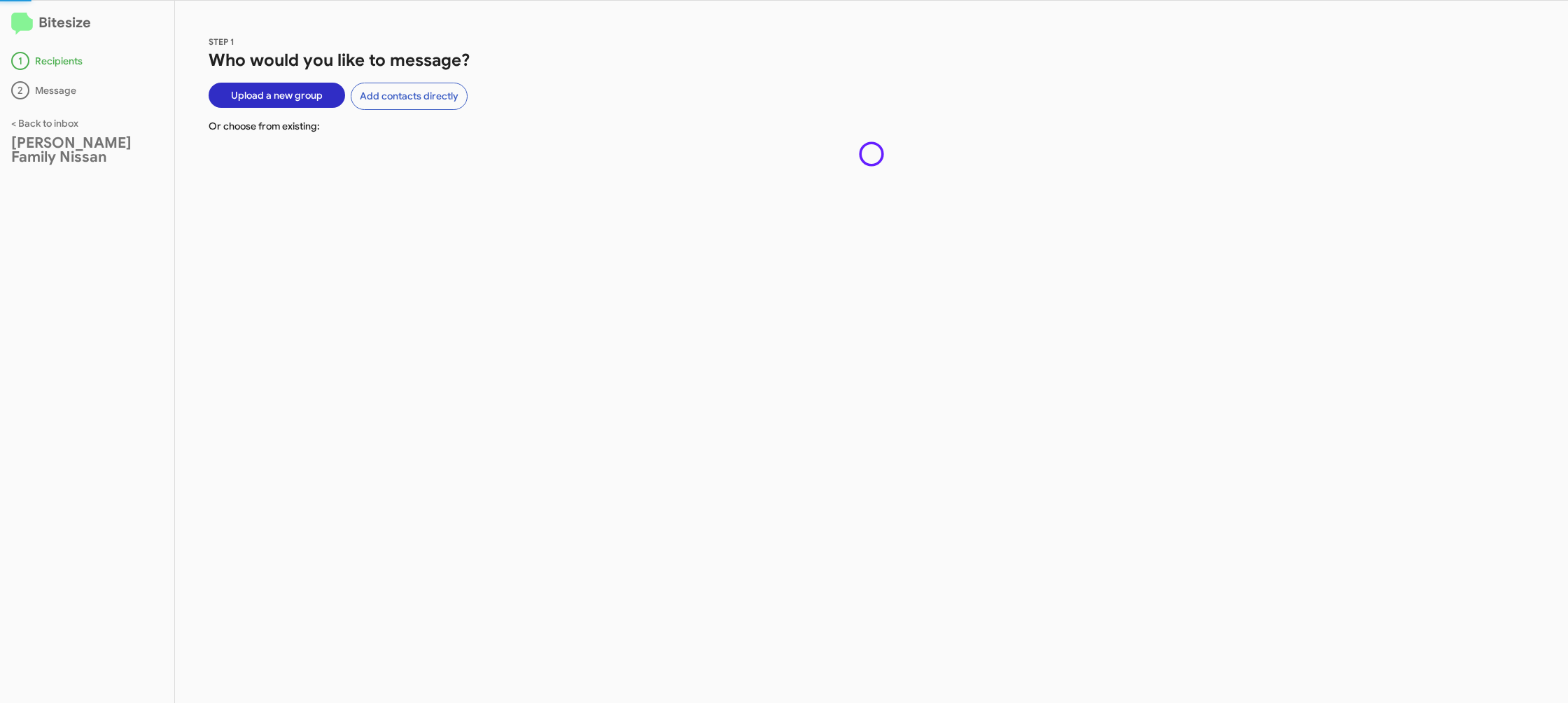
click at [505, 312] on div "STEP 1 Who would you like to message? Upload a new group Add contacts directly …" at bounding box center [871, 352] width 1393 height 702
drag, startPoint x: 505, startPoint y: 312, endPoint x: 230, endPoint y: 34, distance: 391.0
click at [503, 306] on div "STEP 1 Who would you like to message? Upload a new group Add contacts directly …" at bounding box center [871, 352] width 1393 height 702
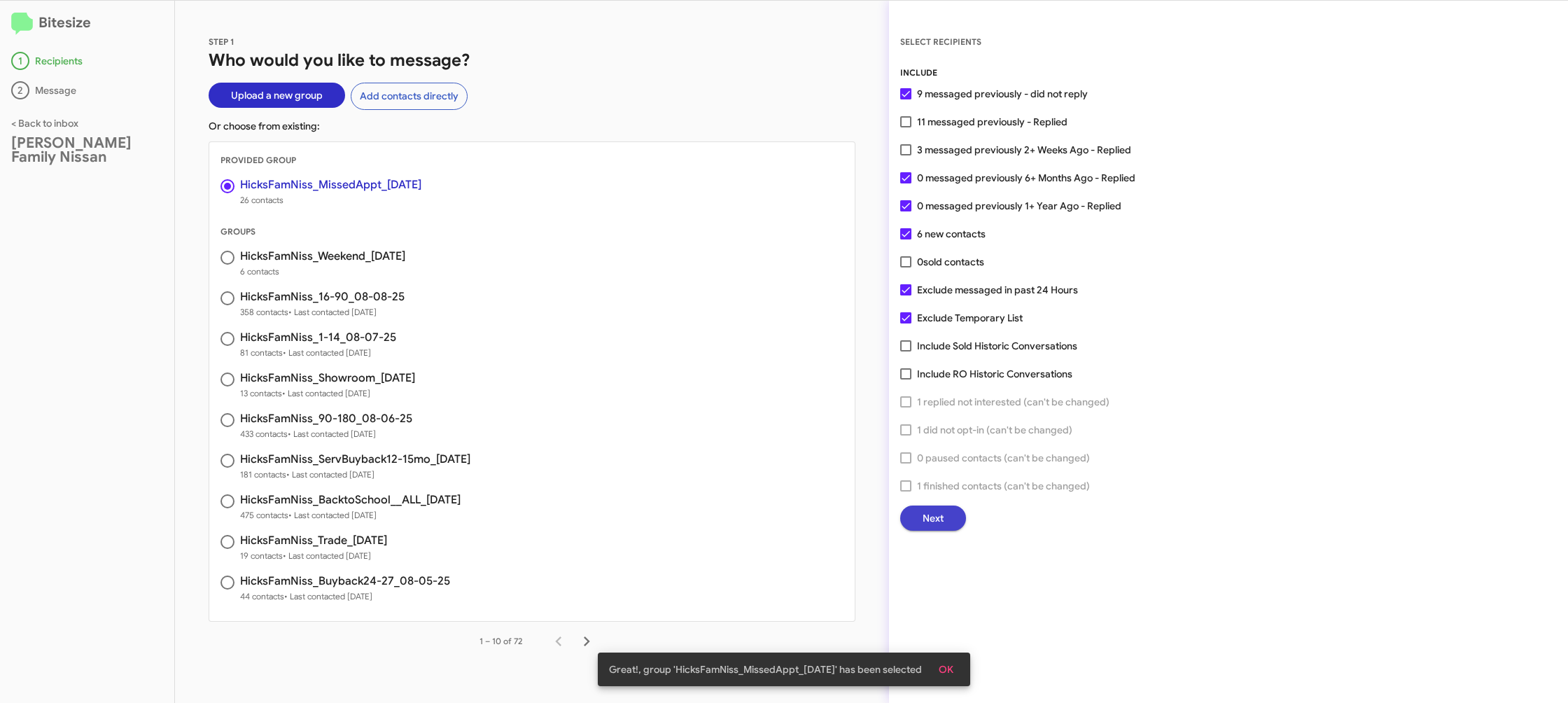
click at [947, 520] on button "Next" at bounding box center [933, 518] width 66 height 25
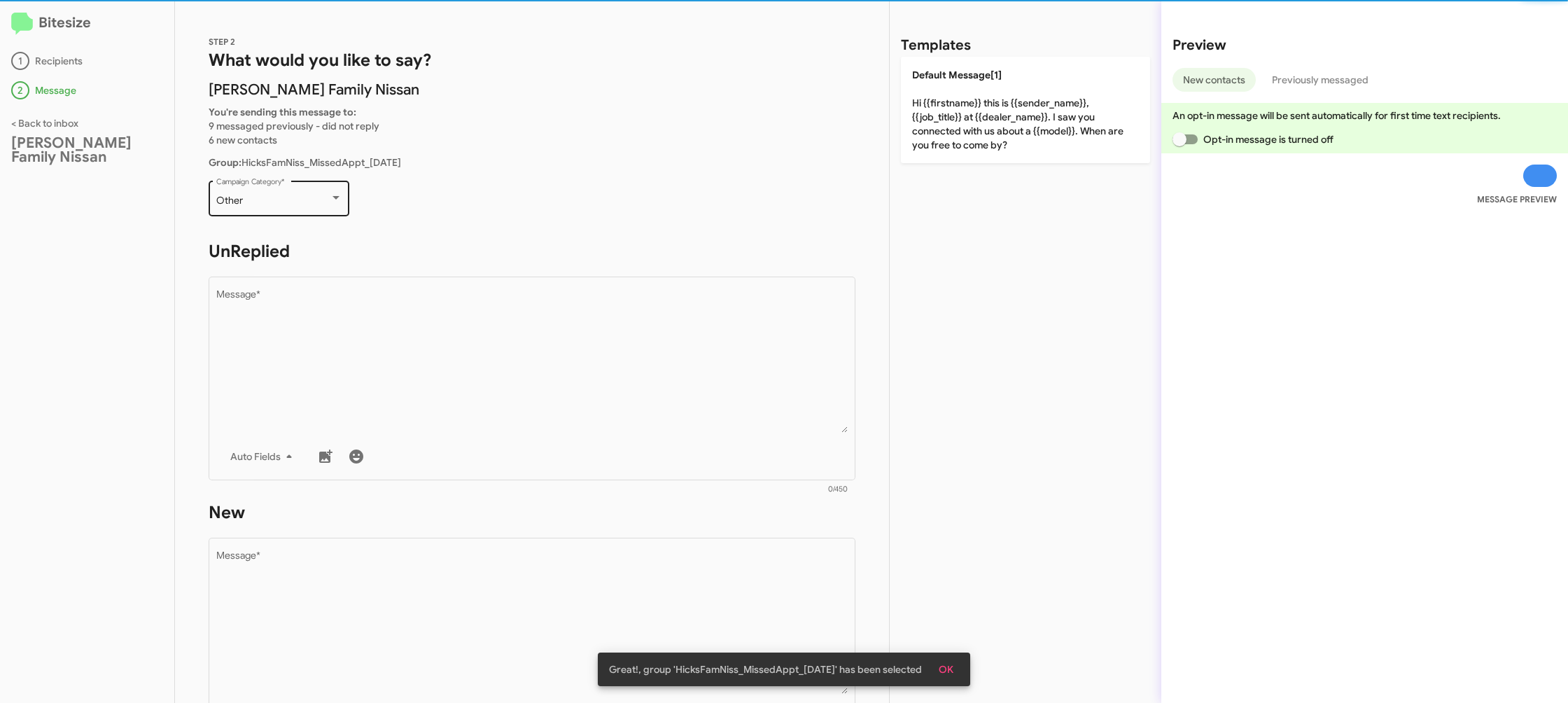
click at [306, 210] on div "Other Campaign Category *" at bounding box center [280, 197] width 126 height 38
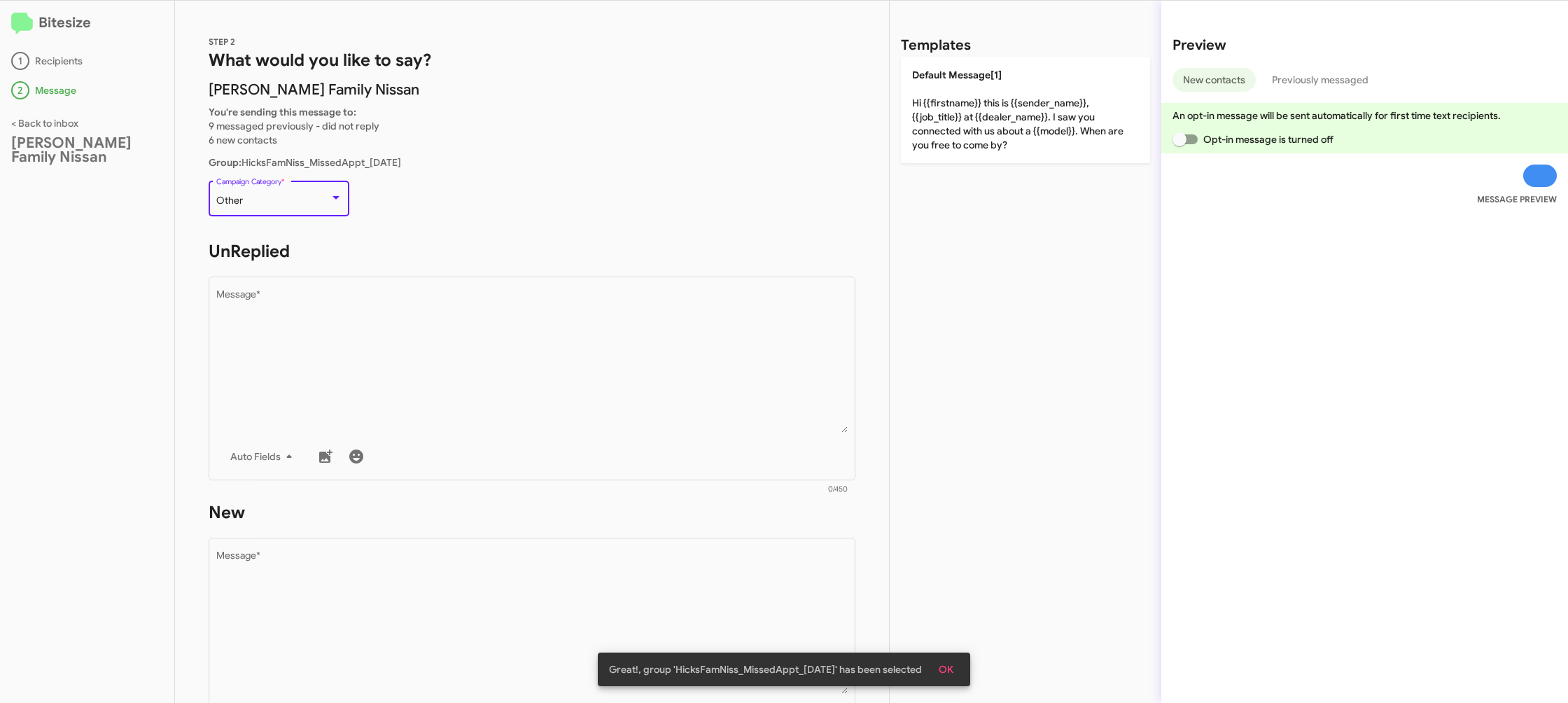
scroll to position [264, 0]
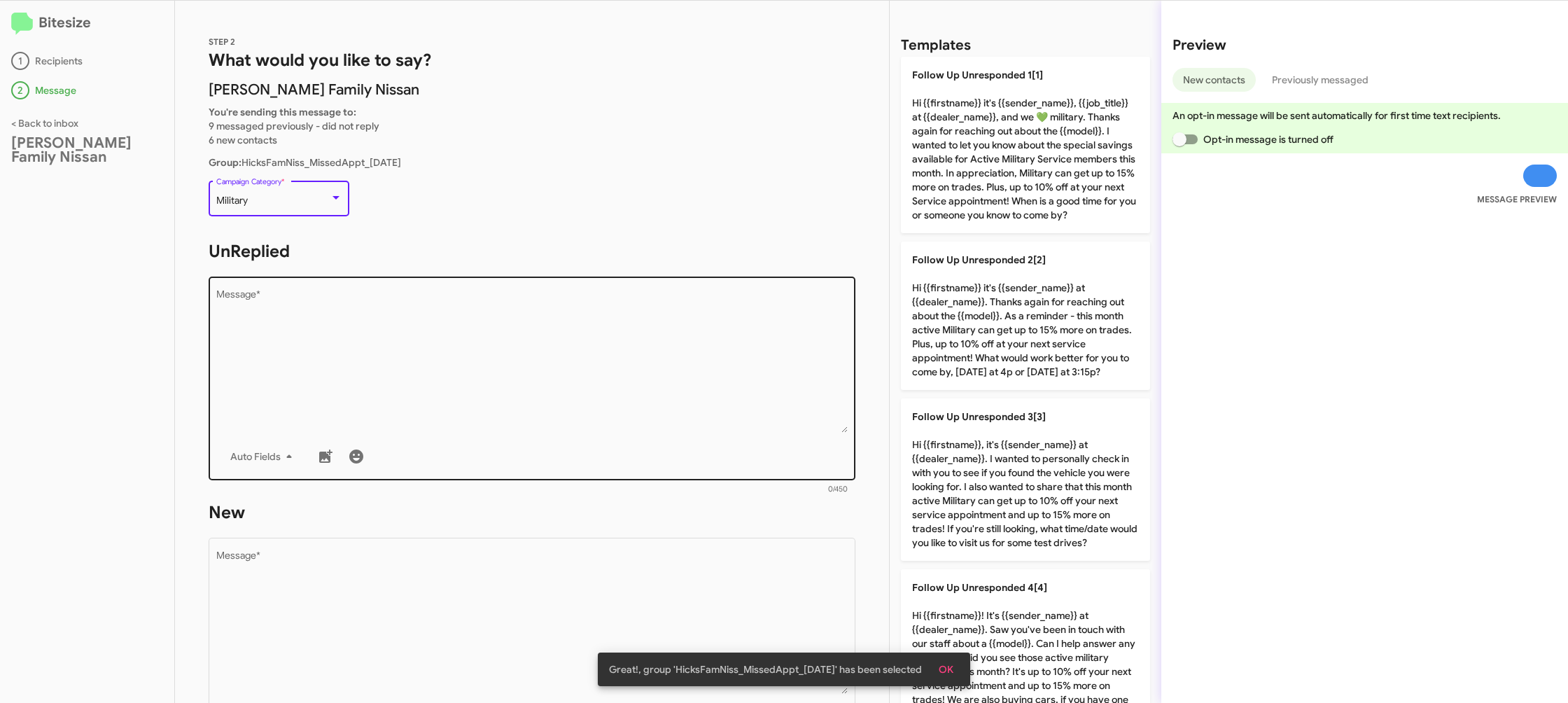
drag, startPoint x: 484, startPoint y: 342, endPoint x: 474, endPoint y: 340, distance: 10.2
click at [480, 341] on textarea "Message *" at bounding box center [532, 361] width 632 height 143
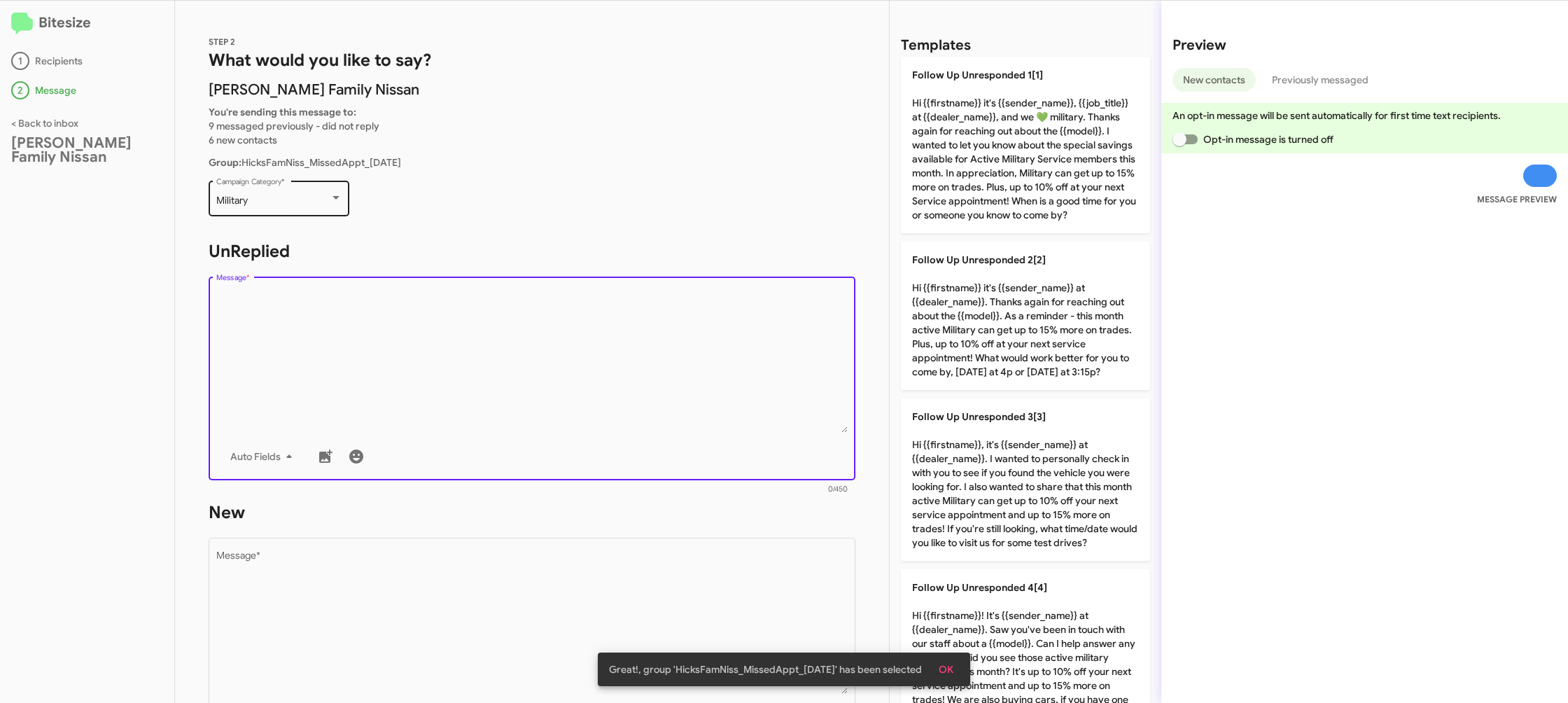
click at [298, 204] on div "Military" at bounding box center [273, 201] width 113 height 12
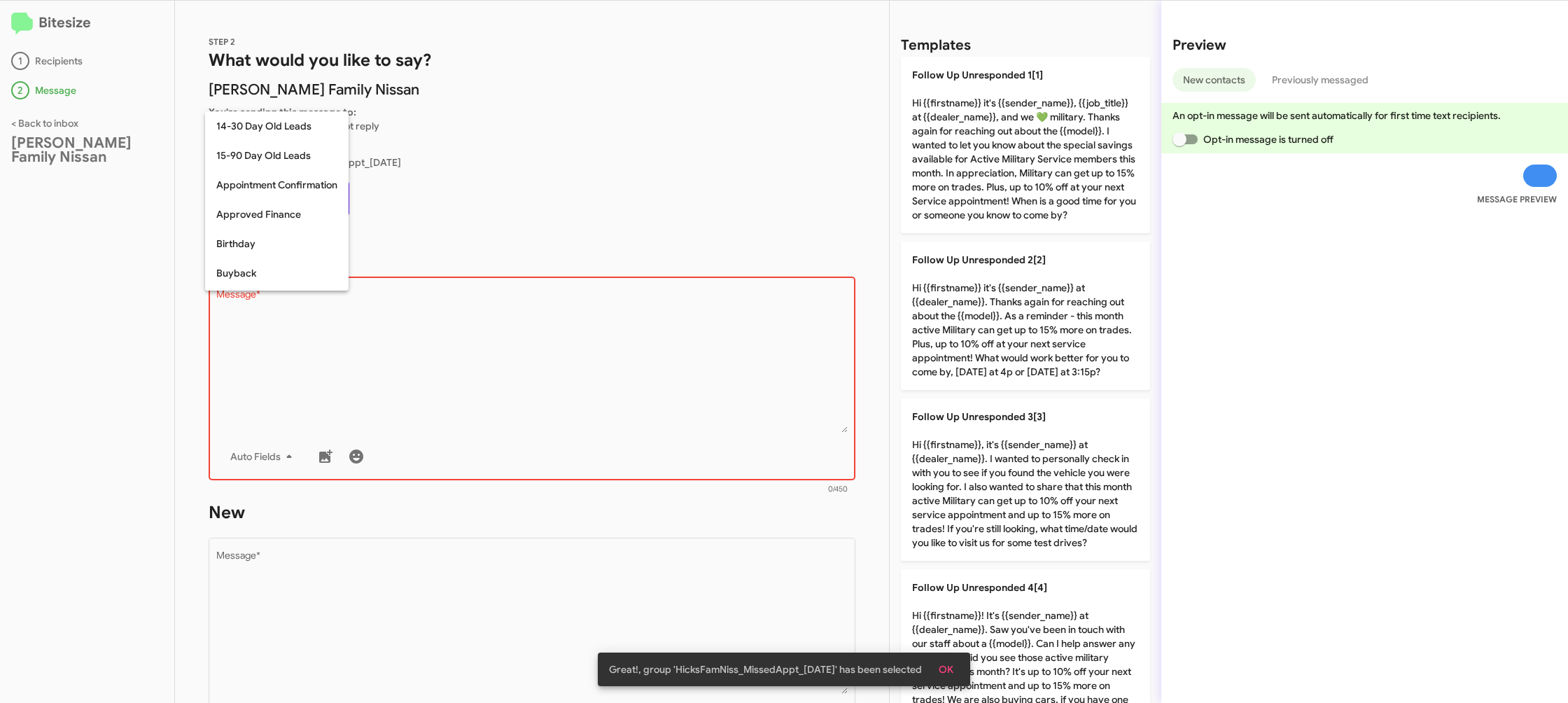
scroll to position [190, 0]
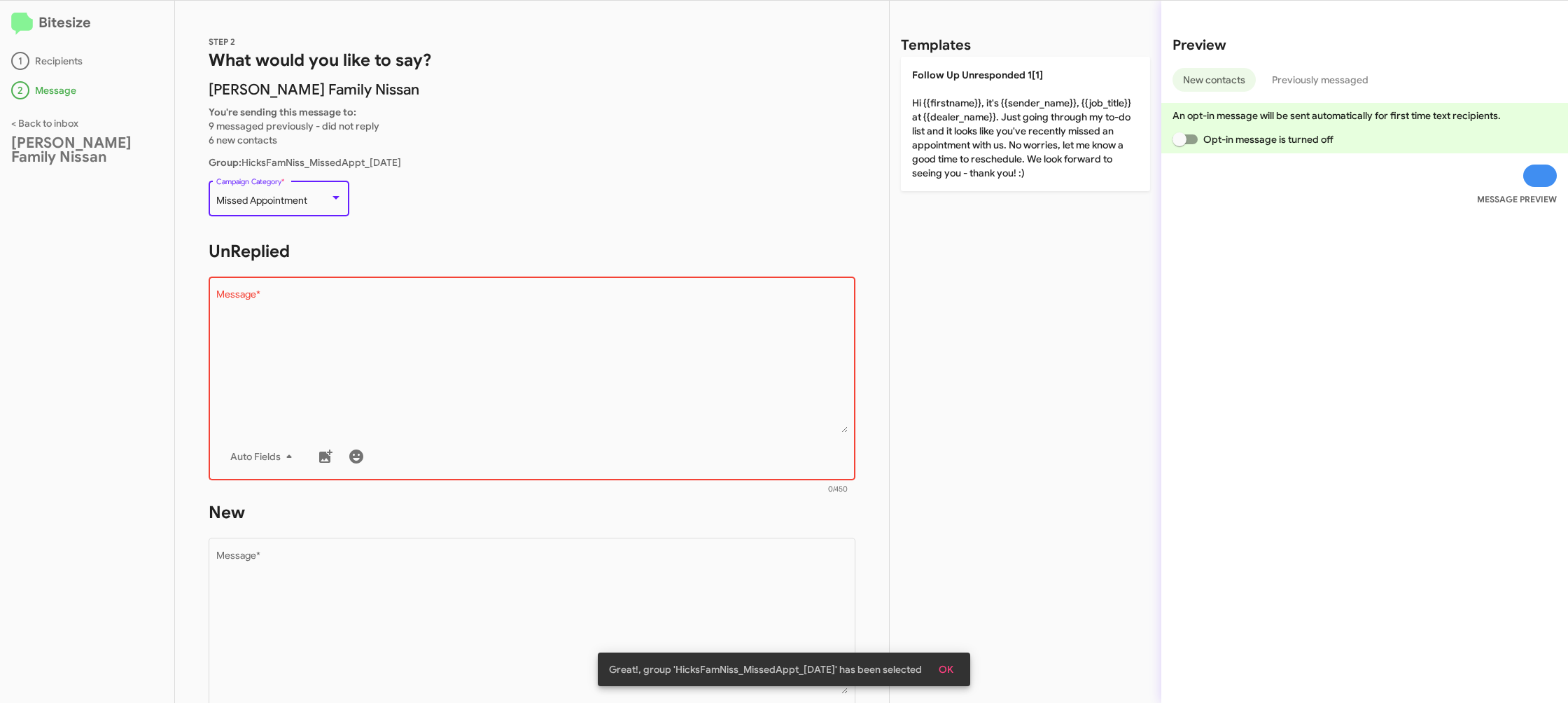
click at [549, 389] on textarea "Message *" at bounding box center [532, 361] width 632 height 143
drag, startPoint x: 551, startPoint y: 390, endPoint x: 972, endPoint y: 153, distance: 483.1
click at [588, 362] on textarea "Message *" at bounding box center [532, 361] width 632 height 143
drag, startPoint x: 992, startPoint y: 145, endPoint x: 788, endPoint y: 412, distance: 336.0
click at [991, 146] on p "Follow Up Unresponded 1[1] Hi {{firstname}}, it's {{sender_name}}, {{job_title}…" at bounding box center [1026, 124] width 249 height 134
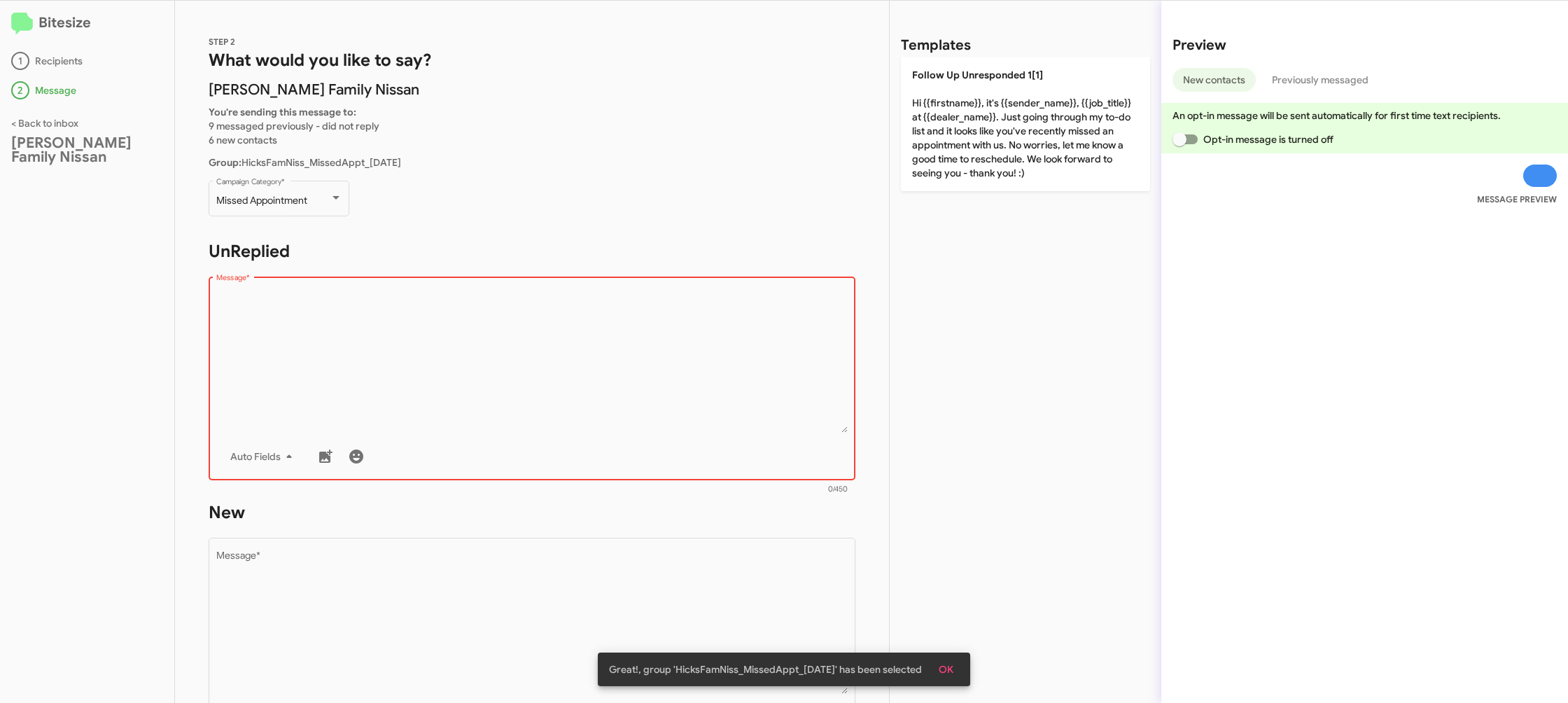
type textarea "Hi {{firstname}}, it's {{sender_name}}, {{job_title}} at {{dealer_name}}. Just …"
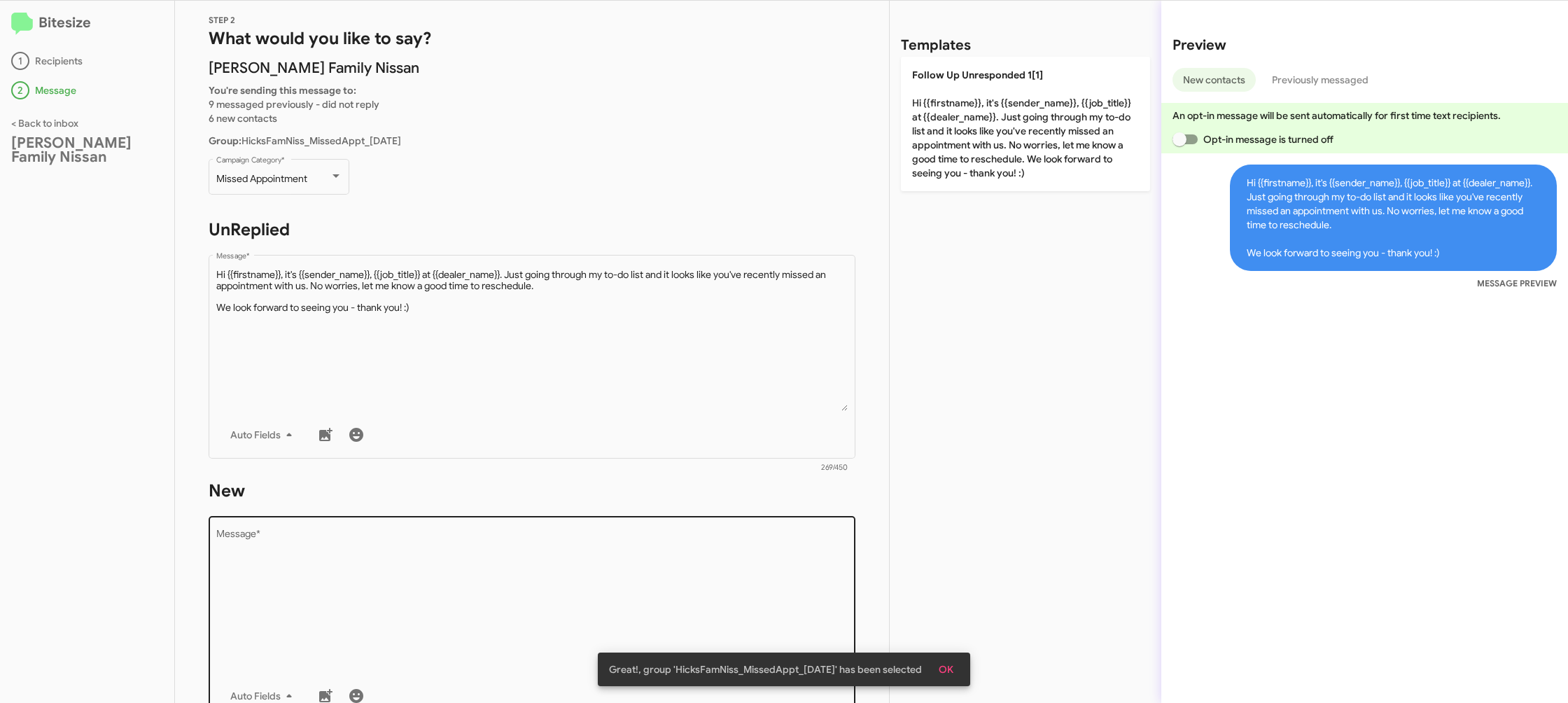
scroll to position [34, 0]
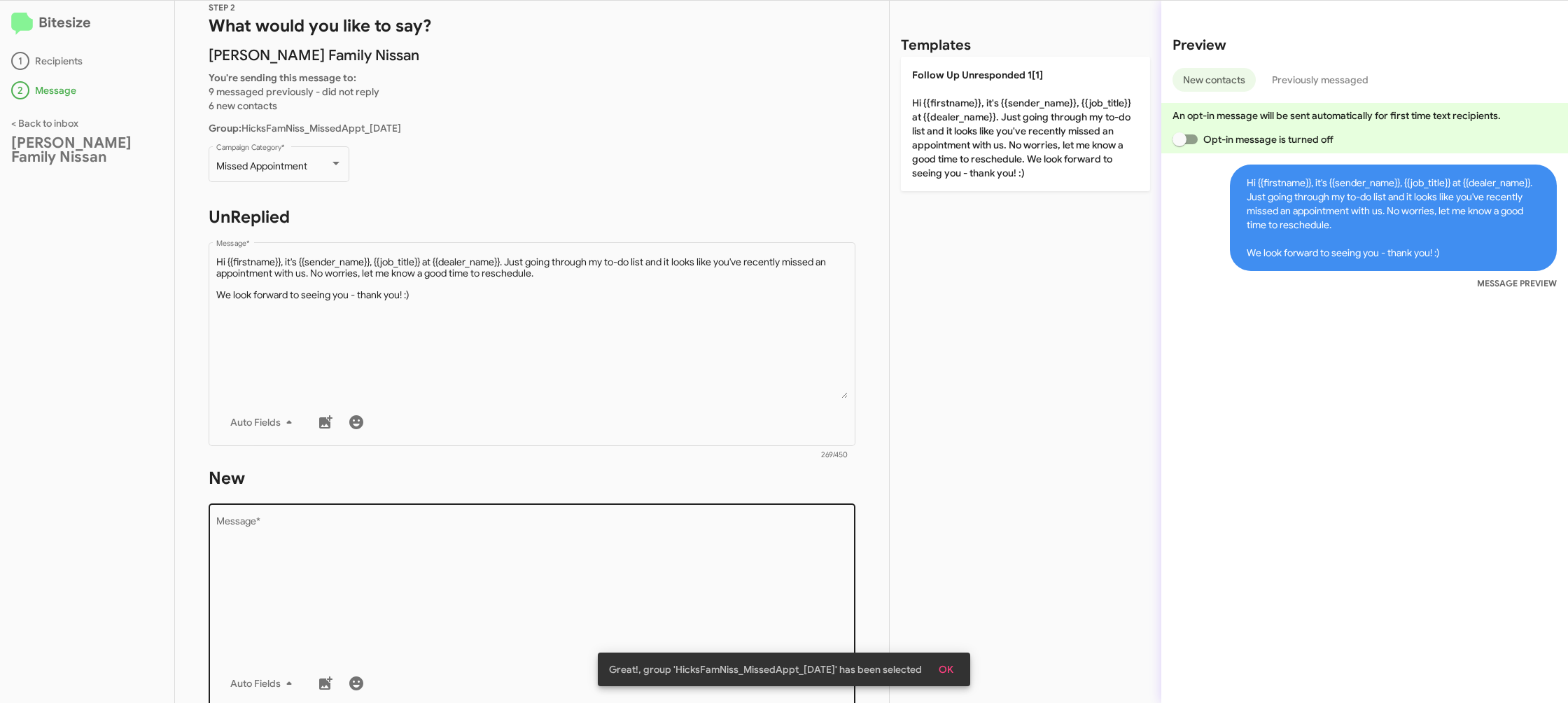
click at [691, 564] on textarea "Message *" at bounding box center [532, 588] width 632 height 143
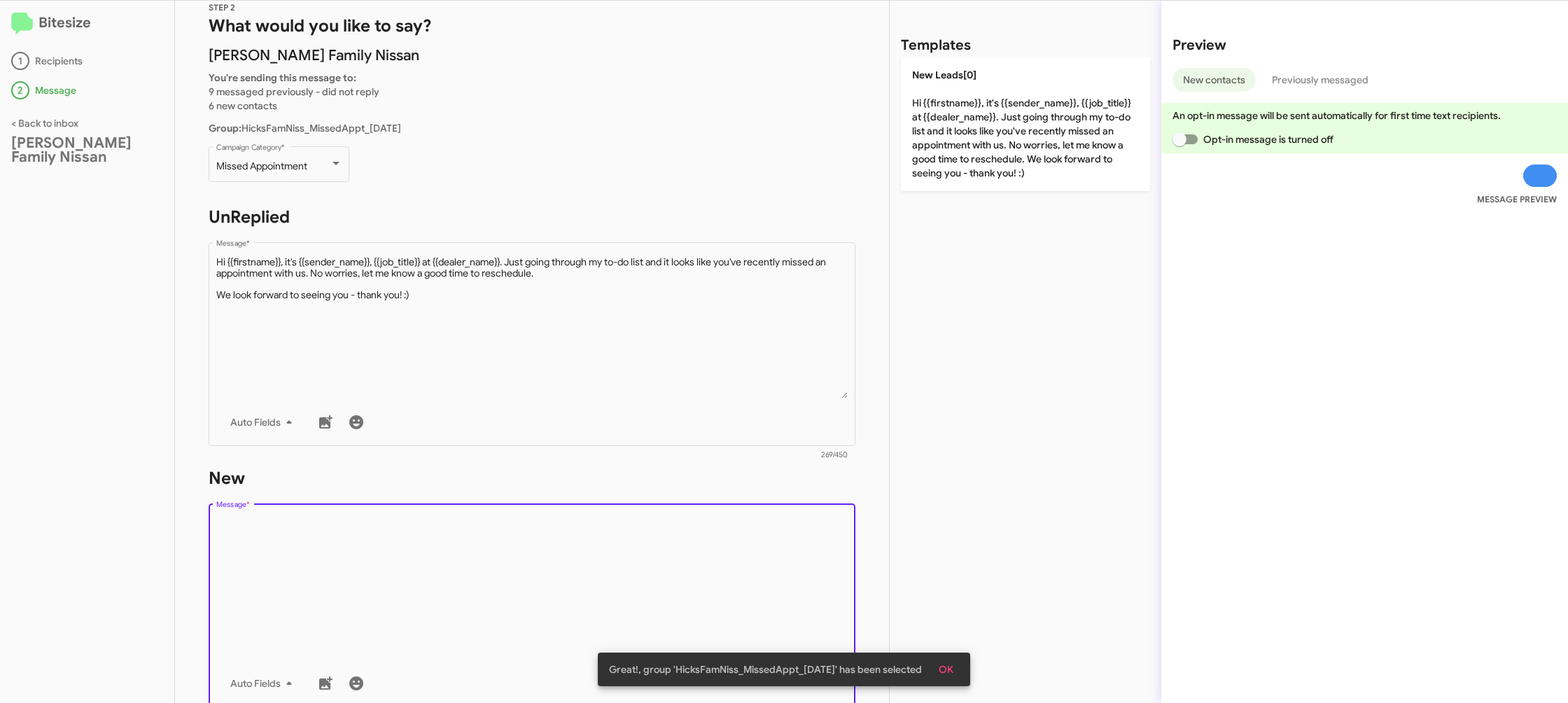
click at [696, 546] on textarea "Message *" at bounding box center [532, 588] width 632 height 143
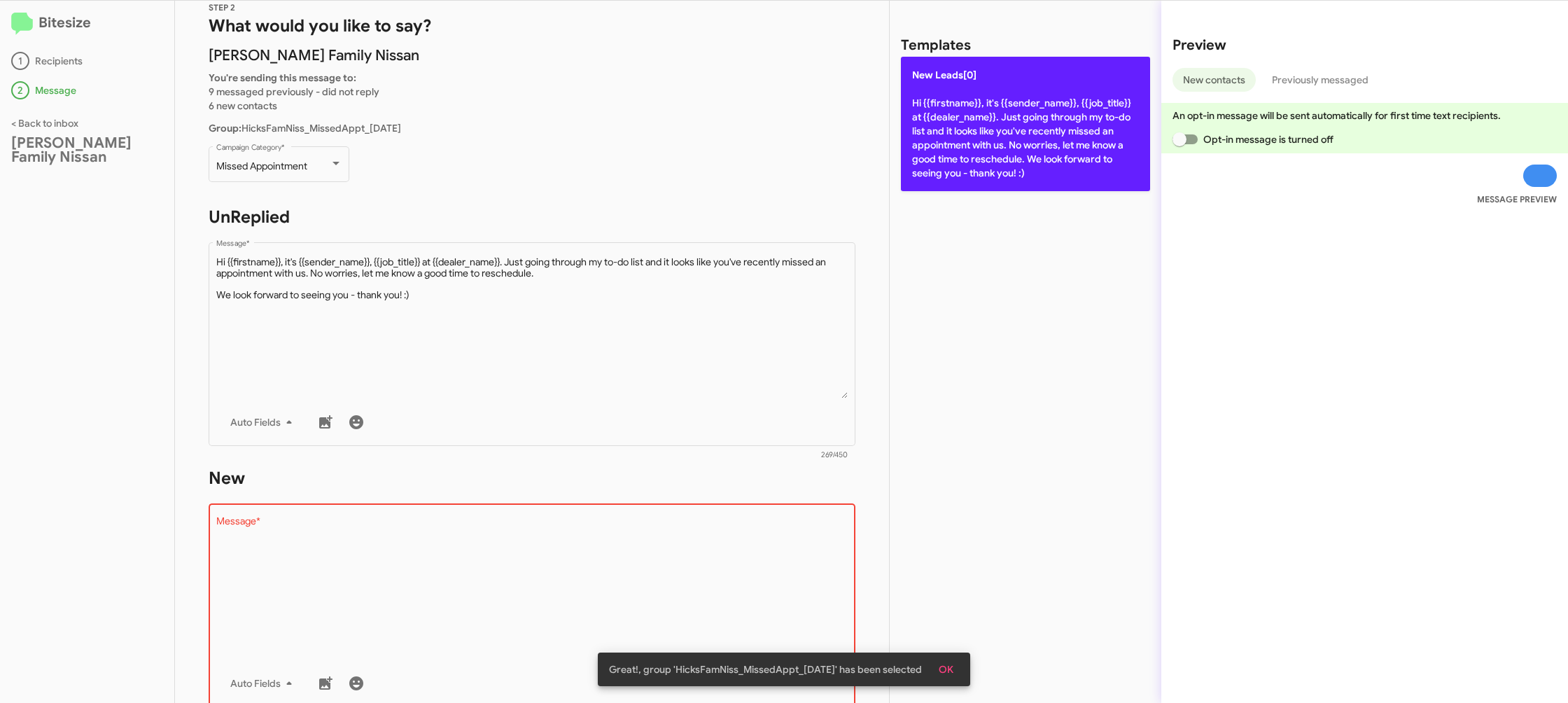
drag, startPoint x: 939, startPoint y: 172, endPoint x: 888, endPoint y: 184, distance: 52.4
click at [940, 171] on p "New Leads[0] Hi {{firstname}}, it's {{sender_name}}, {{job_title}} at {{dealer_…" at bounding box center [1026, 124] width 249 height 134
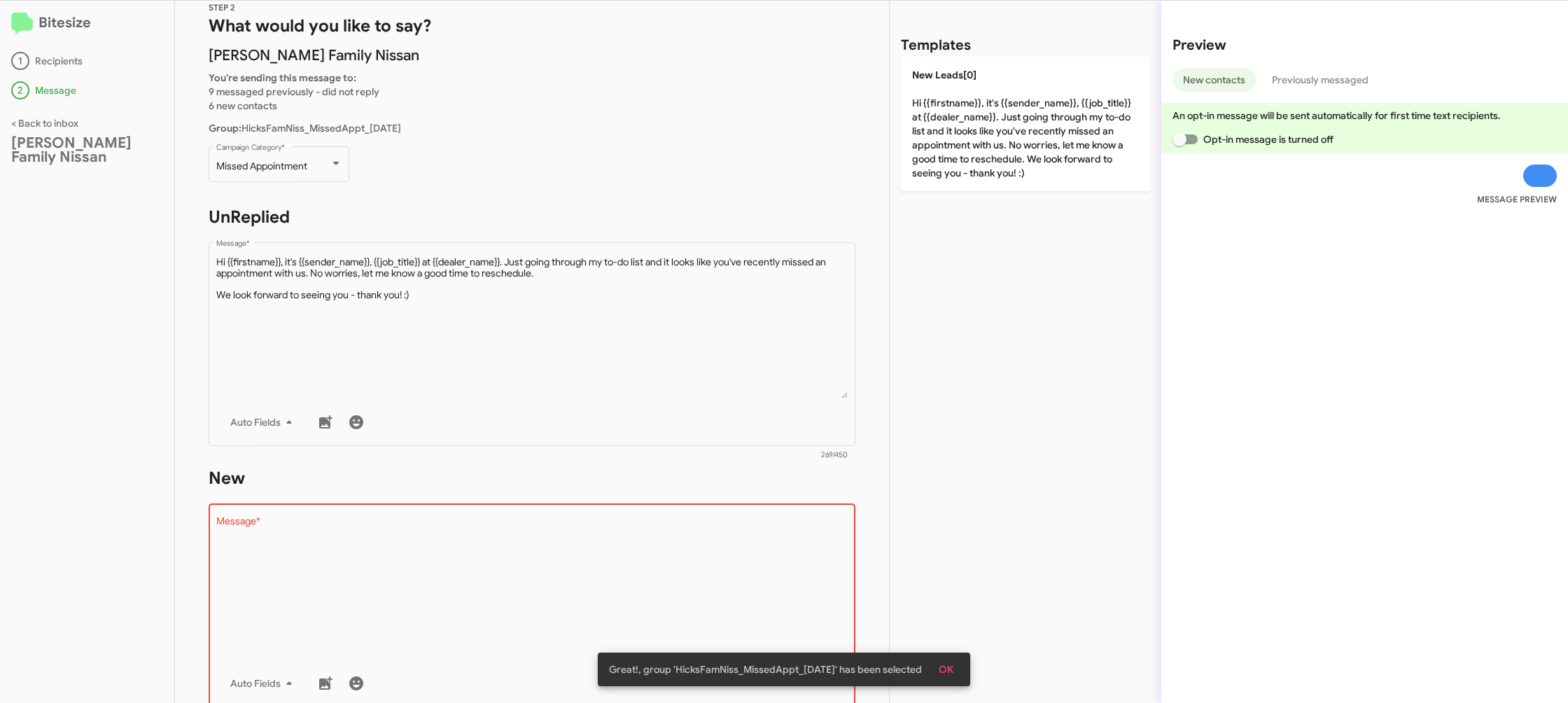
type textarea "Hi {{firstname}}, it's {{sender_name}}, {{job_title}} at {{dealer_name}}. Just …"
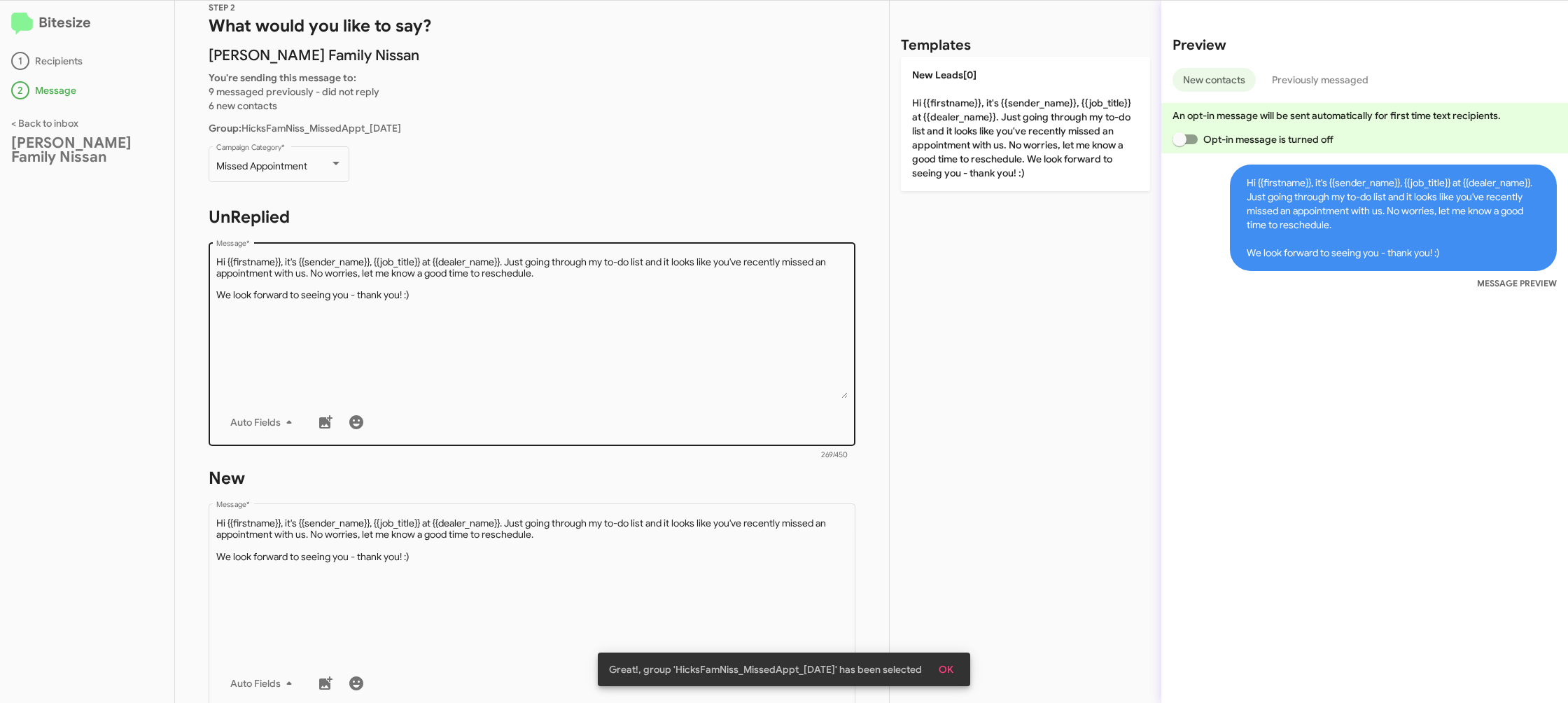
scroll to position [235, 0]
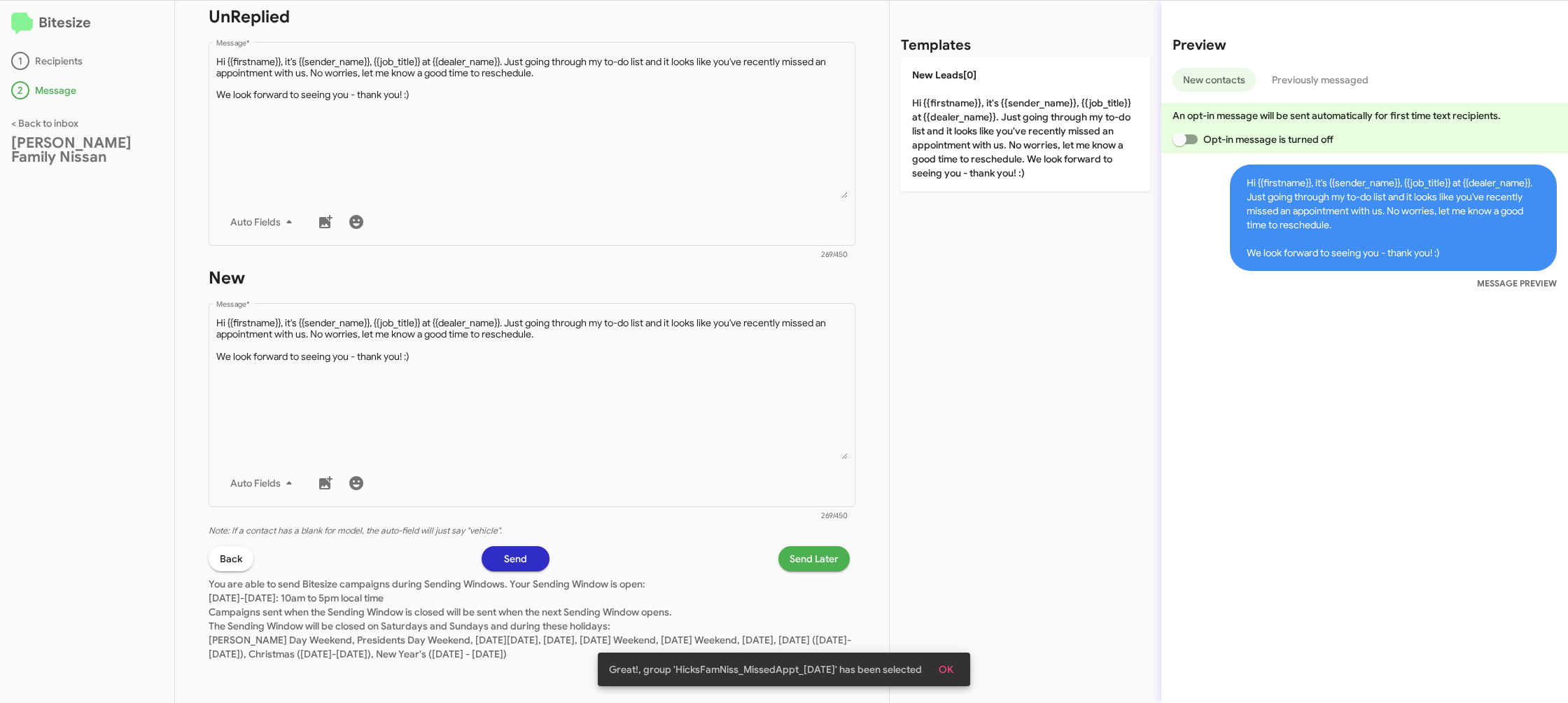
click at [808, 549] on span "Send Later" at bounding box center [814, 558] width 49 height 25
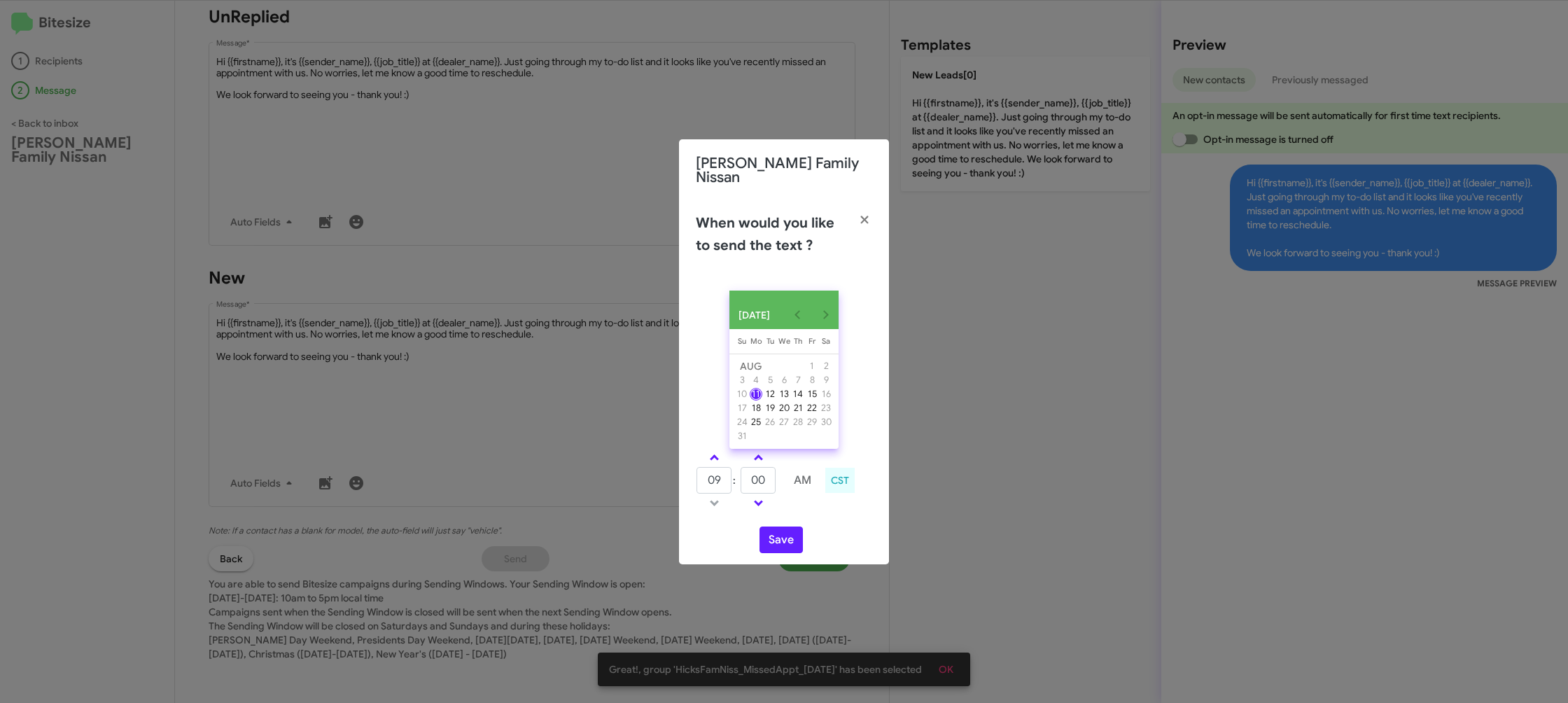
drag, startPoint x: 717, startPoint y: 452, endPoint x: 768, endPoint y: 477, distance: 56.8
click at [717, 452] on link at bounding box center [714, 457] width 25 height 16
type input "10"
click at [768, 477] on input "00" at bounding box center [758, 480] width 35 height 27
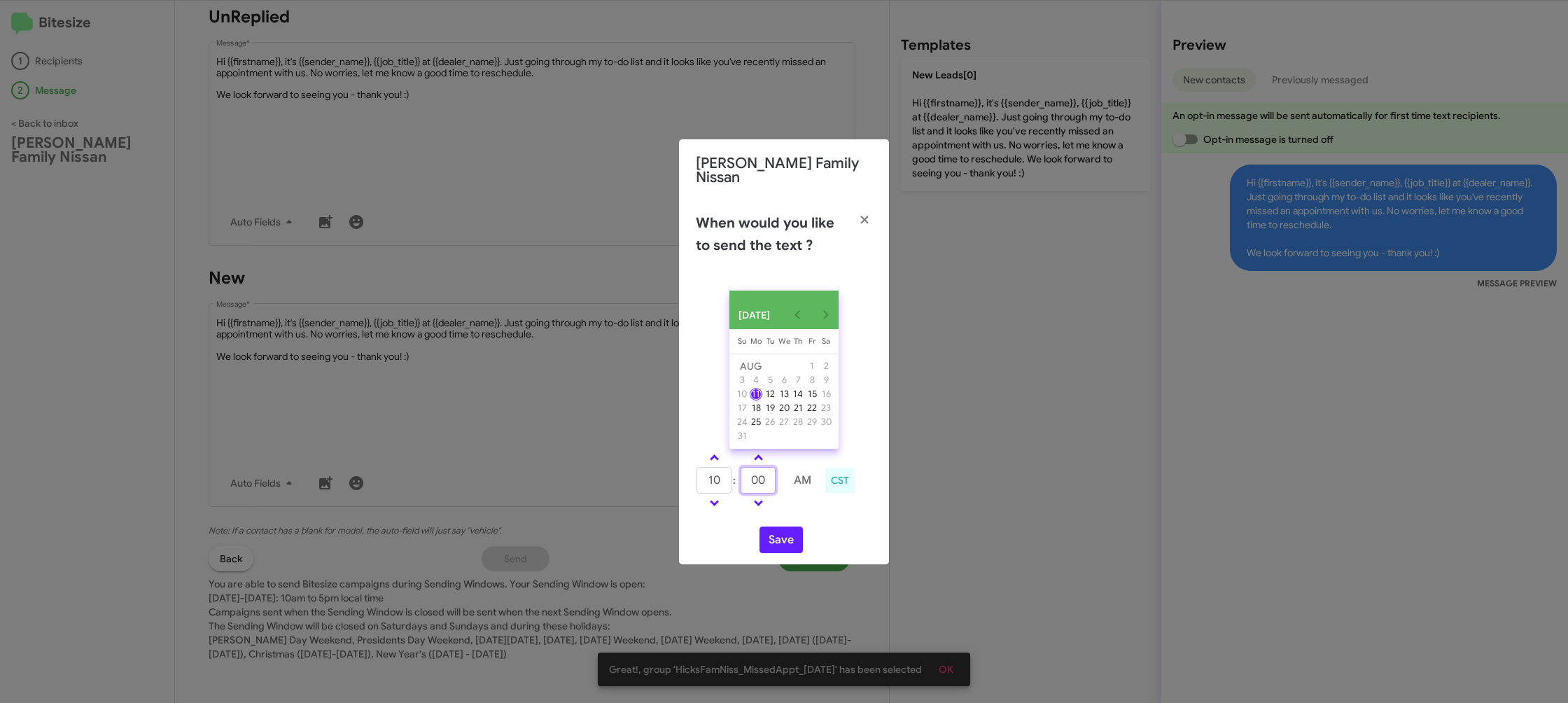
click at [768, 477] on input "00" at bounding box center [758, 480] width 35 height 27
drag, startPoint x: 768, startPoint y: 477, endPoint x: 788, endPoint y: 495, distance: 26.9
click at [768, 475] on input "00" at bounding box center [758, 480] width 35 height 27
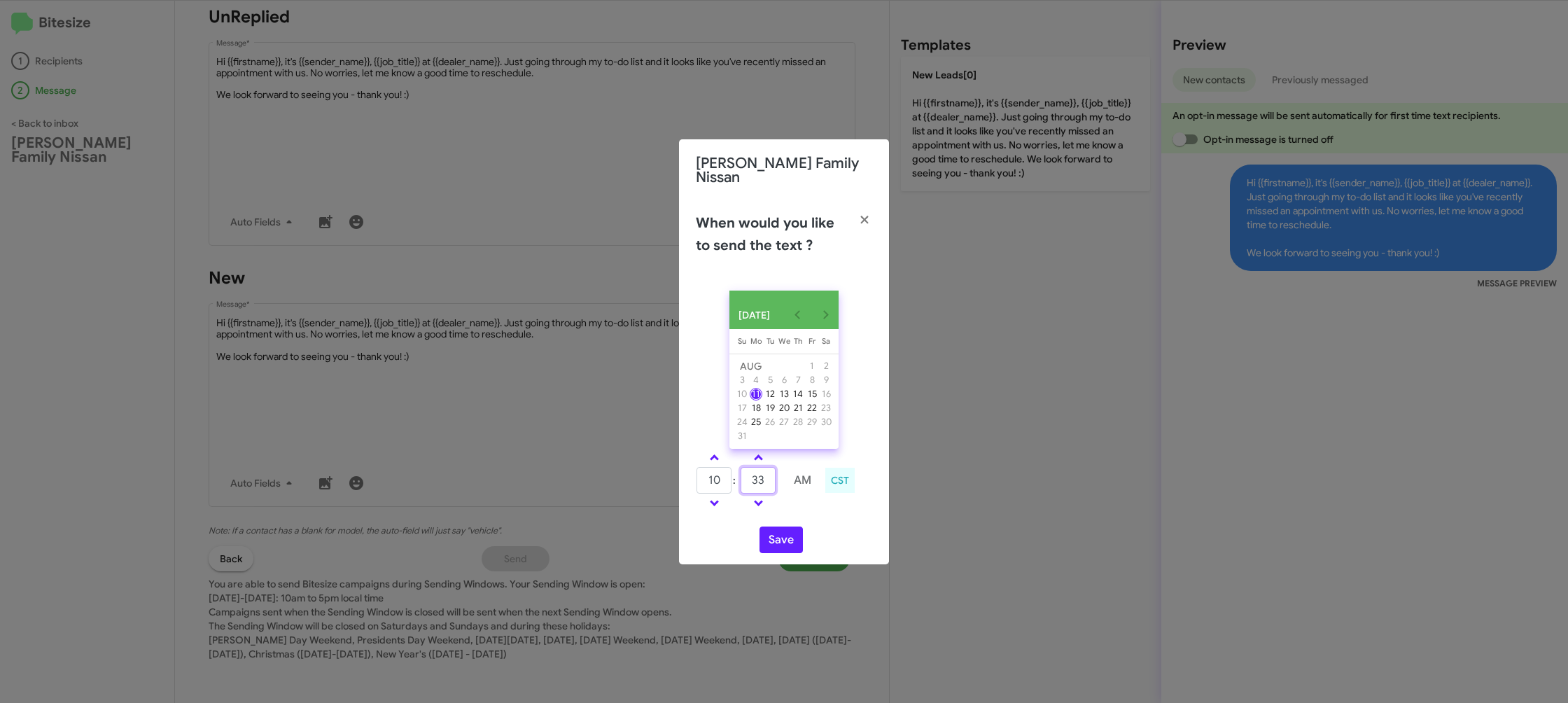
type input "33"
drag, startPoint x: 823, startPoint y: 508, endPoint x: 777, endPoint y: 537, distance: 54.4
click at [820, 509] on div "10 : 33 AM CST" at bounding box center [784, 482] width 197 height 66
drag, startPoint x: 777, startPoint y: 537, endPoint x: 739, endPoint y: 424, distance: 119.2
click at [777, 537] on button "Save" at bounding box center [781, 540] width 43 height 27
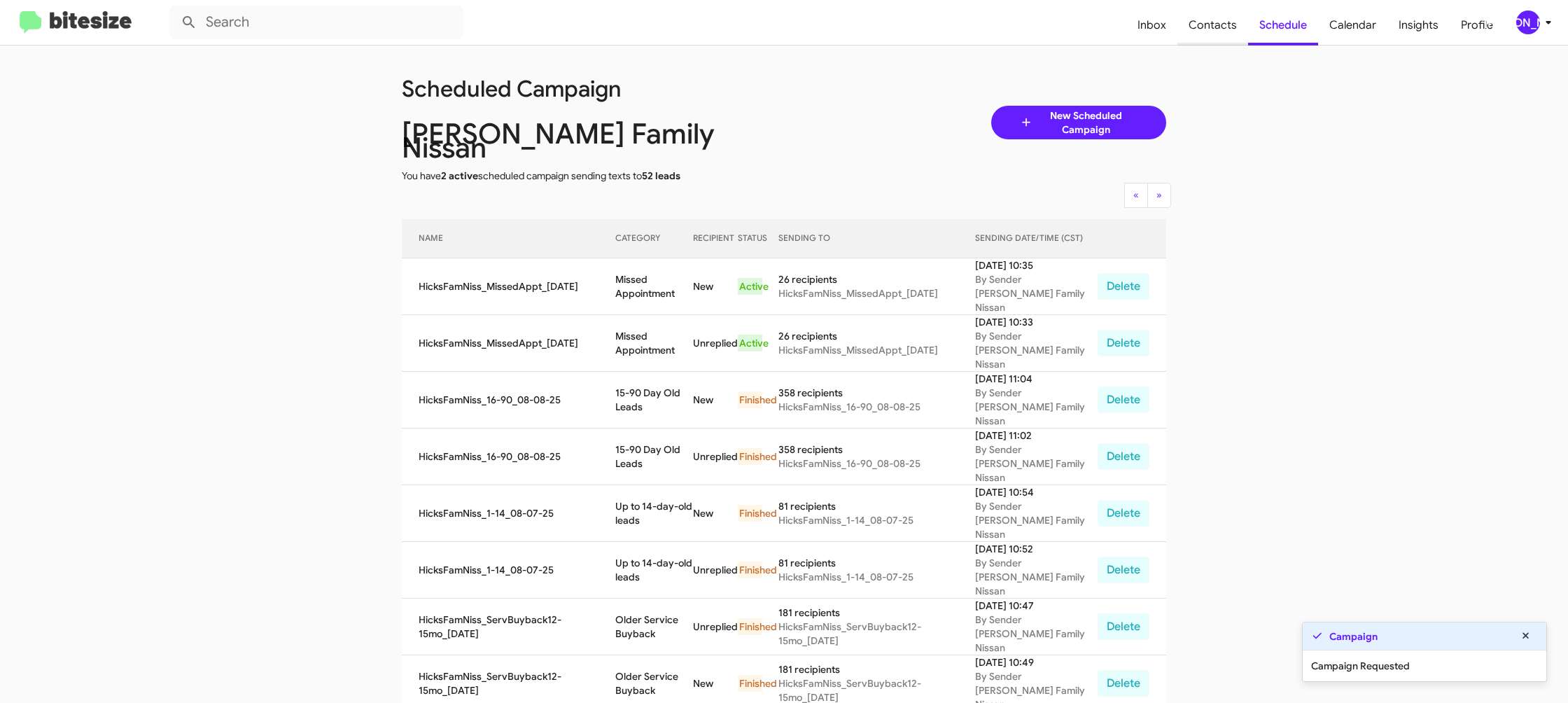
click at [1219, 22] on span "Contacts" at bounding box center [1213, 25] width 71 height 40
type input "in:groups"
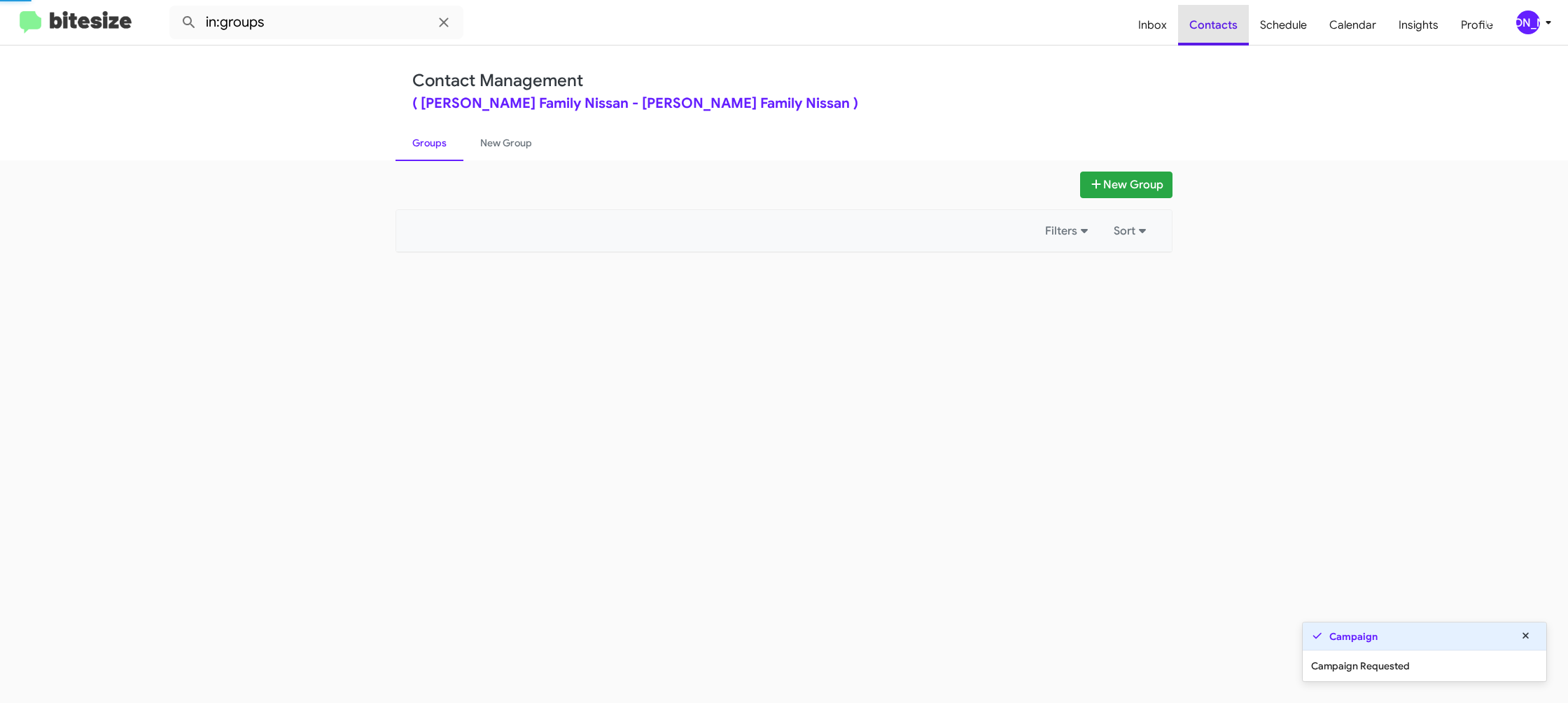
drag, startPoint x: 1219, startPoint y: 22, endPoint x: 816, endPoint y: 223, distance: 450.3
click at [1218, 22] on span "Contacts" at bounding box center [1213, 25] width 71 height 40
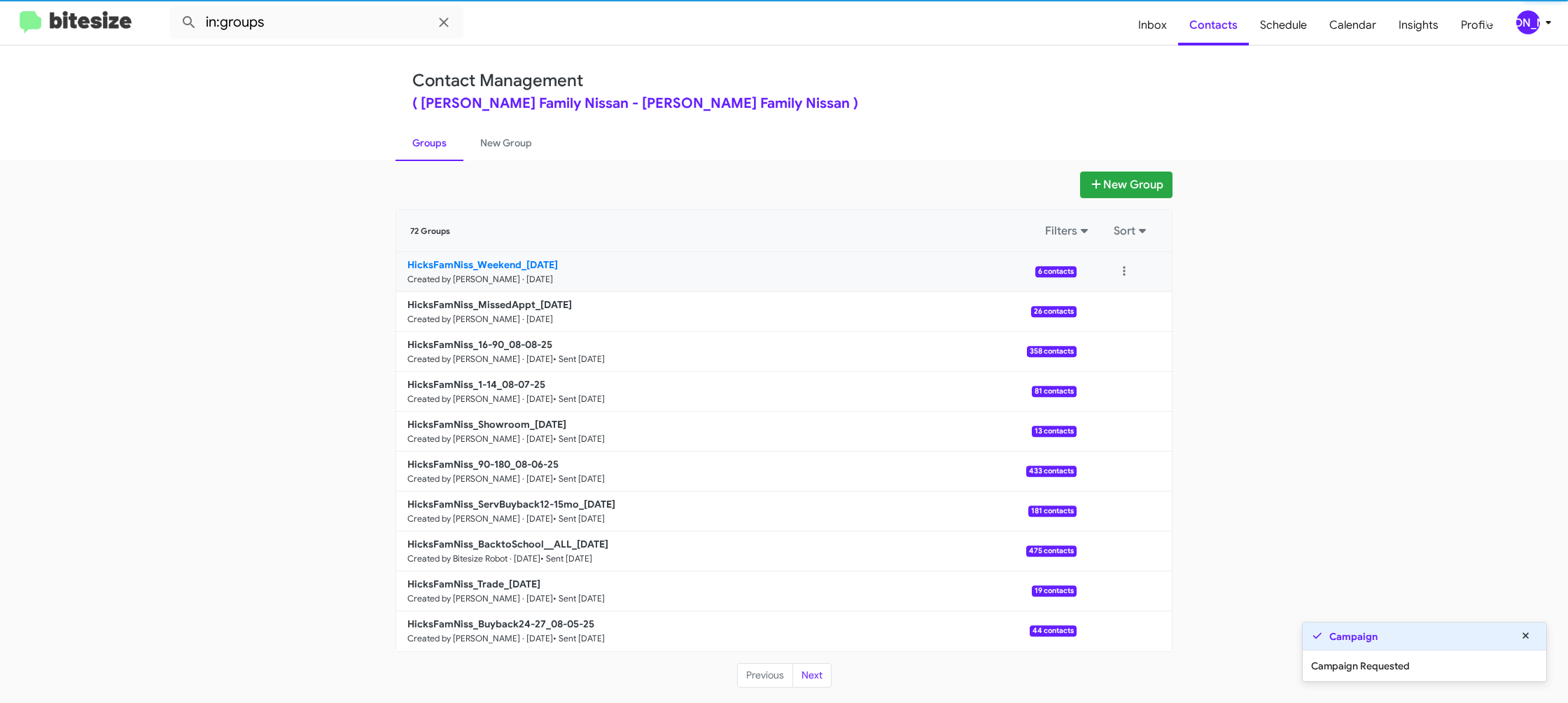
click at [524, 271] on link "HicksFamNiss_Weekend_[DATE] Created by [PERSON_NAME] · [DATE] 6 contacts" at bounding box center [737, 272] width 680 height 40
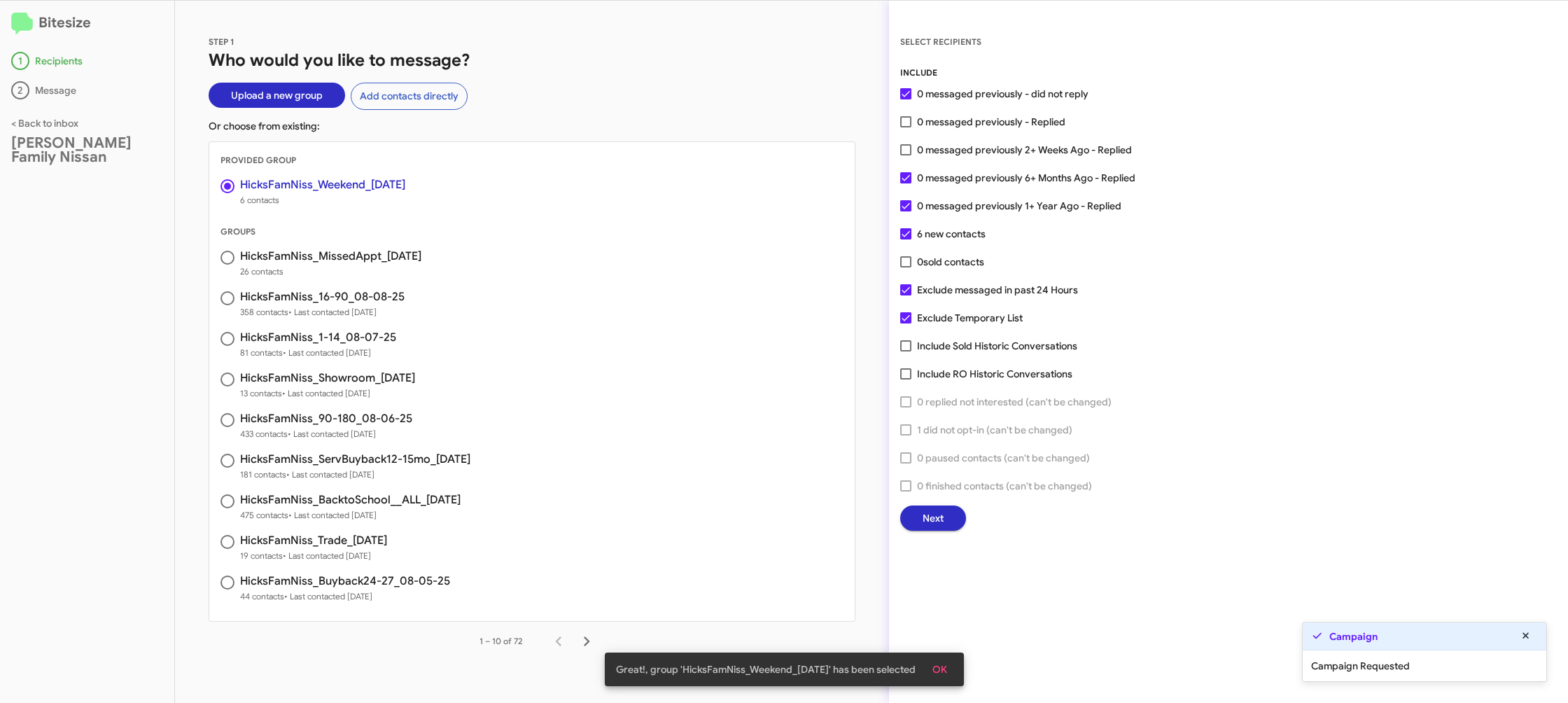
click at [930, 524] on span "Next" at bounding box center [933, 518] width 21 height 25
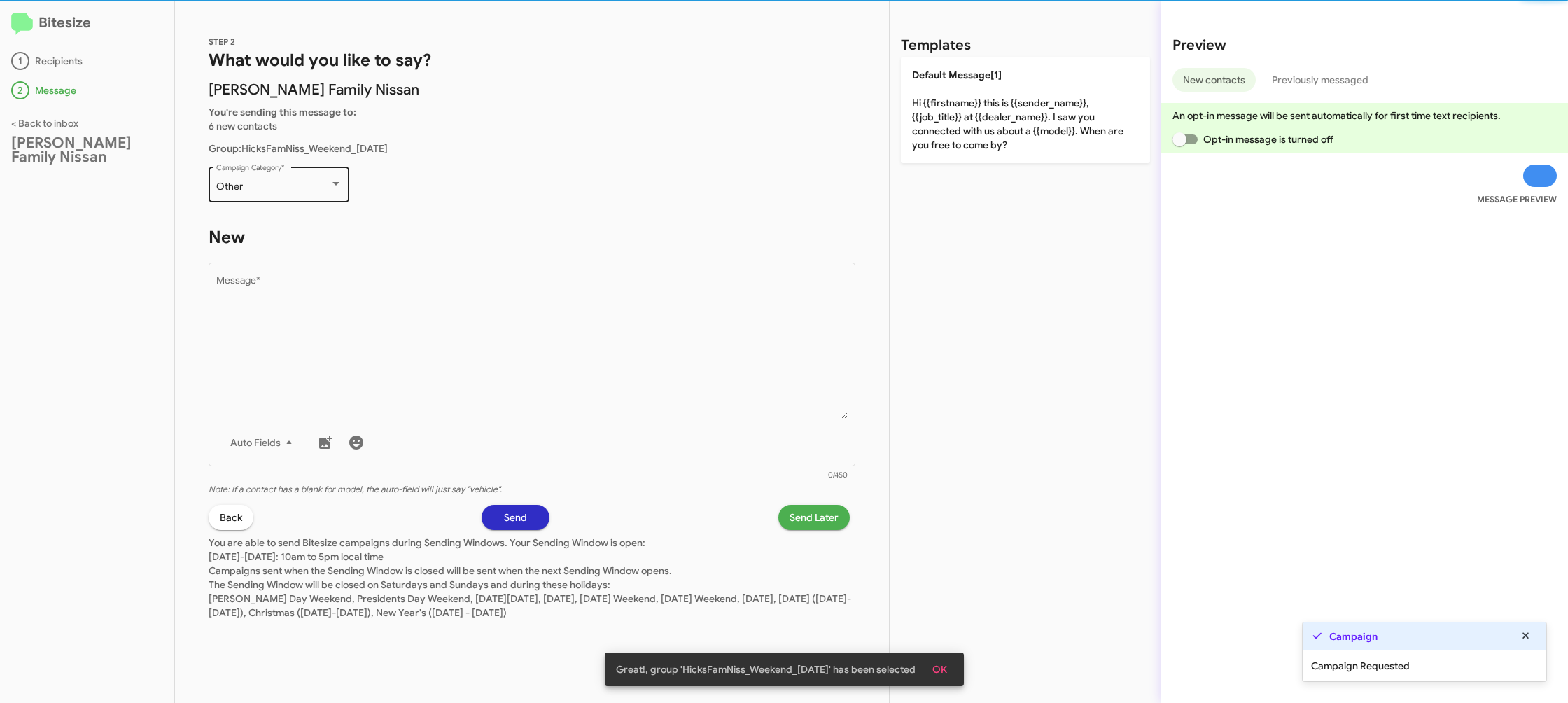
click at [292, 176] on div "Other Campaign Category *" at bounding box center [280, 183] width 126 height 38
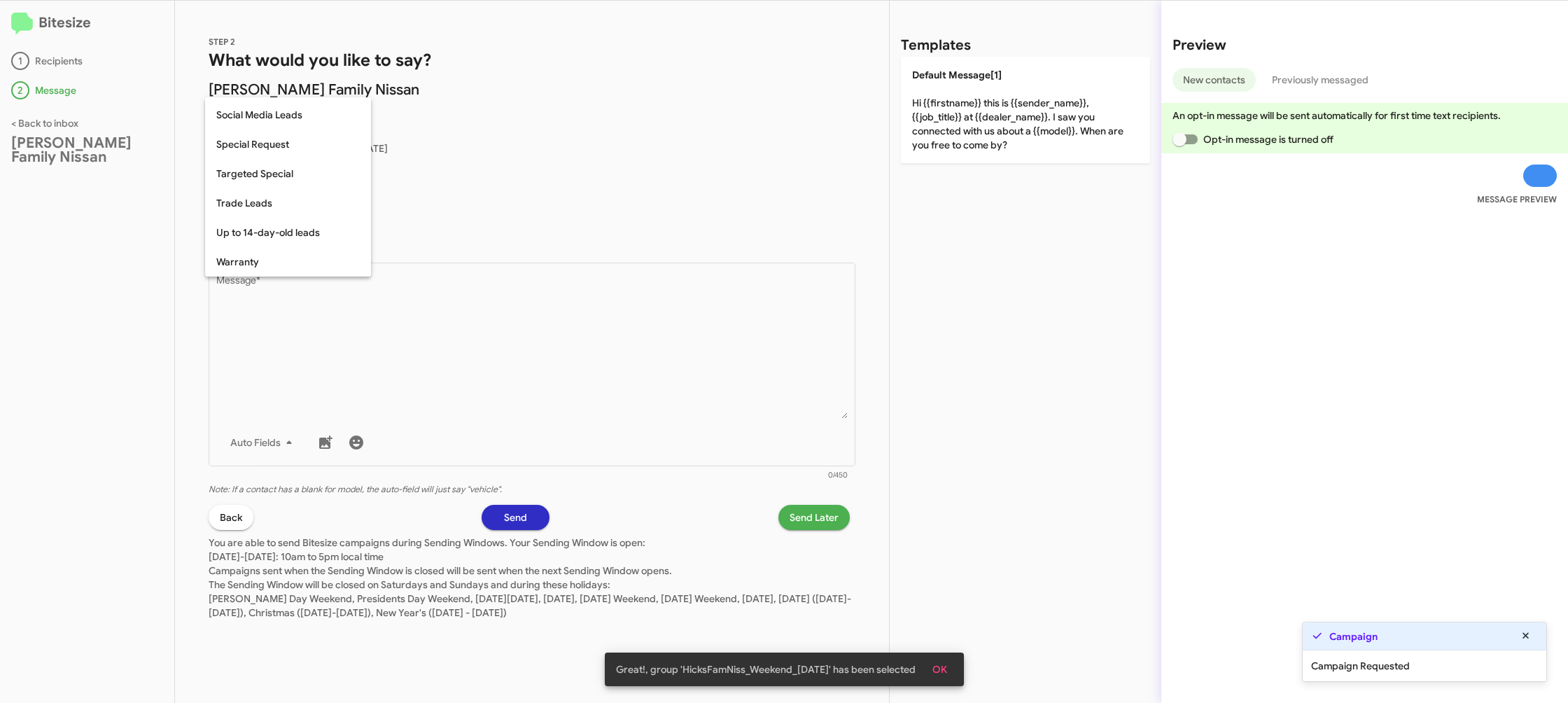
scroll to position [585, 0]
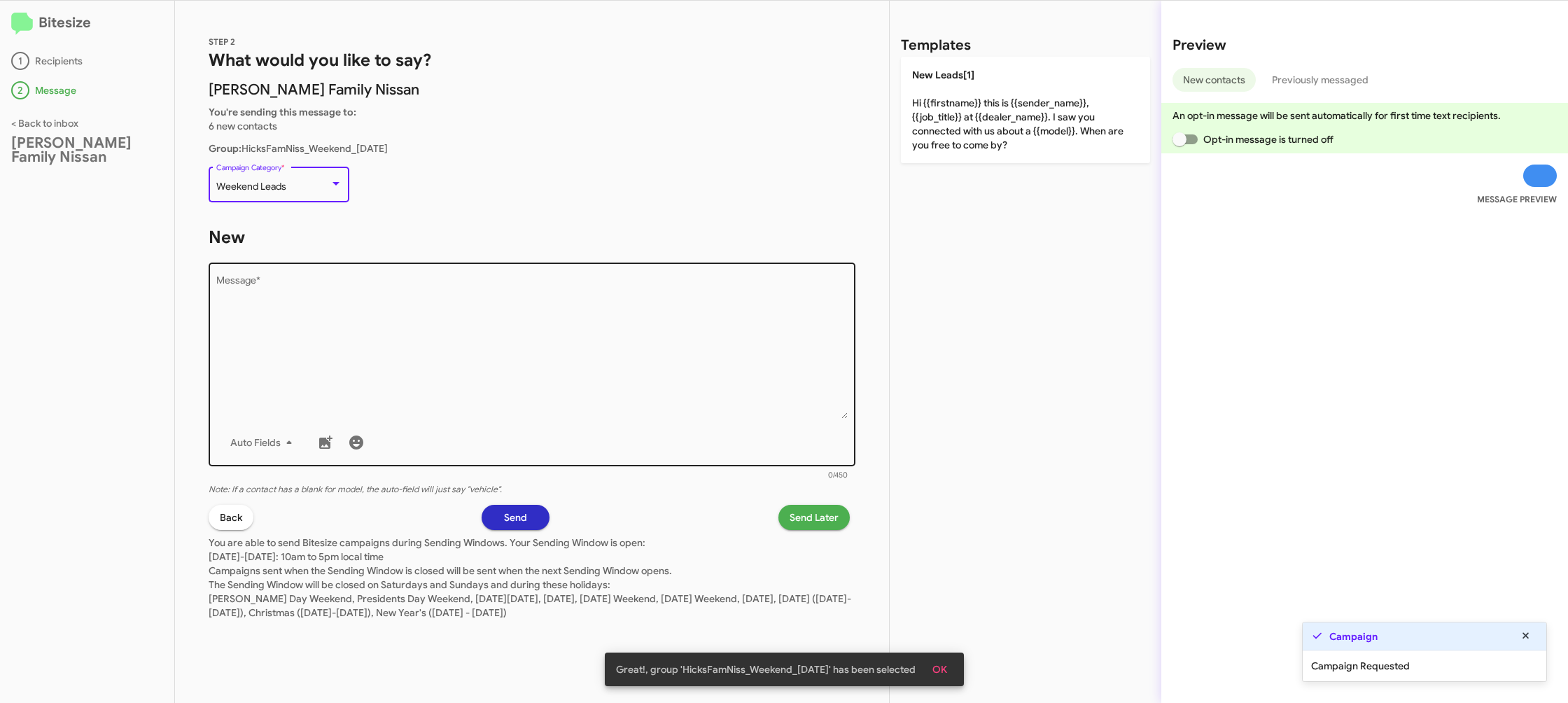
click at [439, 363] on textarea "Message *" at bounding box center [532, 348] width 632 height 143
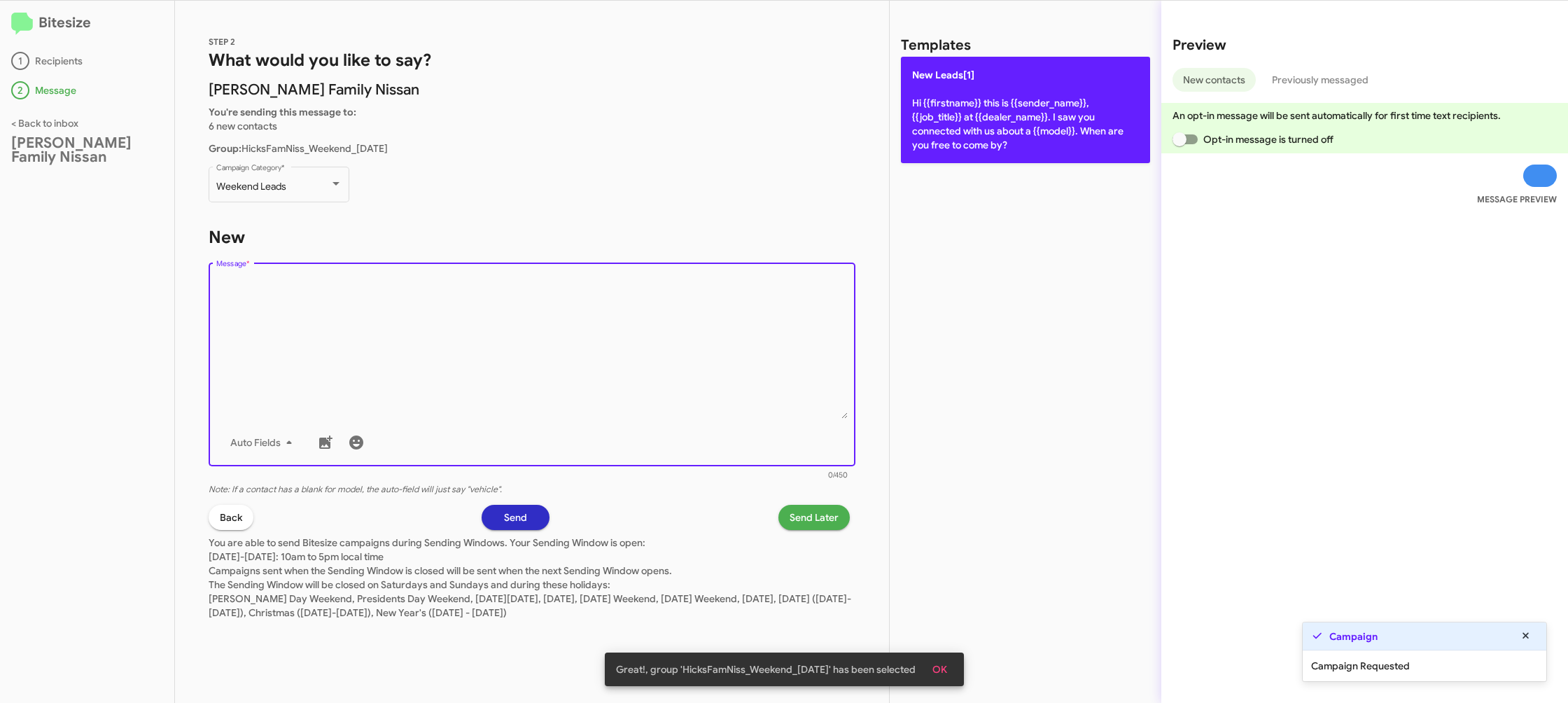
drag, startPoint x: 441, startPoint y: 365, endPoint x: 901, endPoint y: 142, distance: 511.2
click at [472, 350] on textarea "Message *" at bounding box center [532, 348] width 632 height 143
click at [1002, 118] on p "New Leads[1] Hi {{firstname}} this is {{sender_name}}, {{job_title}} at {{deale…" at bounding box center [1026, 110] width 249 height 106
type textarea "Hi {{firstname}} this is {{sender_name}}, {{job_title}} at {{dealer_name}}. I s…"
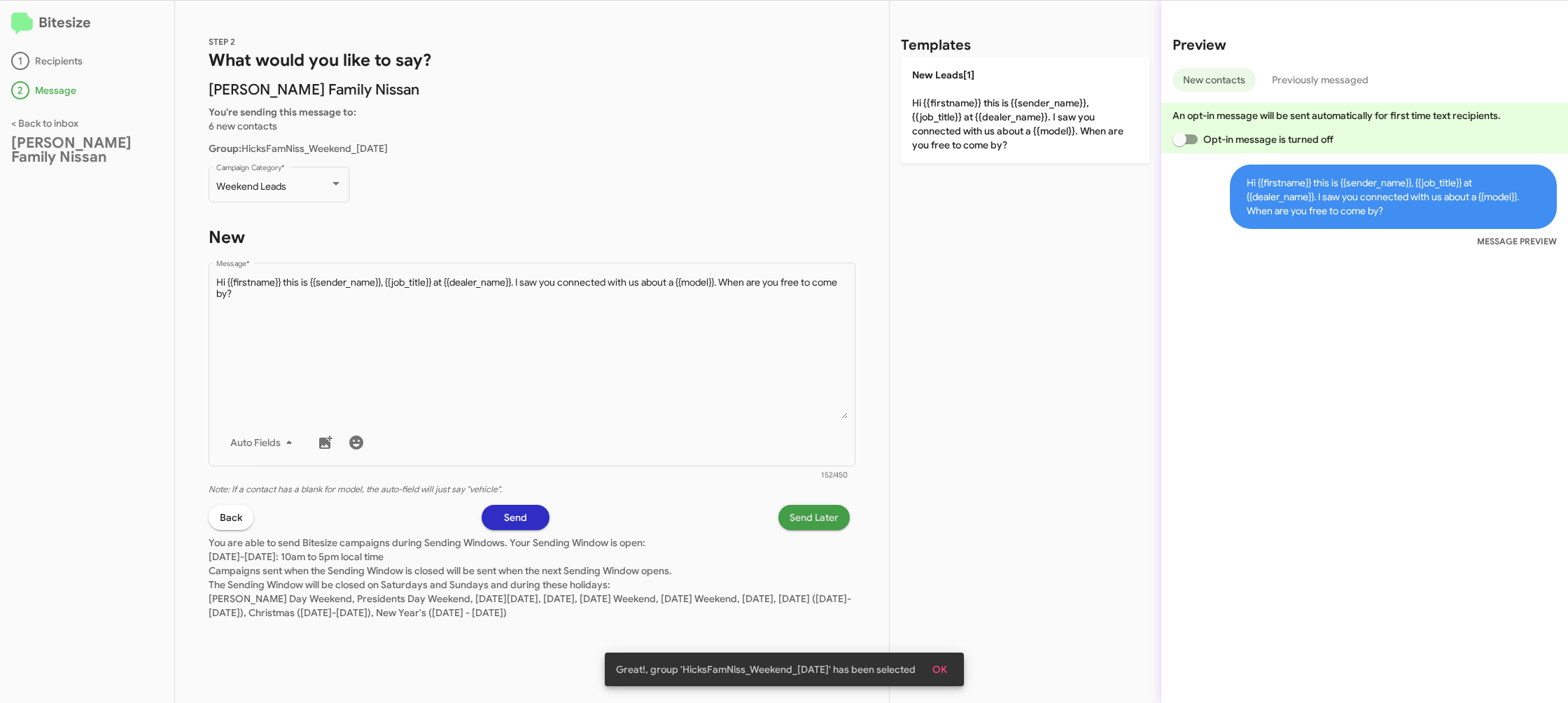
click at [801, 525] on span "Send Later" at bounding box center [814, 517] width 49 height 25
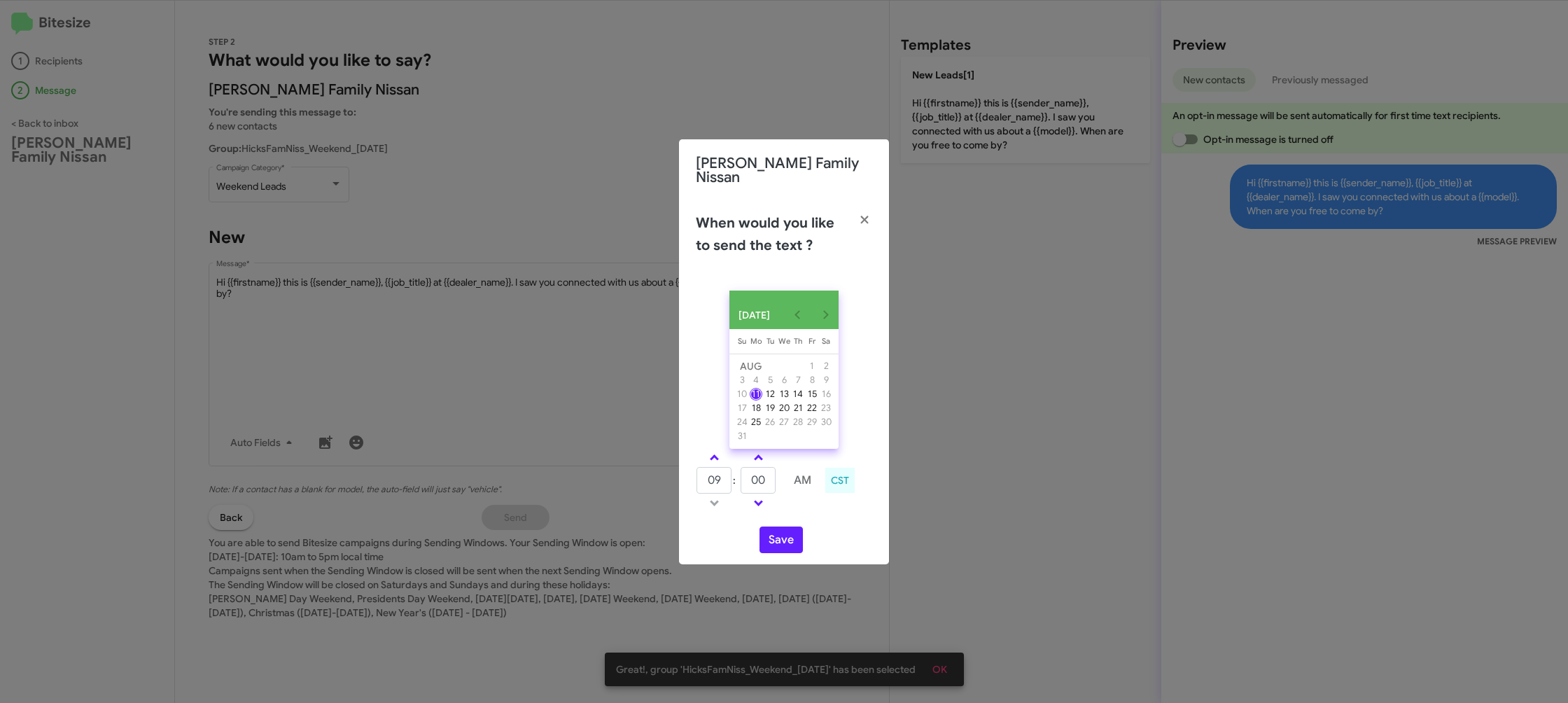
drag, startPoint x: 713, startPoint y: 459, endPoint x: 776, endPoint y: 488, distance: 69.4
click at [716, 459] on span at bounding box center [714, 459] width 9 height 9
type input "10"
click at [779, 487] on td at bounding box center [780, 480] width 8 height 28
click at [772, 483] on input "00" at bounding box center [758, 480] width 35 height 27
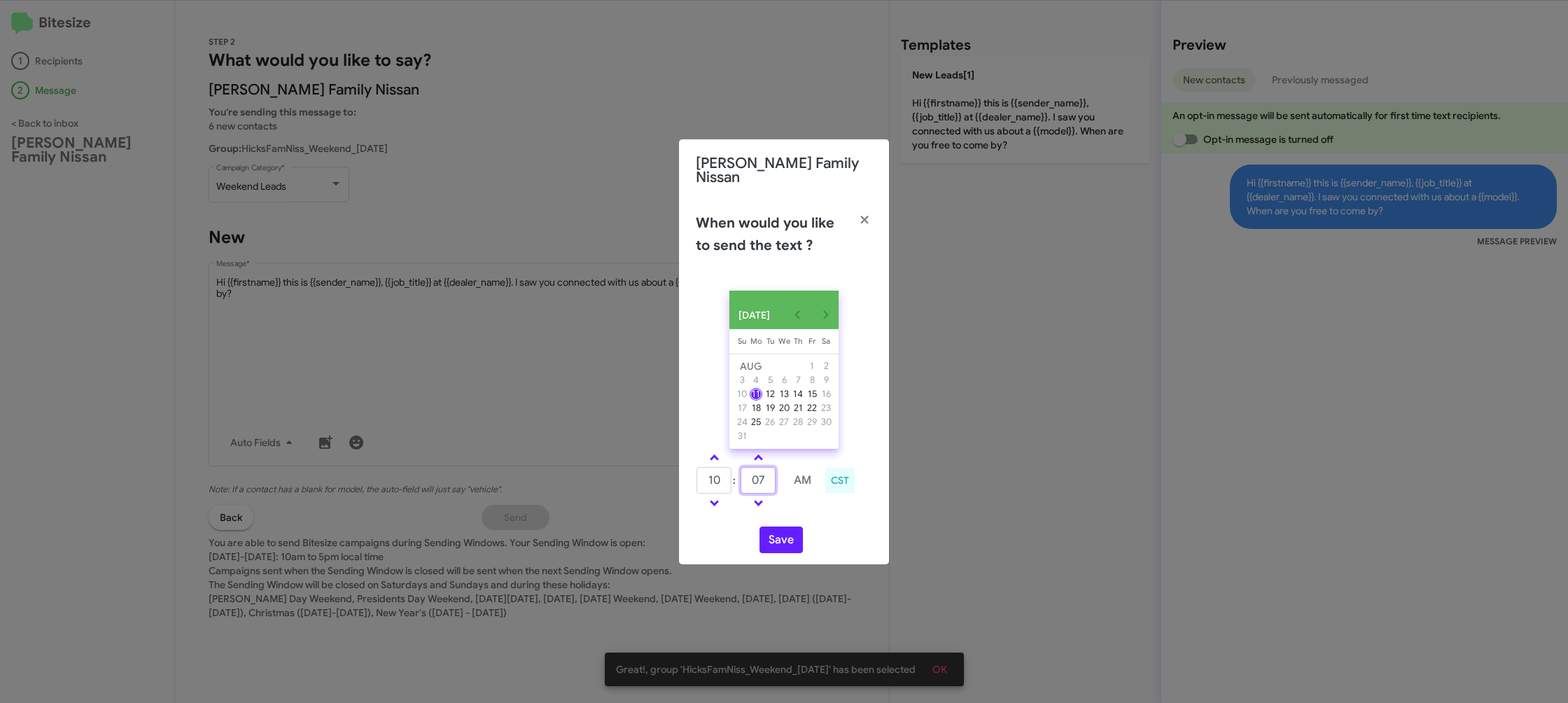
type input "07"
drag, startPoint x: 829, startPoint y: 519, endPoint x: 774, endPoint y: 541, distance: 59.2
click at [827, 519] on div "AUG 2025 Sunday Su Monday Mo Tuesday Tu Wednesday We Thursday Th Friday Fr Satu…" at bounding box center [784, 422] width 210 height 285
click at [774, 541] on button "Save" at bounding box center [781, 540] width 43 height 27
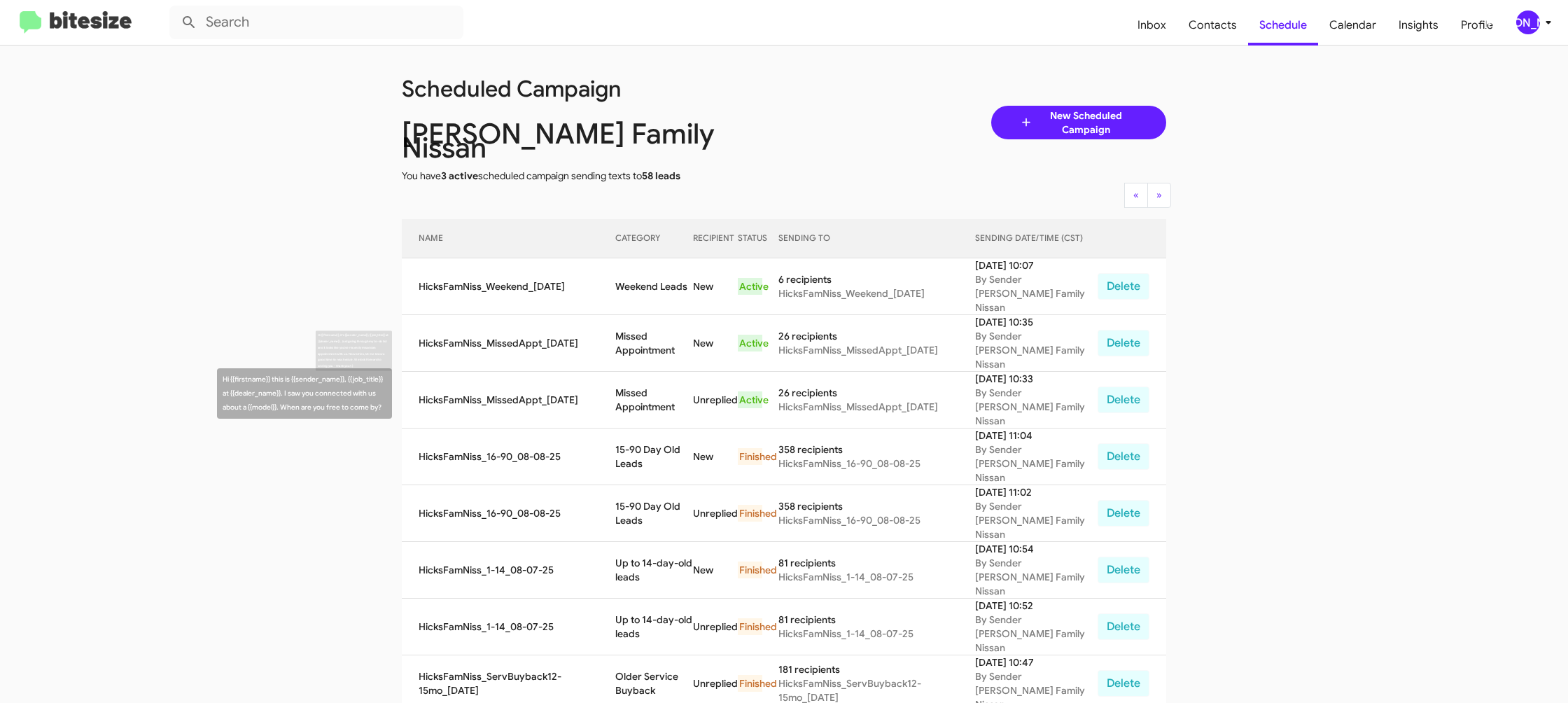
click at [660, 372] on td "Missed Appointment" at bounding box center [654, 400] width 78 height 57
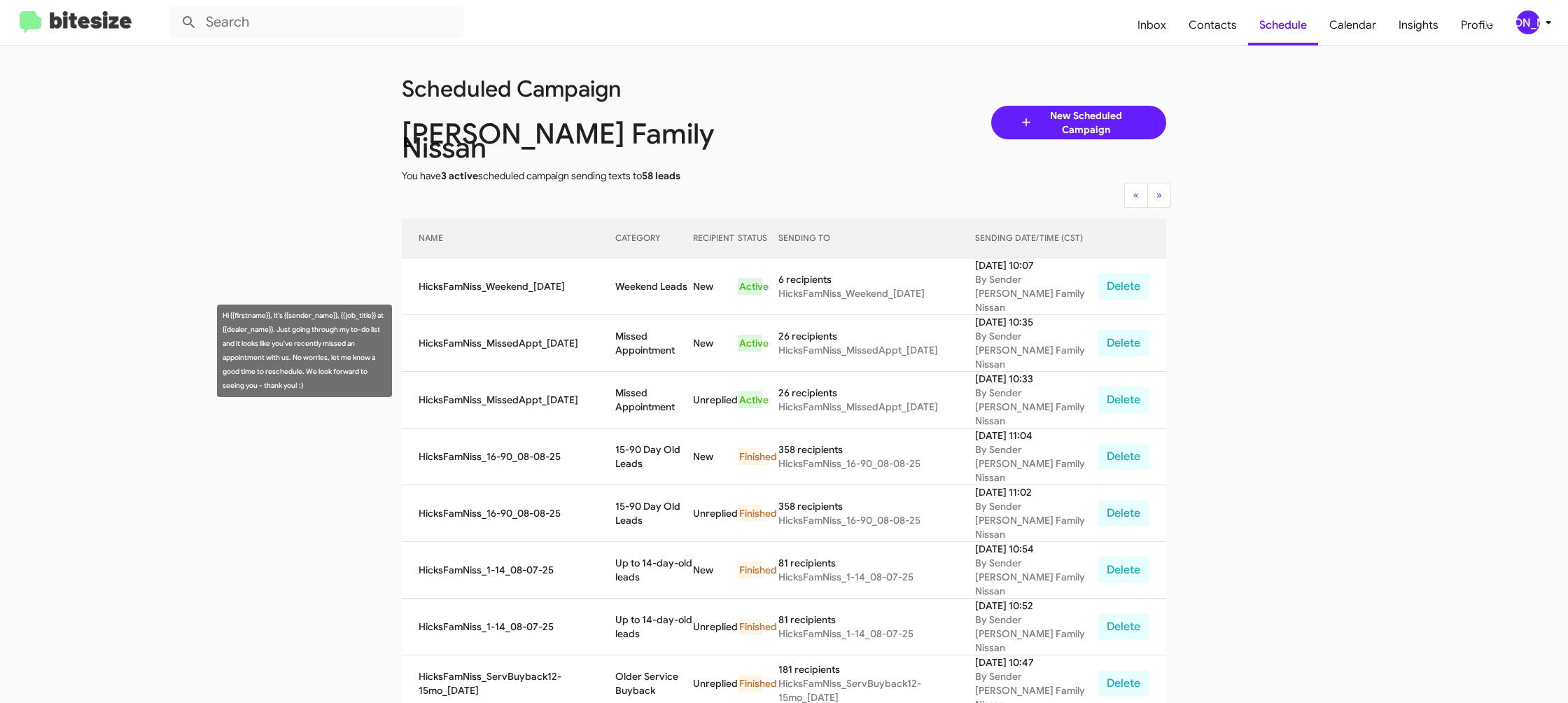
click at [660, 372] on td "Missed Appointment" at bounding box center [654, 400] width 78 height 57
drag, startPoint x: 660, startPoint y: 342, endPoint x: 652, endPoint y: 344, distance: 8.2
click at [659, 372] on td "Missed Appointment" at bounding box center [654, 400] width 78 height 57
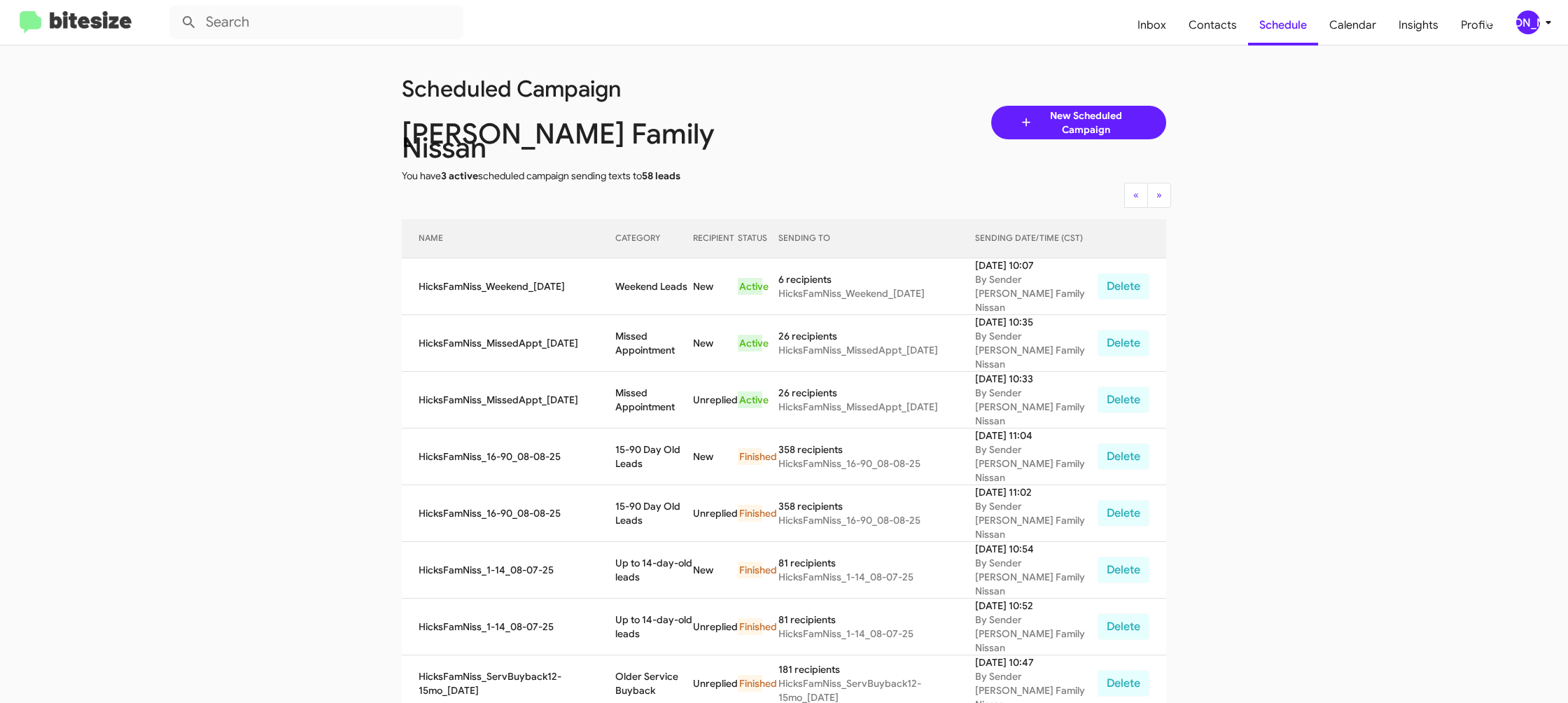
copy td "Missed Appointment"
click at [646, 259] on td "Weekend Leads" at bounding box center [654, 287] width 78 height 57
click at [646, 259] on td "Weekend Leads" at bounding box center [654, 287] width 78 height 57
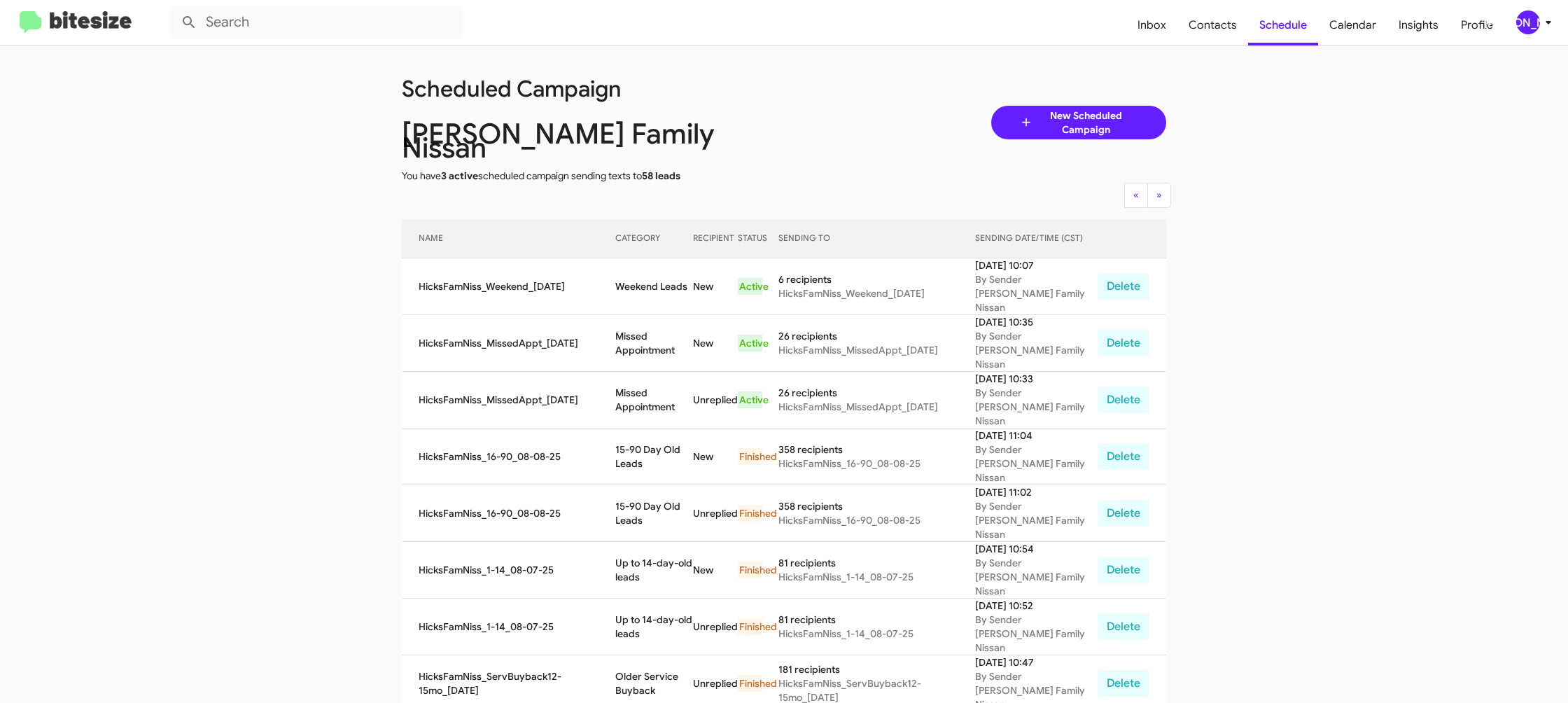
click at [646, 259] on td "Weekend Leads" at bounding box center [654, 287] width 78 height 57
click at [645, 259] on td "Weekend Leads" at bounding box center [654, 287] width 78 height 57
copy td "Weekend Leads"
click at [1521, 24] on div "[PERSON_NAME]" at bounding box center [1528, 22] width 24 height 24
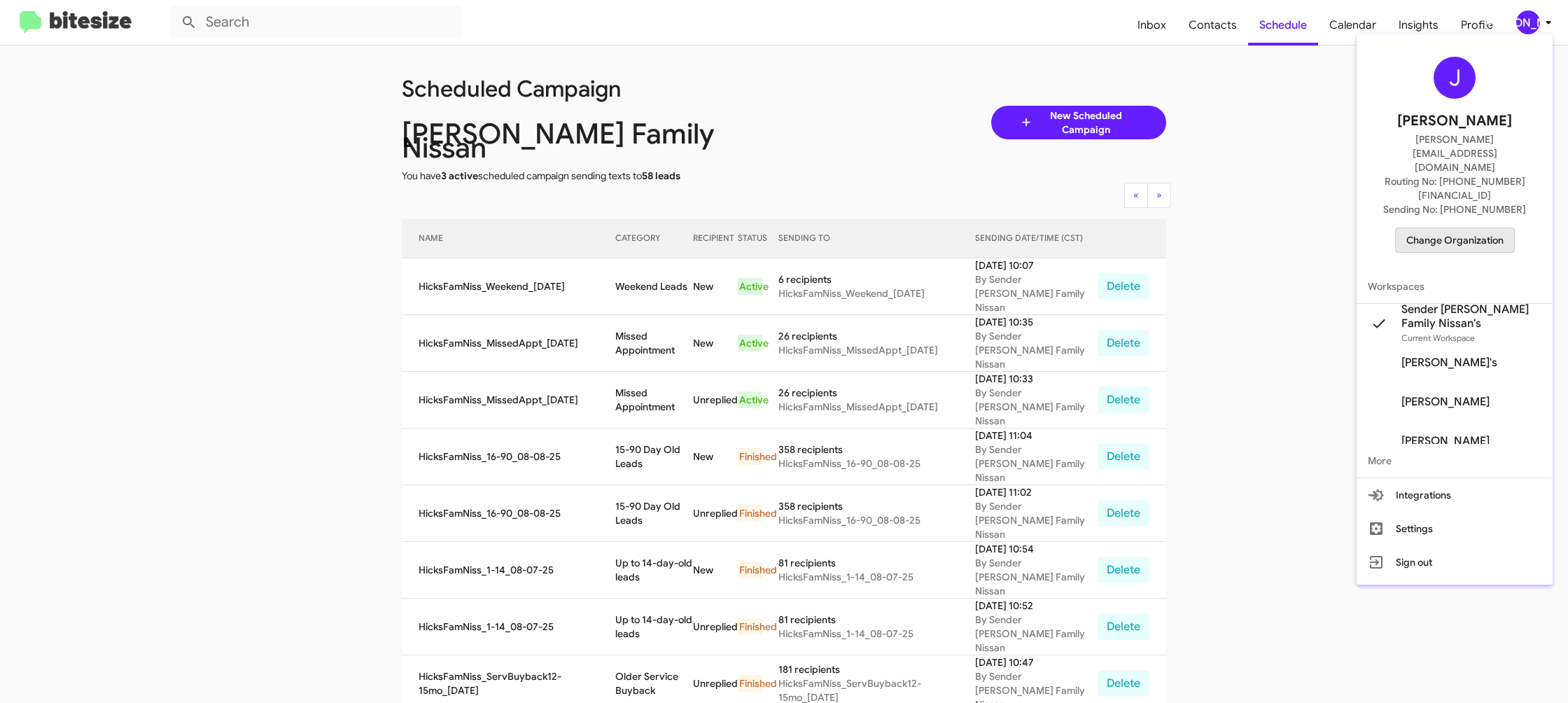
click at [1431, 228] on span "Change Organization" at bounding box center [1455, 240] width 98 height 24
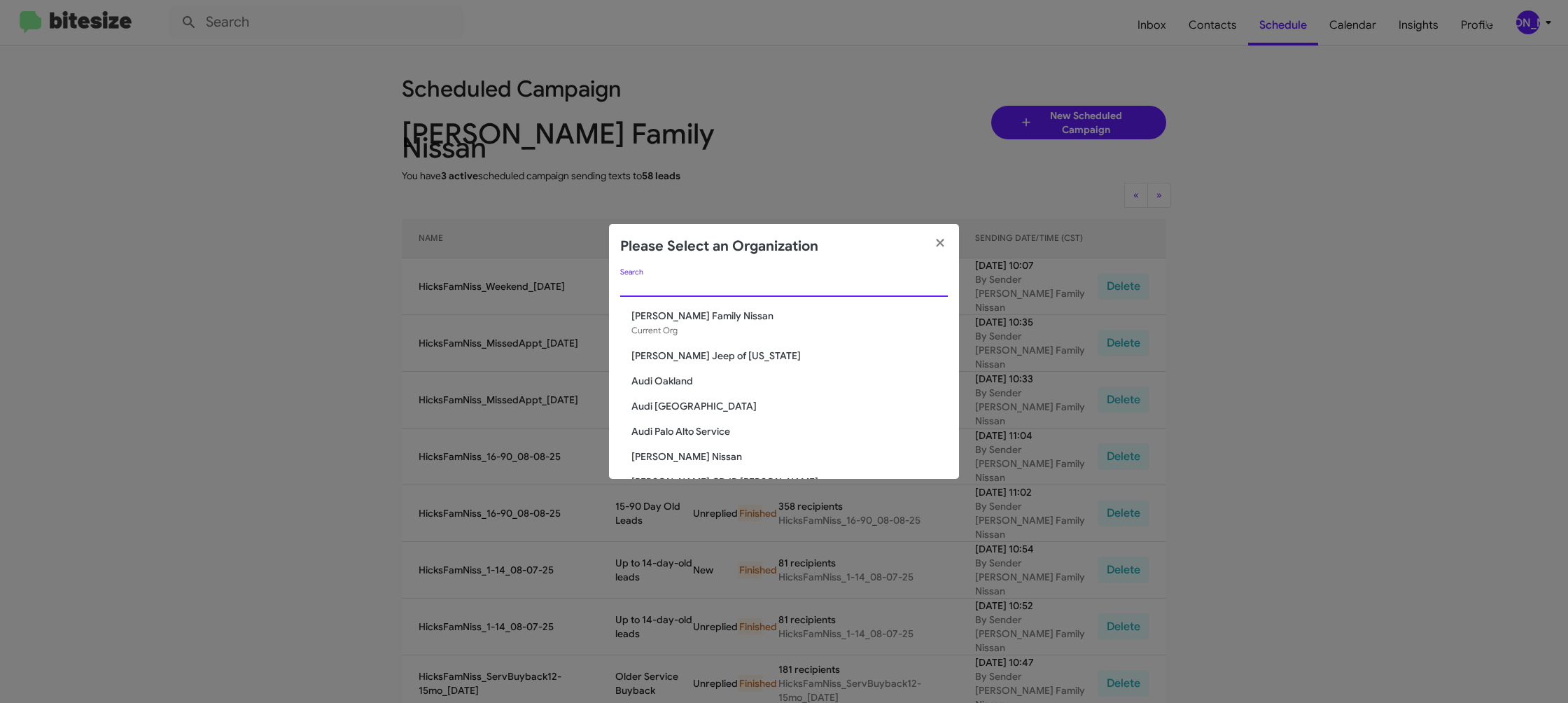
click at [660, 289] on input "Search" at bounding box center [784, 287] width 328 height 12
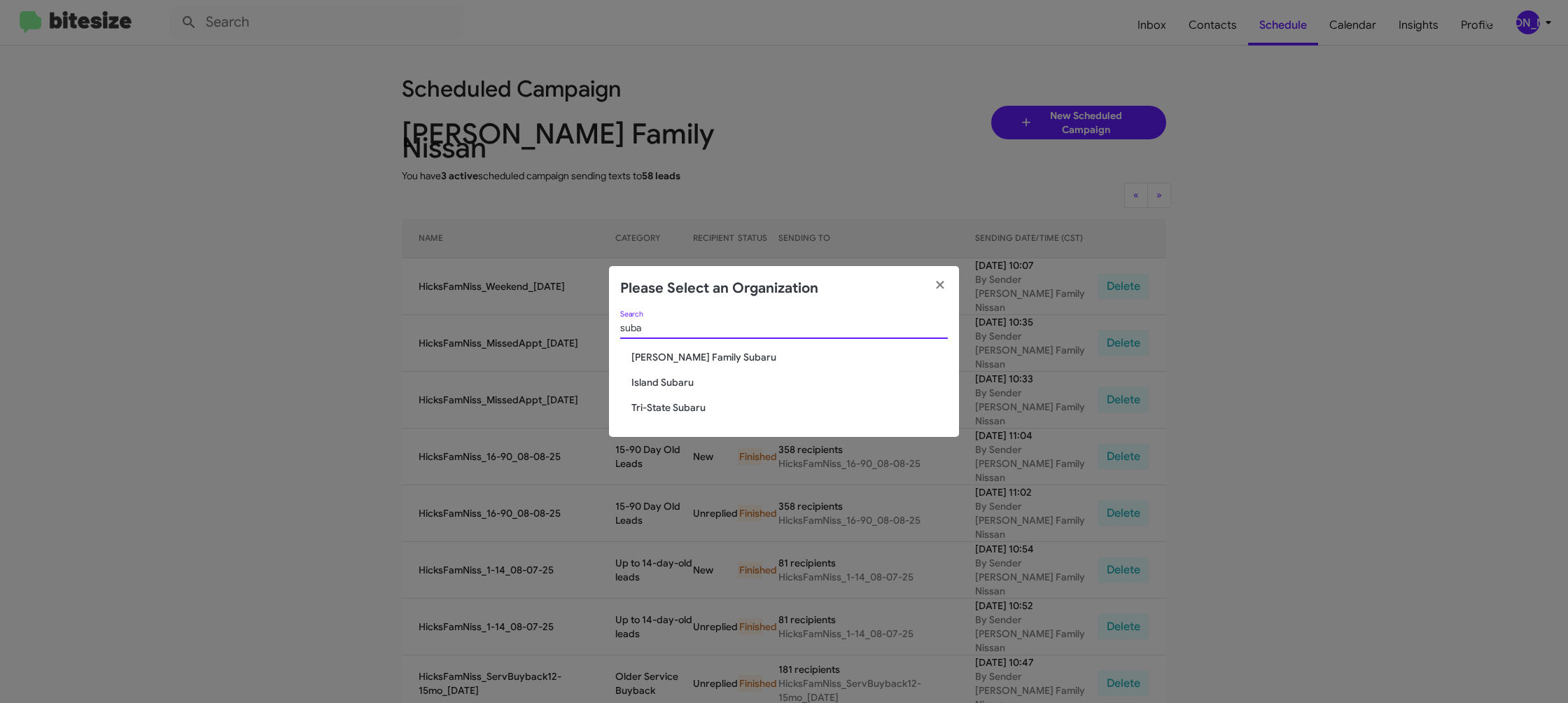
type input "suba"
click at [682, 360] on span "[PERSON_NAME] Family Subaru" at bounding box center [789, 357] width 316 height 14
drag, startPoint x: 682, startPoint y: 360, endPoint x: 522, endPoint y: 153, distance: 261.6
click at [636, 306] on app-change-organization-modal "Please Select an Organization suba Search Hicks Family Subaru Island Subaru Tri…" at bounding box center [784, 351] width 350 height 171
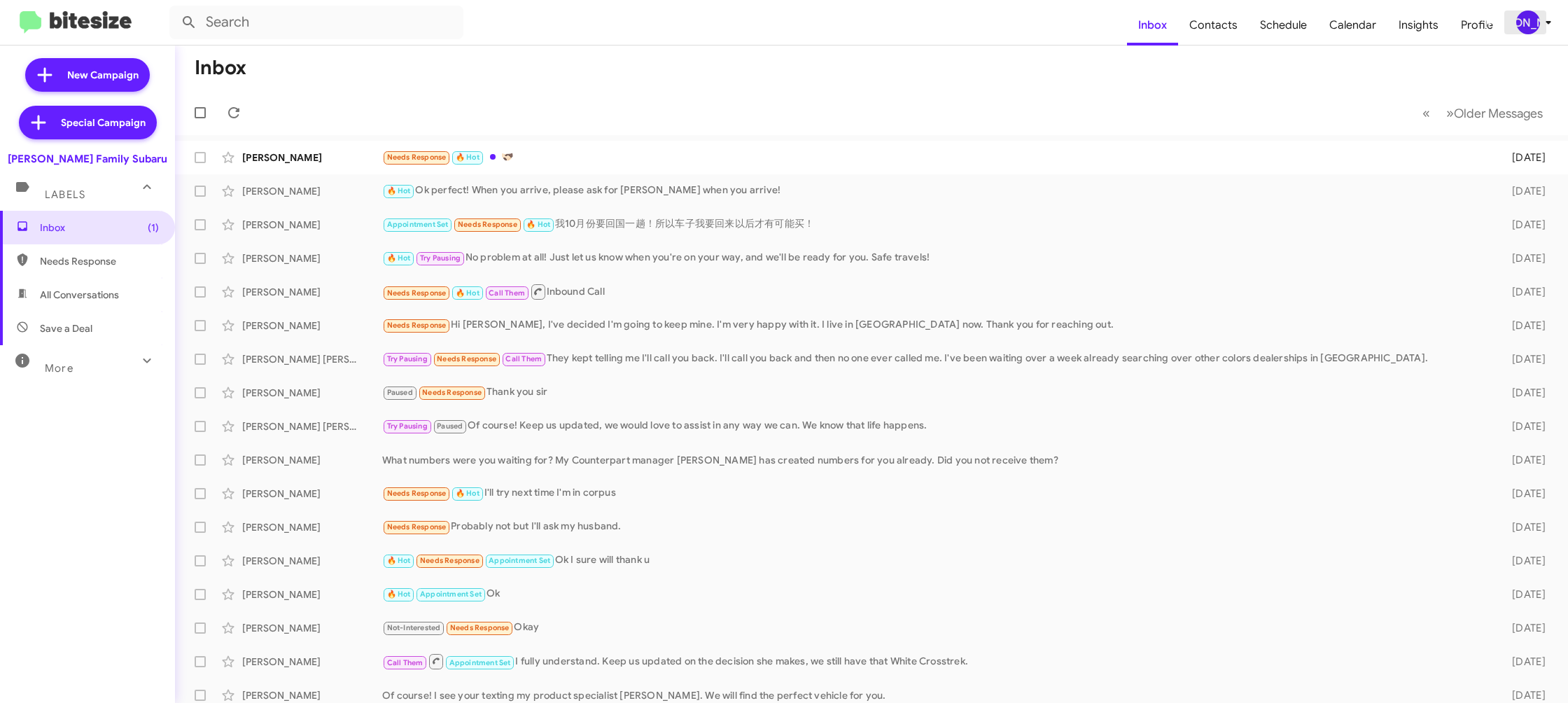
click at [1526, 25] on div "[PERSON_NAME]" at bounding box center [1528, 22] width 24 height 24
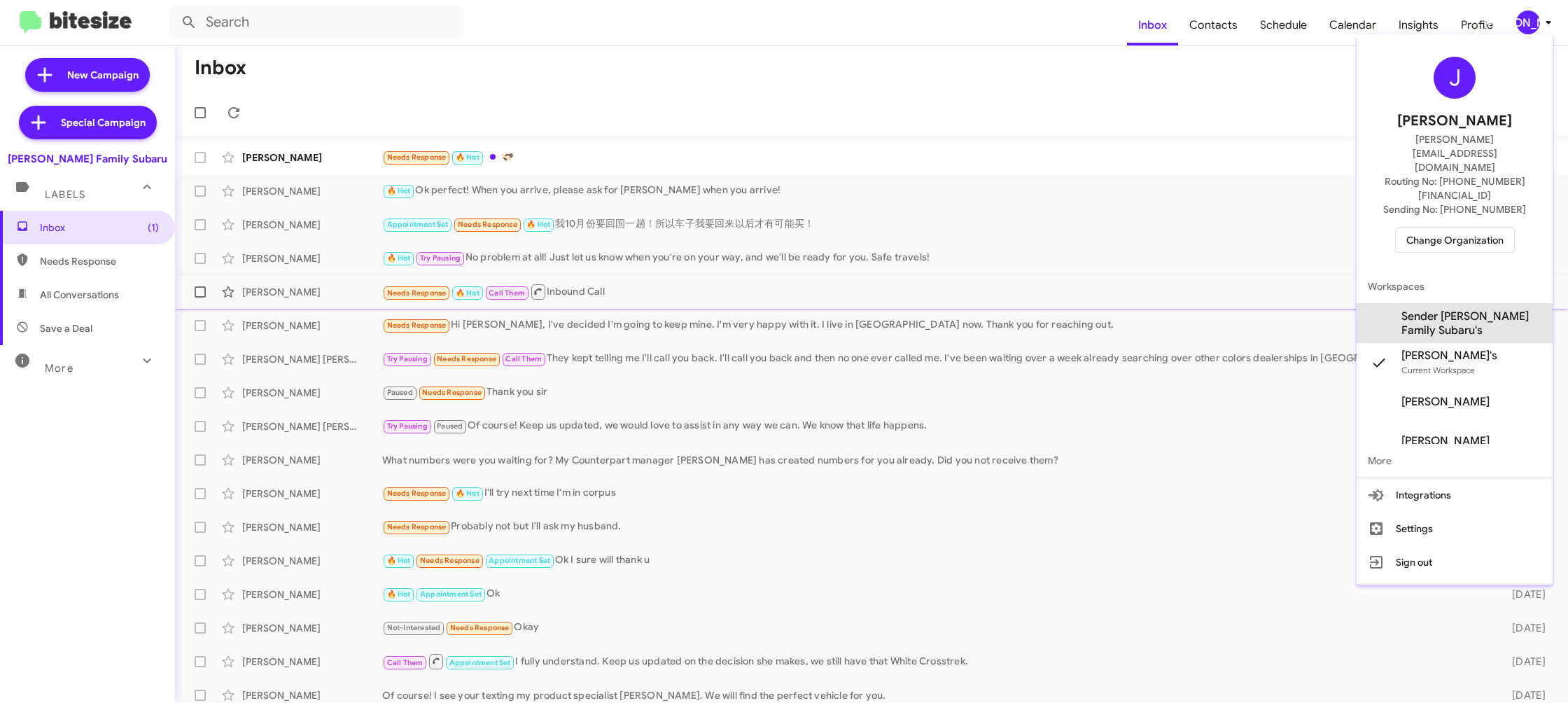
click at [1469, 309] on span "Sender [PERSON_NAME] Family Subaru's" at bounding box center [1472, 323] width 140 height 28
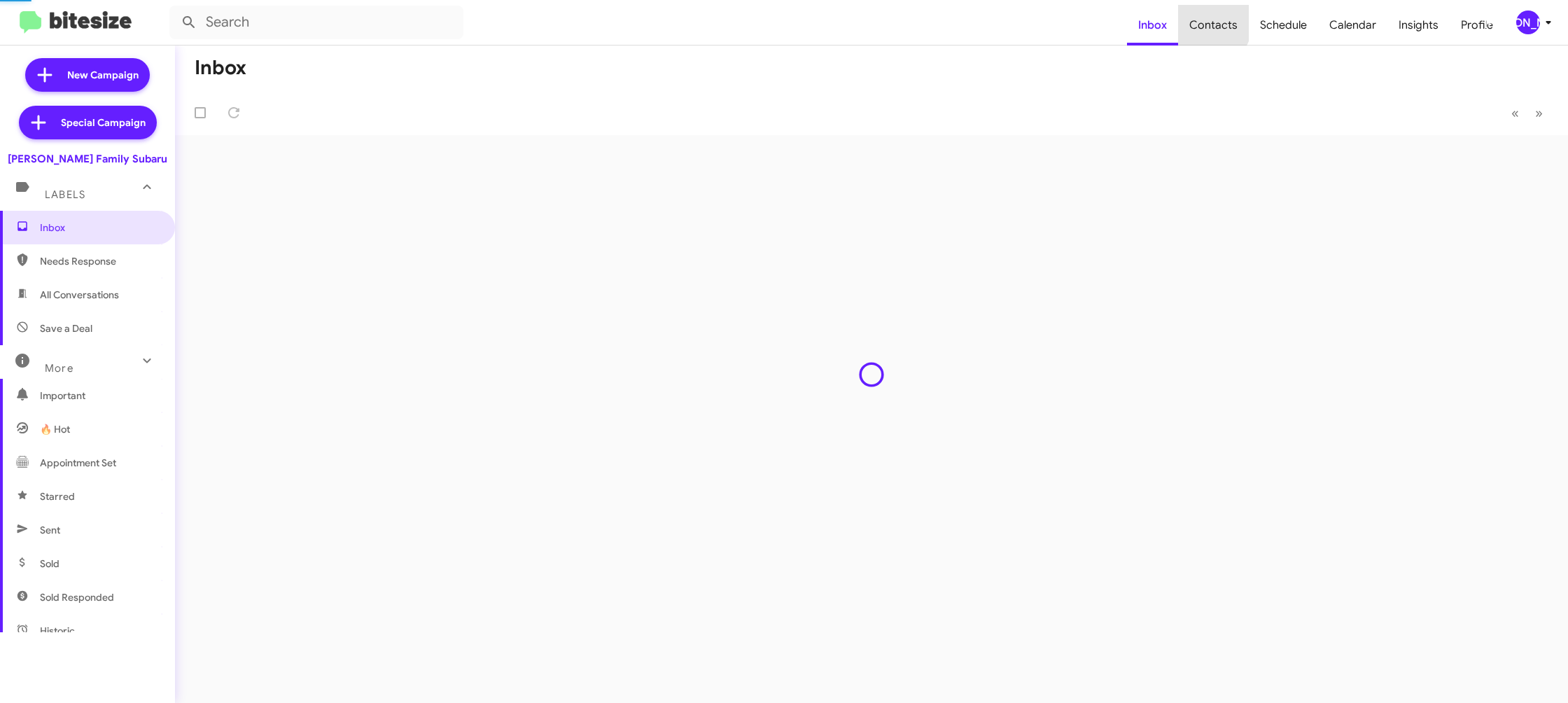
click at [1194, 13] on span "Contacts" at bounding box center [1213, 25] width 71 height 40
type input "in:groups"
click at [1194, 14] on span "Contacts" at bounding box center [1213, 25] width 71 height 40
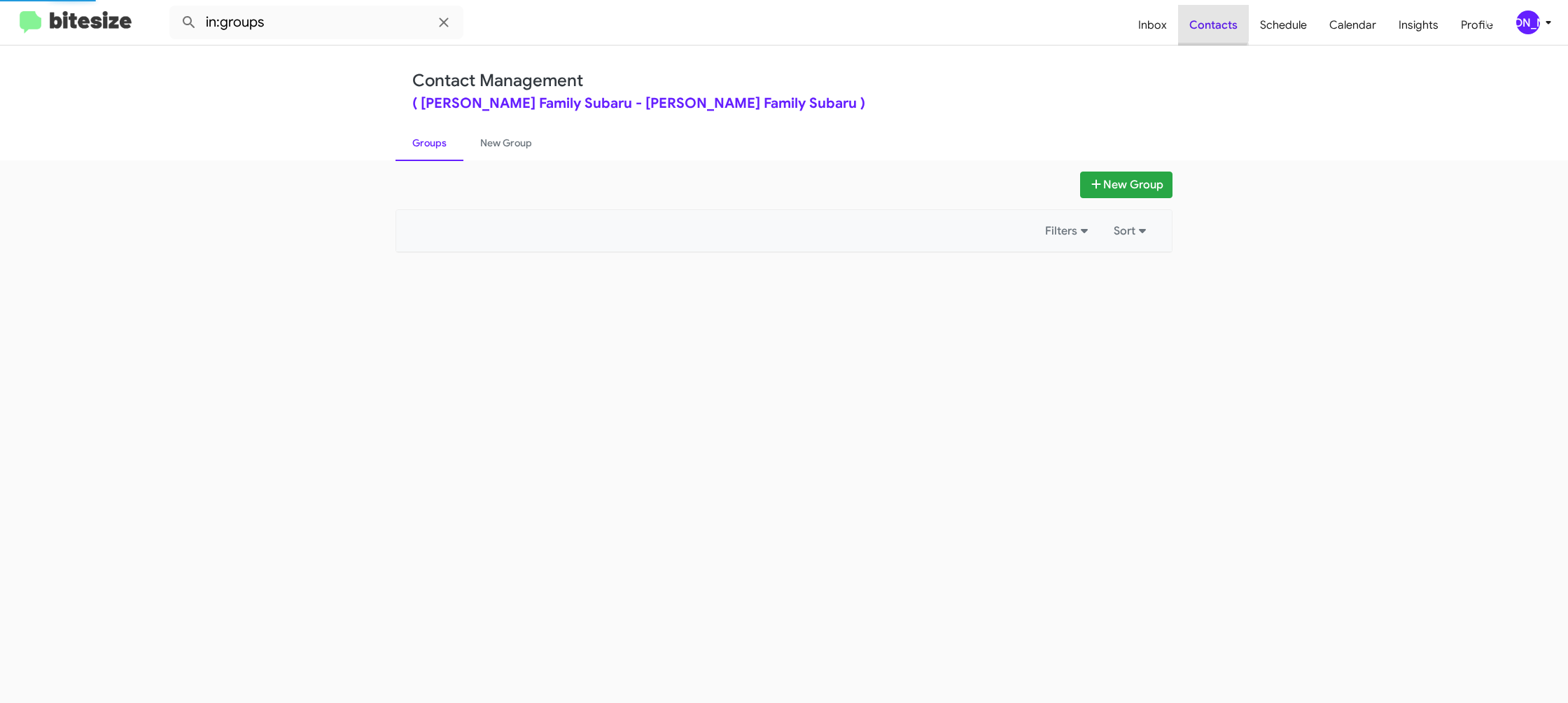
click at [1194, 14] on span "Contacts" at bounding box center [1213, 25] width 71 height 40
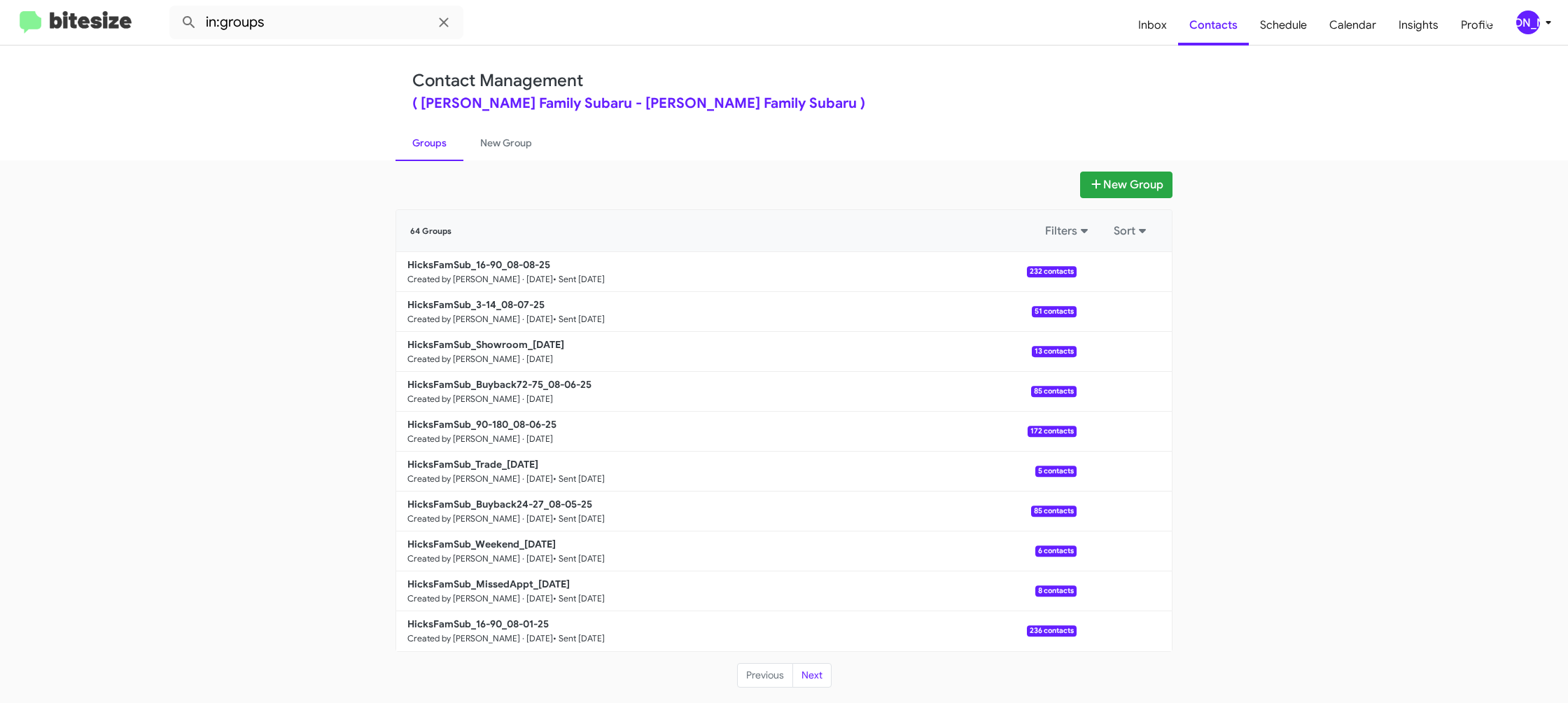
click at [1550, 30] on icon at bounding box center [1548, 22] width 17 height 17
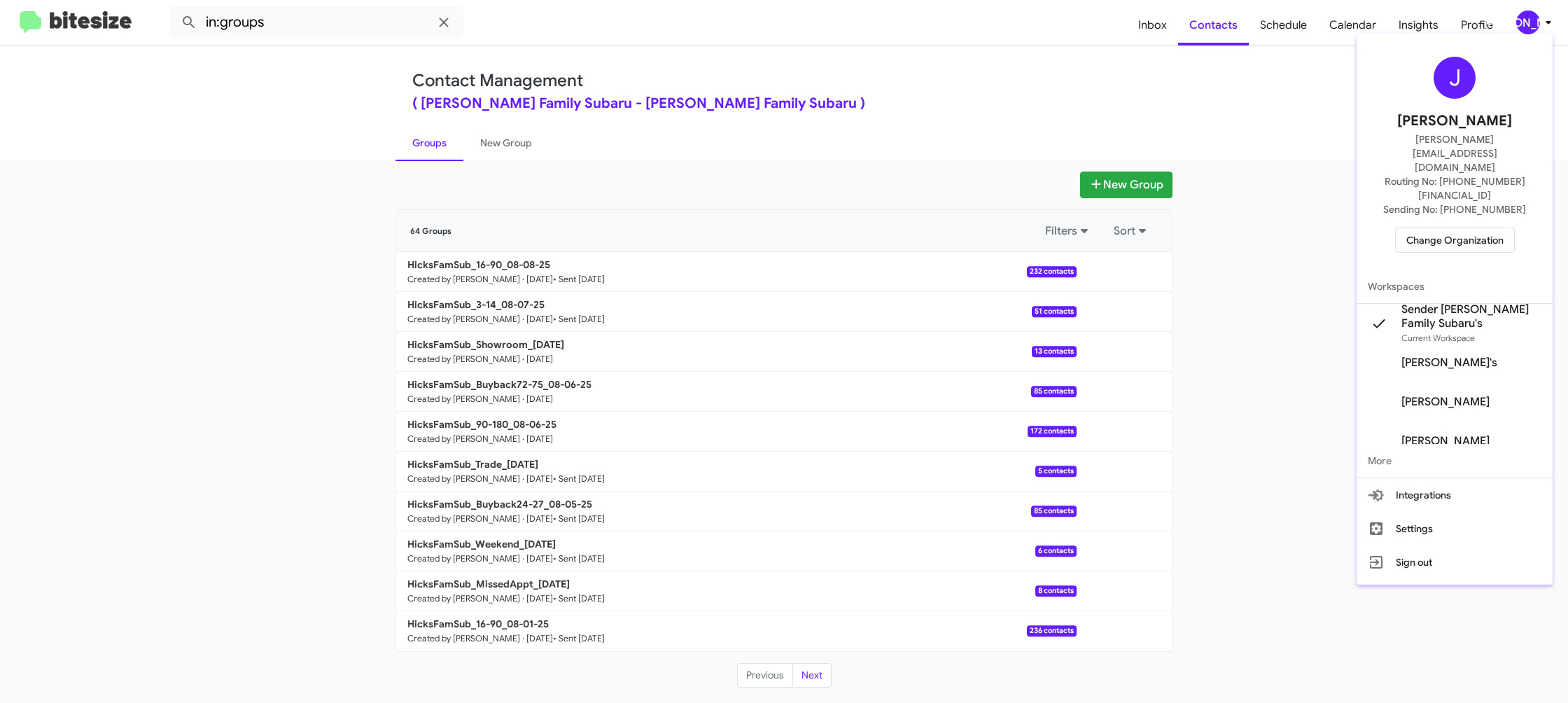
drag, startPoint x: 586, startPoint y: 172, endPoint x: 576, endPoint y: 171, distance: 10.0
click at [583, 171] on div at bounding box center [784, 351] width 1568 height 703
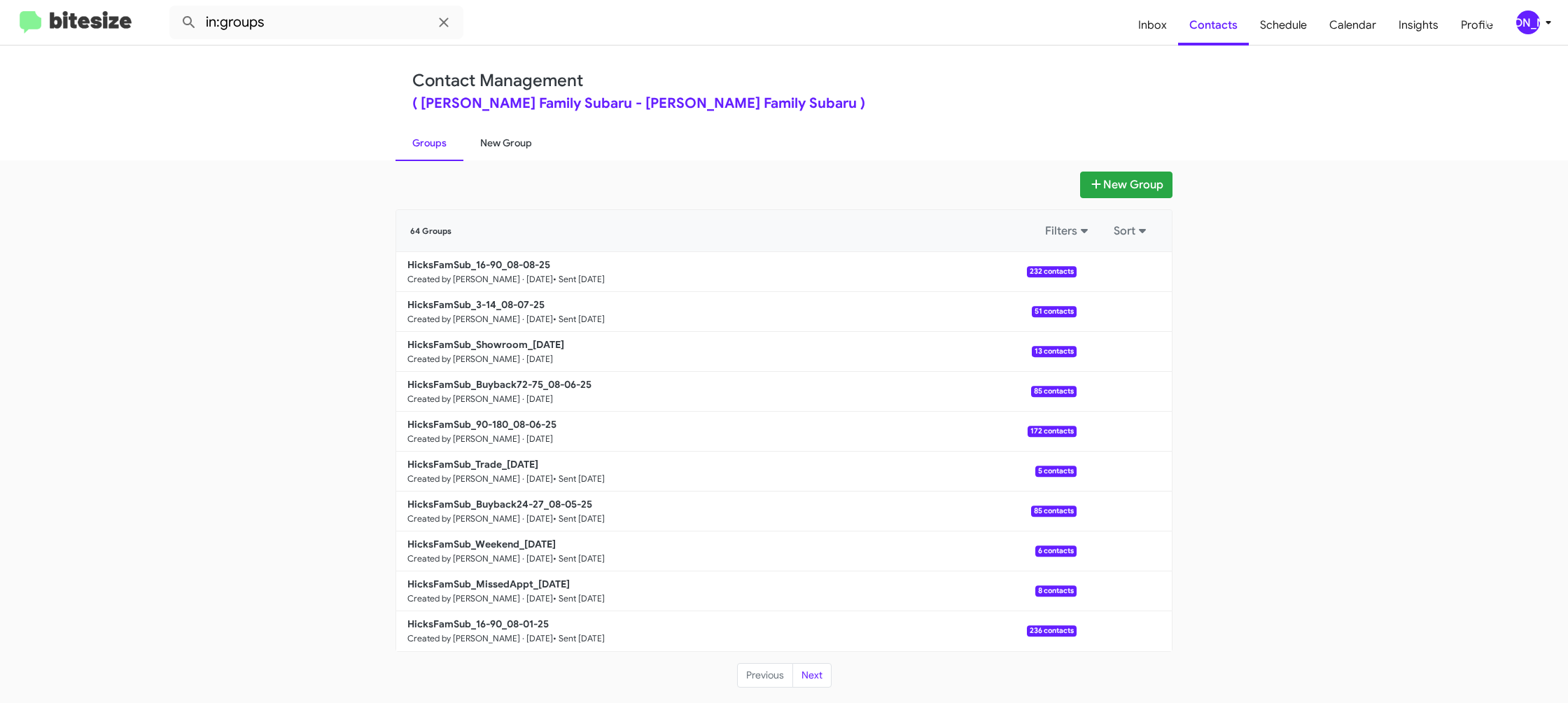
click at [531, 160] on link "New Group" at bounding box center [506, 143] width 85 height 36
click at [530, 155] on link "New Group" at bounding box center [506, 143] width 85 height 36
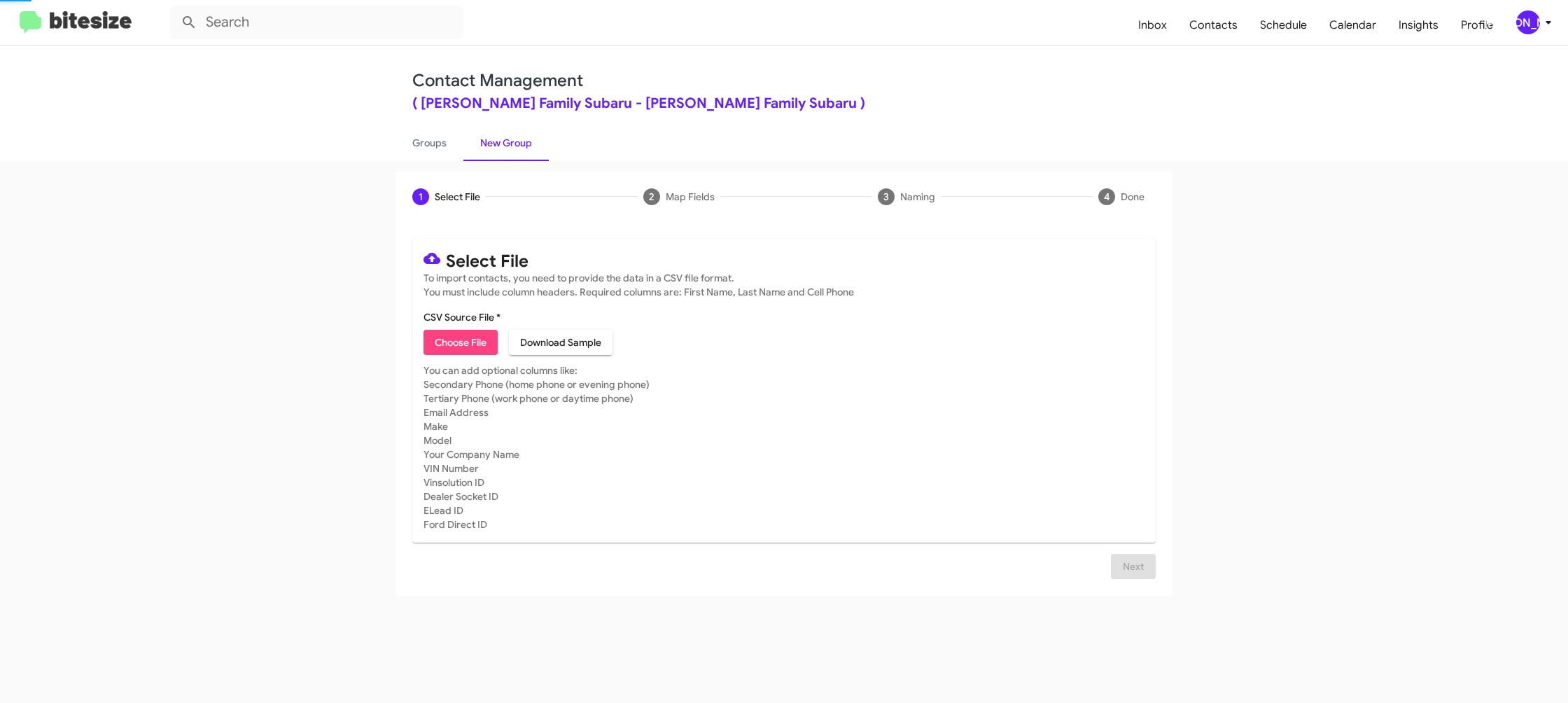
click at [530, 155] on link "New Group" at bounding box center [506, 143] width 85 height 36
click at [444, 142] on link "Groups" at bounding box center [430, 143] width 68 height 36
type input "in:groups"
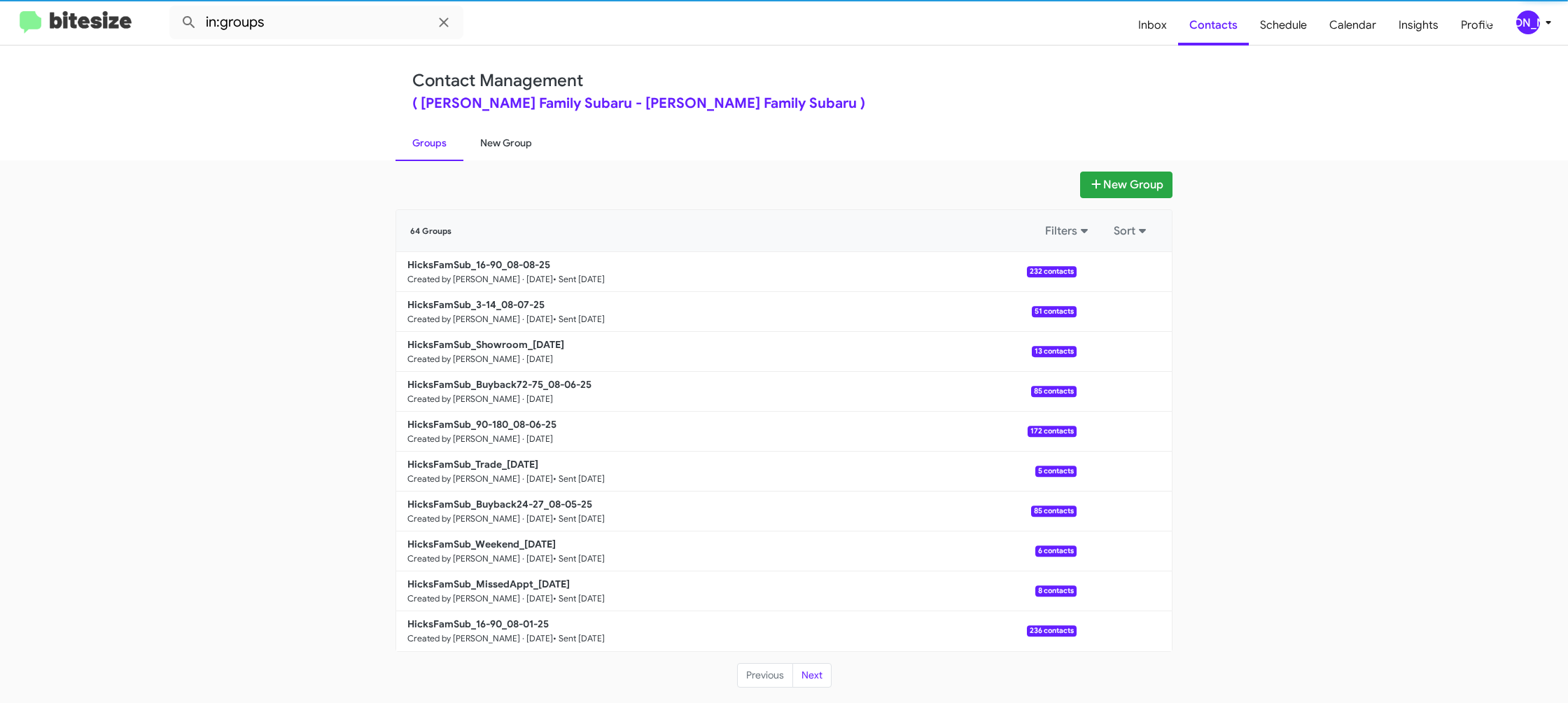
click at [503, 142] on link "New Group" at bounding box center [506, 143] width 85 height 36
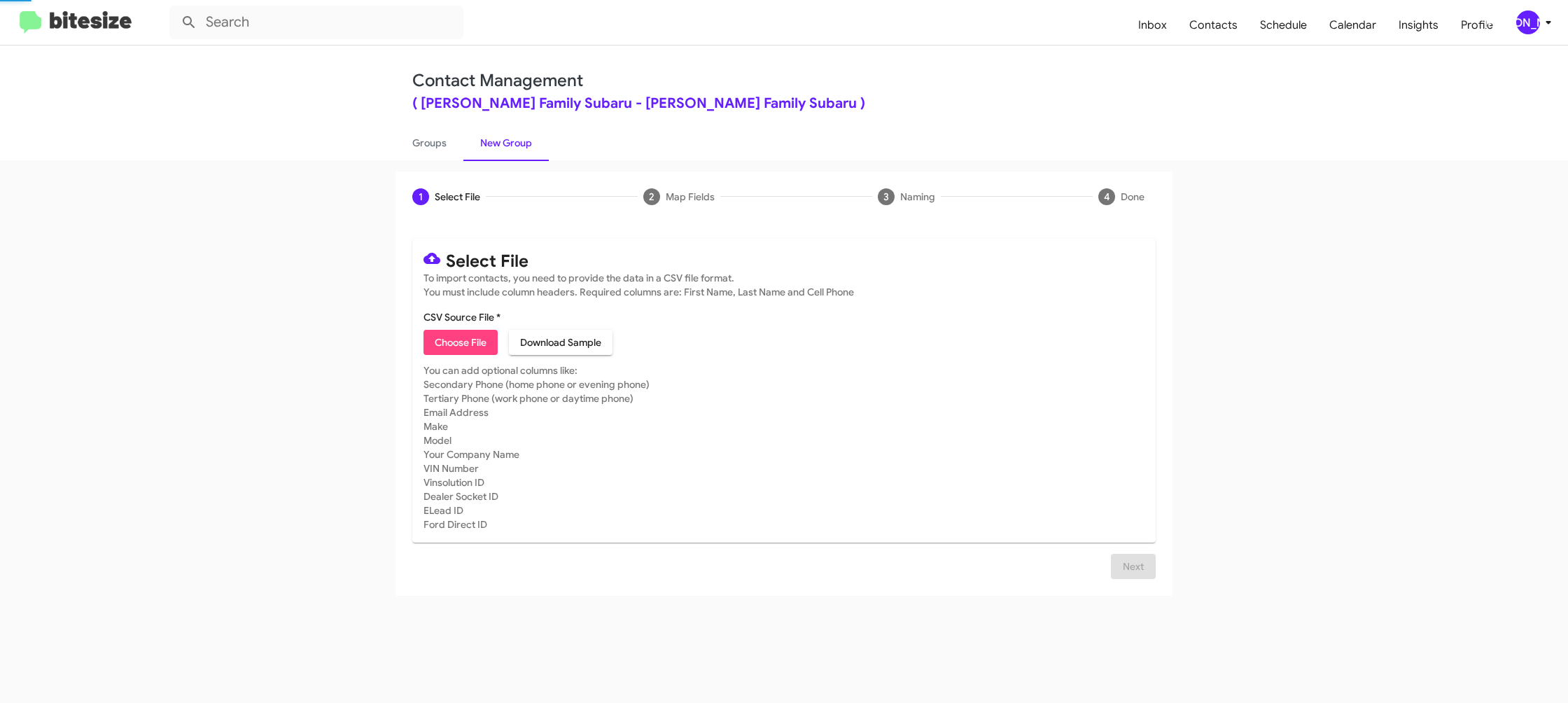
click at [503, 142] on link "New Group" at bounding box center [506, 143] width 85 height 36
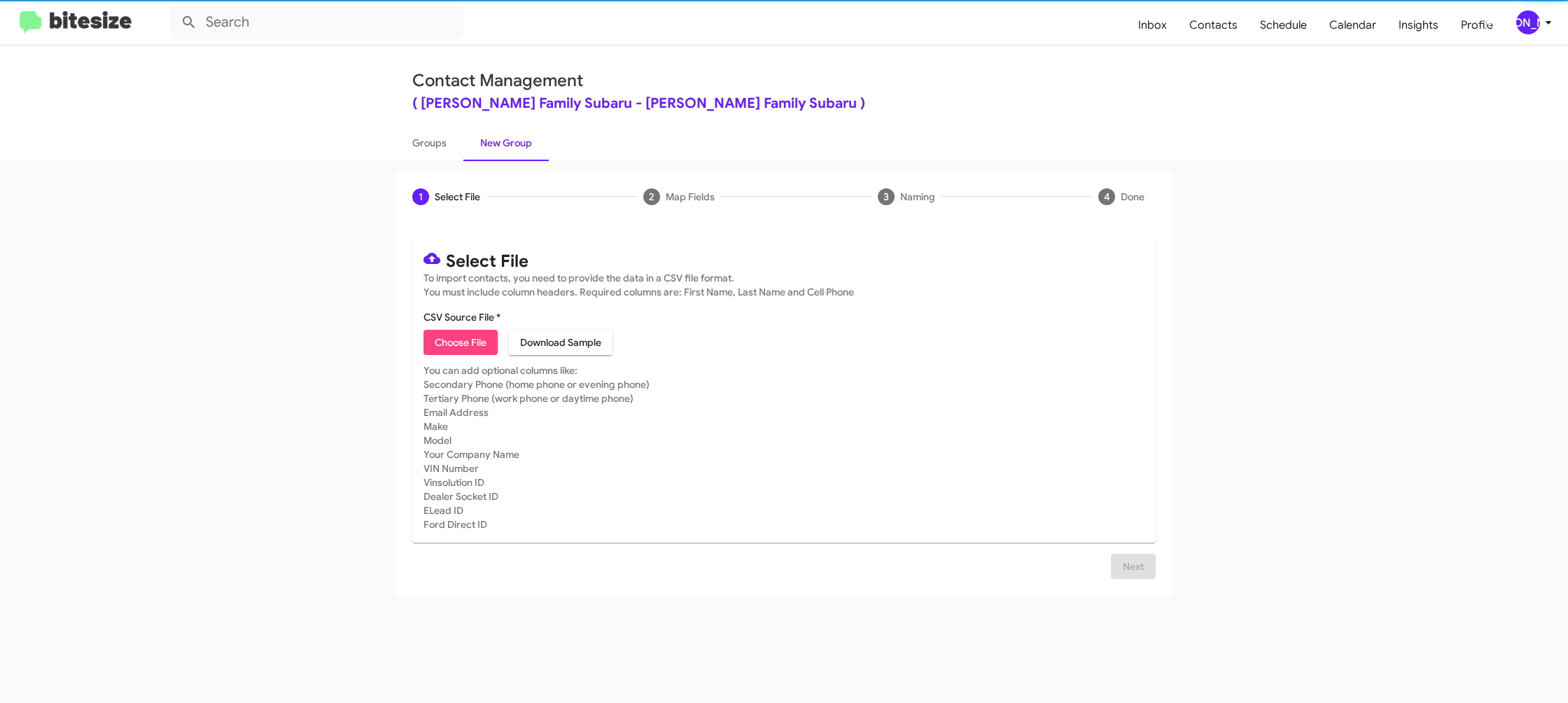
click at [461, 342] on span "Choose File" at bounding box center [461, 342] width 52 height 25
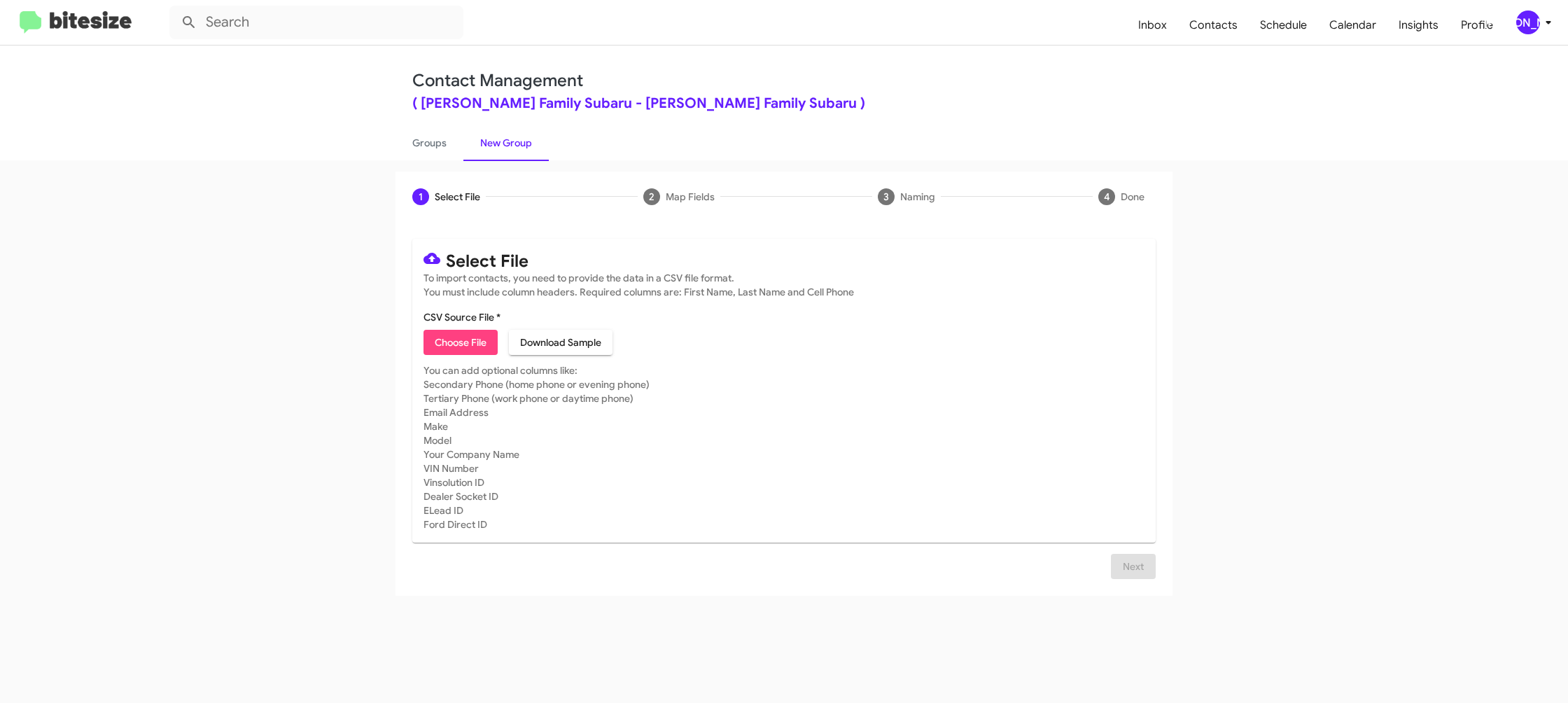
type input "HicksFamSub_MissedAppt_08-11-25"
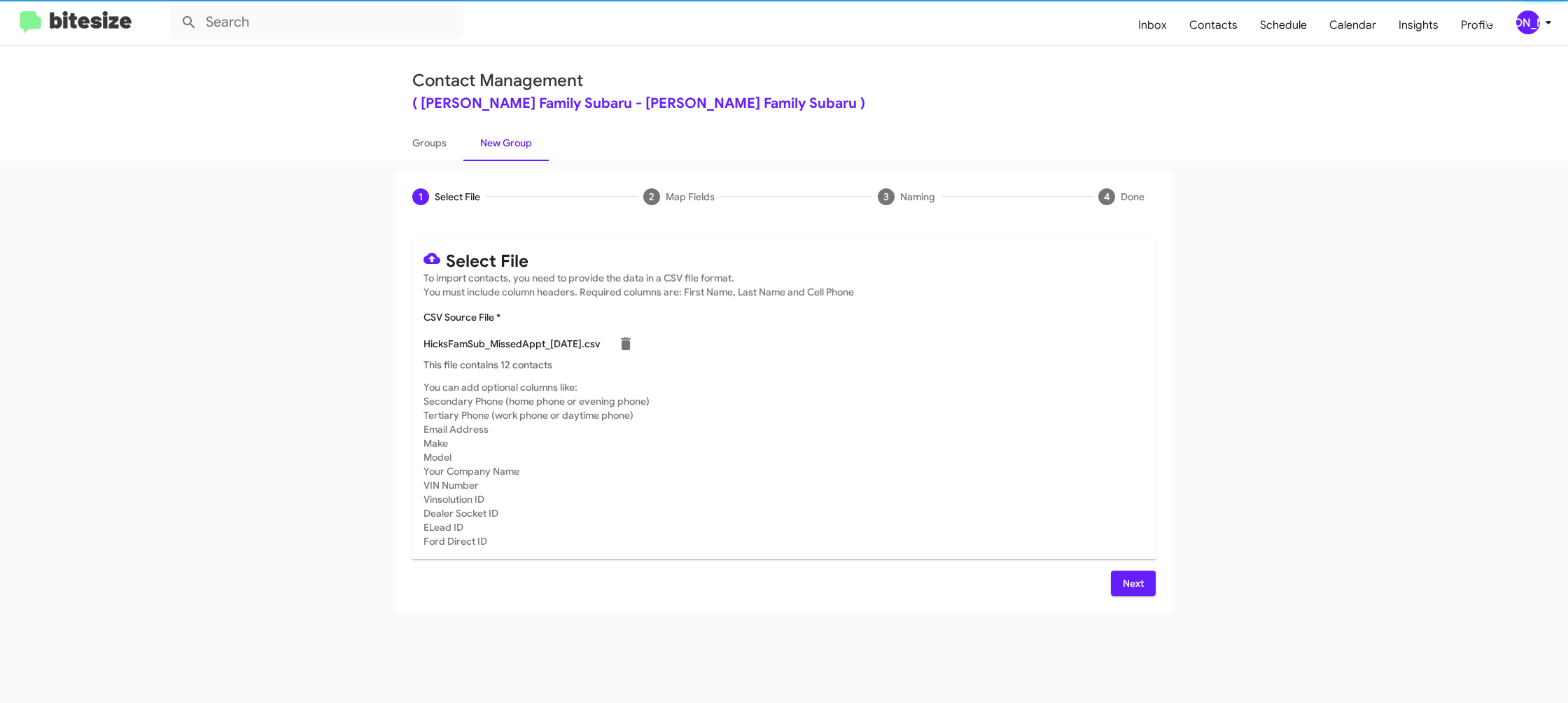
click at [1078, 453] on mat-card-subtitle "You can add optional columns like: Secondary Phone (home phone or evening phone…" at bounding box center [784, 464] width 721 height 168
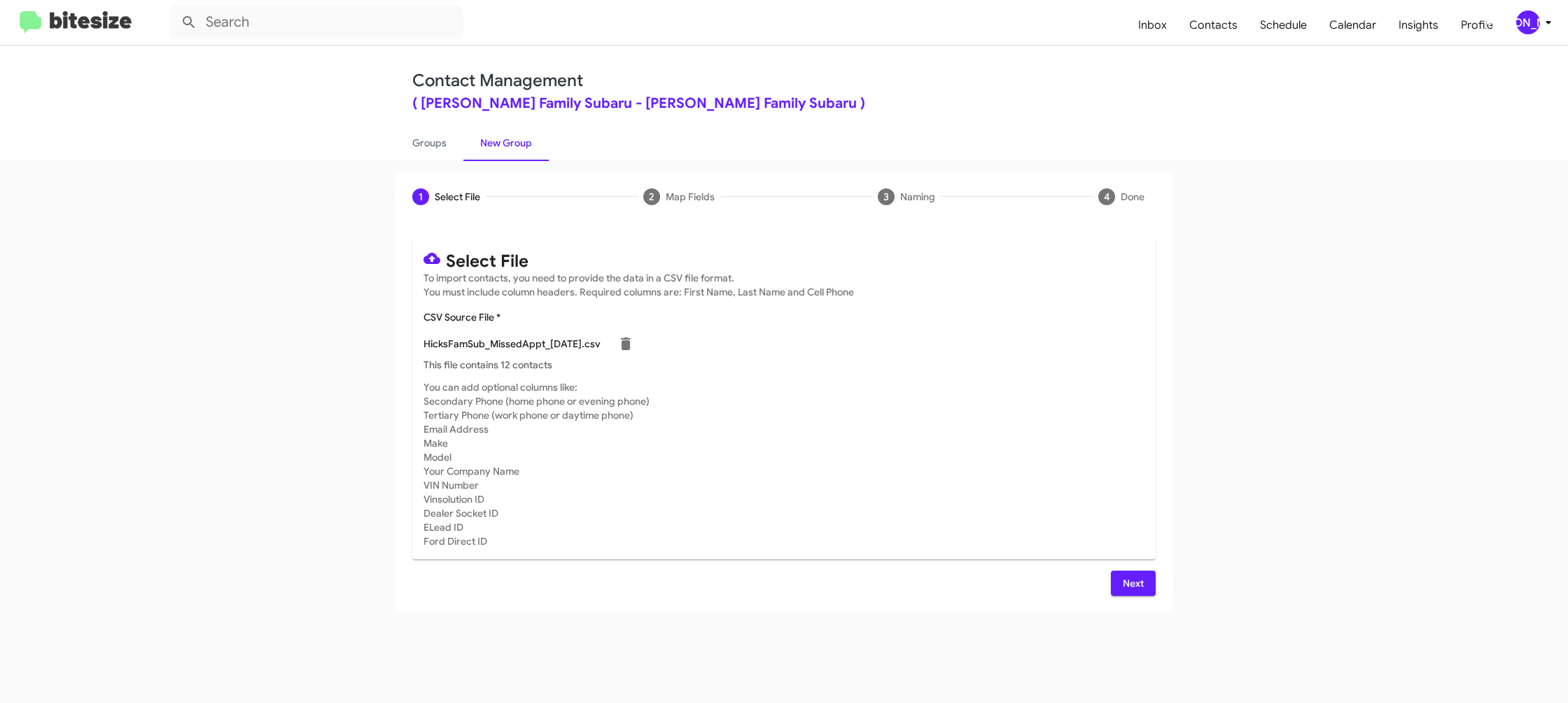
drag, startPoint x: 1137, startPoint y: 585, endPoint x: 1130, endPoint y: 580, distance: 8.6
click at [1137, 585] on span "Next" at bounding box center [1133, 583] width 22 height 25
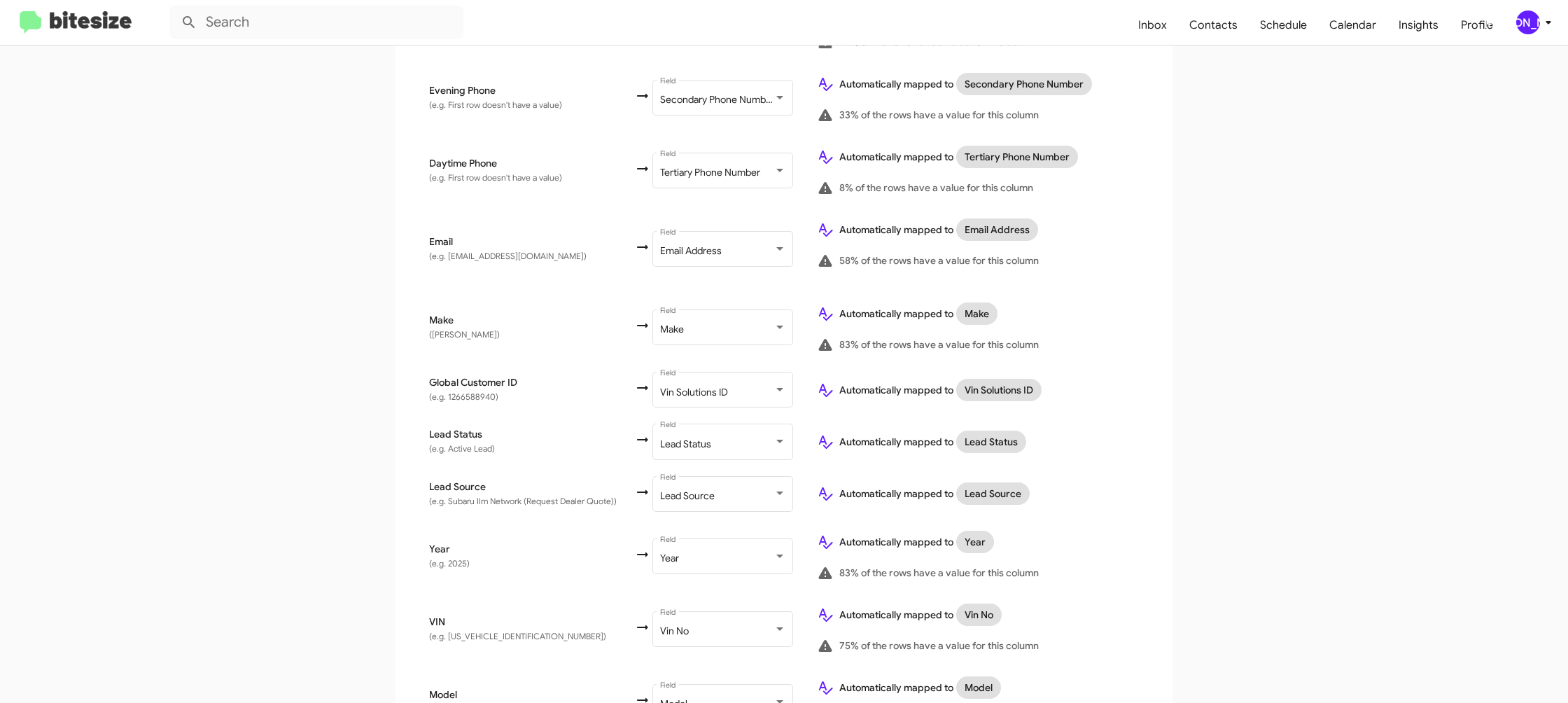
scroll to position [665, 0]
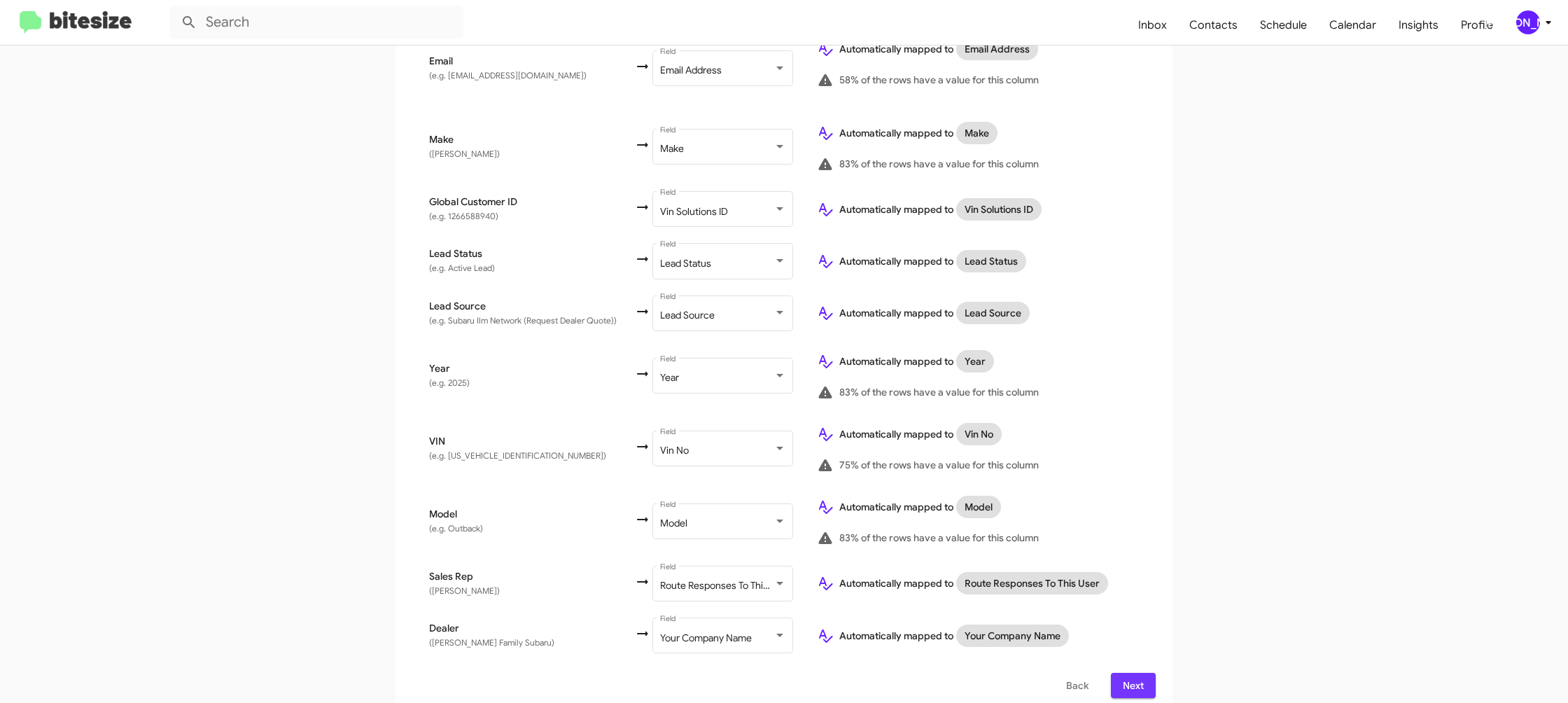
click at [1118, 675] on button "Next" at bounding box center [1133, 686] width 45 height 25
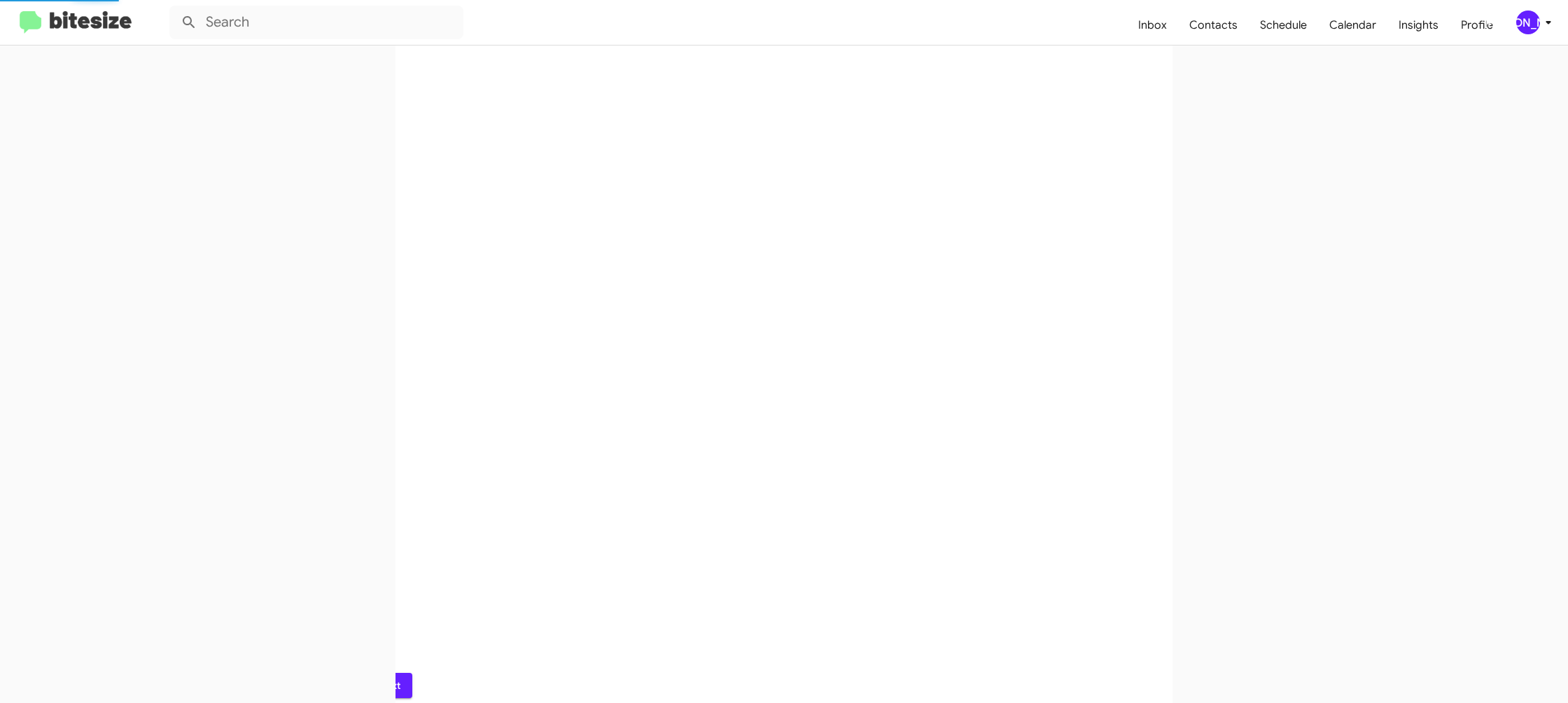
scroll to position [0, 0]
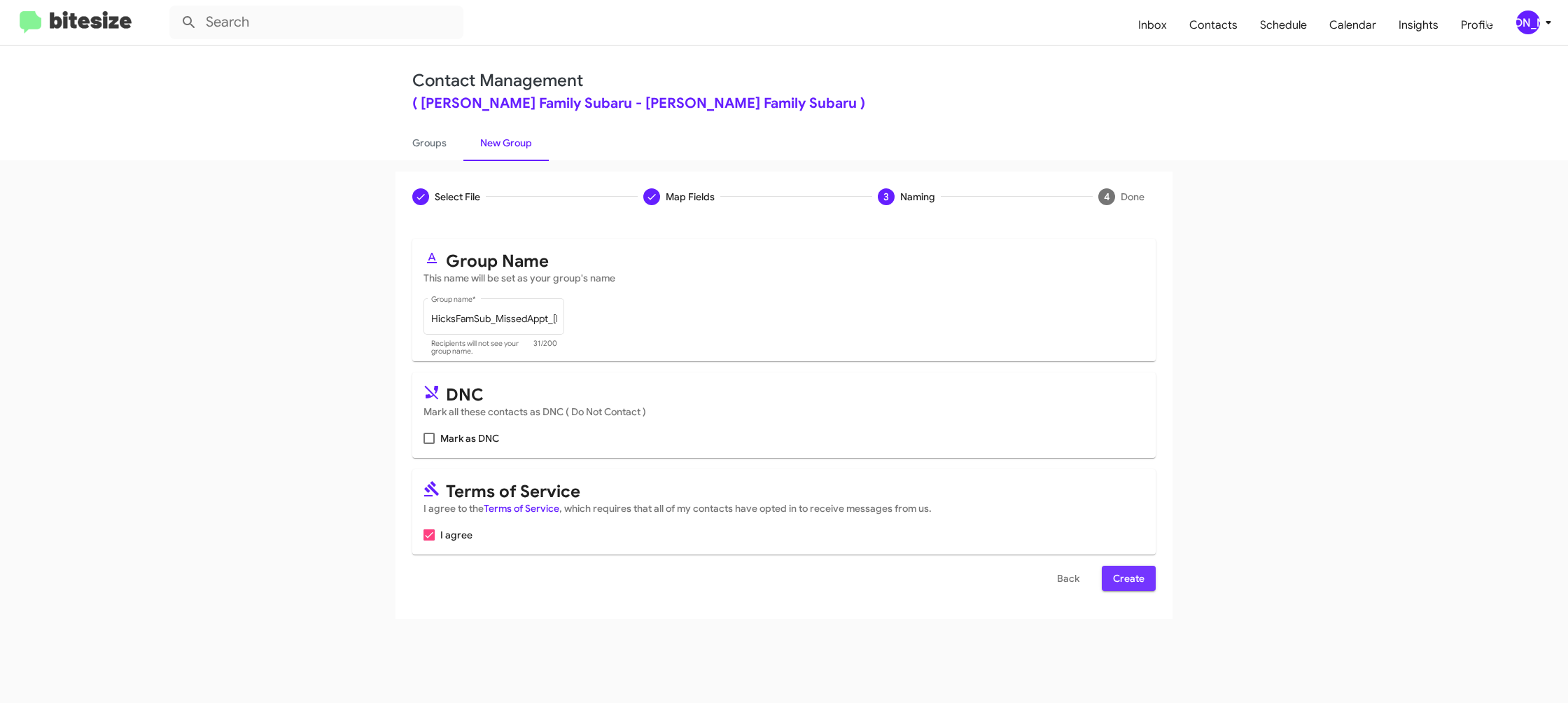
drag, startPoint x: 1127, startPoint y: 577, endPoint x: 1109, endPoint y: 559, distance: 25.5
click at [1126, 577] on span "Create" at bounding box center [1129, 578] width 32 height 25
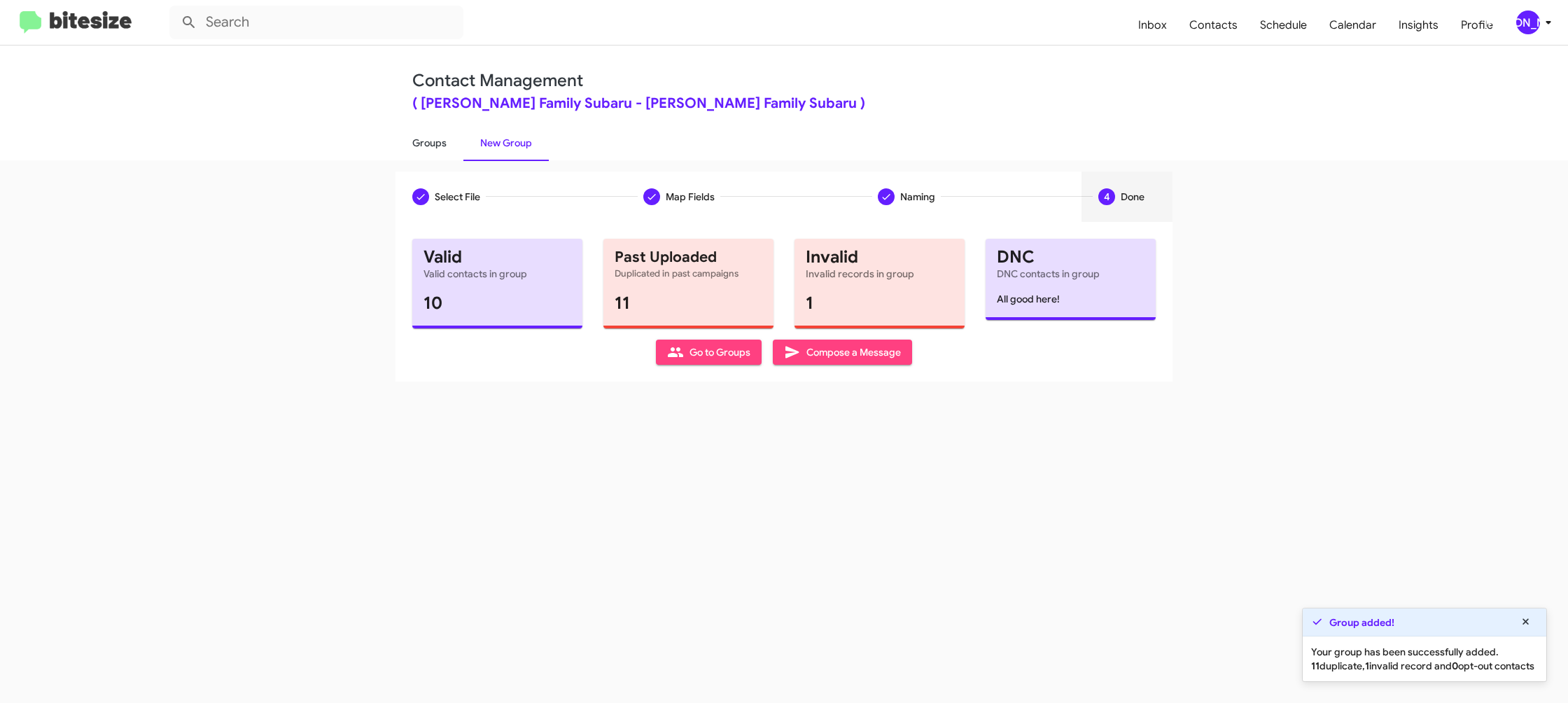
click at [456, 145] on link "Groups" at bounding box center [430, 143] width 68 height 36
type input "in:groups"
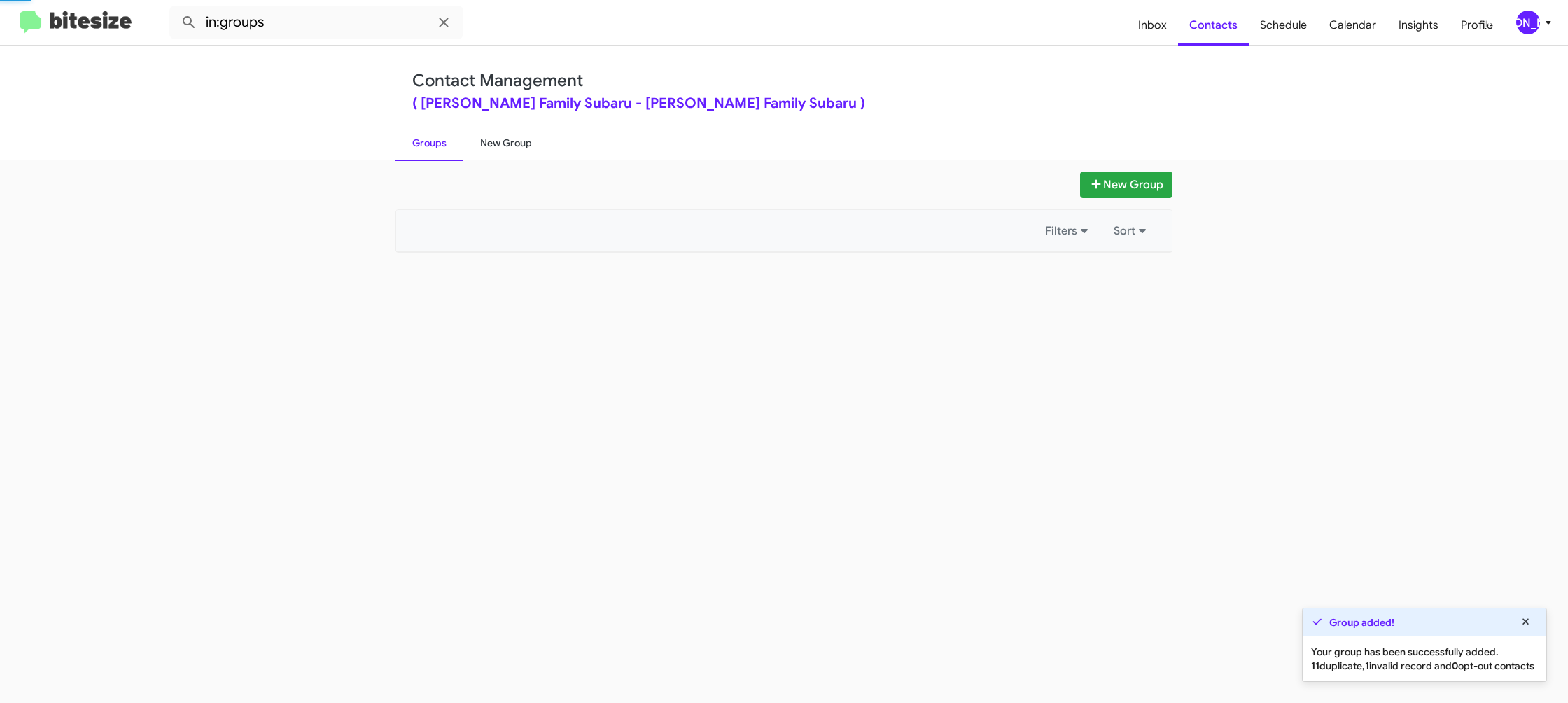
drag, startPoint x: 456, startPoint y: 145, endPoint x: 487, endPoint y: 143, distance: 31.1
click at [458, 144] on link "Groups" at bounding box center [430, 143] width 68 height 36
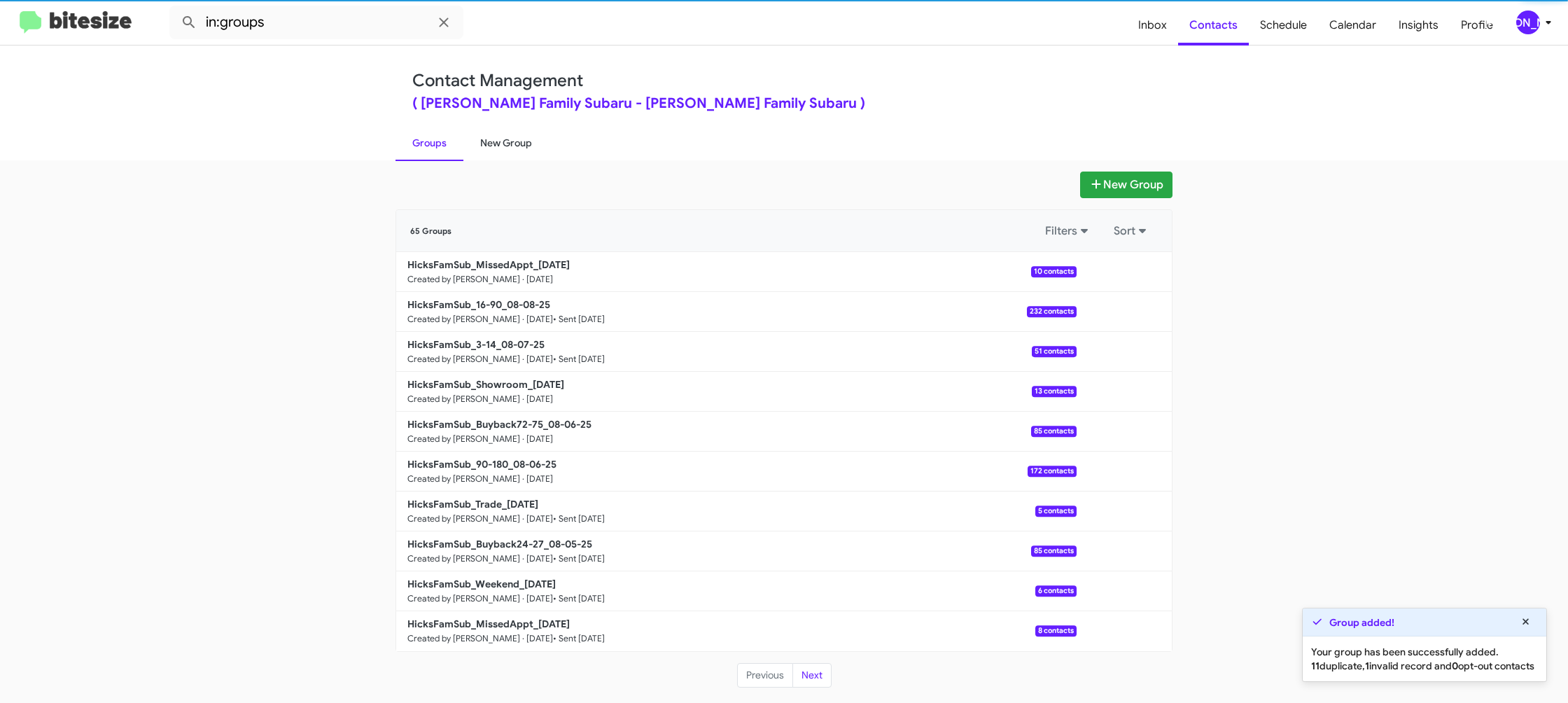
click at [487, 143] on link "New Group" at bounding box center [506, 143] width 85 height 36
drag, startPoint x: 487, startPoint y: 143, endPoint x: 482, endPoint y: 156, distance: 13.9
click at [487, 144] on link "New Group" at bounding box center [506, 143] width 85 height 36
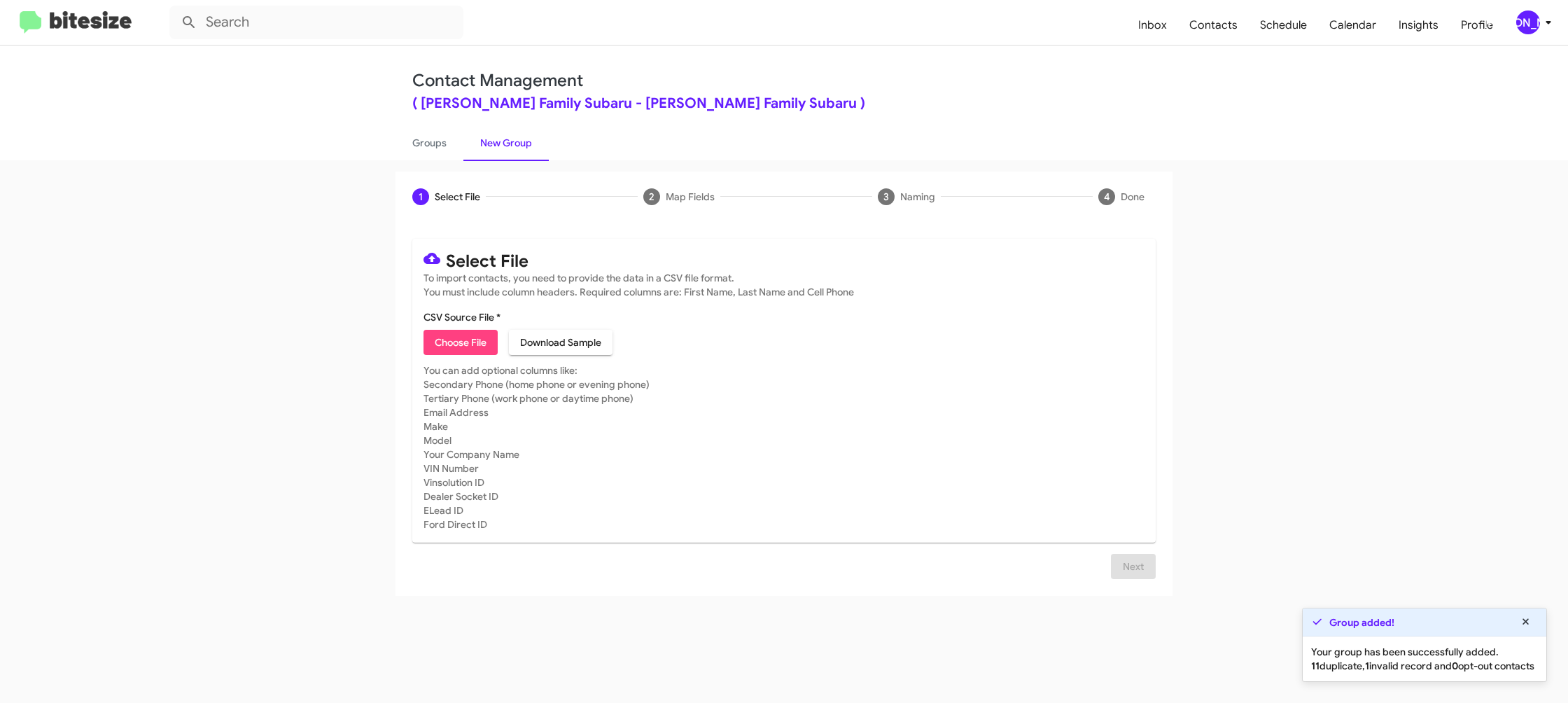
click at [483, 341] on span "Choose File" at bounding box center [461, 342] width 52 height 25
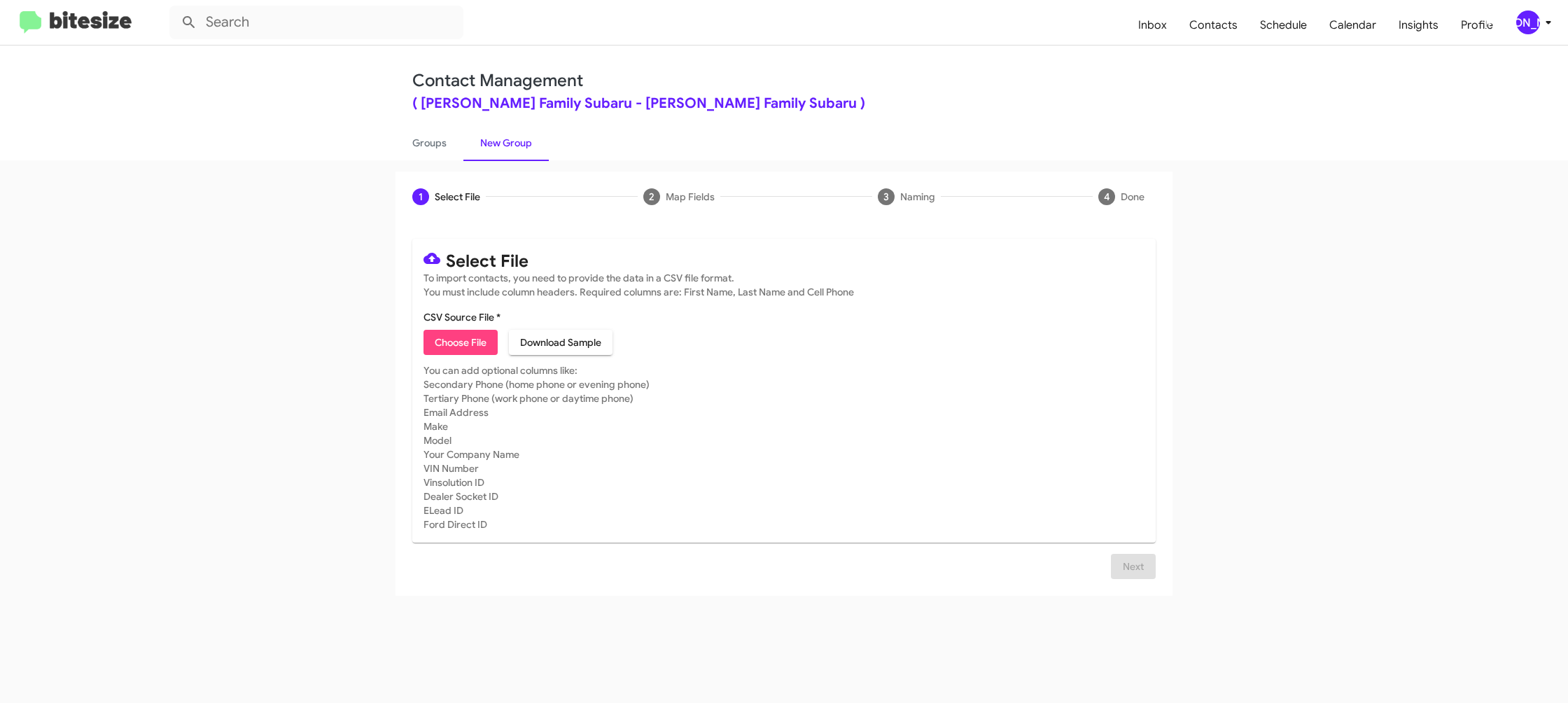
type input "HicksFamSub_Weekend_08-11-25"
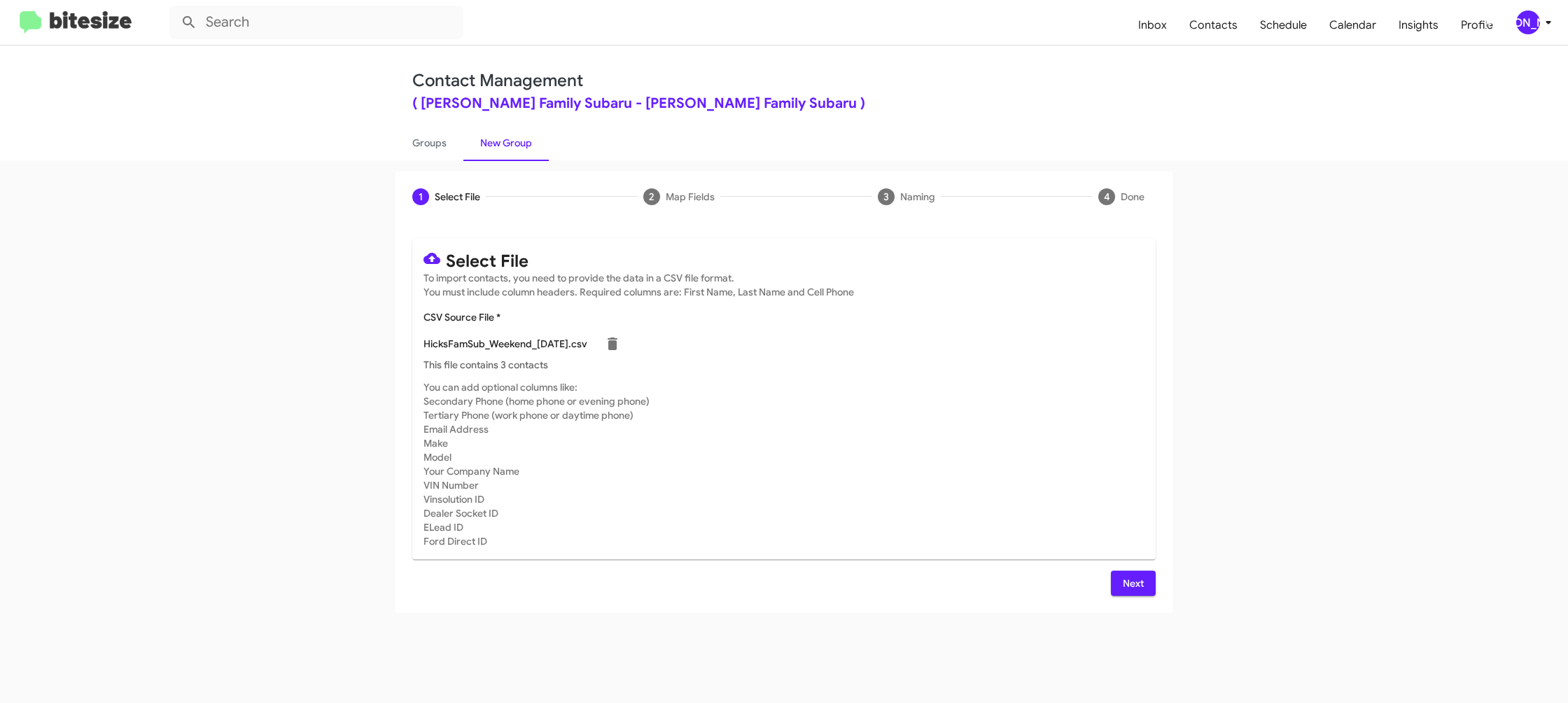
drag, startPoint x: 934, startPoint y: 496, endPoint x: 1155, endPoint y: 609, distance: 248.2
click at [939, 500] on mat-card-subtitle "You can add optional columns like: Secondary Phone (home phone or evening phone…" at bounding box center [784, 464] width 721 height 168
drag, startPoint x: 1152, startPoint y: 592, endPoint x: 1133, endPoint y: 590, distance: 19.1
click at [1143, 590] on button "Next" at bounding box center [1133, 583] width 45 height 25
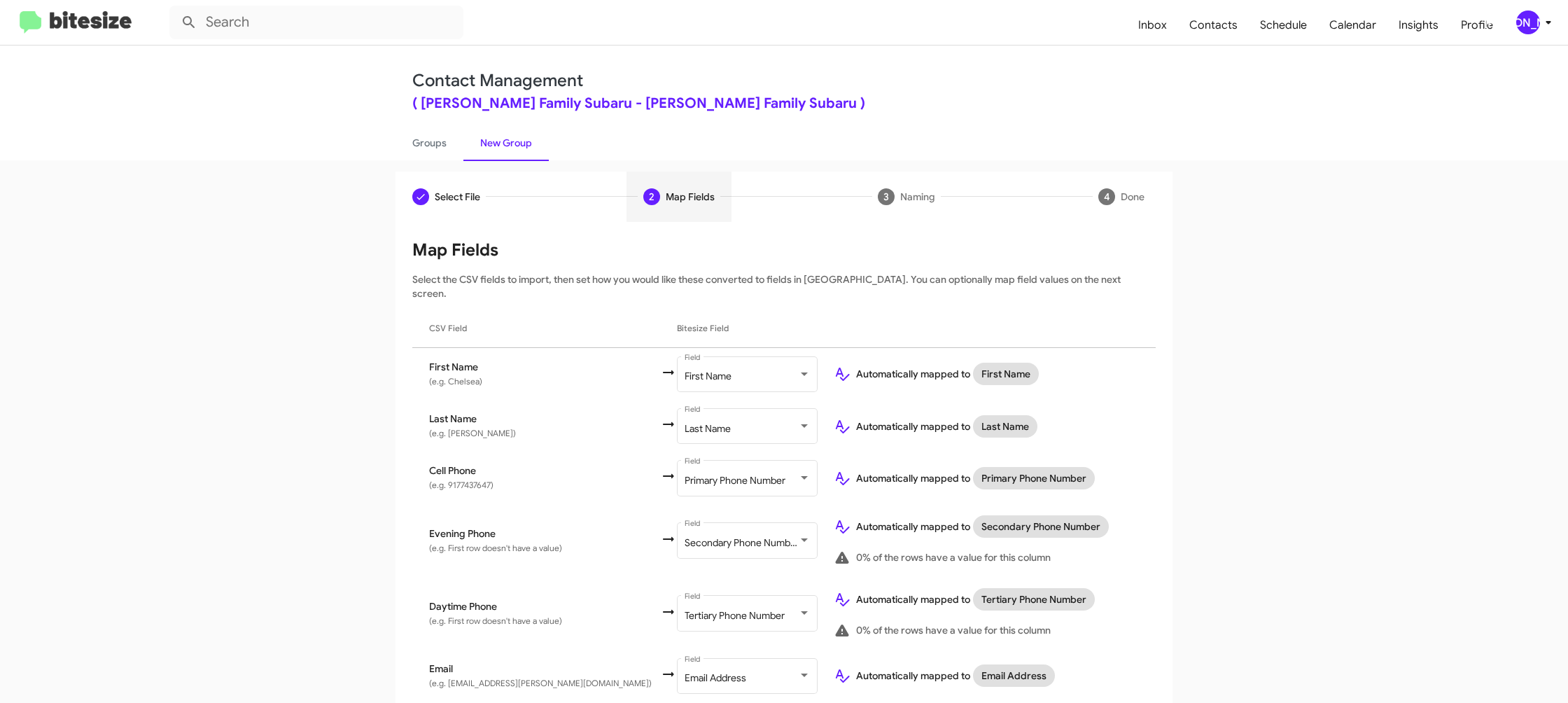
click at [1518, 16] on div "[PERSON_NAME]" at bounding box center [1528, 22] width 24 height 24
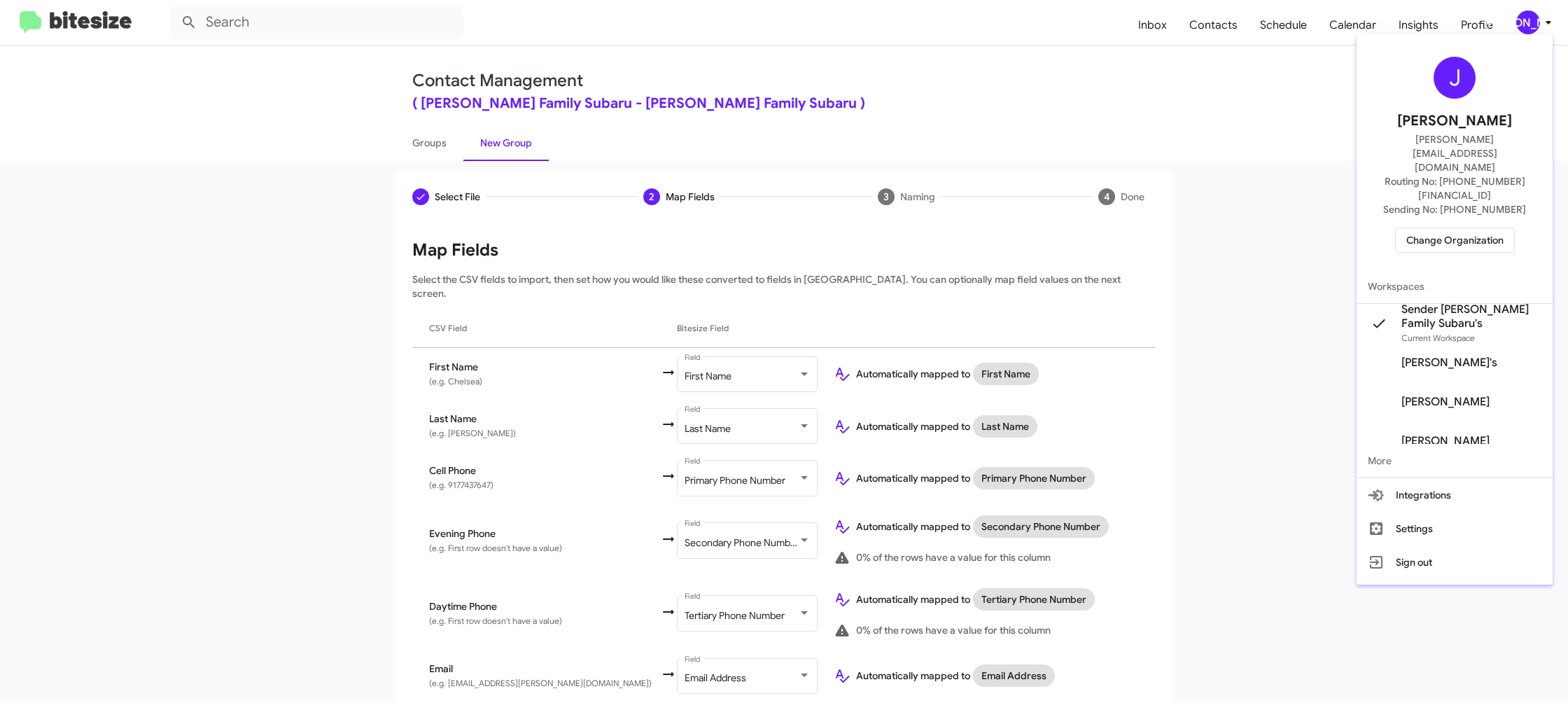
click at [1518, 16] on div at bounding box center [784, 351] width 1568 height 703
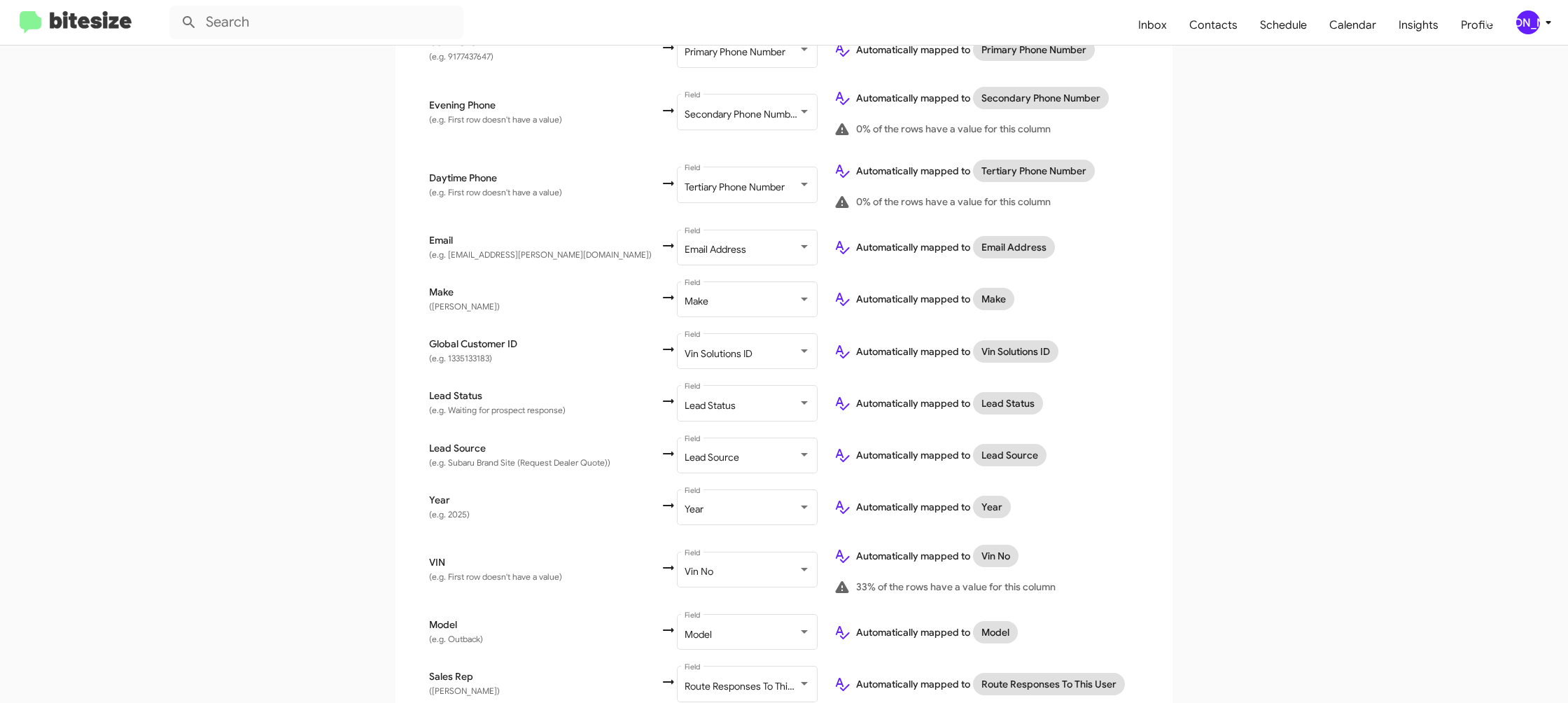
scroll to position [531, 0]
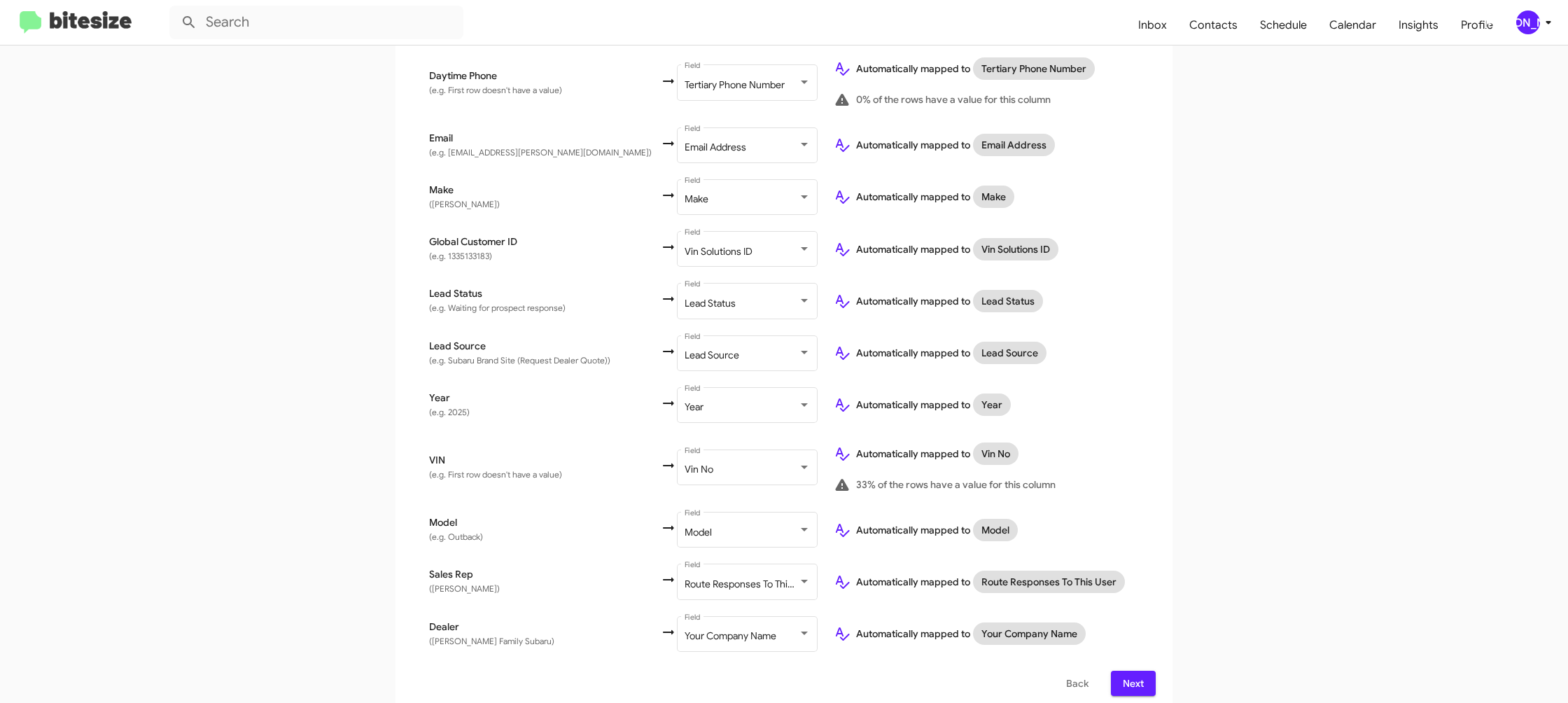
click at [1134, 683] on span "Next" at bounding box center [1133, 683] width 22 height 25
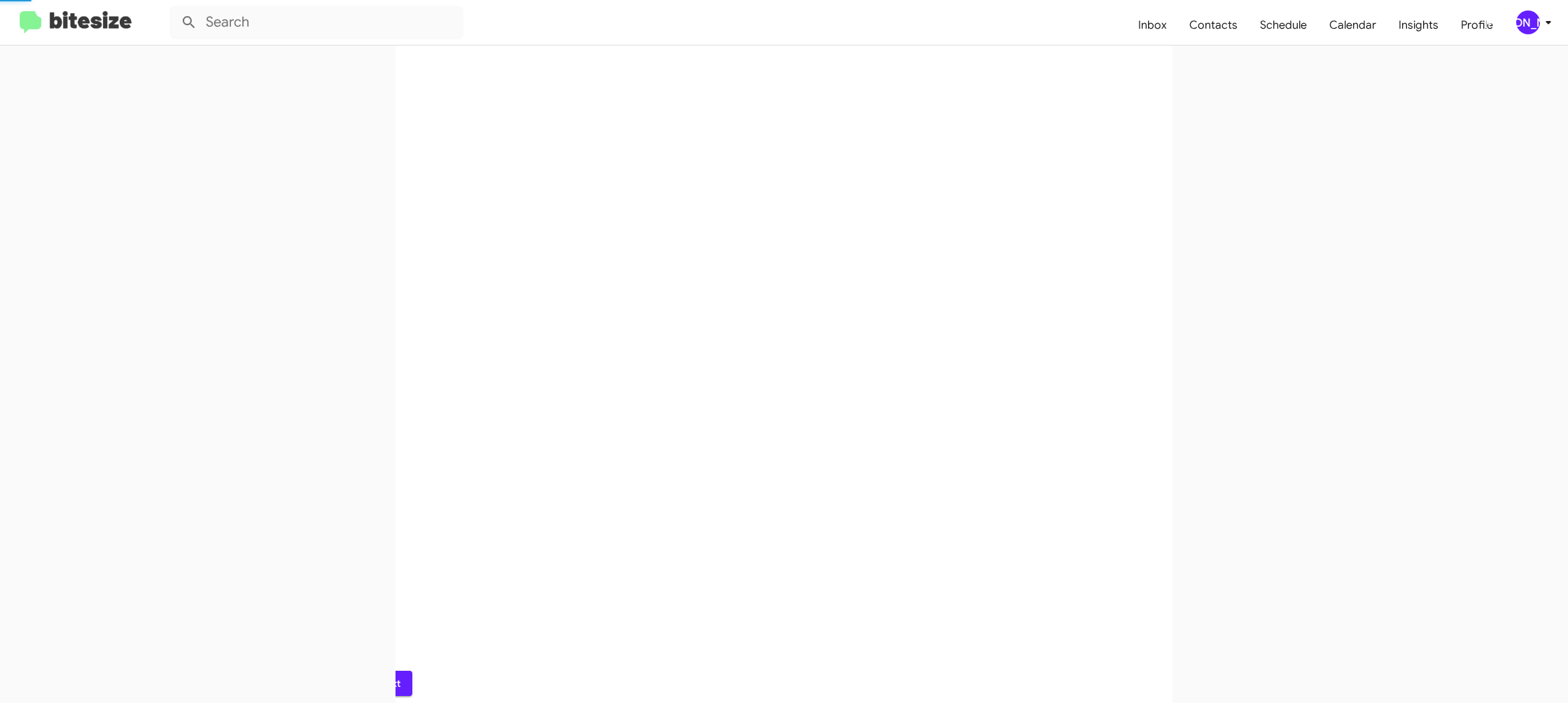
scroll to position [0, 0]
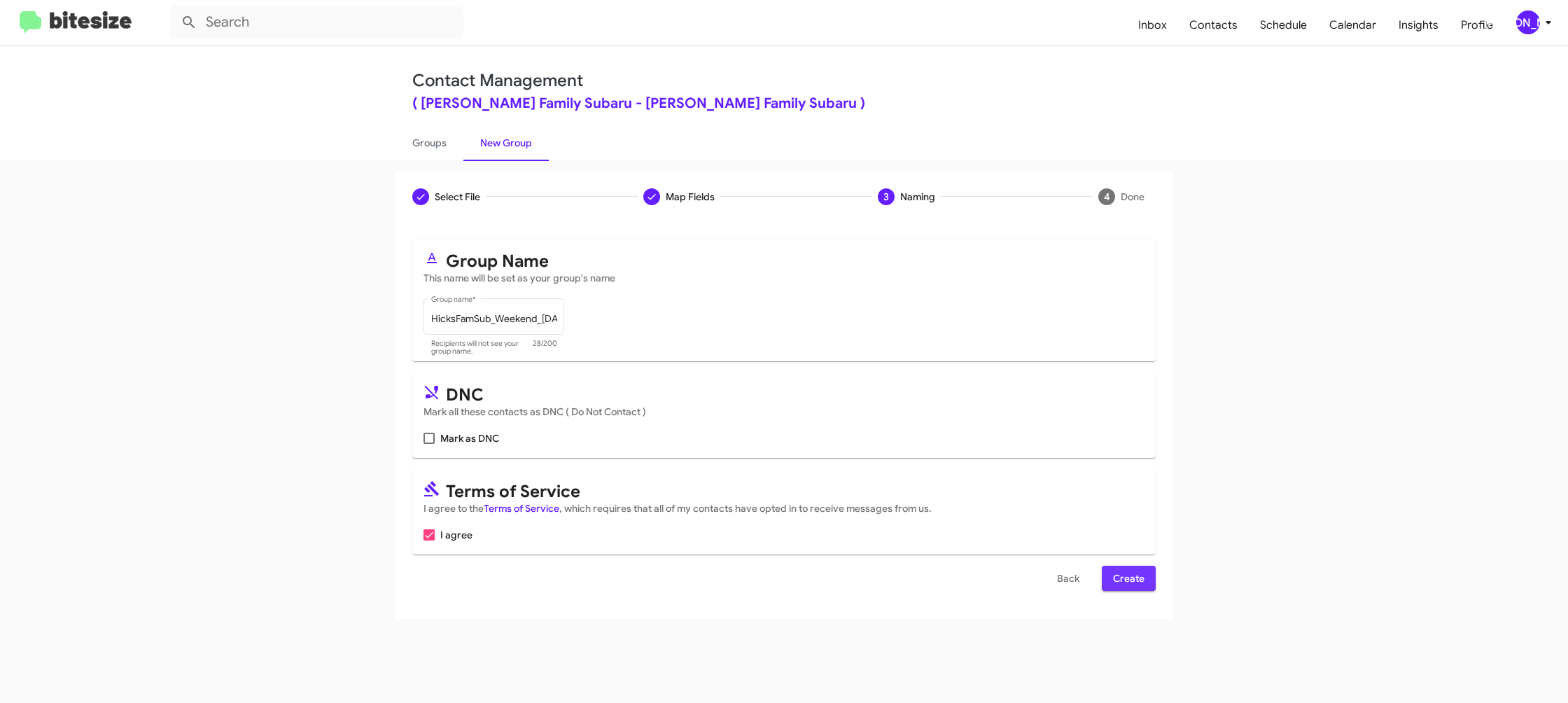
click at [1113, 579] on span "Create" at bounding box center [1129, 578] width 32 height 25
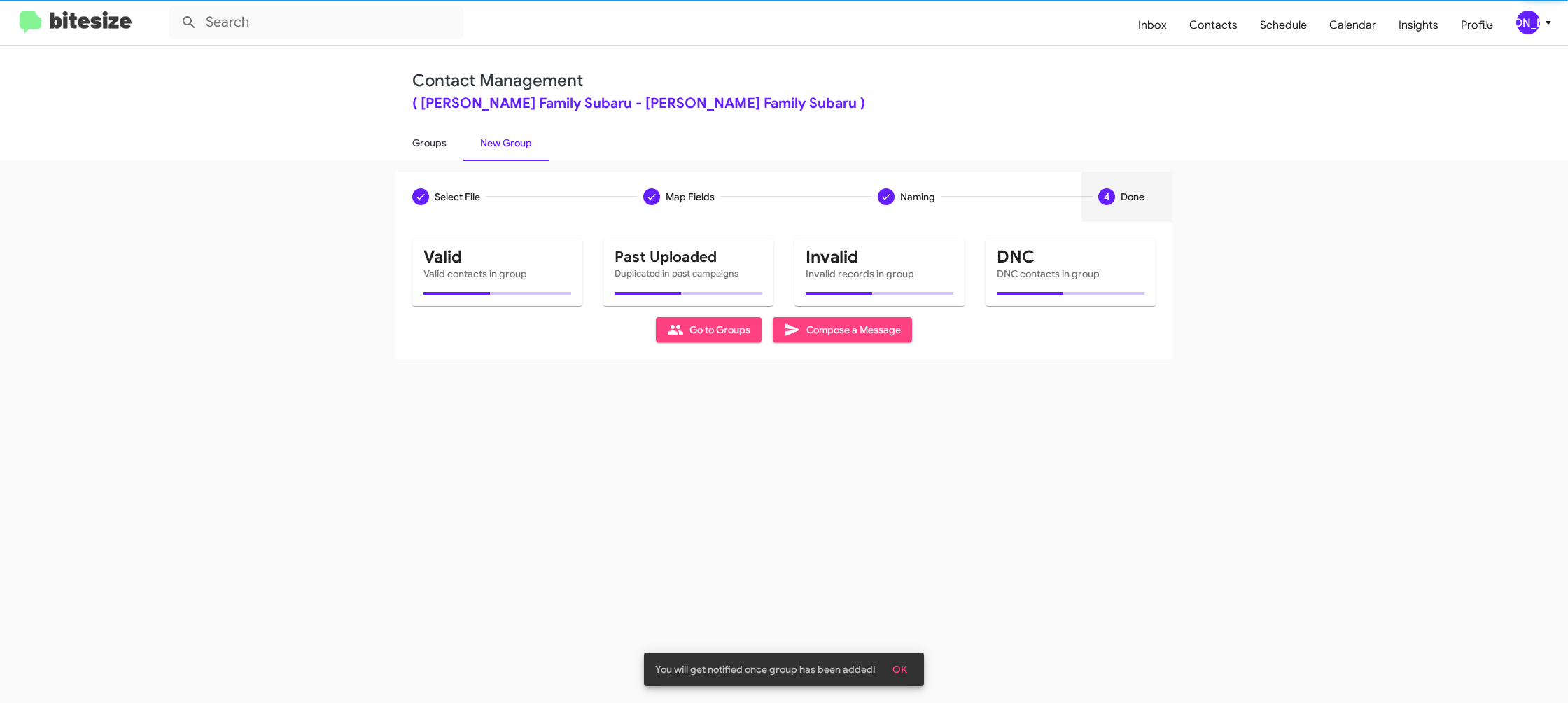
click at [433, 145] on link "Groups" at bounding box center [430, 143] width 68 height 36
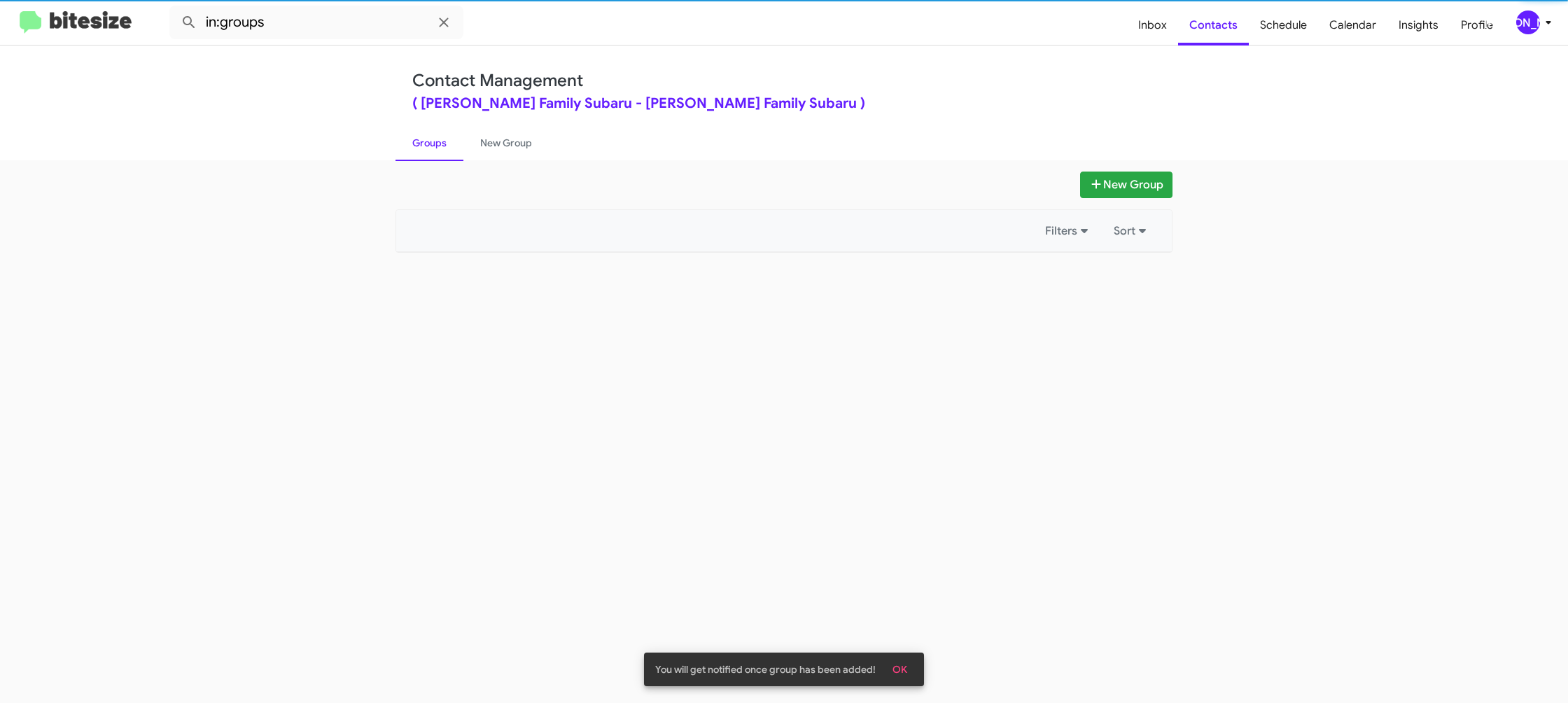
click at [433, 145] on link "Groups" at bounding box center [430, 143] width 68 height 36
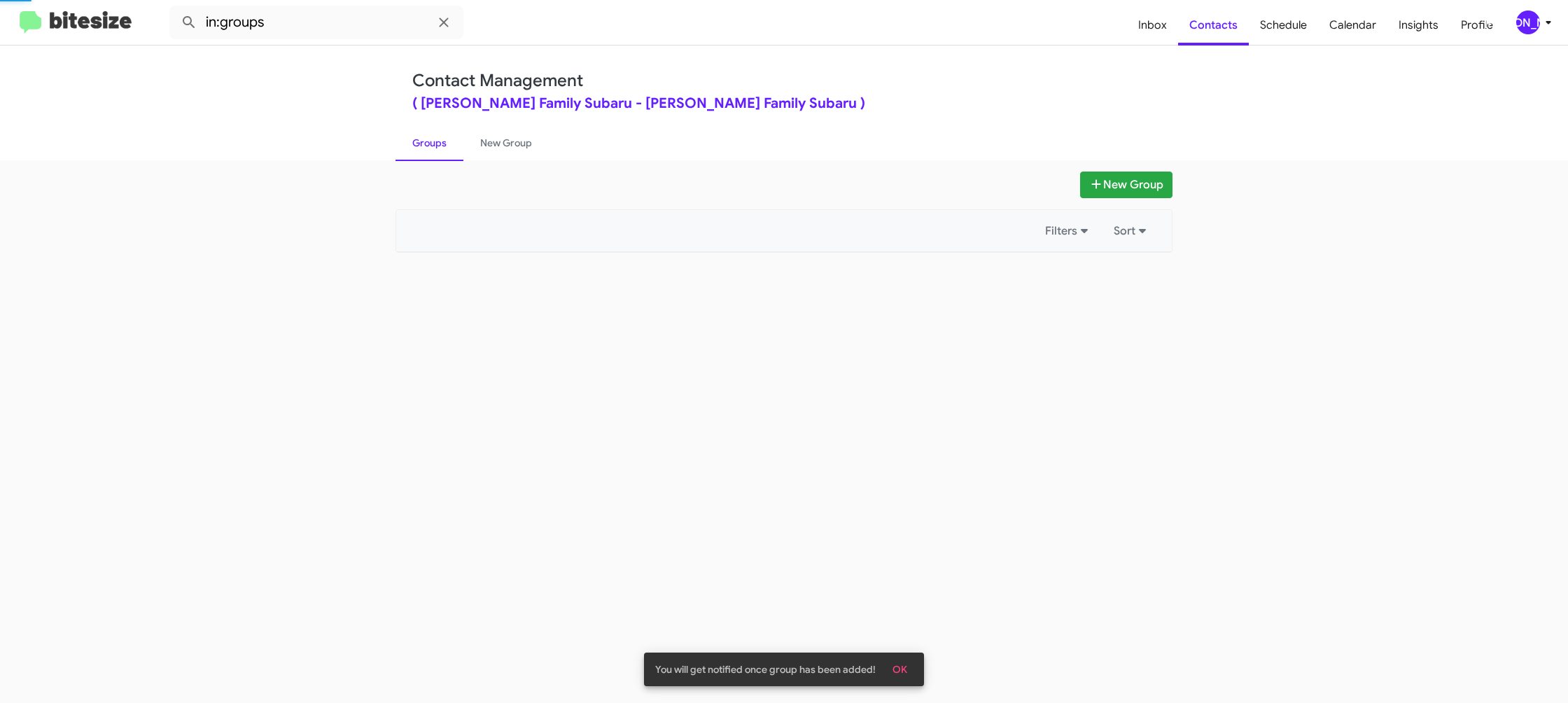
click at [433, 145] on link "Groups" at bounding box center [430, 143] width 68 height 36
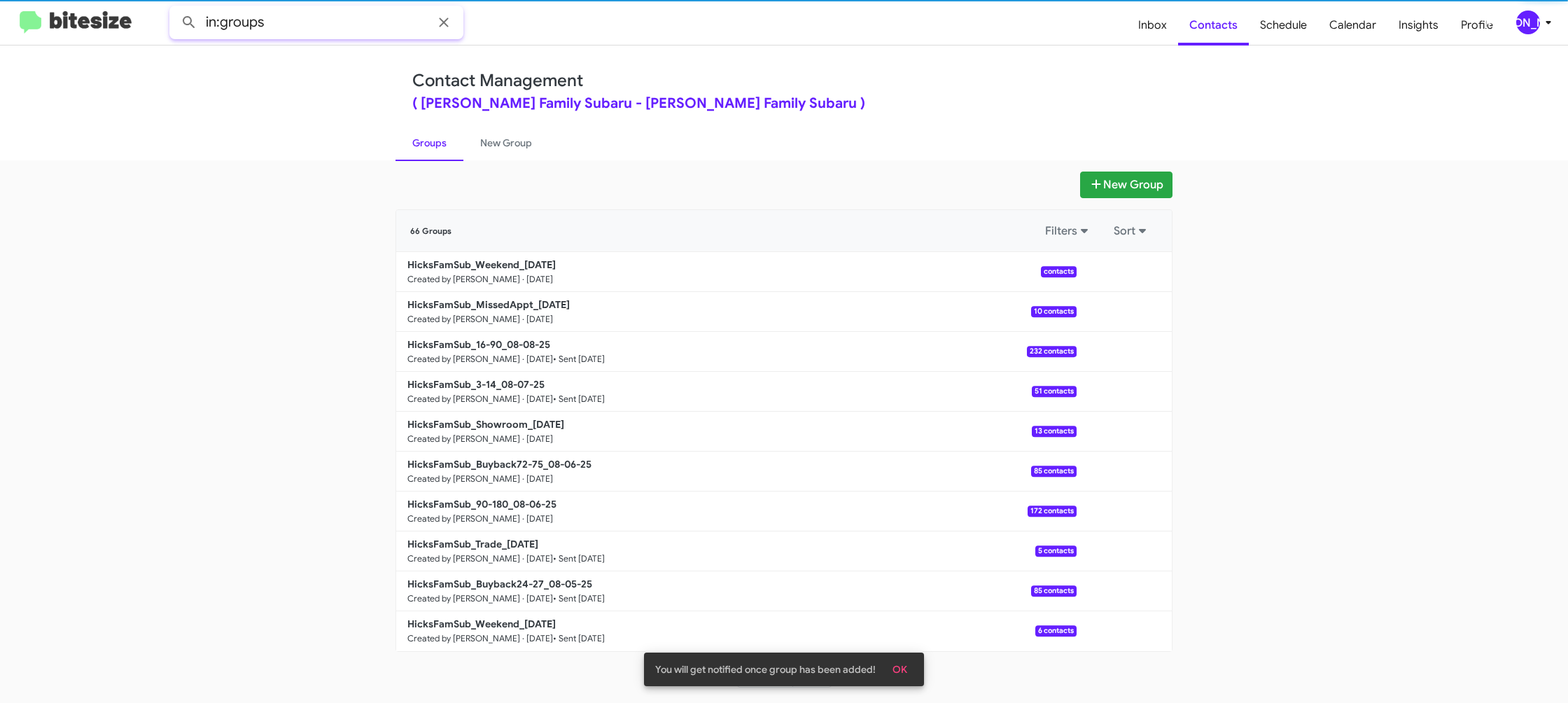
click at [339, 32] on input "in:groups" at bounding box center [316, 22] width 294 height 34
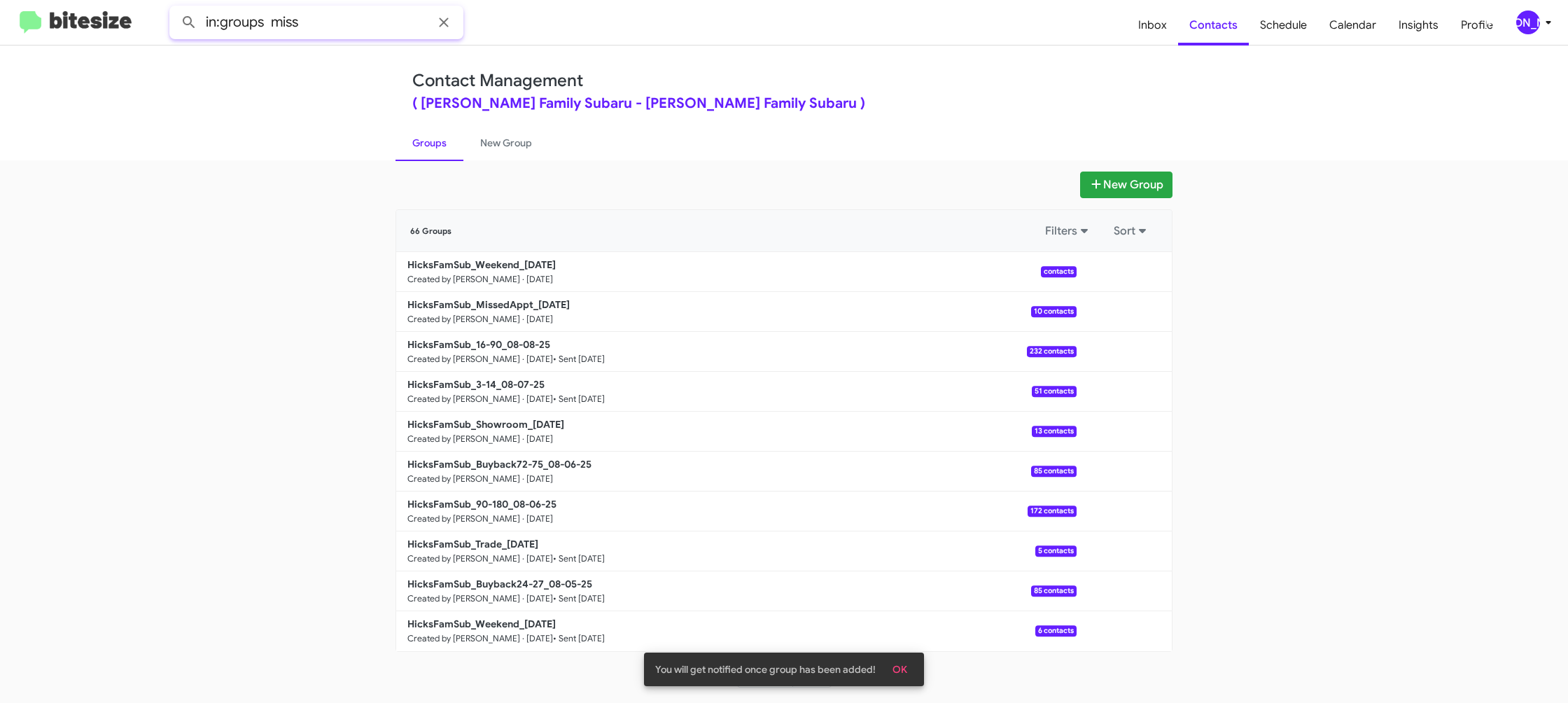
click at [175, 9] on button at bounding box center [189, 22] width 28 height 28
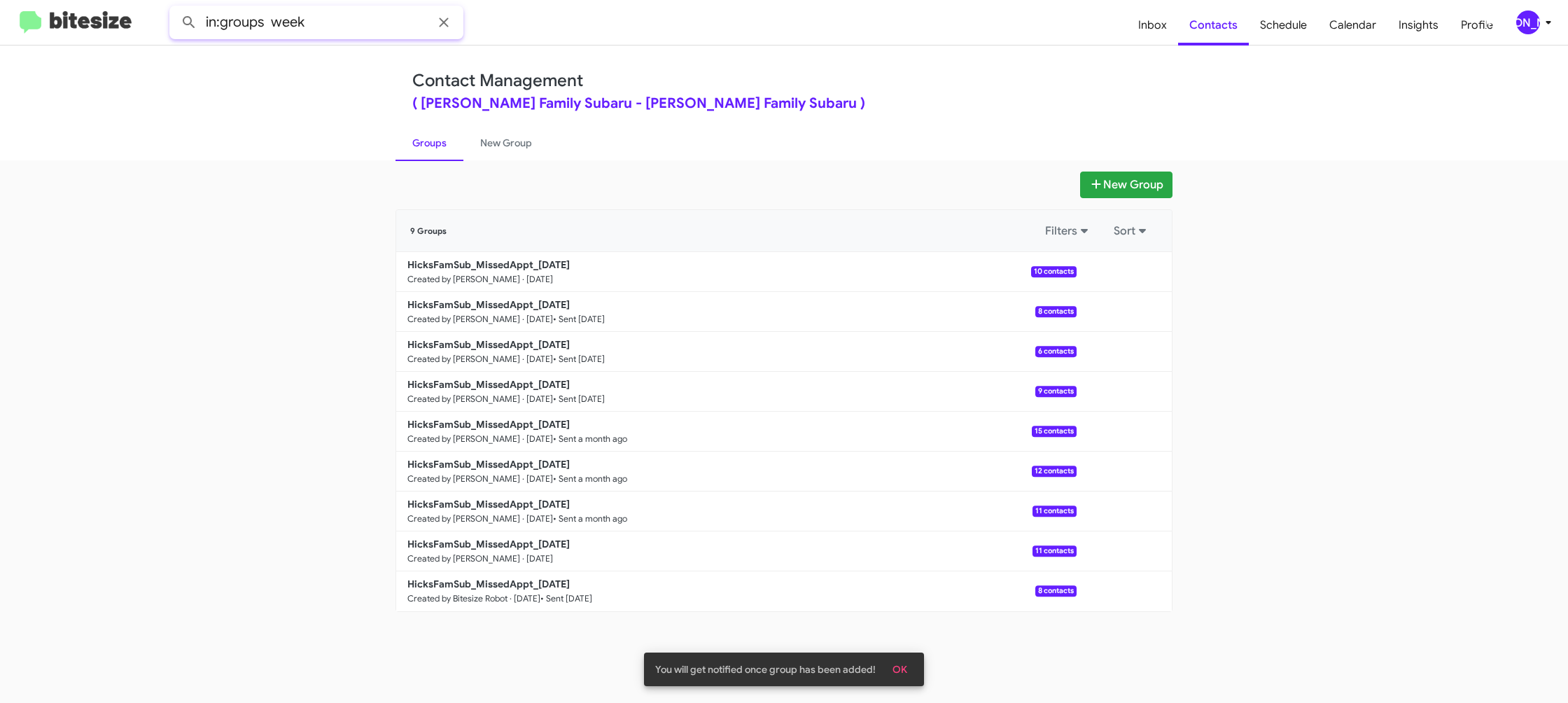
type input "in:groups week"
click at [175, 9] on button at bounding box center [189, 22] width 28 height 28
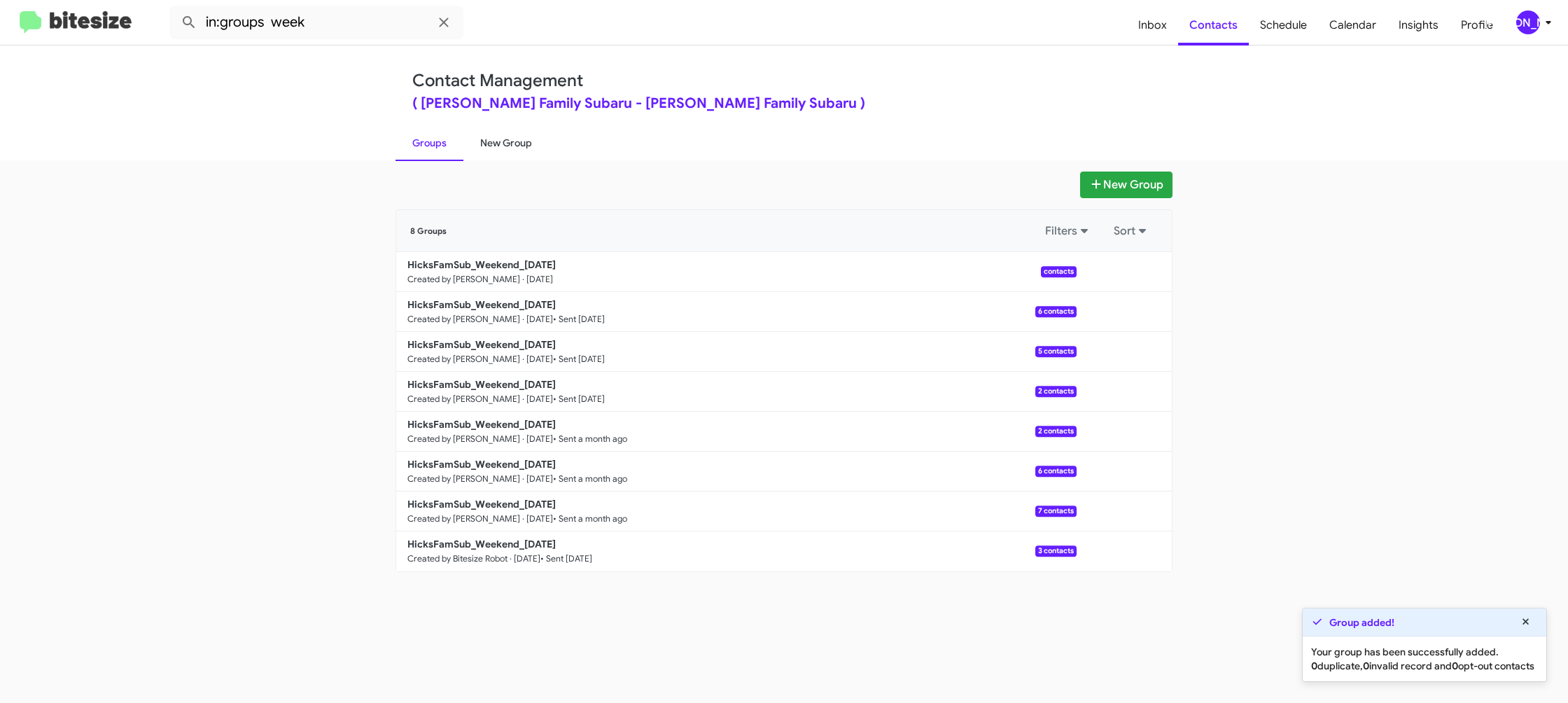
drag, startPoint x: 484, startPoint y: 140, endPoint x: 420, endPoint y: 140, distance: 64.0
click at [484, 140] on link "New Group" at bounding box center [506, 143] width 85 height 36
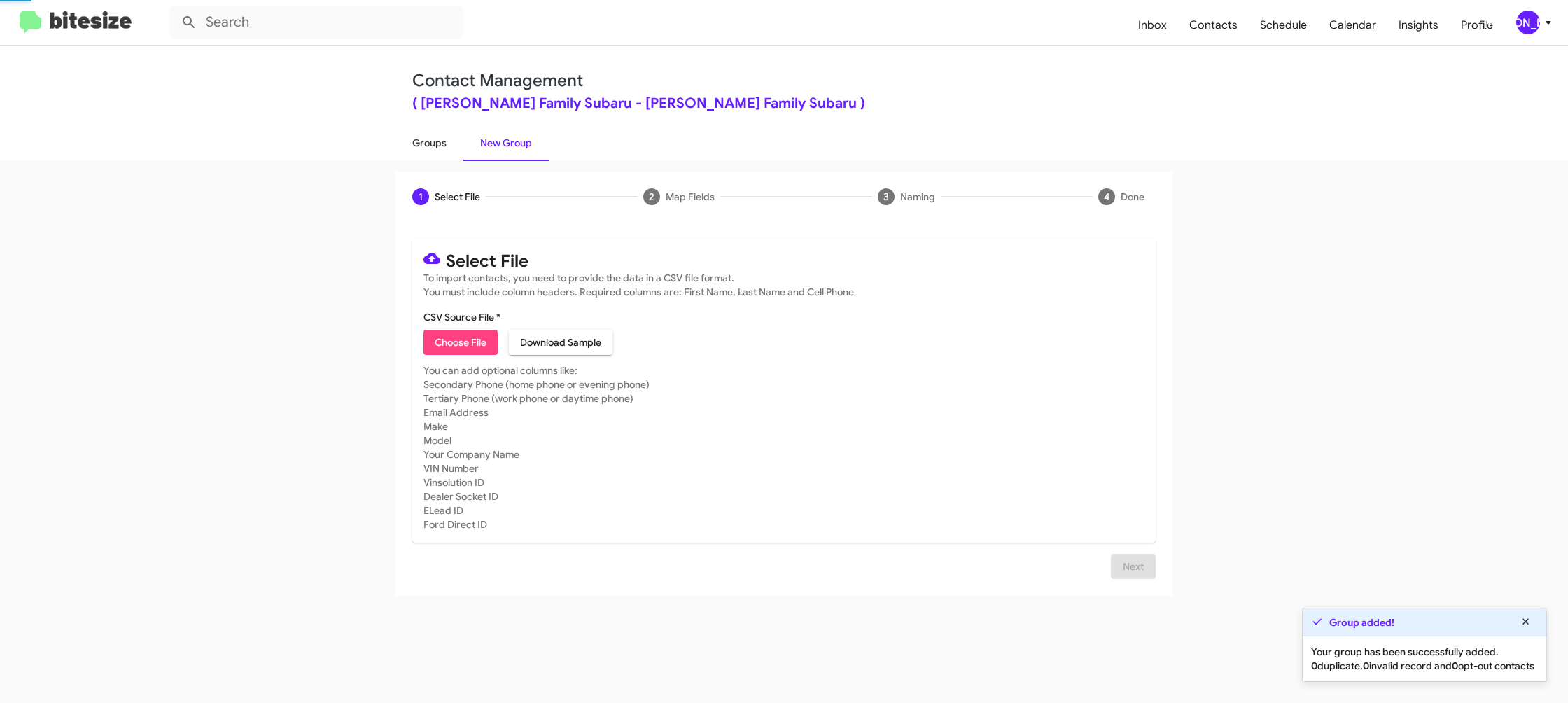
click at [420, 140] on link "Groups" at bounding box center [430, 143] width 68 height 36
type input "in:groups"
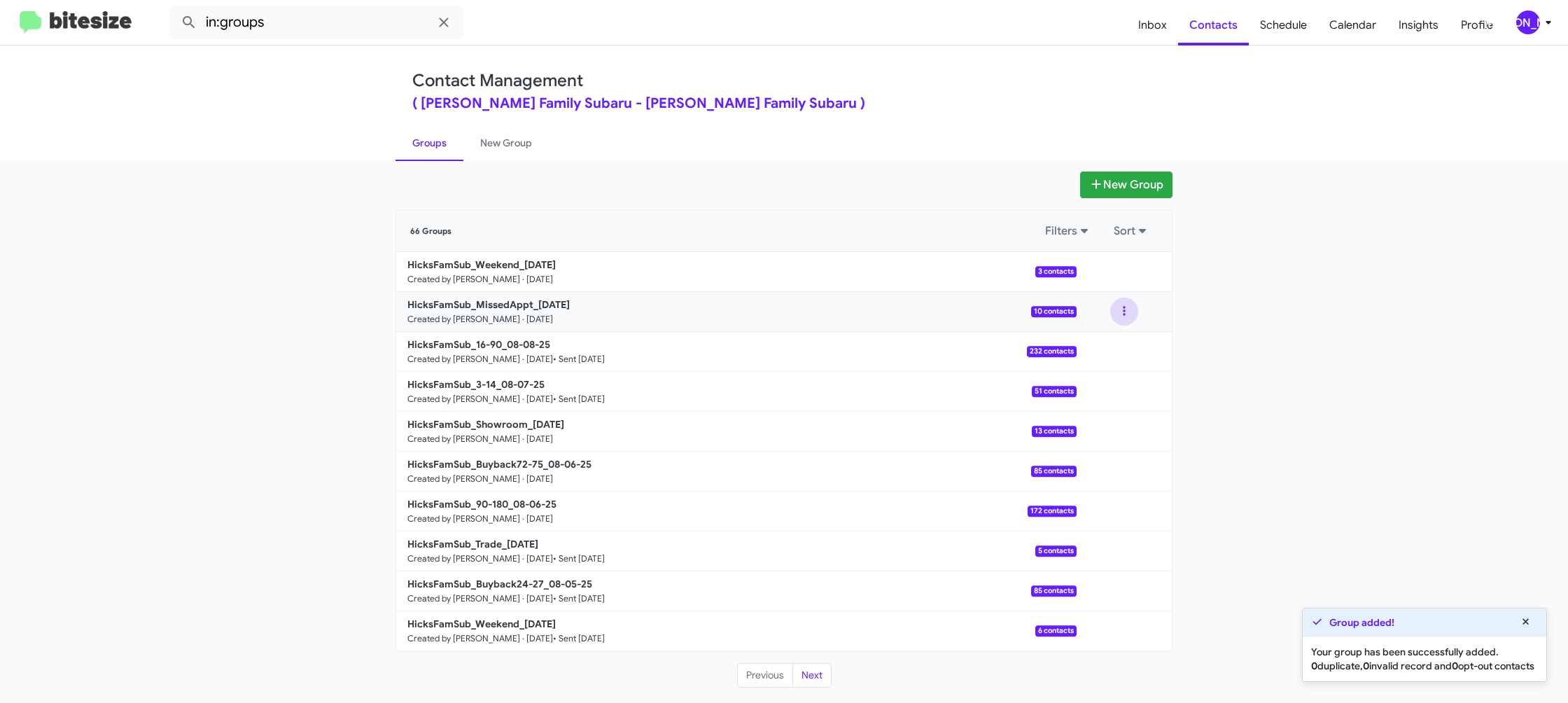
drag, startPoint x: 1123, startPoint y: 316, endPoint x: 1122, endPoint y: 324, distance: 8.1
click at [1123, 319] on button at bounding box center [1124, 311] width 28 height 28
click at [1106, 346] on button "View contacts" at bounding box center [1082, 349] width 112 height 34
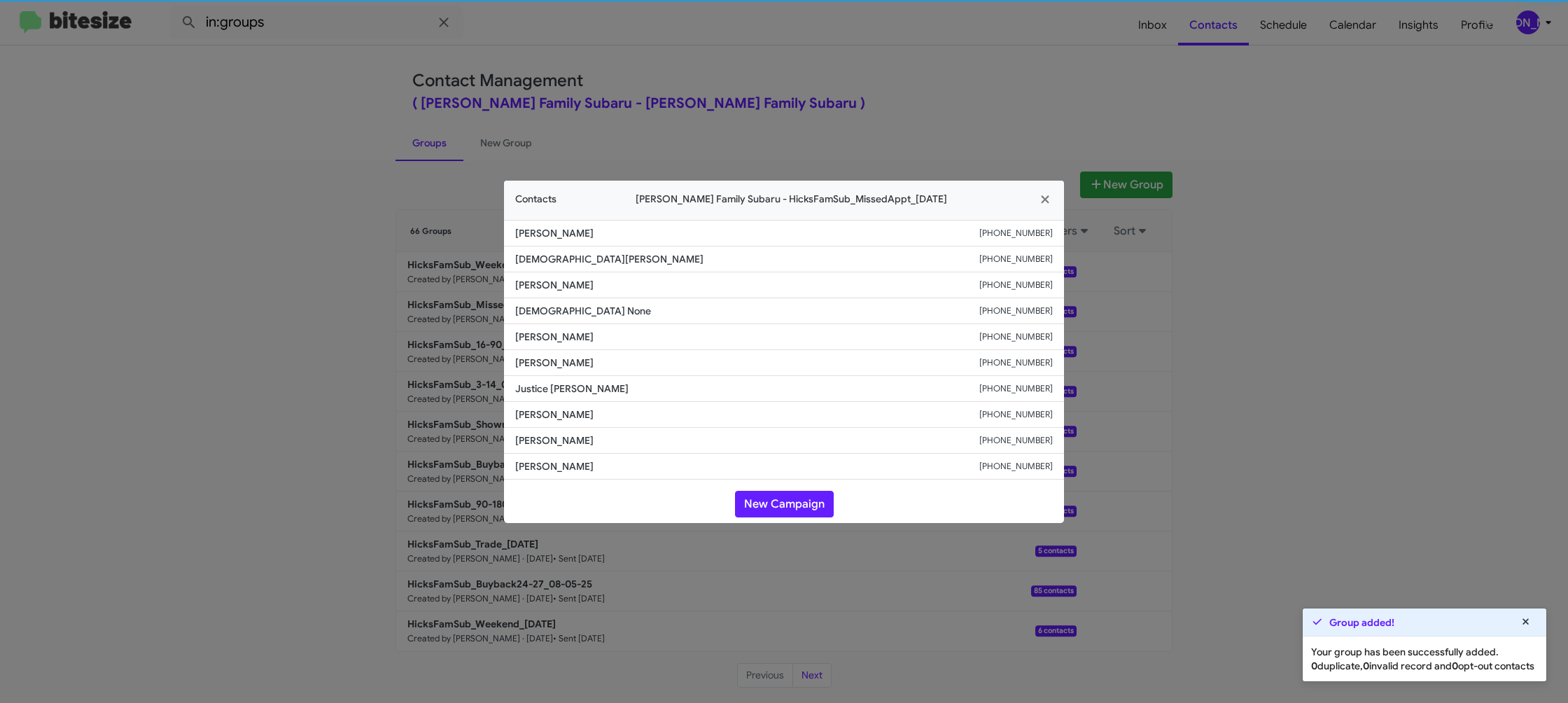
click at [562, 349] on li "Patrick Guerra +13618151132" at bounding box center [784, 337] width 560 height 26
drag, startPoint x: 581, startPoint y: 350, endPoint x: 566, endPoint y: 350, distance: 15.0
click at [562, 349] on li "Patrick Guerra +13618151132" at bounding box center [784, 337] width 560 height 26
copy span "Patrick Guerra"
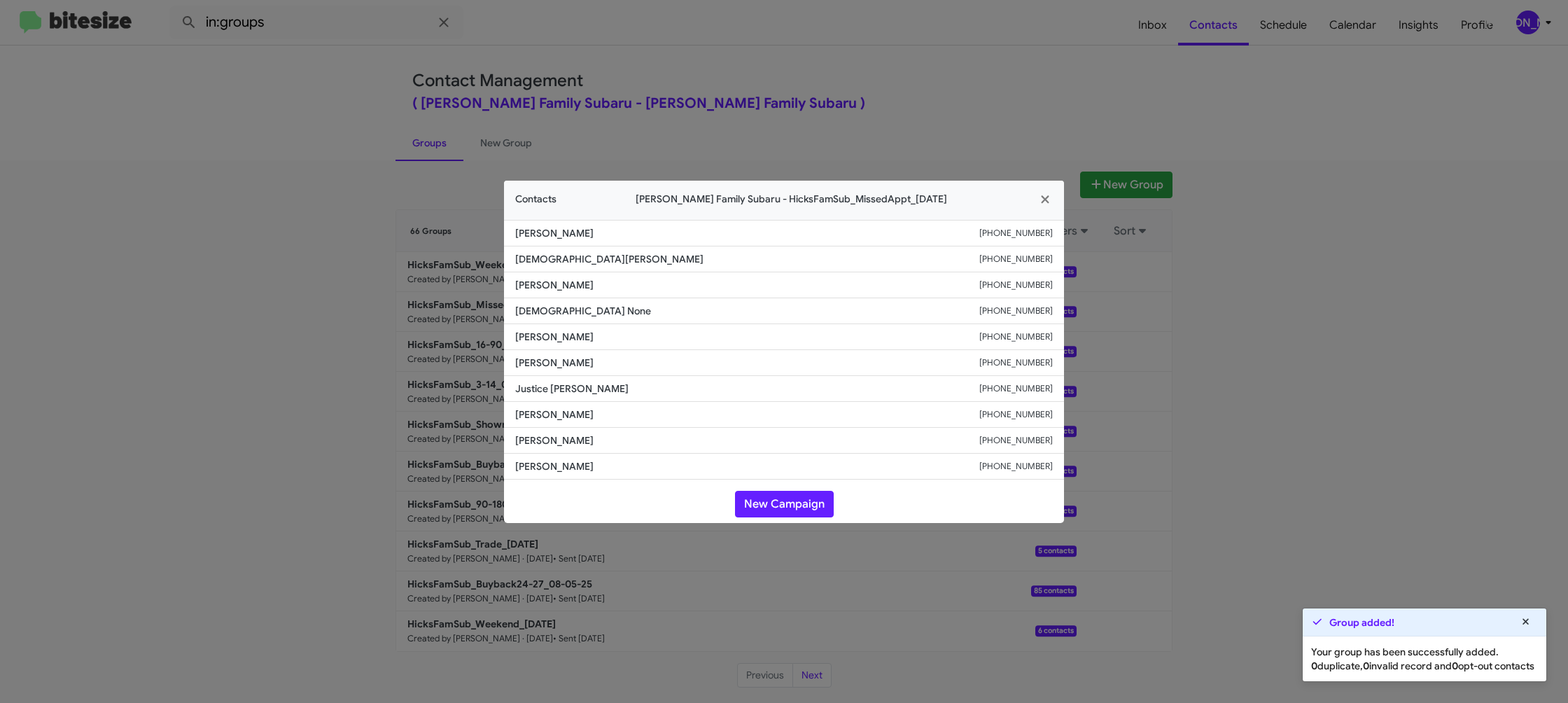
click at [569, 363] on span "Dahlia Dominguez" at bounding box center [747, 362] width 464 height 14
copy span "Dahlia Dominguez"
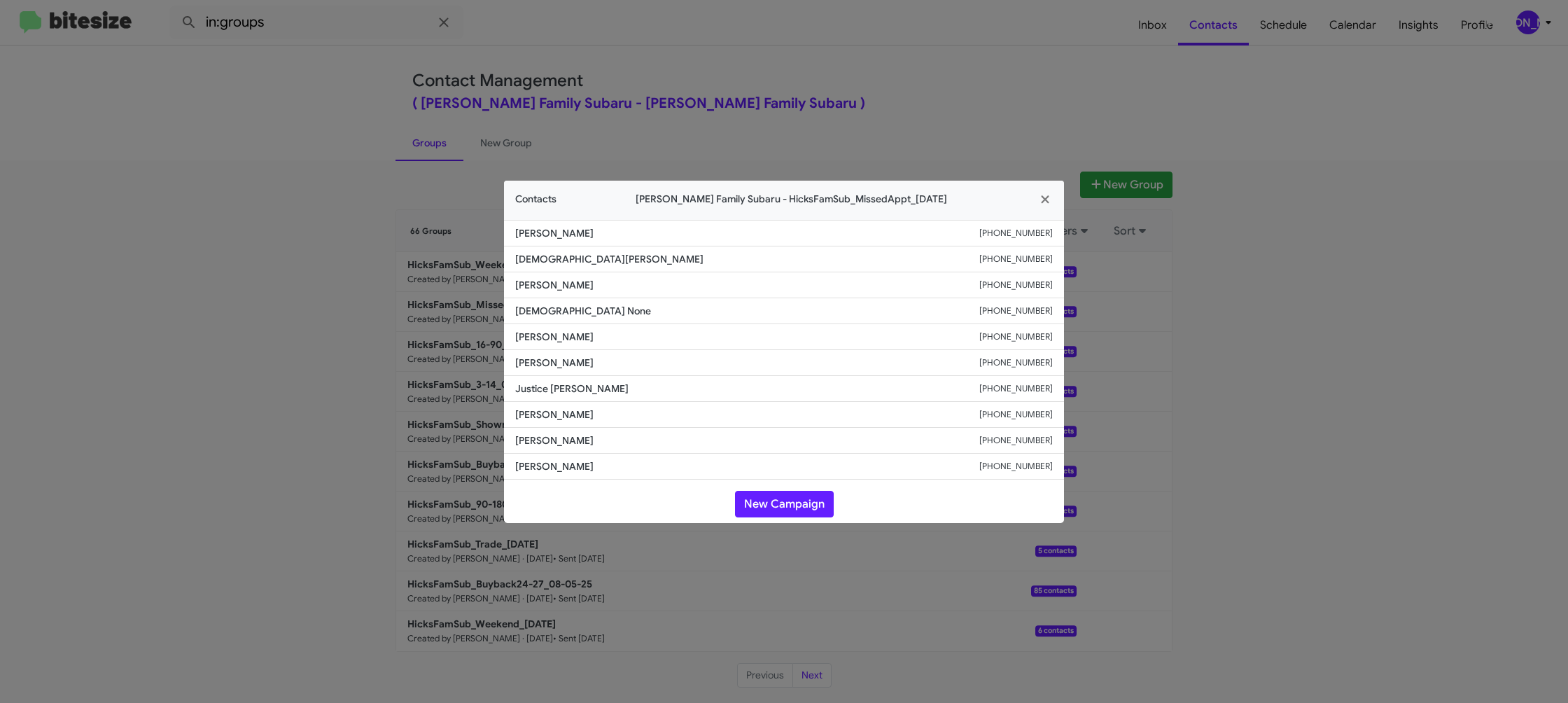
drag, startPoint x: 939, startPoint y: 106, endPoint x: 958, endPoint y: 121, distance: 24.2
click at [940, 107] on modal-container "Contacts Hicks Family Subaru - HicksFamSub_MissedAppt_08-11-25 John Johnson +13…" at bounding box center [784, 351] width 1568 height 703
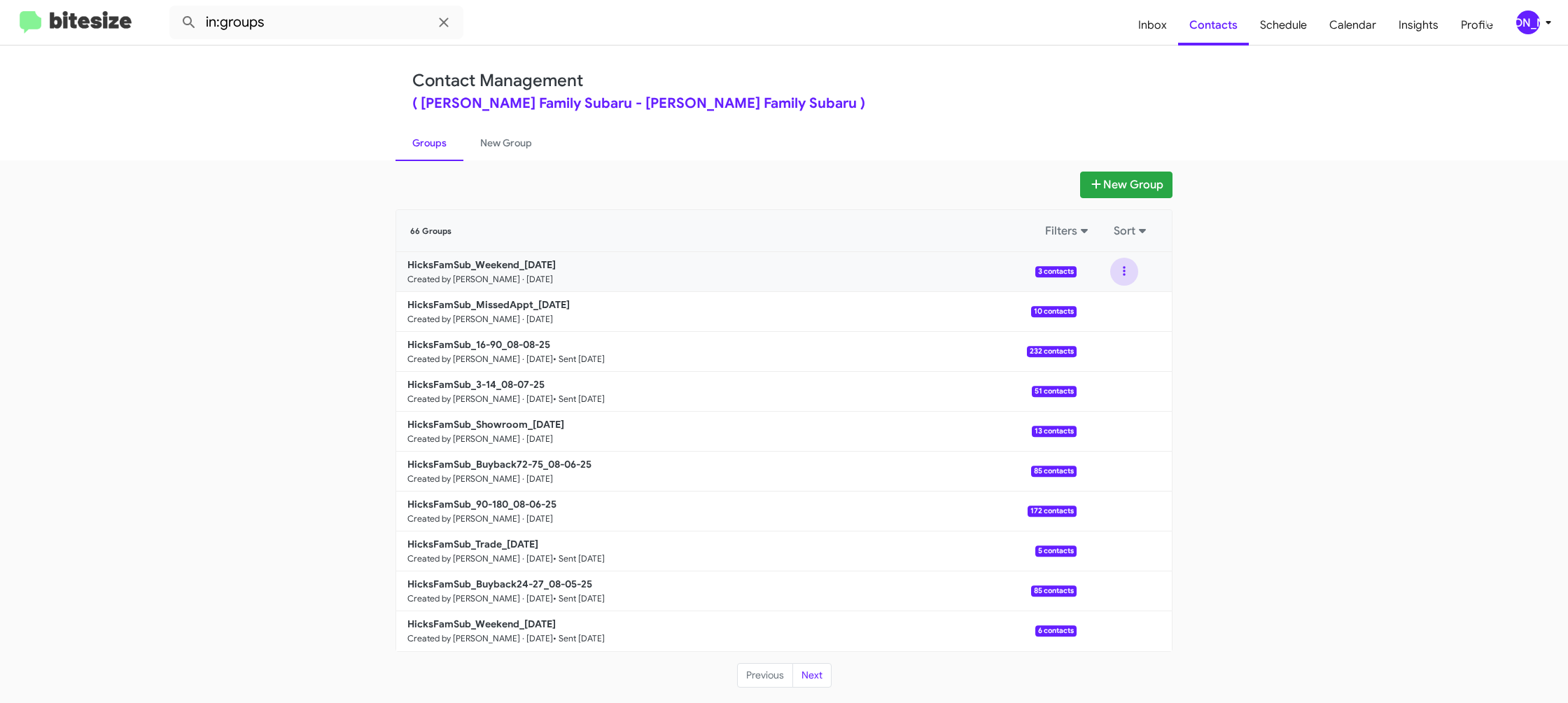
click at [1125, 275] on button at bounding box center [1124, 272] width 28 height 28
click at [1114, 300] on button "View contacts" at bounding box center [1082, 309] width 112 height 34
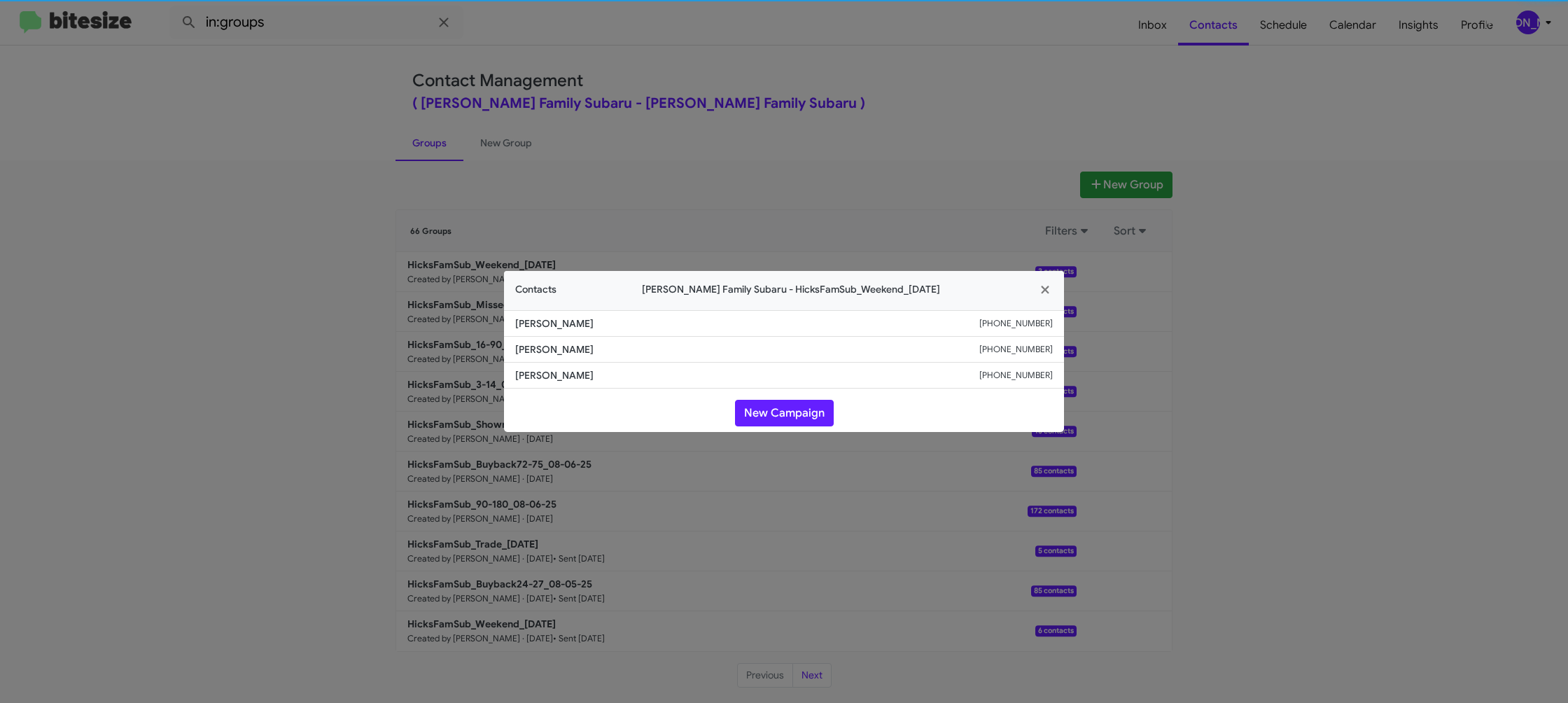
click at [541, 354] on span "Melissa Null" at bounding box center [747, 349] width 464 height 14
copy span "Melissa Null"
drag, startPoint x: 363, startPoint y: 213, endPoint x: 484, endPoint y: 324, distance: 164.2
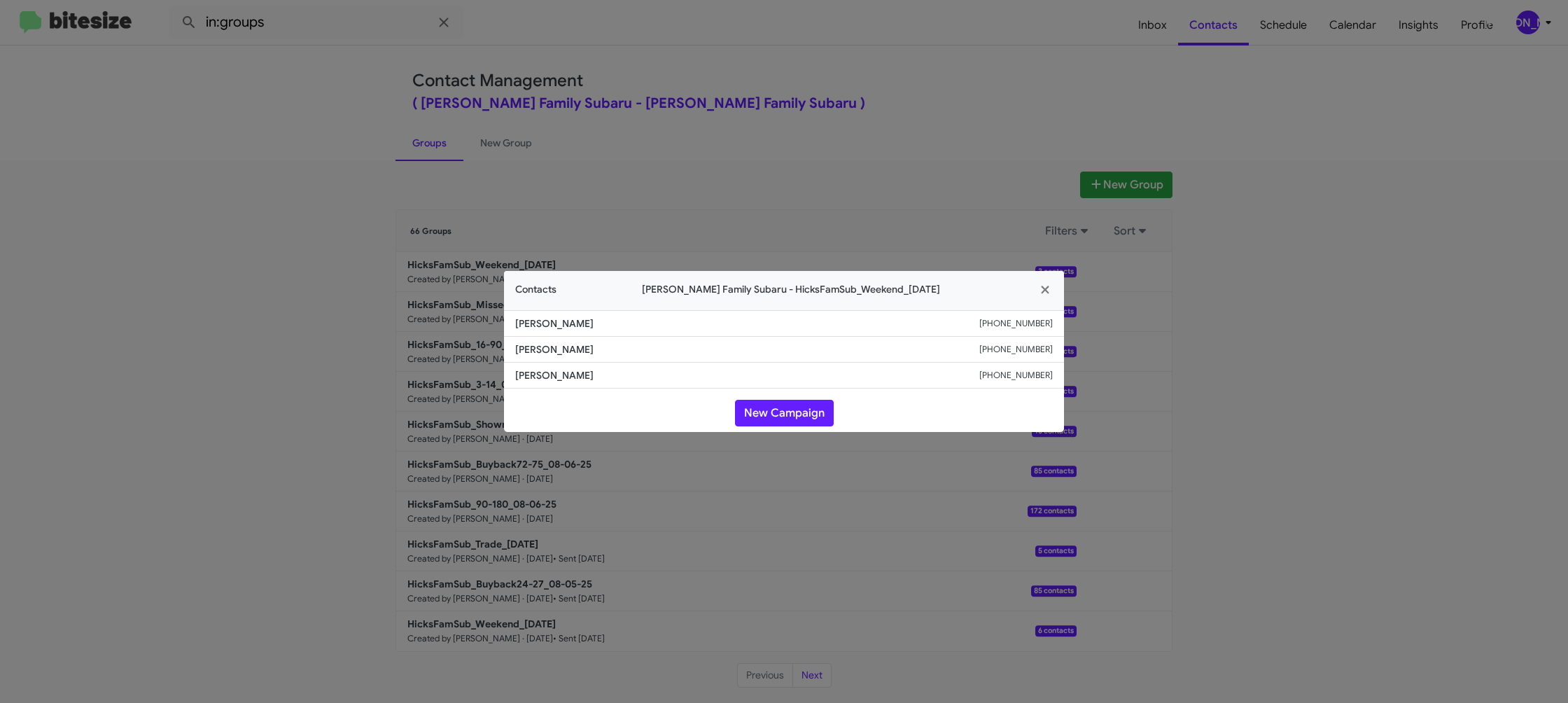
click at [364, 213] on modal-container "Contacts Hicks Family Subaru - HicksFamSub_Weekend_08-11-25 Ester Rivera +13614…" at bounding box center [784, 351] width 1568 height 703
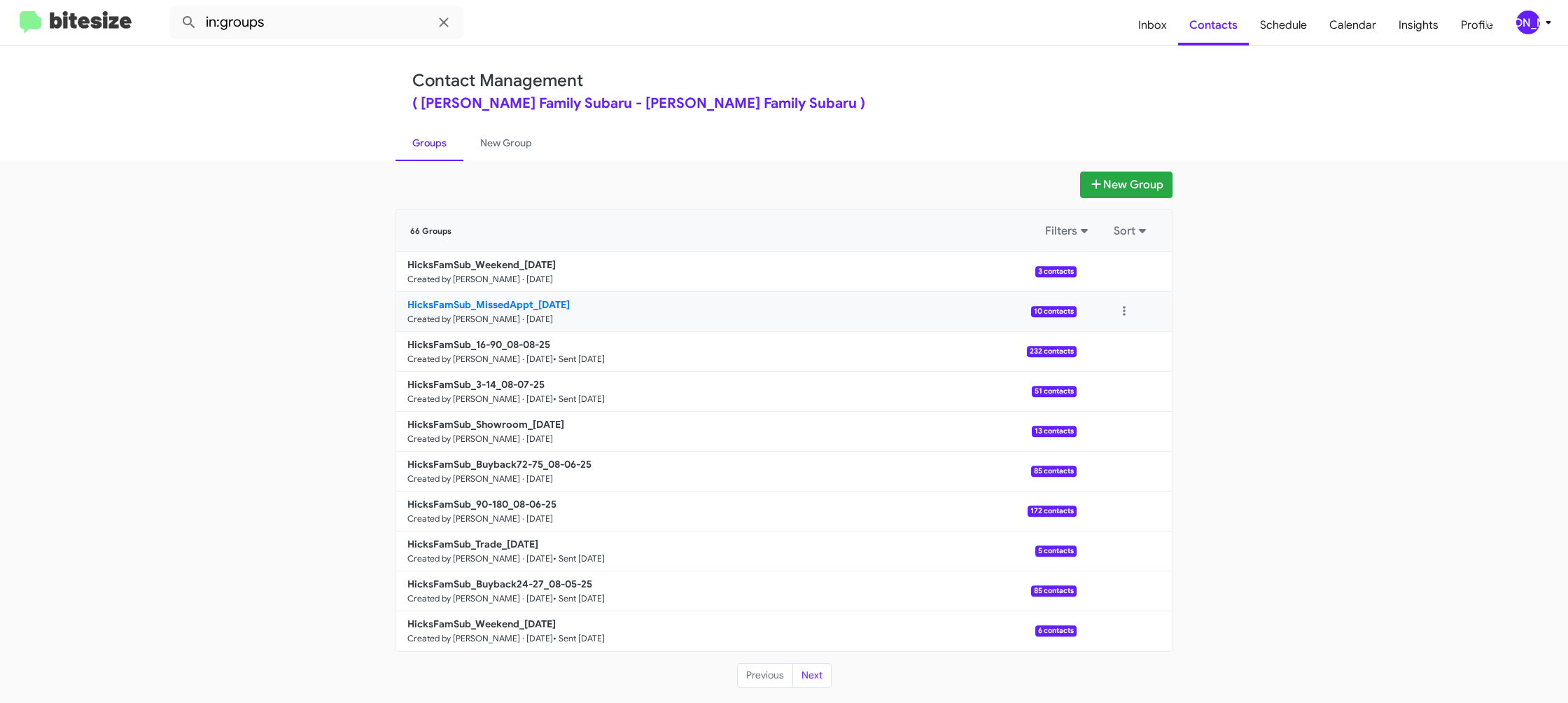
click at [0, 0] on div "in:groups Inbox Contacts Schedule Calendar Insights Profile JA Contact Manageme…" at bounding box center [784, 351] width 1568 height 703
click at [544, 304] on b "HicksFamSub_MissedAppt_08-11-25" at bounding box center [488, 304] width 163 height 12
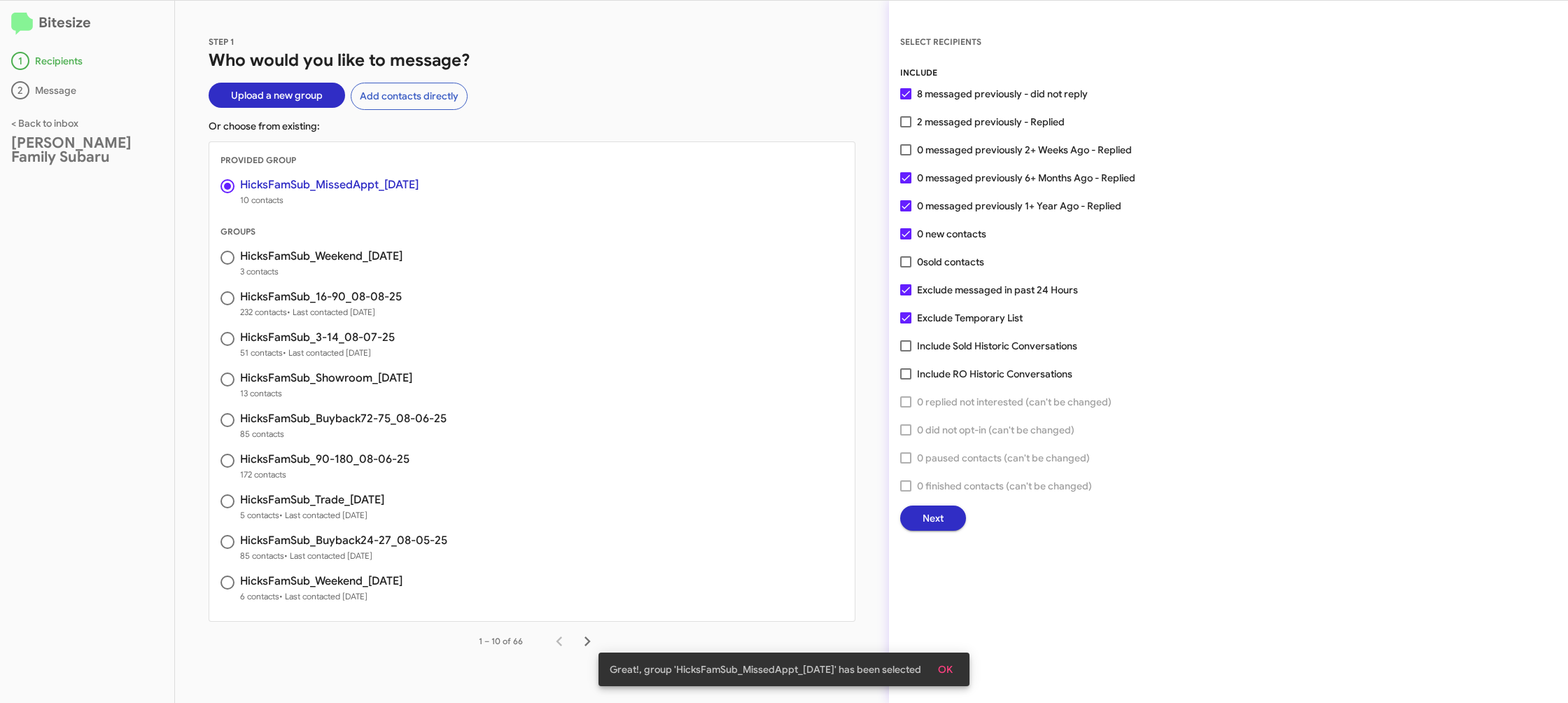
click at [938, 525] on span "Next" at bounding box center [933, 518] width 21 height 25
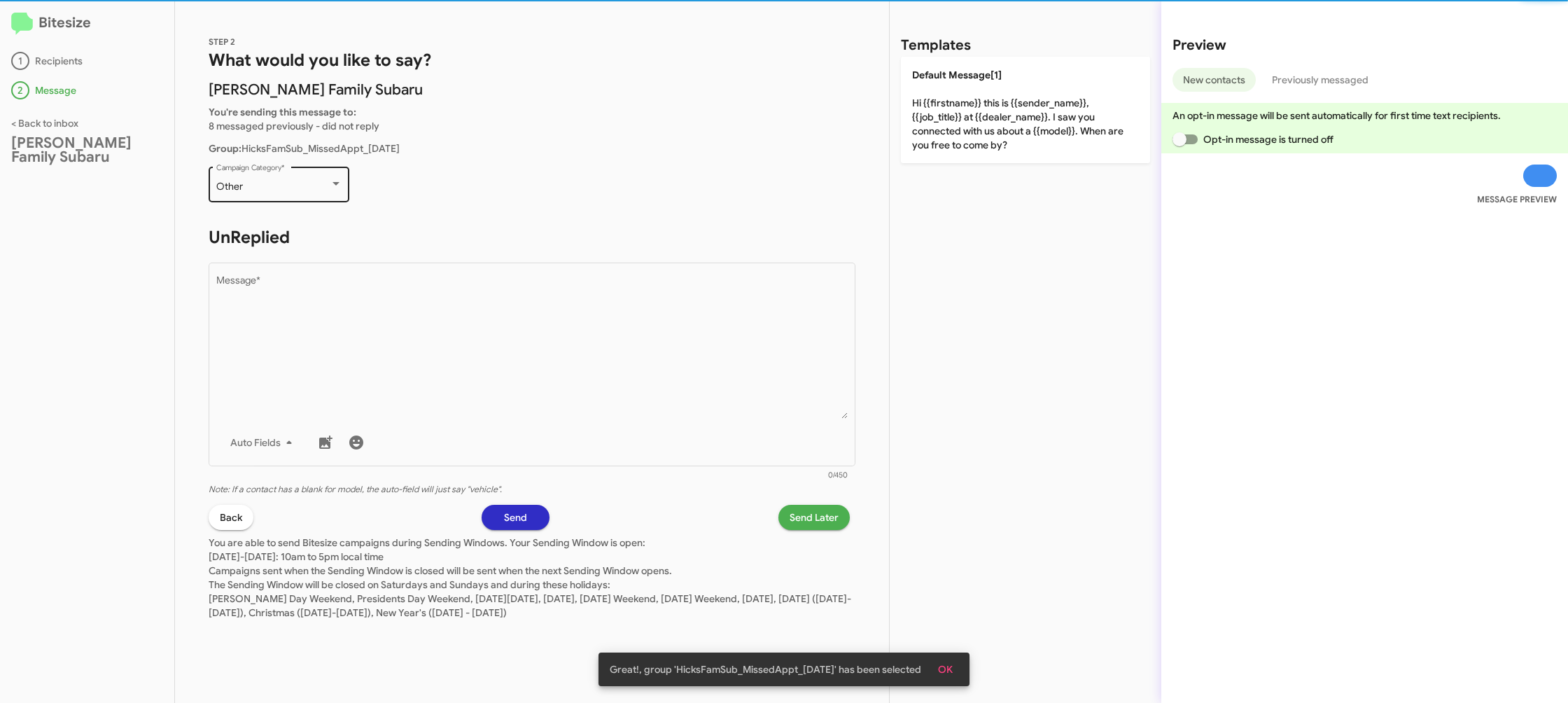
click at [334, 197] on div "Other Campaign Category *" at bounding box center [280, 183] width 126 height 38
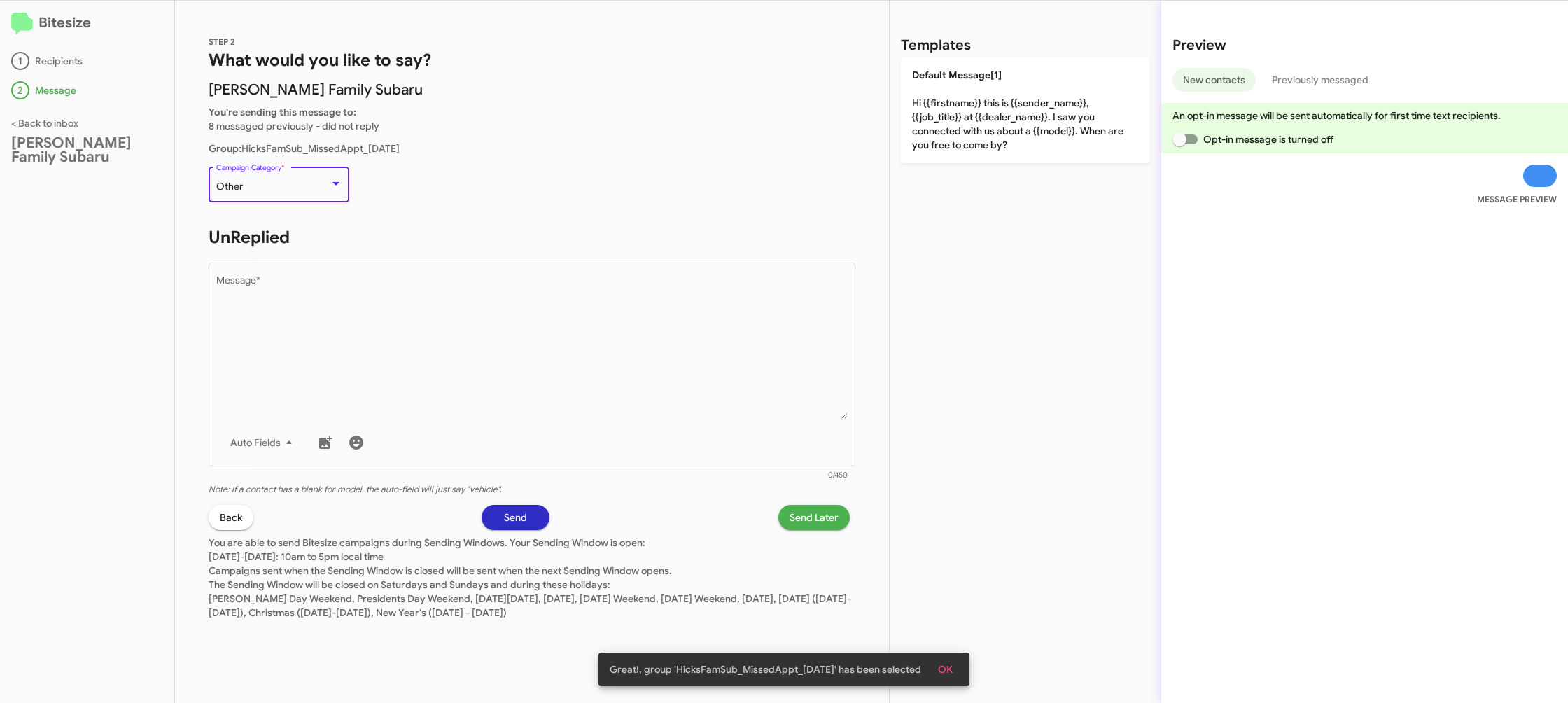
scroll to position [294, 0]
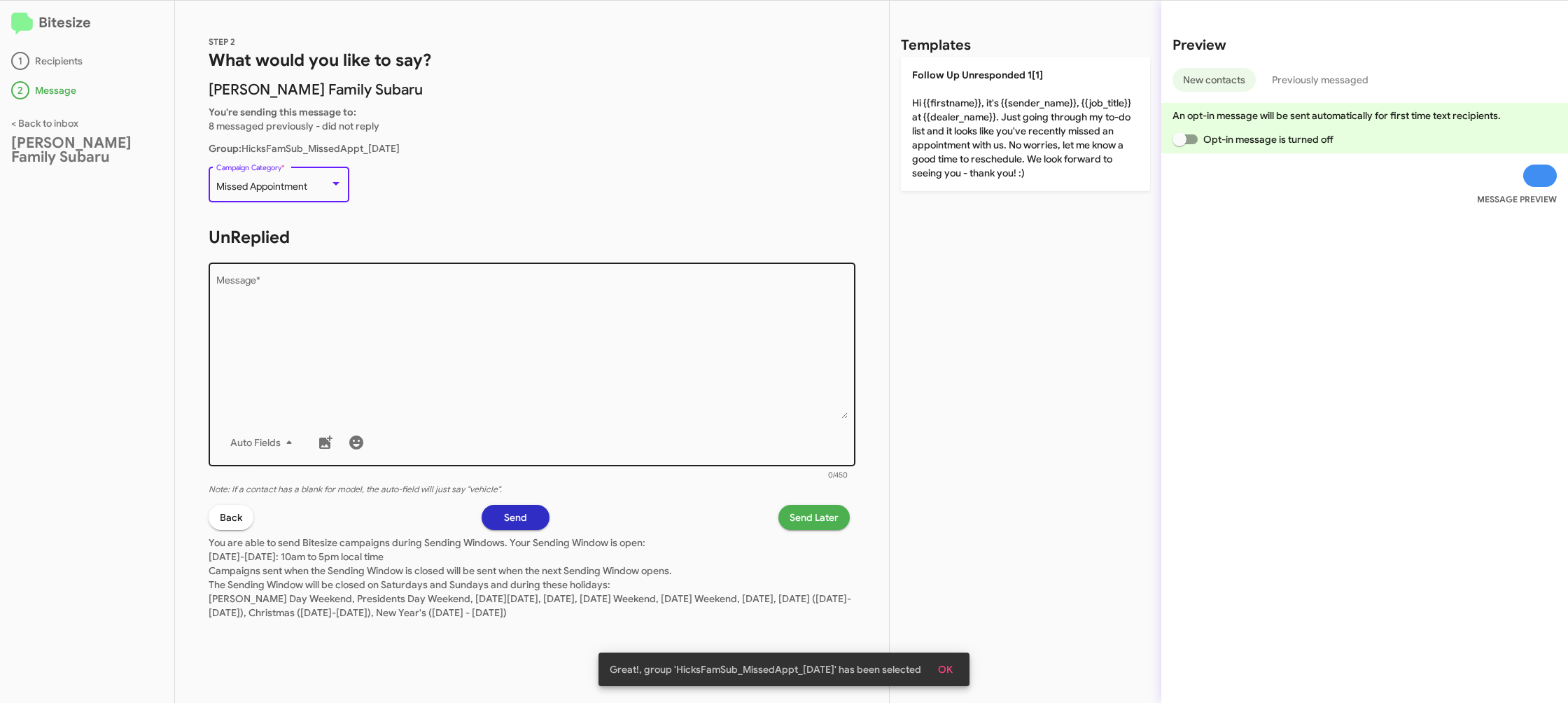
click at [496, 343] on textarea "Message *" at bounding box center [532, 348] width 632 height 143
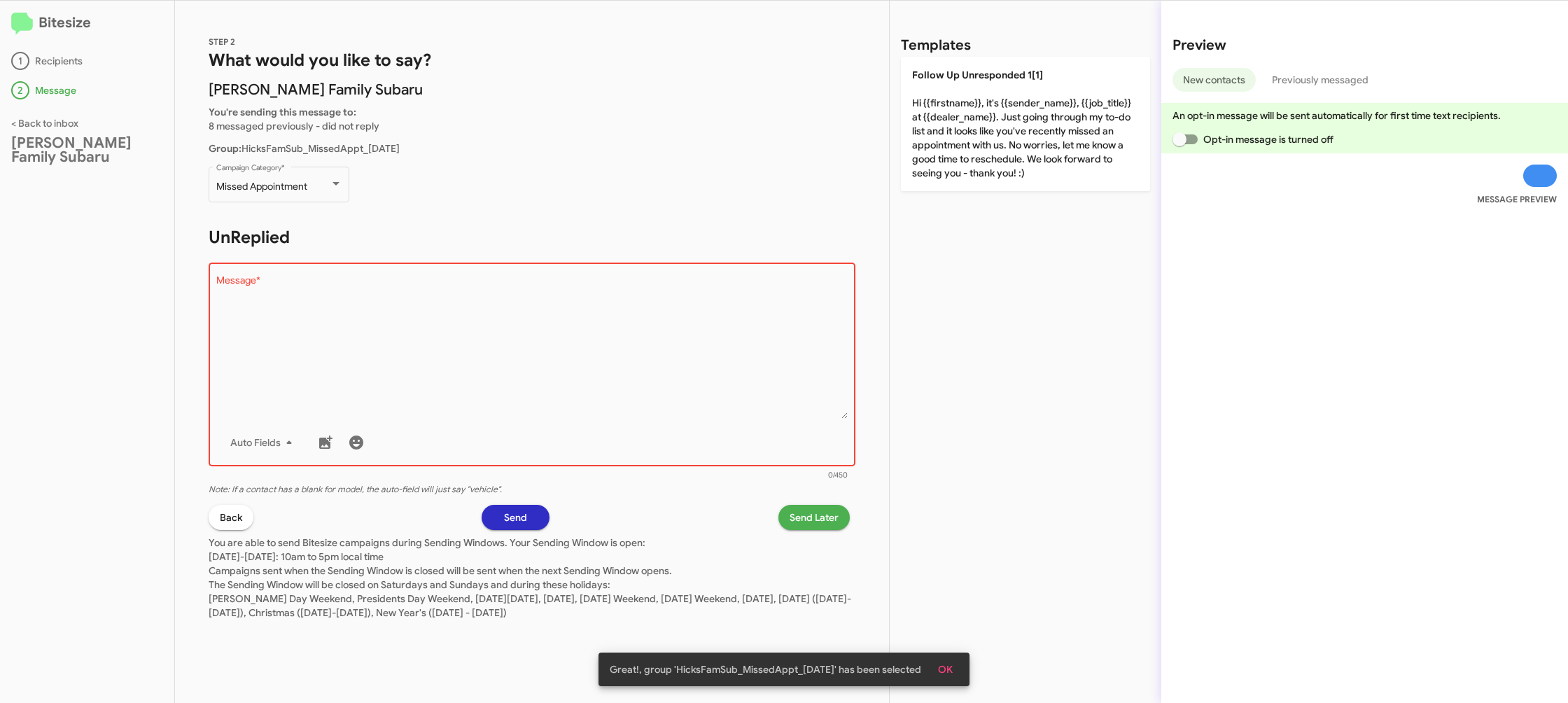
drag, startPoint x: 984, startPoint y: 121, endPoint x: 820, endPoint y: 423, distance: 343.7
click at [983, 125] on p "Follow Up Unresponded 1[1] Hi {{firstname}}, it's {{sender_name}}, {{job_title}…" at bounding box center [1026, 124] width 249 height 134
type textarea "Hi {{firstname}}, it's {{sender_name}}, {{job_title}} at {{dealer_name}}. Just …"
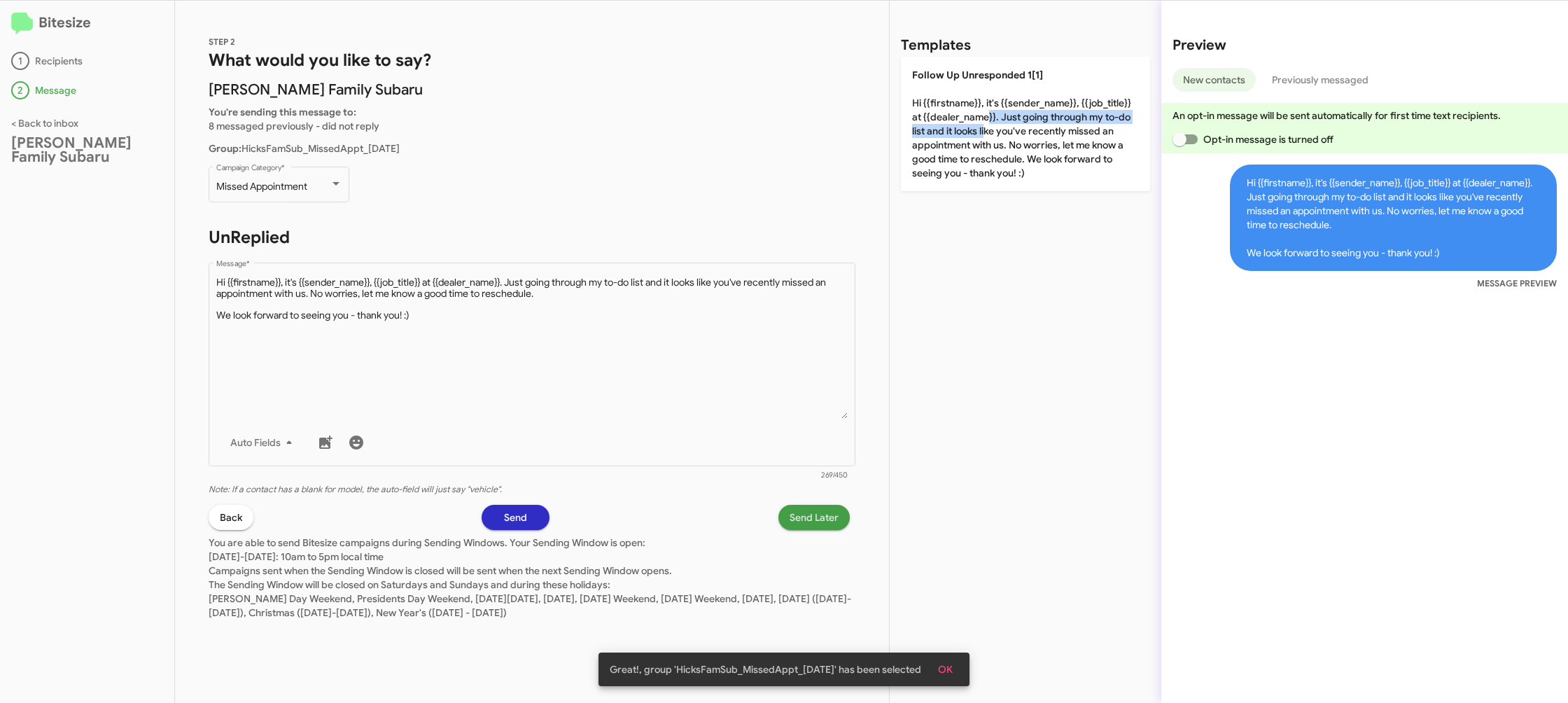
click at [805, 519] on span "Send Later" at bounding box center [814, 517] width 49 height 25
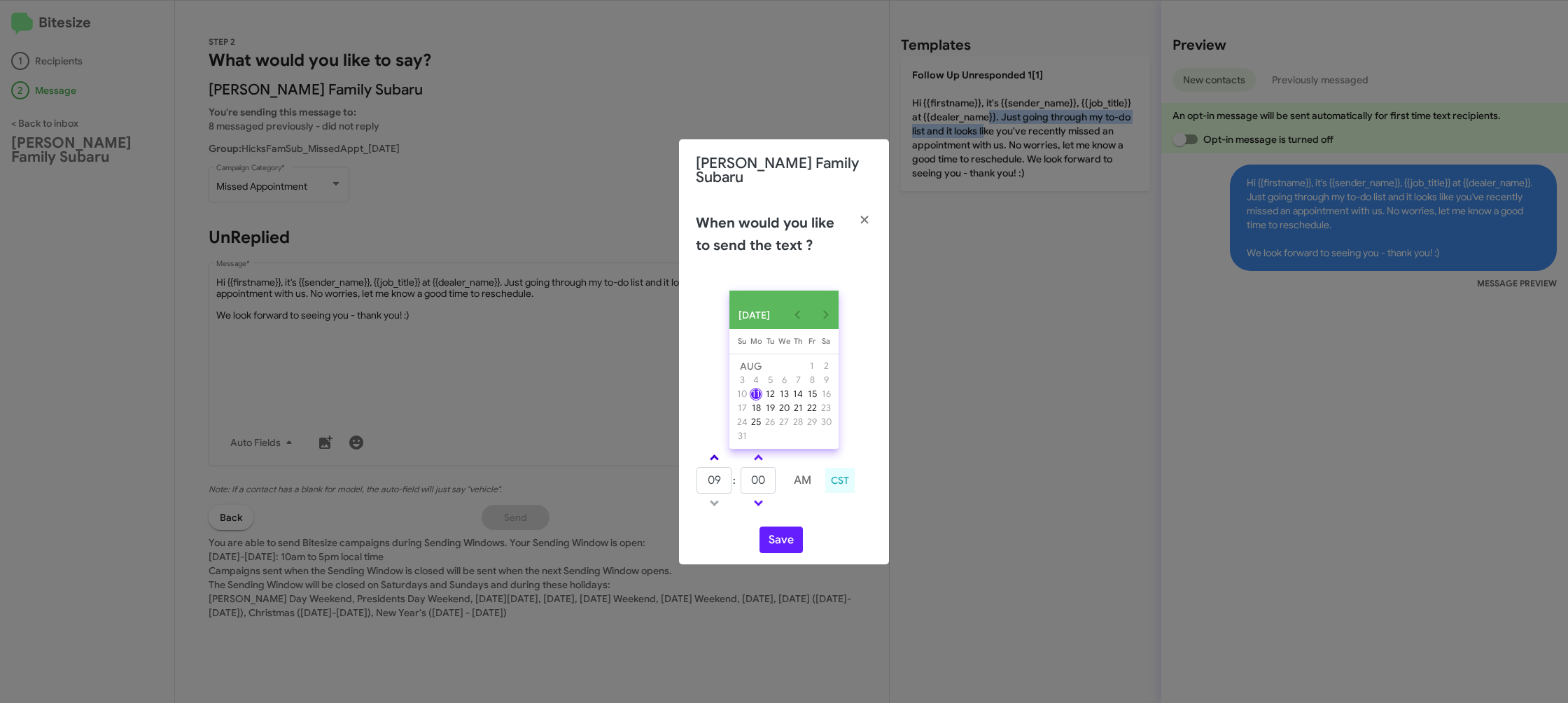
click at [712, 461] on span at bounding box center [714, 459] width 9 height 9
click at [713, 460] on span at bounding box center [714, 459] width 9 height 9
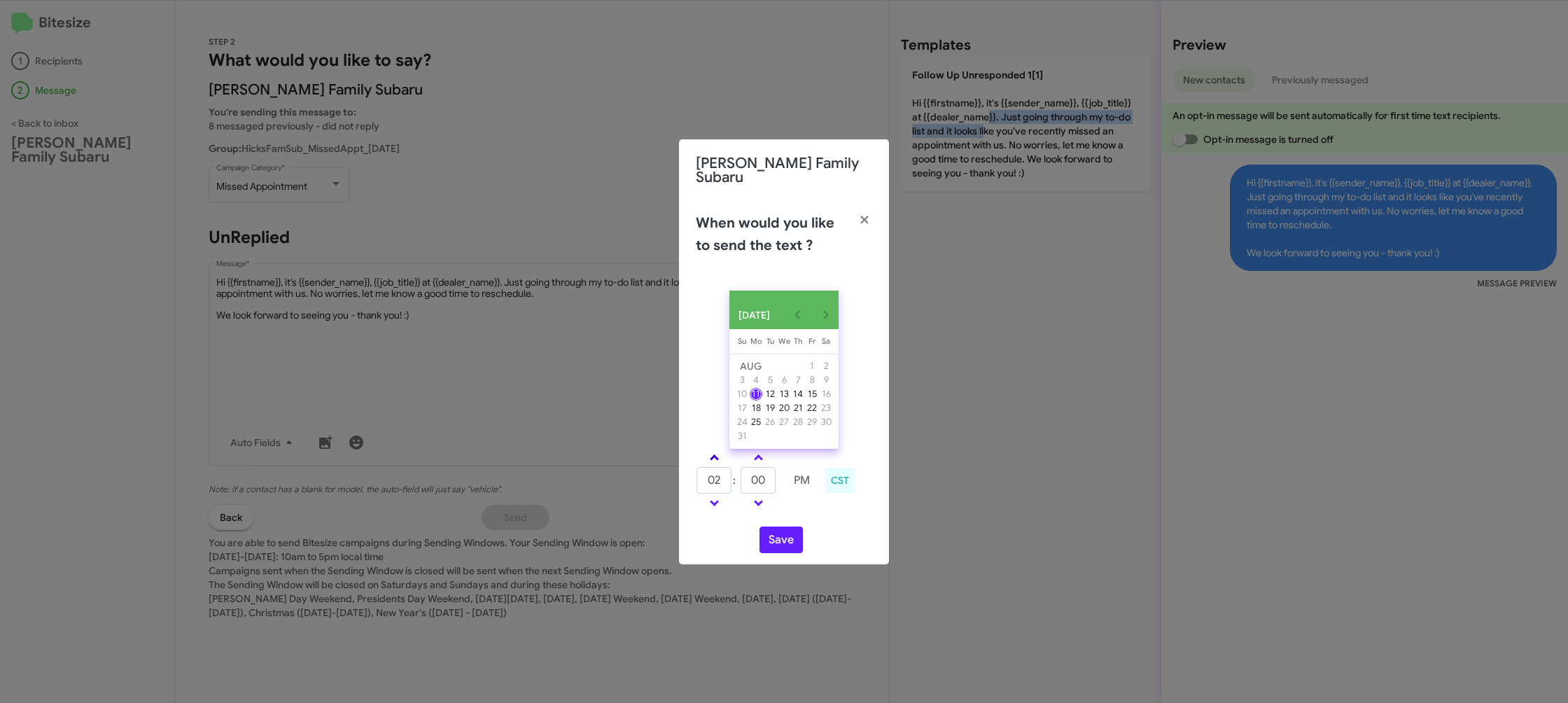
click at [713, 460] on span at bounding box center [714, 459] width 9 height 9
type input "06"
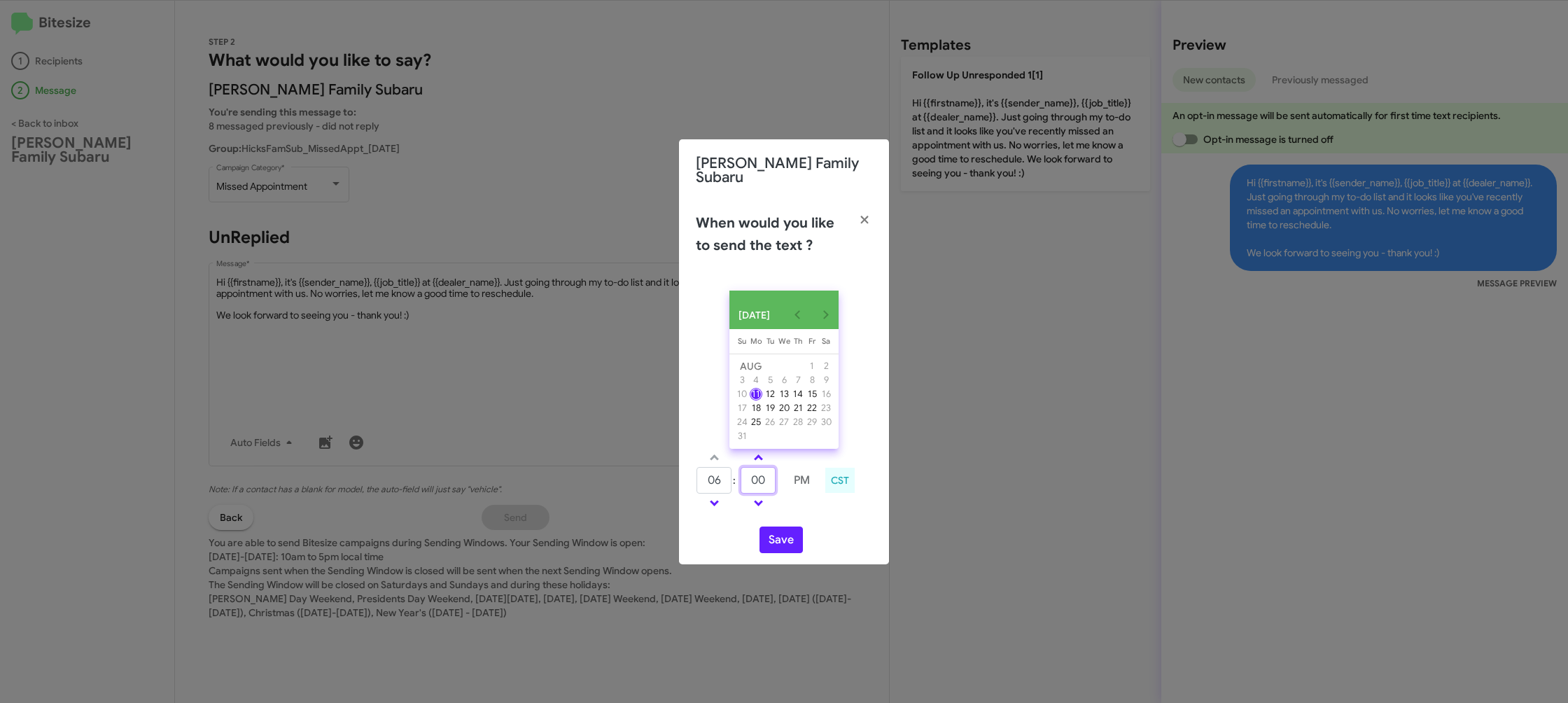
click at [758, 482] on input "00" at bounding box center [758, 480] width 35 height 27
drag, startPoint x: 758, startPoint y: 482, endPoint x: 766, endPoint y: 473, distance: 12.0
click at [759, 479] on input "00" at bounding box center [758, 480] width 35 height 27
type input "23"
drag, startPoint x: 797, startPoint y: 509, endPoint x: 789, endPoint y: 532, distance: 24.4
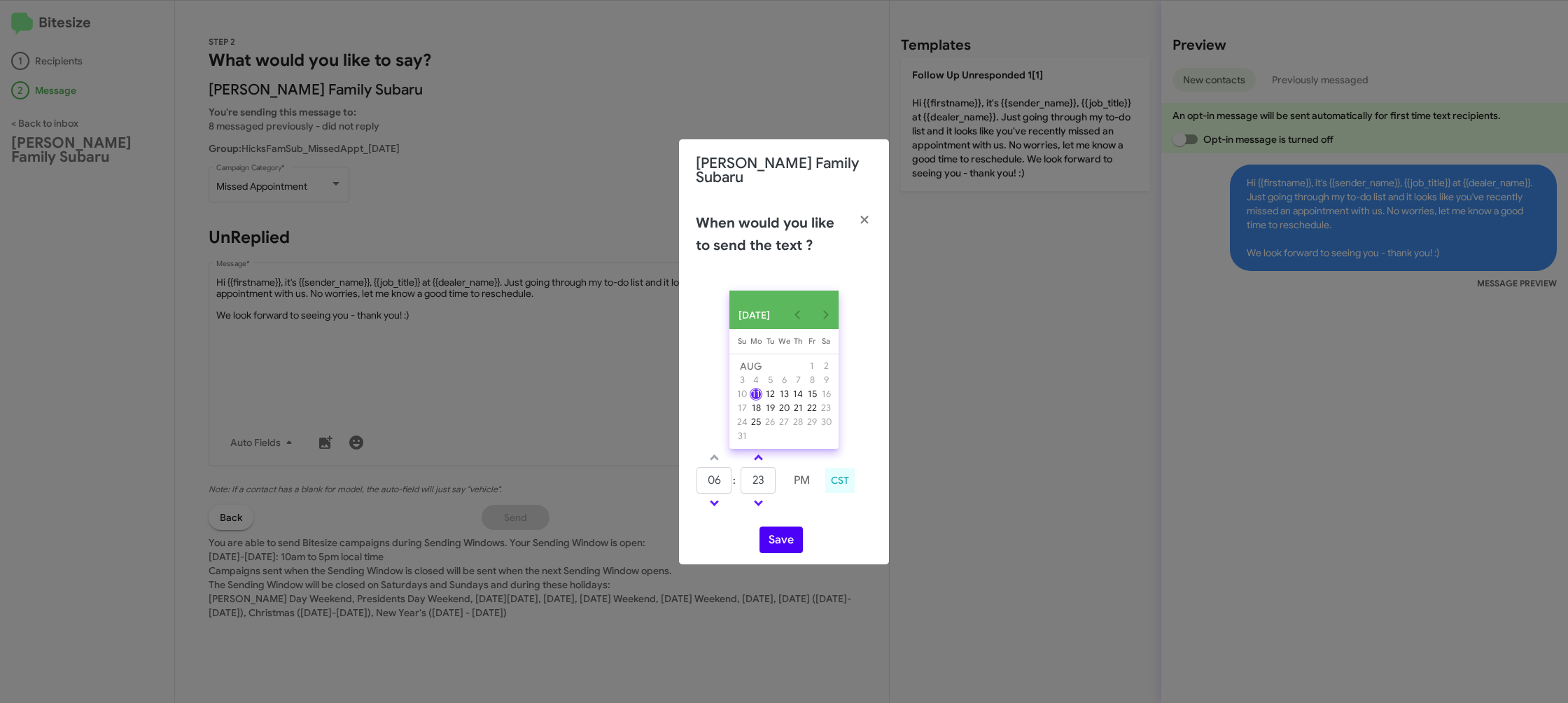
click at [794, 514] on div "06 : 23 PM CST" at bounding box center [784, 482] width 197 height 66
click at [788, 539] on button "Save" at bounding box center [781, 540] width 43 height 27
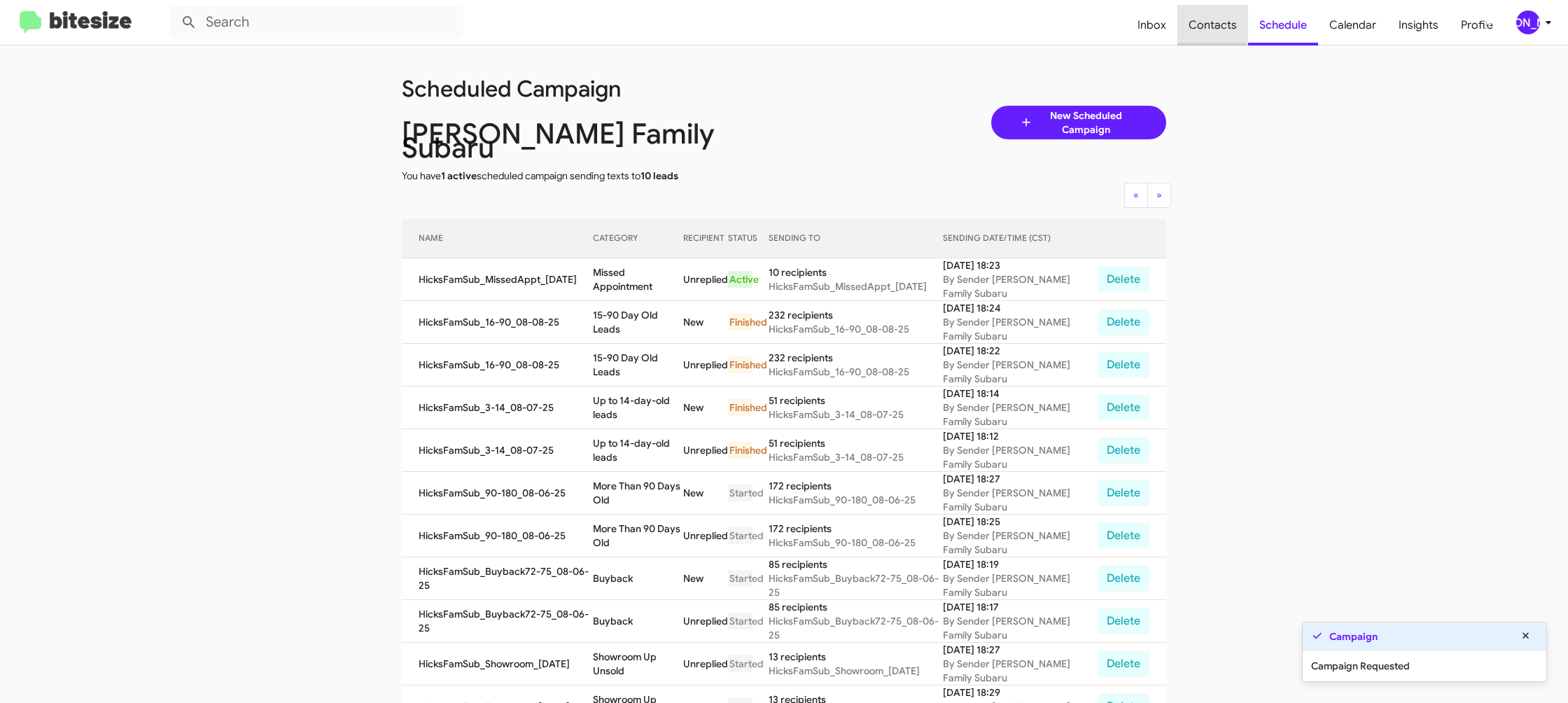
click at [1210, 22] on span "Contacts" at bounding box center [1213, 25] width 71 height 40
type input "in:groups"
click at [1210, 22] on span "Contacts" at bounding box center [1213, 25] width 71 height 40
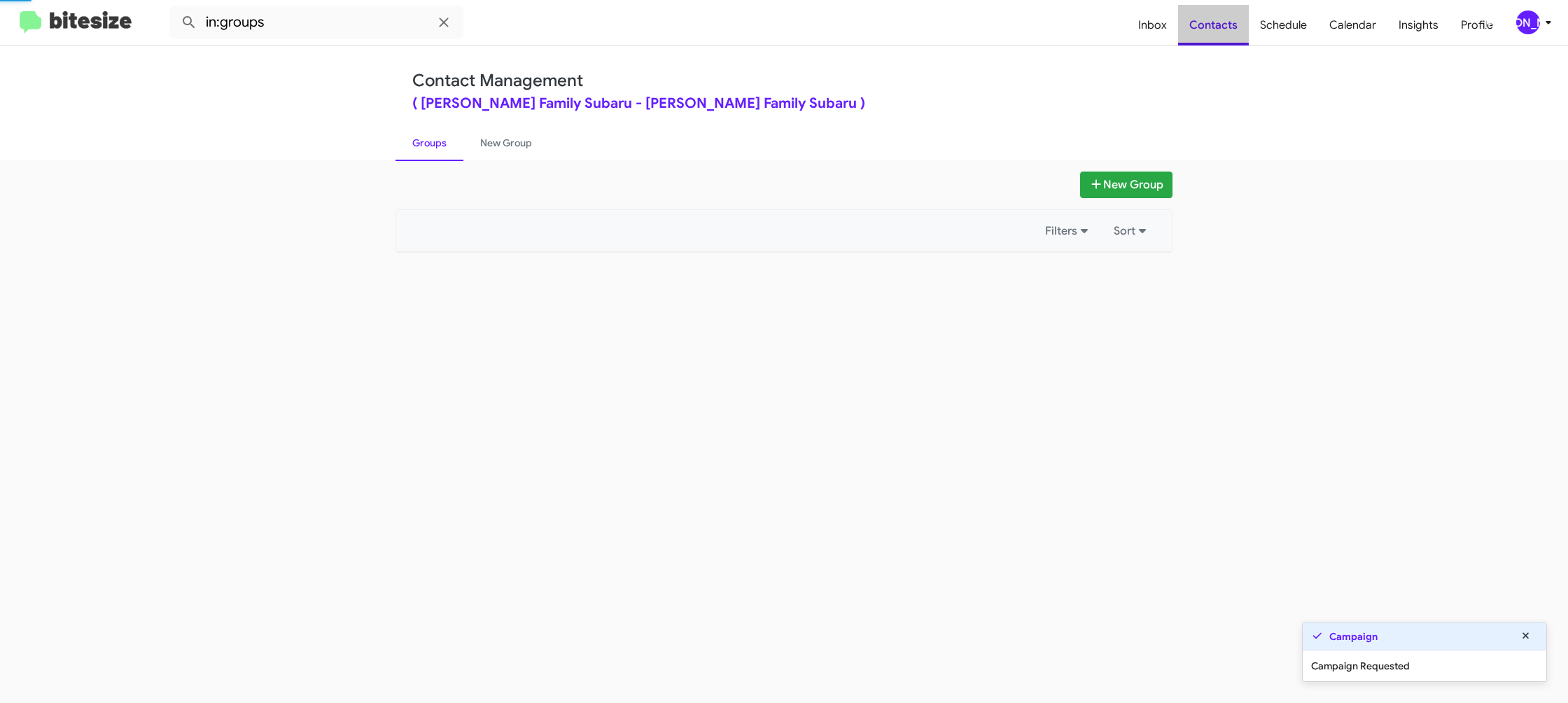
drag, startPoint x: 1210, startPoint y: 23, endPoint x: 680, endPoint y: 146, distance: 544.1
click at [1210, 23] on span "Contacts" at bounding box center [1213, 25] width 71 height 40
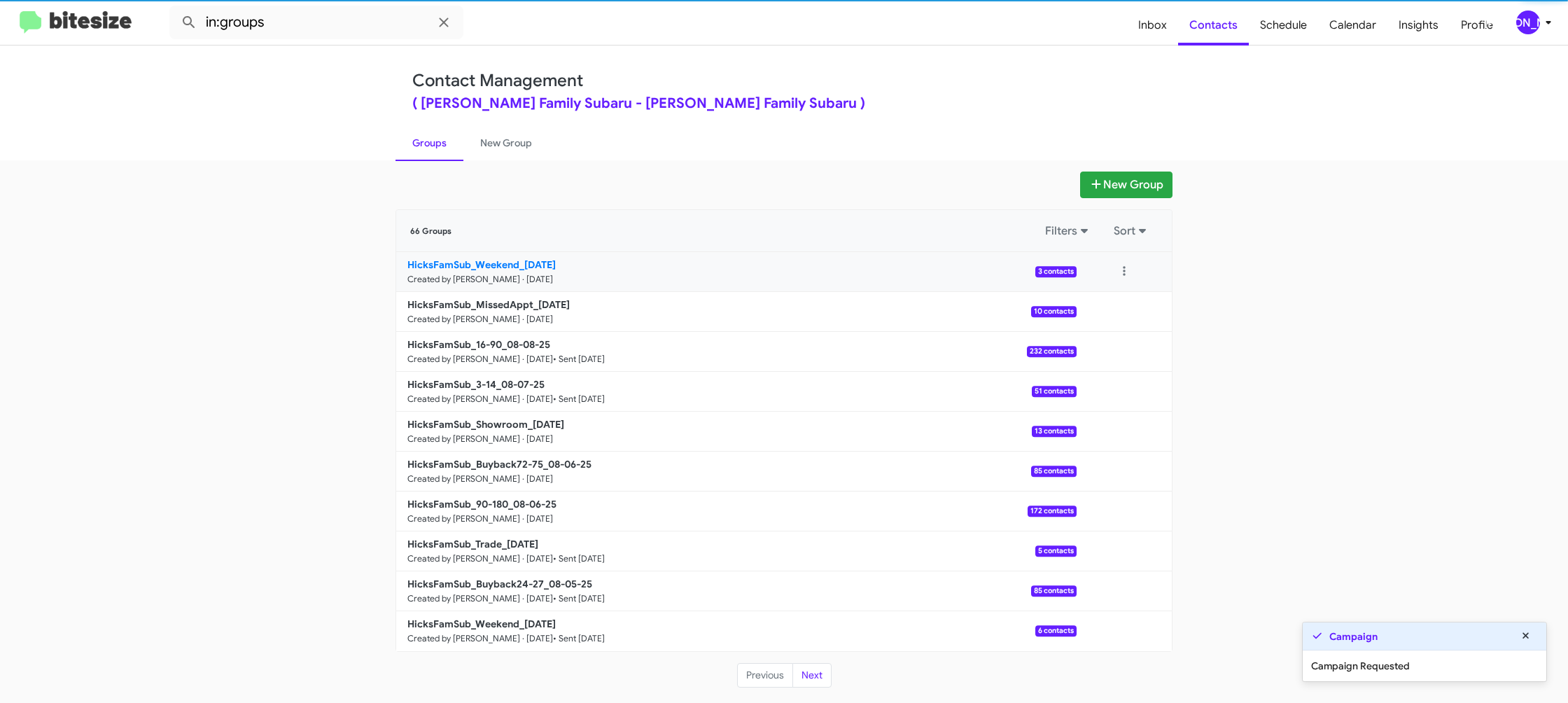
click at [490, 284] on small "Created by Jason Apdua · Aug 11, 2025" at bounding box center [480, 280] width 146 height 12
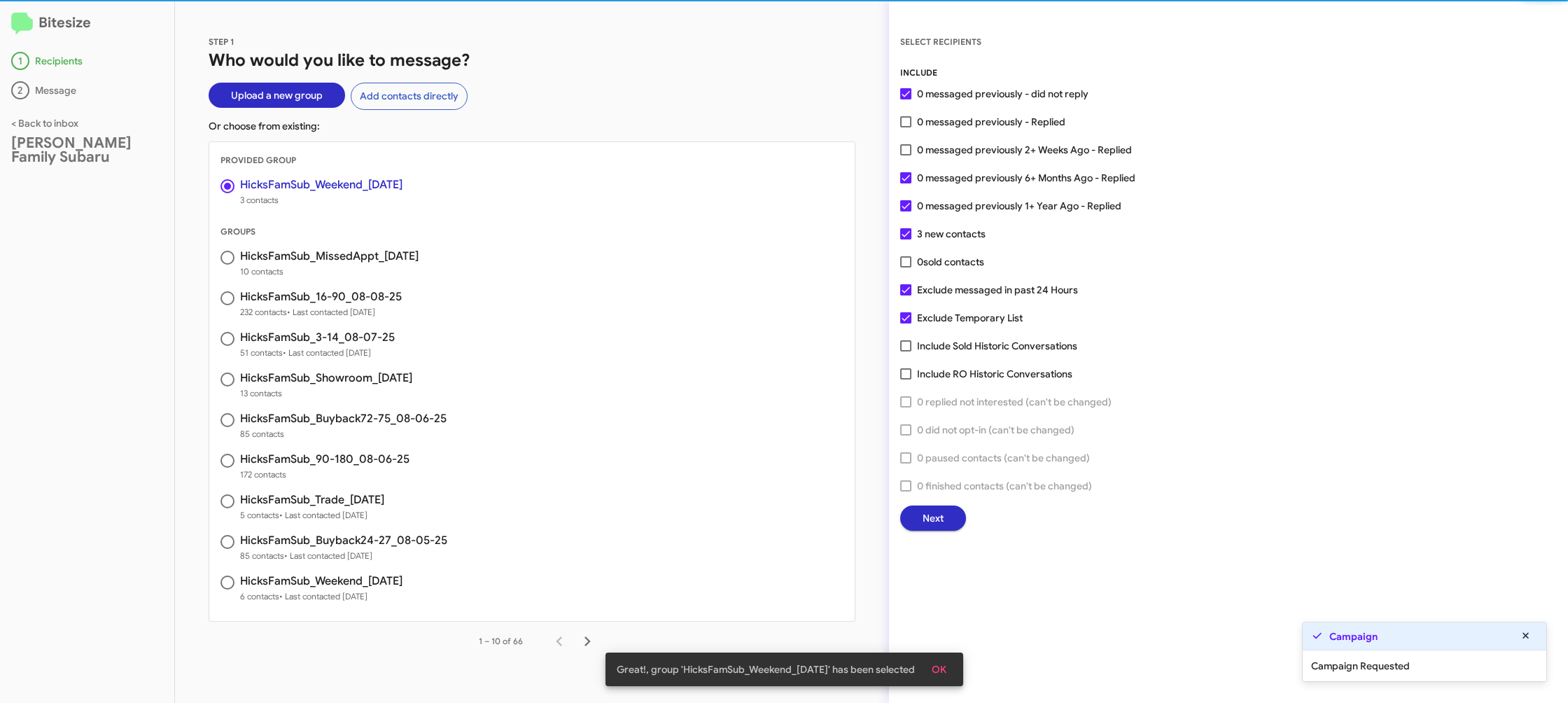
click at [924, 515] on span "Next" at bounding box center [933, 518] width 21 height 25
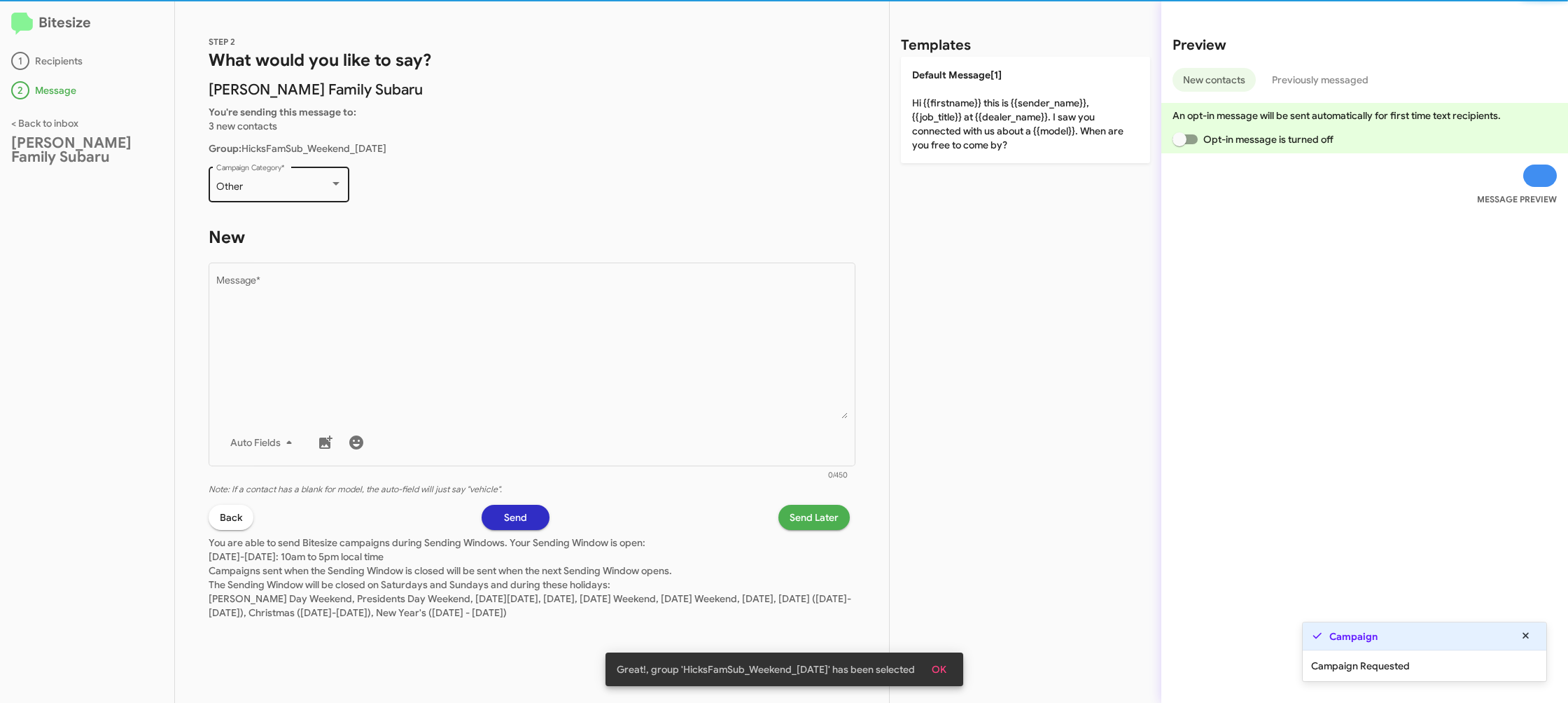
click at [233, 181] on div "Other Campaign Category *" at bounding box center [280, 183] width 126 height 38
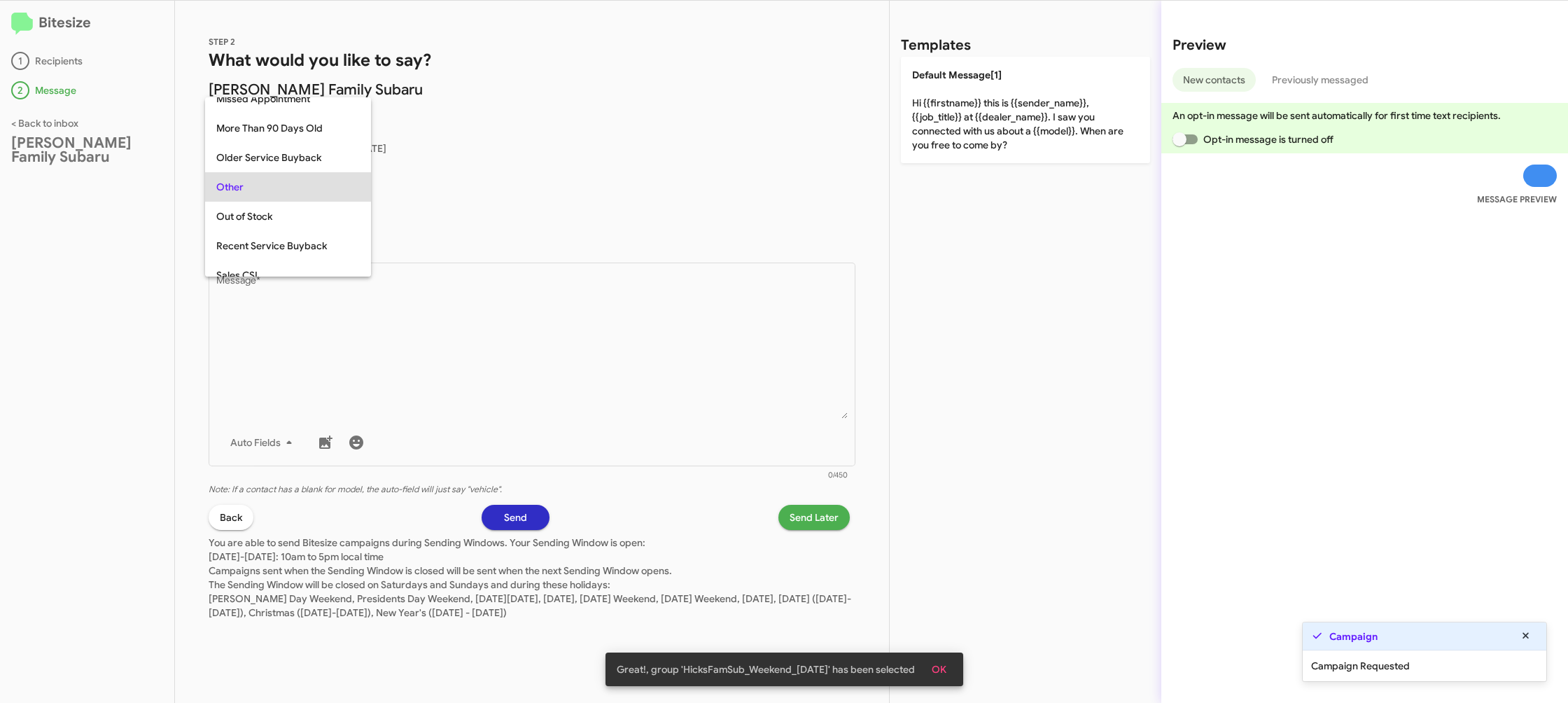
scroll to position [585, 0]
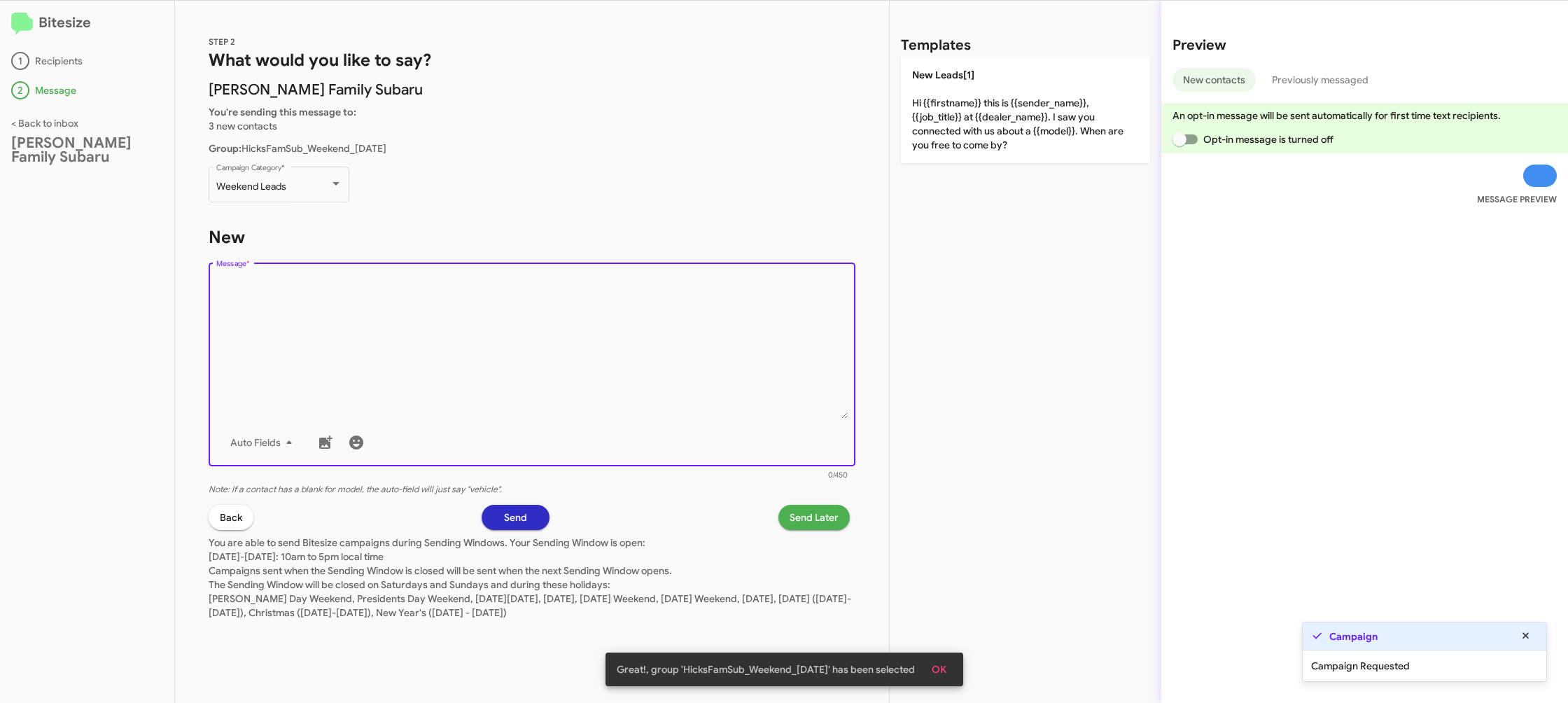
drag, startPoint x: 374, startPoint y: 295, endPoint x: 575, endPoint y: 270, distance: 202.5
click at [376, 296] on textarea "Message *" at bounding box center [532, 348] width 632 height 143
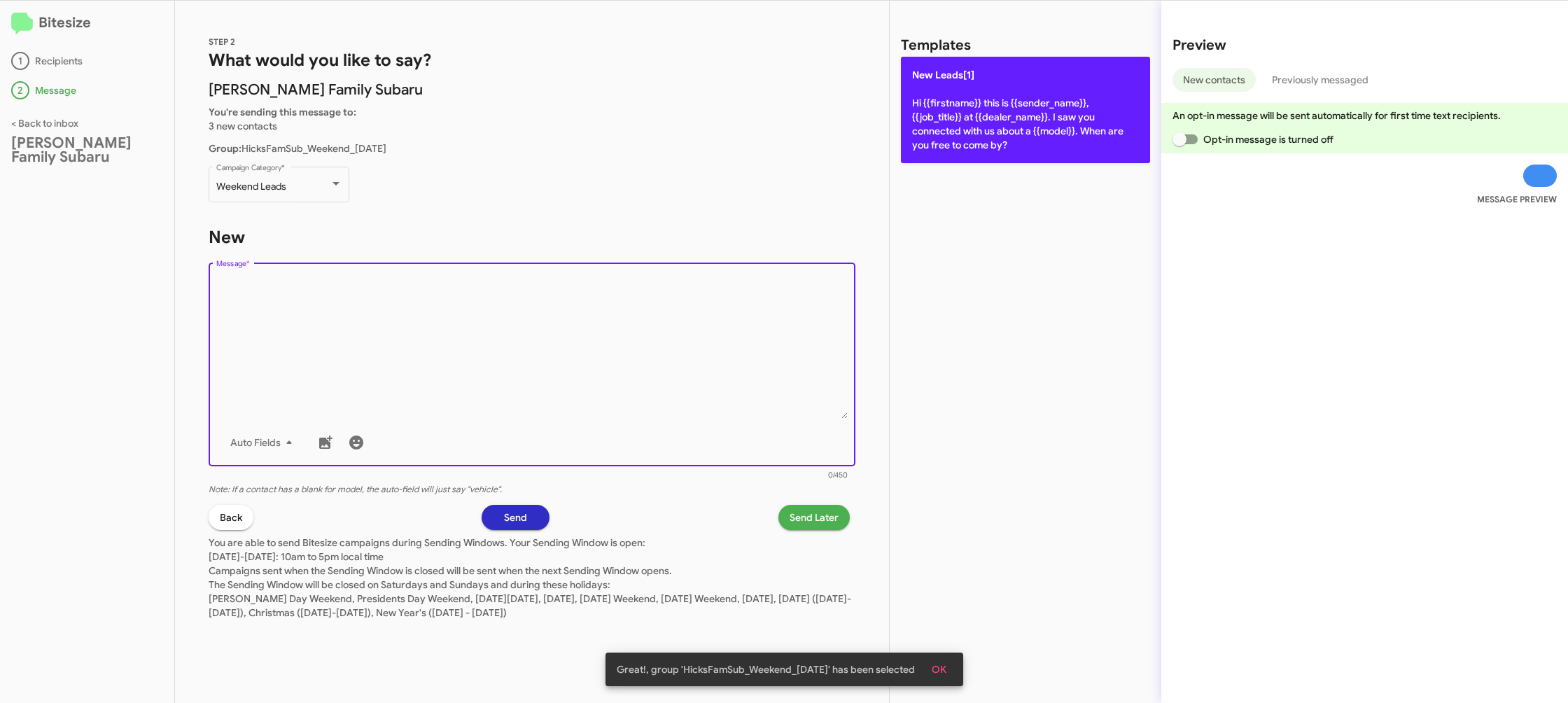
click at [1005, 140] on p "New Leads[1] Hi {{firstname}} this is {{sender_name}}, {{job_title}} at {{deale…" at bounding box center [1026, 110] width 249 height 106
type textarea "Hi {{firstname}} this is {{sender_name}}, {{job_title}} at {{dealer_name}}. I s…"
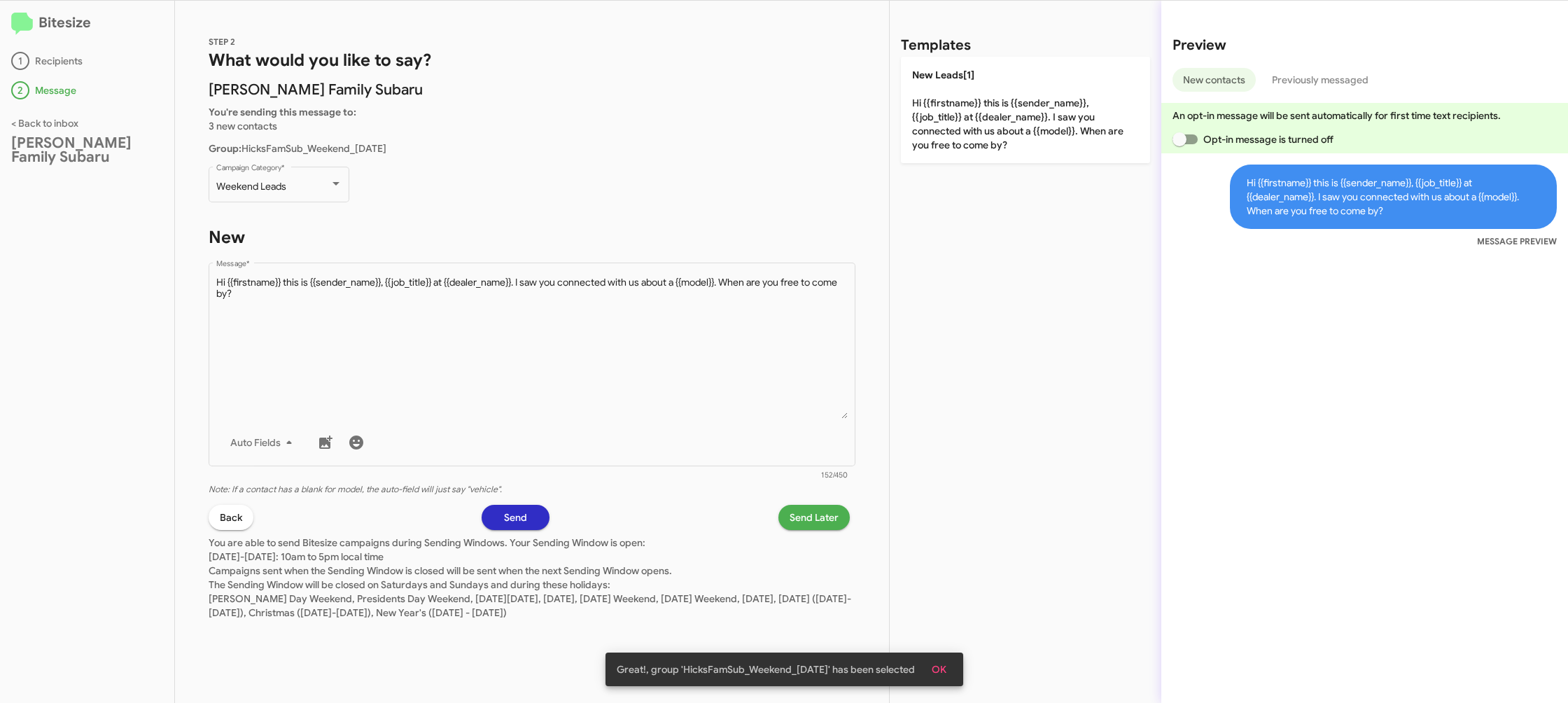
click at [831, 512] on span "Send Later" at bounding box center [814, 517] width 49 height 25
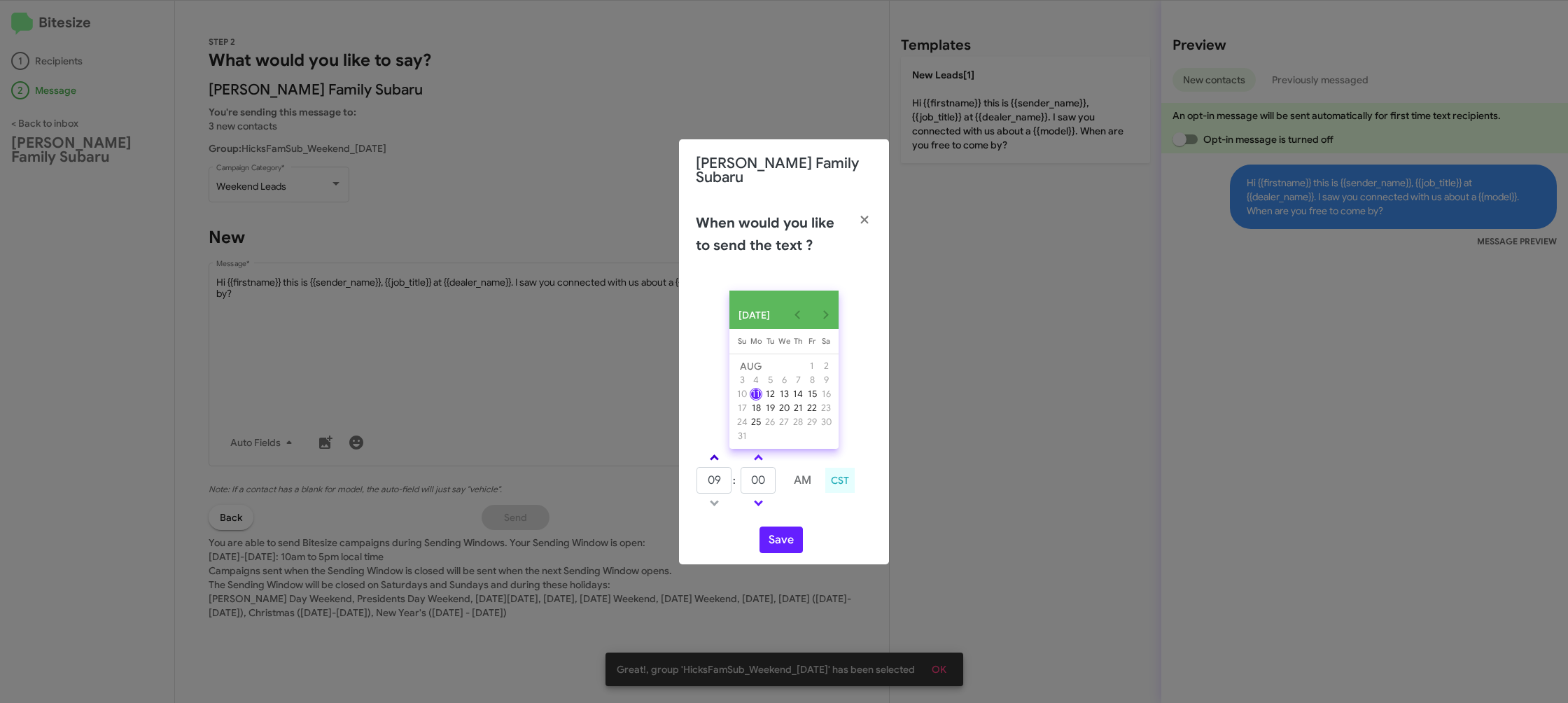
click at [722, 459] on link at bounding box center [714, 457] width 25 height 16
click at [722, 457] on link at bounding box center [714, 457] width 25 height 16
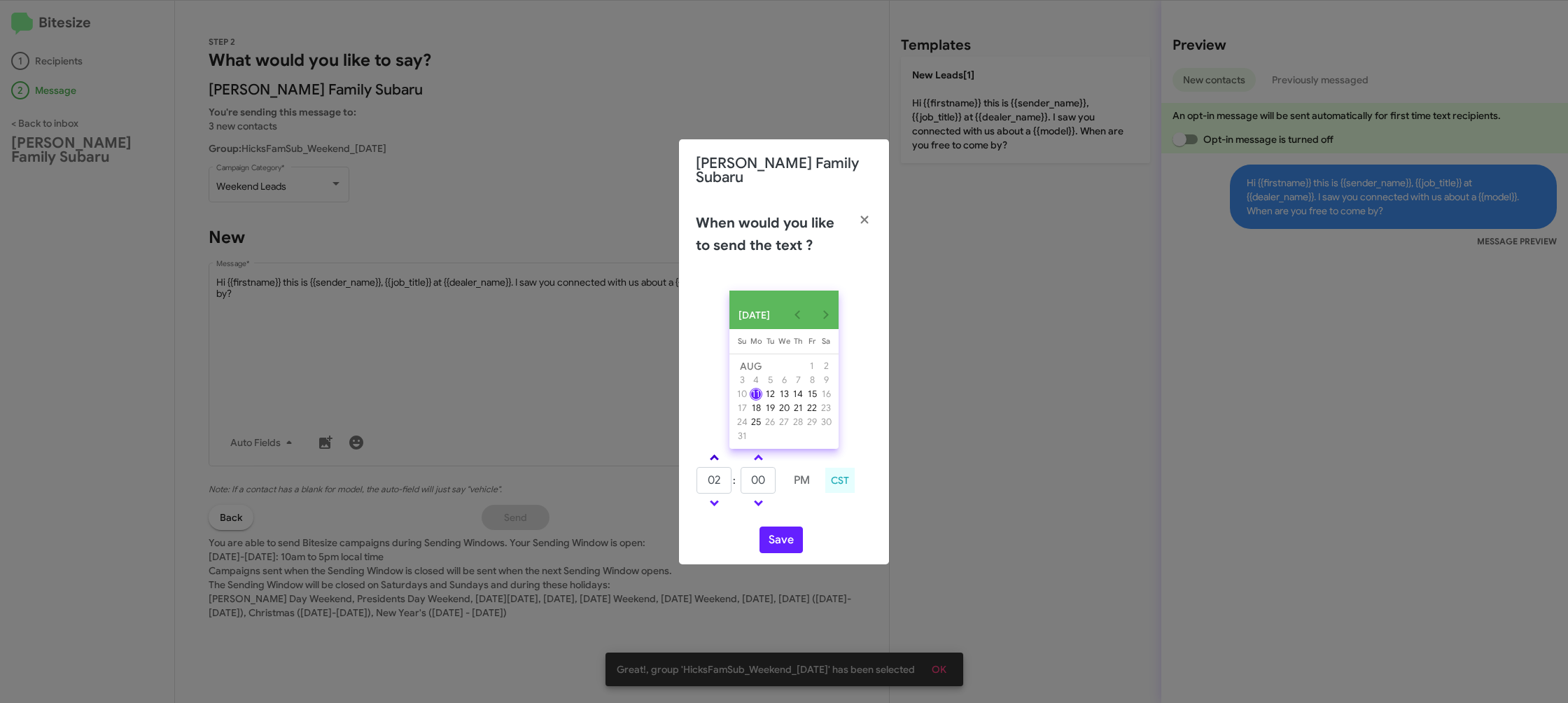
click at [722, 457] on link at bounding box center [714, 457] width 25 height 16
type input "06"
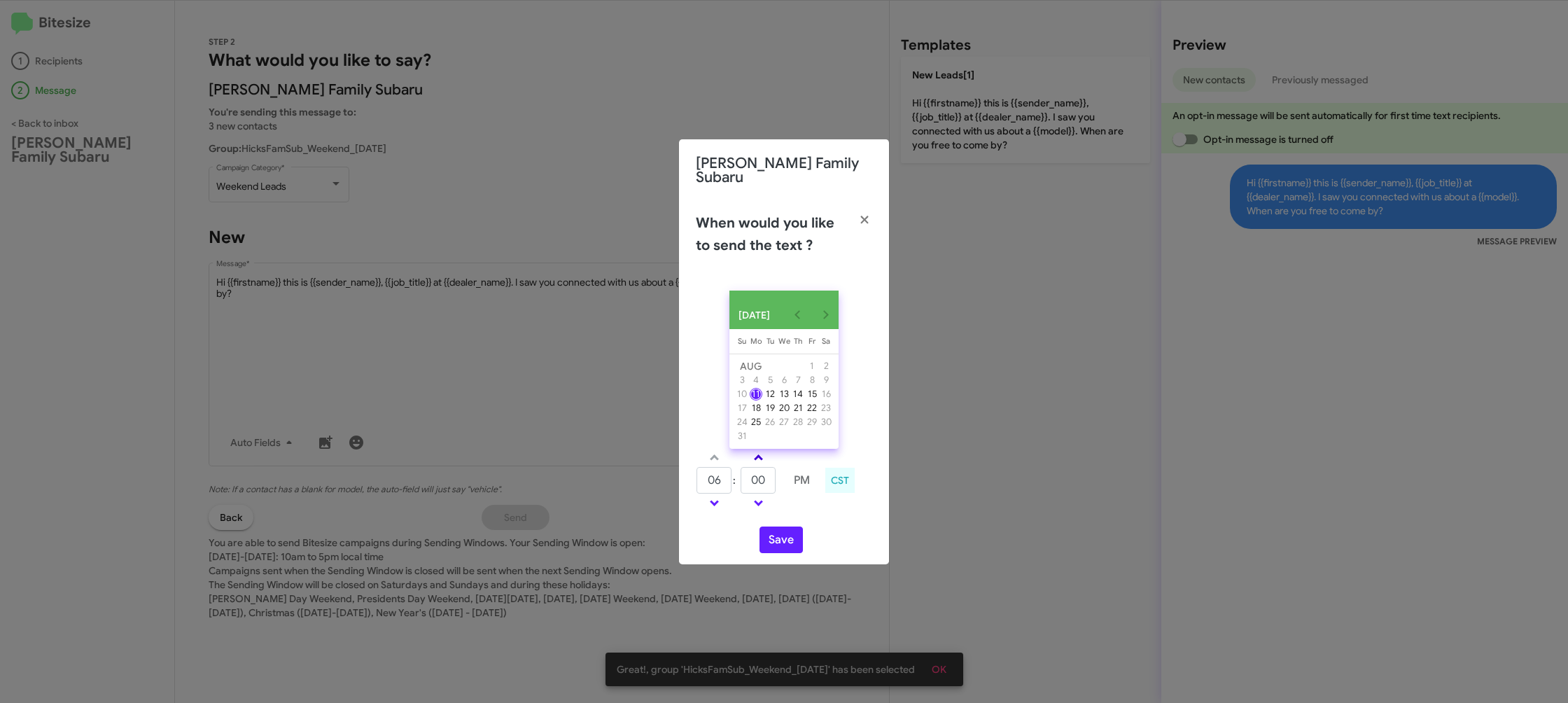
click at [754, 457] on link at bounding box center [758, 457] width 25 height 16
drag, startPoint x: 754, startPoint y: 457, endPoint x: 787, endPoint y: 524, distance: 74.7
click at [754, 457] on link at bounding box center [758, 457] width 25 height 16
type input "10"
click at [790, 545] on button "Save" at bounding box center [781, 540] width 43 height 27
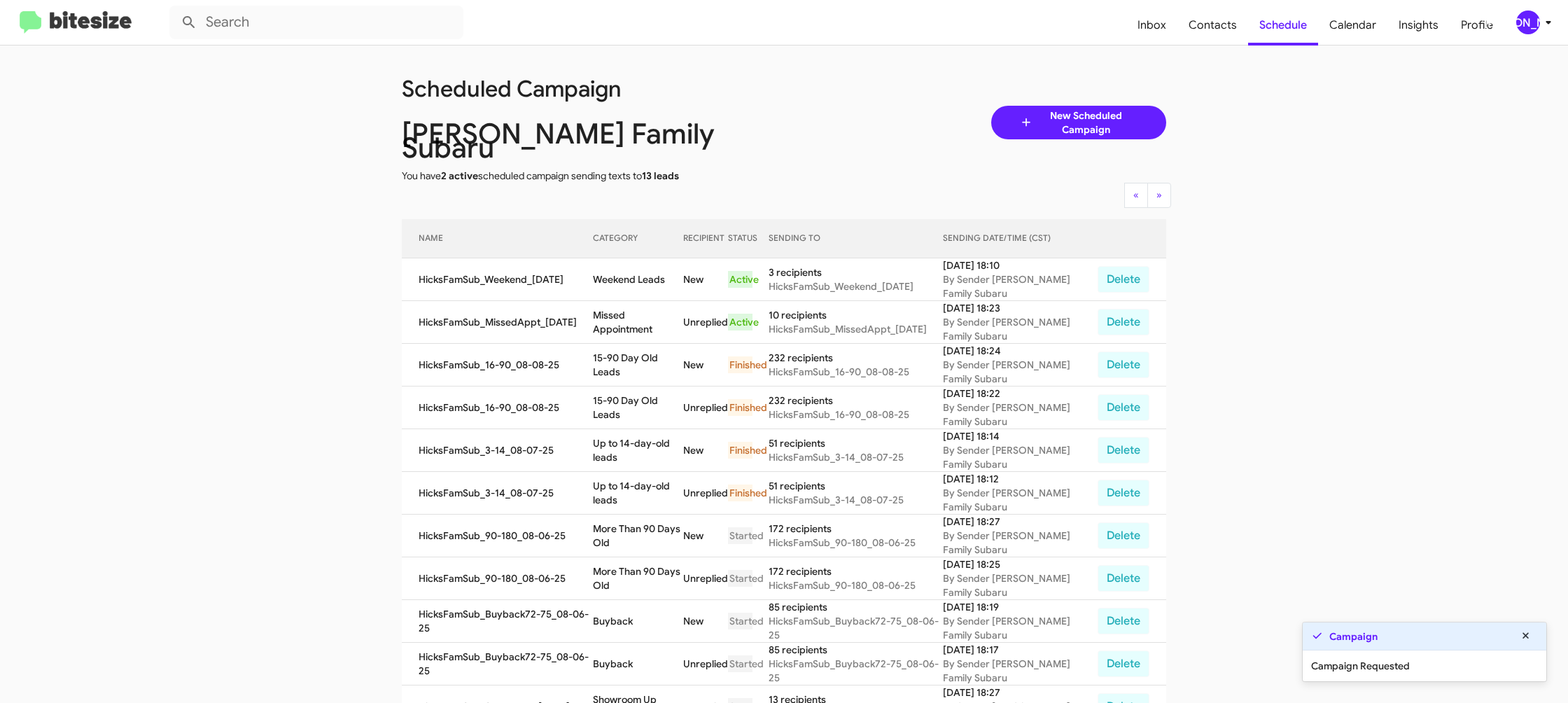
click at [1564, 690] on app-scheduler "Scheduled Campaign Hicks Family Subaru You have 2 active scheduled campaign sen…" at bounding box center [784, 587] width 1568 height 1084
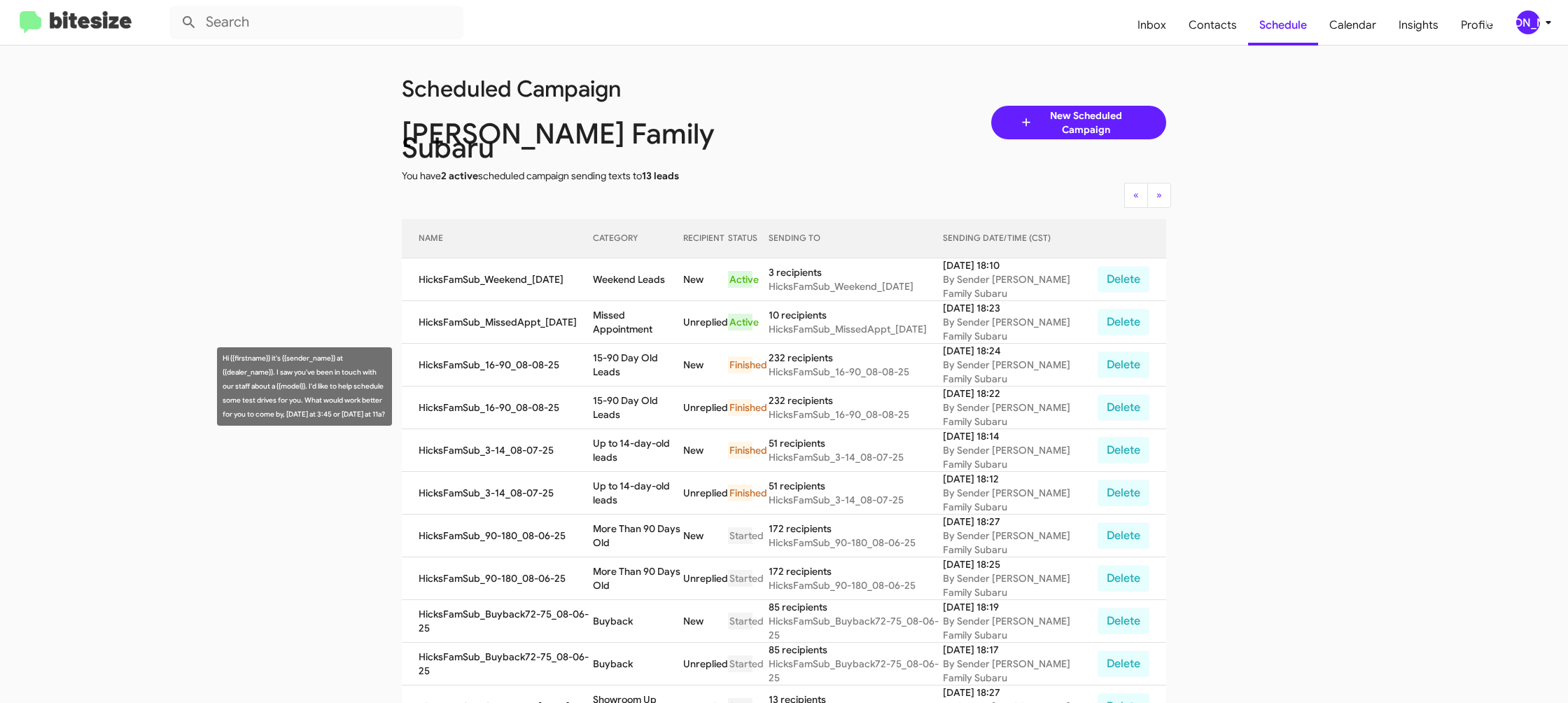
click at [641, 394] on td "15-90 Day Old Leads" at bounding box center [638, 407] width 90 height 43
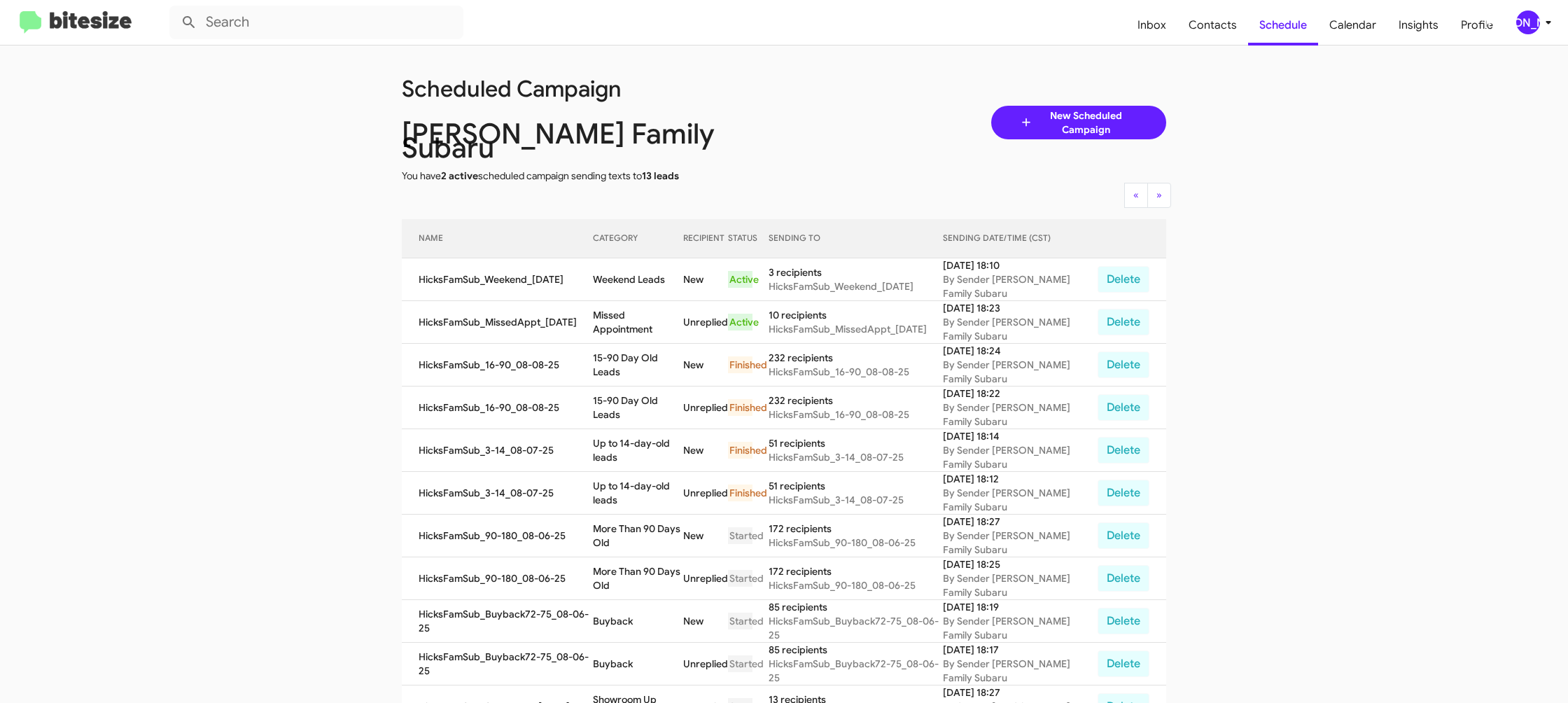
click at [641, 394] on td "15-90 Day Old Leads" at bounding box center [638, 407] width 90 height 43
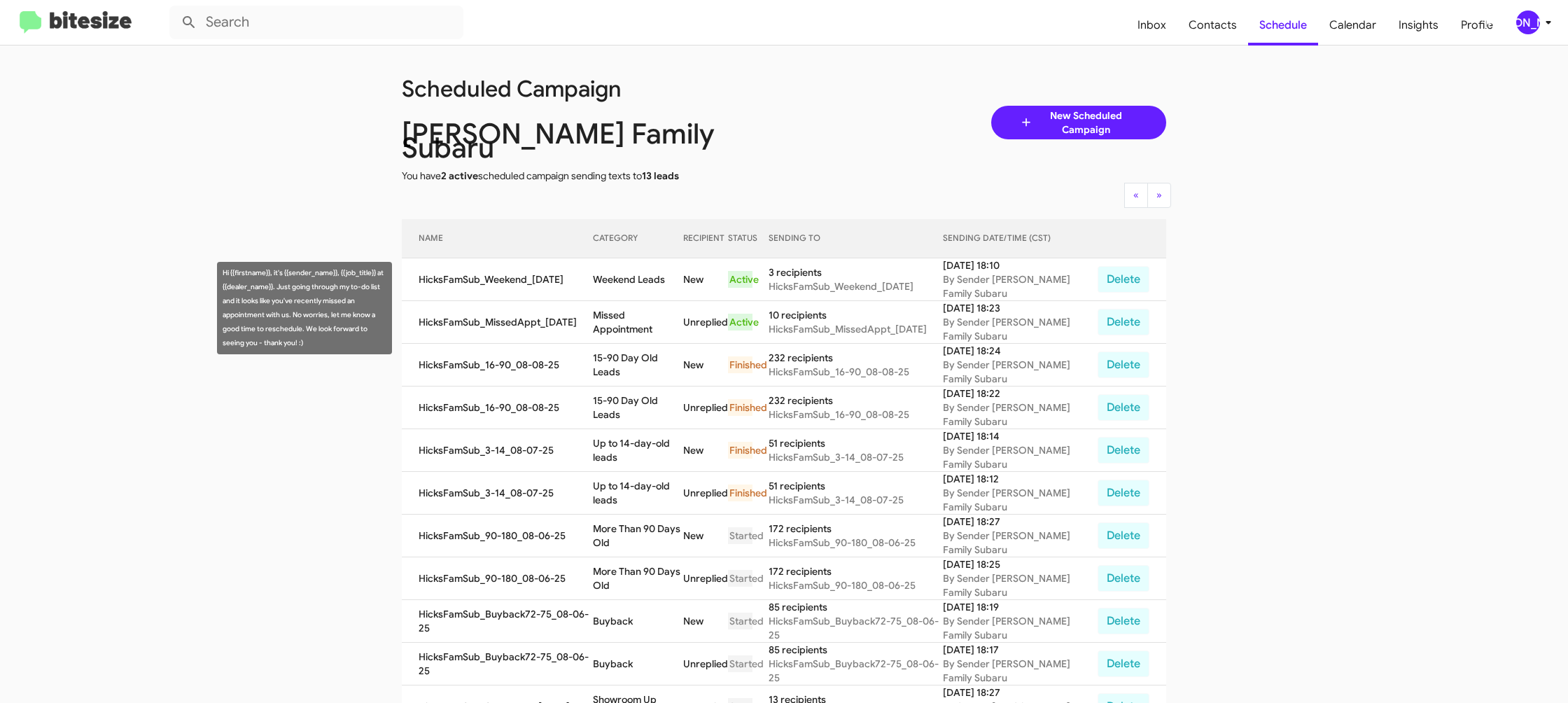
click at [644, 310] on td "Missed Appointment" at bounding box center [638, 322] width 90 height 43
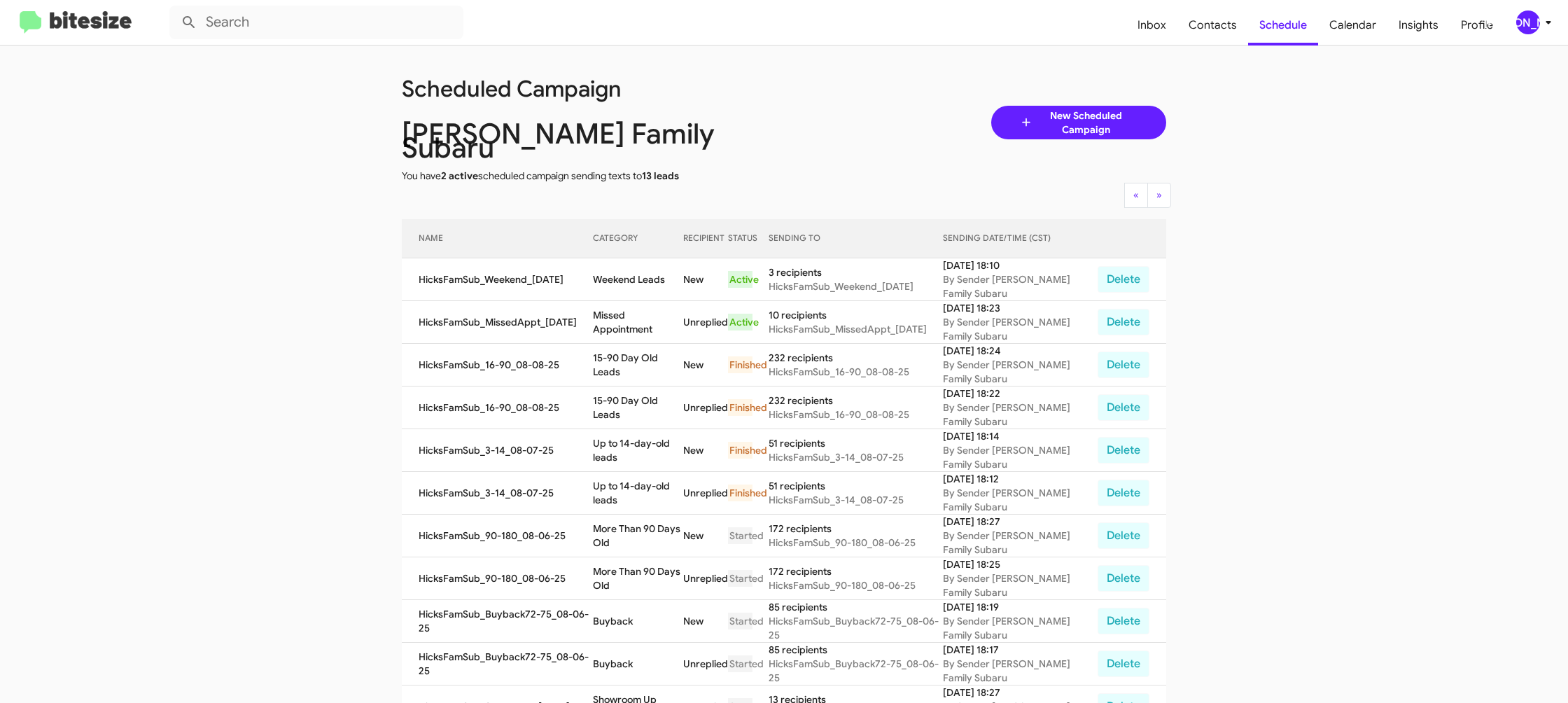
click at [644, 310] on td "Missed Appointment" at bounding box center [638, 322] width 90 height 43
copy td "Missed Appointment"
click at [650, 267] on td "Weekend Leads" at bounding box center [638, 280] width 90 height 43
drag, startPoint x: 650, startPoint y: 267, endPoint x: 438, endPoint y: 71, distance: 288.7
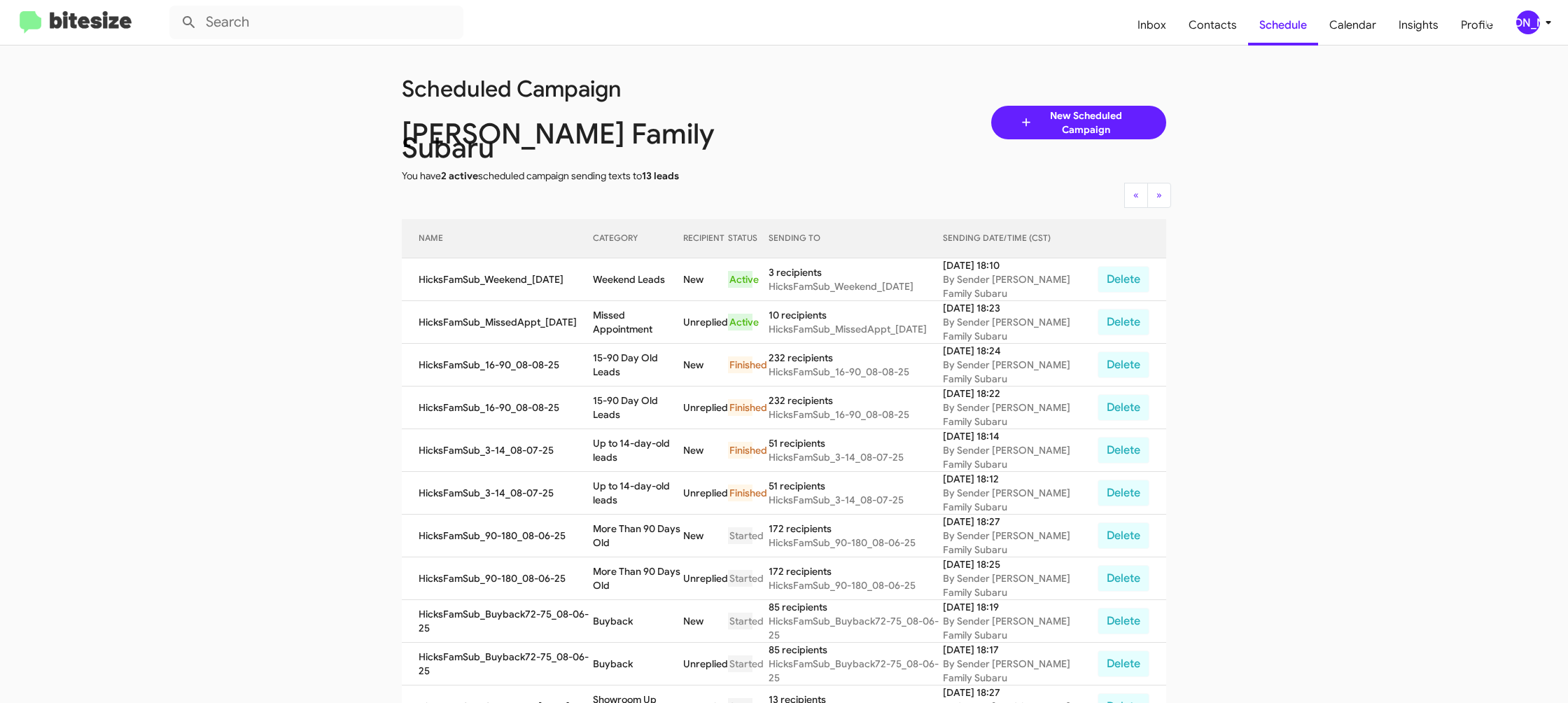
click at [650, 267] on td "Weekend Leads" at bounding box center [638, 280] width 90 height 43
copy td "Weekend Leads"
click at [1521, 22] on div "[PERSON_NAME]" at bounding box center [1528, 22] width 24 height 24
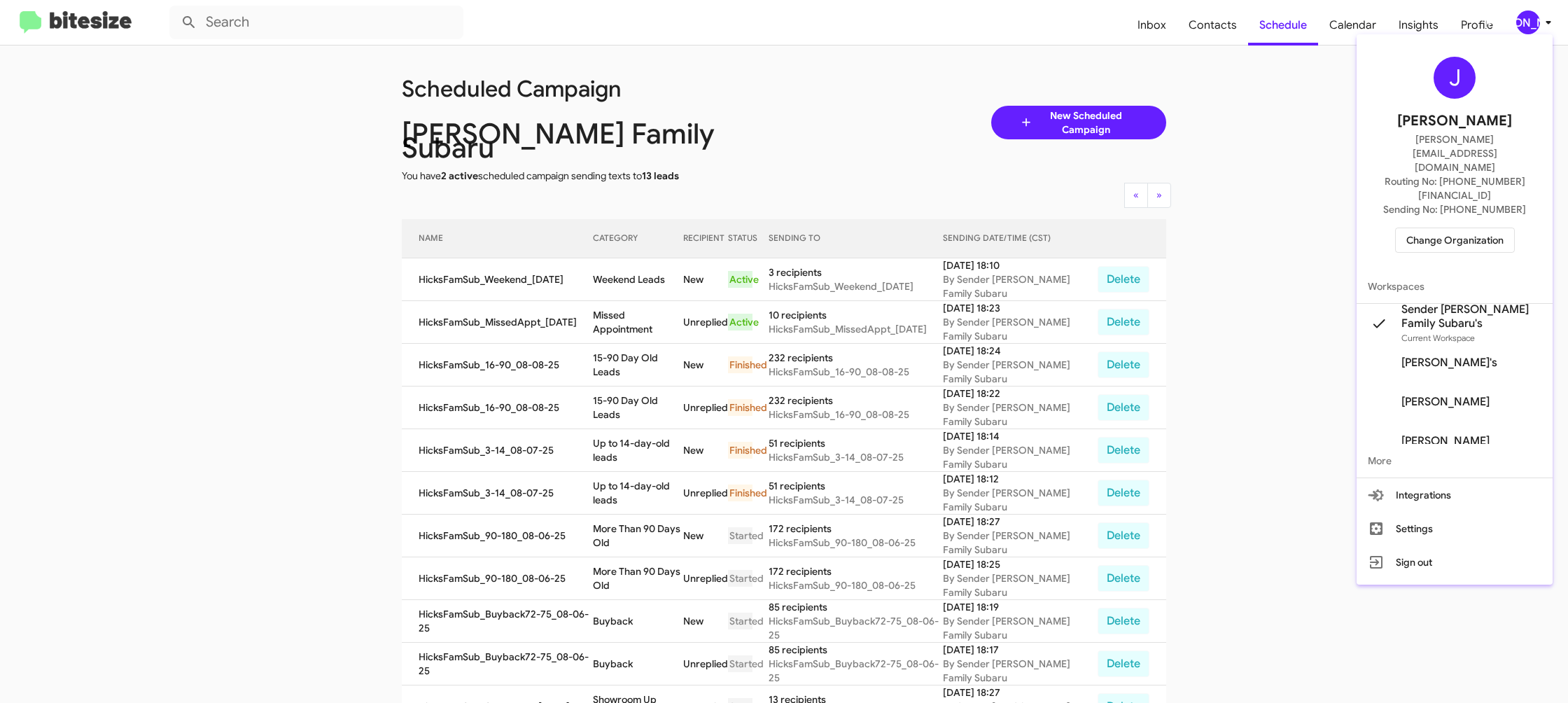
click at [1447, 228] on span "Change Organization" at bounding box center [1455, 240] width 98 height 24
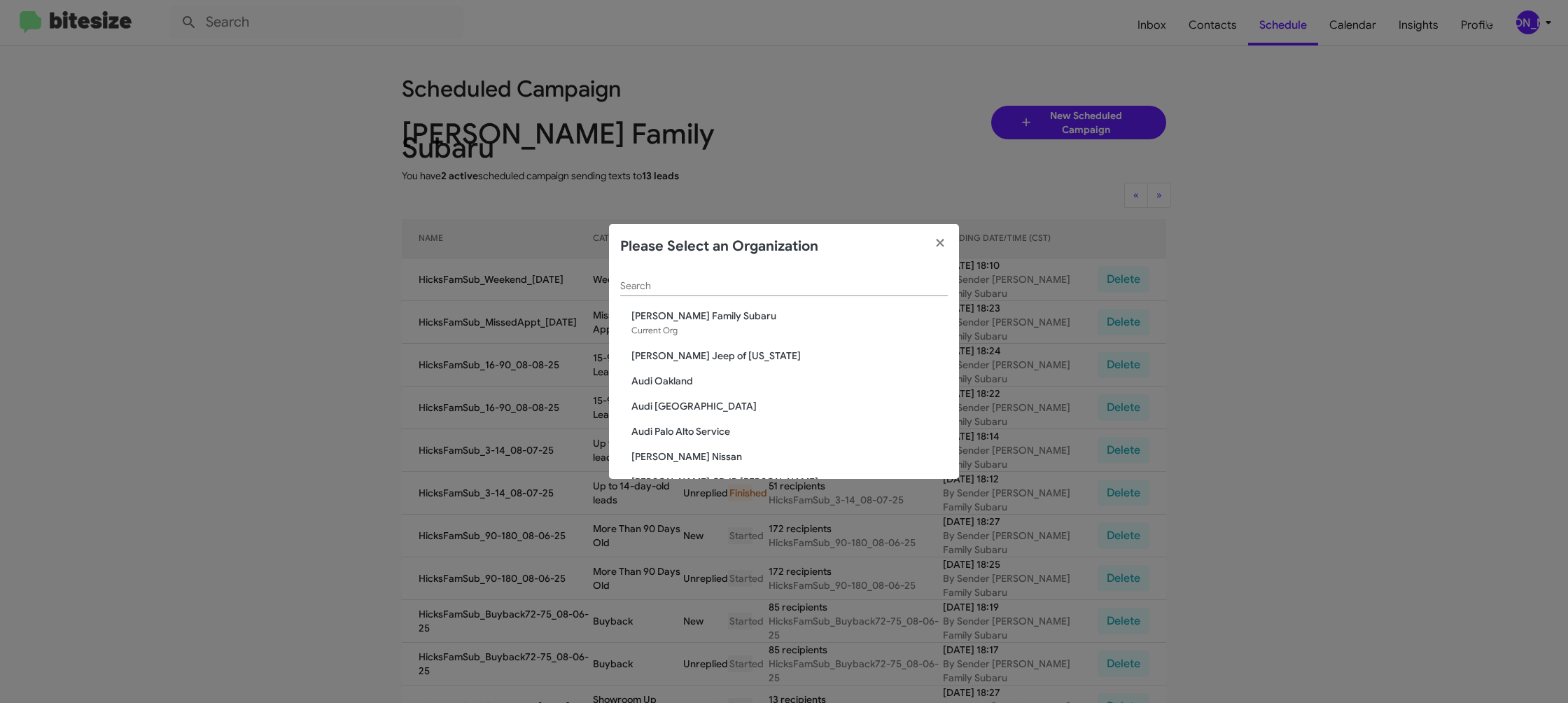
click at [723, 286] on input "Search" at bounding box center [784, 287] width 328 height 12
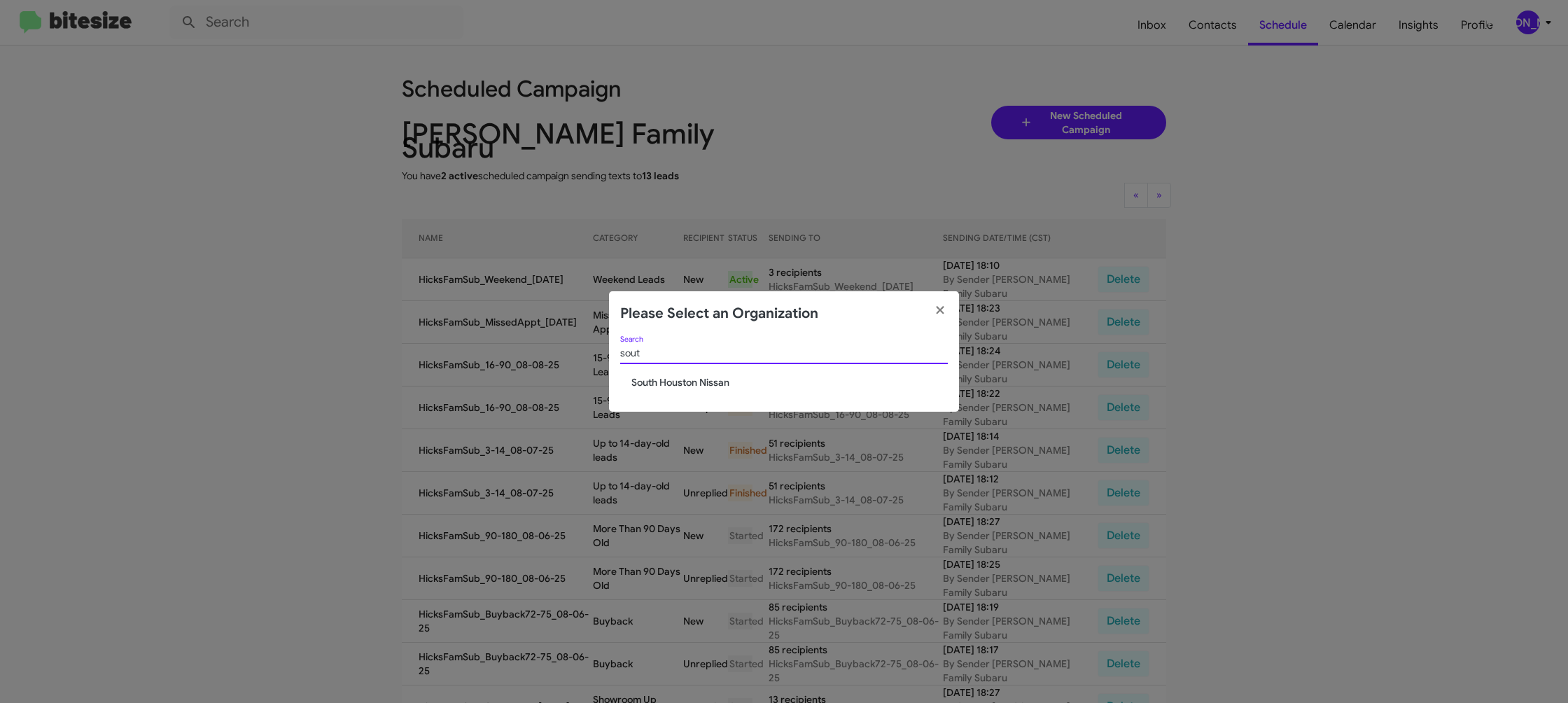
type input "sout"
click at [698, 380] on span "South Houston Nissan" at bounding box center [789, 382] width 316 height 14
drag, startPoint x: 698, startPoint y: 380, endPoint x: 722, endPoint y: 389, distance: 25.6
click at [697, 380] on span "South Houston Nissan" at bounding box center [789, 382] width 316 height 14
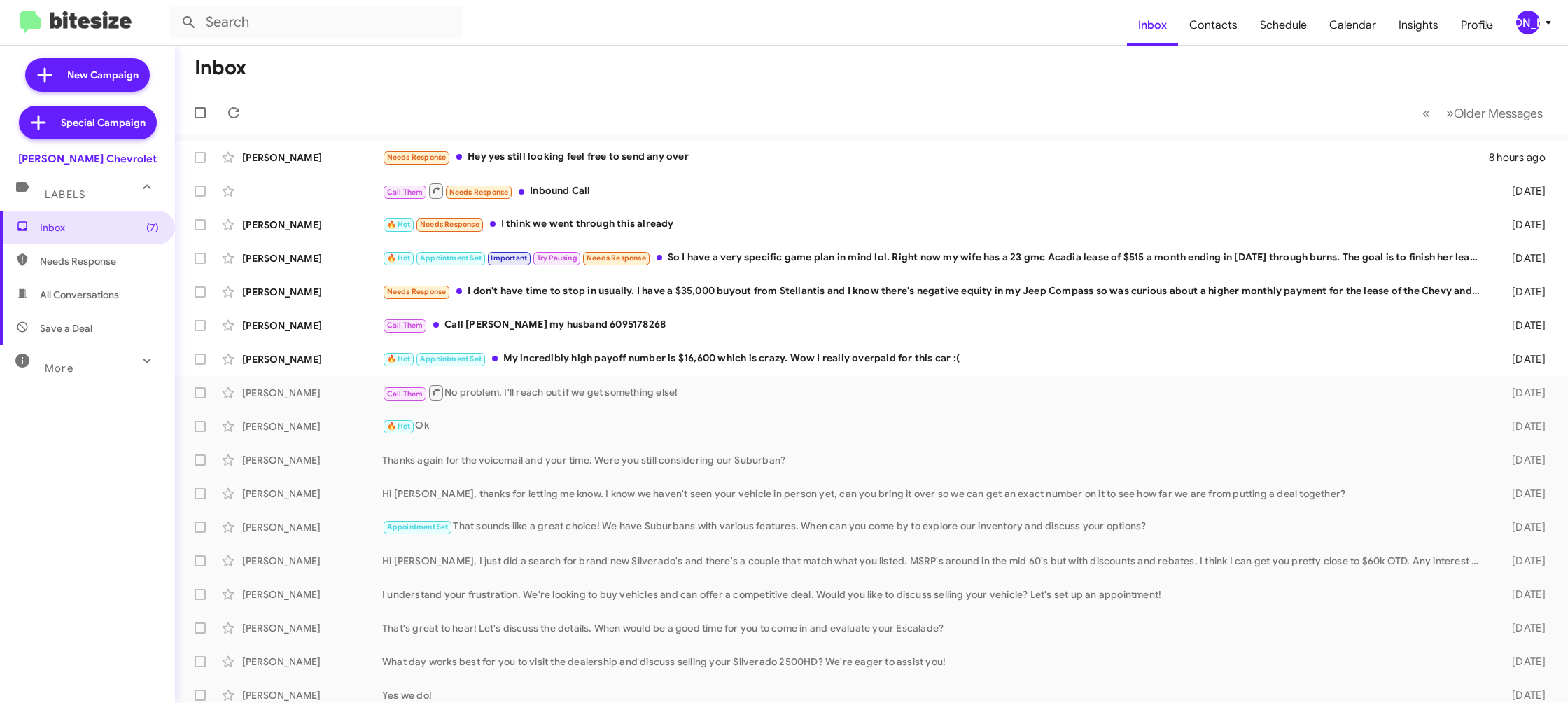
click at [1518, 25] on div "[PERSON_NAME]" at bounding box center [1528, 22] width 24 height 24
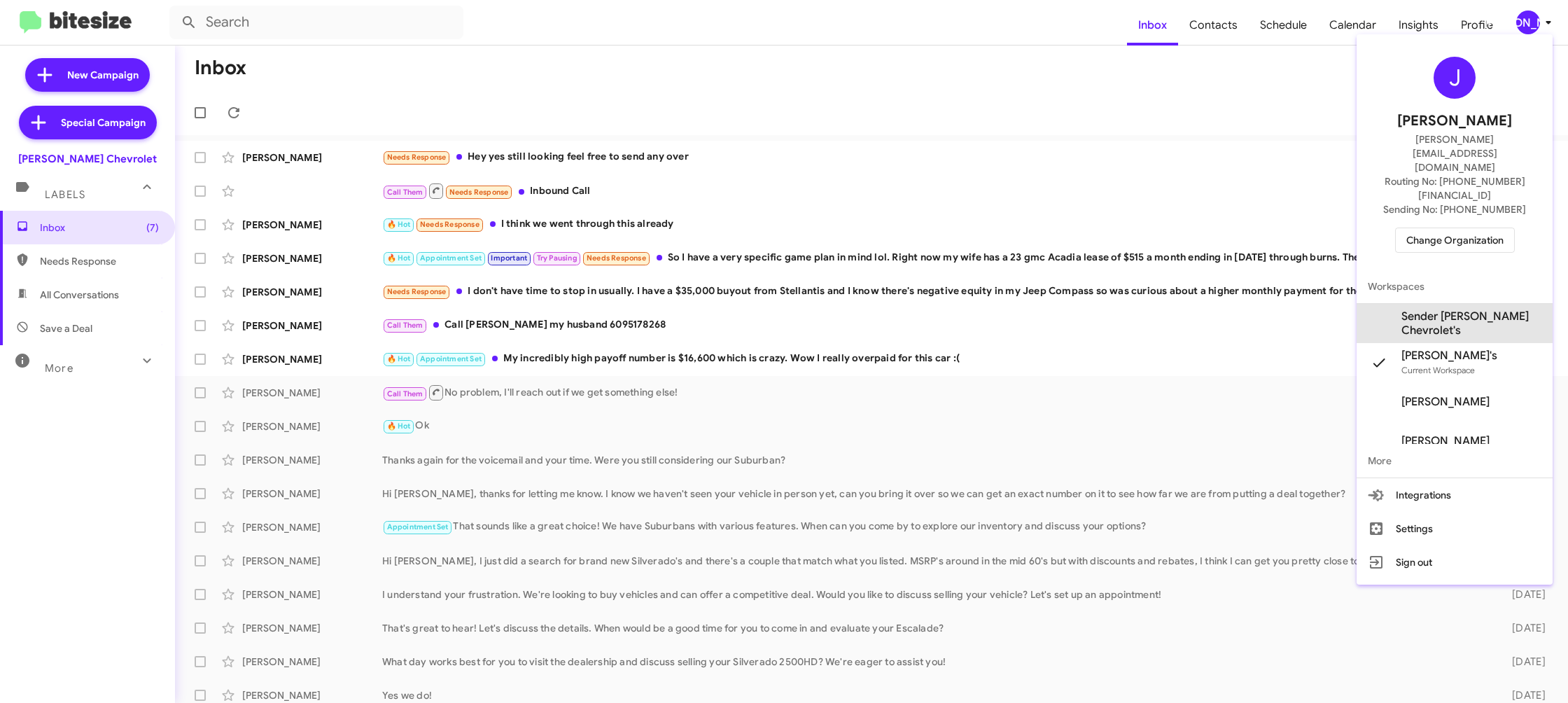
click at [1483, 309] on span "Sender [PERSON_NAME] Chevrolet's" at bounding box center [1472, 323] width 140 height 28
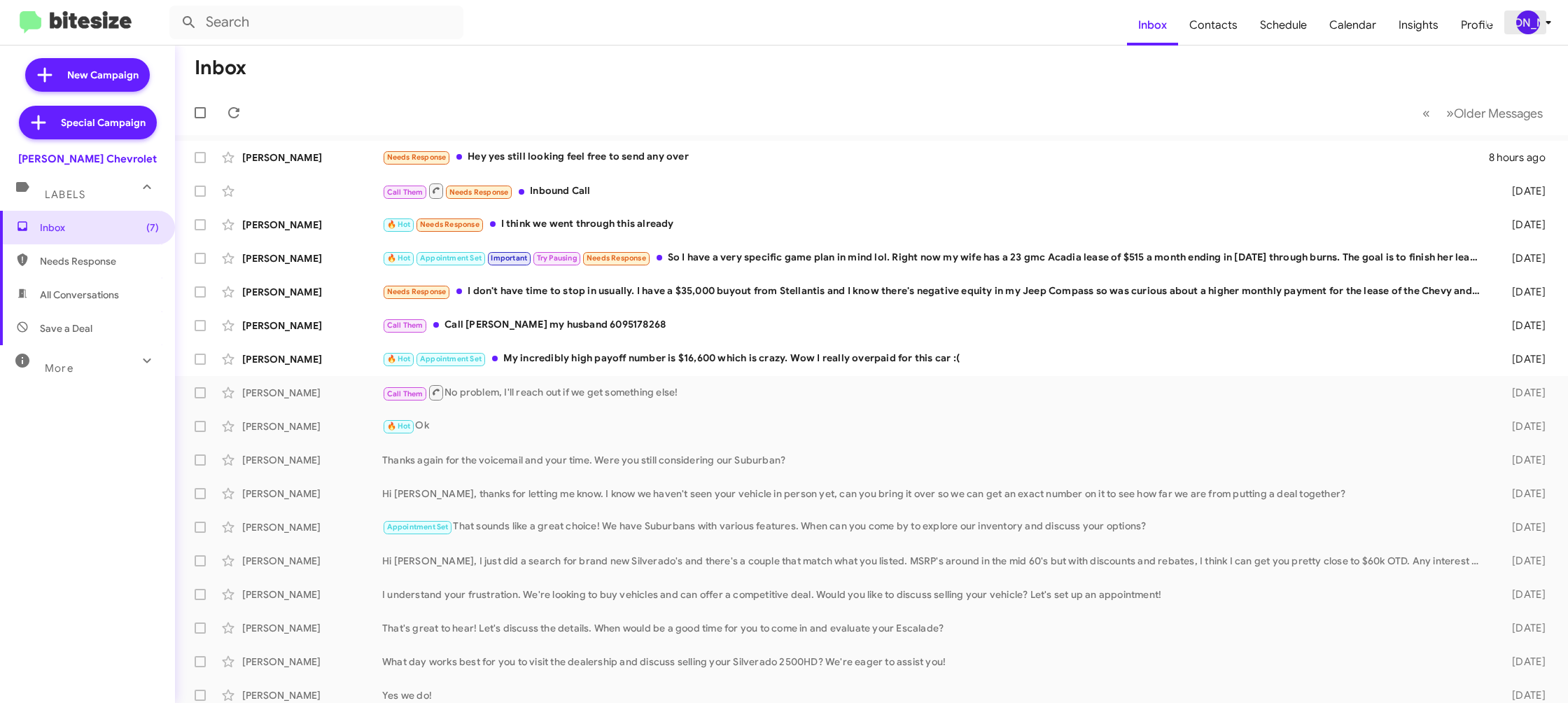
click at [1530, 24] on div "[PERSON_NAME]" at bounding box center [1528, 22] width 24 height 24
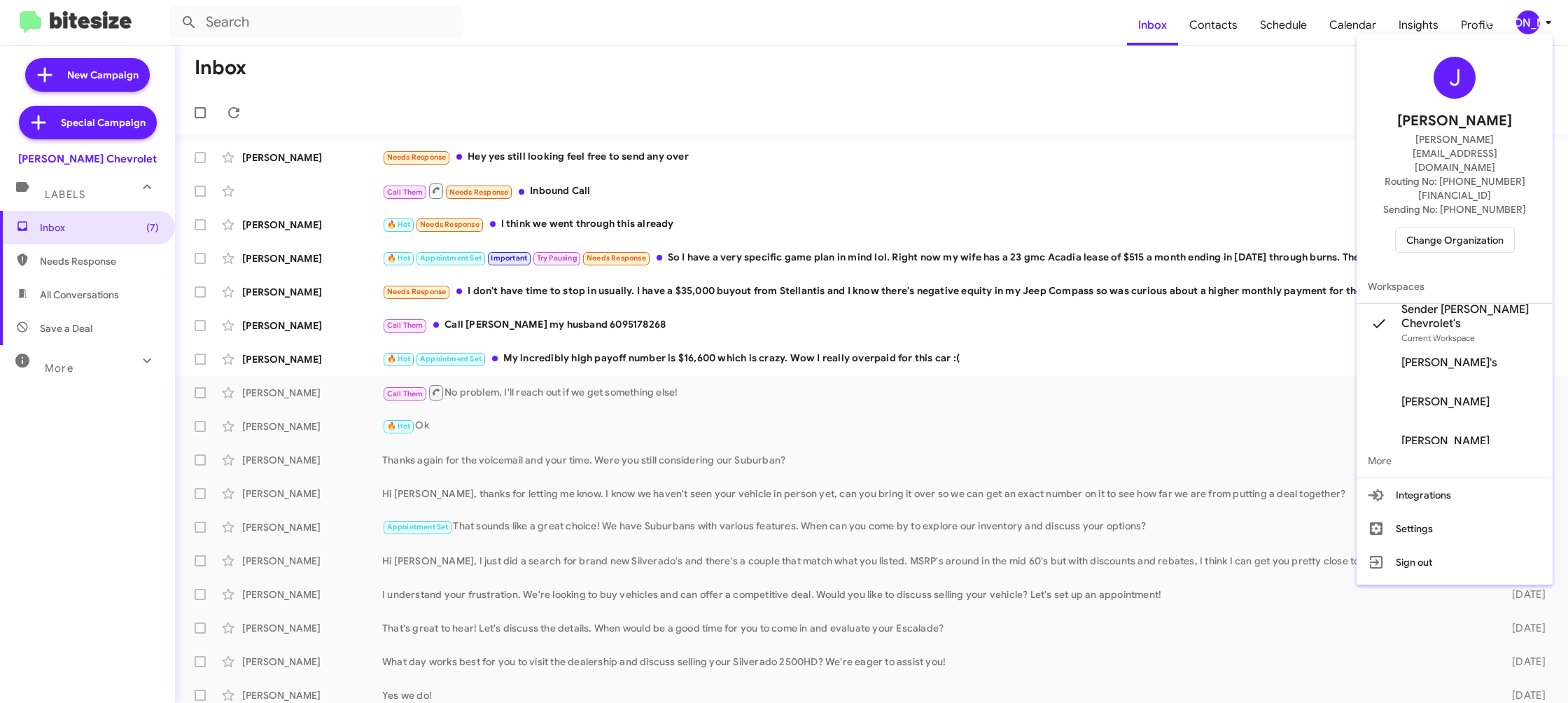
click at [1220, 19] on div at bounding box center [784, 351] width 1568 height 703
click at [1220, 20] on span "Contacts" at bounding box center [1213, 25] width 71 height 40
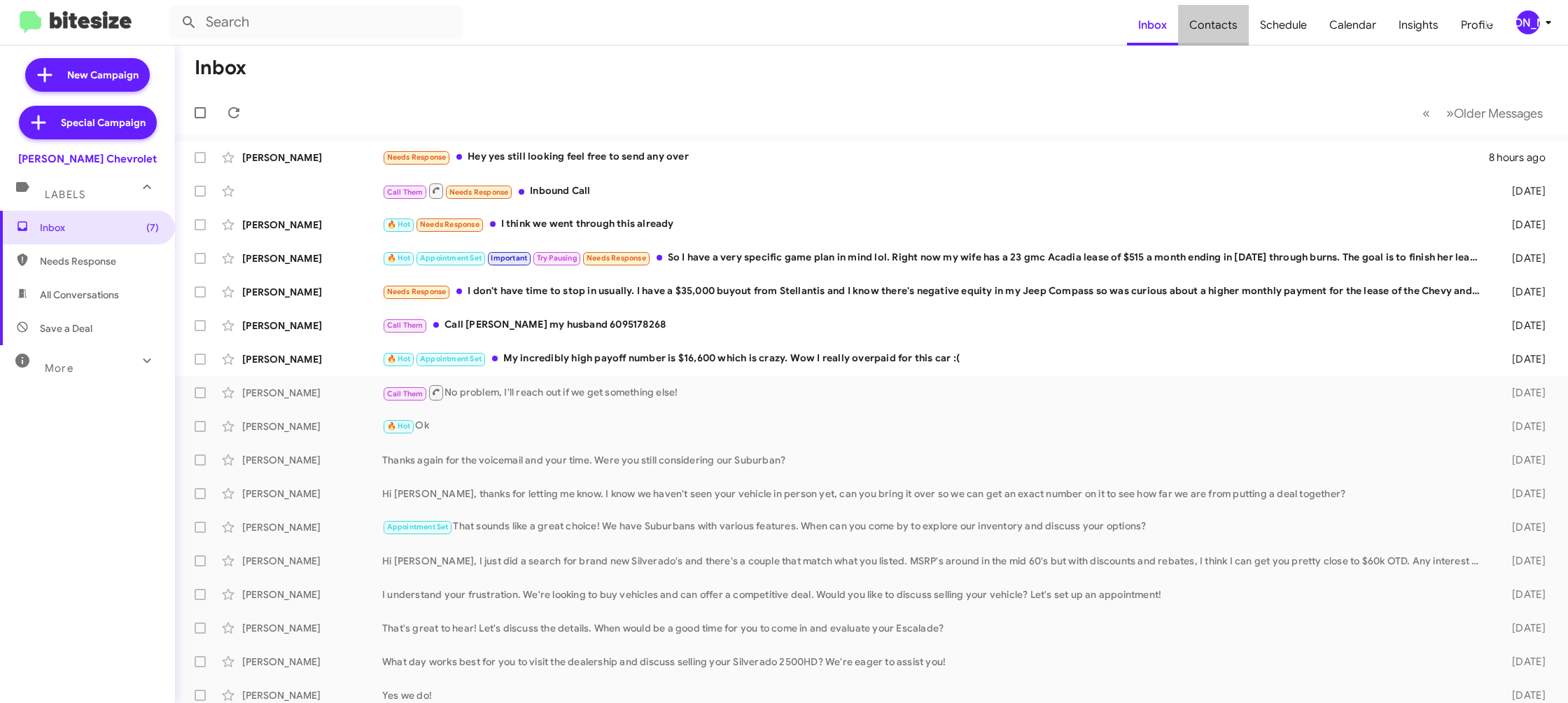
click at [1220, 20] on span "Contacts" at bounding box center [1213, 25] width 71 height 40
type input "in:groups"
drag, startPoint x: 1220, startPoint y: 20, endPoint x: 1192, endPoint y: 7, distance: 30.9
click at [1220, 20] on span "Contacts" at bounding box center [1213, 25] width 71 height 40
